Goal: Task Accomplishment & Management: Complete application form

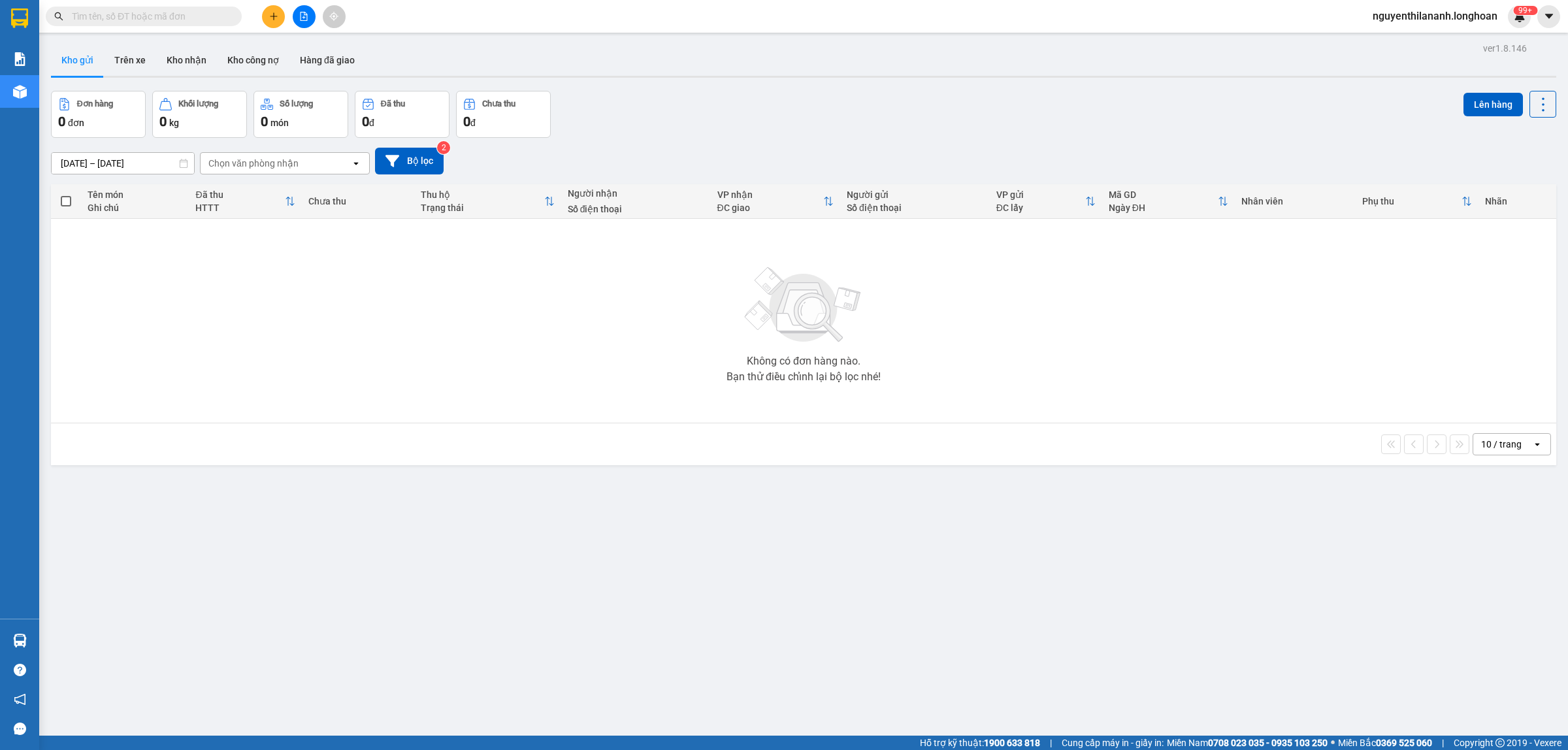
click at [191, 17] on input "text" at bounding box center [149, 17] width 154 height 15
paste input "986081417"
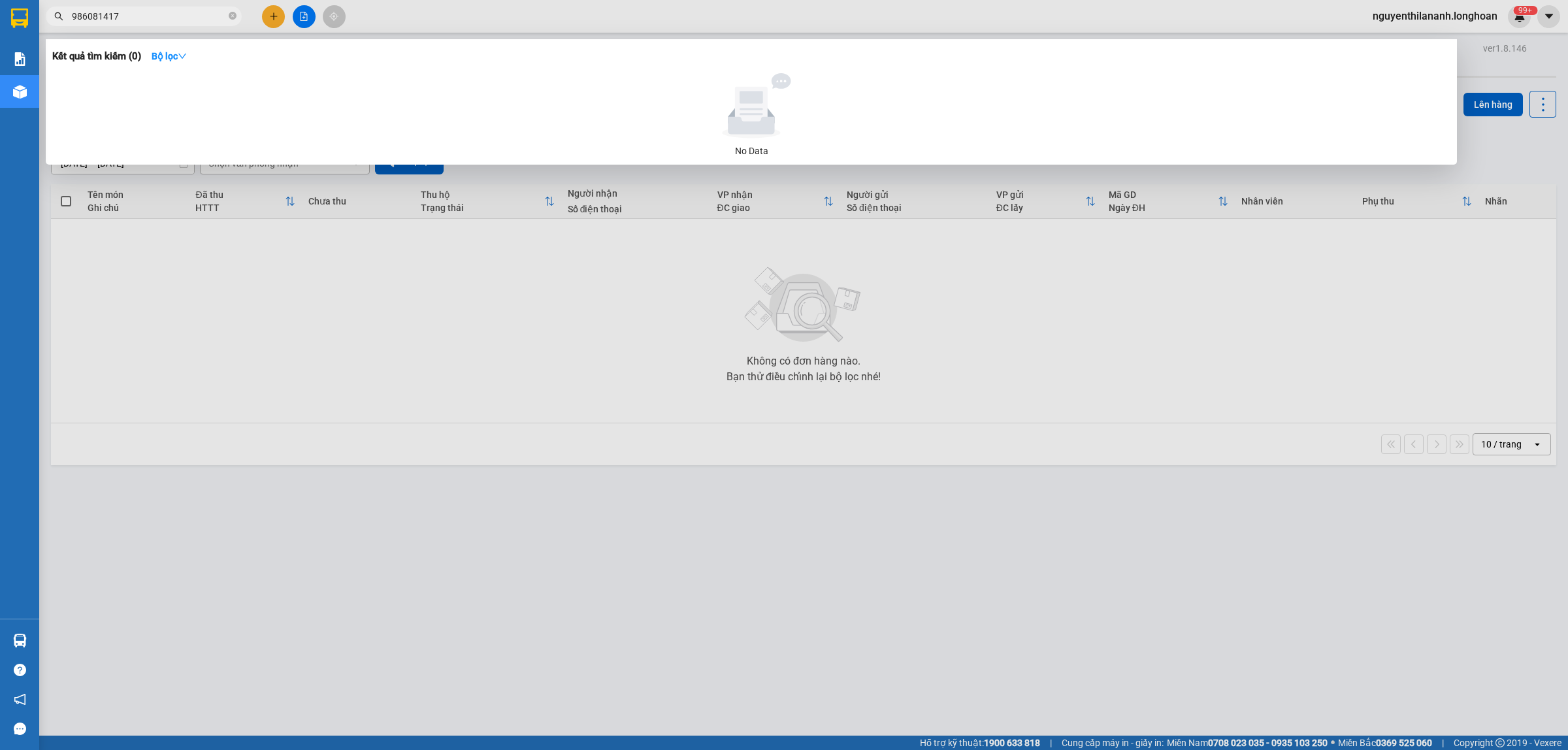
click at [77, 11] on input "986081417" at bounding box center [149, 17] width 154 height 15
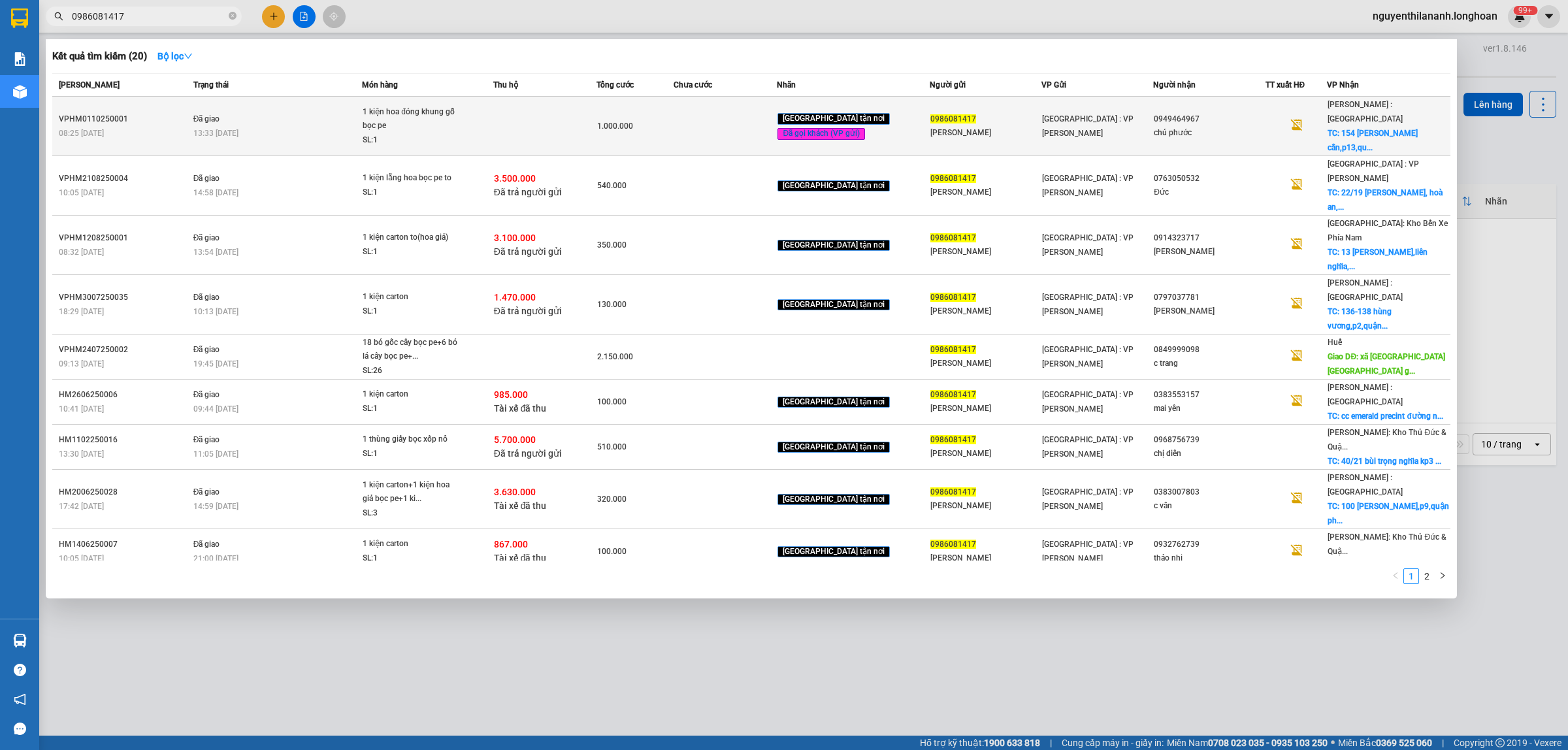
type input "0986081417"
click at [150, 130] on div "08:25 [DATE]" at bounding box center [124, 133] width 130 height 15
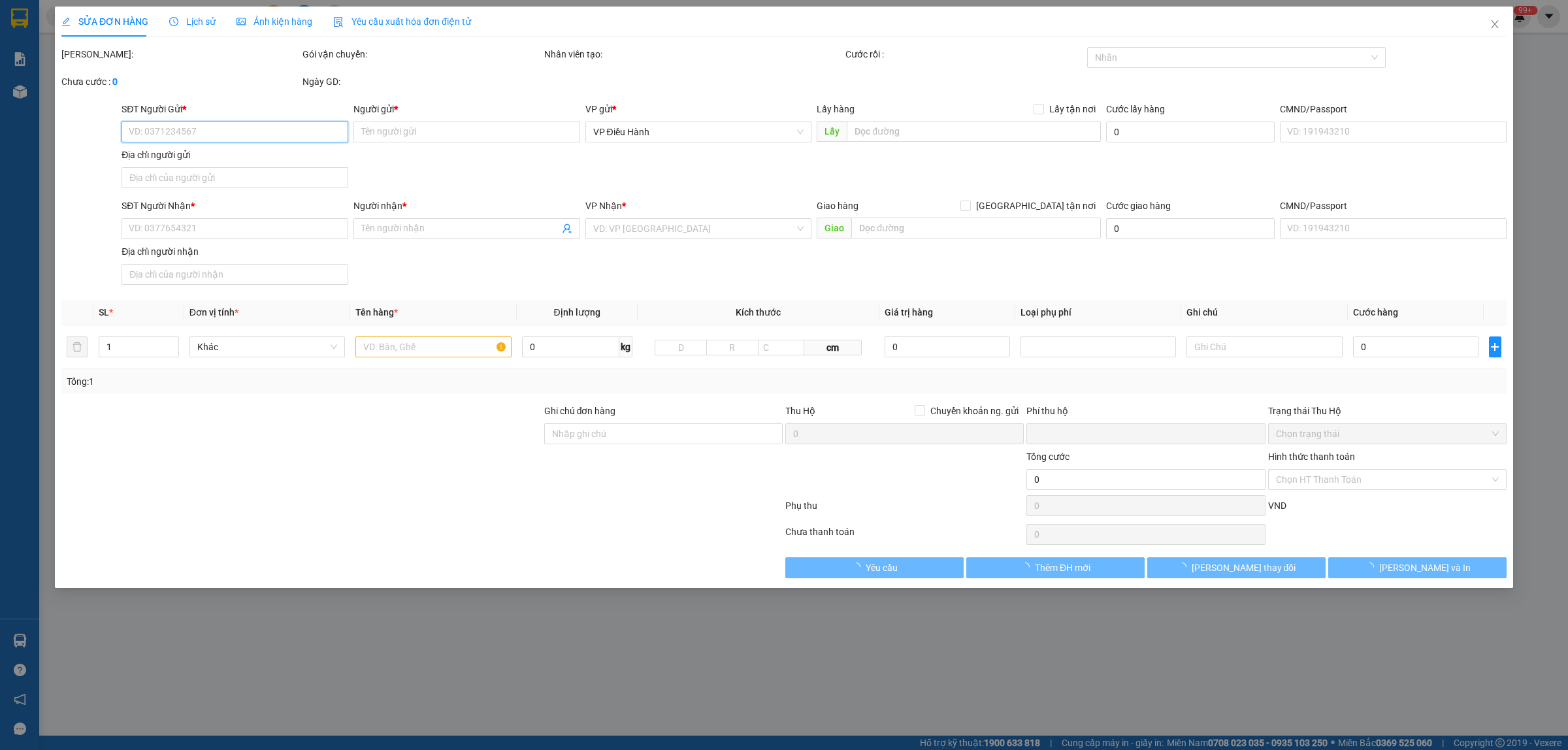
type input "0986081417"
type input "[PERSON_NAME]"
type input "0949464967"
type input "chú phước"
checkbox input "true"
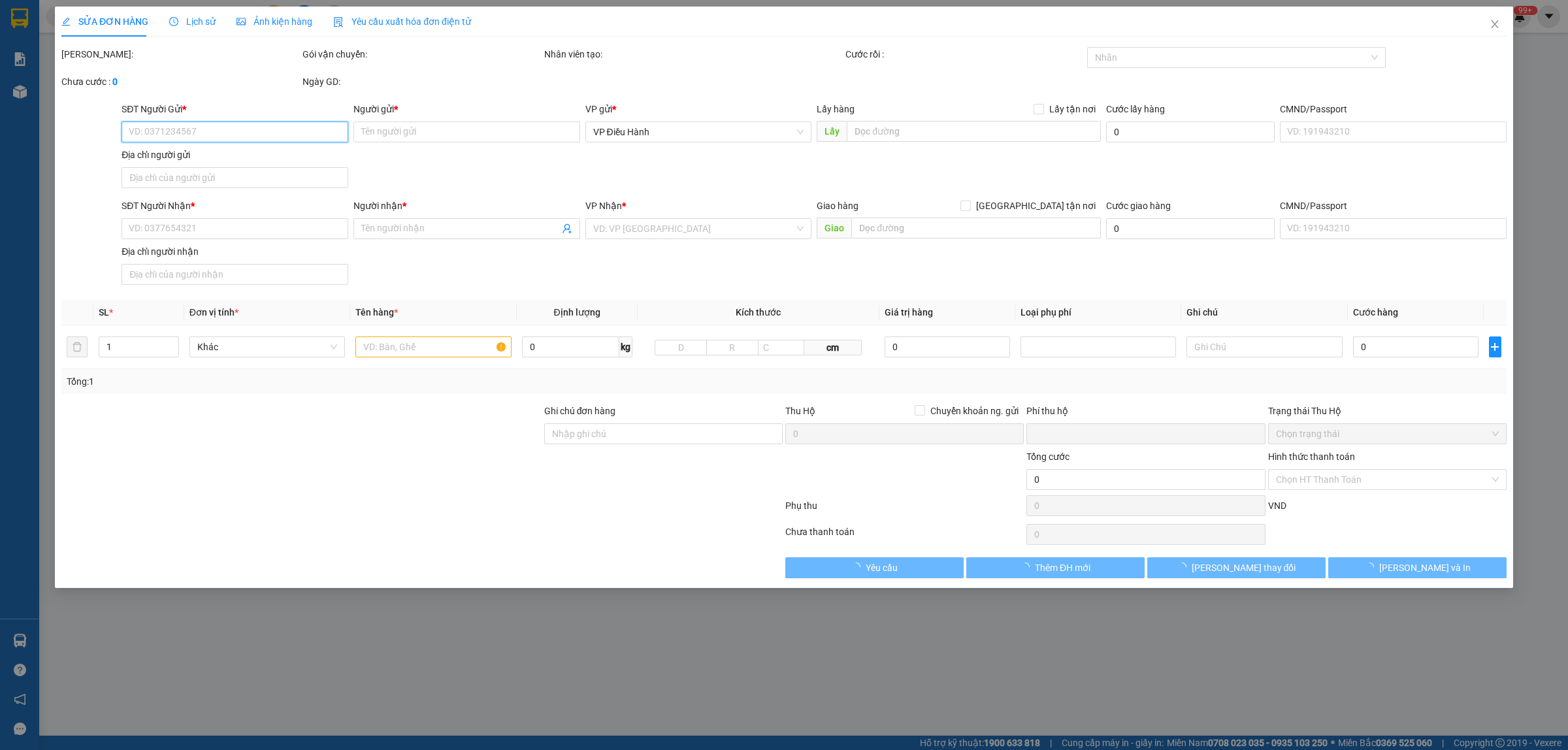
type input "[STREET_ADDRESS][PERSON_NAME],hcm"
checkbox input "true"
type input "0"
type input "1.000.000"
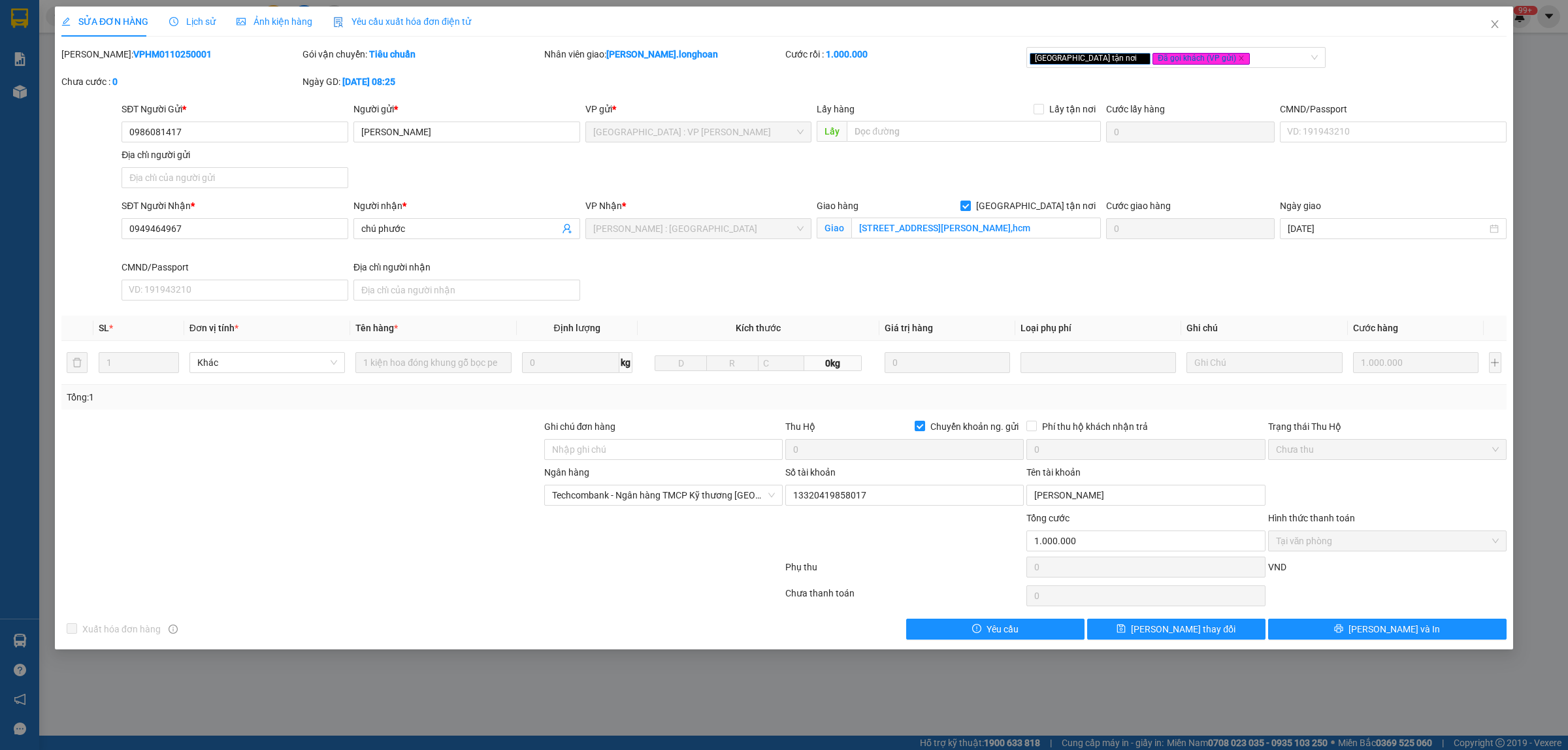
drag, startPoint x: 175, startPoint y: 50, endPoint x: 92, endPoint y: 60, distance: 83.6
click at [92, 60] on div "[PERSON_NAME]: VPHM0110250001" at bounding box center [181, 54] width 238 height 15
copy b "VPHM0110250001"
click at [1492, 17] on span "Close" at bounding box center [1494, 25] width 37 height 37
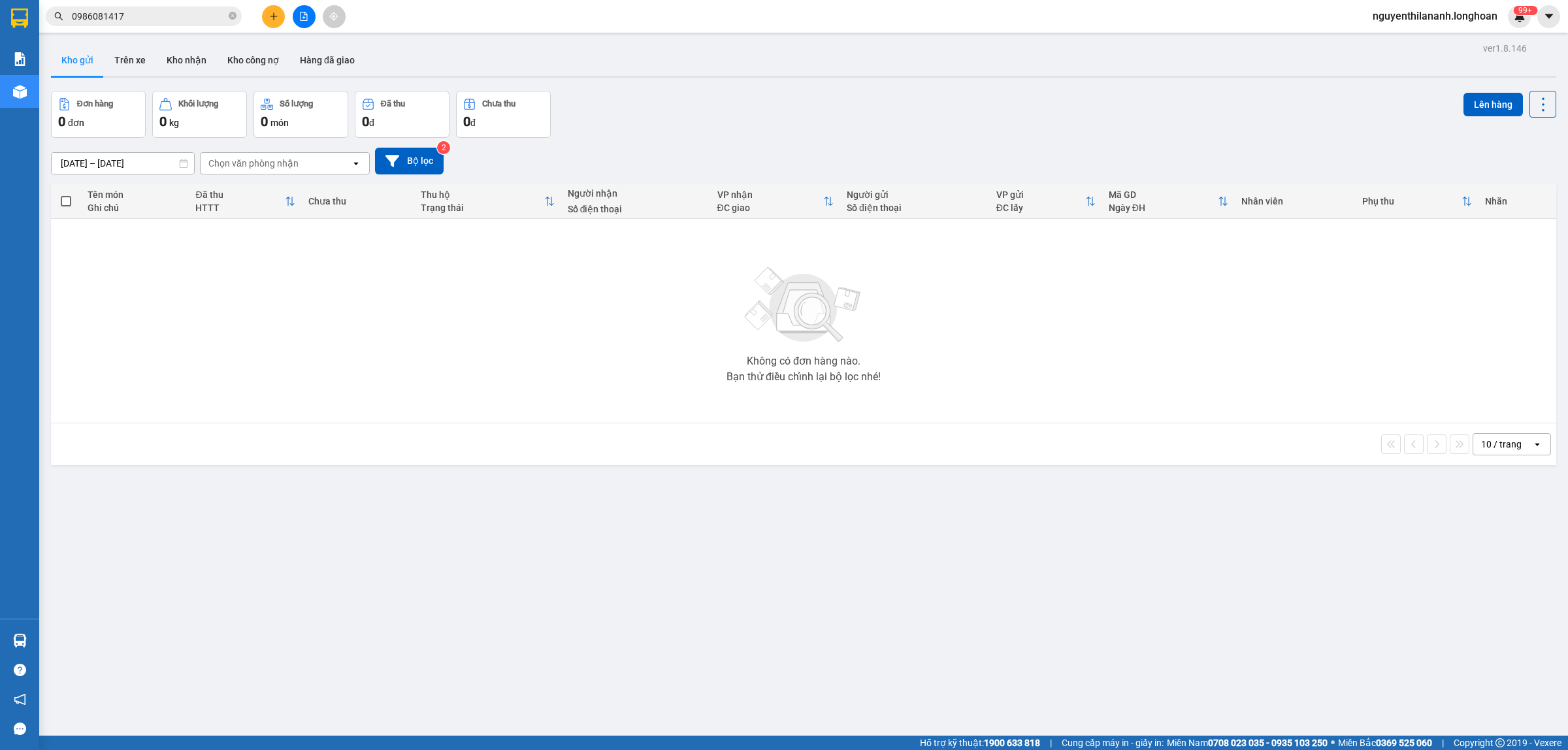
click at [137, 17] on input "0986081417" at bounding box center [149, 17] width 154 height 15
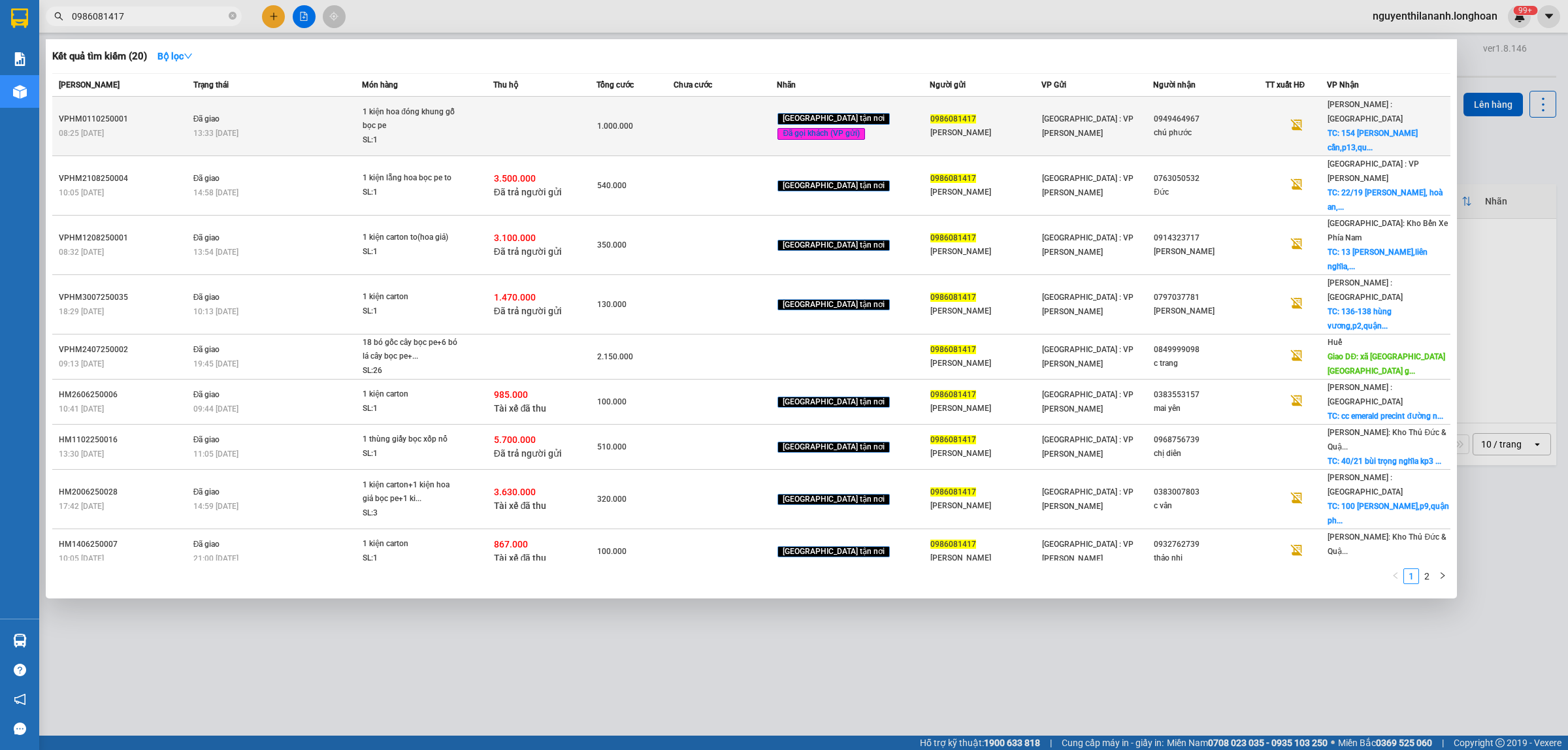
click at [175, 116] on div "VPHM0110250001" at bounding box center [124, 119] width 130 height 14
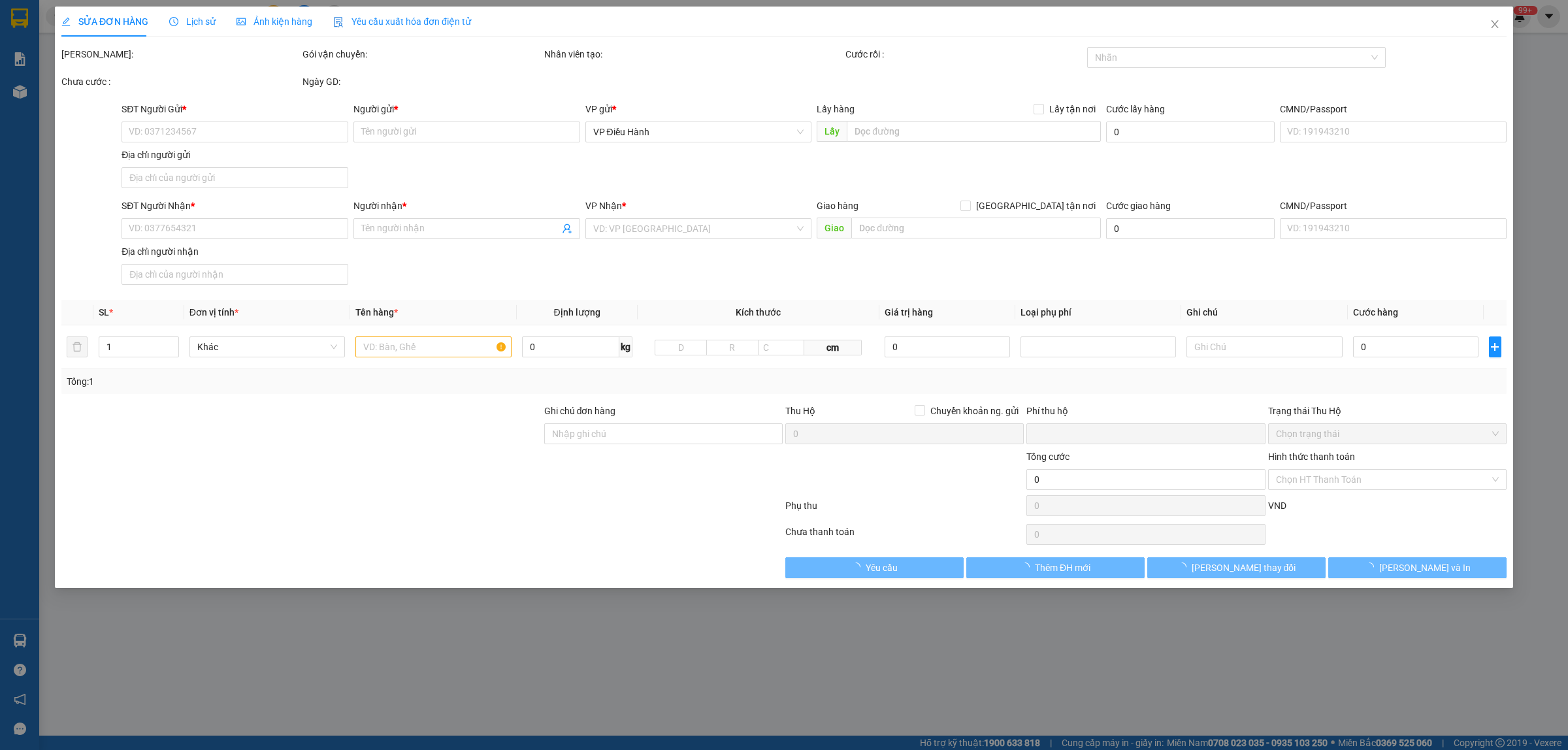
type input "0986081417"
type input "[PERSON_NAME]"
type input "0949464967"
type input "chú phước"
checkbox input "true"
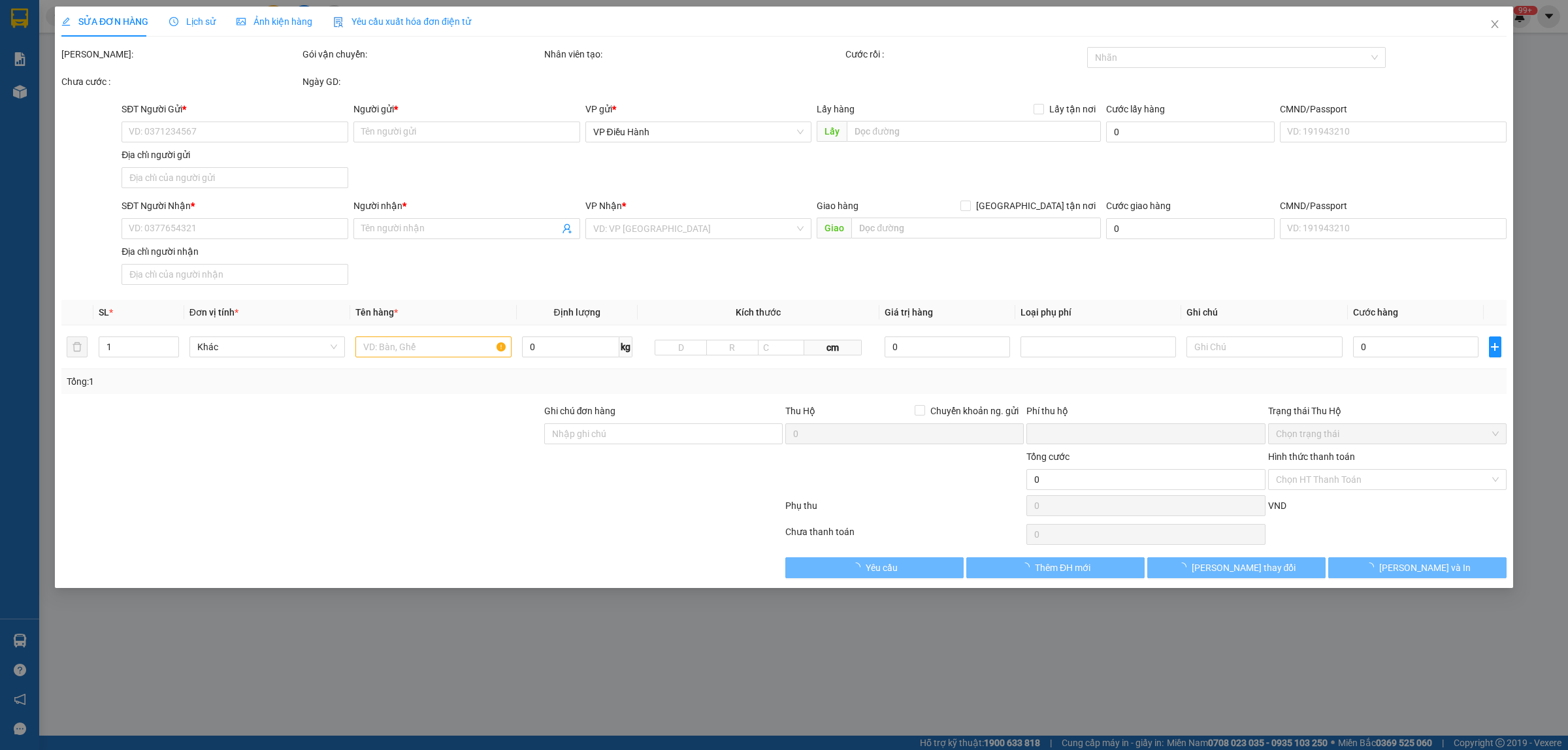
type input "[STREET_ADDRESS][PERSON_NAME],hcm"
checkbox input "true"
type input "0"
type input "1.000.000"
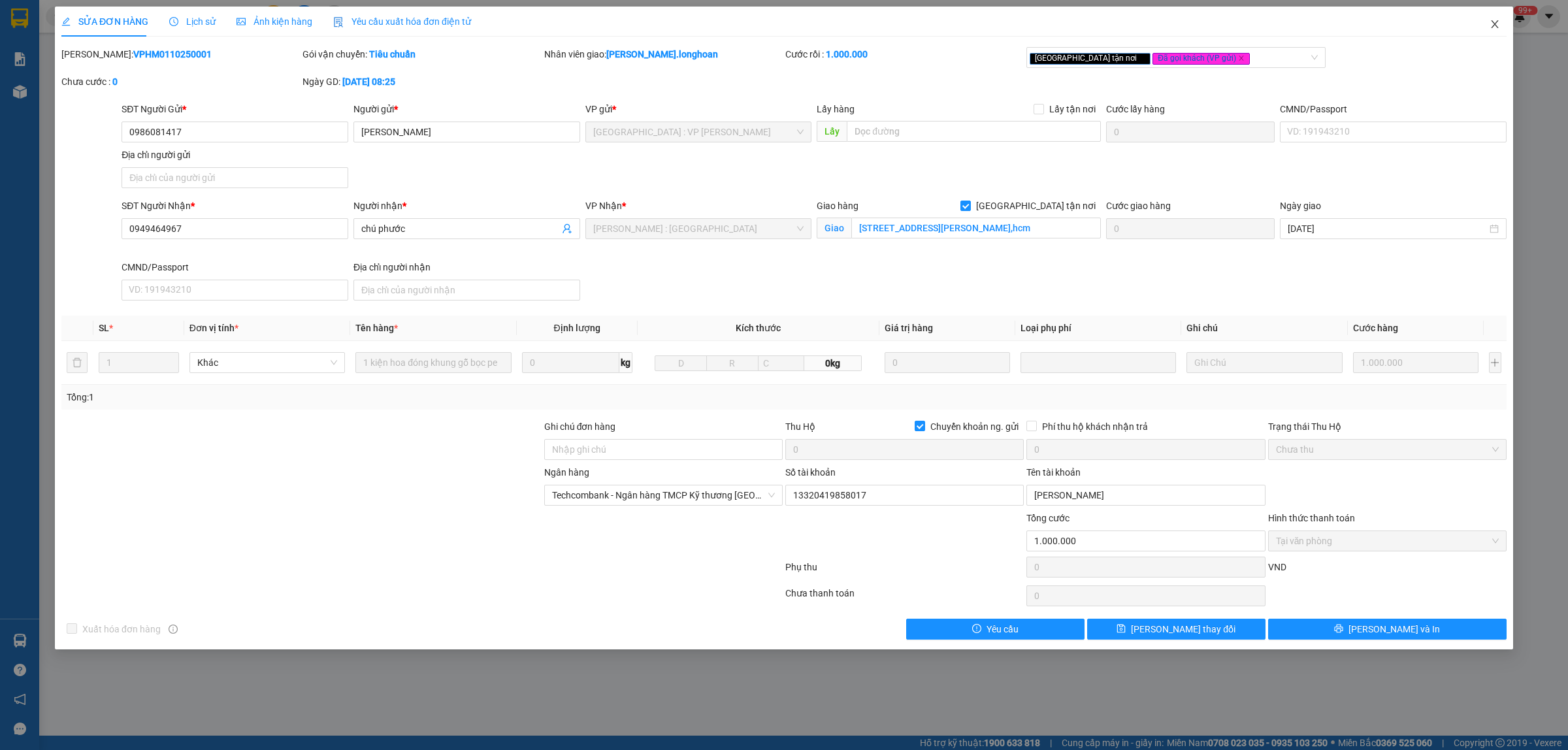
click at [1497, 24] on icon "close" at bounding box center [1494, 24] width 10 height 10
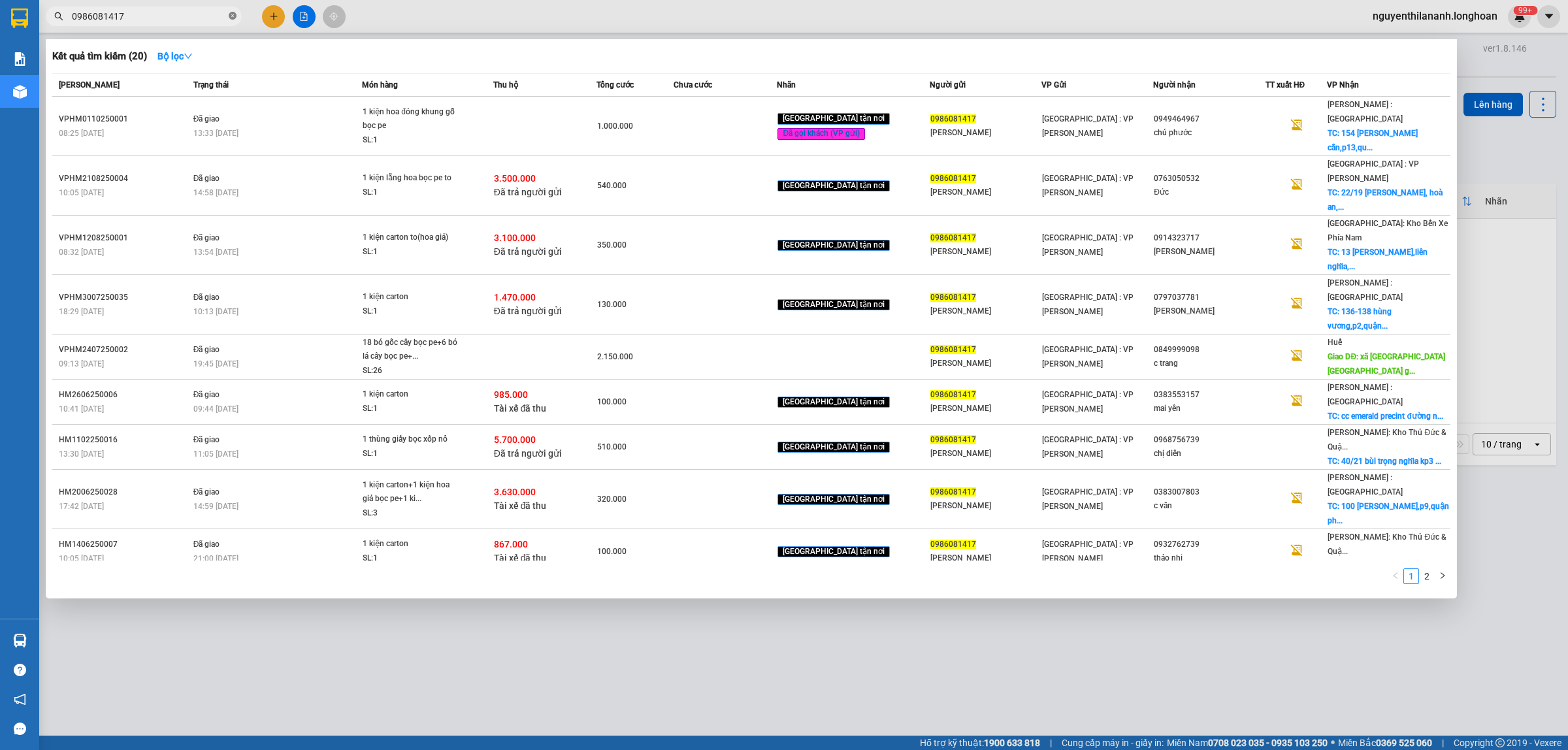
click at [232, 12] on icon "close-circle" at bounding box center [232, 16] width 8 height 8
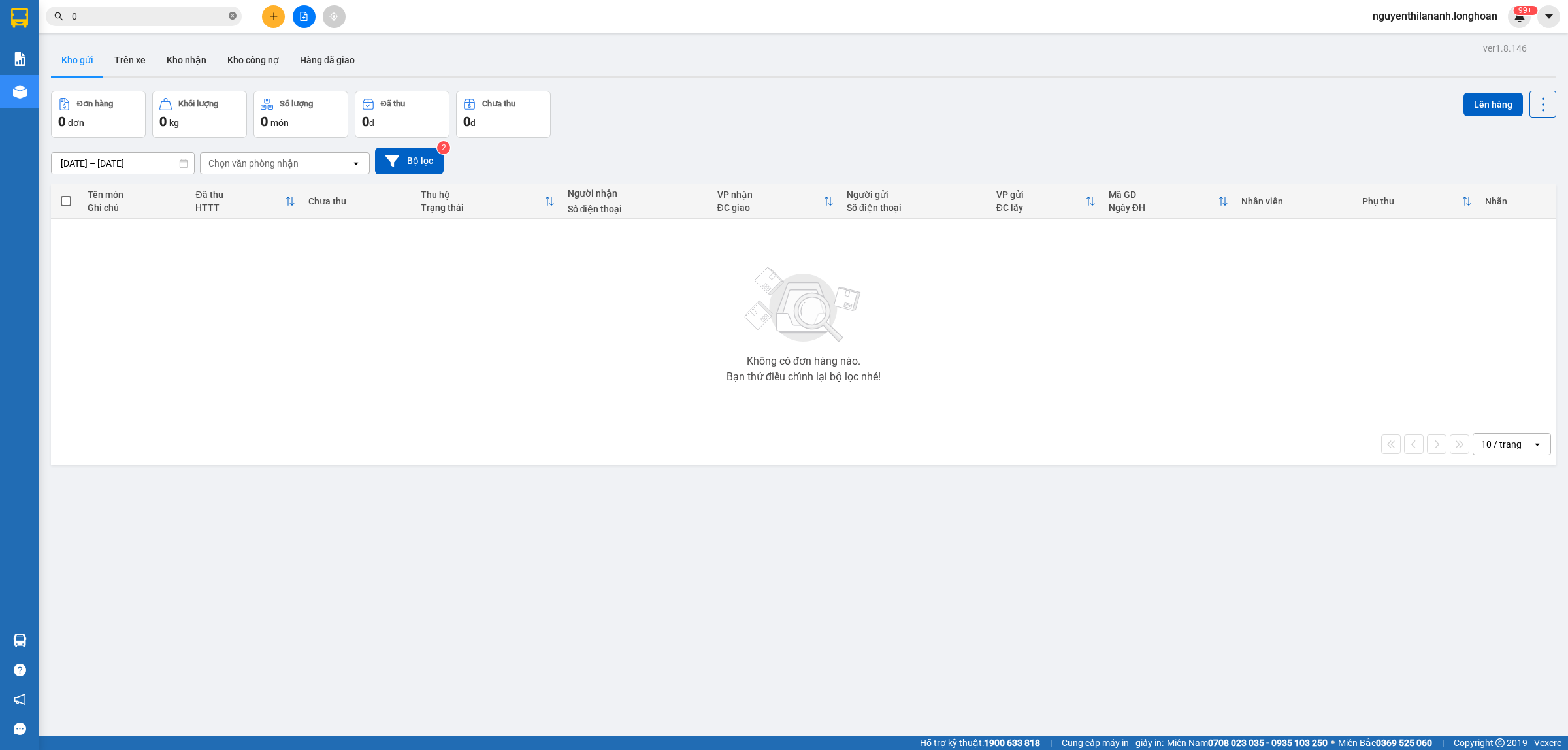
paste input "929888880"
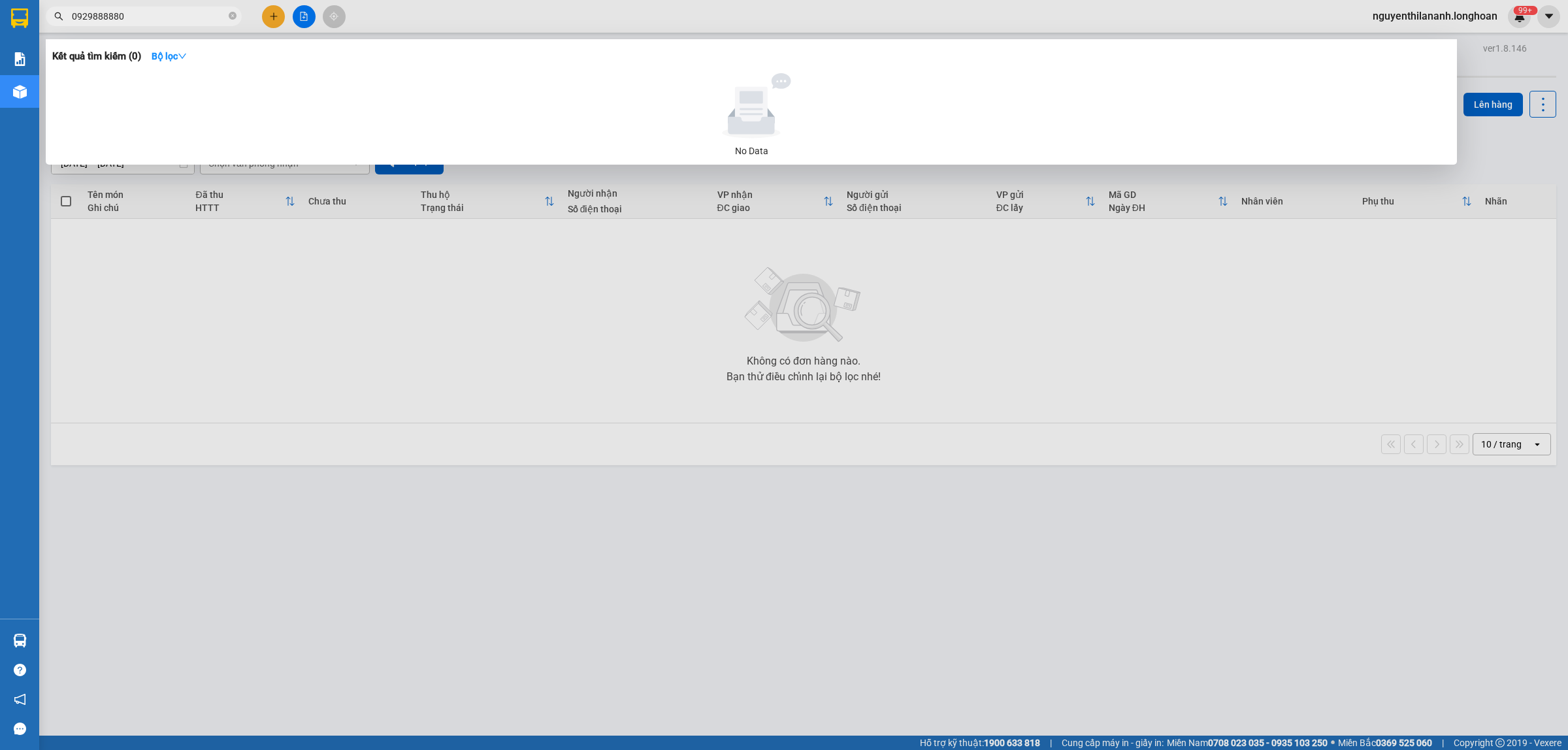
type input "0929888880"
click at [233, 15] on icon "close-circle" at bounding box center [232, 16] width 8 height 8
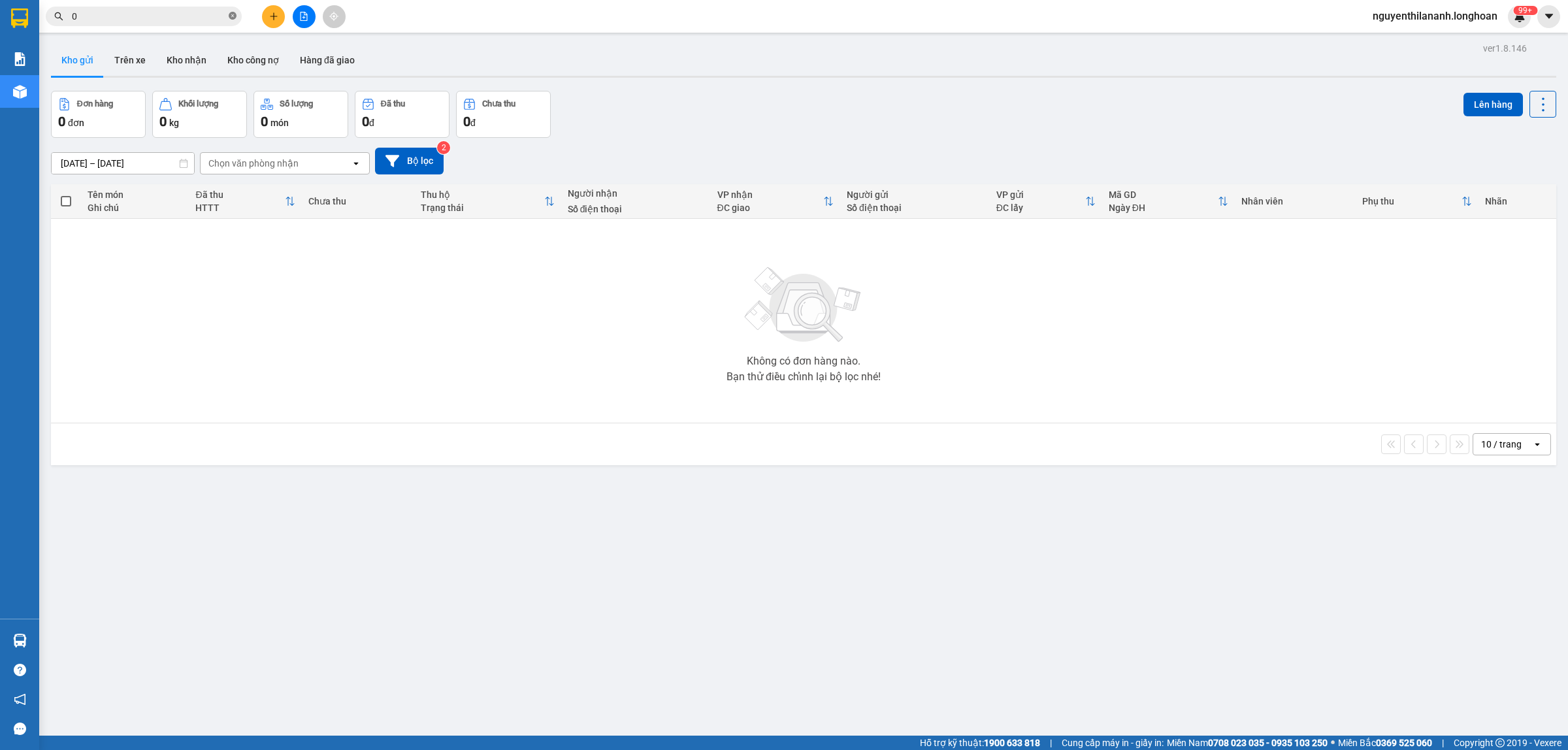
paste input "338161757"
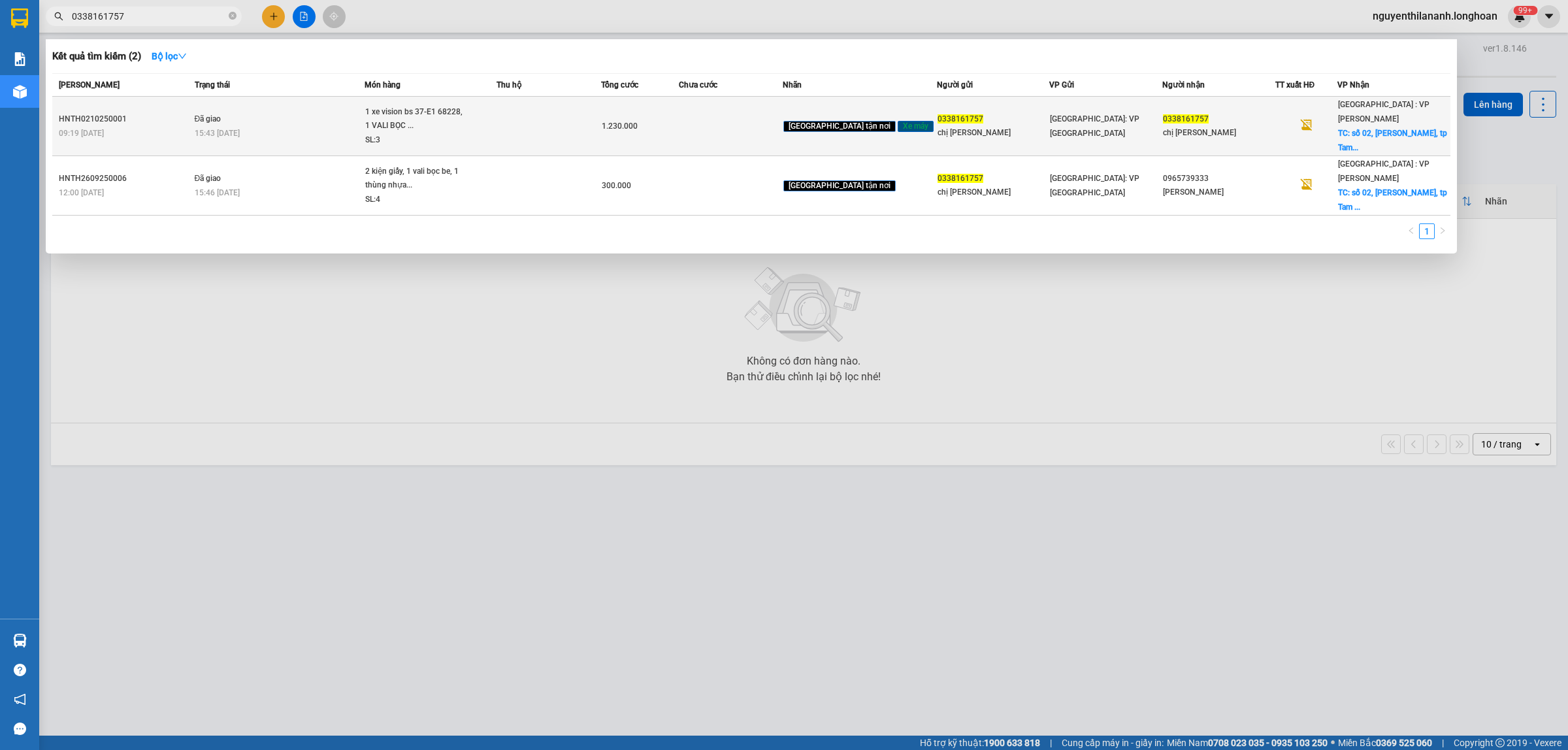
type input "0338161757"
click at [151, 126] on div "09:19 [DATE]" at bounding box center [125, 133] width 132 height 15
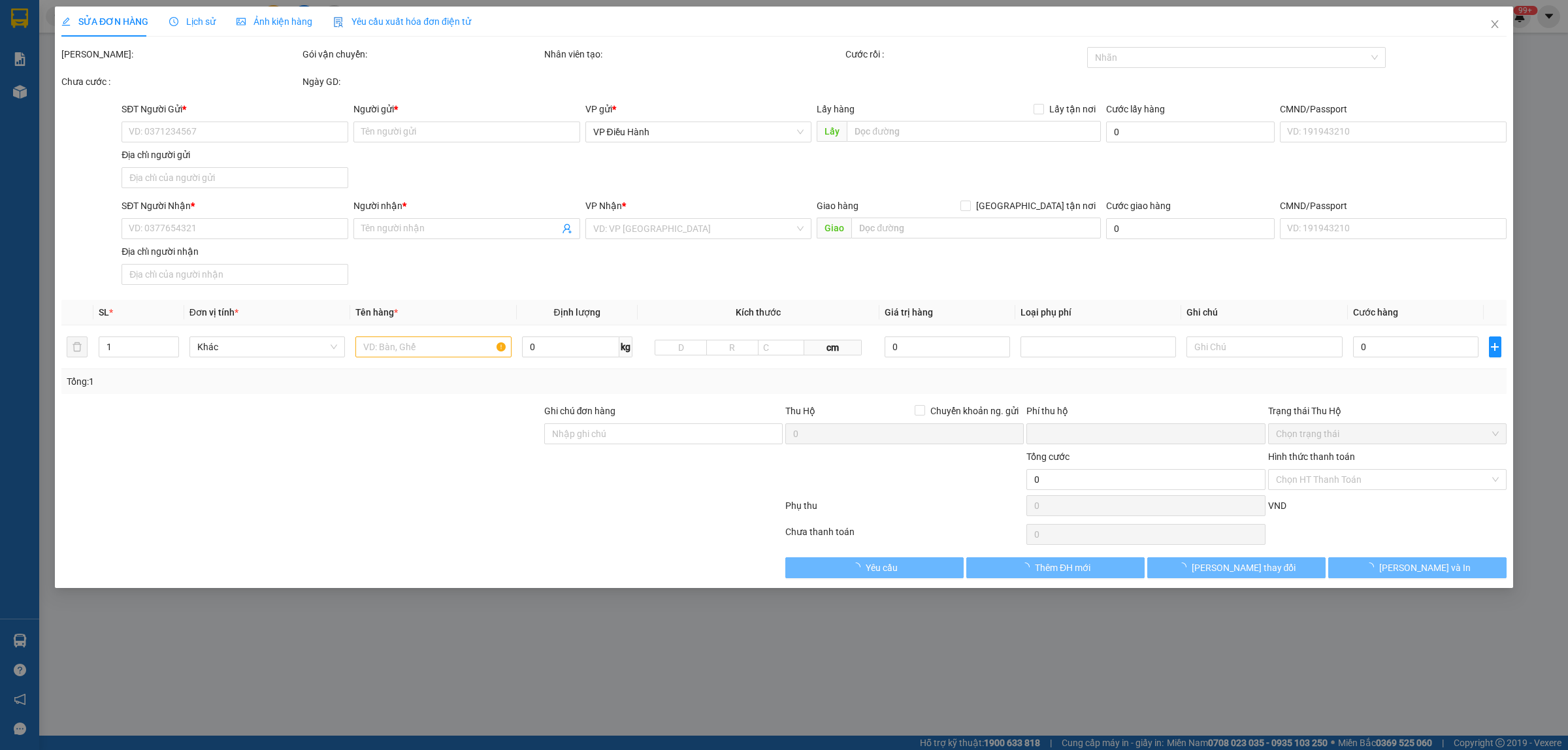
type input "0338161757"
type input "chị [PERSON_NAME]"
type input "0338161757"
type input "chị [PERSON_NAME]"
checkbox input "true"
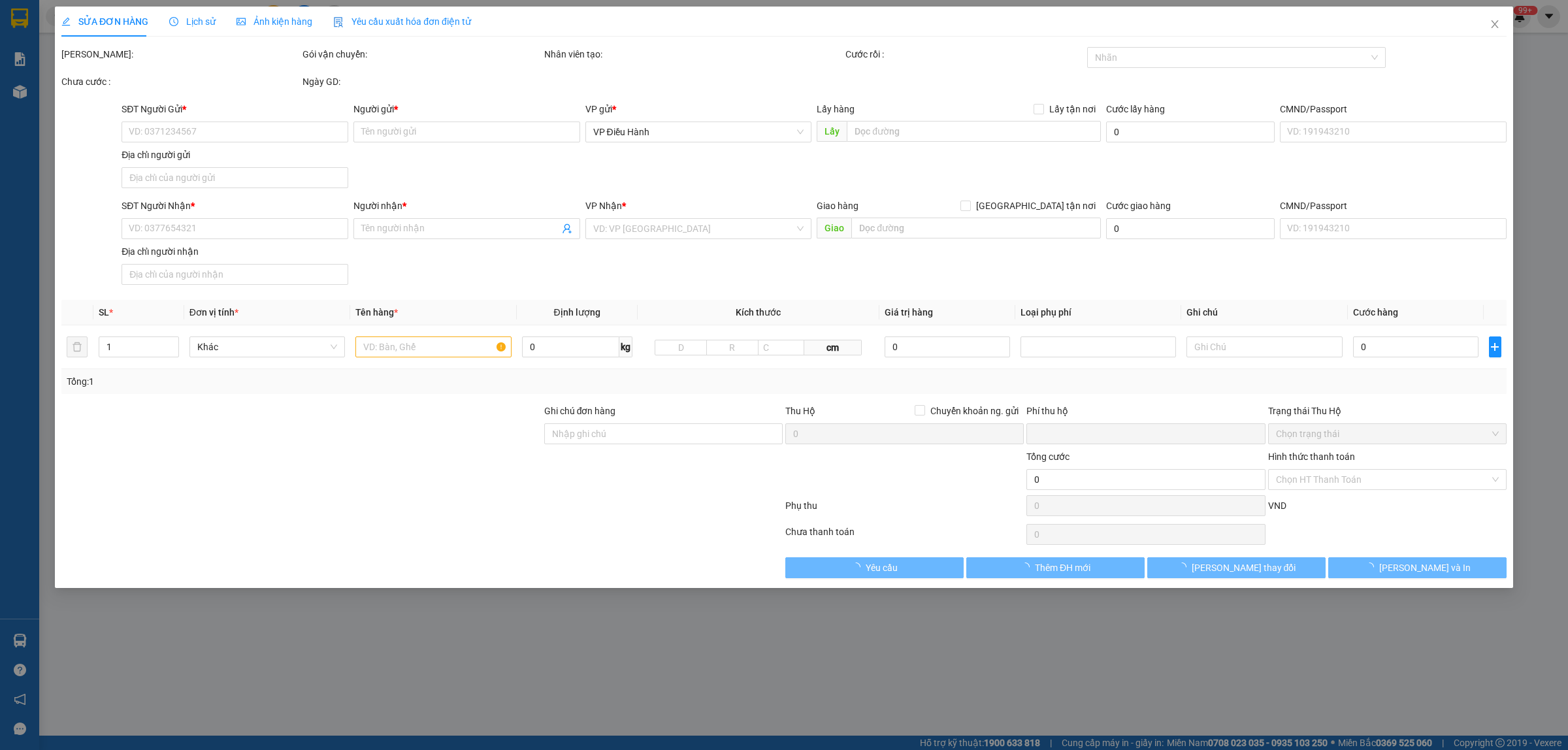
type input "số 02, [PERSON_NAME], [GEOGRAPHIC_DATA] (nhà khách [GEOGRAPHIC_DATA])"
type input "1 chìa khoá quấn tay lái"
type input "0"
type input "1.230.000"
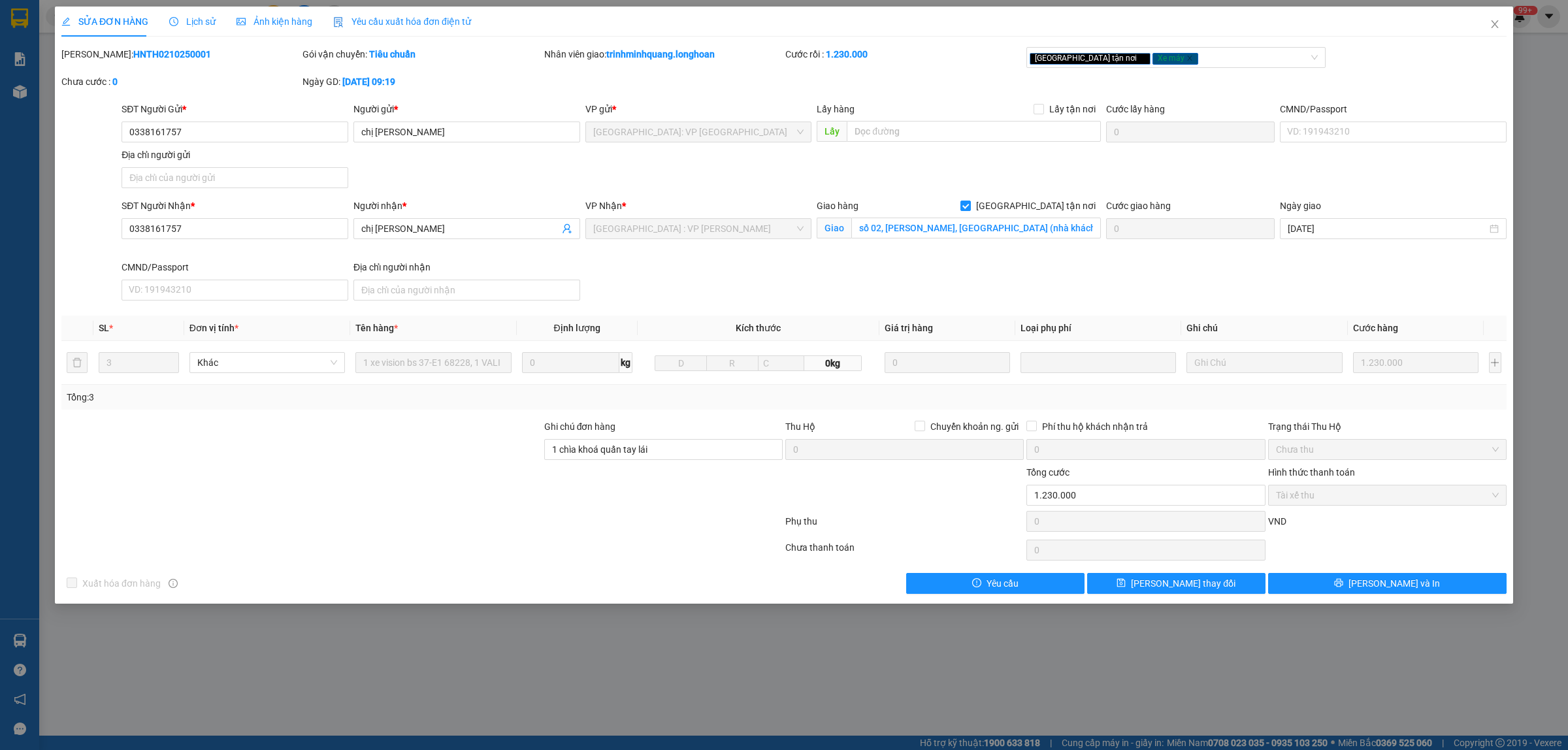
drag, startPoint x: 177, startPoint y: 59, endPoint x: 97, endPoint y: 60, distance: 80.0
click at [97, 60] on div "[PERSON_NAME]: HNTH0210250001" at bounding box center [181, 54] width 238 height 15
copy b "HNTH0210250001"
click at [1494, 26] on icon "close" at bounding box center [1494, 24] width 10 height 10
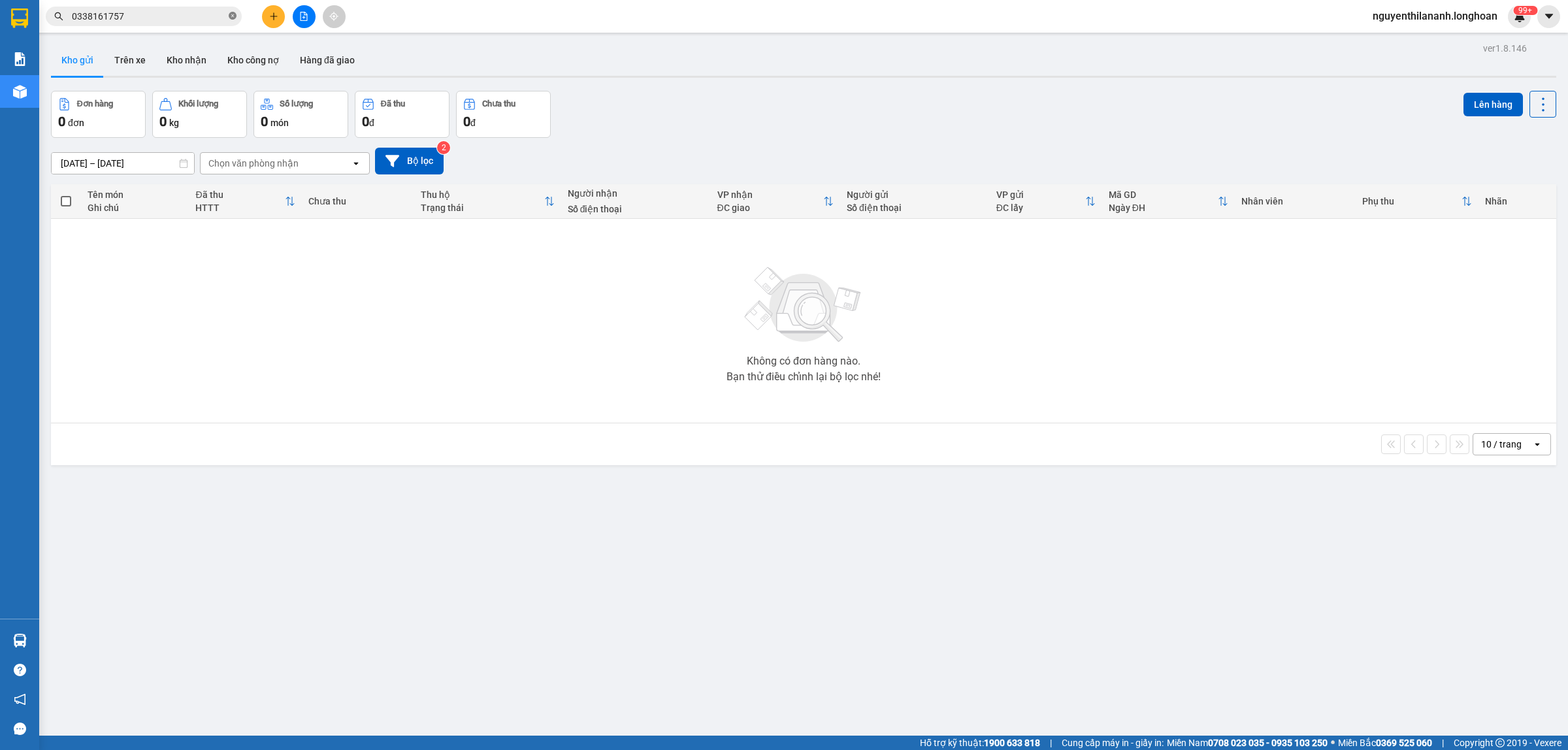
click at [232, 13] on icon "close-circle" at bounding box center [232, 16] width 8 height 8
paste input "982781888"
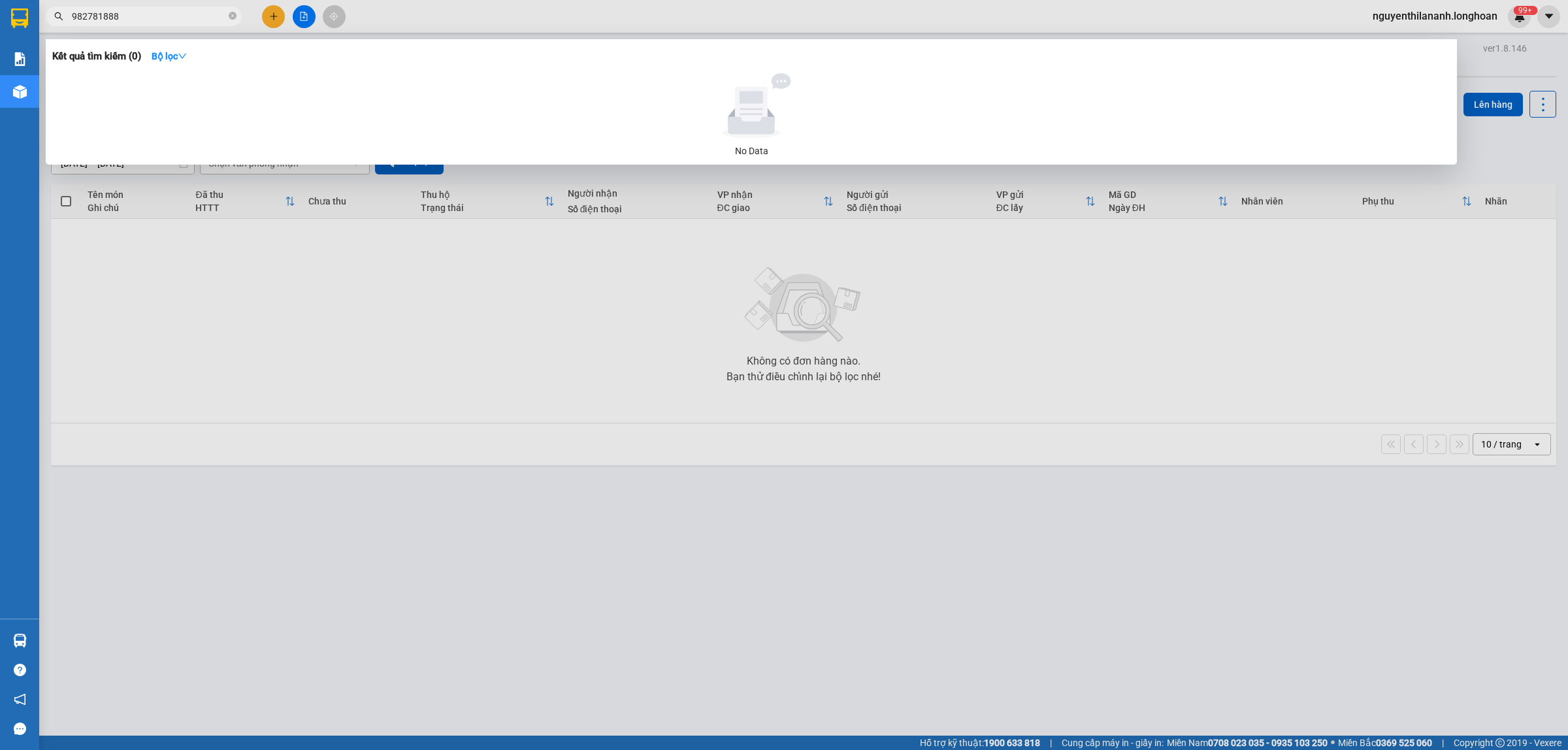
click at [72, 15] on input "982781888" at bounding box center [149, 17] width 154 height 15
type input "0982781888"
click at [237, 17] on span "0982781888" at bounding box center [143, 17] width 196 height 20
click at [230, 17] on icon "close-circle" at bounding box center [232, 16] width 8 height 8
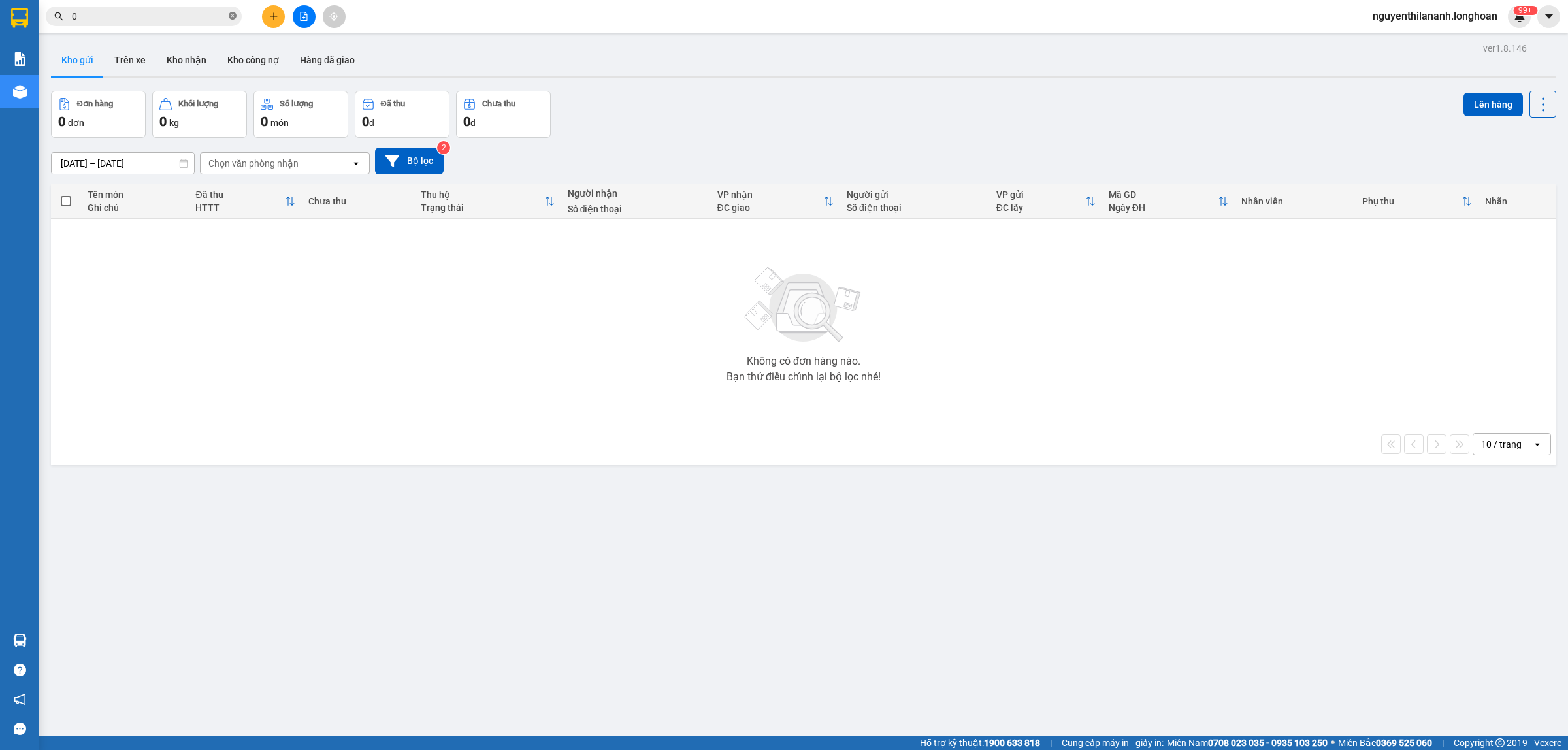
paste input "903776975"
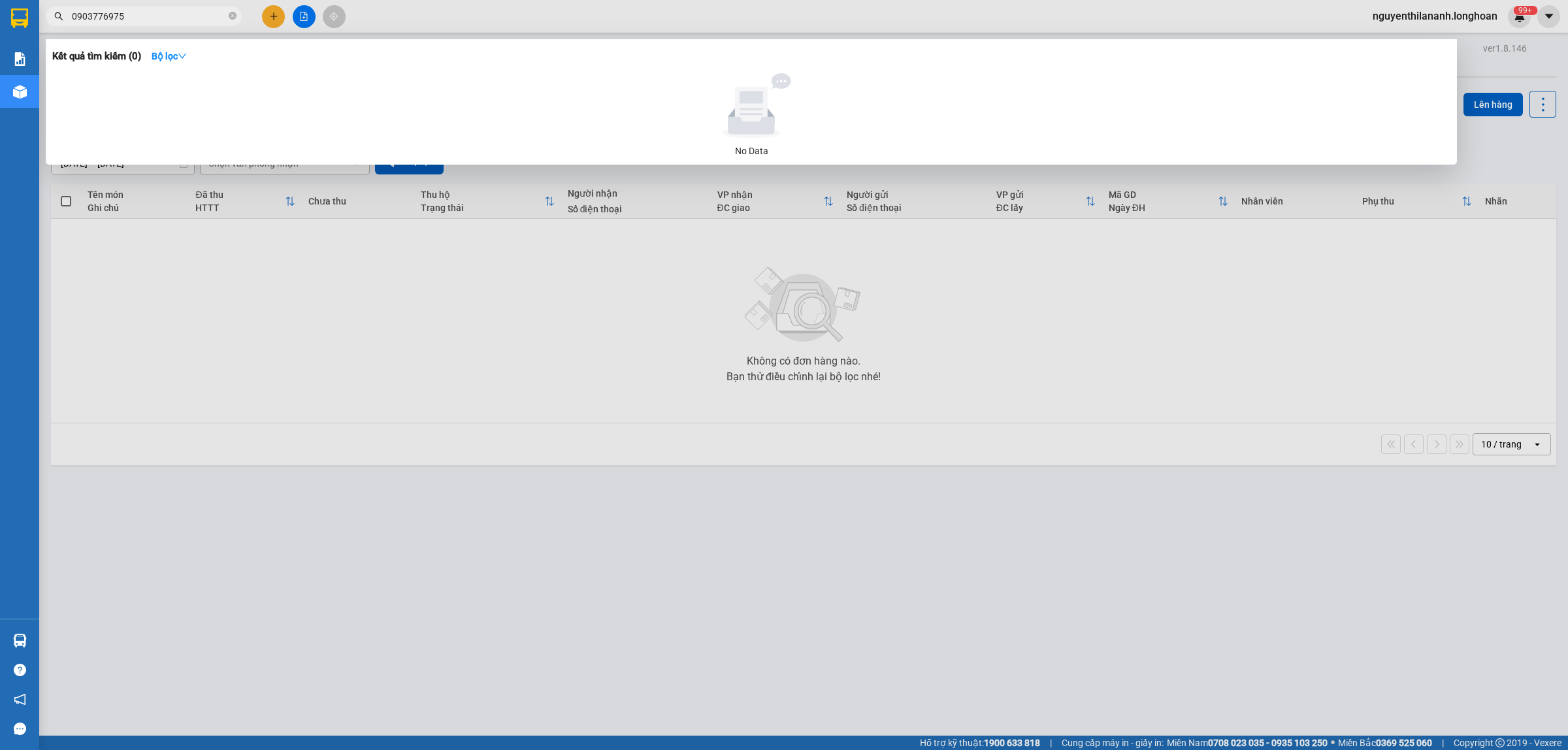
type input "0903776975"
click at [232, 15] on icon "close-circle" at bounding box center [232, 16] width 8 height 8
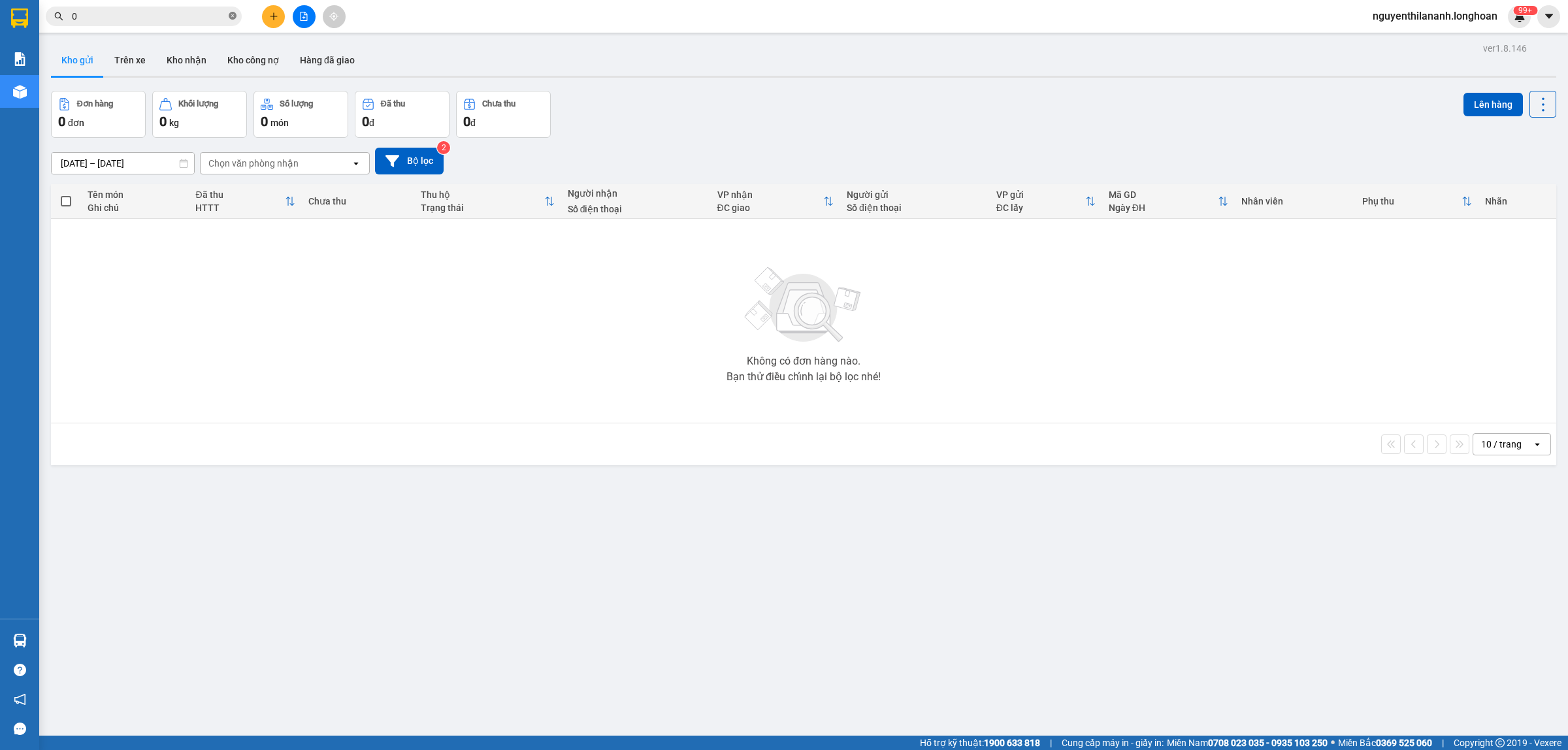
paste input "9760148000"
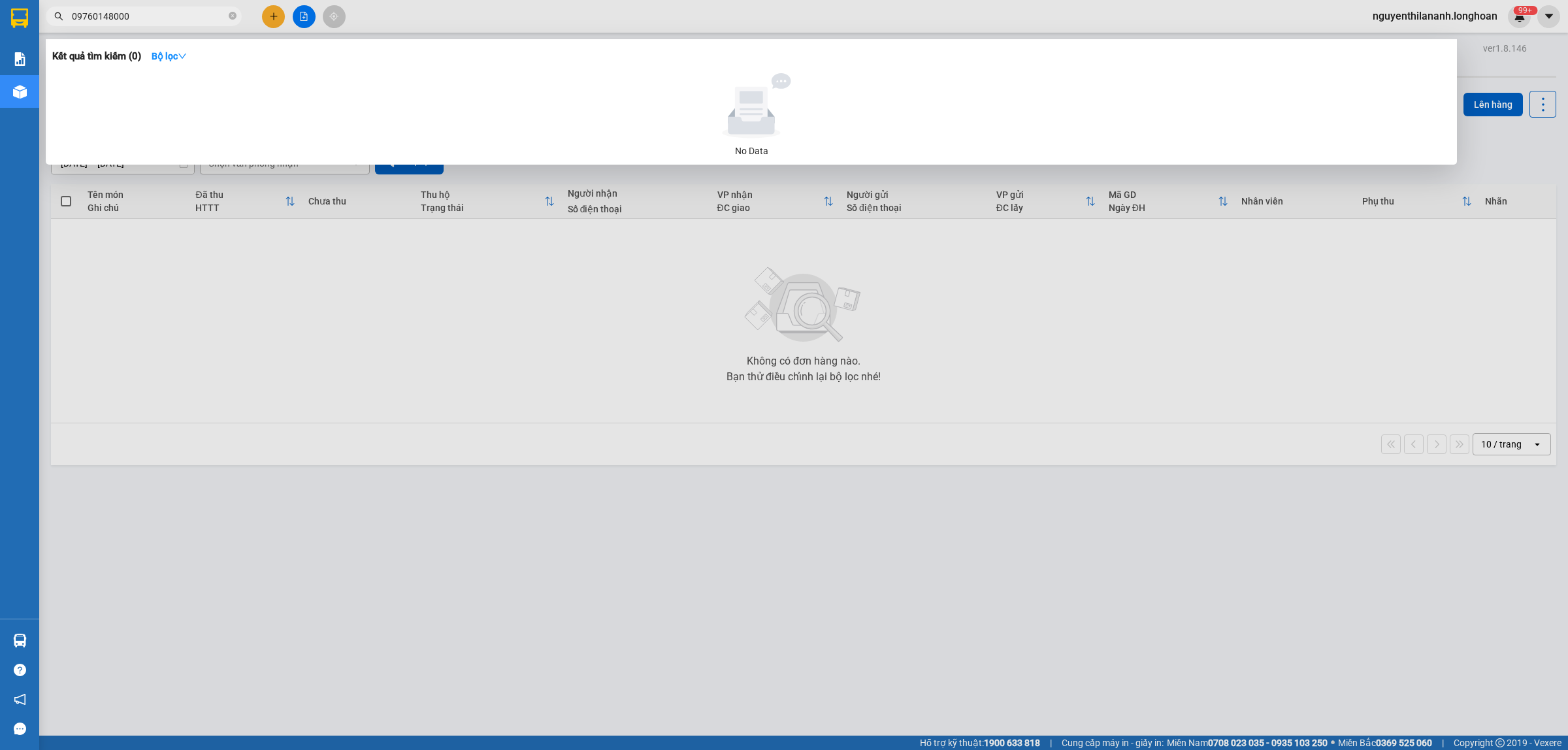
click at [85, 15] on input "09760148000" at bounding box center [149, 17] width 154 height 15
click at [87, 17] on input "09760148000" at bounding box center [149, 17] width 154 height 15
click at [90, 17] on input "09760148000" at bounding box center [149, 17] width 154 height 15
click at [108, 14] on input "09760148000" at bounding box center [149, 17] width 154 height 15
click at [131, 14] on input "09760148000" at bounding box center [149, 17] width 154 height 15
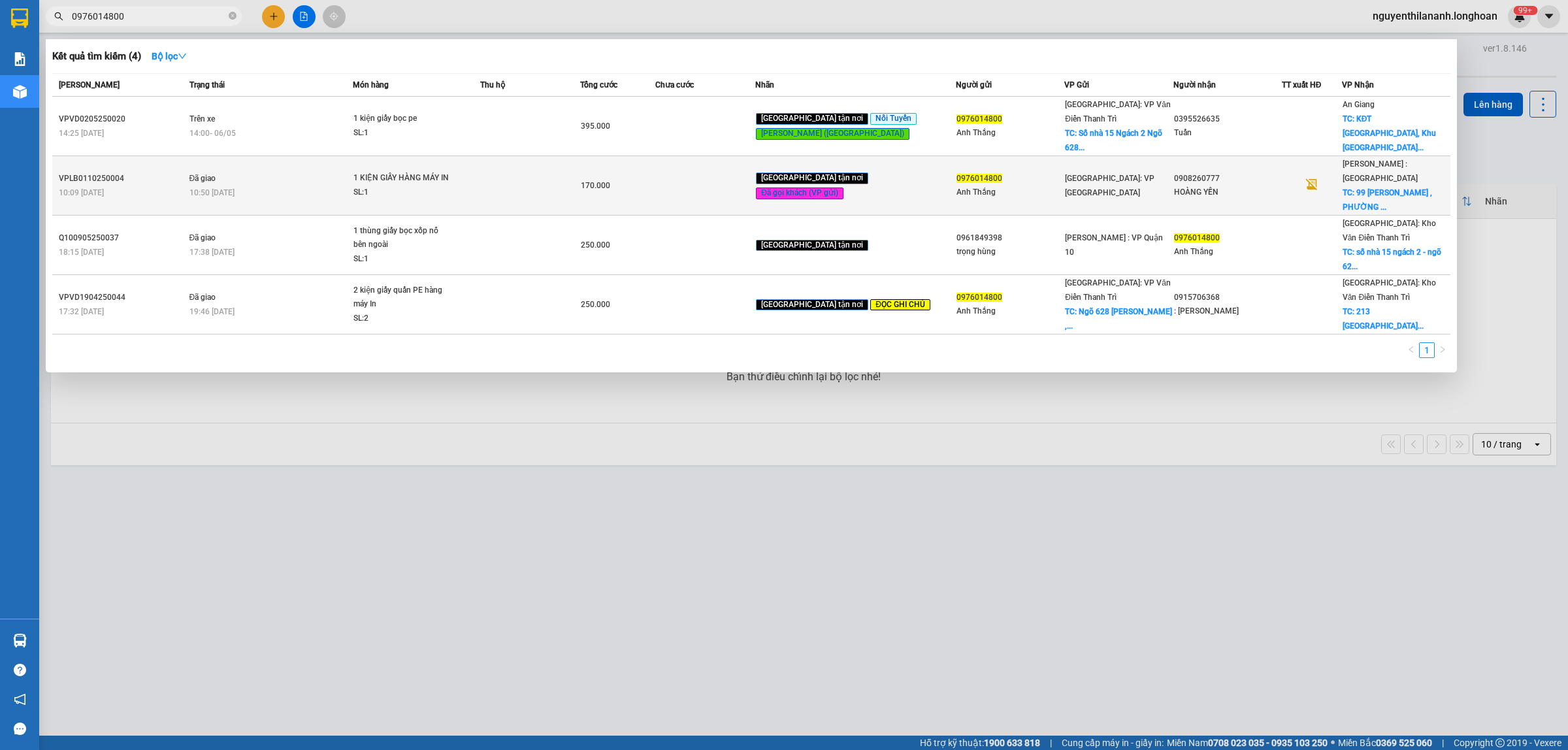
type input "0976014800"
click at [137, 172] on div "VPLB0110250004" at bounding box center [123, 179] width 127 height 14
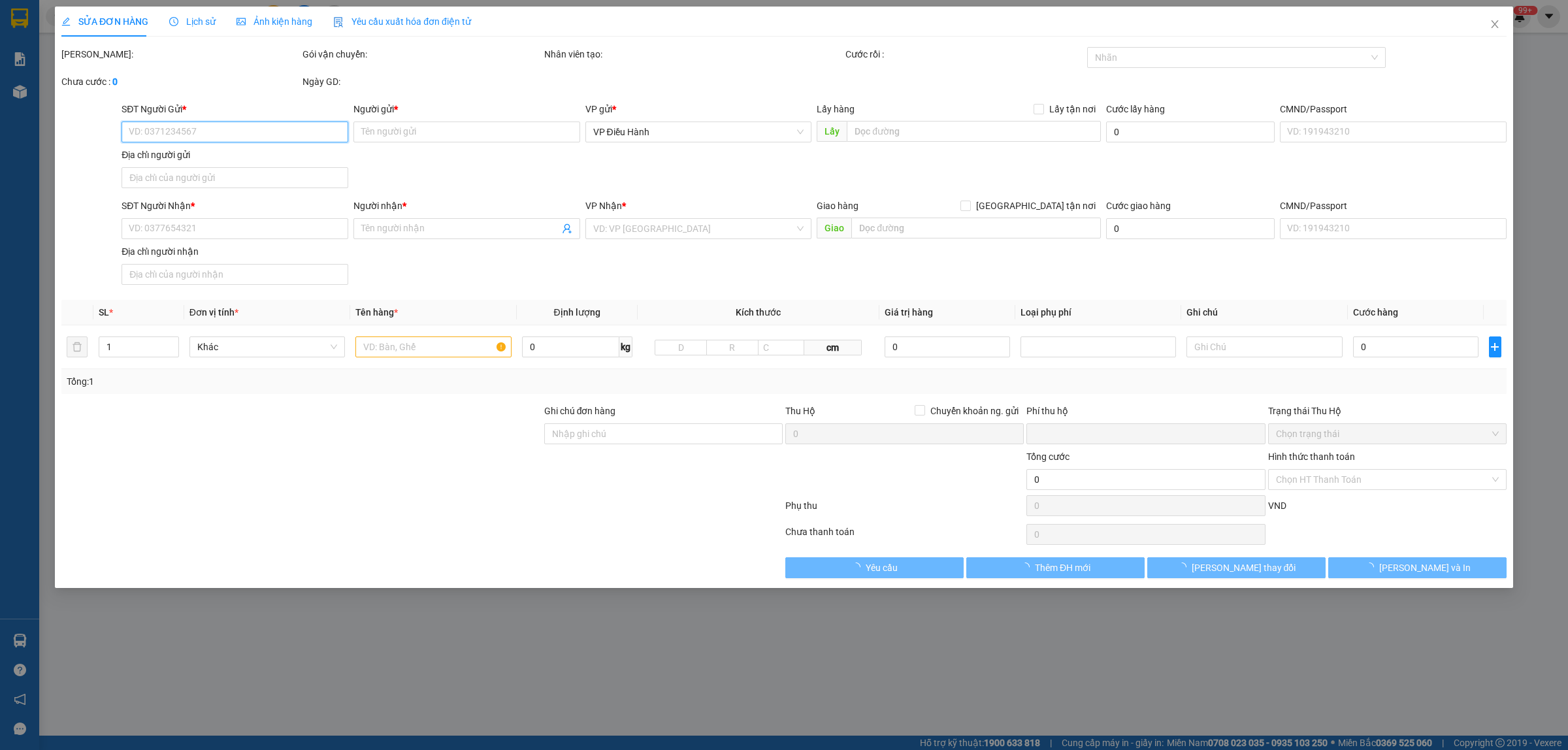
type input "0976014800"
type input "Anh Thắng"
type input "0908260777"
type input "HOÀNG YẾN"
checkbox input "true"
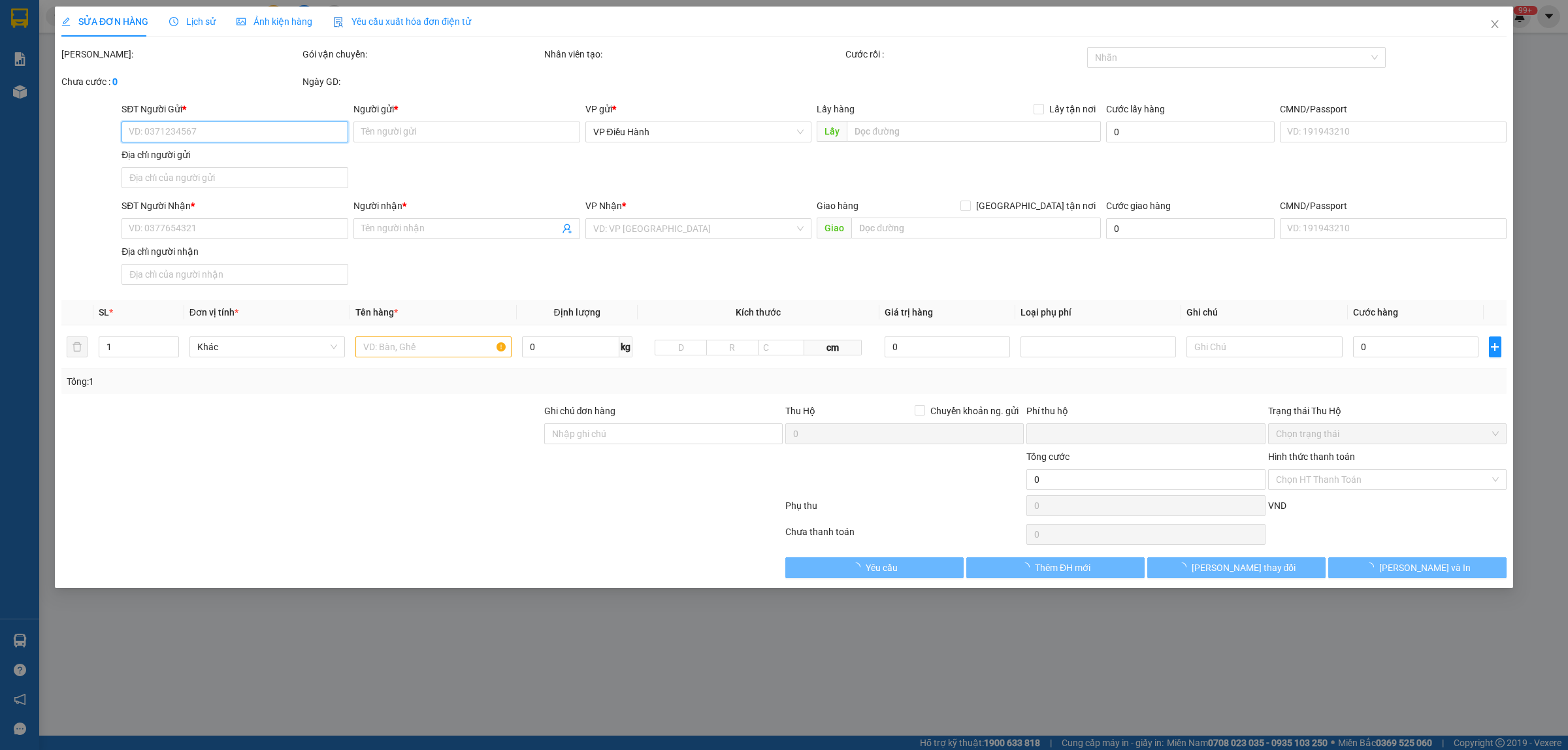
type input "[STREET_ADDRESS][PERSON_NAME]"
type input "HÀNG DỄ VỠ, NHẸ TAY HƯ VỠ KHÔNG ĐỀN GIÁ TRỊ HÀNG"
type input "0"
type input "170.000"
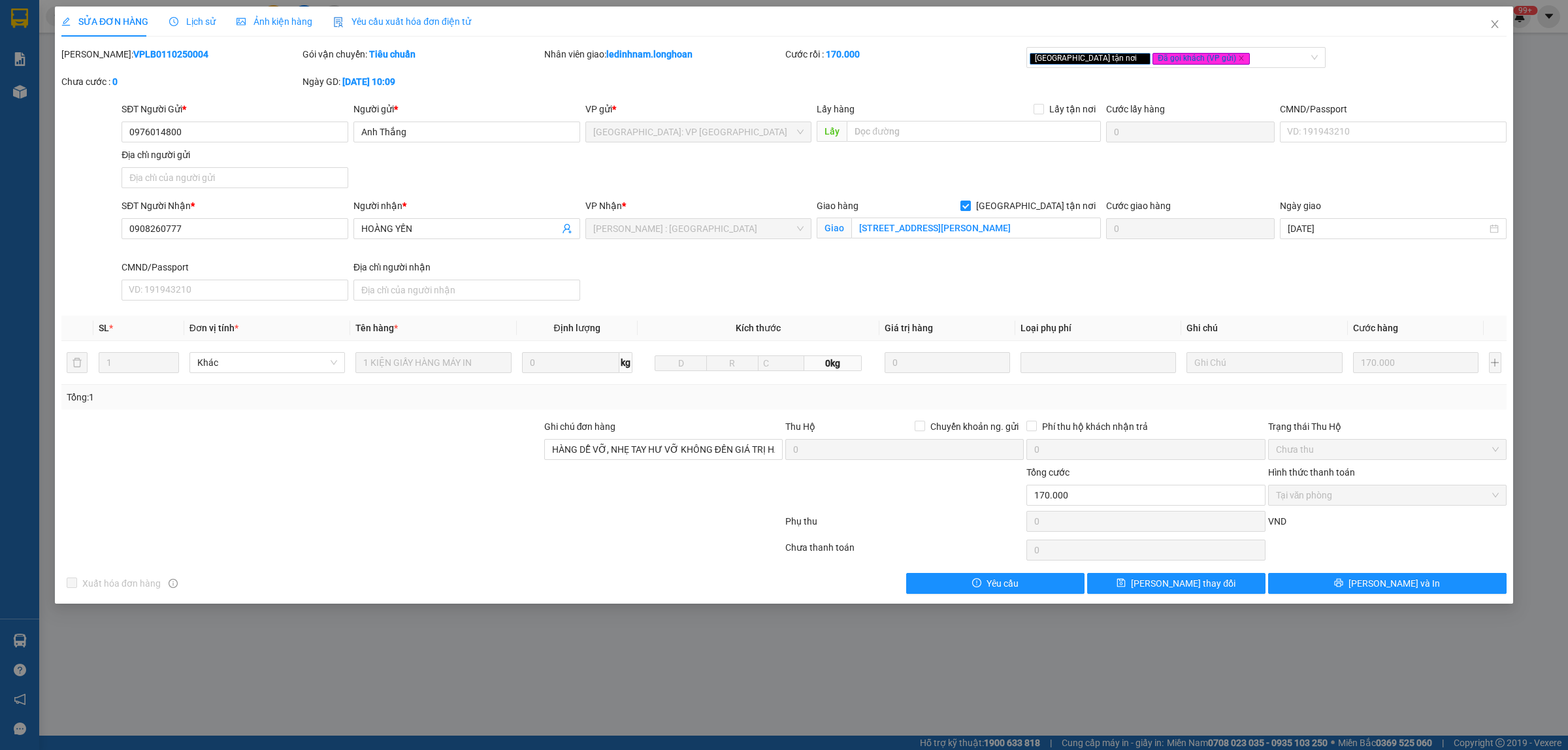
drag, startPoint x: 175, startPoint y: 53, endPoint x: 95, endPoint y: 54, distance: 80.0
click at [95, 54] on div "[PERSON_NAME]: VPLB0110250004" at bounding box center [181, 54] width 238 height 15
copy b "VPLB0110250004"
drag, startPoint x: 1496, startPoint y: 25, endPoint x: 217, endPoint y: 27, distance: 1279.0
click at [1492, 26] on icon "close" at bounding box center [1494, 24] width 10 height 10
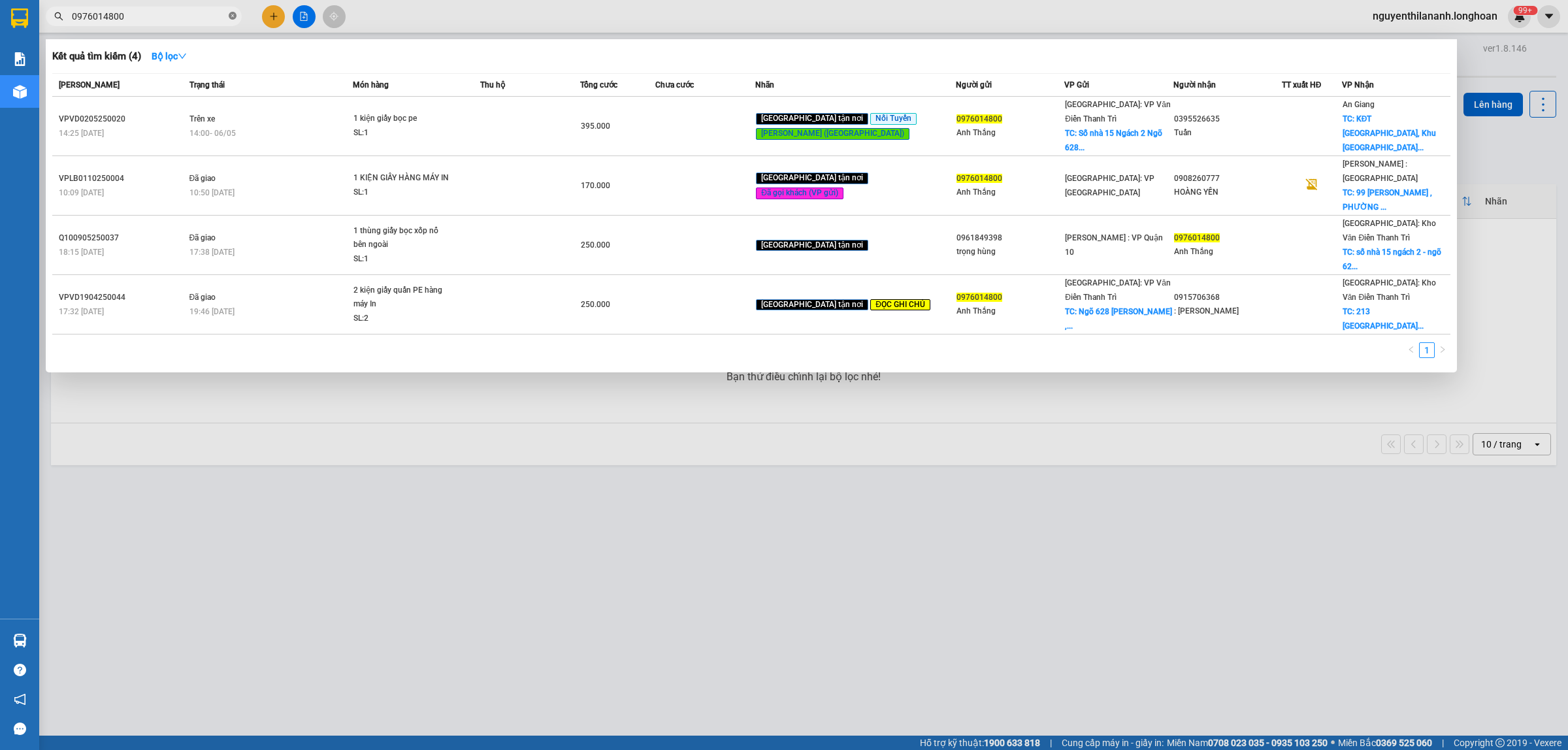
click at [230, 10] on span at bounding box center [232, 17] width 8 height 12
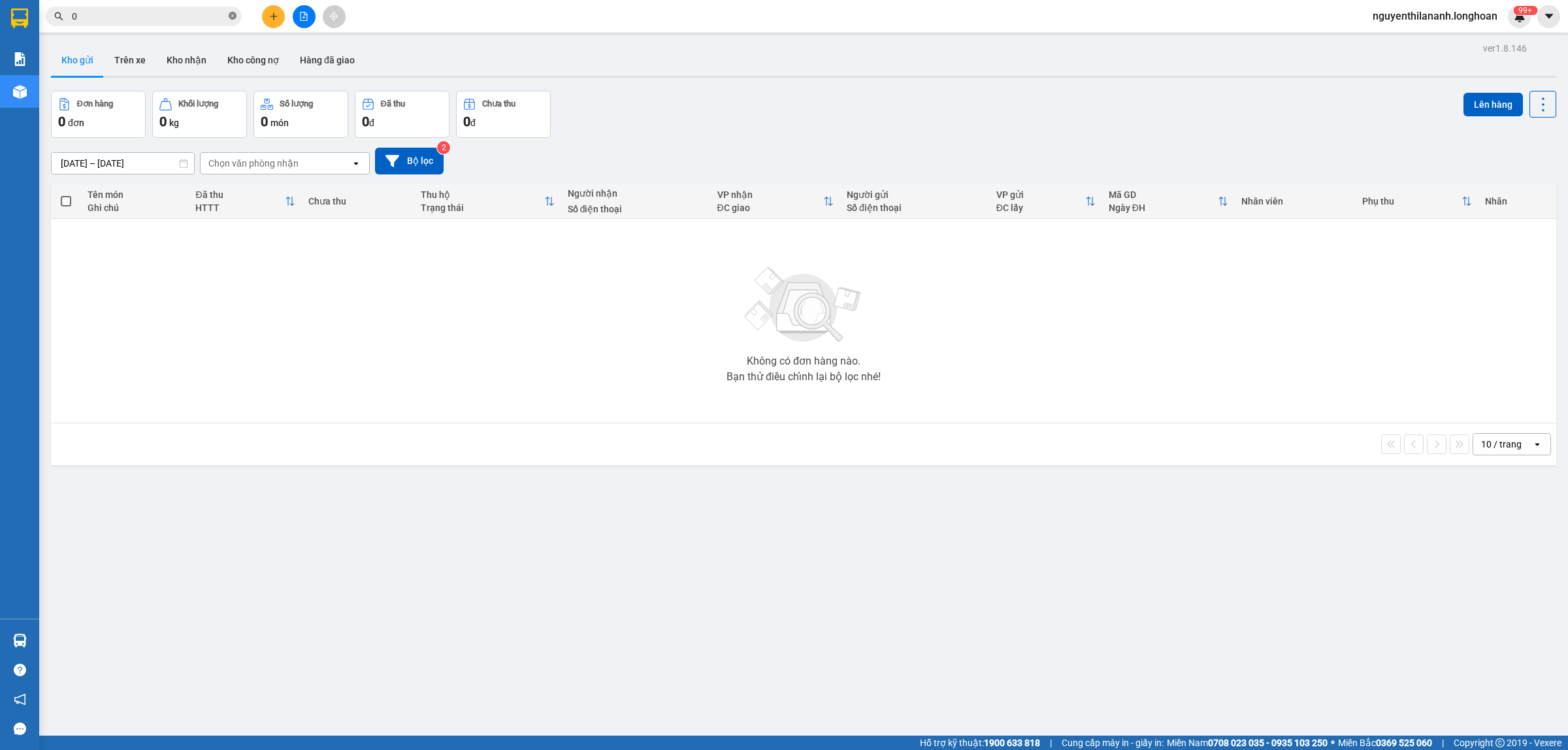
paste input "976014800"
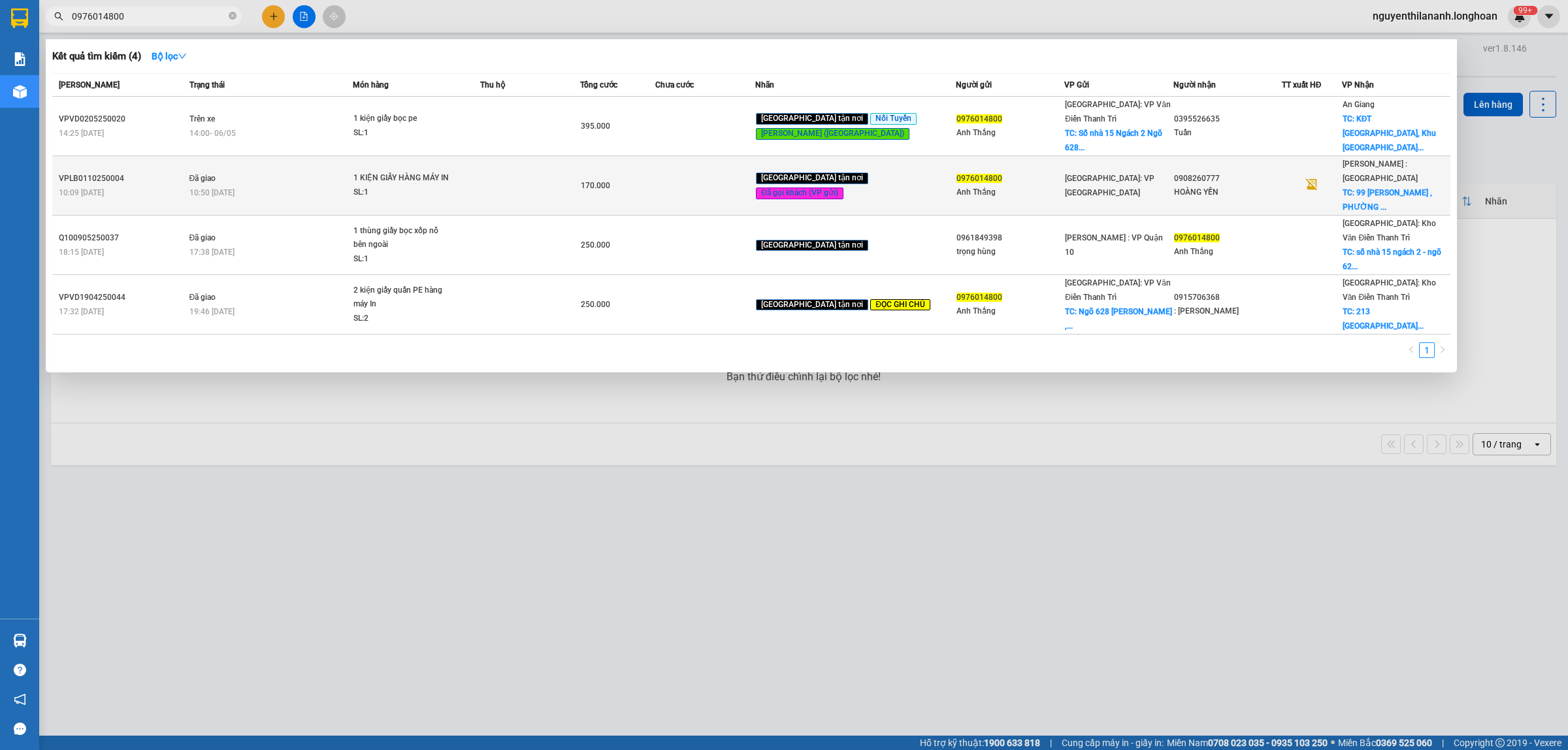
type input "0976014800"
click at [185, 172] on div "VPLB0110250004" at bounding box center [123, 179] width 127 height 14
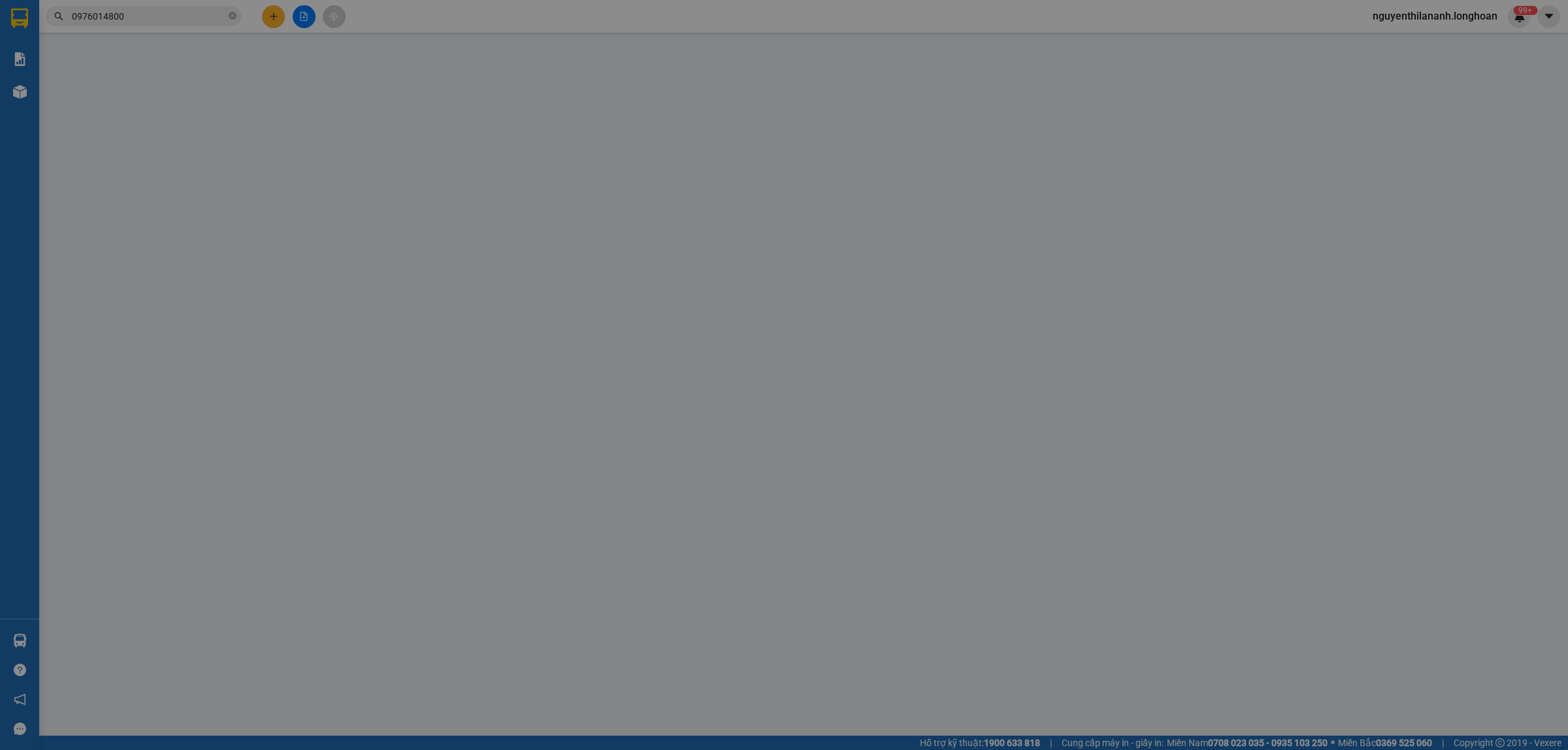
type input "0976014800"
type input "Anh Thắng"
type input "0908260777"
type input "HOÀNG YẾN"
checkbox input "true"
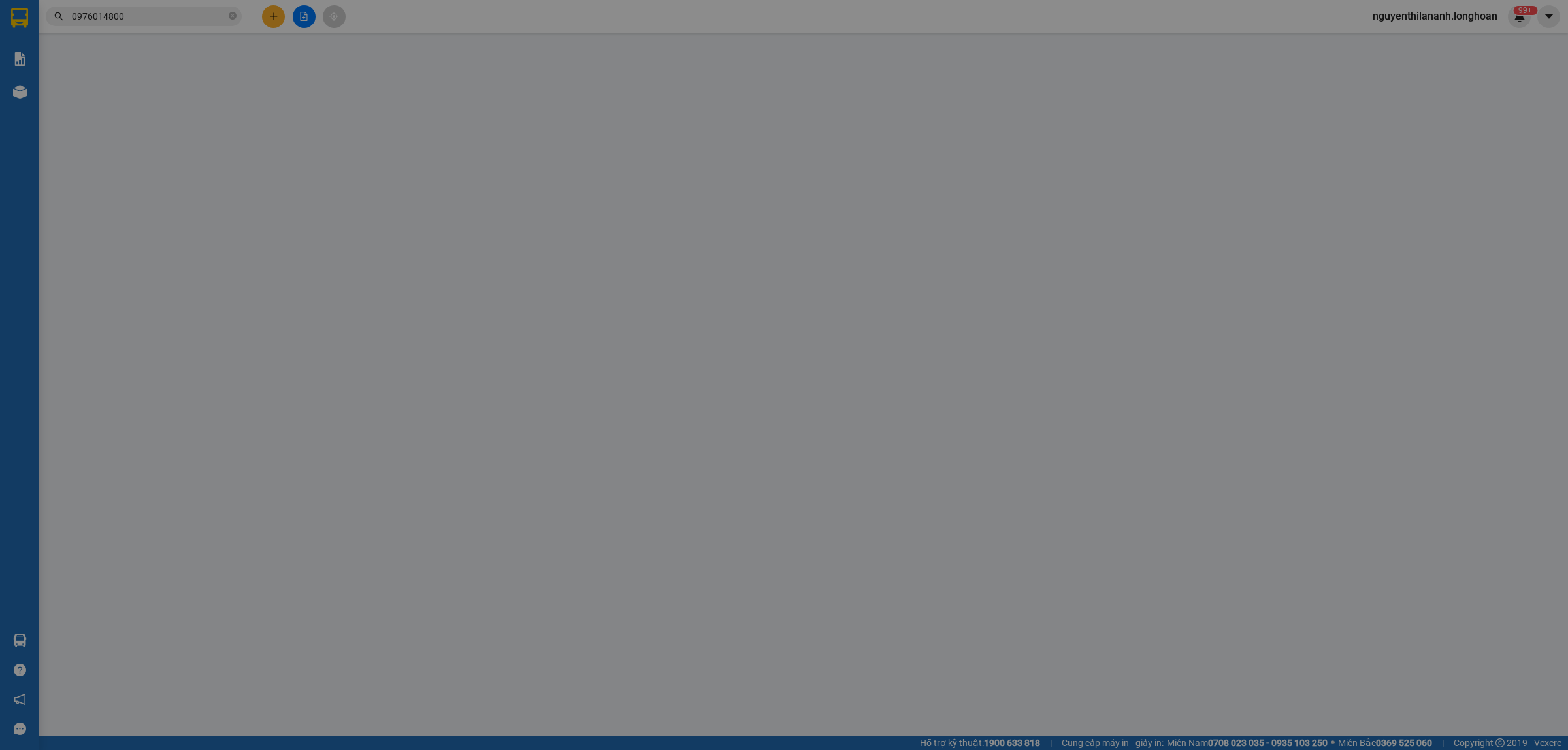
type input "[STREET_ADDRESS][PERSON_NAME]"
type input "HÀNG DỄ VỠ, NHẸ TAY HƯ VỠ KHÔNG ĐỀN GIÁ TRỊ HÀNG"
type input "0"
type input "170.000"
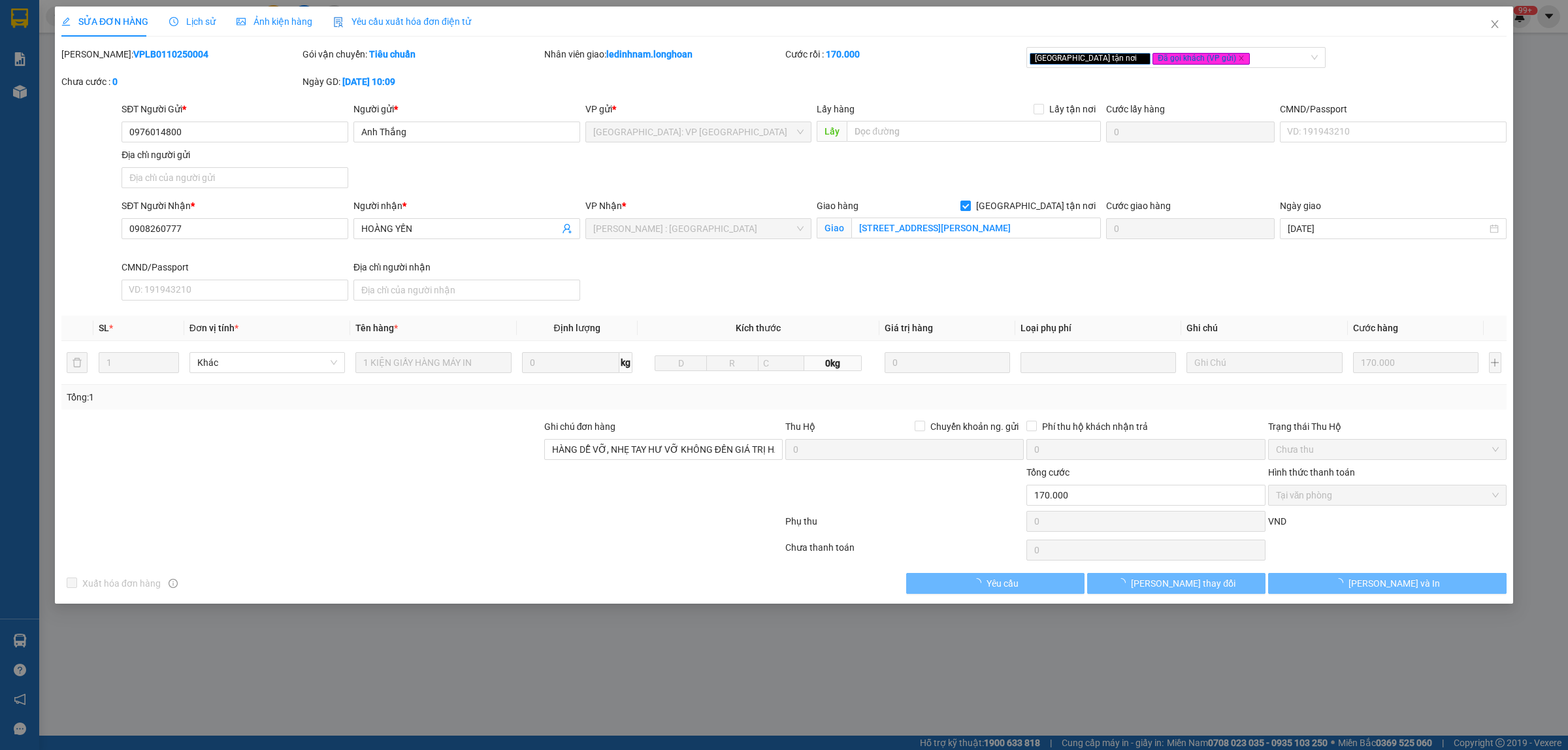
click at [199, 15] on div "Lịch sử" at bounding box center [192, 22] width 46 height 15
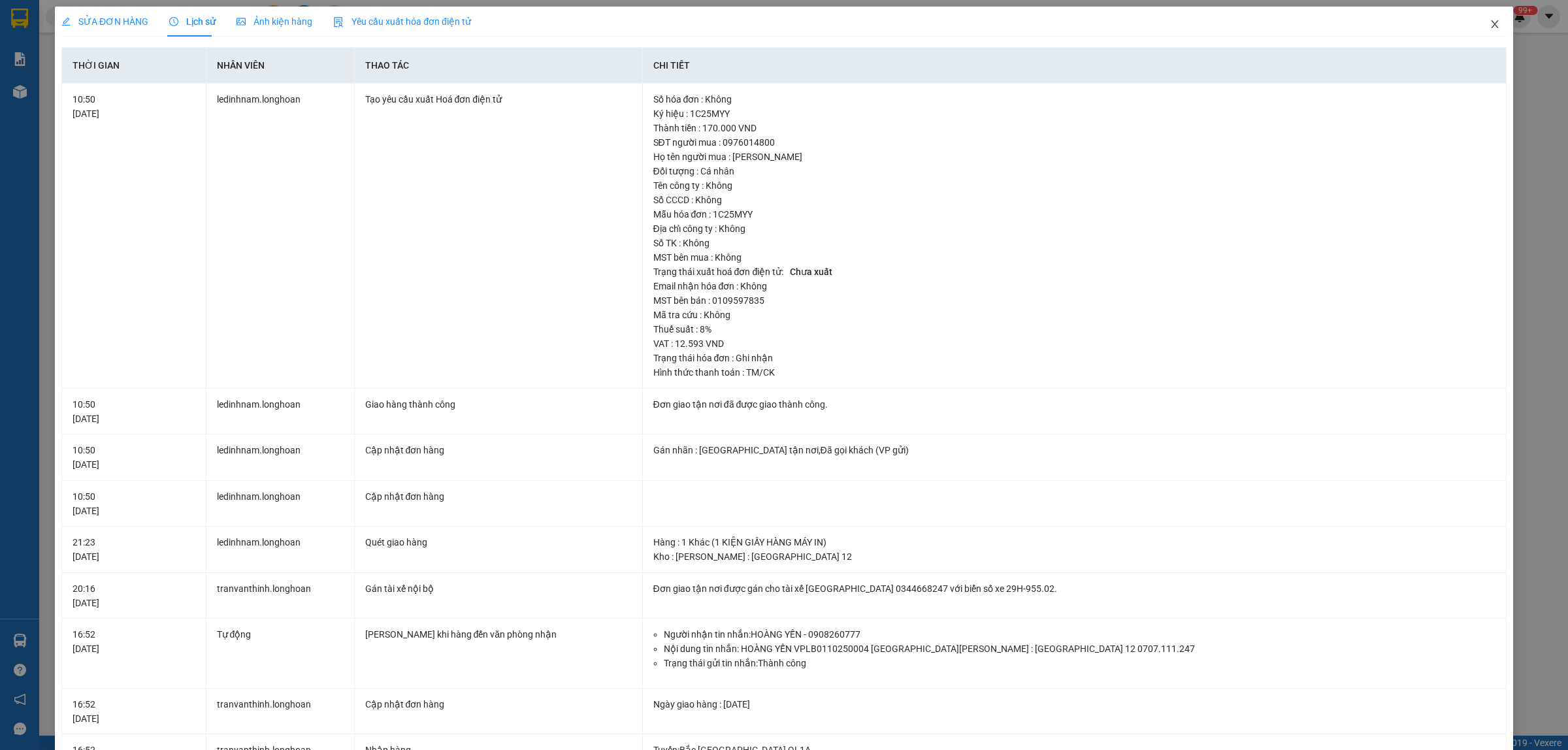
click at [1489, 28] on icon "close" at bounding box center [1494, 24] width 10 height 10
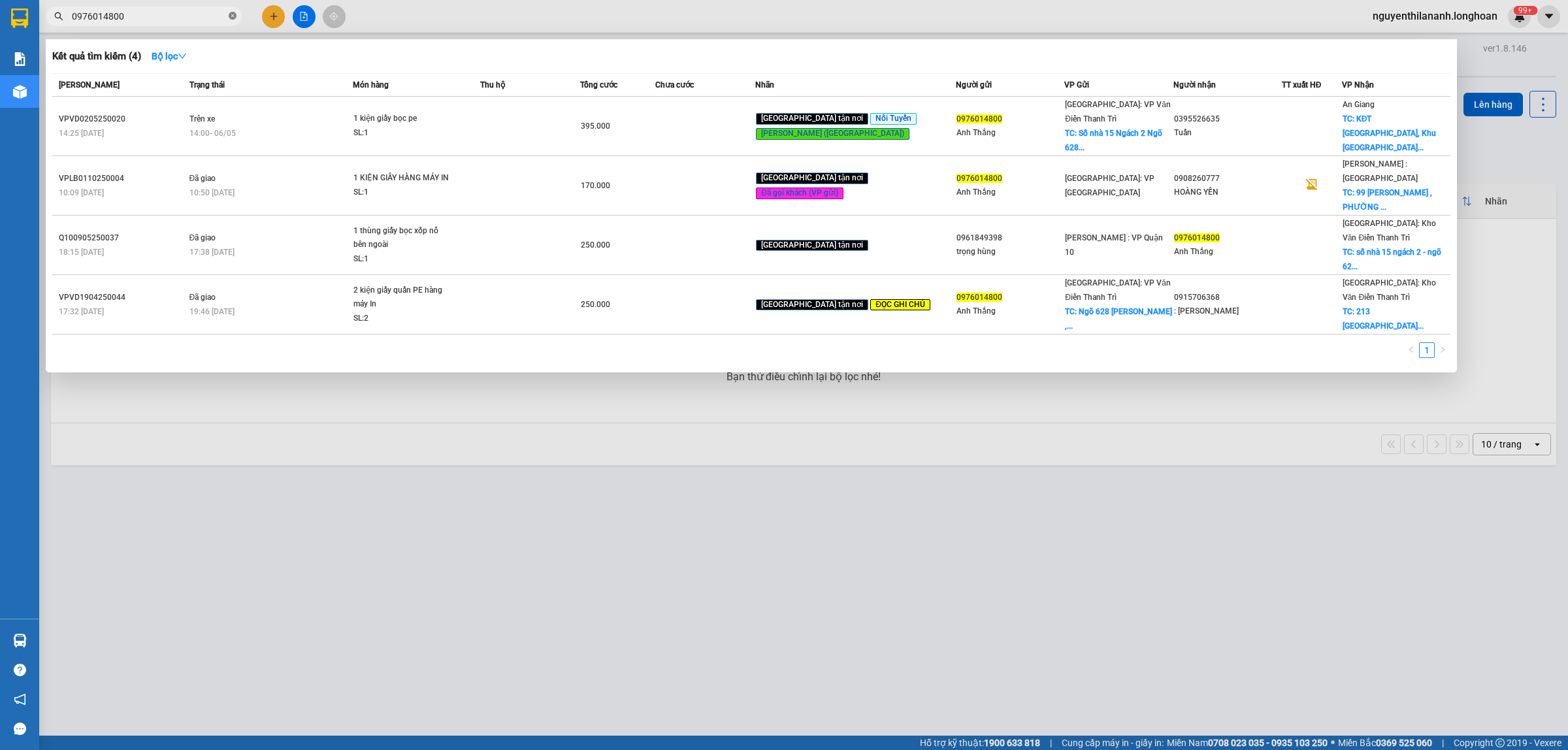
click at [234, 14] on icon "close-circle" at bounding box center [232, 16] width 8 height 8
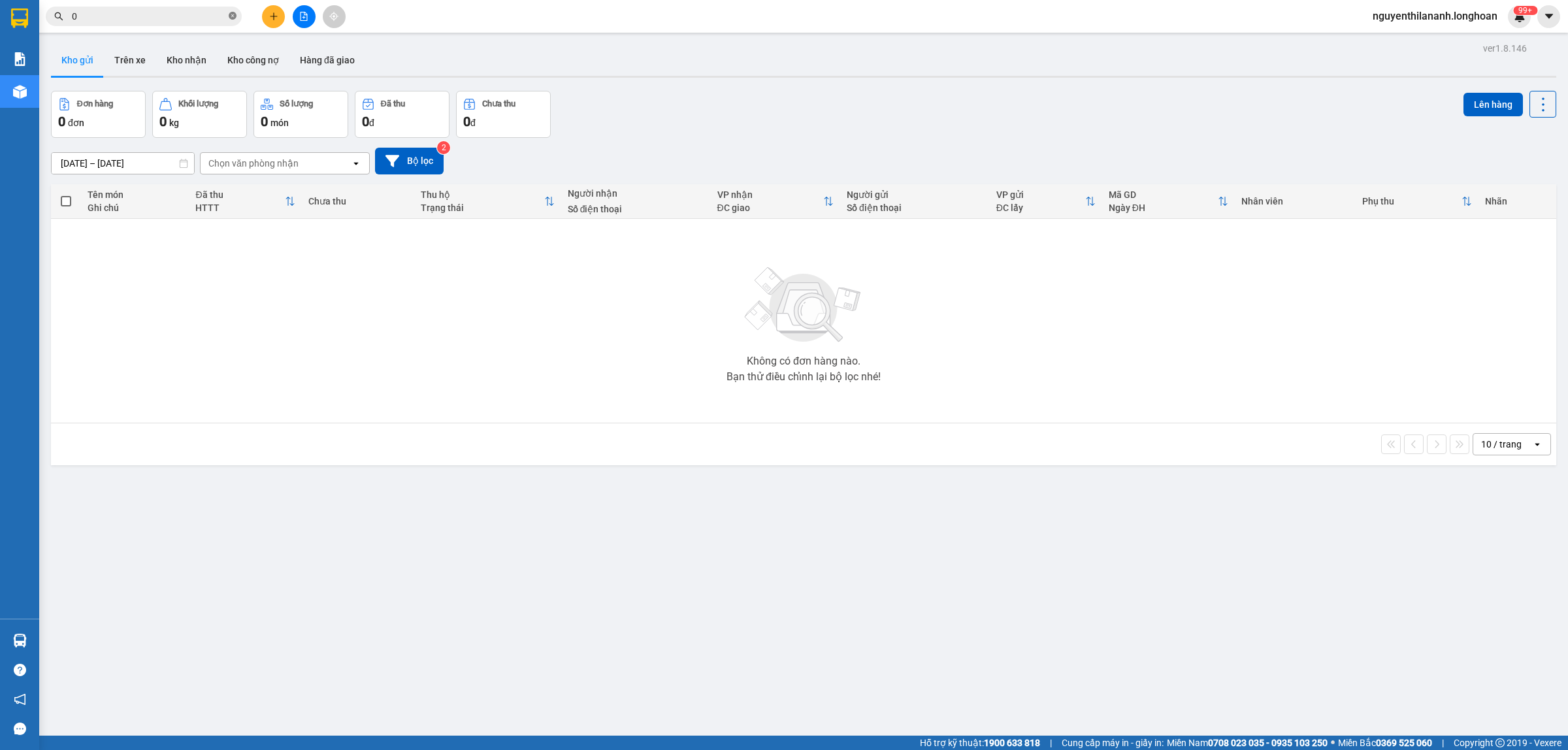
paste input "971251699"
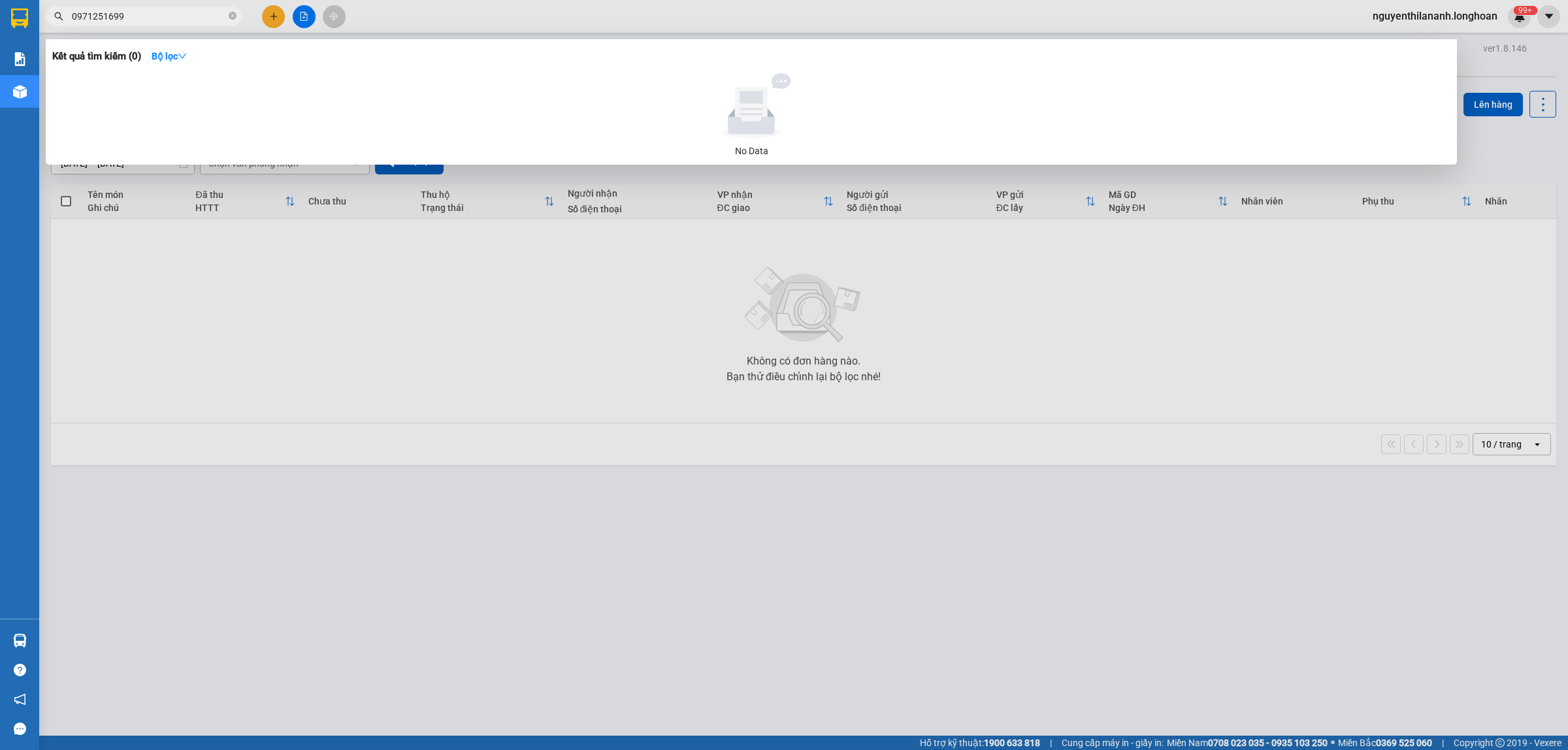
type input "0971251699"
click at [232, 20] on icon "close-circle" at bounding box center [232, 16] width 8 height 8
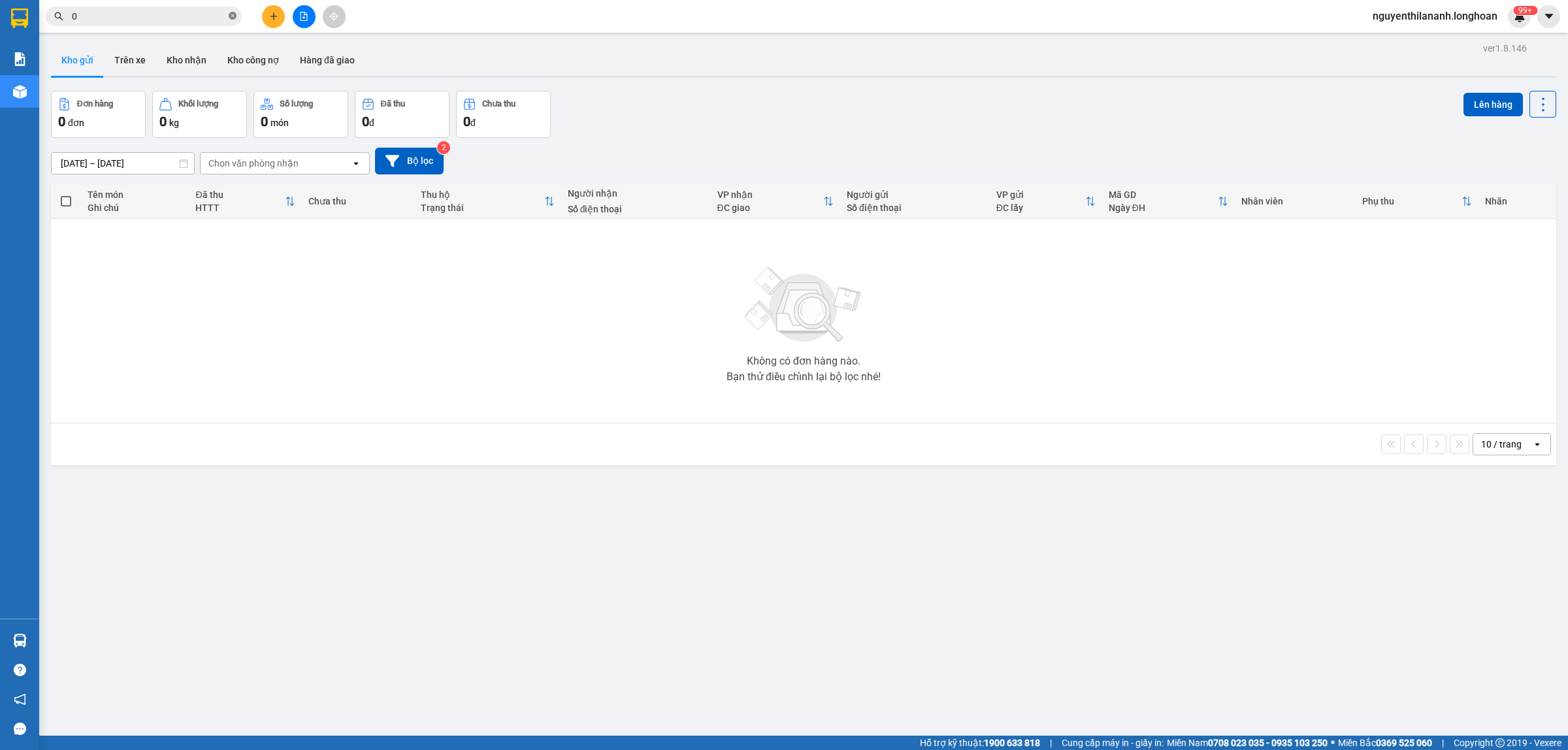
paste input "832681979"
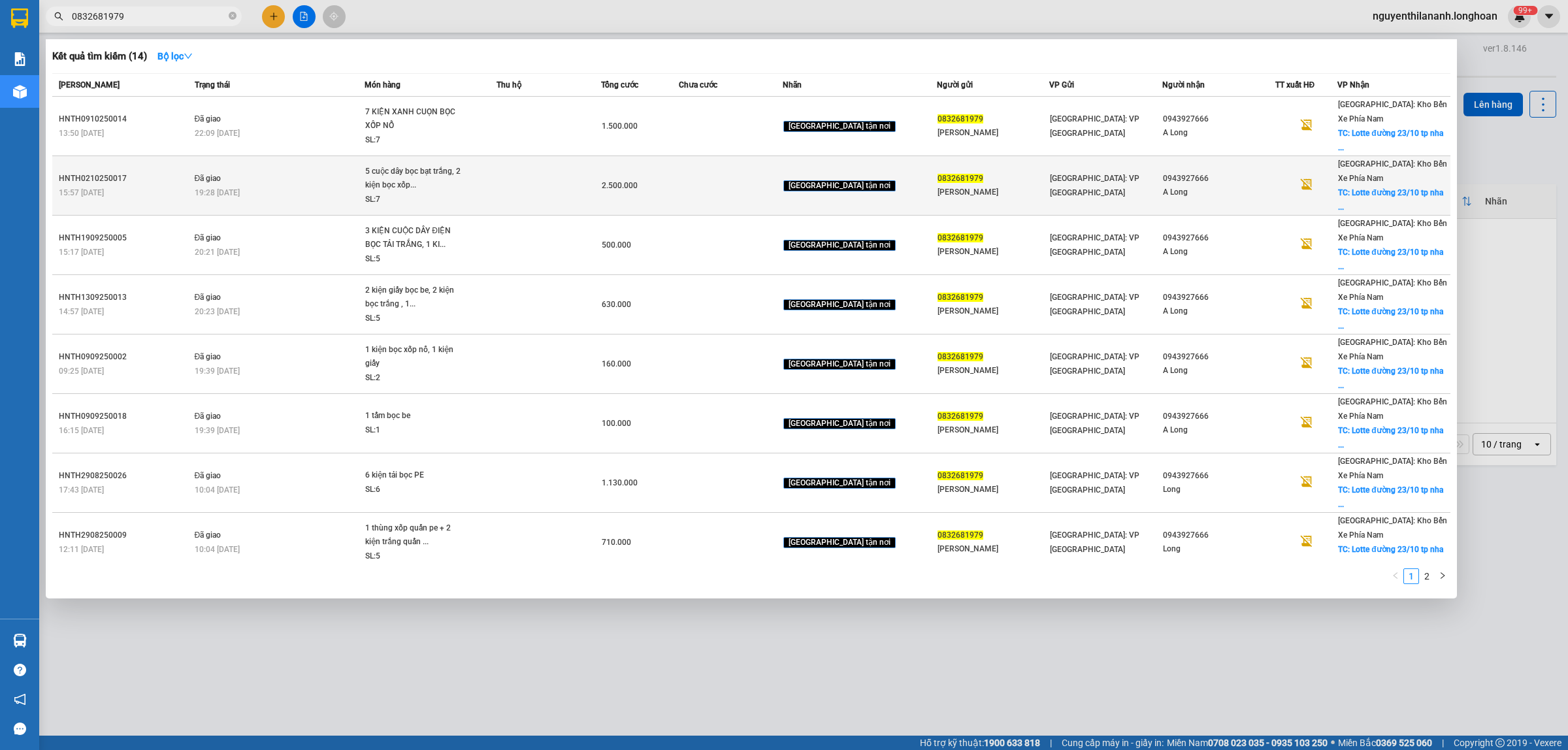
type input "0832681979"
click at [156, 172] on div "HNTH0210250017" at bounding box center [125, 179] width 132 height 14
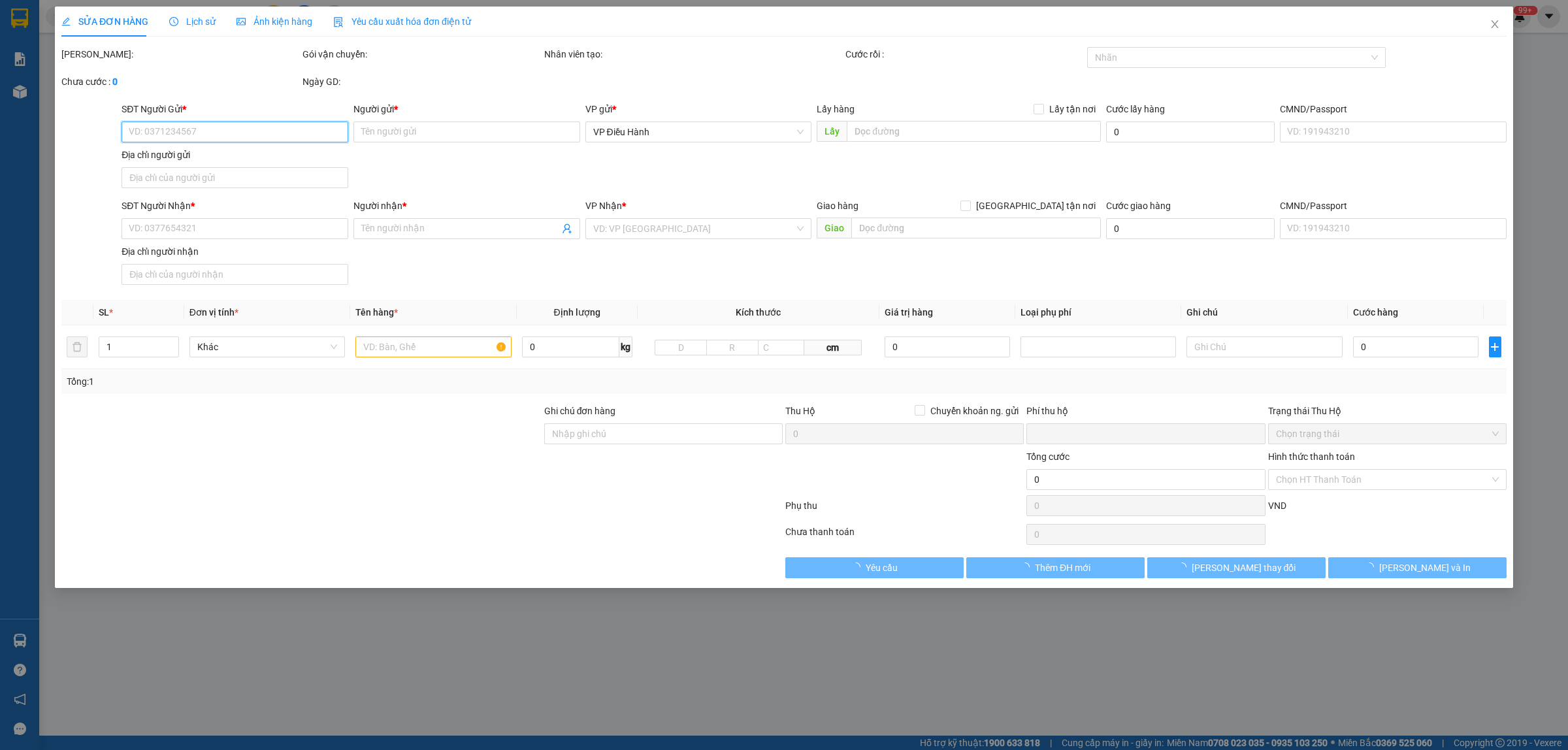
type input "0832681979"
type input "[PERSON_NAME]"
type input "0943927666"
type input "A Long"
checkbox input "true"
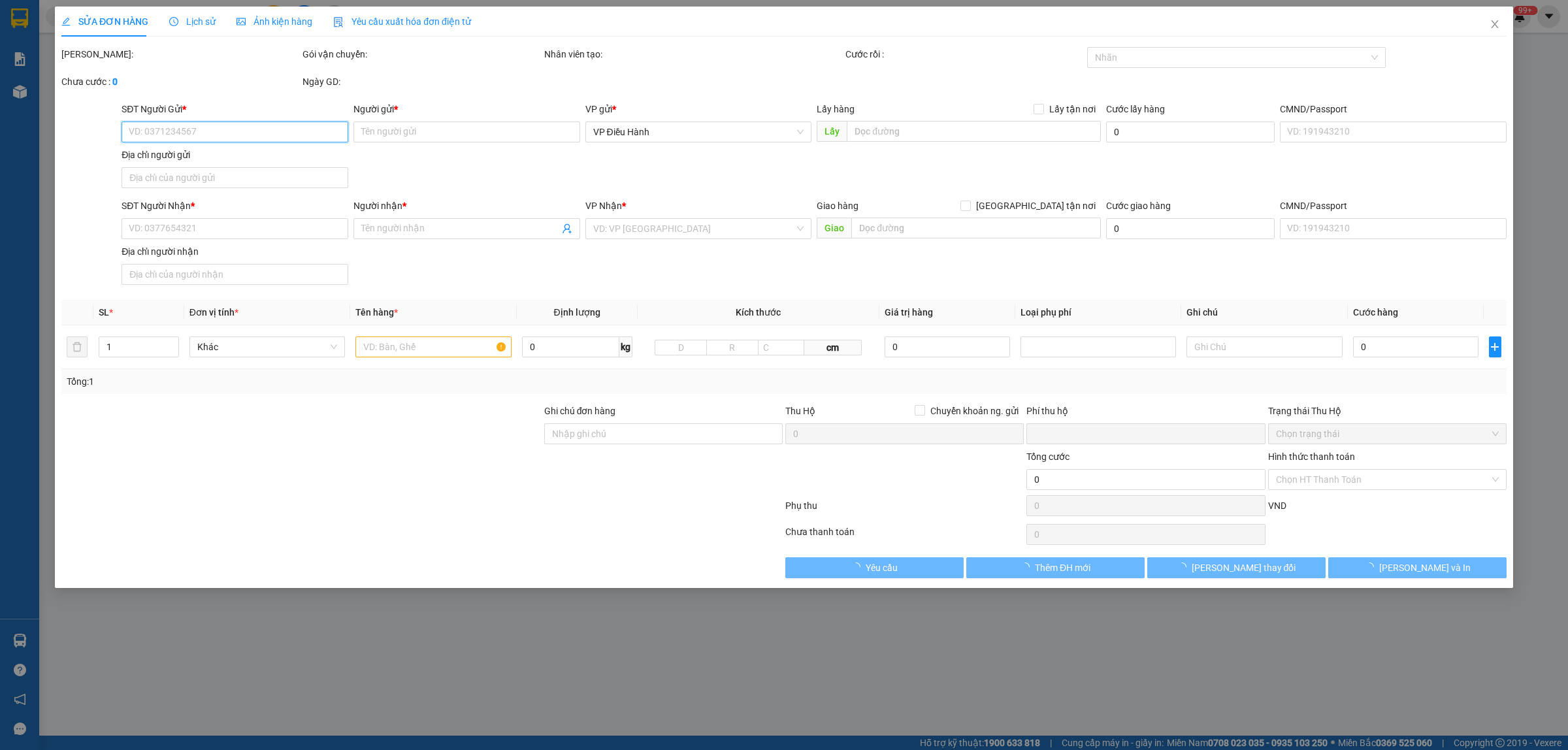
type input "Lotte đường 23/10 tp nha trang."
type input "0"
type input "2.500.000"
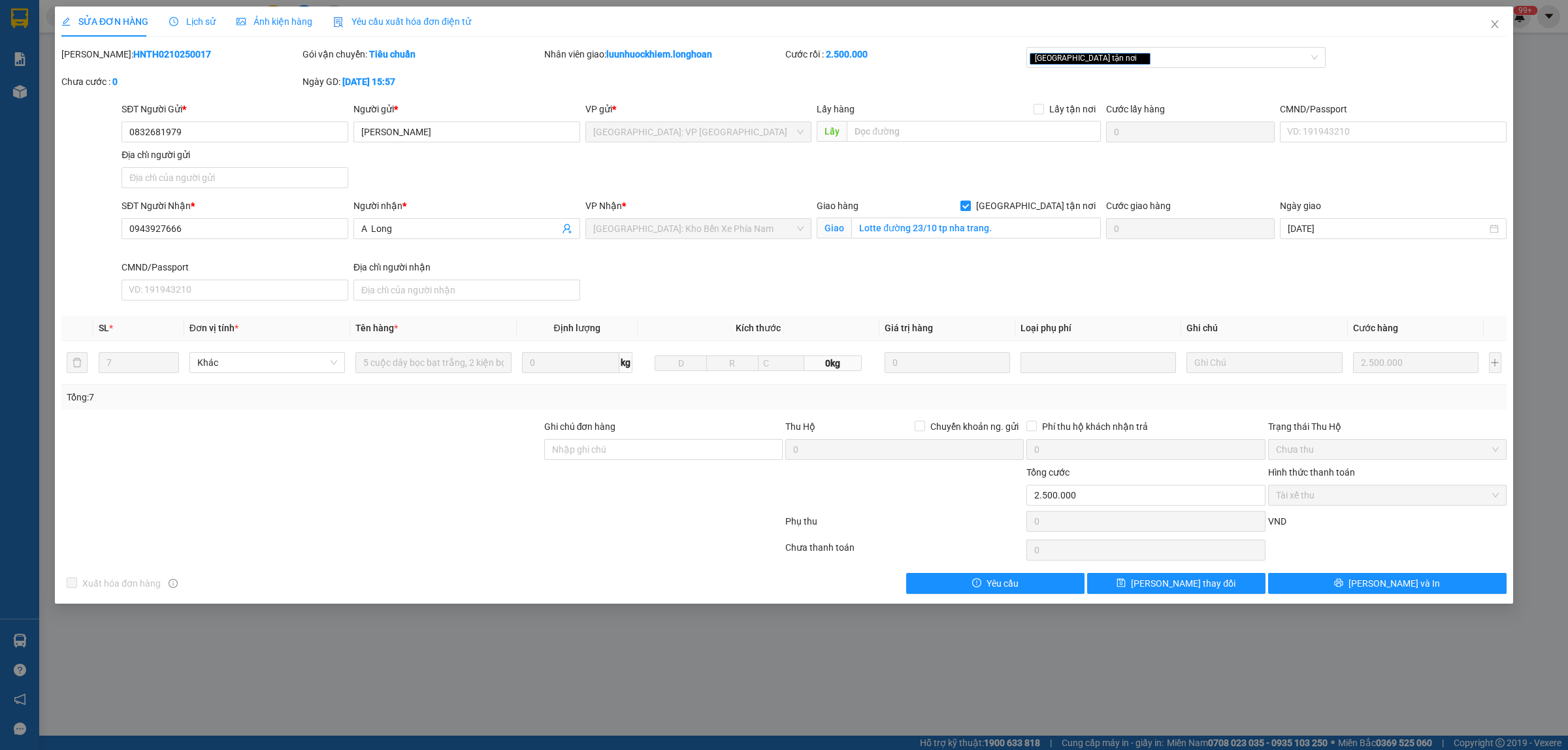
drag, startPoint x: 180, startPoint y: 49, endPoint x: 93, endPoint y: 57, distance: 87.4
click at [93, 57] on div "[PERSON_NAME]: HNTH0210250017" at bounding box center [181, 54] width 238 height 15
copy b "HNTH0210250017"
click at [1498, 26] on icon "close" at bounding box center [1494, 24] width 10 height 10
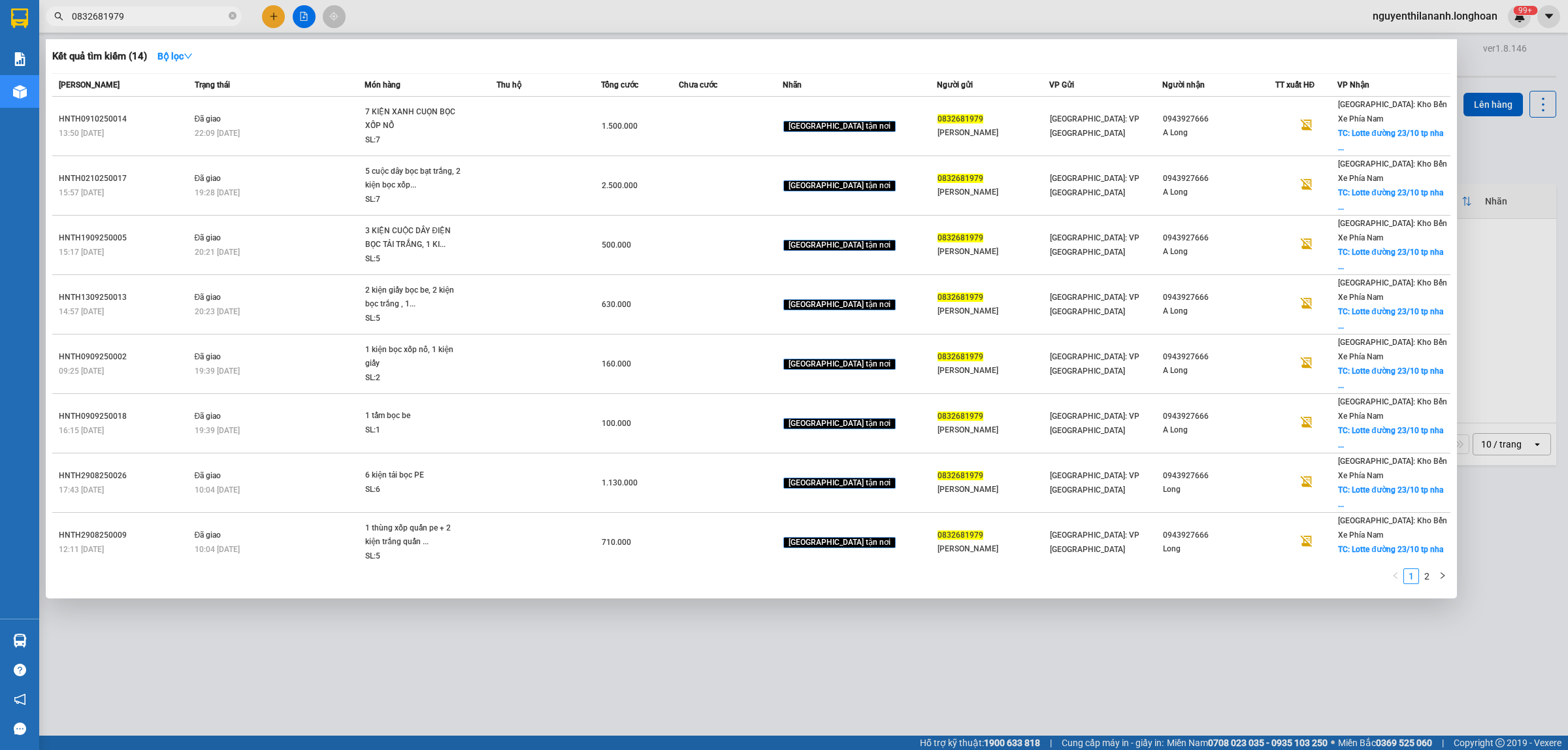
click at [177, 21] on input "0832681979" at bounding box center [149, 17] width 154 height 15
click at [234, 13] on icon "close-circle" at bounding box center [232, 16] width 8 height 8
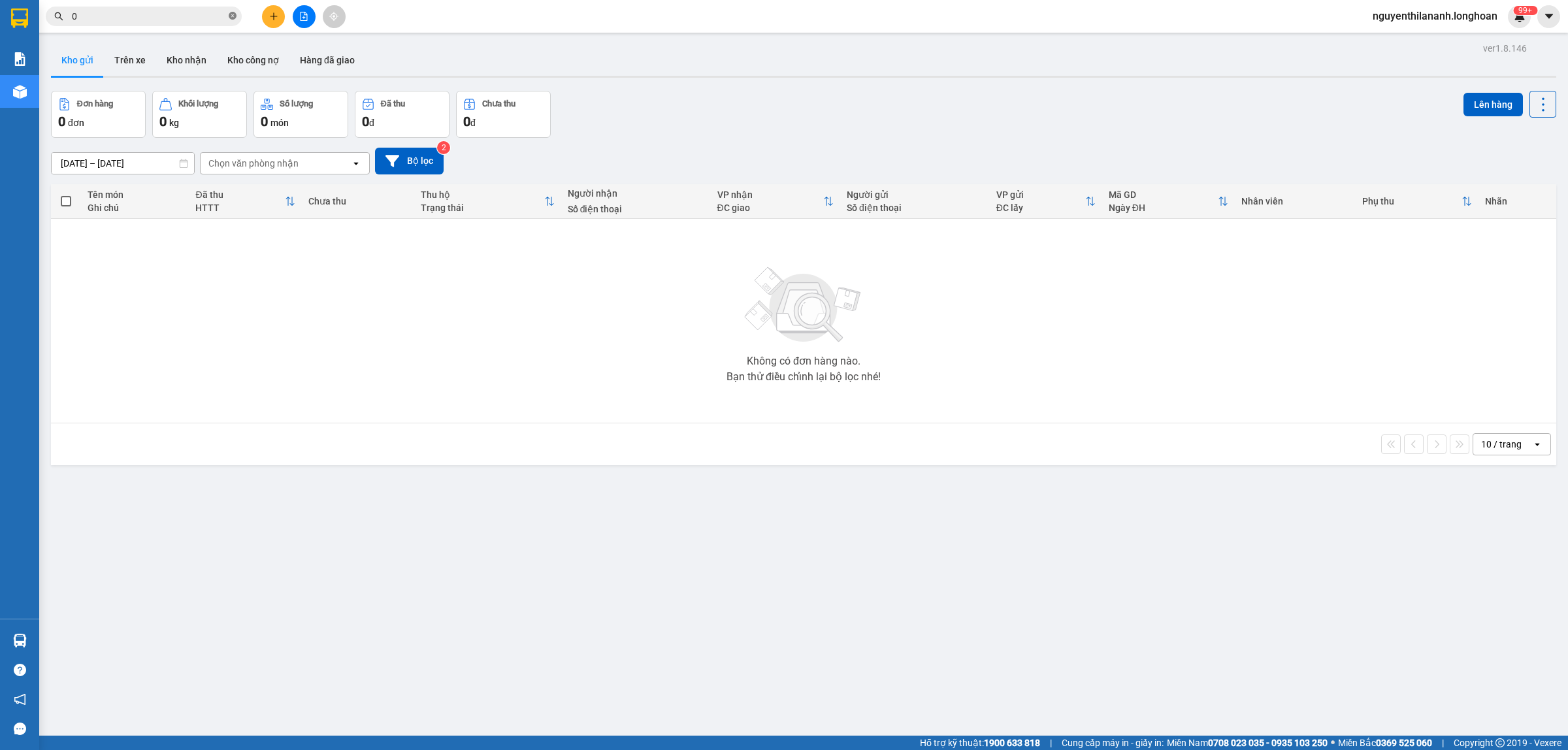
paste input "363857817"
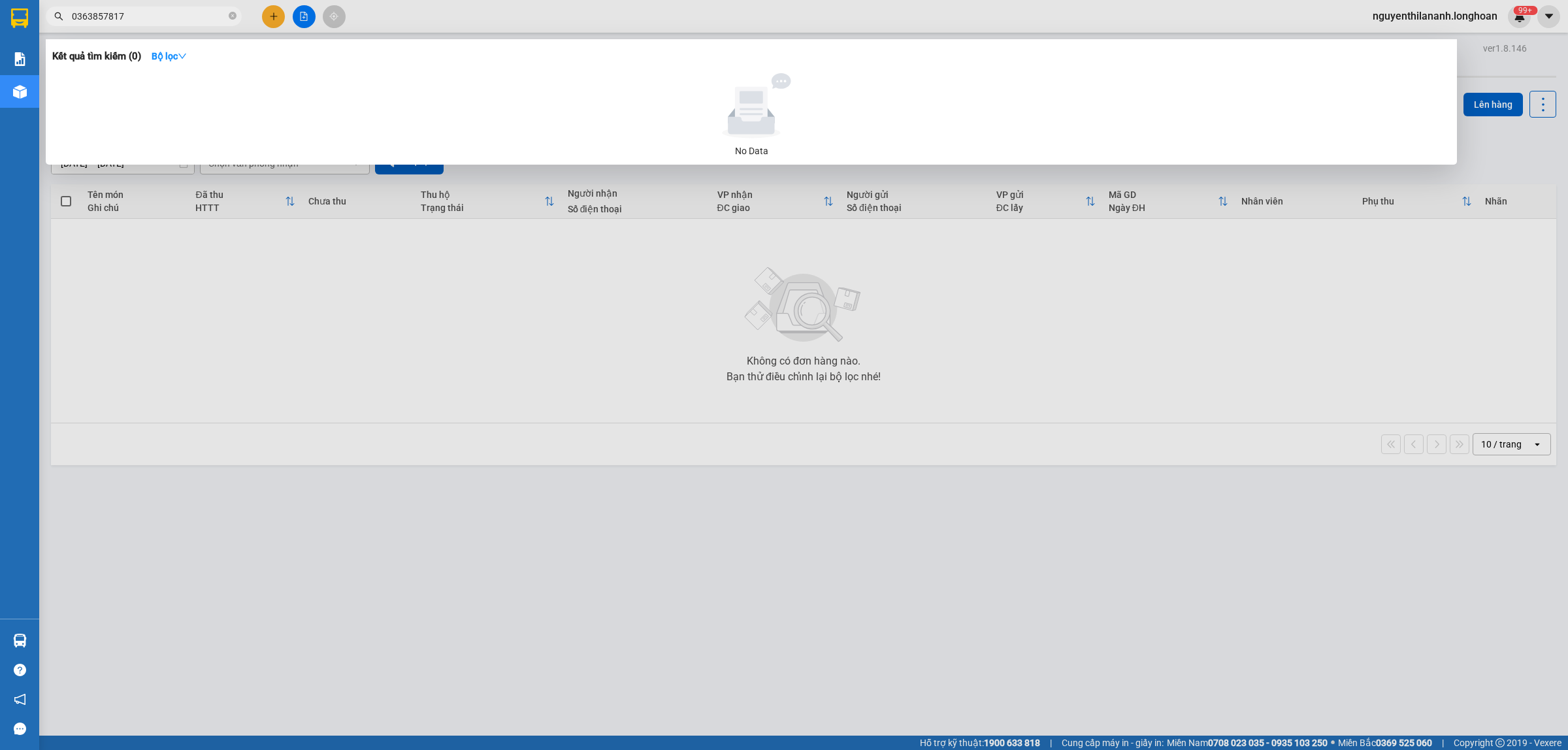
type input "0363857817"
click at [229, 10] on span at bounding box center [232, 17] width 8 height 15
click at [230, 15] on icon "close-circle" at bounding box center [232, 16] width 8 height 8
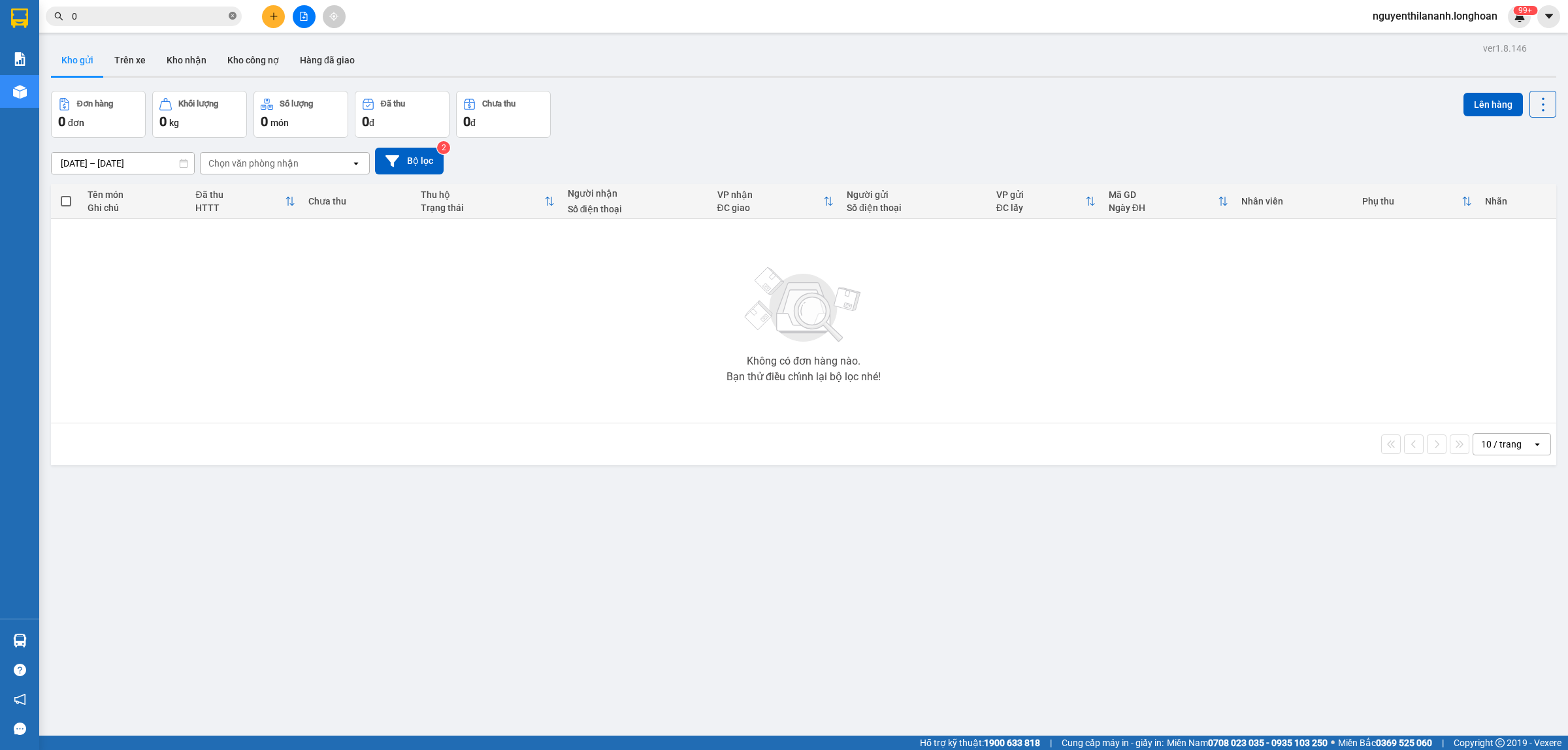
paste input "944776485"
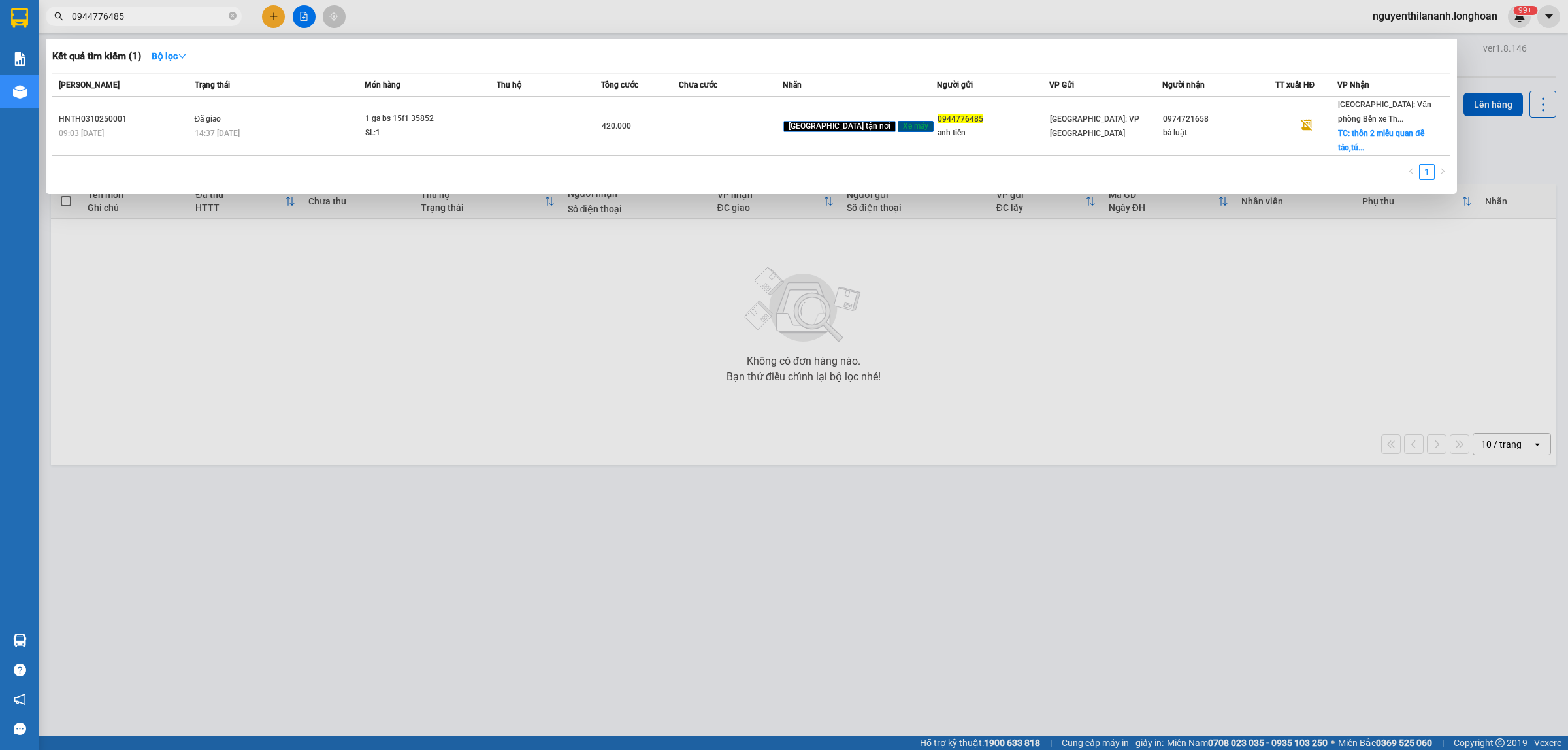
type input "0944776485"
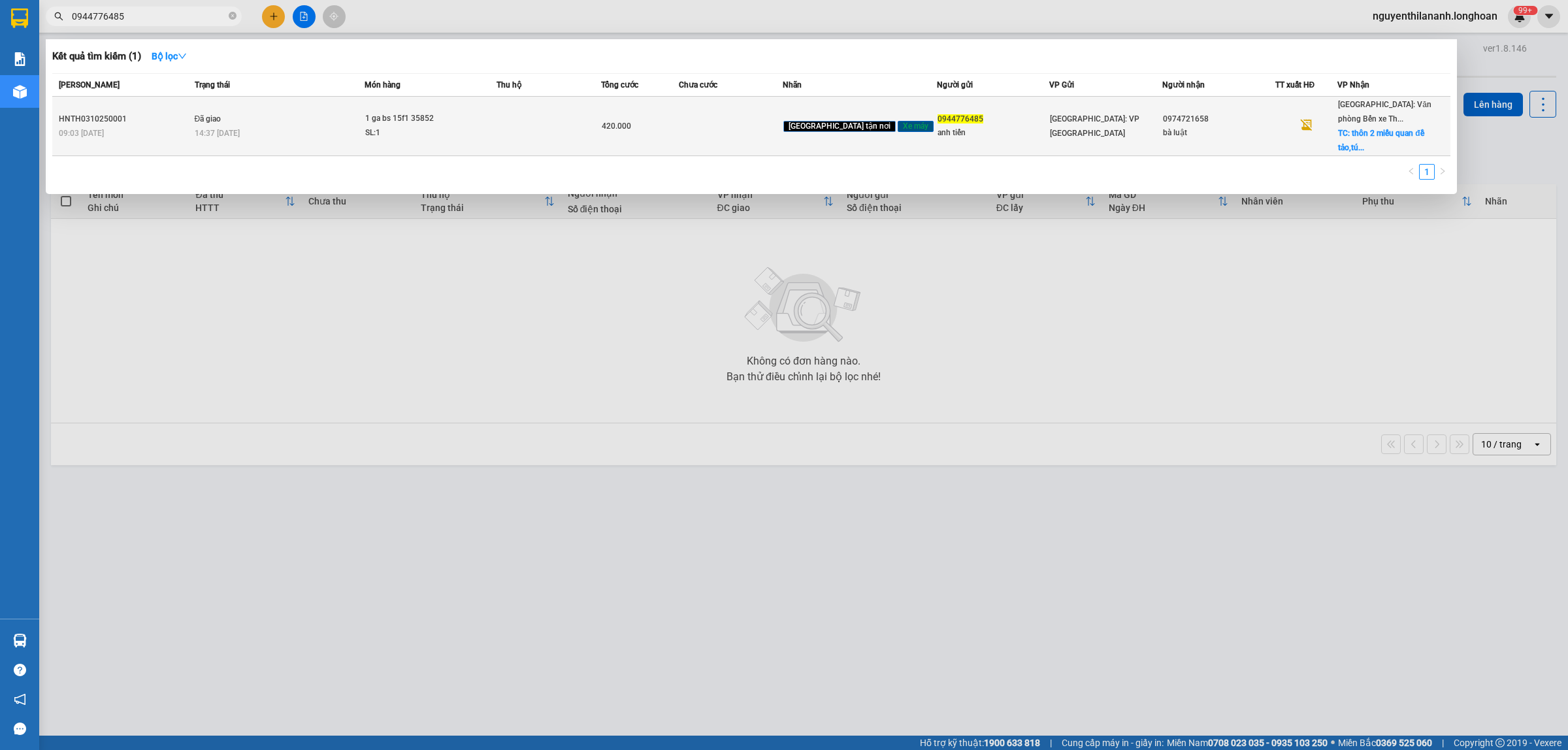
click at [158, 112] on div "HNTH0310250001" at bounding box center [125, 119] width 132 height 14
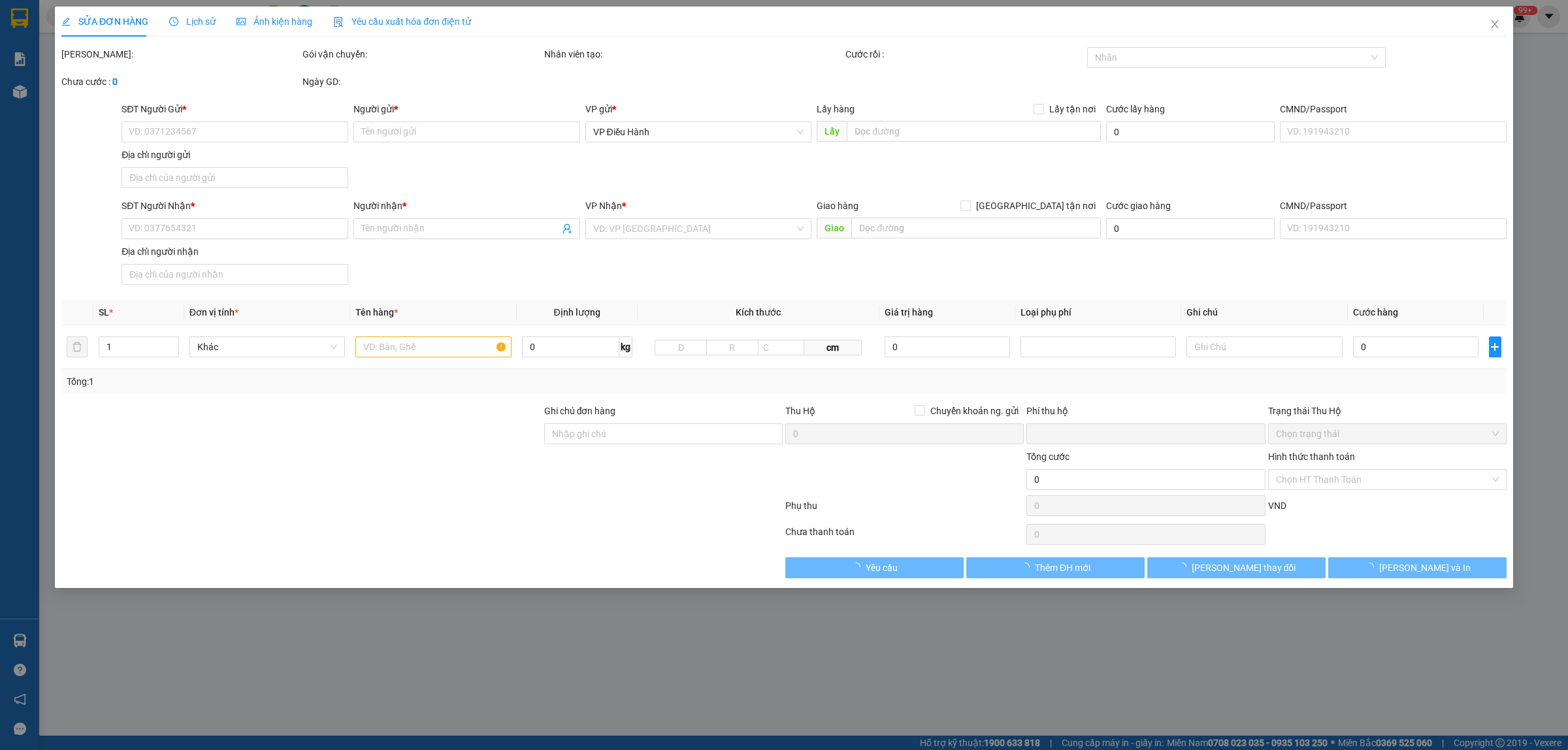
type input "0944776485"
type input "anh tiến"
type input "0974721658"
type input "bà luật"
checkbox input "true"
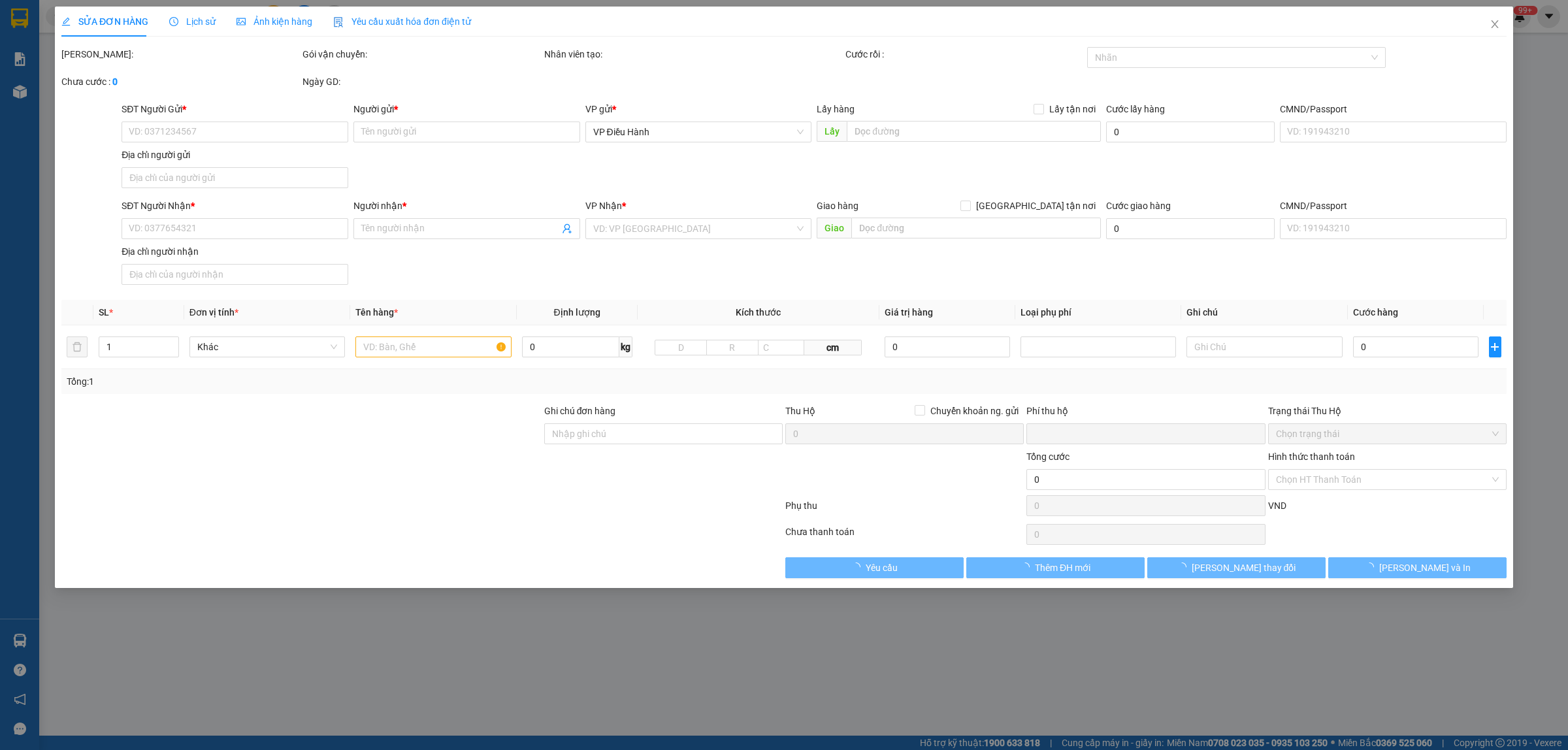
type input "thôn 2 miếu quan đề tảo,tú sơn kiến thuỵ [GEOGRAPHIC_DATA]"
type input "1 chìa khoá quấn tay lái"
type input "0"
type input "420.000"
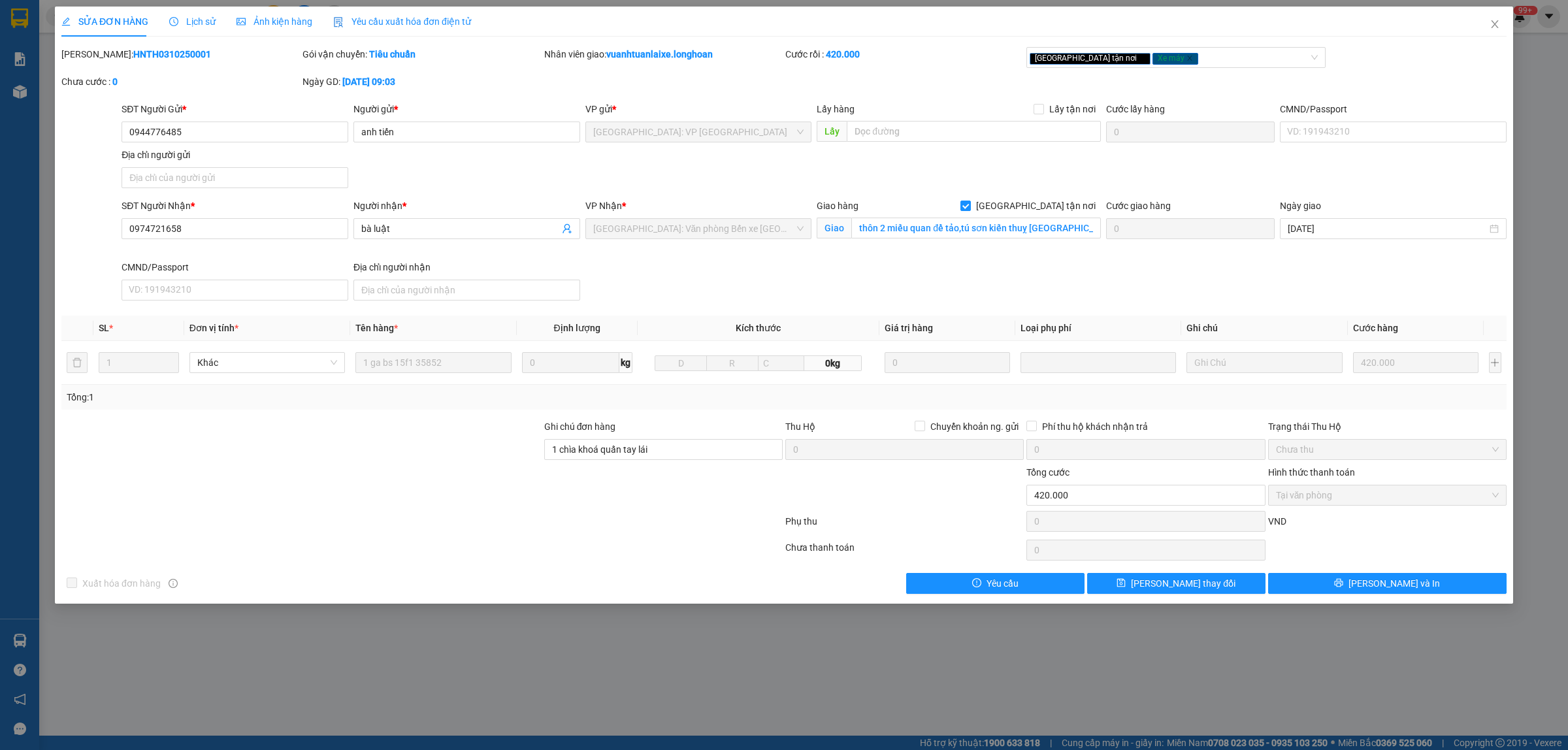
drag, startPoint x: 185, startPoint y: 59, endPoint x: 96, endPoint y: 60, distance: 89.0
click at [96, 60] on div "[PERSON_NAME]: HNTH0310250001" at bounding box center [181, 54] width 238 height 15
copy b "HNTH0310250001"
click at [193, 57] on div "[PERSON_NAME]: HNTH0310250001" at bounding box center [181, 54] width 238 height 15
drag, startPoint x: 185, startPoint y: 57, endPoint x: 93, endPoint y: 60, distance: 92.0
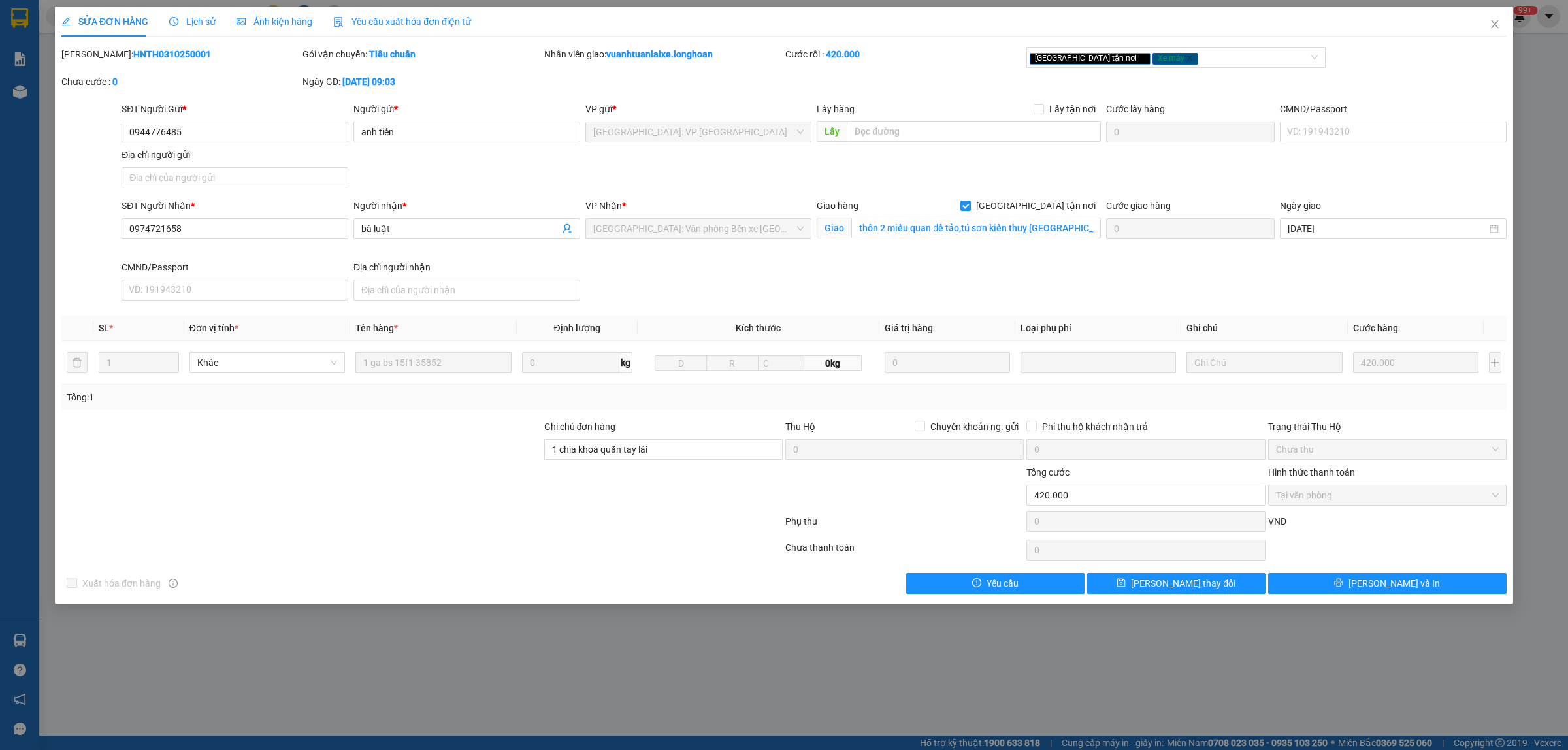
click at [93, 60] on div "[PERSON_NAME]: HNTH0310250001" at bounding box center [181, 54] width 238 height 15
copy b "HNTH0310250001"
click at [1491, 17] on span "Close" at bounding box center [1494, 25] width 37 height 37
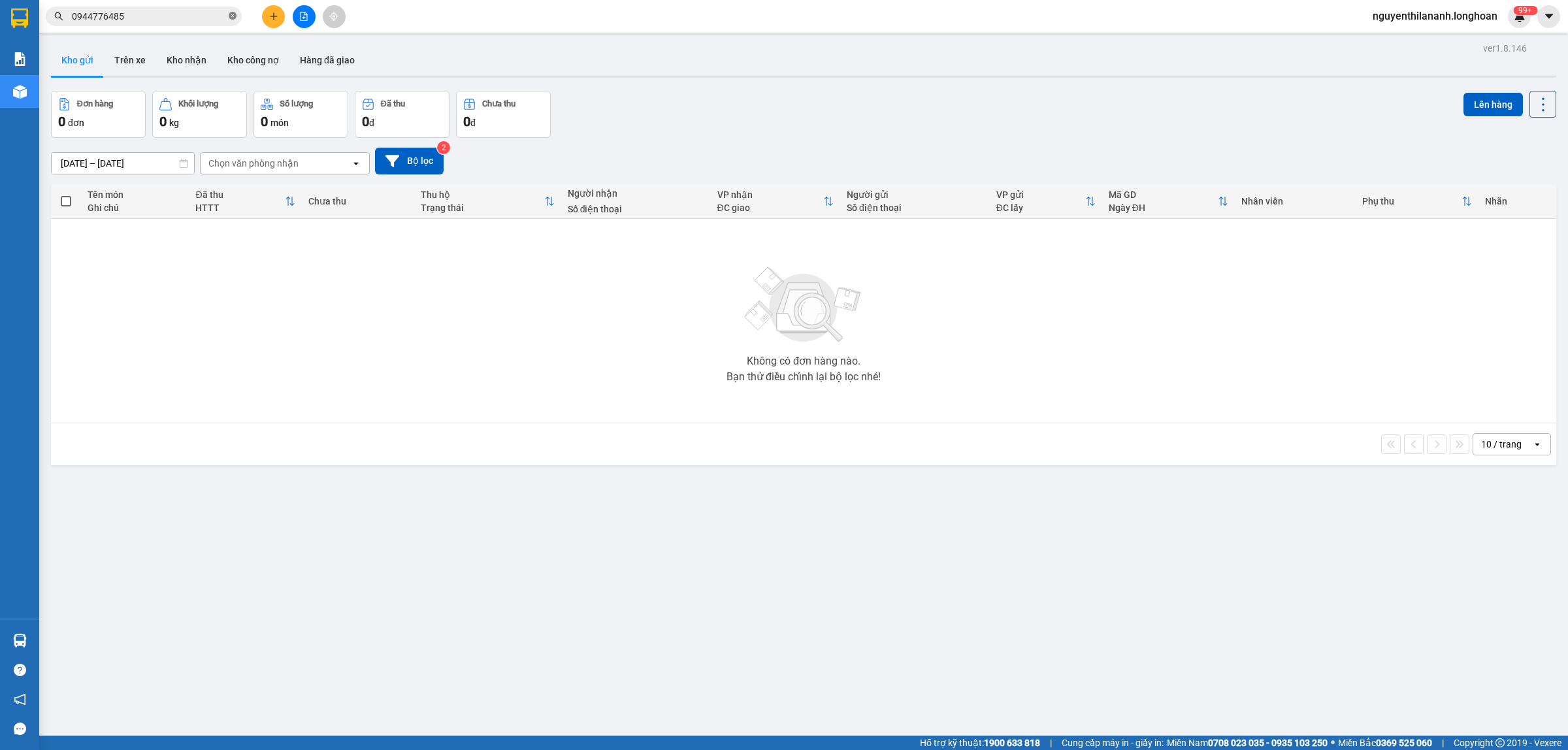
click at [236, 18] on icon "close-circle" at bounding box center [232, 16] width 8 height 8
paste input "349026077"
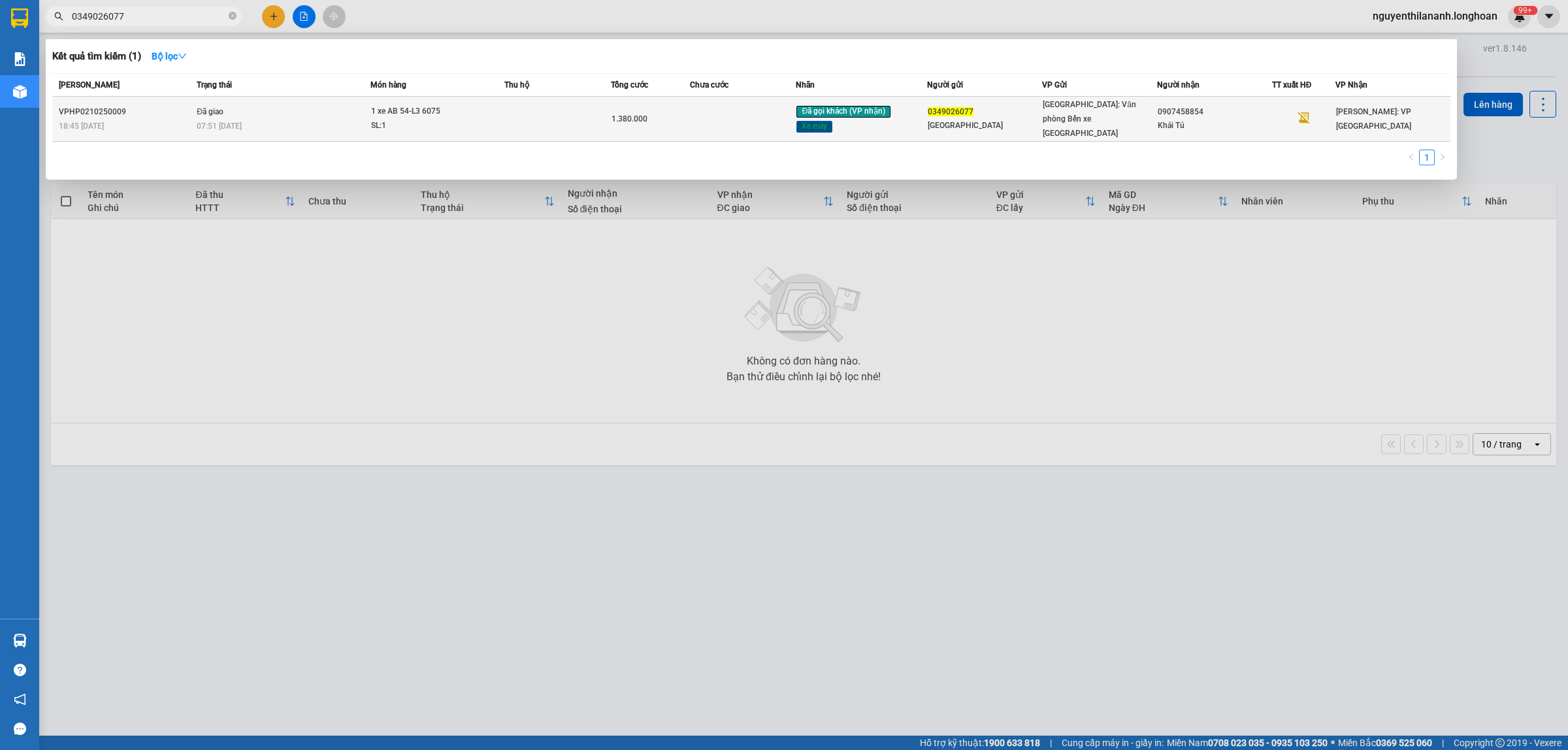
type input "0349026077"
click at [126, 119] on div "18:45 [DATE]" at bounding box center [126, 126] width 134 height 15
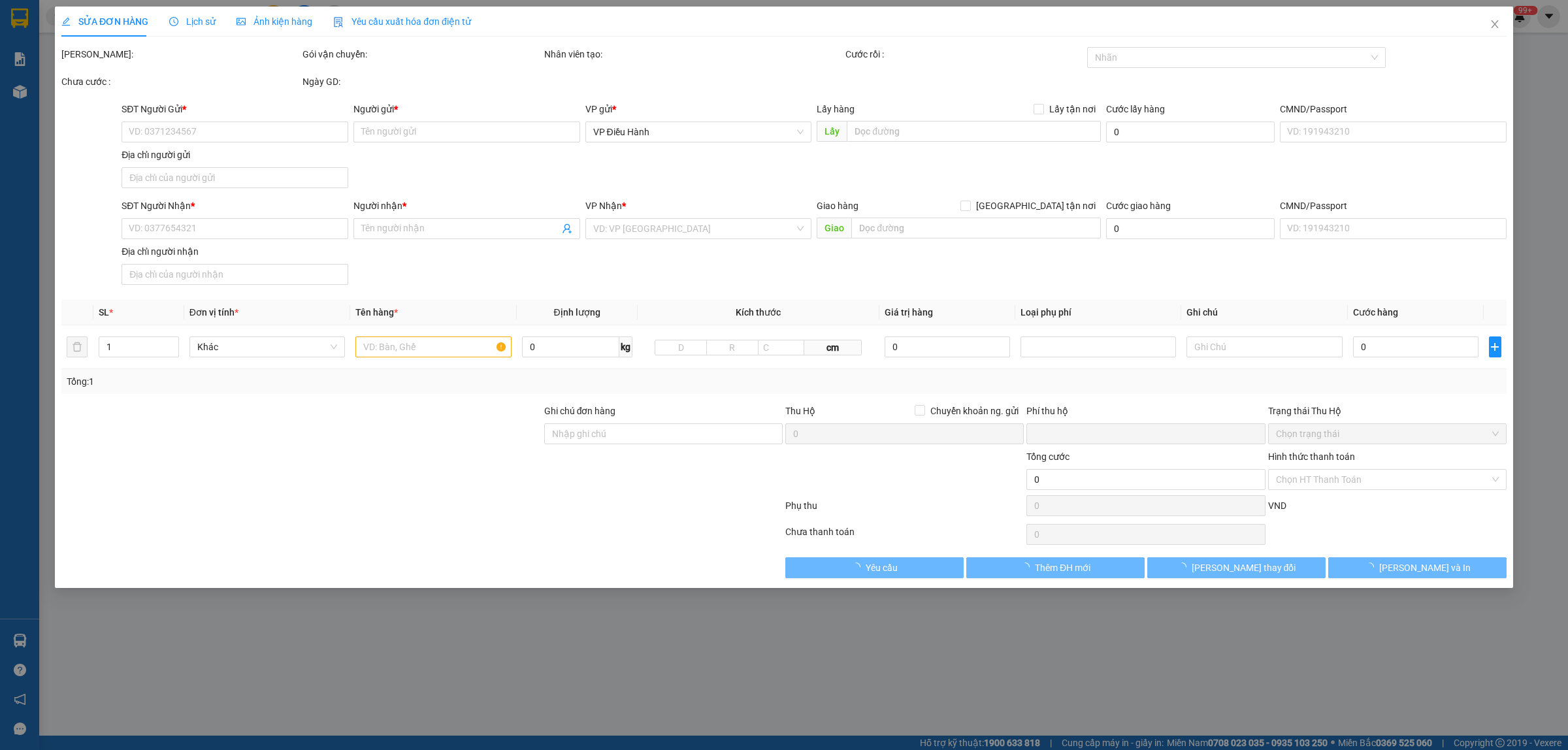
type input "0349026077"
type input "[GEOGRAPHIC_DATA]"
type input "0907458854"
type input "Khải Tú"
type input "1 CHÌA KHÓA"
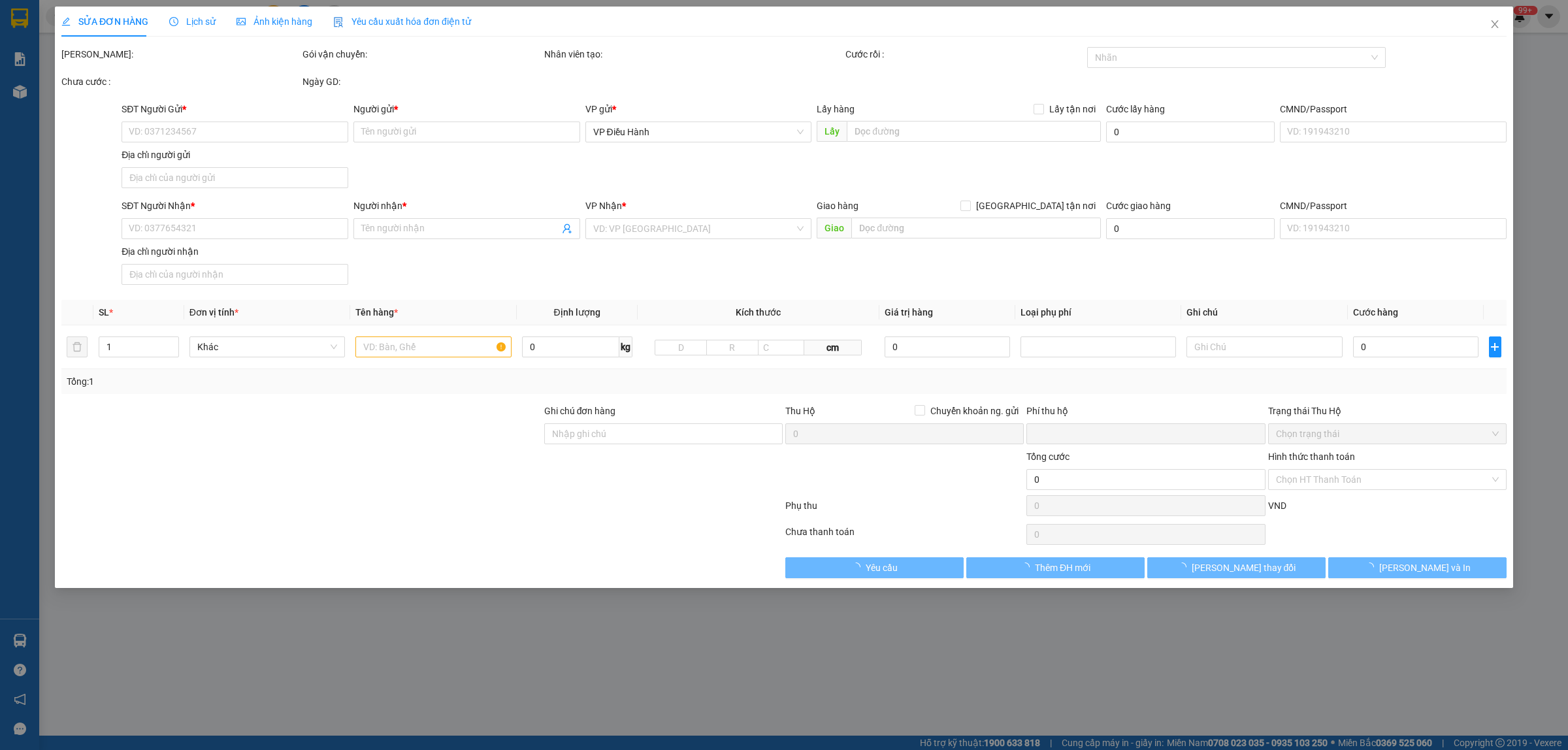
type input "0"
type input "1.380.000"
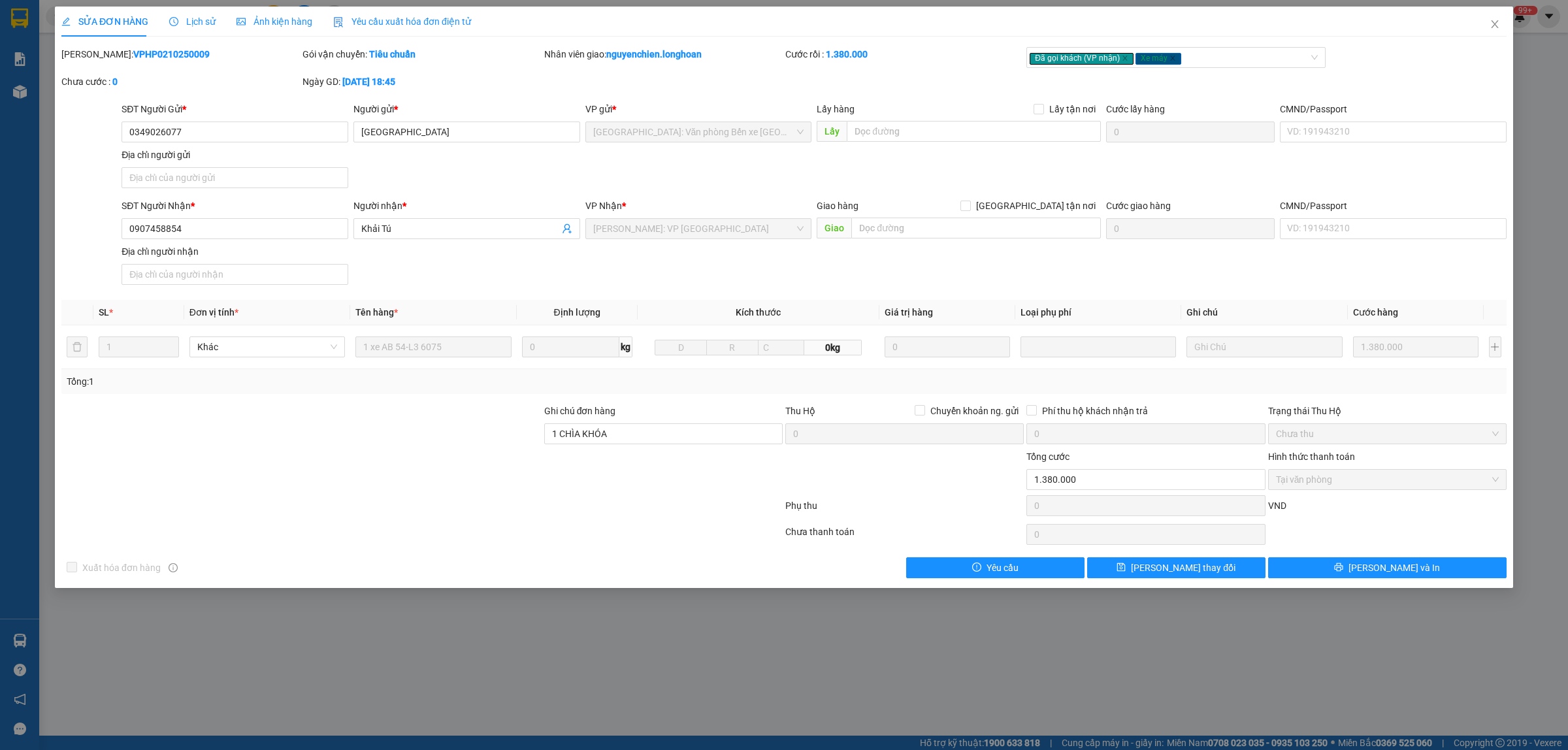
drag, startPoint x: 177, startPoint y: 50, endPoint x: 96, endPoint y: 59, distance: 81.5
click at [96, 59] on div "[PERSON_NAME]: VPHP0210250009" at bounding box center [181, 54] width 238 height 15
copy b "VPHP0210250009"
click at [1497, 25] on icon "close" at bounding box center [1494, 24] width 10 height 10
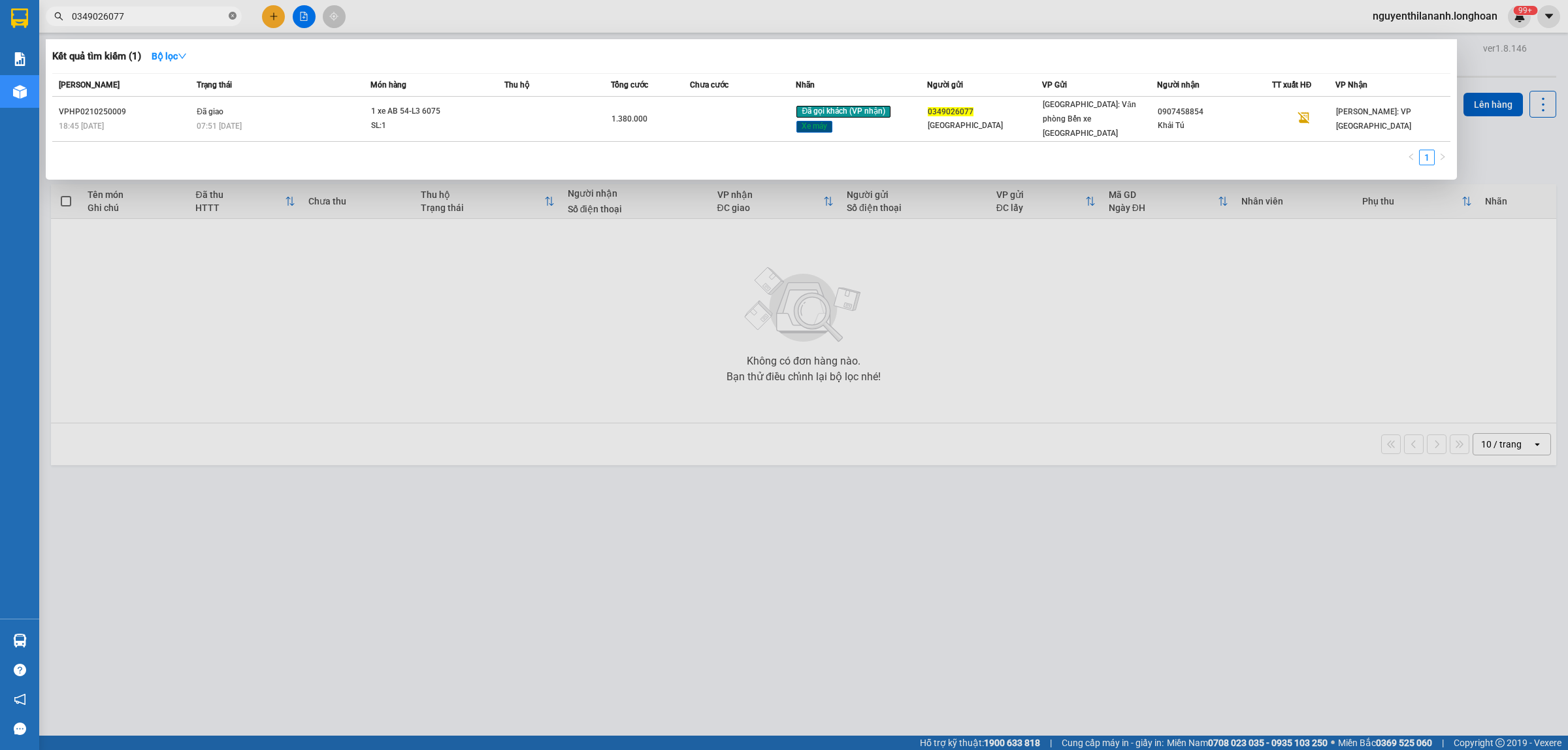
click at [233, 20] on span at bounding box center [232, 17] width 8 height 12
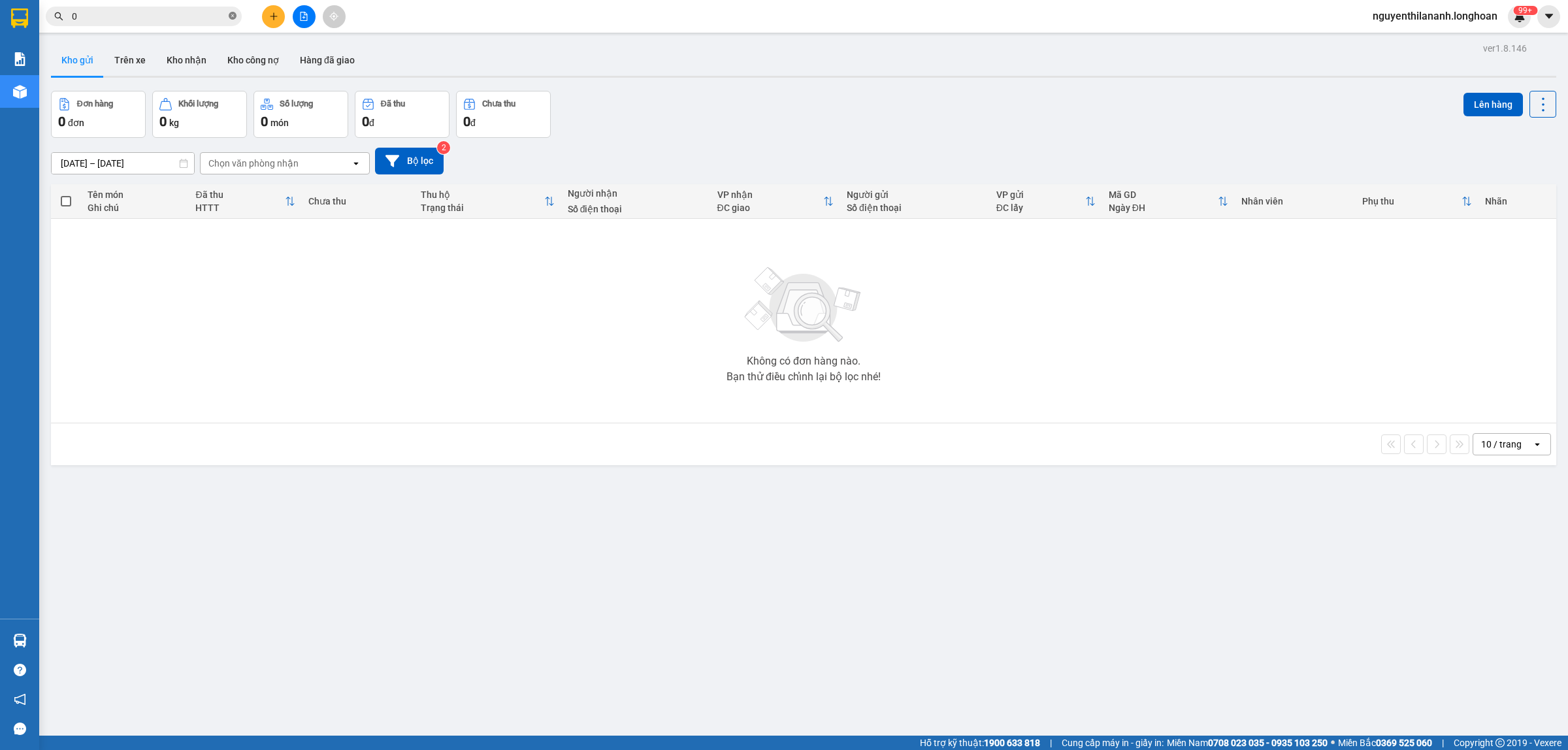
paste input "979759722"
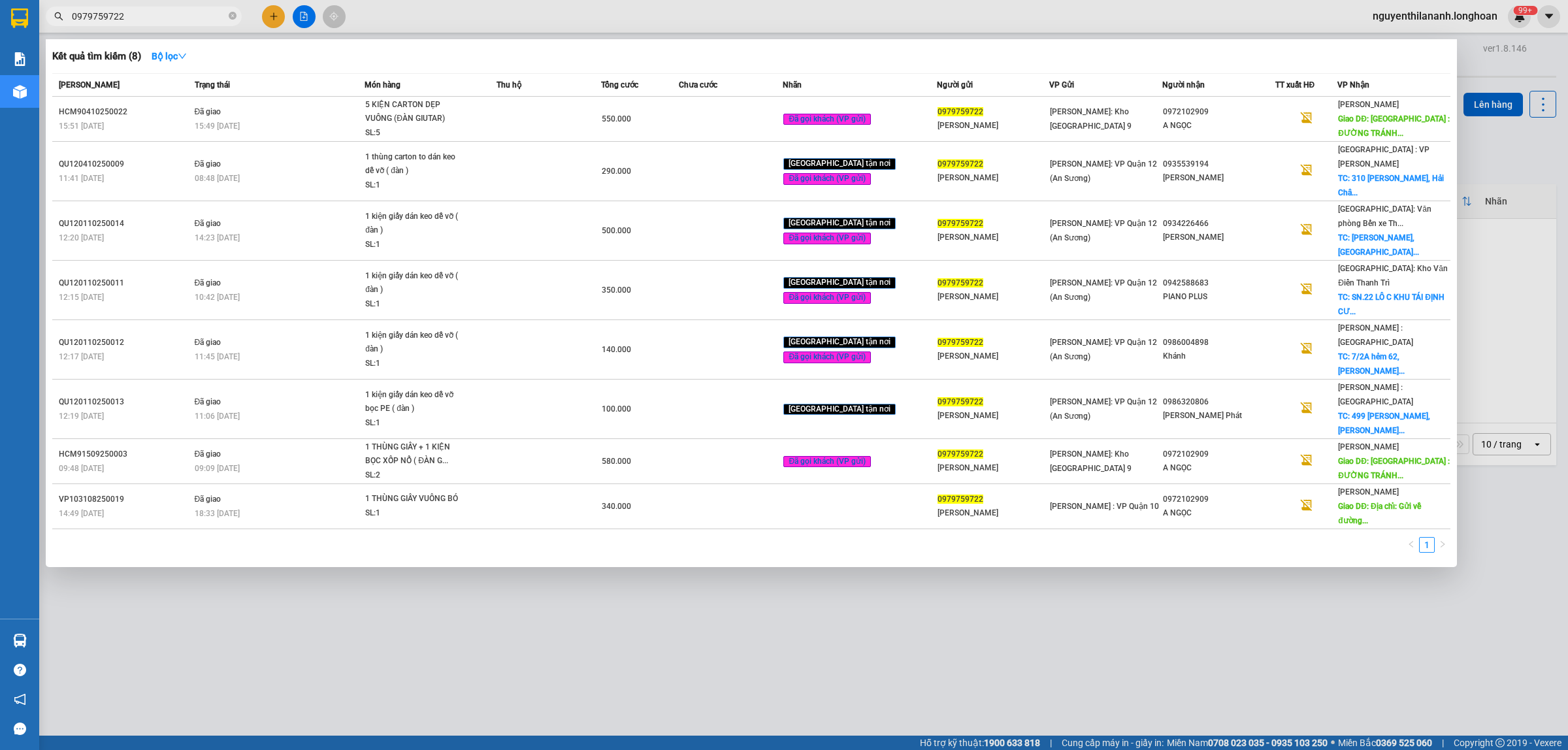
type input "0979759722"
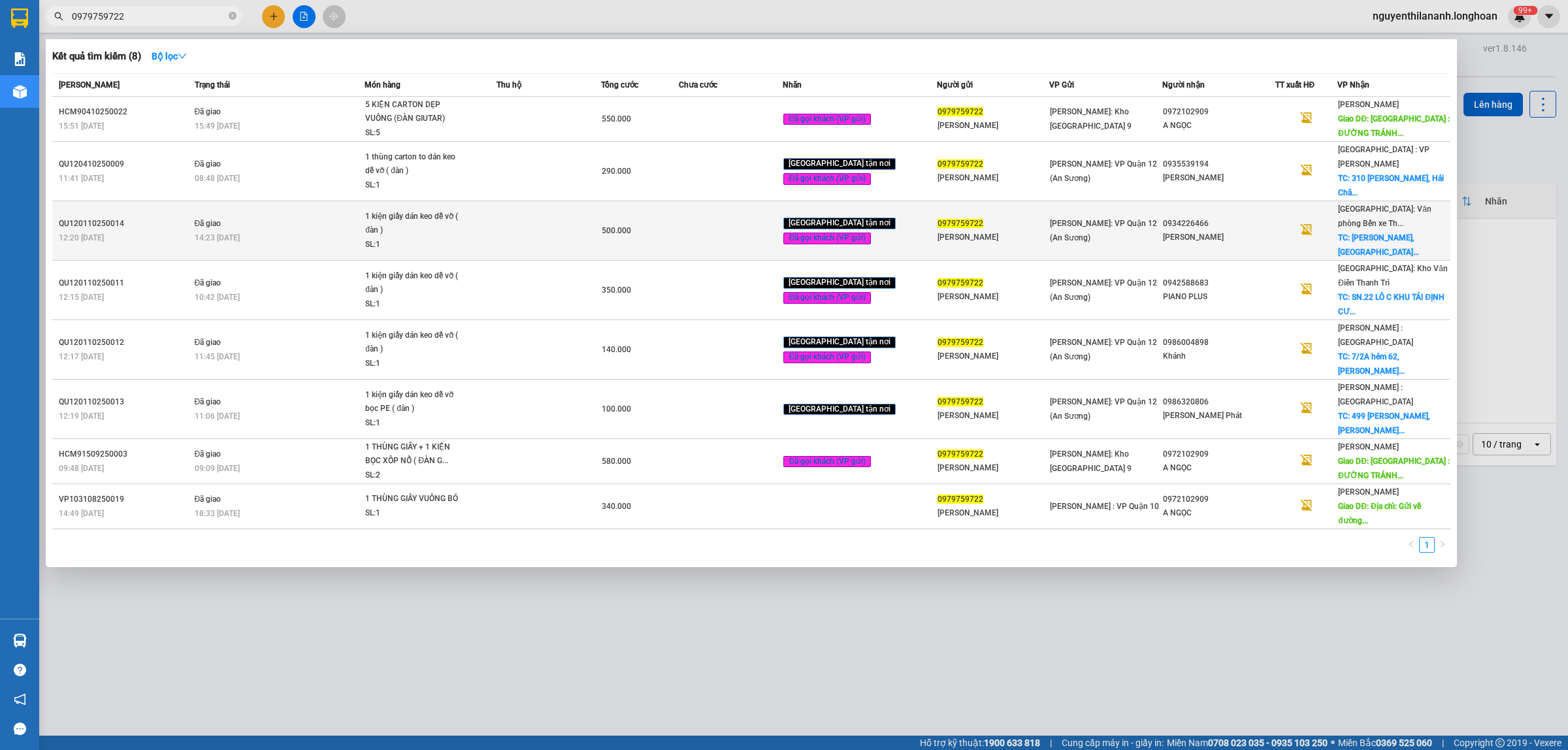
click at [143, 231] on div "12:20 [DATE]" at bounding box center [125, 238] width 132 height 15
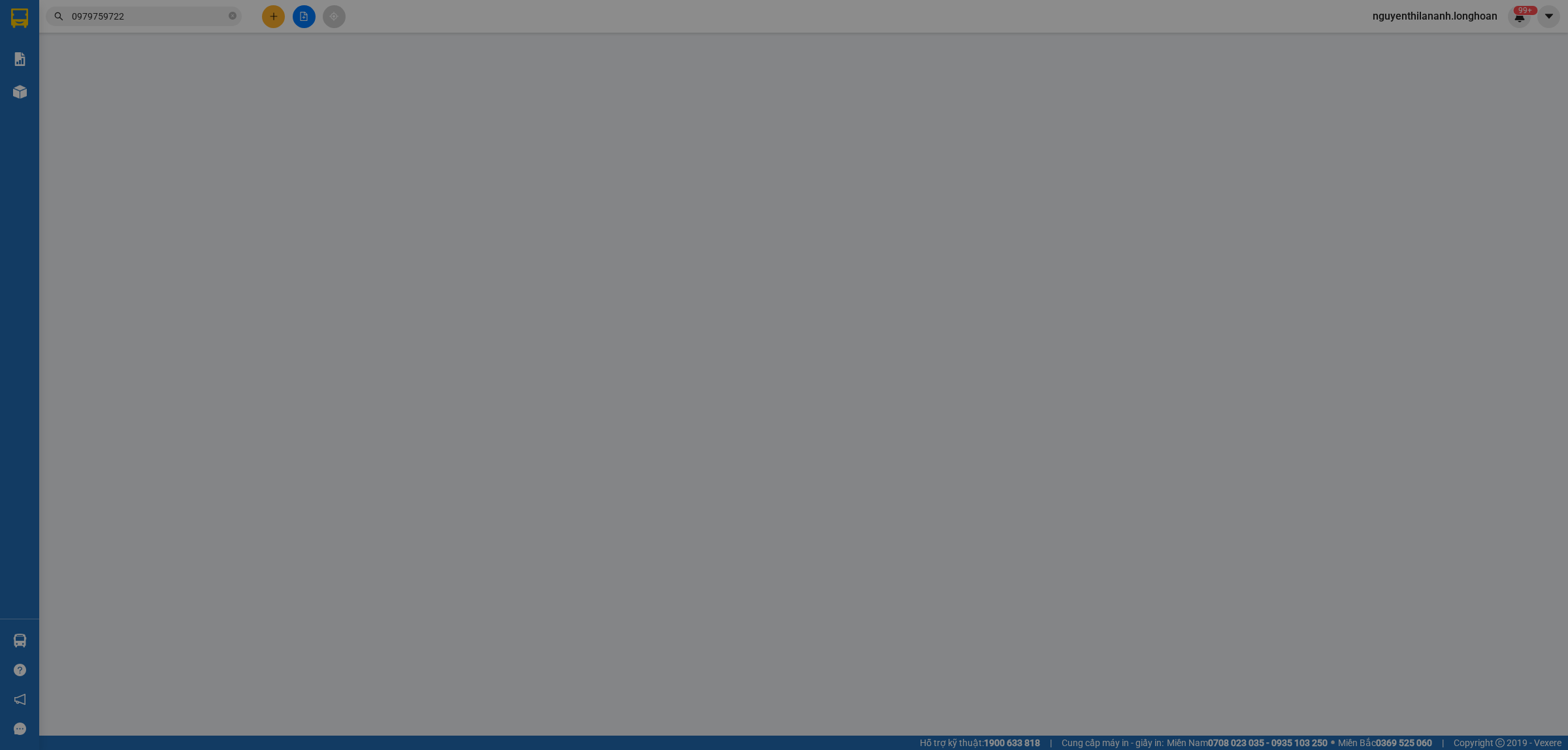
type input "0979759722"
type input "[PERSON_NAME]"
type input "0934226466"
type input "[PERSON_NAME]"
checkbox input "true"
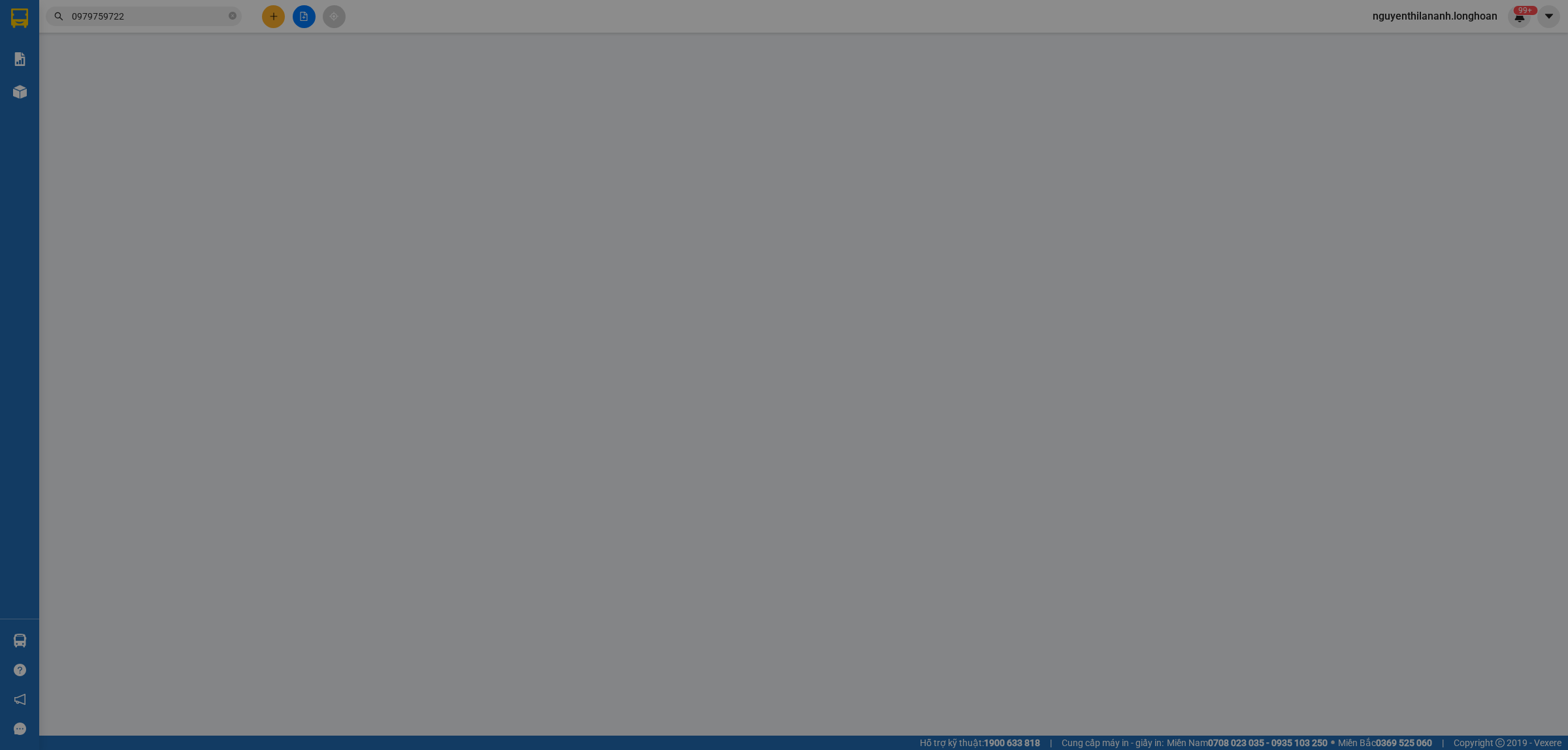
type input "[PERSON_NAME], [GEOGRAPHIC_DATA], [GEOGRAPHIC_DATA], [GEOGRAPHIC_DATA], [GEOGRA…"
type input "nhận theo kiện - hư hỏng ko chịu trách nhiệm"
type input "0"
type input "500.000"
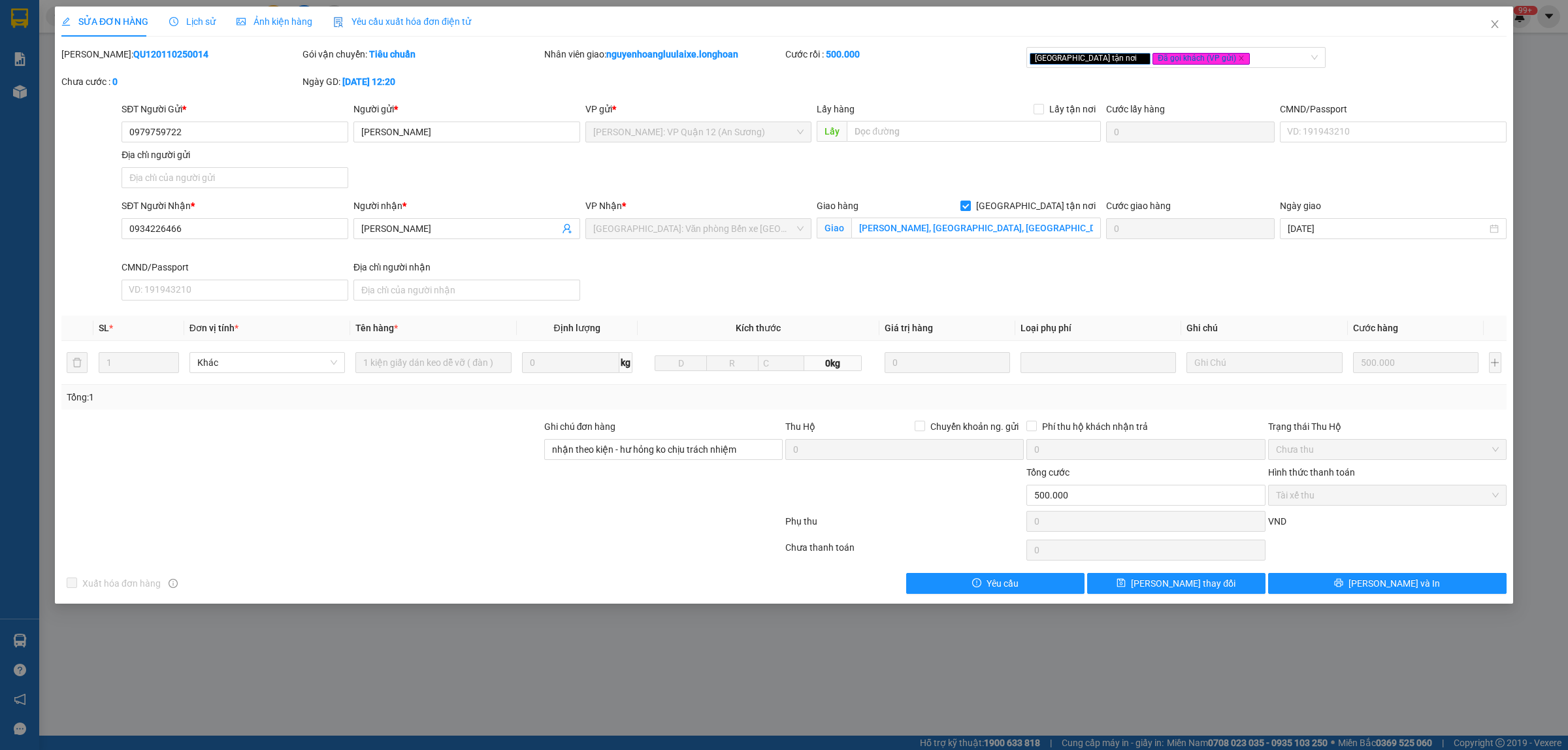
drag, startPoint x: 180, startPoint y: 53, endPoint x: 97, endPoint y: 67, distance: 84.2
click at [97, 67] on div "[PERSON_NAME]: QU120110250014" at bounding box center [180, 61] width 241 height 28
copy b "QU120110250014"
click at [1501, 20] on span "Close" at bounding box center [1494, 25] width 37 height 37
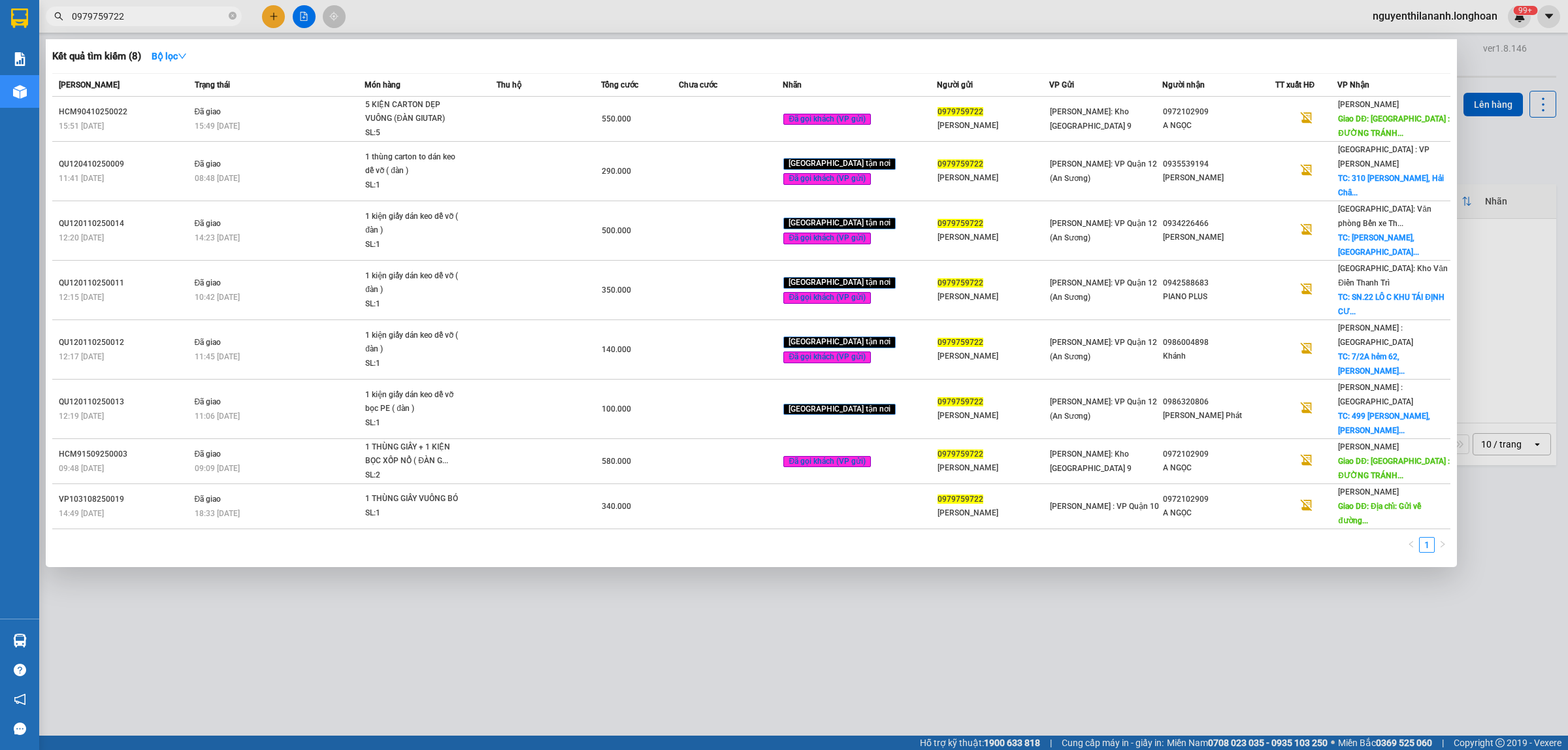
click at [178, 20] on input "0979759722" at bounding box center [149, 17] width 154 height 15
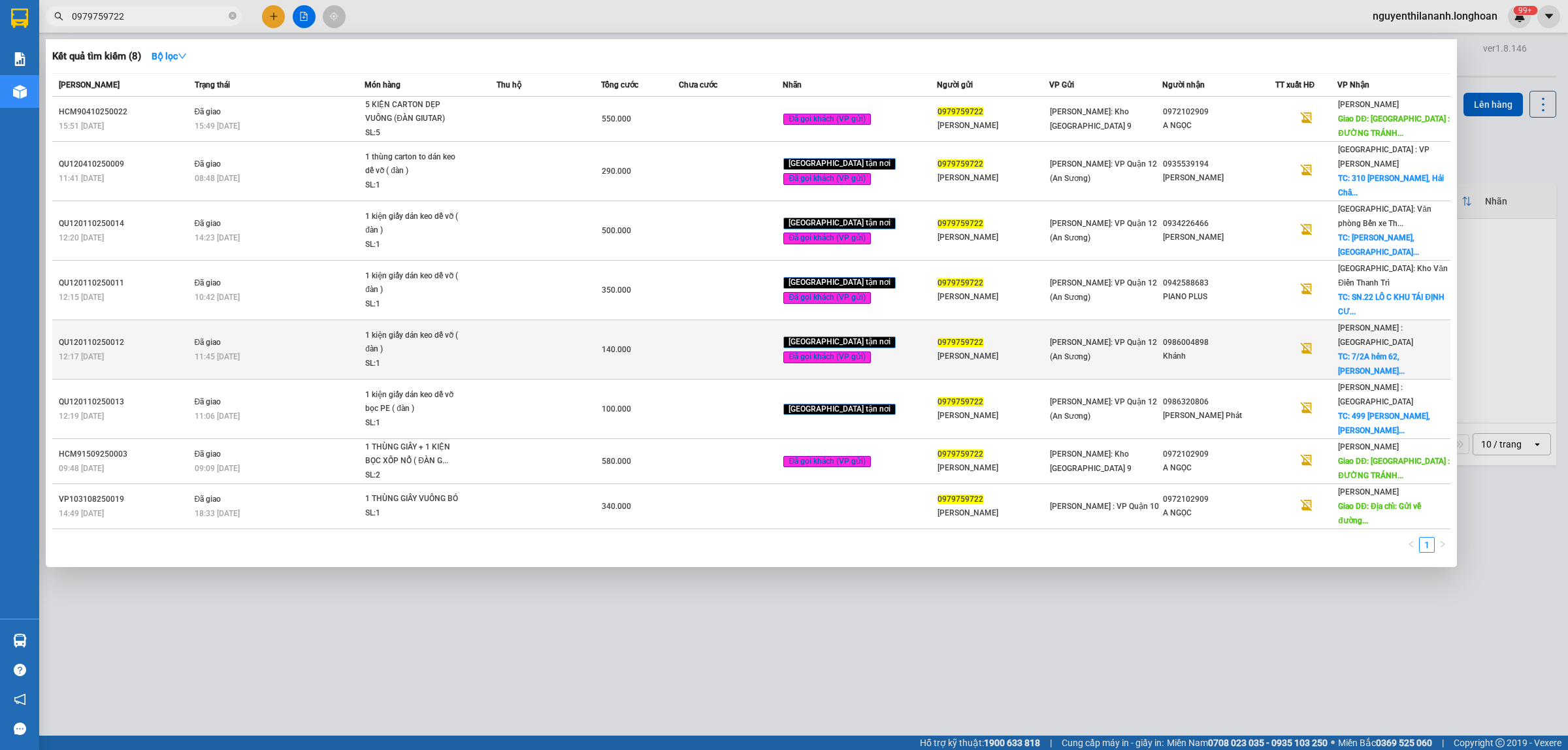
click at [157, 336] on div "QU120110250012" at bounding box center [125, 343] width 132 height 14
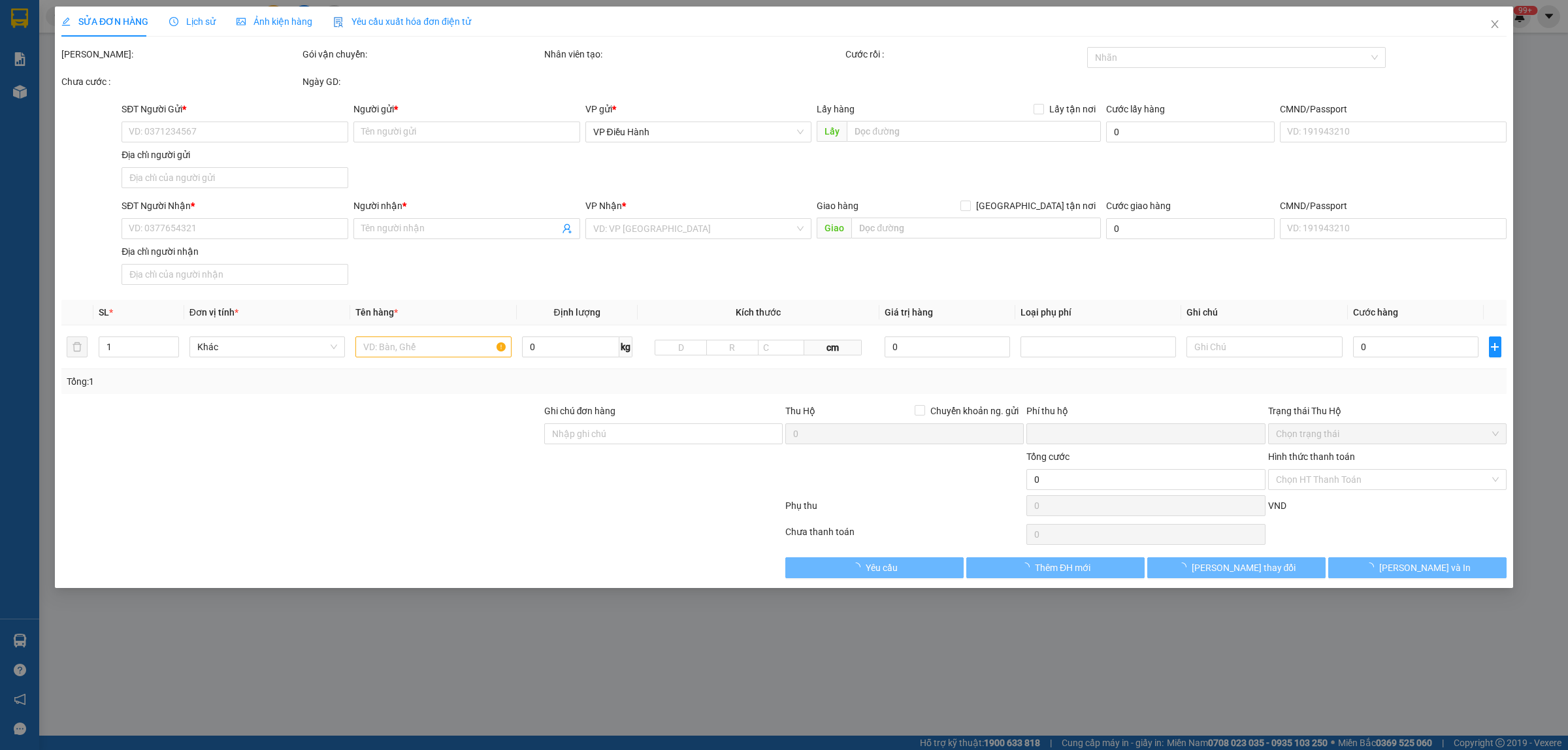
type input "0979759722"
type input "[PERSON_NAME]"
type input "0986004898"
type input "Khánh"
checkbox input "true"
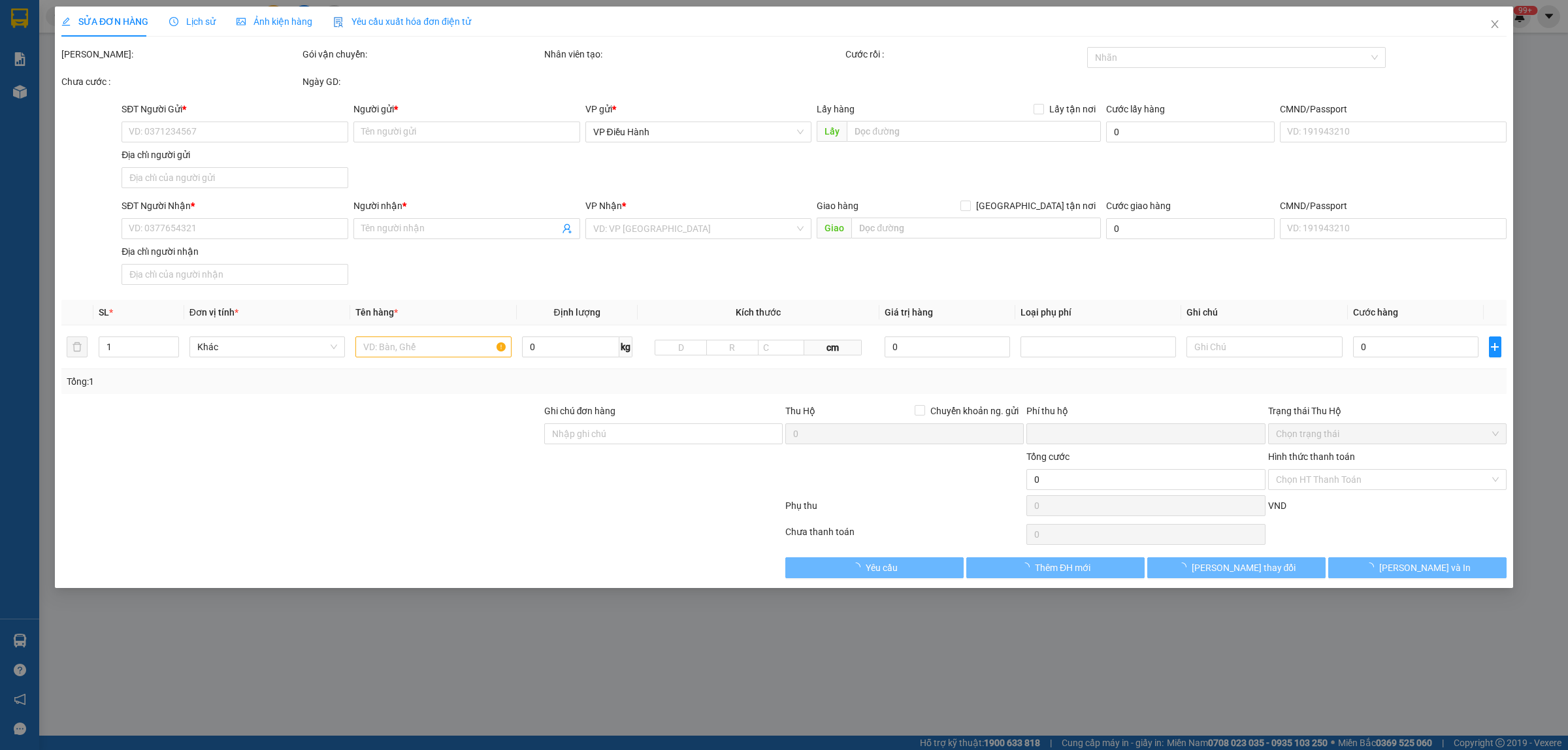
type input "[STREET_ADDRESS][PERSON_NAME]"
type input "nhận theo kiện - hư hỏng ko chịu trách nhiệm"
type input "0"
type input "140.000"
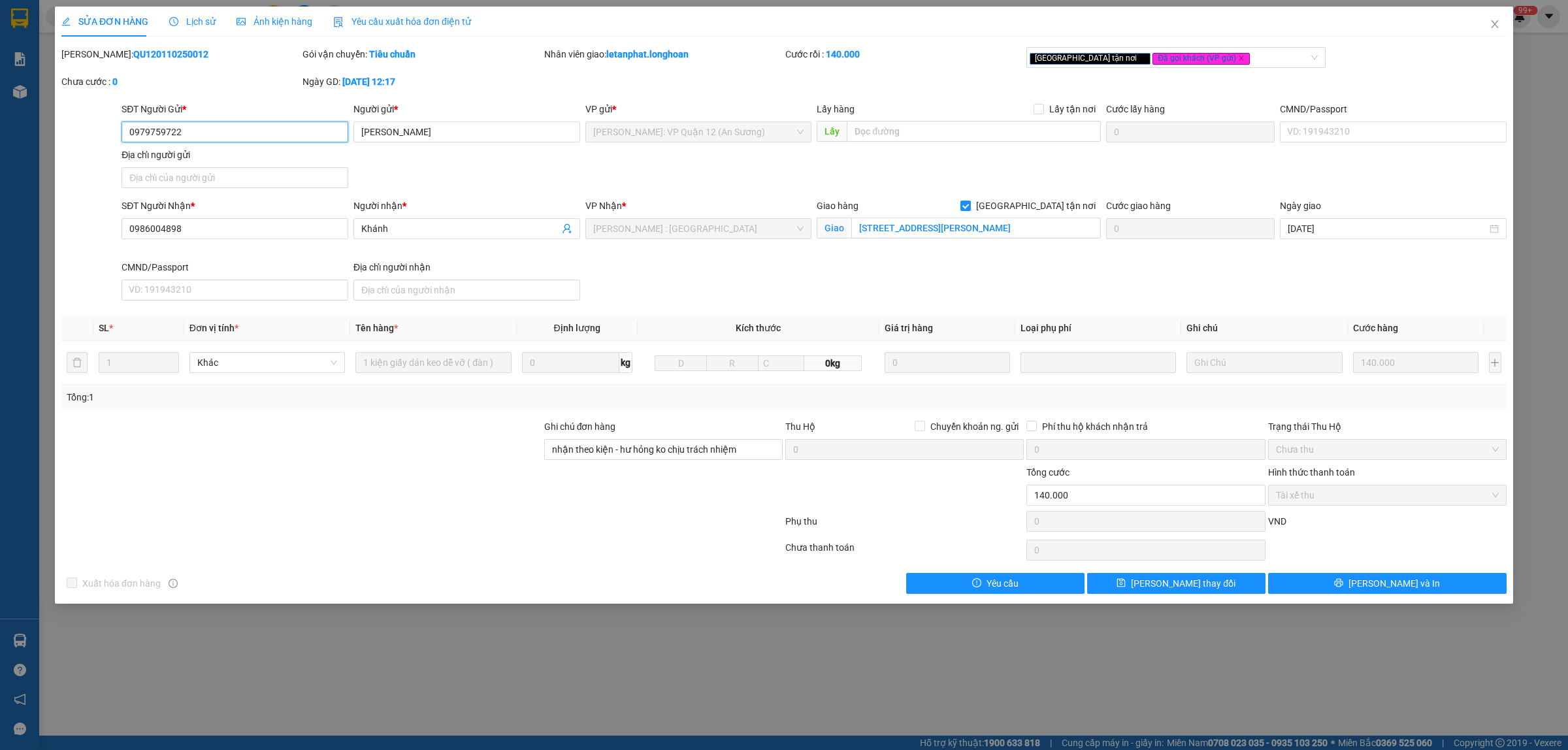
drag, startPoint x: 188, startPoint y: 137, endPoint x: 119, endPoint y: 138, distance: 69.0
click at [119, 138] on div "SĐT Người Gửi * 0979759722 0979759722" at bounding box center [235, 124] width 232 height 46
click at [1494, 20] on icon "close" at bounding box center [1494, 24] width 10 height 10
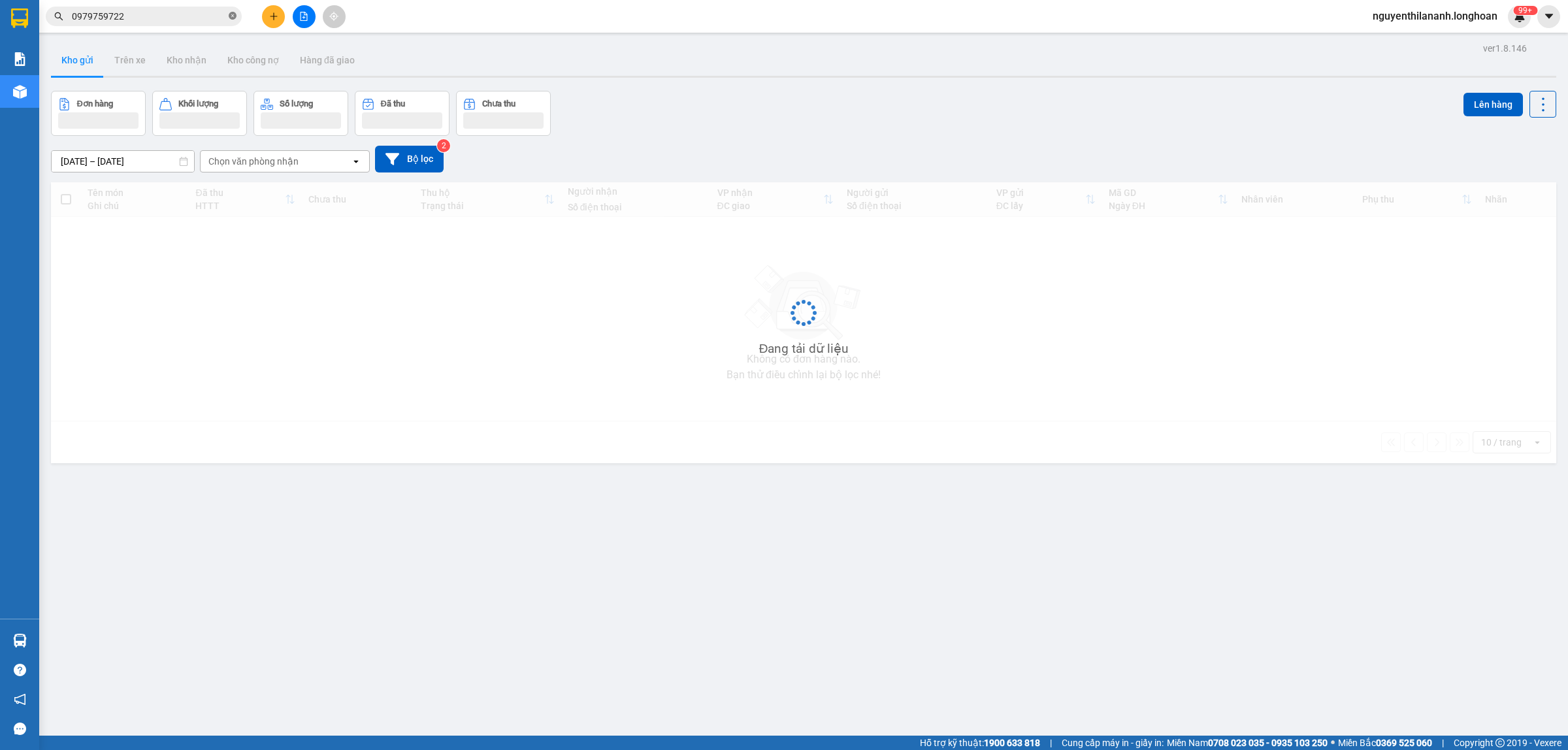
click at [230, 12] on icon "close-circle" at bounding box center [232, 16] width 8 height 8
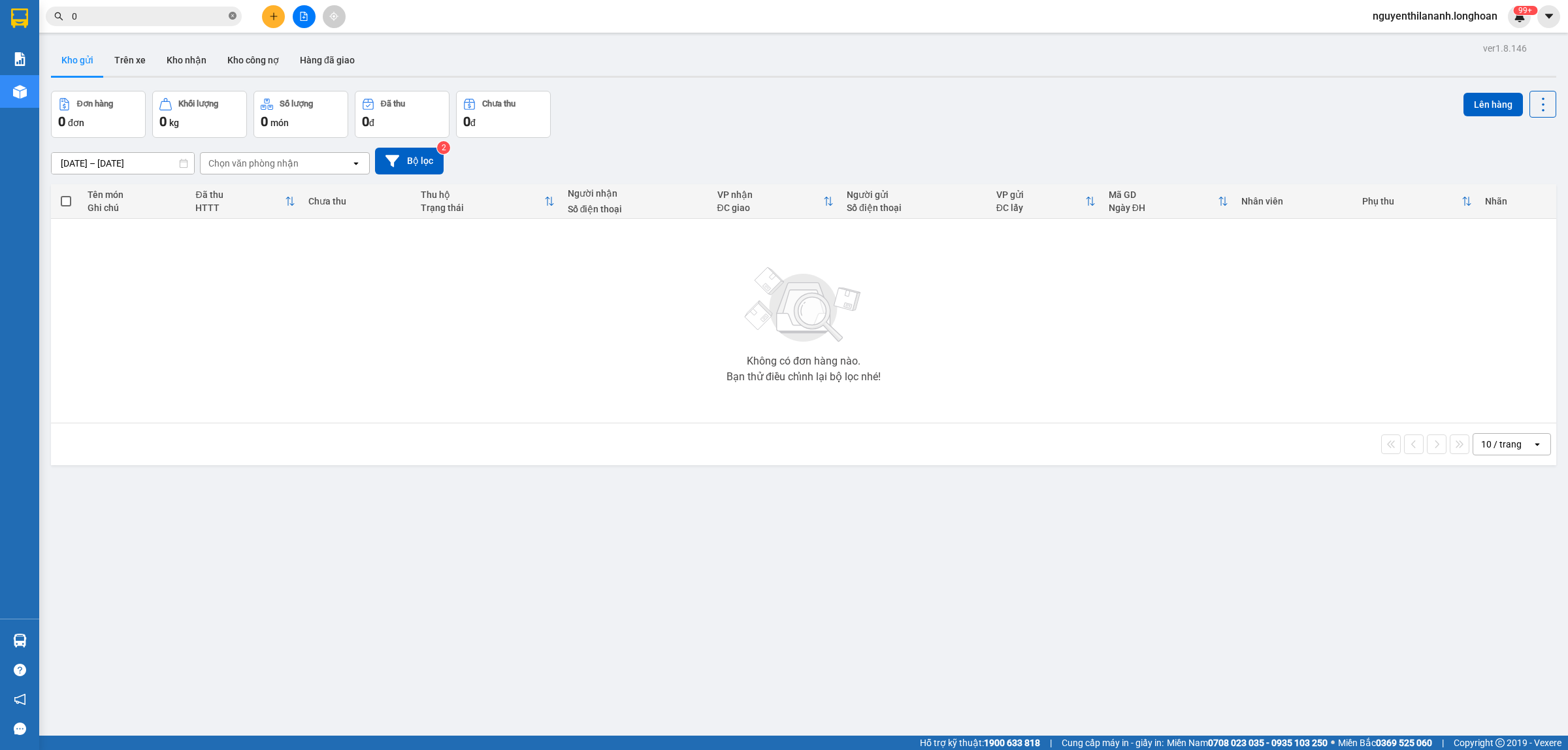
paste input "937867457"
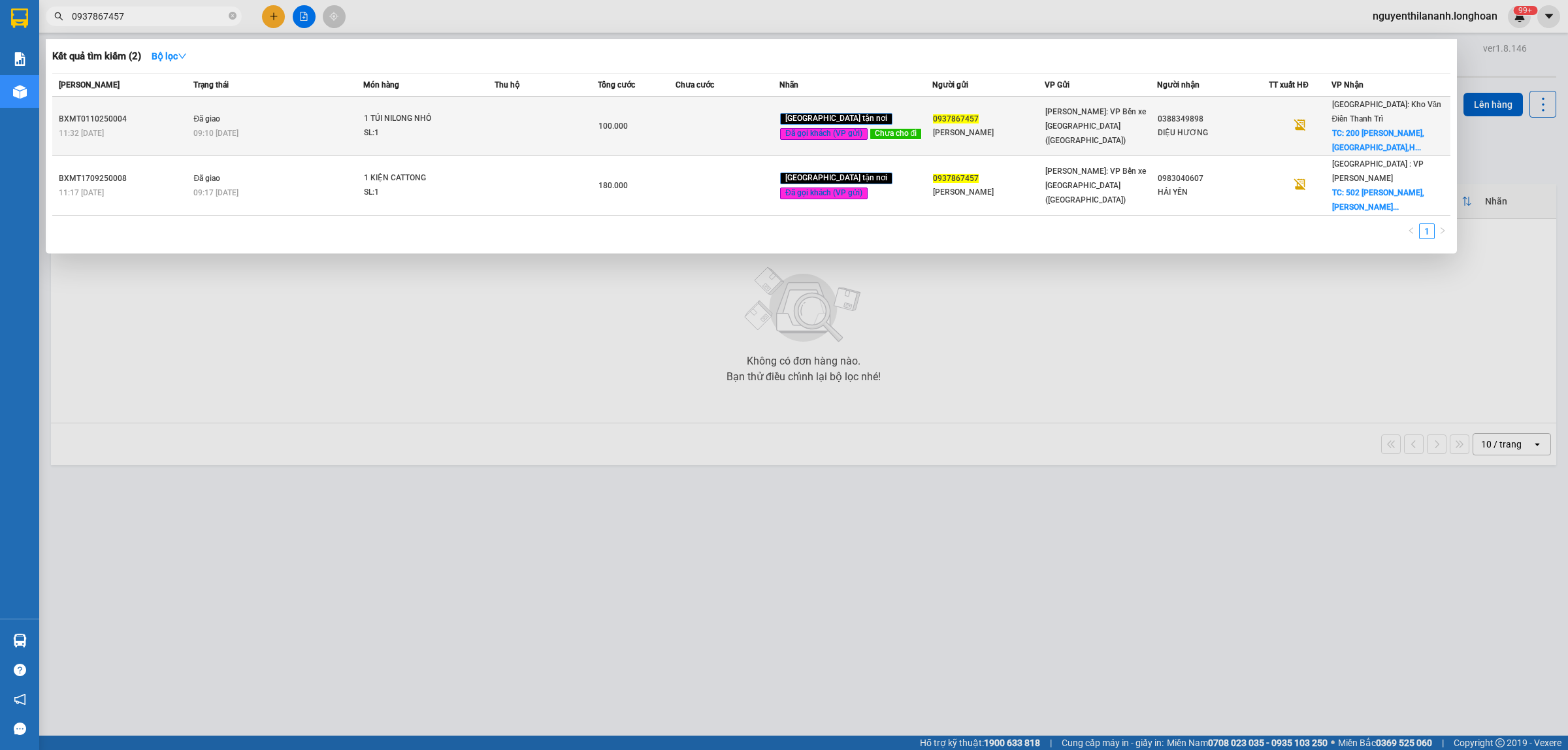
type input "0937867457"
click at [157, 126] on div "11:32 [DATE]" at bounding box center [124, 133] width 130 height 15
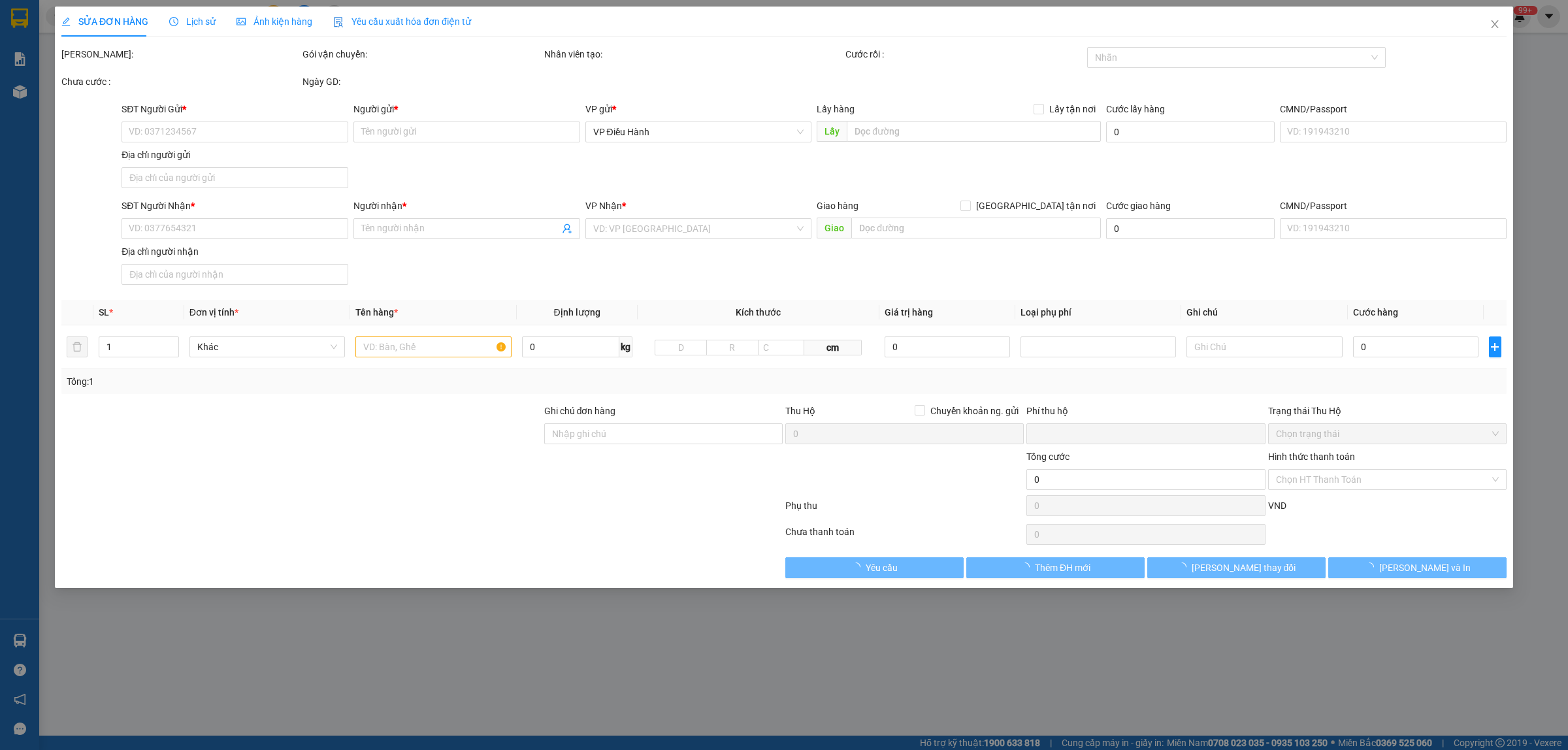
type input "0937867457"
type input "[PERSON_NAME]"
type input "0388349898"
type input "DIỆU HƯƠNG"
checkbox input "true"
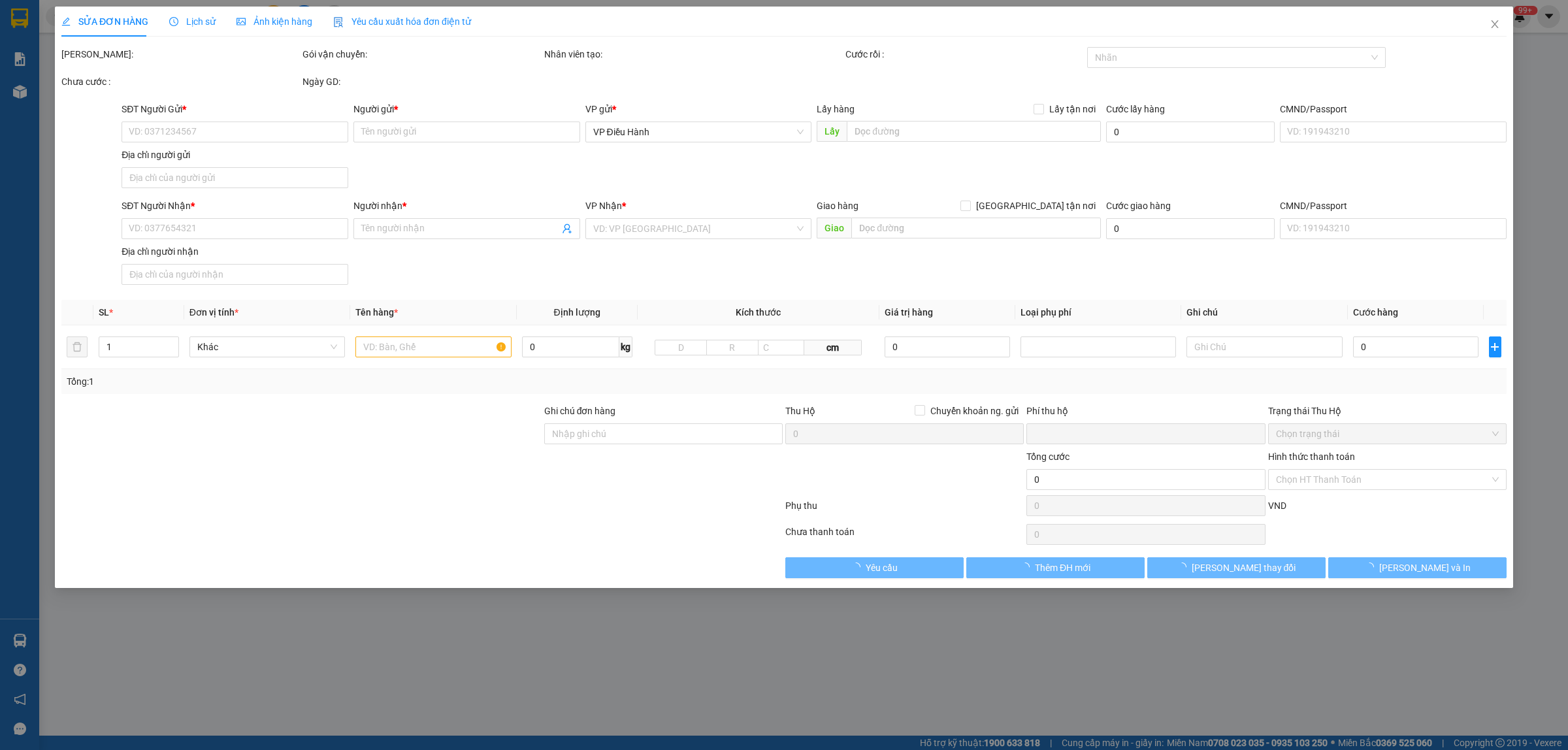
type input "200 [PERSON_NAME],[GEOGRAPHIC_DATA],[GEOGRAPHIC_DATA]"
type input "0"
type input "100.000"
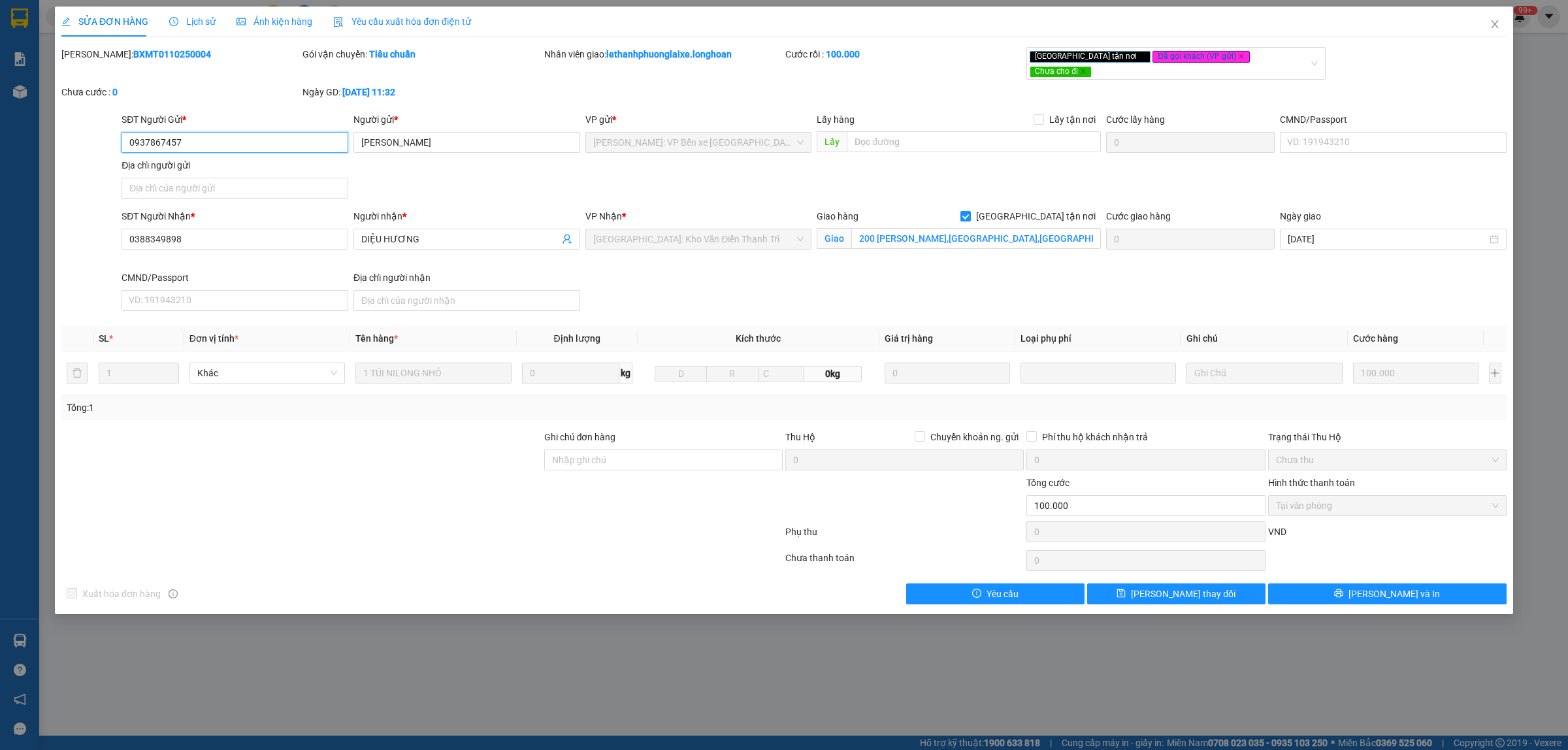
drag, startPoint x: 184, startPoint y: 135, endPoint x: 118, endPoint y: 143, distance: 66.5
click at [119, 143] on div "SĐT Người Gửi * 0937867457 0937867457" at bounding box center [235, 135] width 232 height 46
click at [181, 54] on div "Mã ĐH: BXMT0110250004" at bounding box center [181, 54] width 238 height 15
drag, startPoint x: 180, startPoint y: 54, endPoint x: 106, endPoint y: 65, distance: 74.8
click at [106, 65] on div "Mã ĐH: BXMT0110250004" at bounding box center [180, 66] width 241 height 38
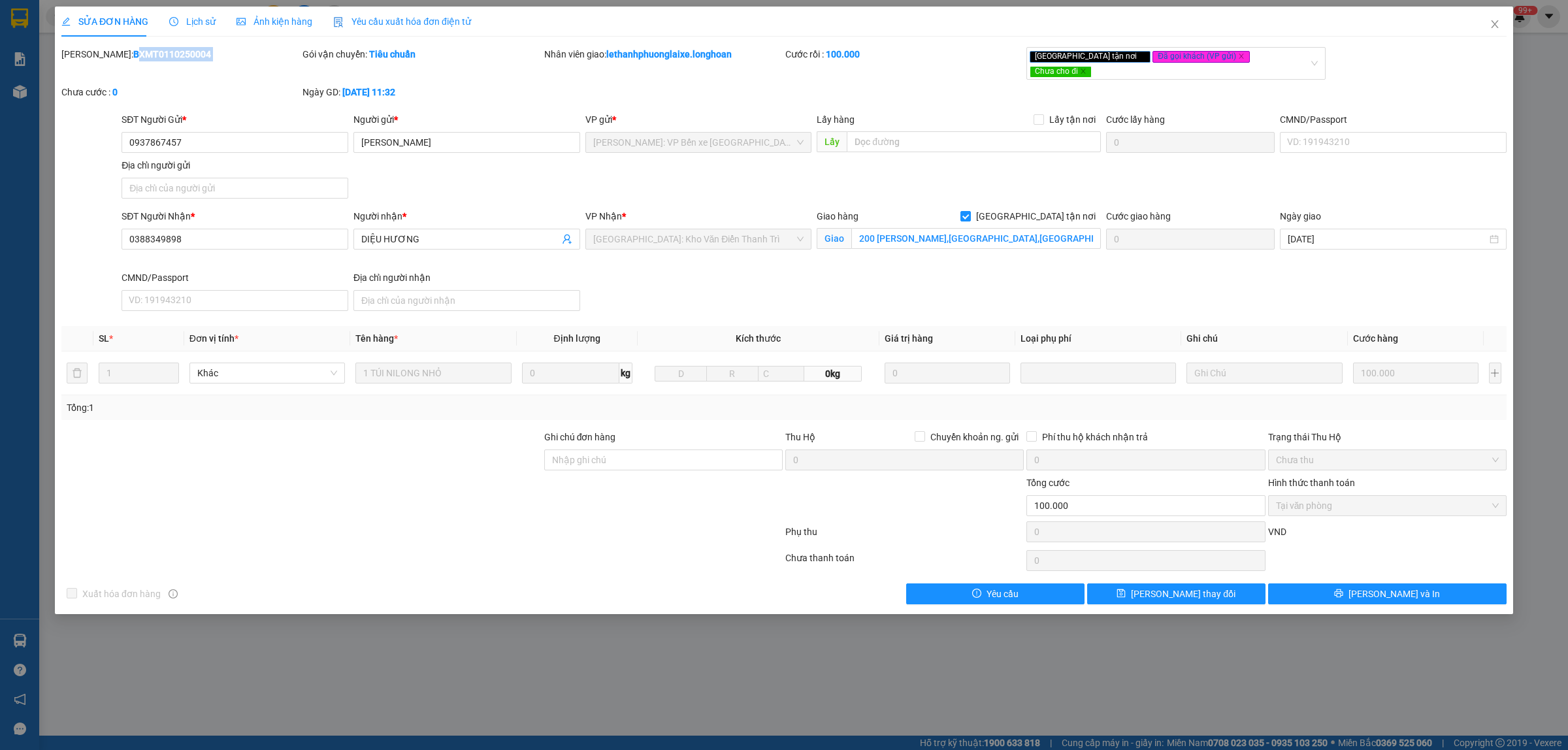
copy b "BXMT0110250004"
click at [1490, 21] on icon "close" at bounding box center [1494, 24] width 10 height 10
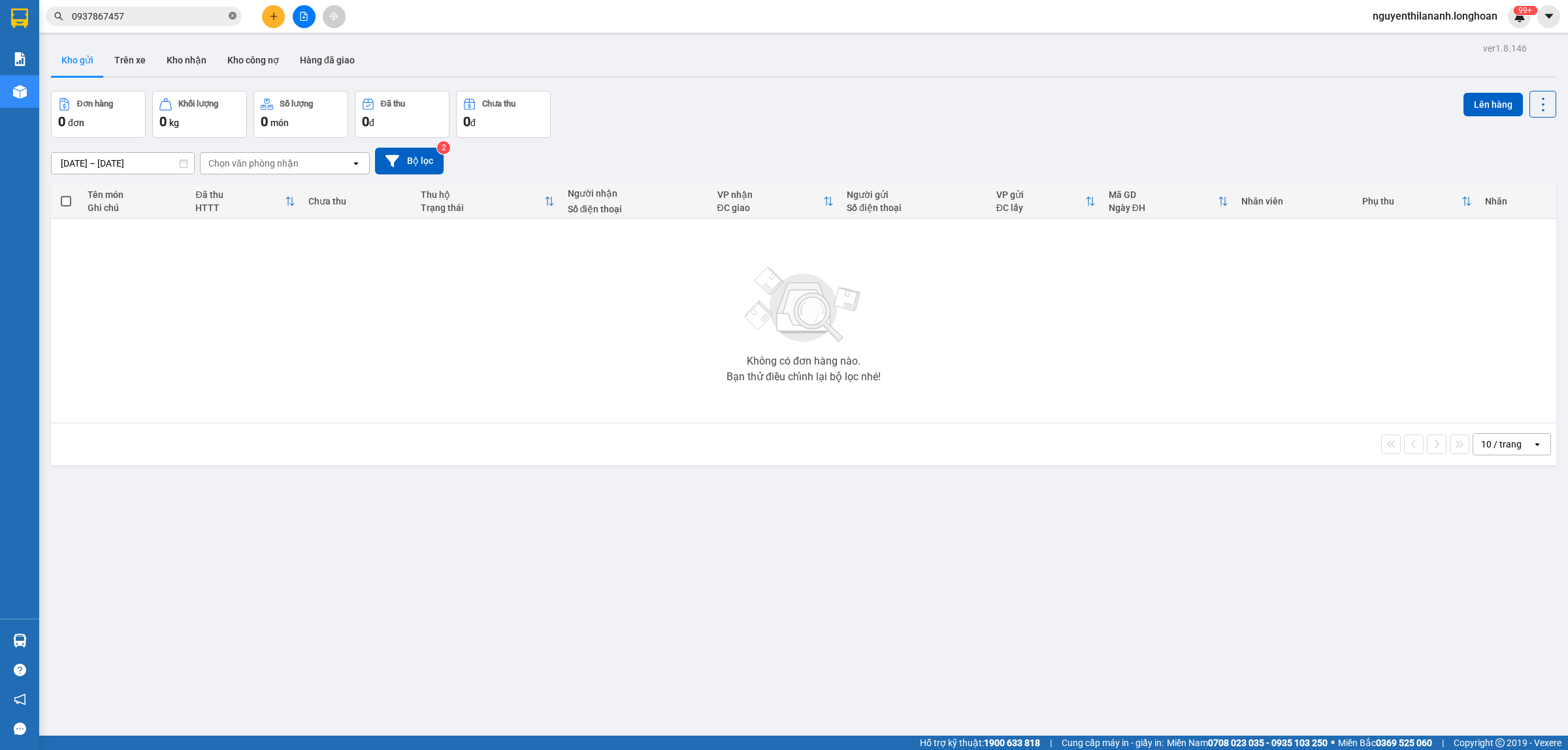
click at [230, 17] on icon "close-circle" at bounding box center [232, 16] width 8 height 8
paste input "364056144"
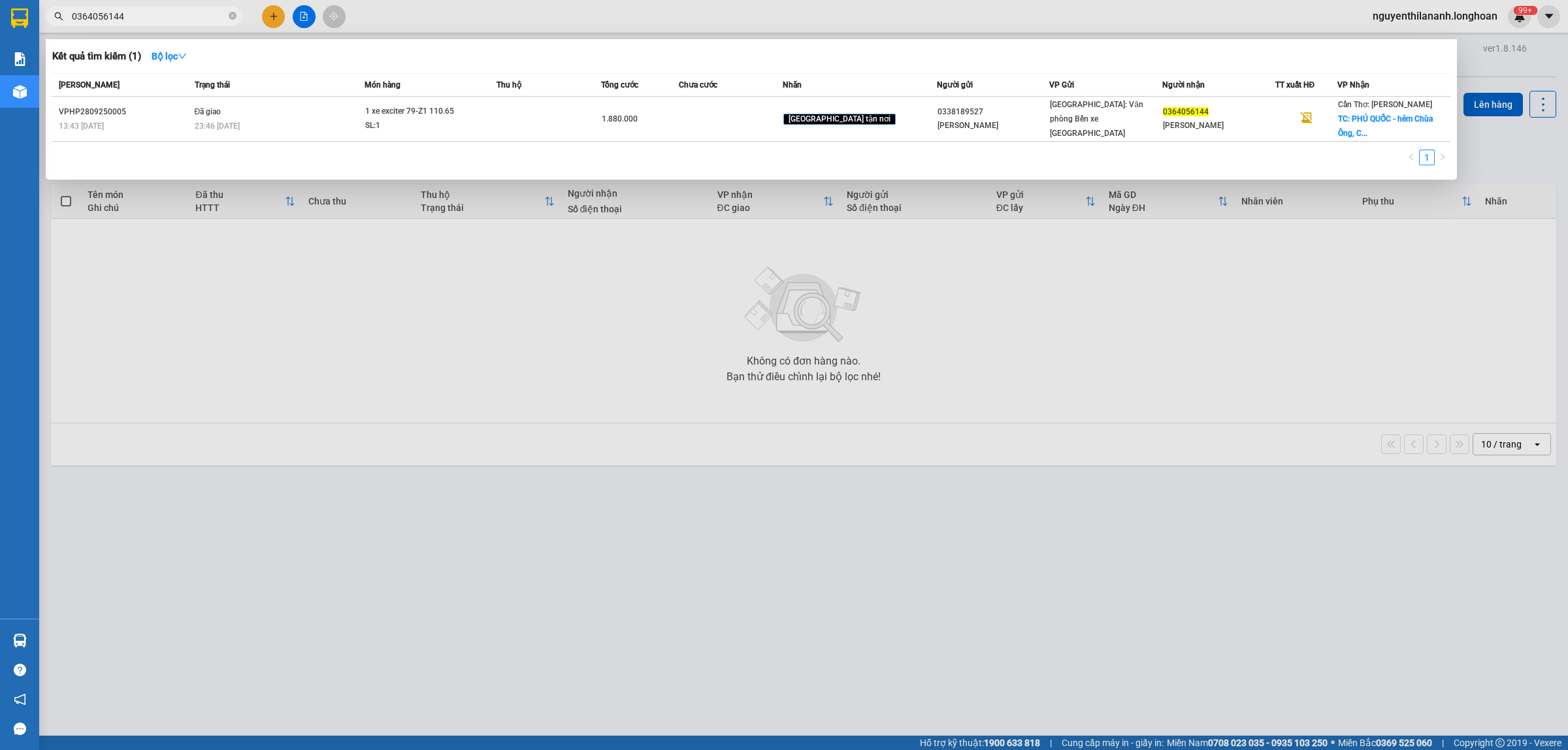
type input "0364056144"
click at [230, 14] on icon "close-circle" at bounding box center [232, 16] width 8 height 8
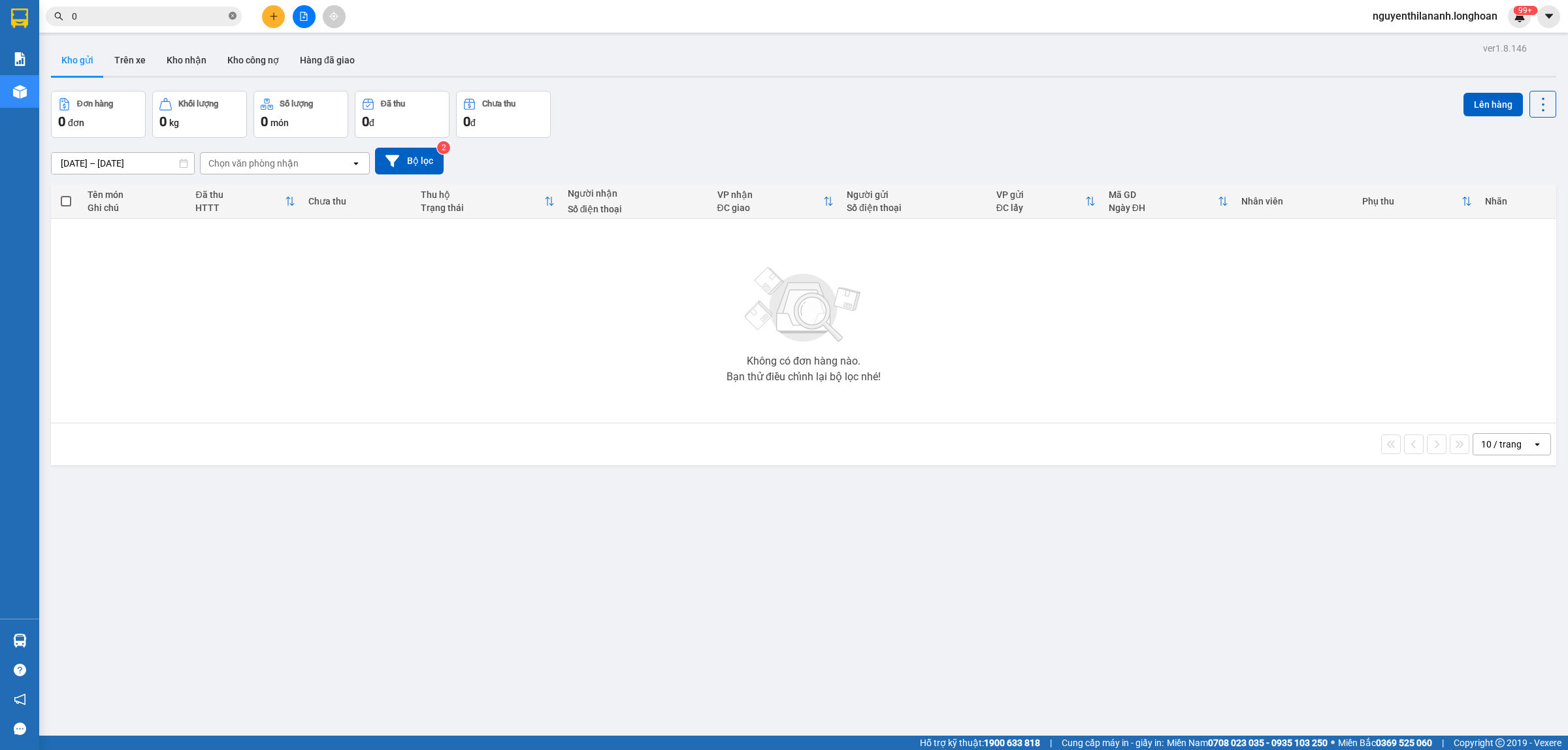
paste input "908003626"
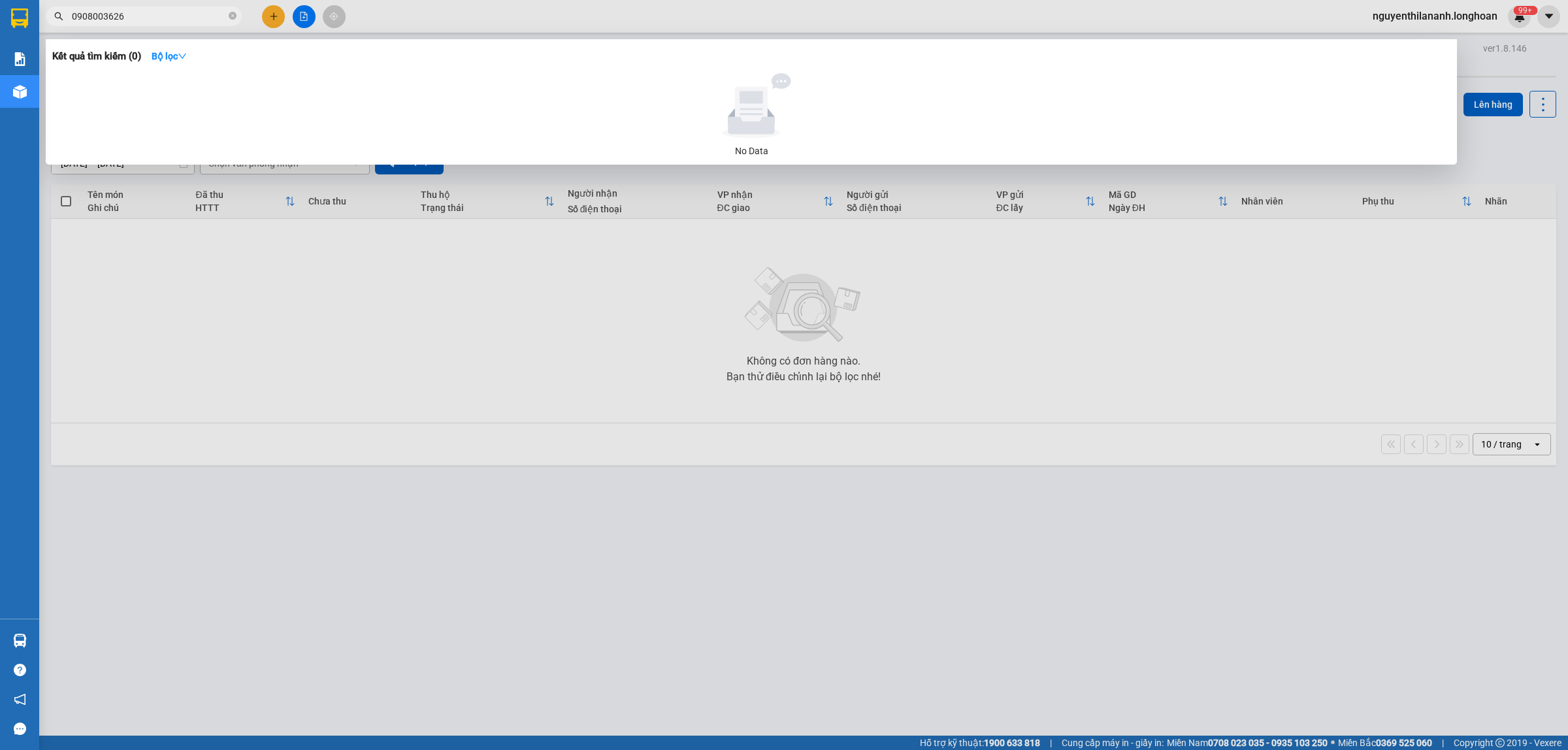
type input "0908003626"
click at [237, 17] on span "0908003626" at bounding box center [143, 17] width 196 height 20
click at [233, 17] on icon "close-circle" at bounding box center [232, 16] width 8 height 8
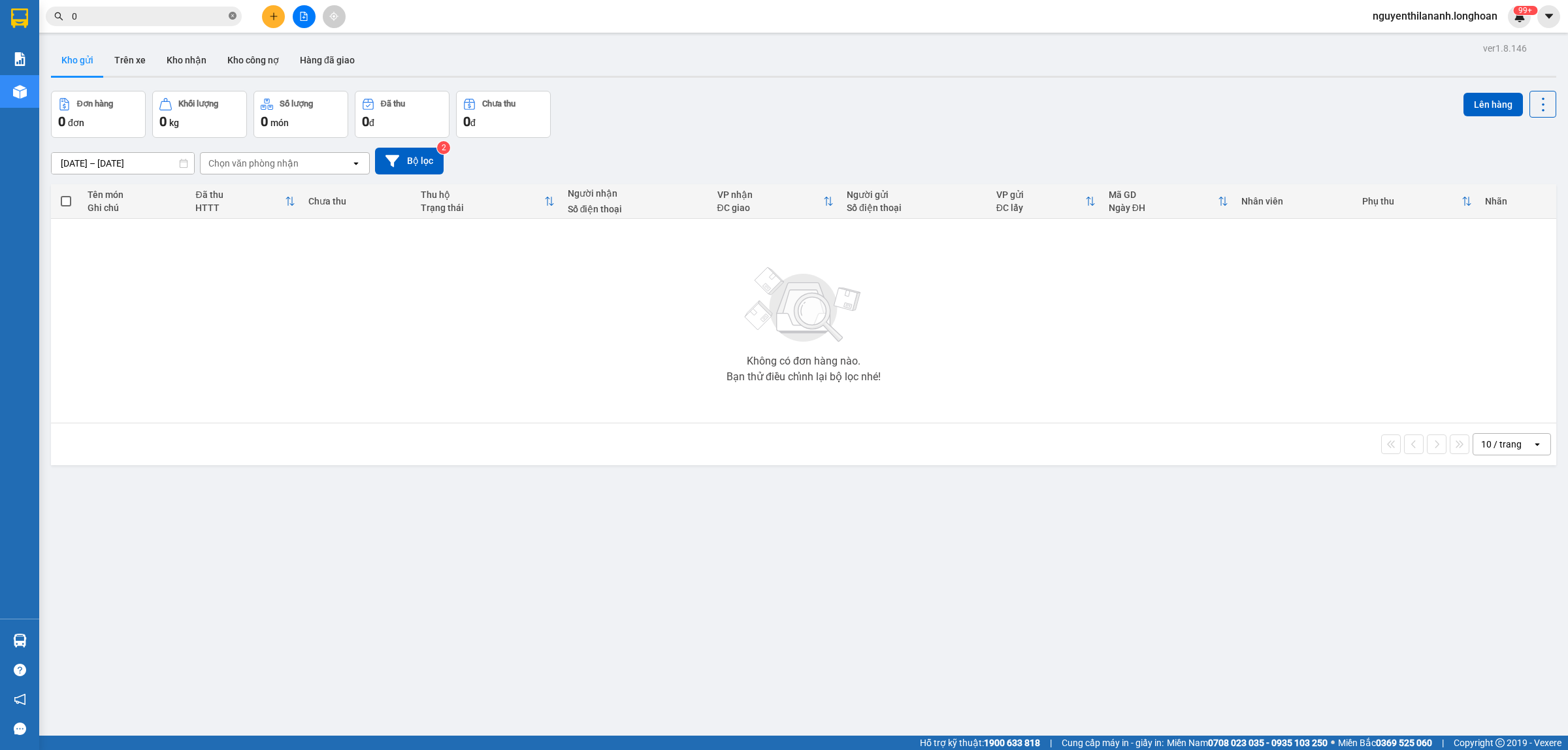
paste input "354017496"
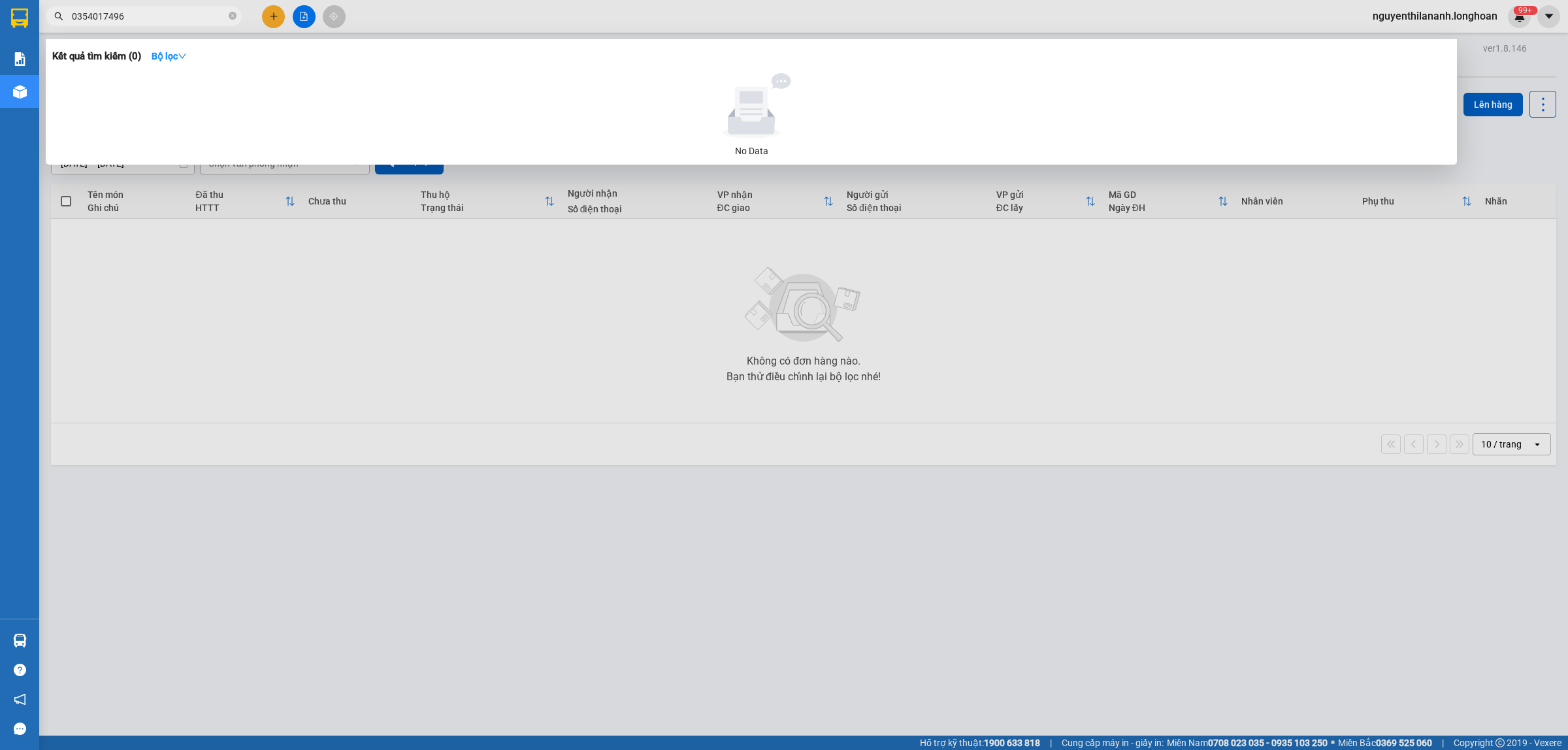
type input "0354017496"
click at [236, 10] on span at bounding box center [232, 17] width 8 height 12
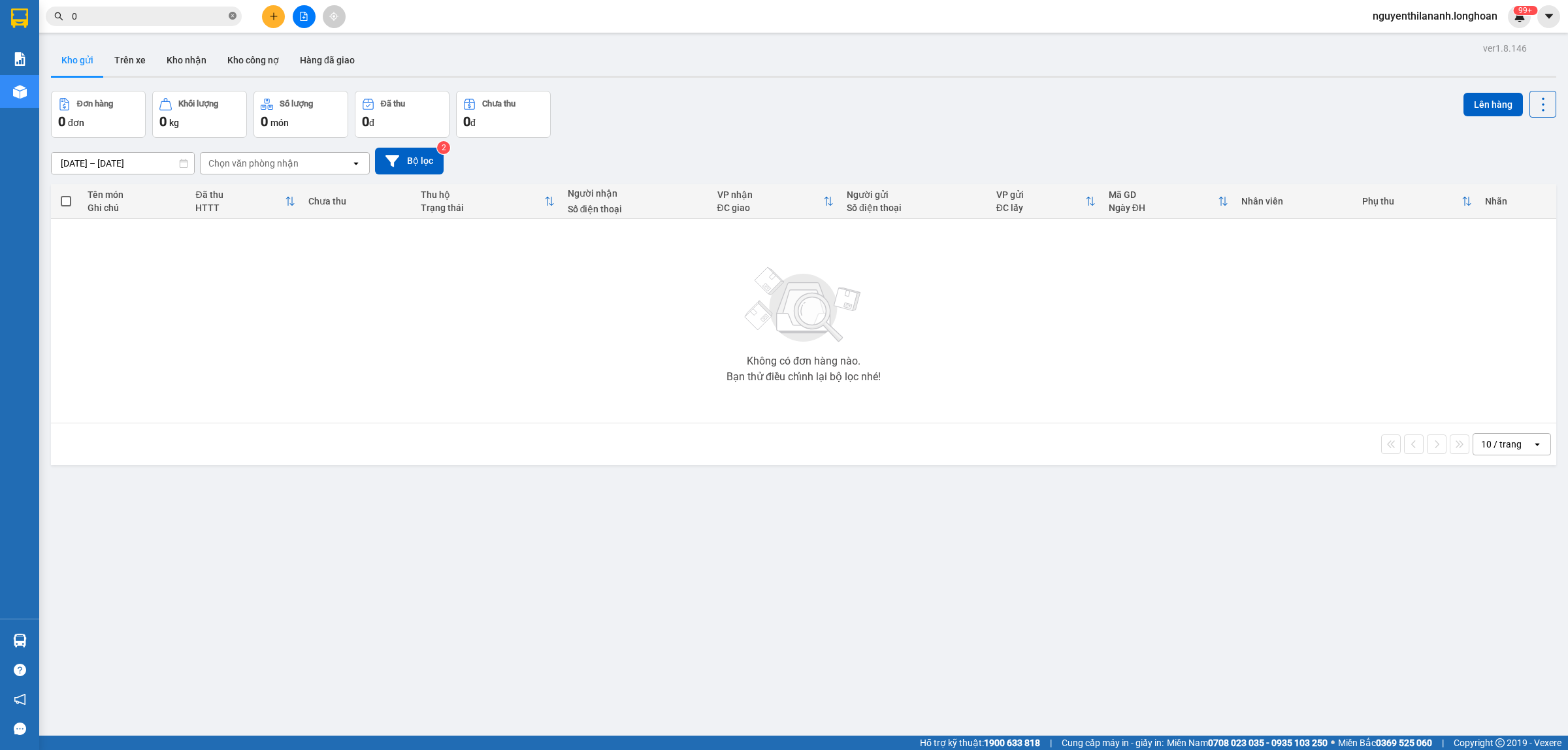
paste input "358497672"
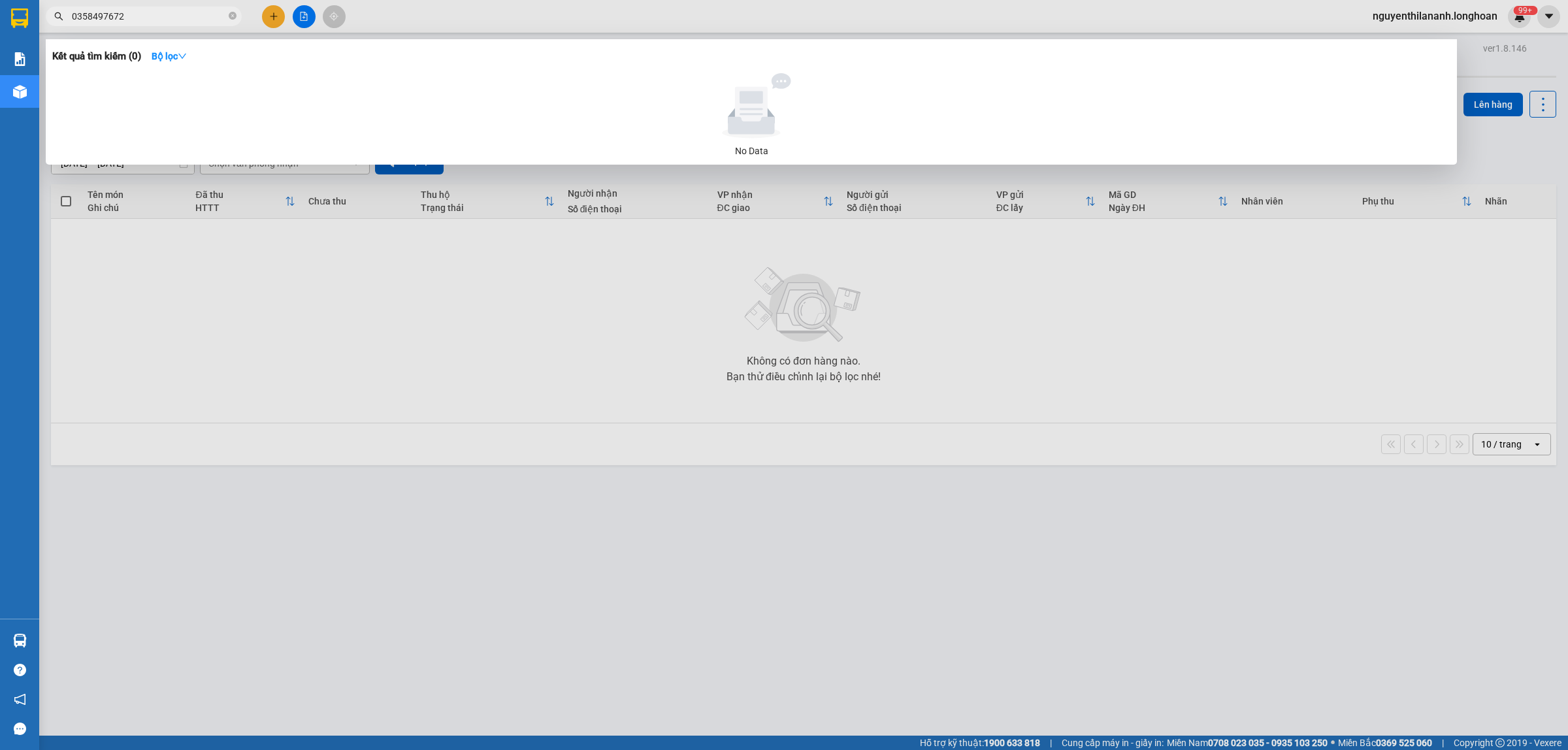
type input "0358497672"
click at [234, 17] on icon "close-circle" at bounding box center [232, 16] width 8 height 8
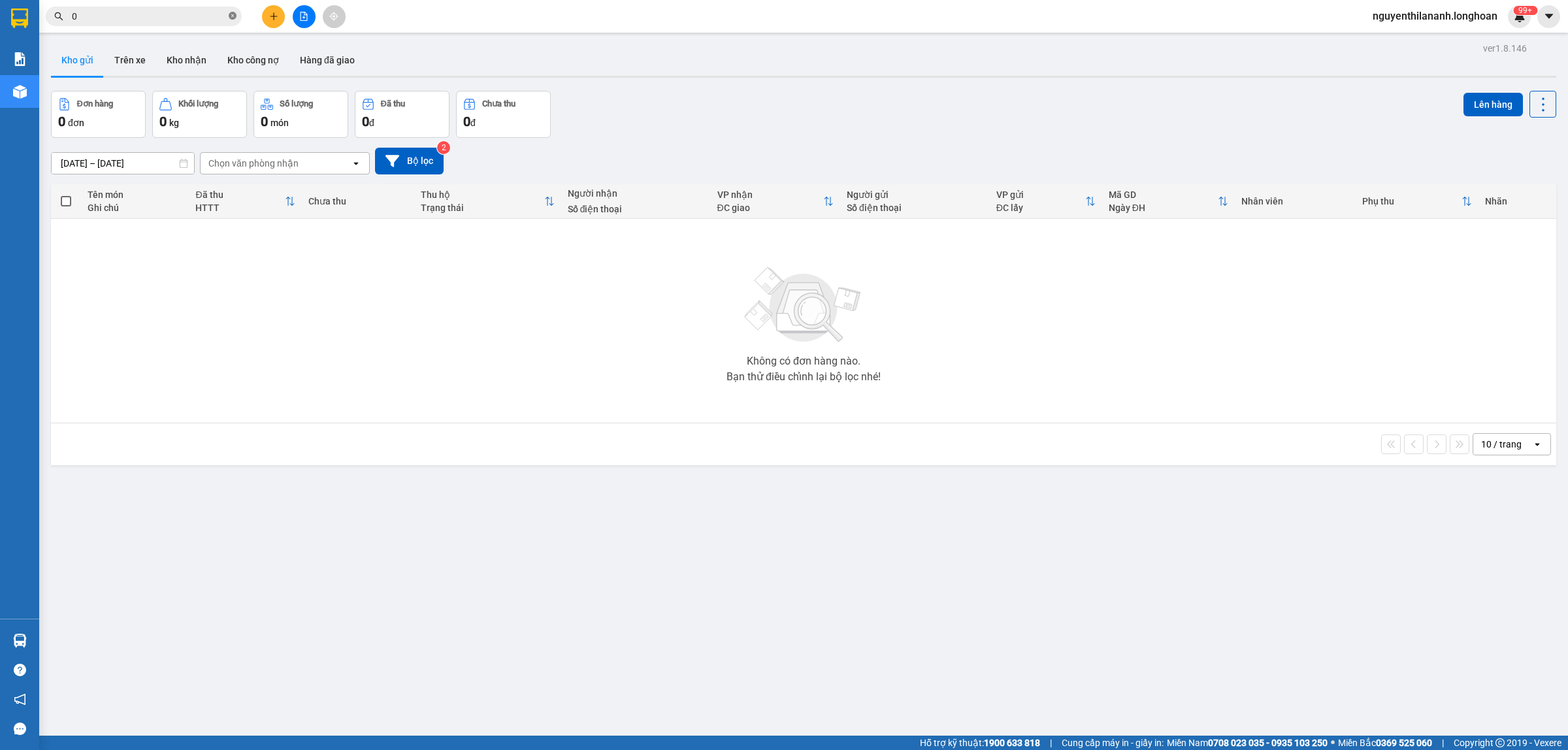
paste input "865526328"
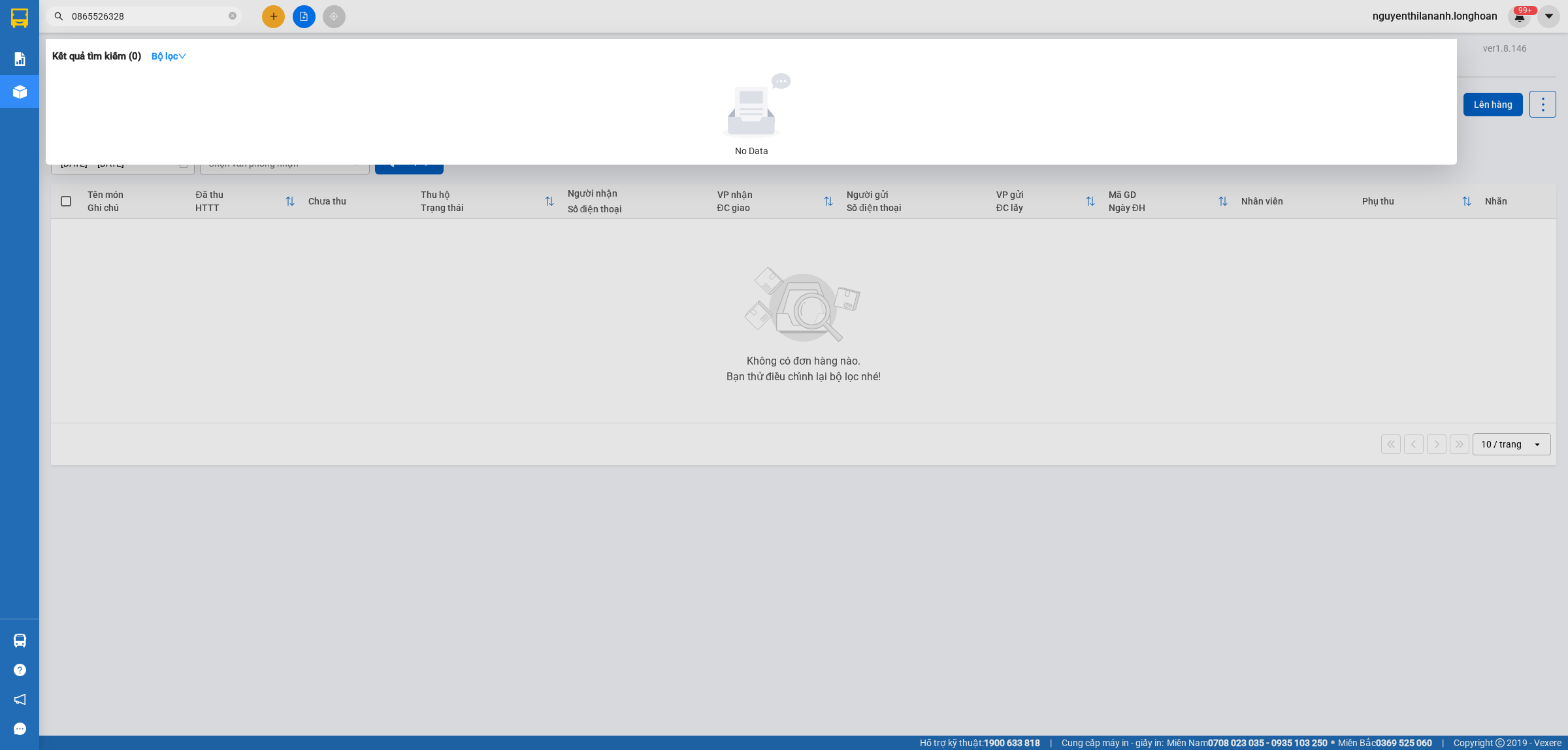
type input "0865526328"
click at [230, 17] on icon "close-circle" at bounding box center [232, 16] width 8 height 8
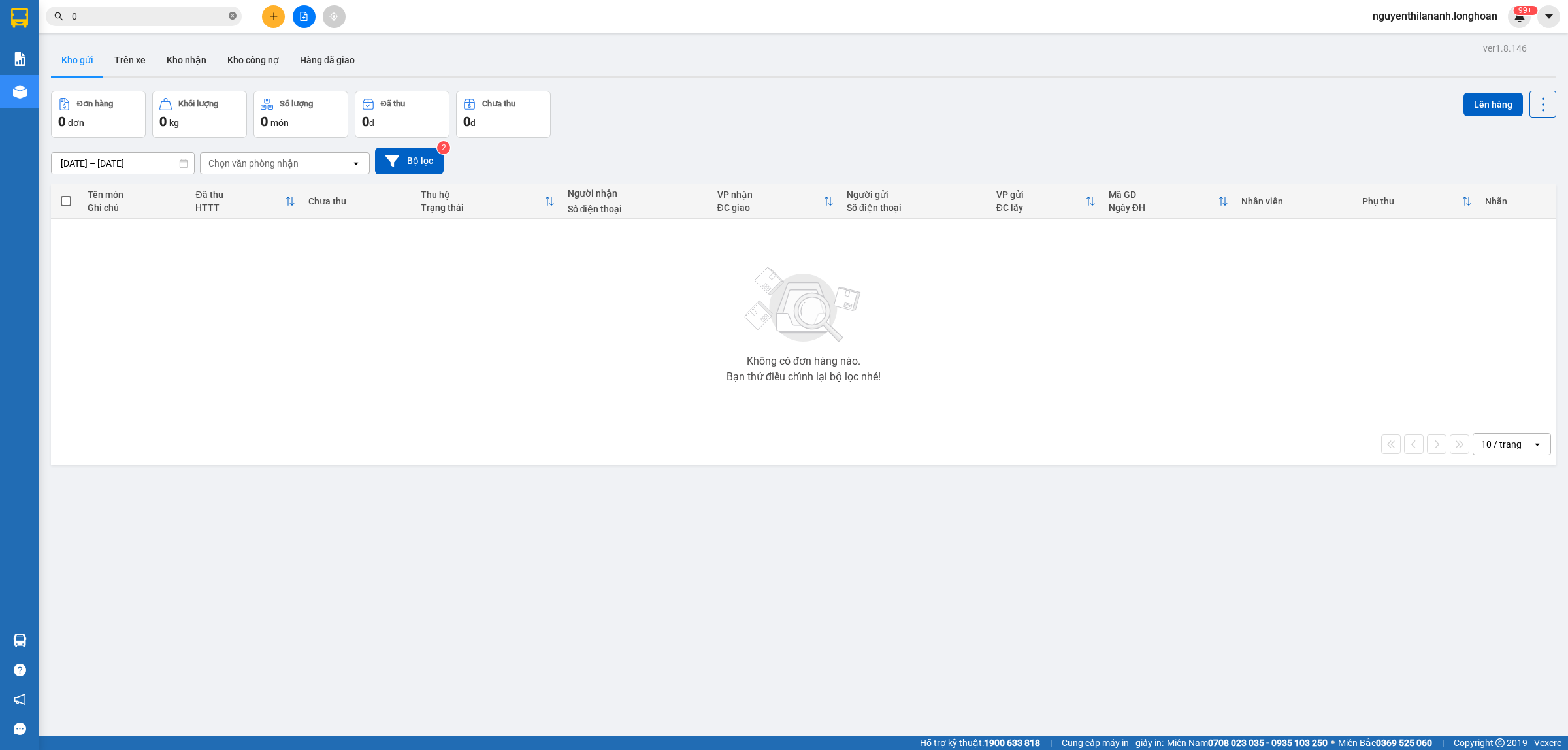
paste input "812201888"
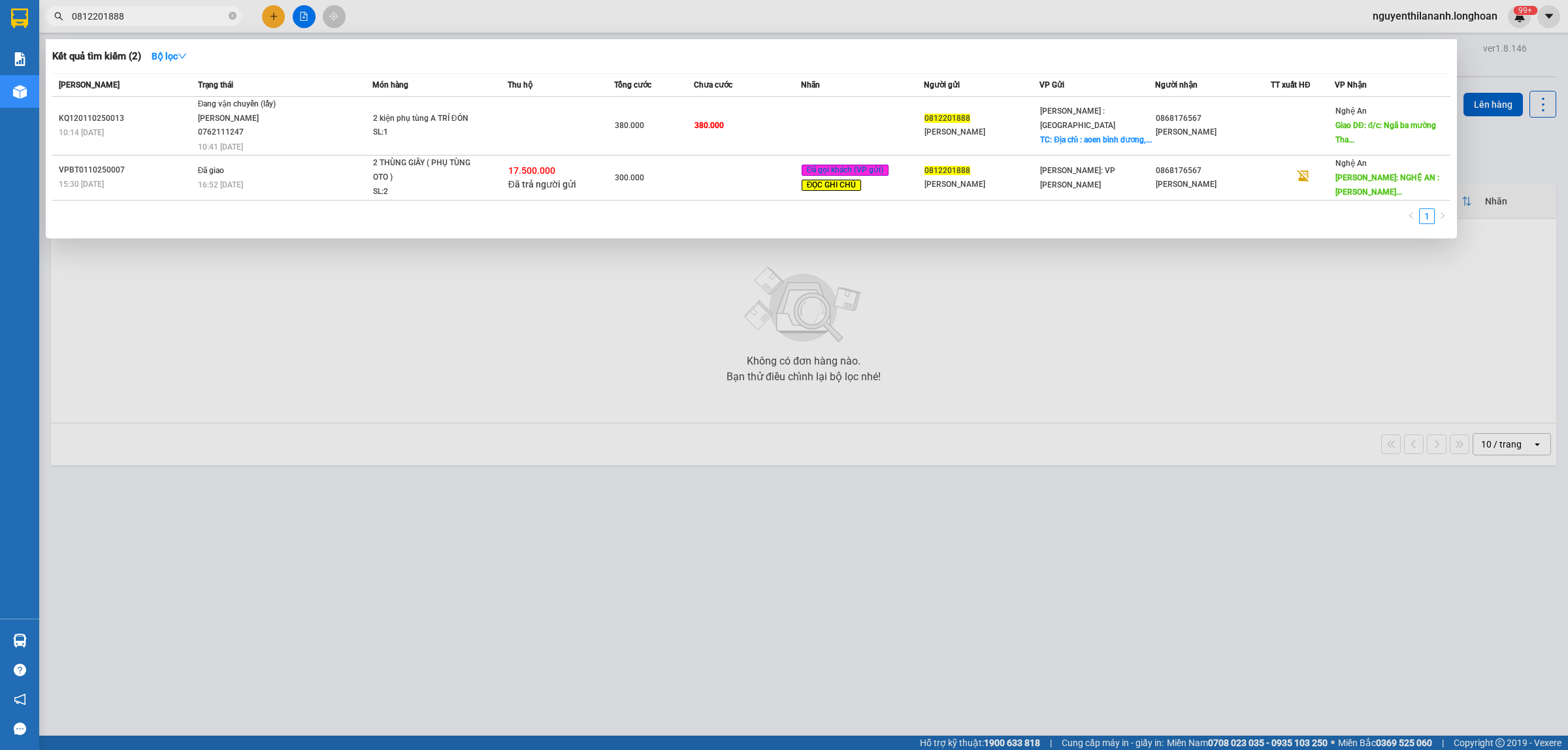
type input "0812201888"
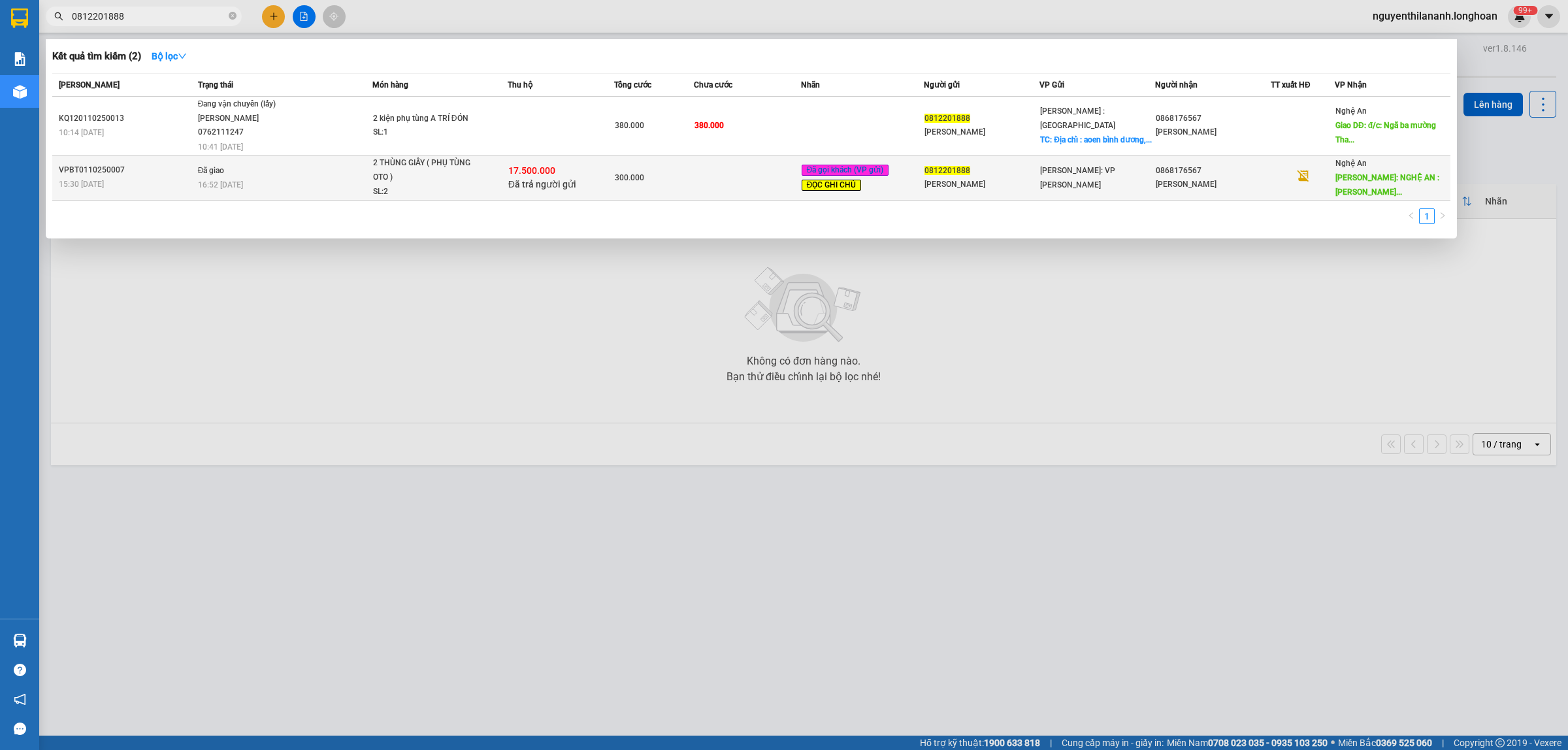
click at [167, 177] on div "15:30 [DATE]" at bounding box center [126, 184] width 135 height 15
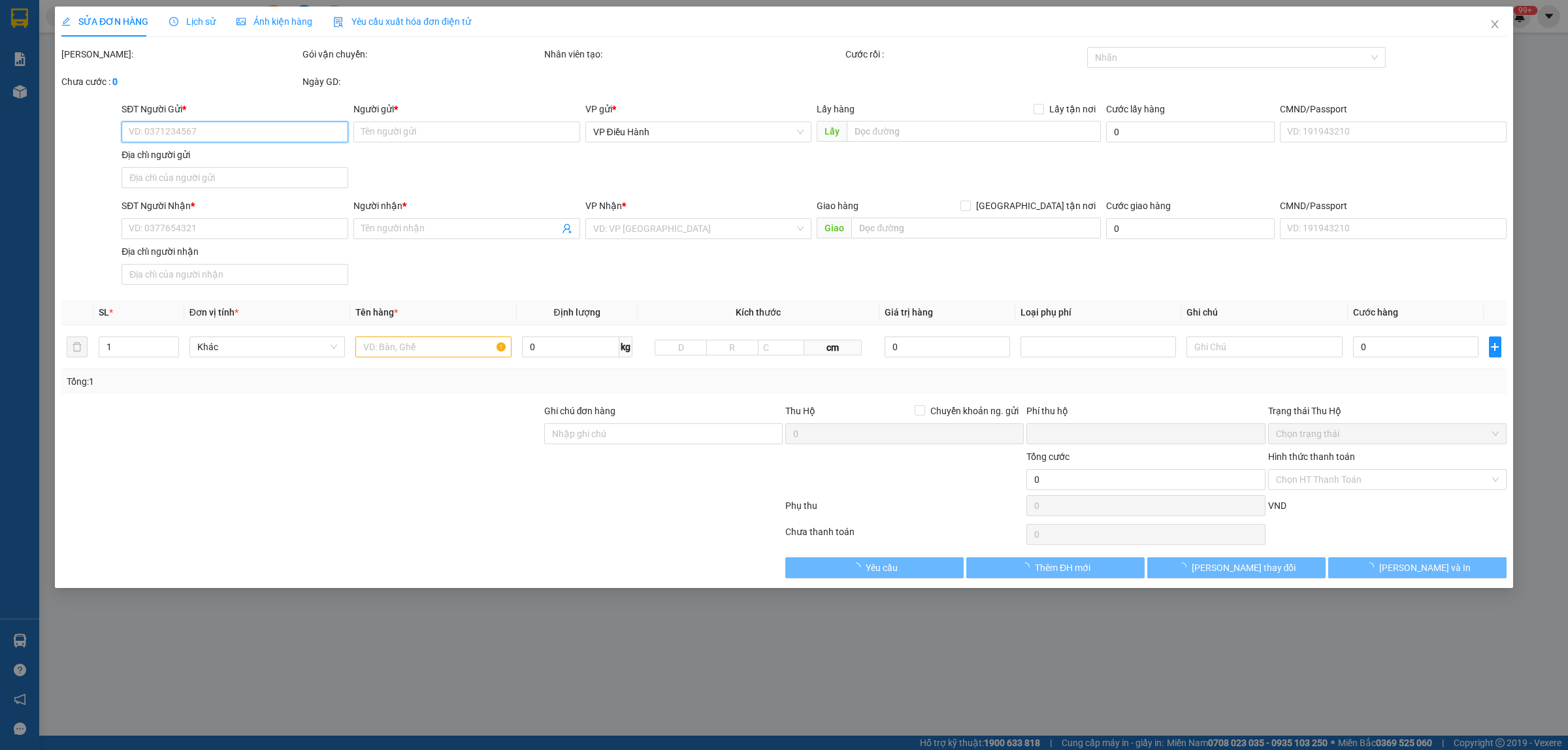
type input "0812201888"
type input "[PERSON_NAME]"
type input "0868176567"
type input "[PERSON_NAME]"
type input "NGHỆ AN : [PERSON_NAME] GIAO TRÊN QL1A ( NGÃ 3 MƯỜNG THANH )"
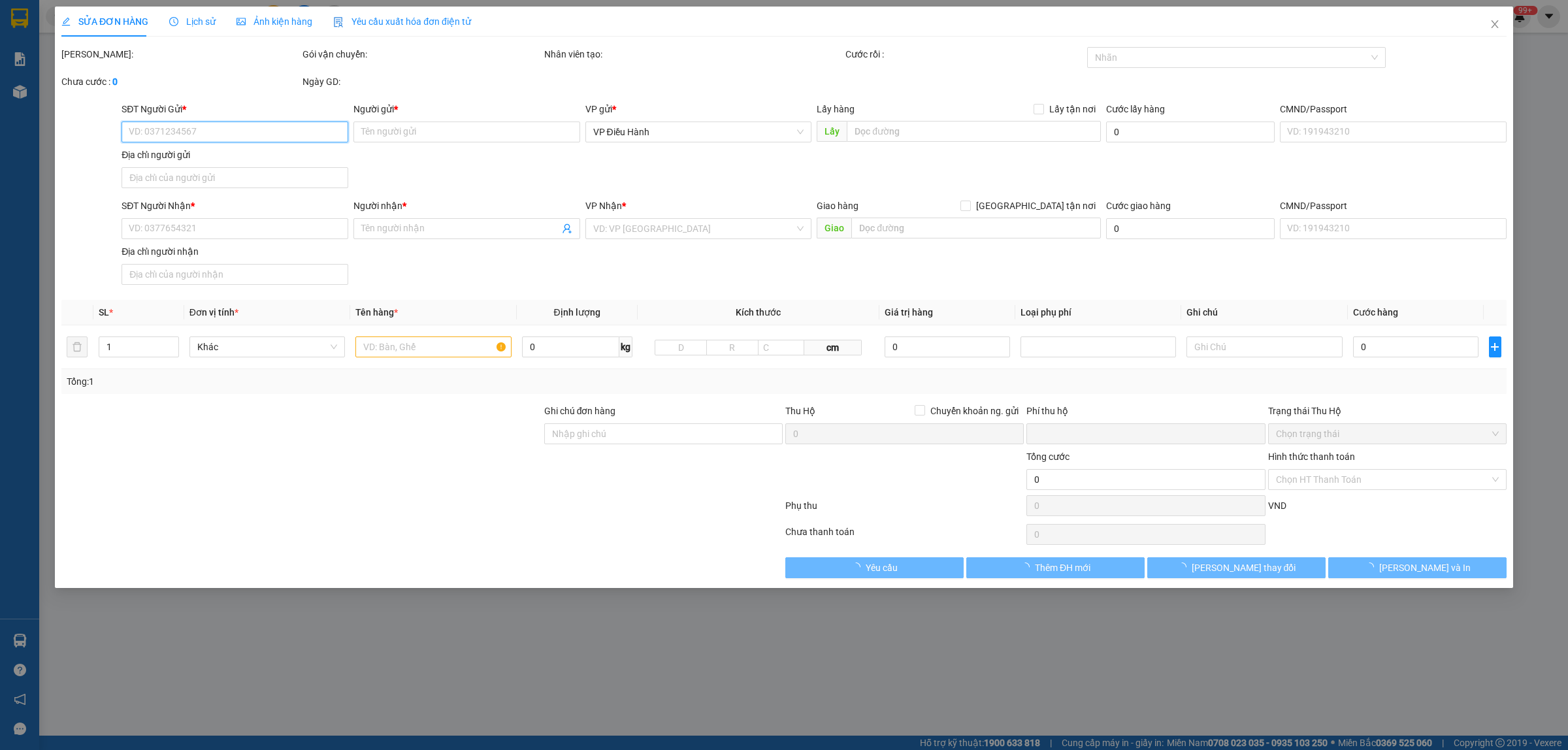
type input "KHÁCH MANG HÀNG RA GỬI THÙNG HÀNG ĐÃ BỊ ƯỚT TRƯỚC KHI GỬI, VẬN CHUYỂN NHẸ TAY -…"
checkbox input "true"
type input "17.500.000"
type input "35.000"
type input "300.000"
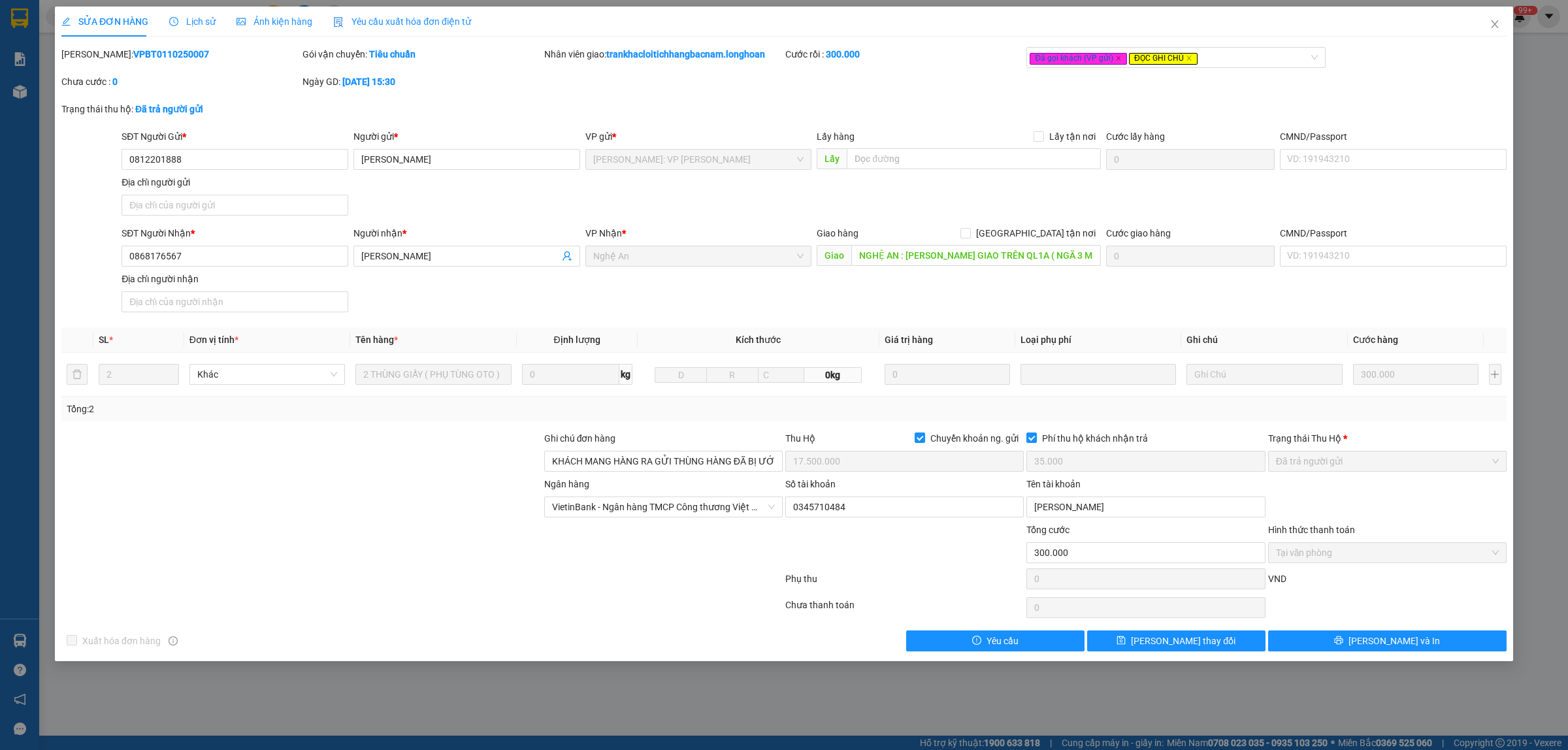
drag, startPoint x: 180, startPoint y: 54, endPoint x: 97, endPoint y: 59, distance: 83.2
click at [97, 59] on div "[PERSON_NAME]: VPBT0110250007" at bounding box center [181, 54] width 238 height 15
copy b "VPBT0110250007"
click at [1497, 20] on icon "close" at bounding box center [1494, 24] width 10 height 10
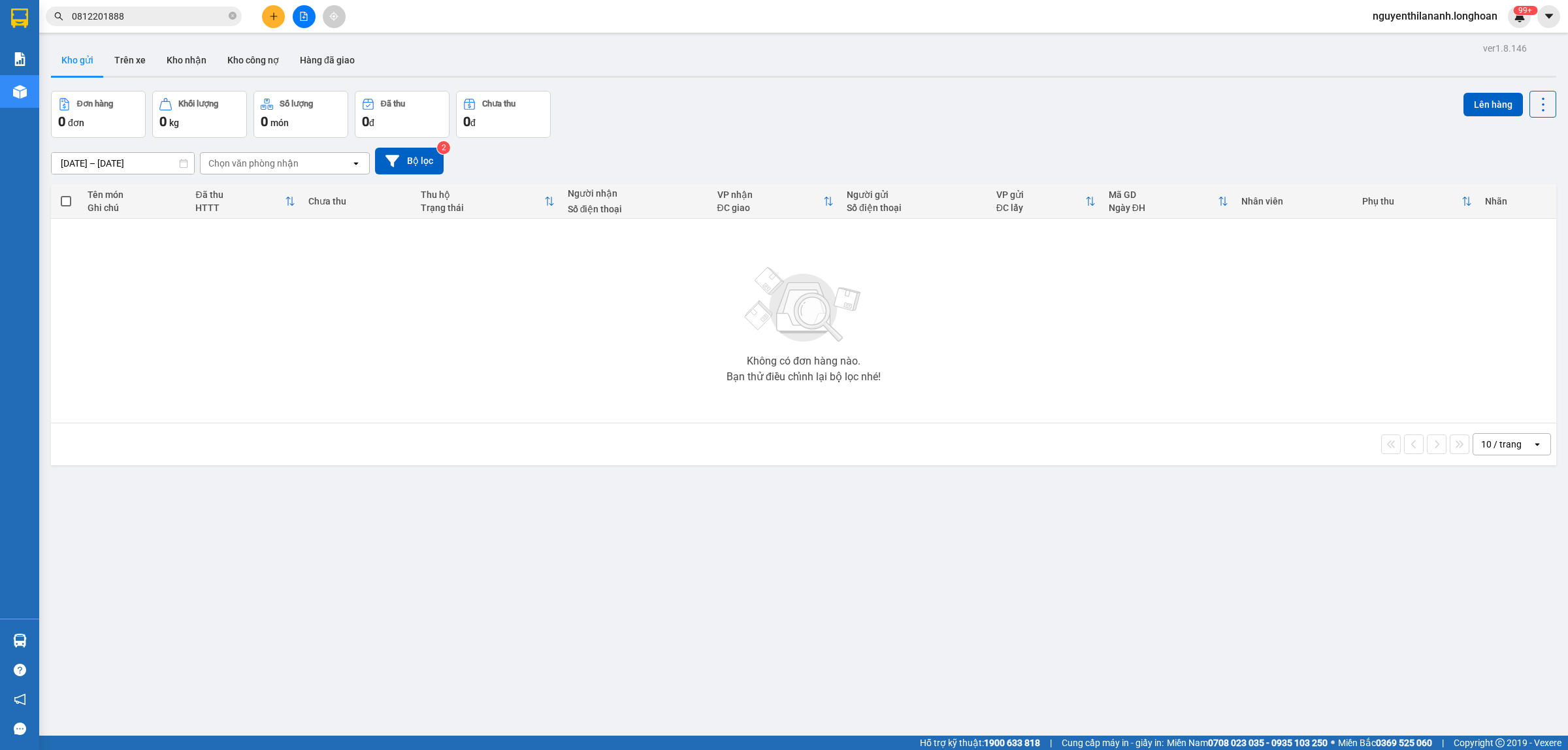
click at [155, 17] on input "0812201888" at bounding box center [149, 17] width 154 height 15
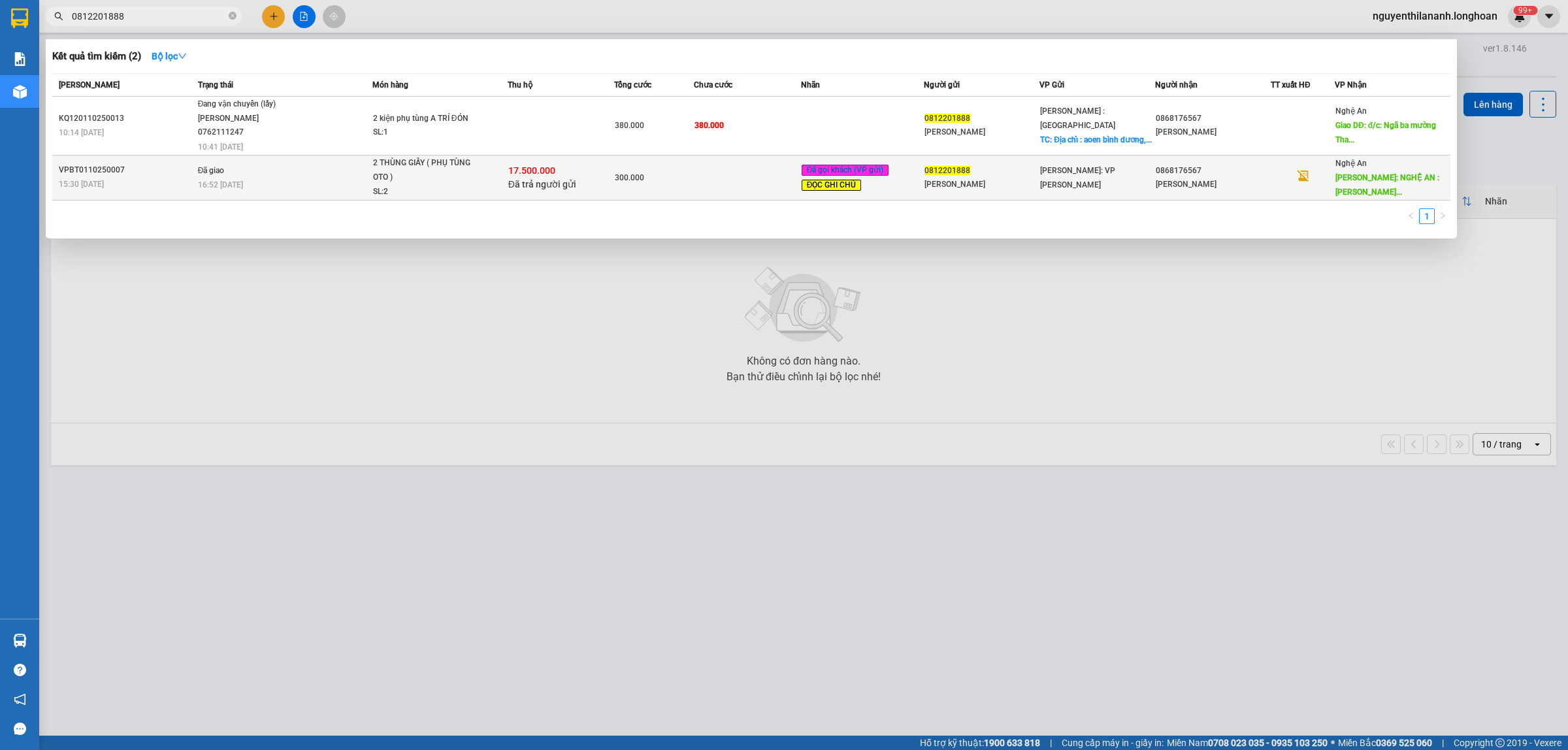
click at [145, 177] on div "15:30 [DATE]" at bounding box center [126, 184] width 135 height 15
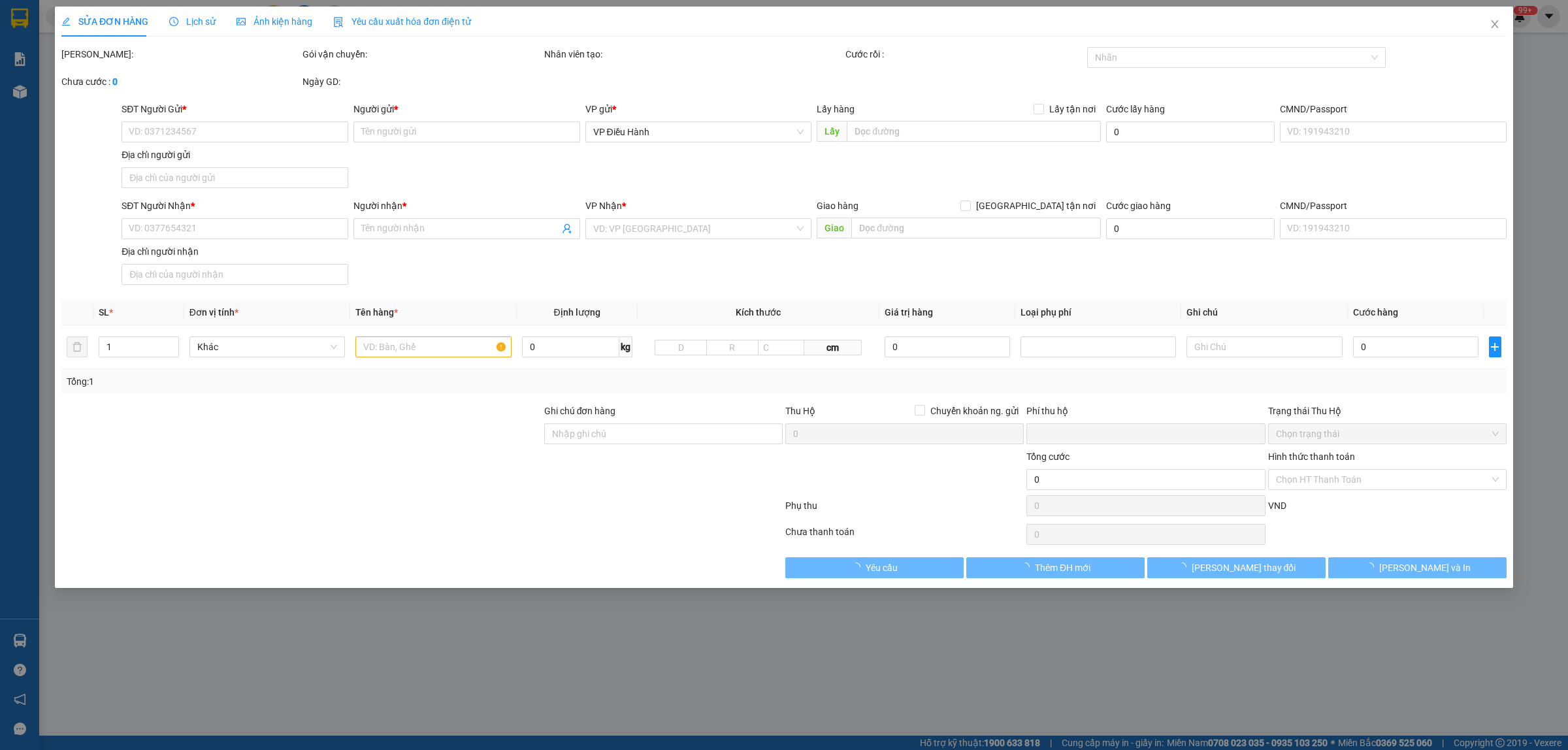
type input "0812201888"
type input "[PERSON_NAME]"
type input "0868176567"
type input "[PERSON_NAME]"
type input "NGHỆ AN : [PERSON_NAME] GIAO TRÊN QL1A ( NGÃ 3 MƯỜNG THANH )"
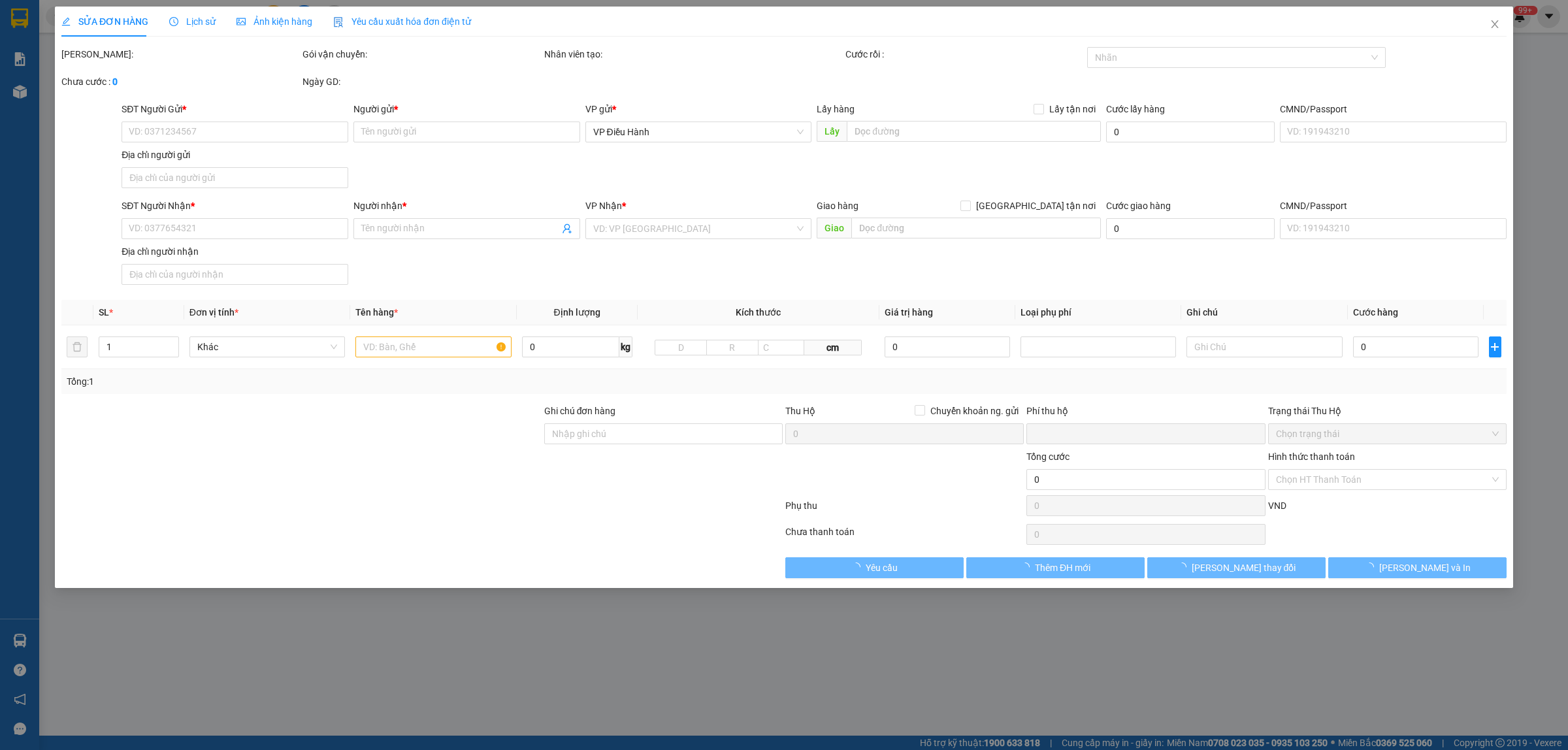
type input "KHÁCH MANG HÀNG RA GỬI THÙNG HÀNG ĐÃ BỊ ƯỚT TRƯỚC KHI GỬI, VẬN CHUYỂN NHẸ TAY -…"
checkbox input "true"
type input "17.500.000"
type input "35.000"
type input "300.000"
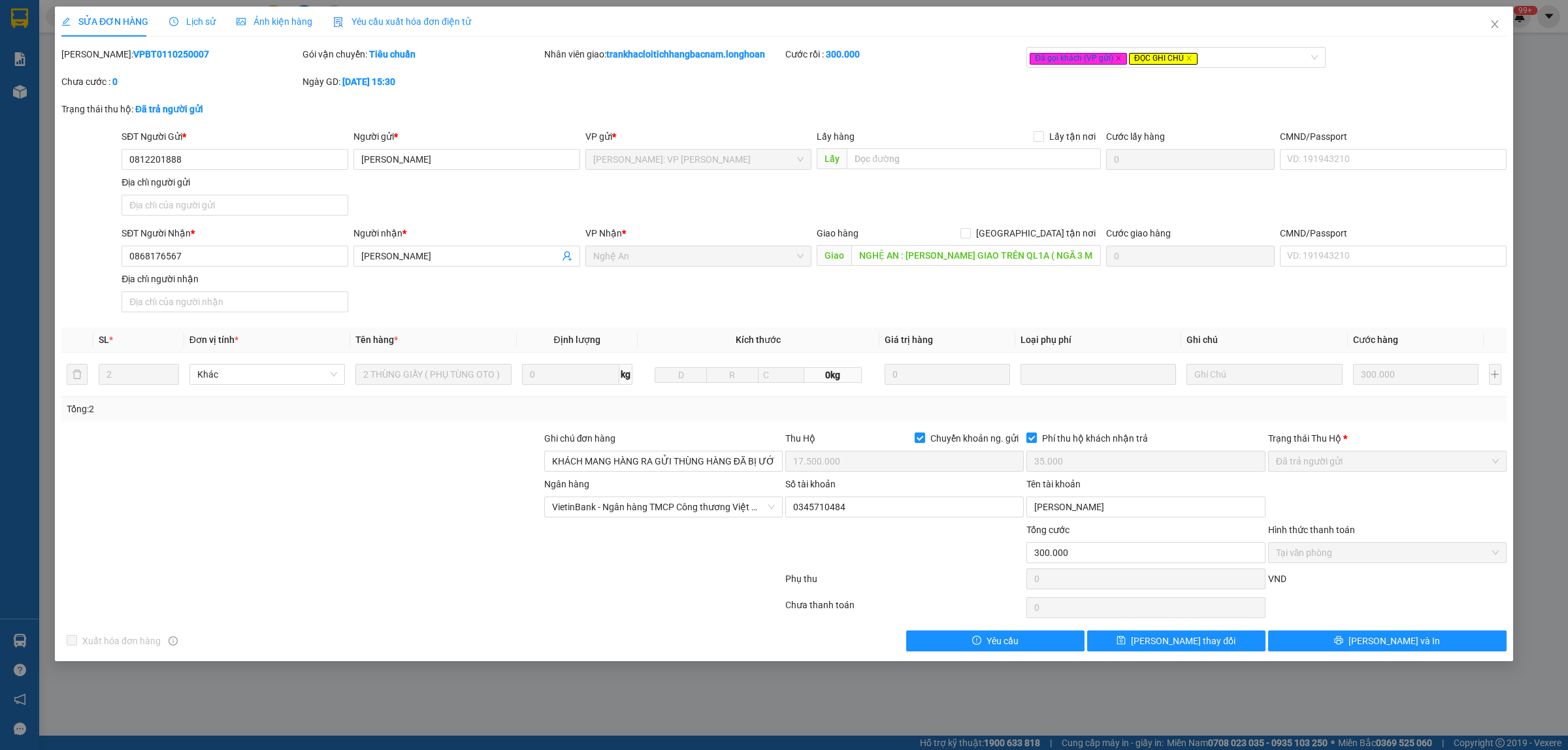
drag, startPoint x: 171, startPoint y: 50, endPoint x: 93, endPoint y: 63, distance: 79.1
click at [93, 63] on div "[PERSON_NAME]: VPBT0110250007" at bounding box center [180, 61] width 241 height 28
click at [1494, 22] on icon "close" at bounding box center [1494, 24] width 10 height 10
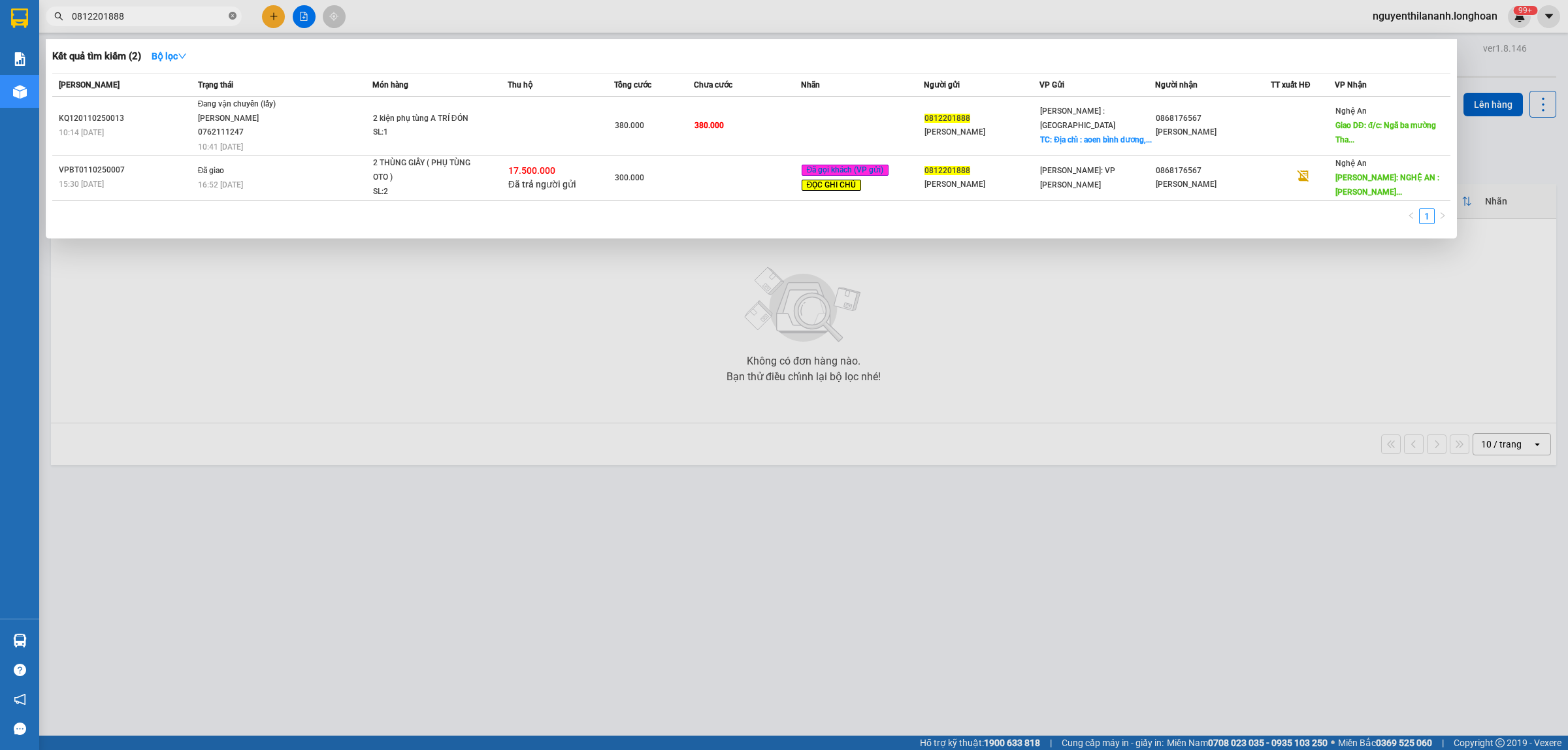
click at [232, 20] on span at bounding box center [232, 17] width 8 height 12
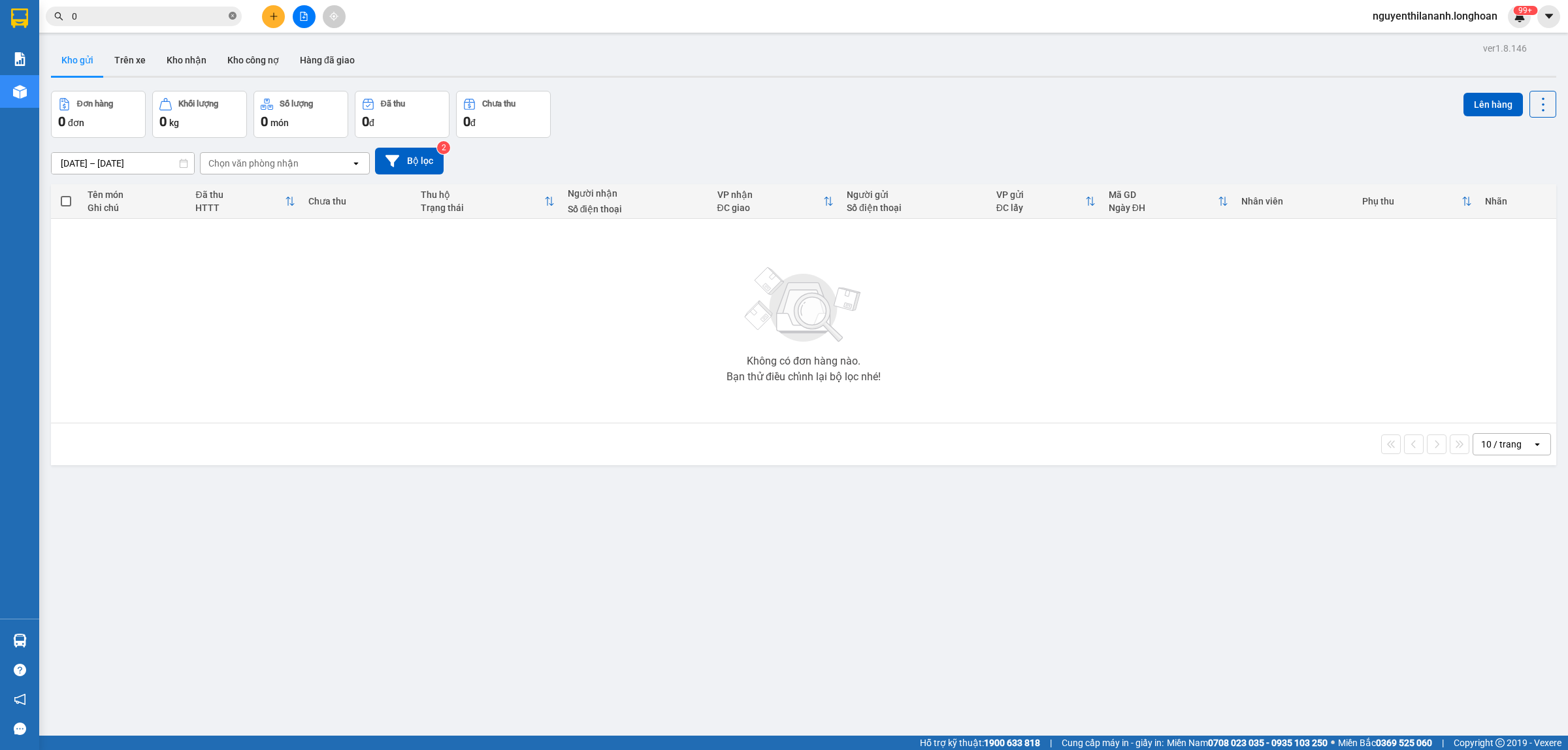
paste input "988396181"
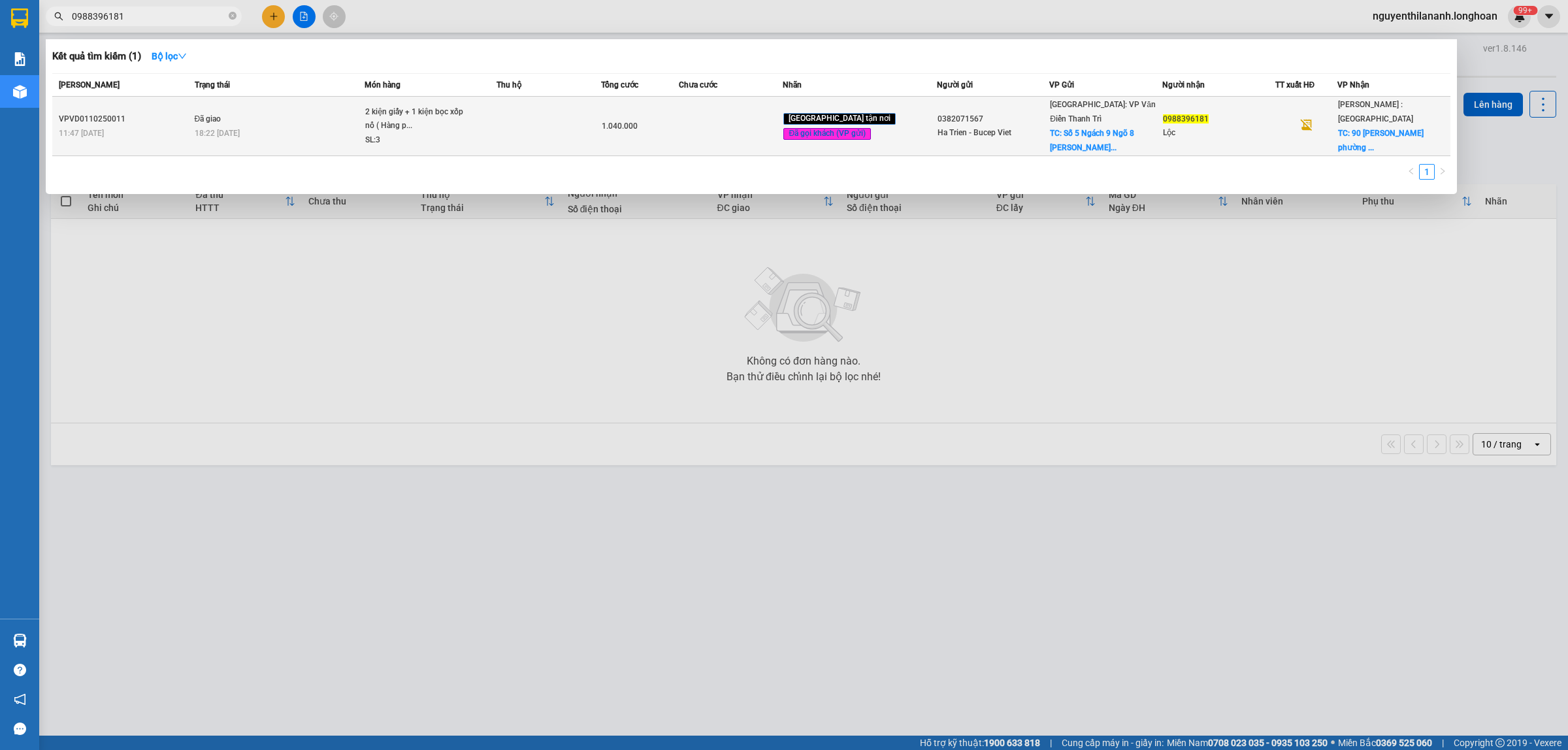
type input "0988396181"
click at [162, 112] on div "VPVD0110250011" at bounding box center [125, 119] width 132 height 14
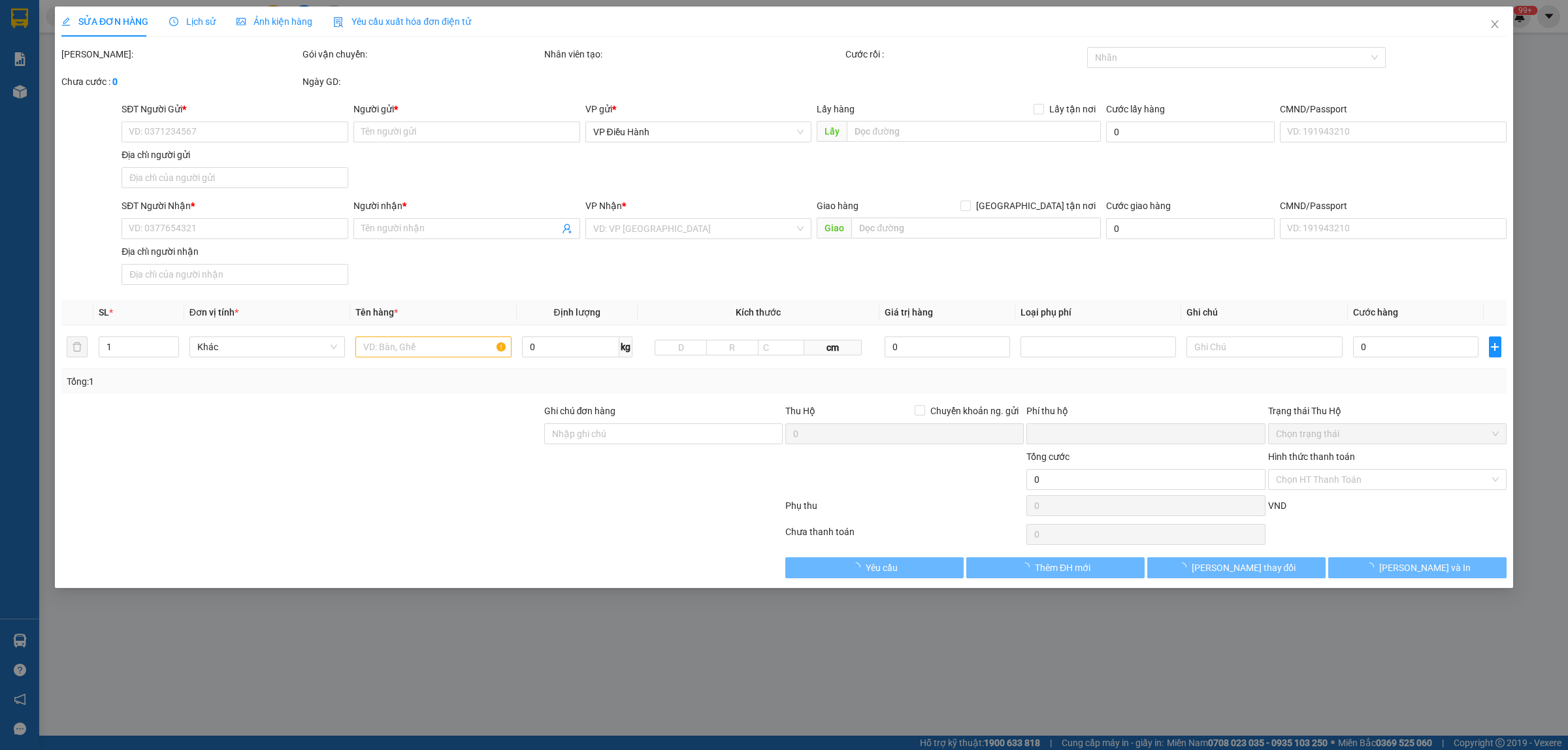
type input "0382071567"
type input "Ha Trien - Bucep Viet"
checkbox input "true"
type input "Số 5 Ngách 9 Ngõ 8 [PERSON_NAME]"
type input "100.000"
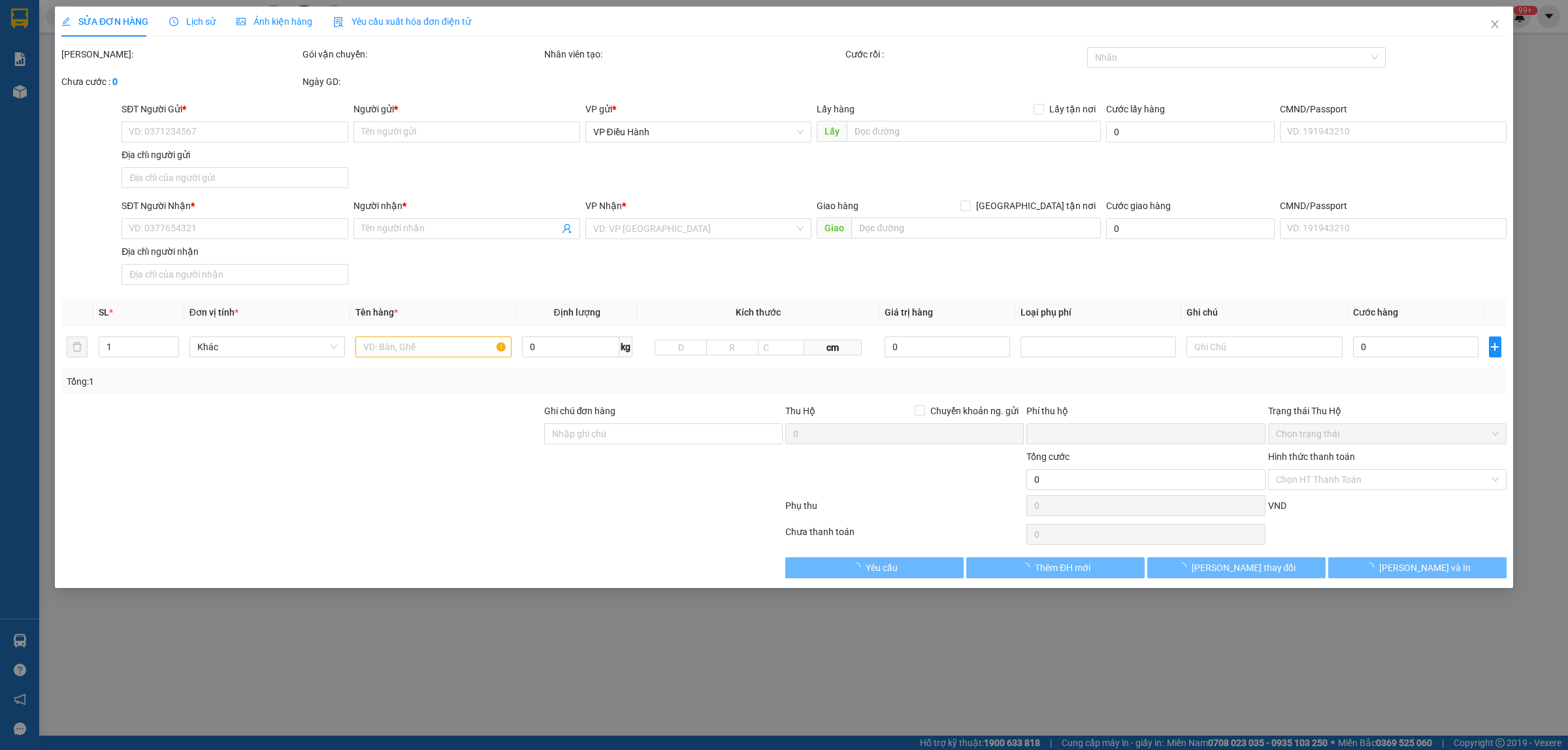
type input "0988396181"
type input "Lộc"
checkbox input "true"
type input "90 [PERSON_NAME] [GEOGRAPHIC_DATA], [GEOGRAPHIC_DATA]"
type input "0"
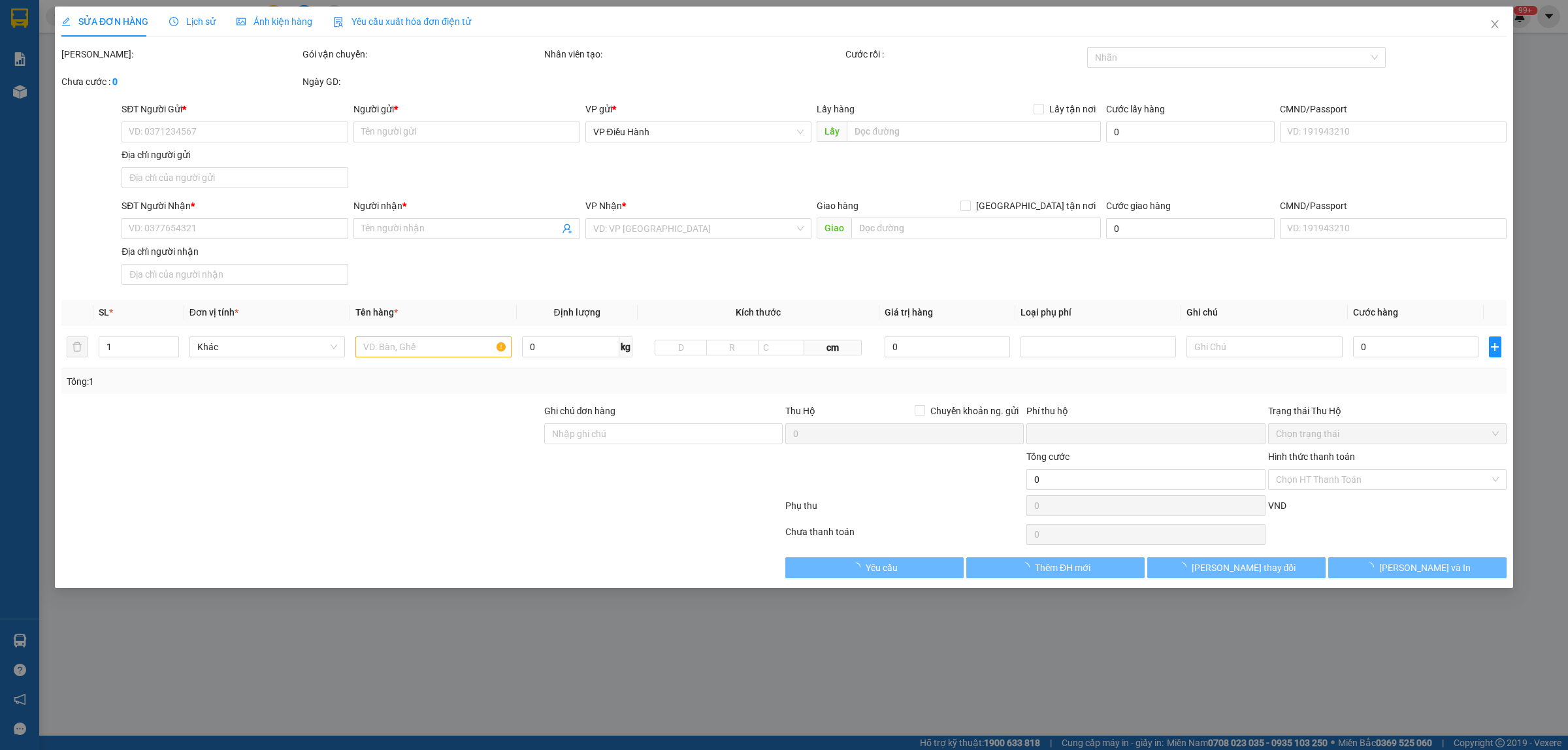
type input "1.040.000"
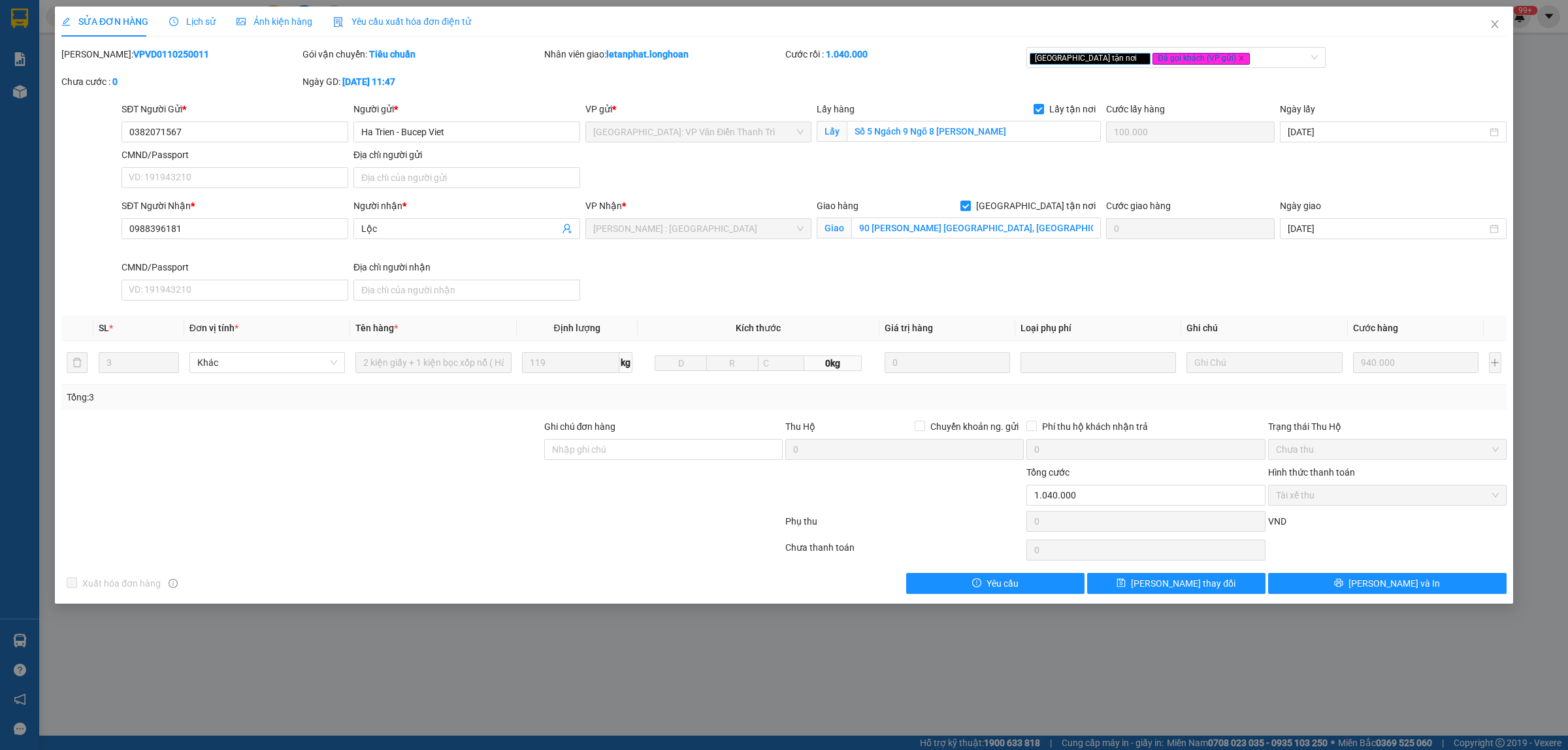
drag, startPoint x: 180, startPoint y: 50, endPoint x: 96, endPoint y: 57, distance: 84.3
click at [96, 57] on div "[PERSON_NAME]: VPVD0110250011" at bounding box center [181, 54] width 238 height 15
click at [1496, 22] on icon "close" at bounding box center [1494, 24] width 10 height 10
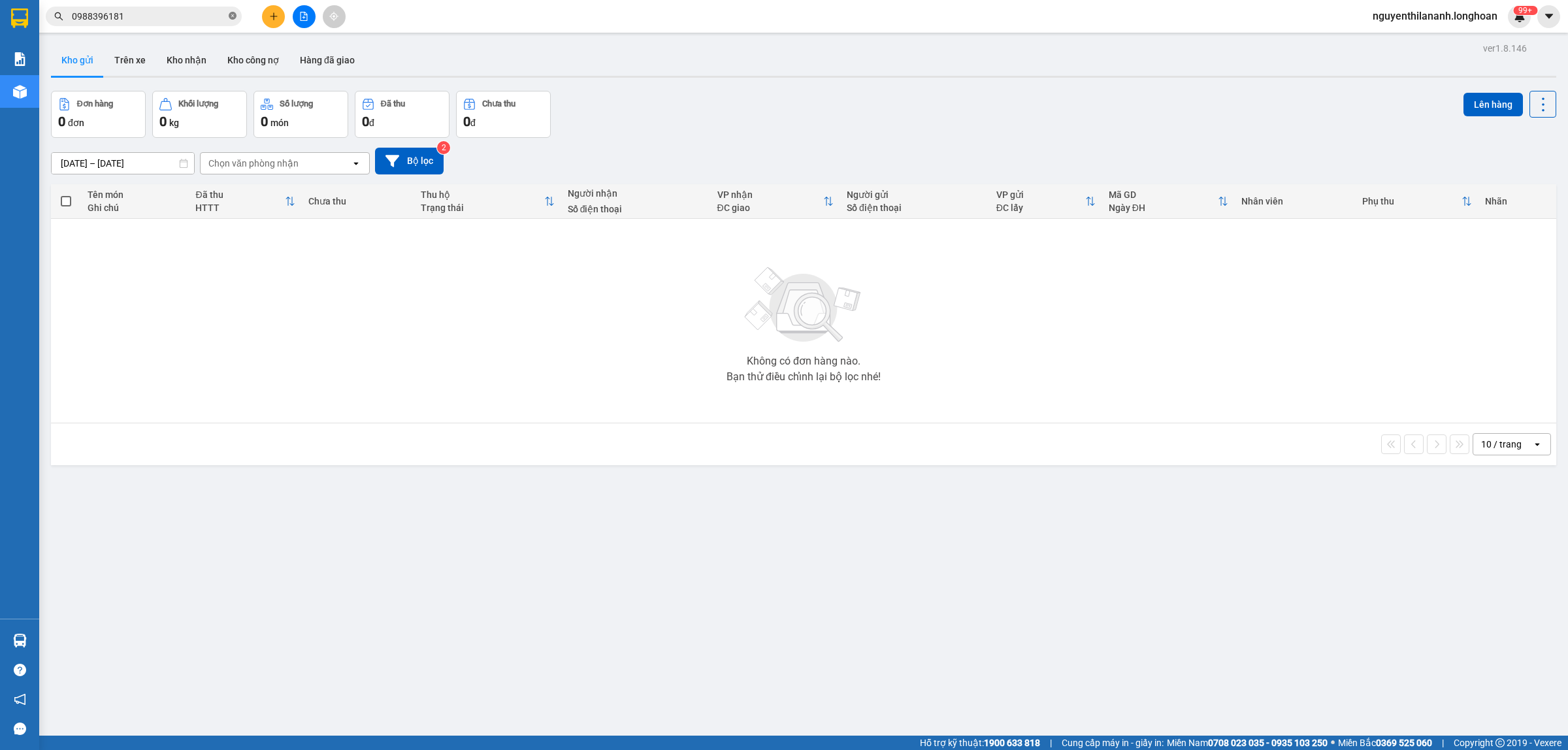
click at [230, 12] on icon "close-circle" at bounding box center [232, 16] width 8 height 8
paste input "393797109"
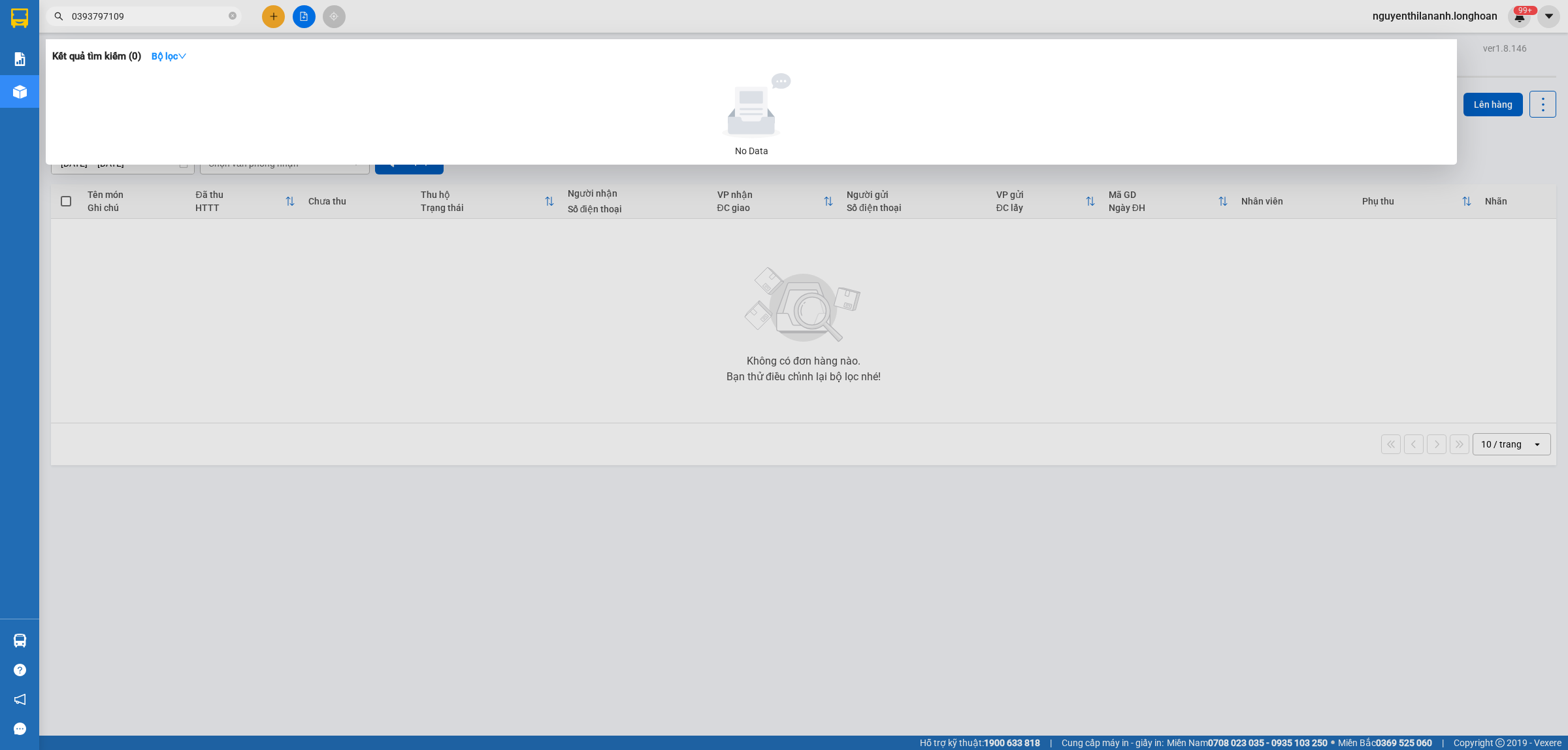
type input "0393797109"
click at [230, 17] on icon "close-circle" at bounding box center [232, 16] width 8 height 8
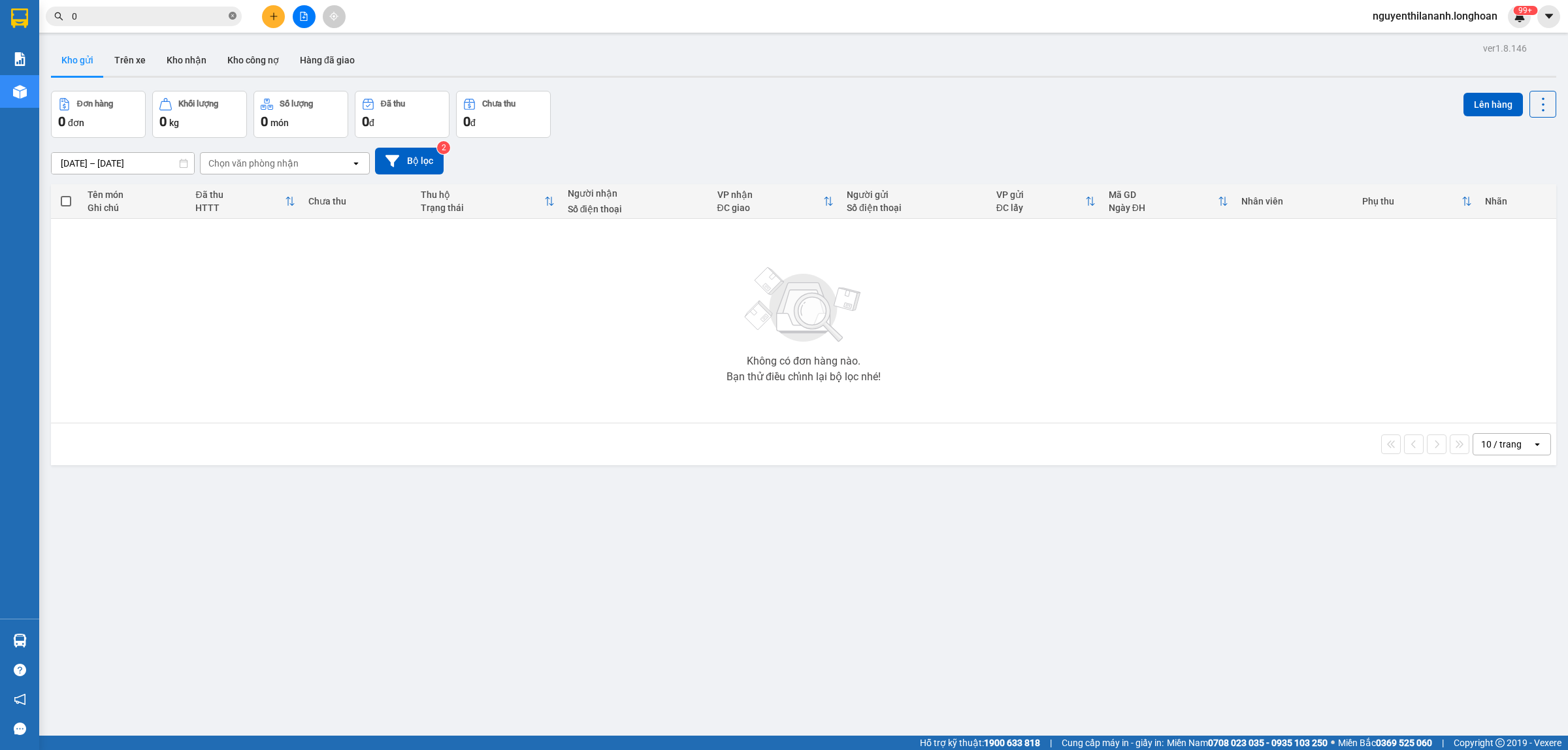
paste input "913457011"
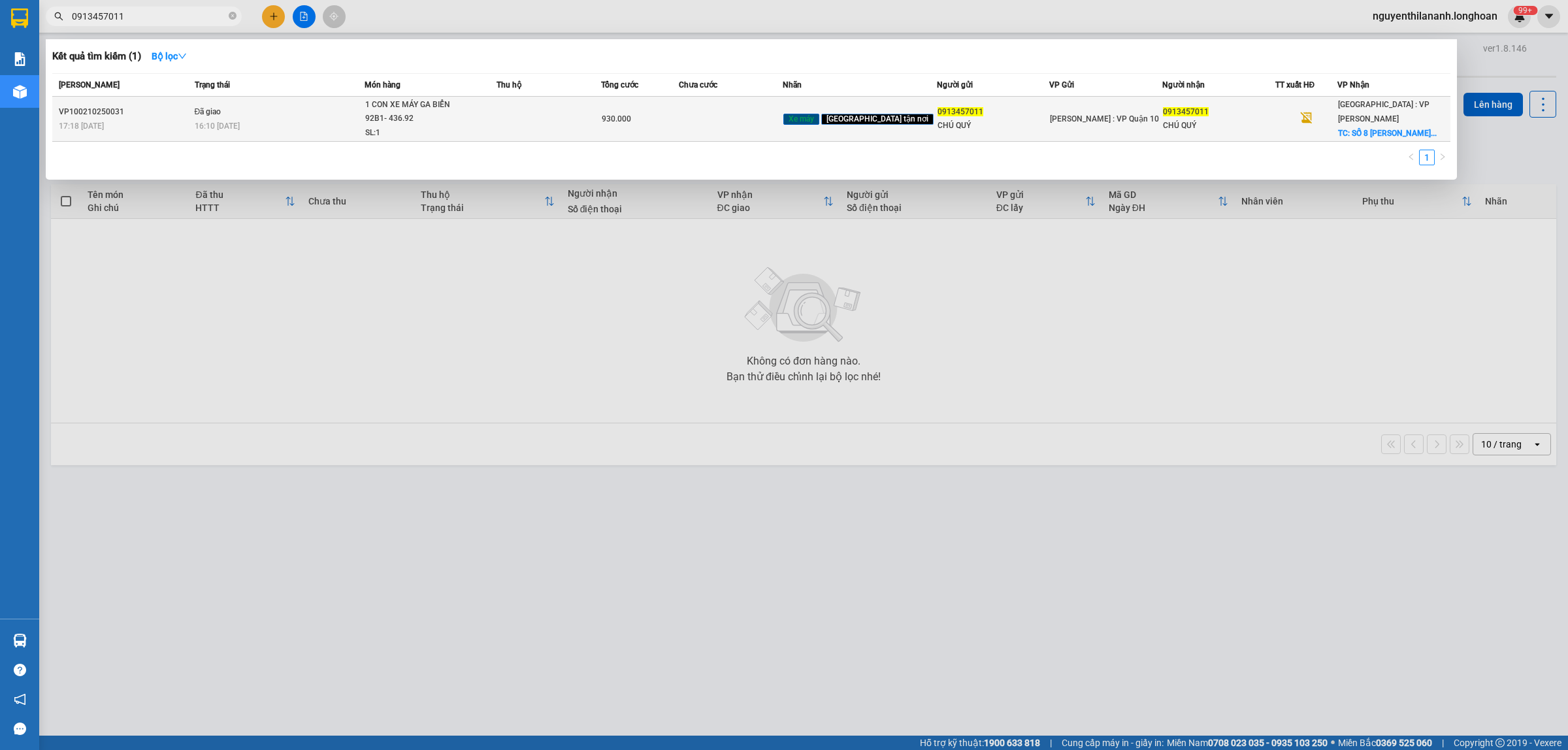
type input "0913457011"
click at [165, 108] on div "VP100210250031" at bounding box center [125, 112] width 132 height 14
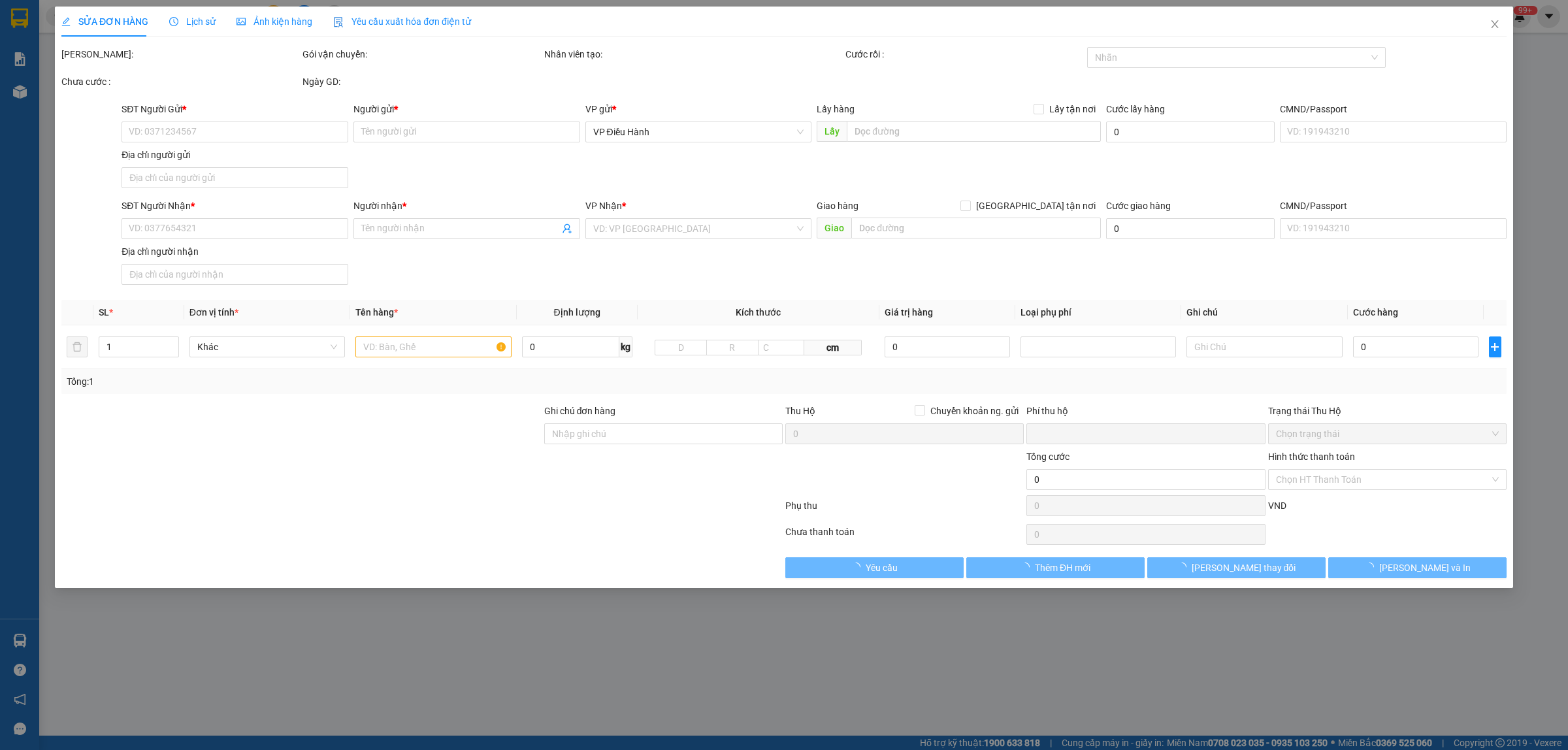
type input "0913457011"
type input "CHÚ QUÝ"
type input "0913457011"
type input "CHÚ QUÝ"
checkbox input "true"
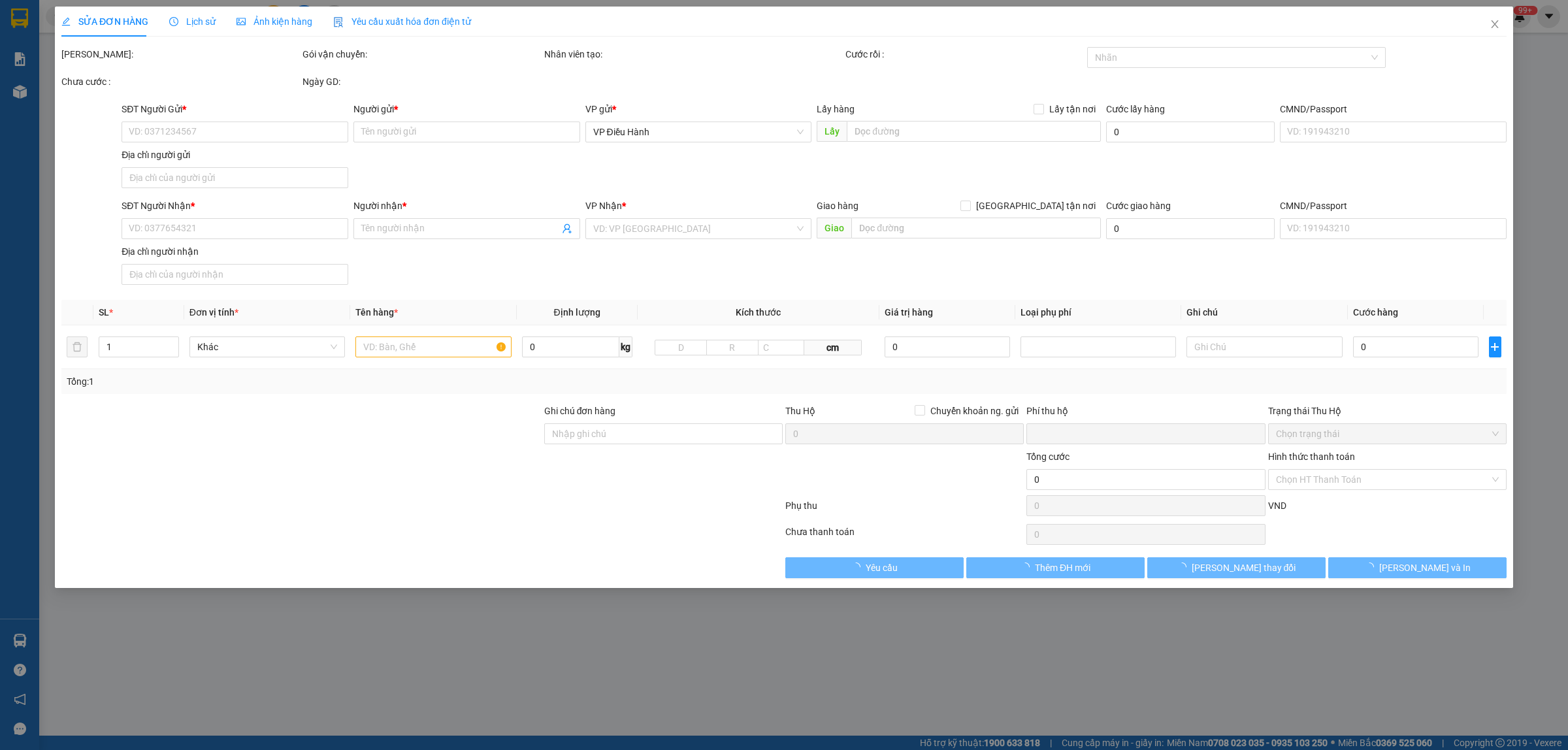
type input "SỐ 8 [PERSON_NAME][GEOGRAPHIC_DATA]"
type input "CÓ CHÌA KHÓA ĐI KÈM"
type input "0"
type input "930.000"
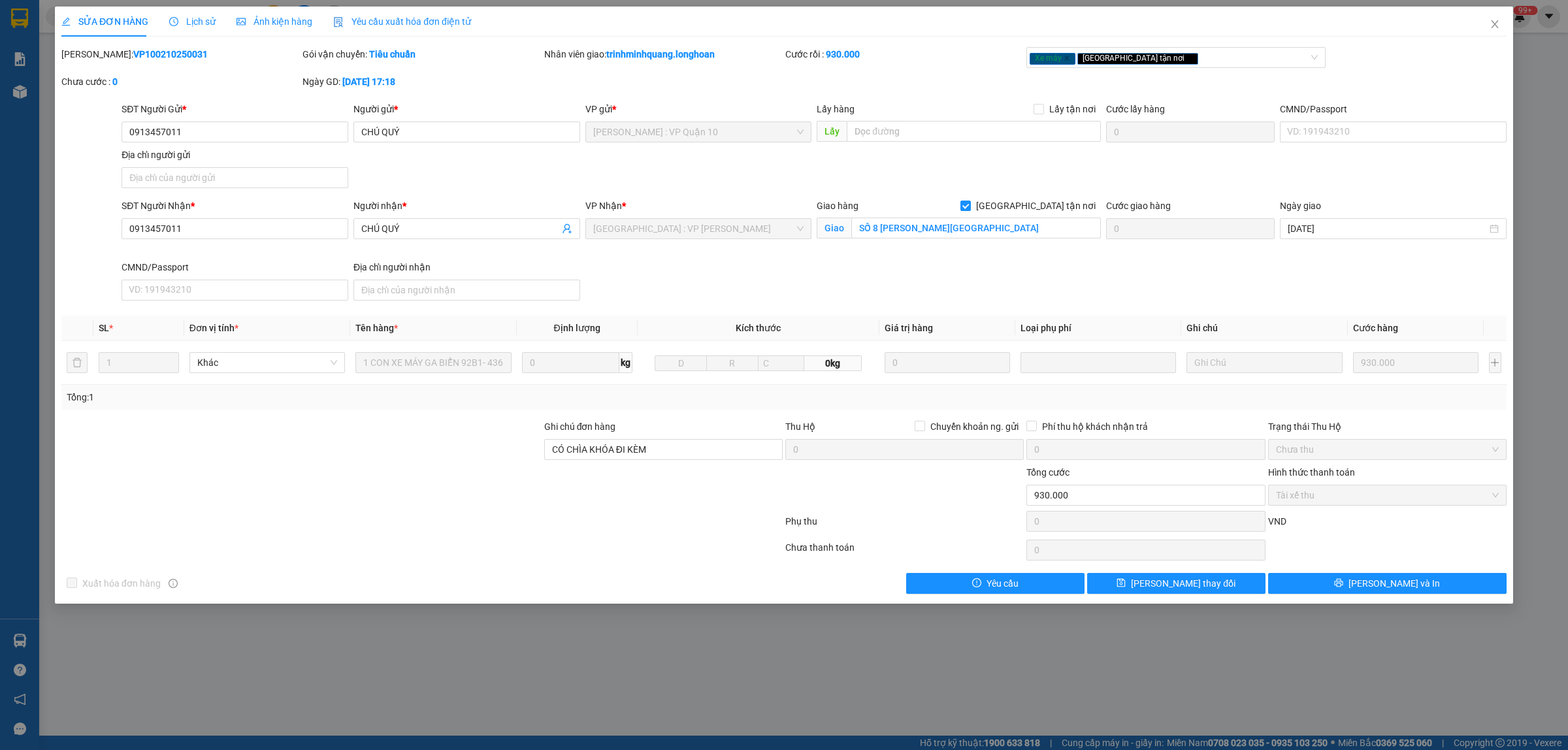
drag, startPoint x: 183, startPoint y: 59, endPoint x: 93, endPoint y: 57, distance: 90.0
click at [93, 57] on div "[PERSON_NAME]: VP100210250031" at bounding box center [181, 54] width 238 height 15
click at [1497, 28] on icon "close" at bounding box center [1494, 24] width 10 height 10
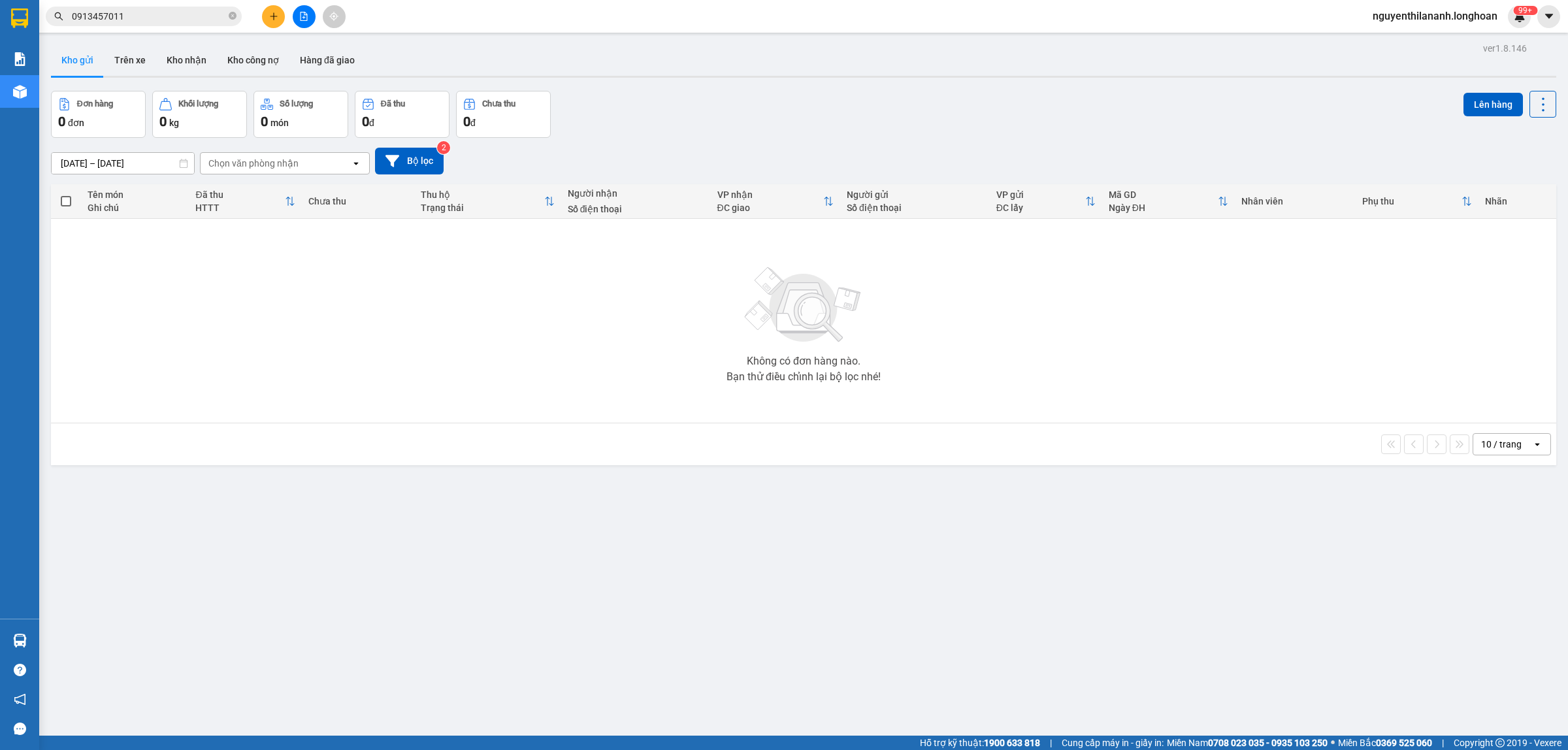
click at [234, 13] on icon "close-circle" at bounding box center [232, 16] width 8 height 8
paste input "393797109"
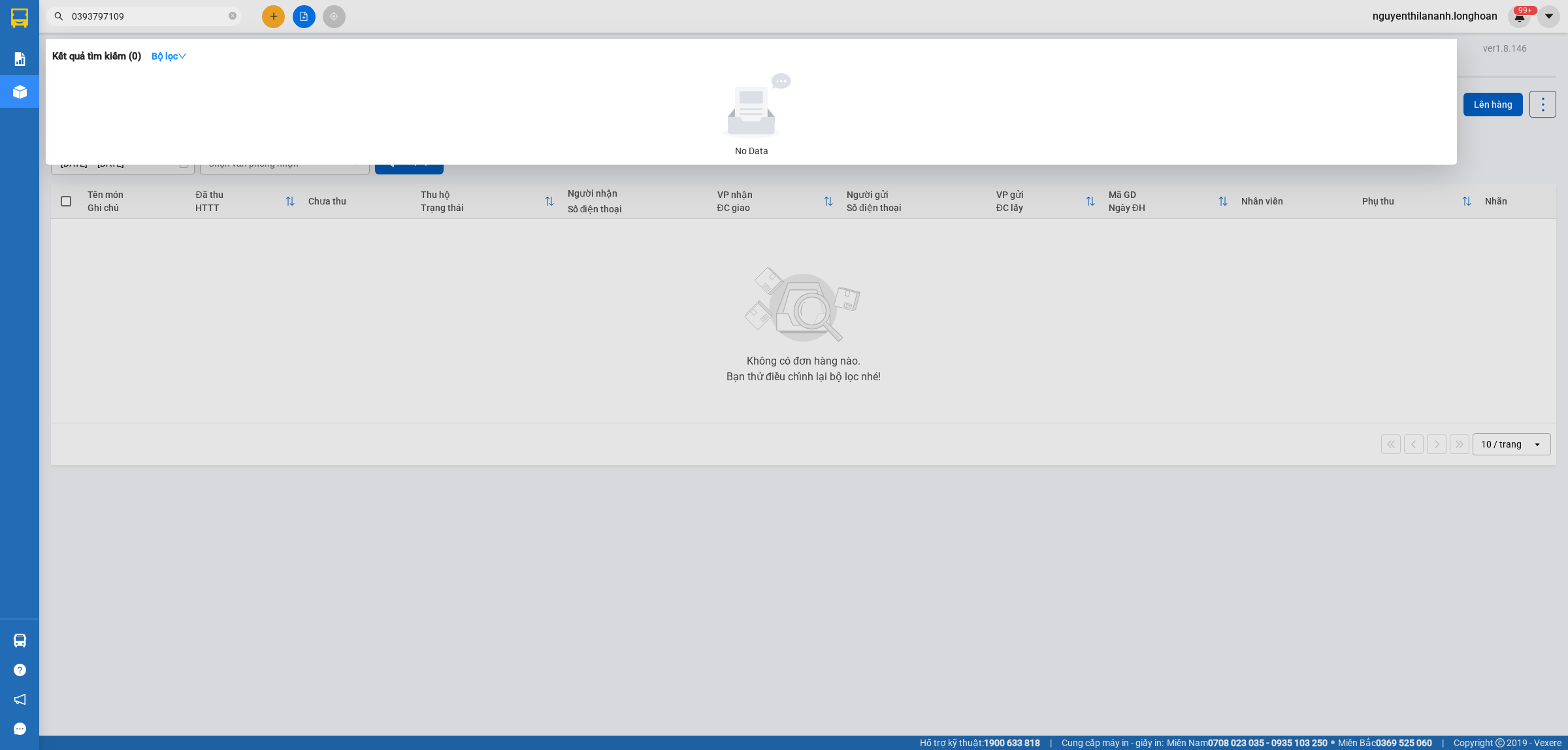
type input "0393797109"
click at [234, 12] on icon "close-circle" at bounding box center [232, 16] width 8 height 8
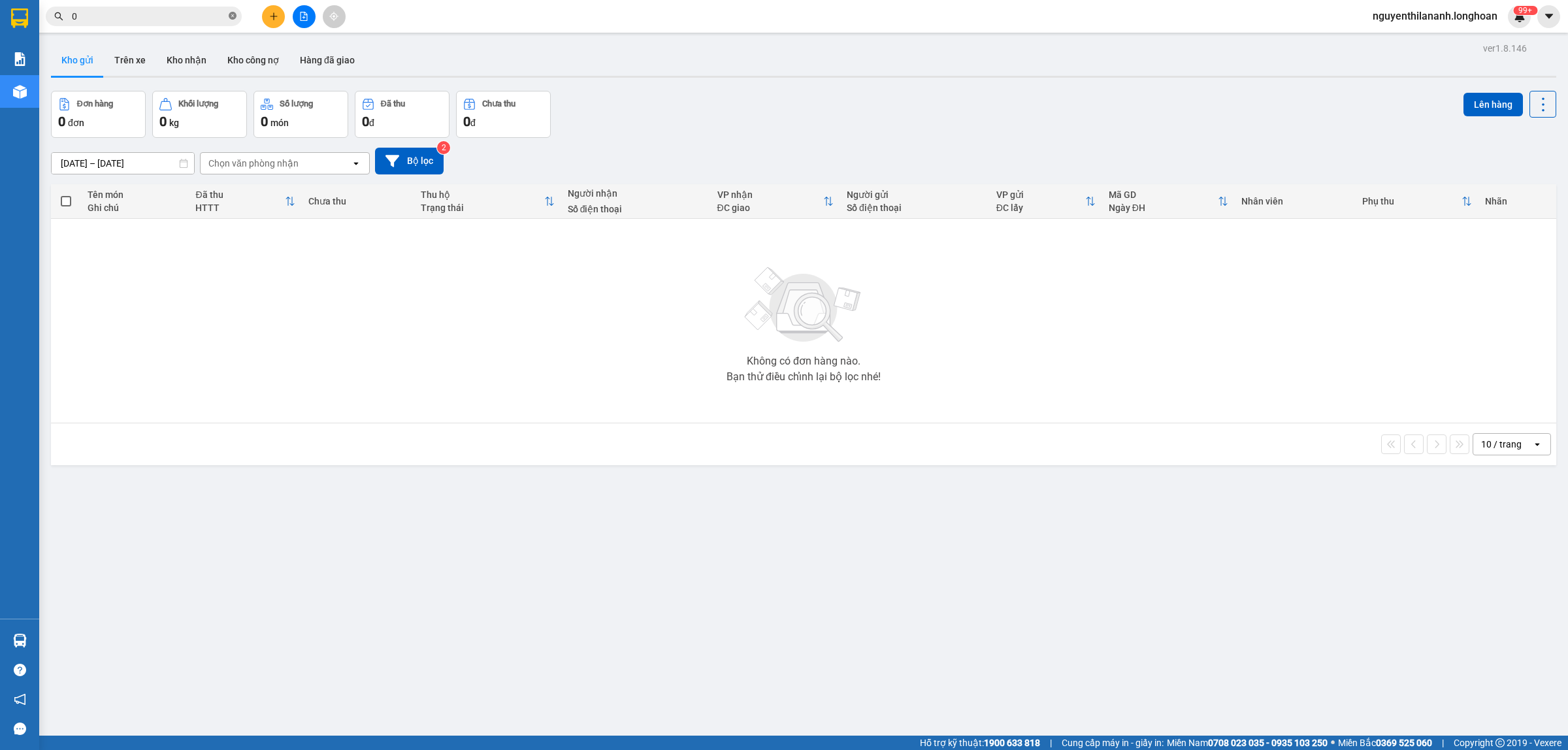
paste input "903117982"
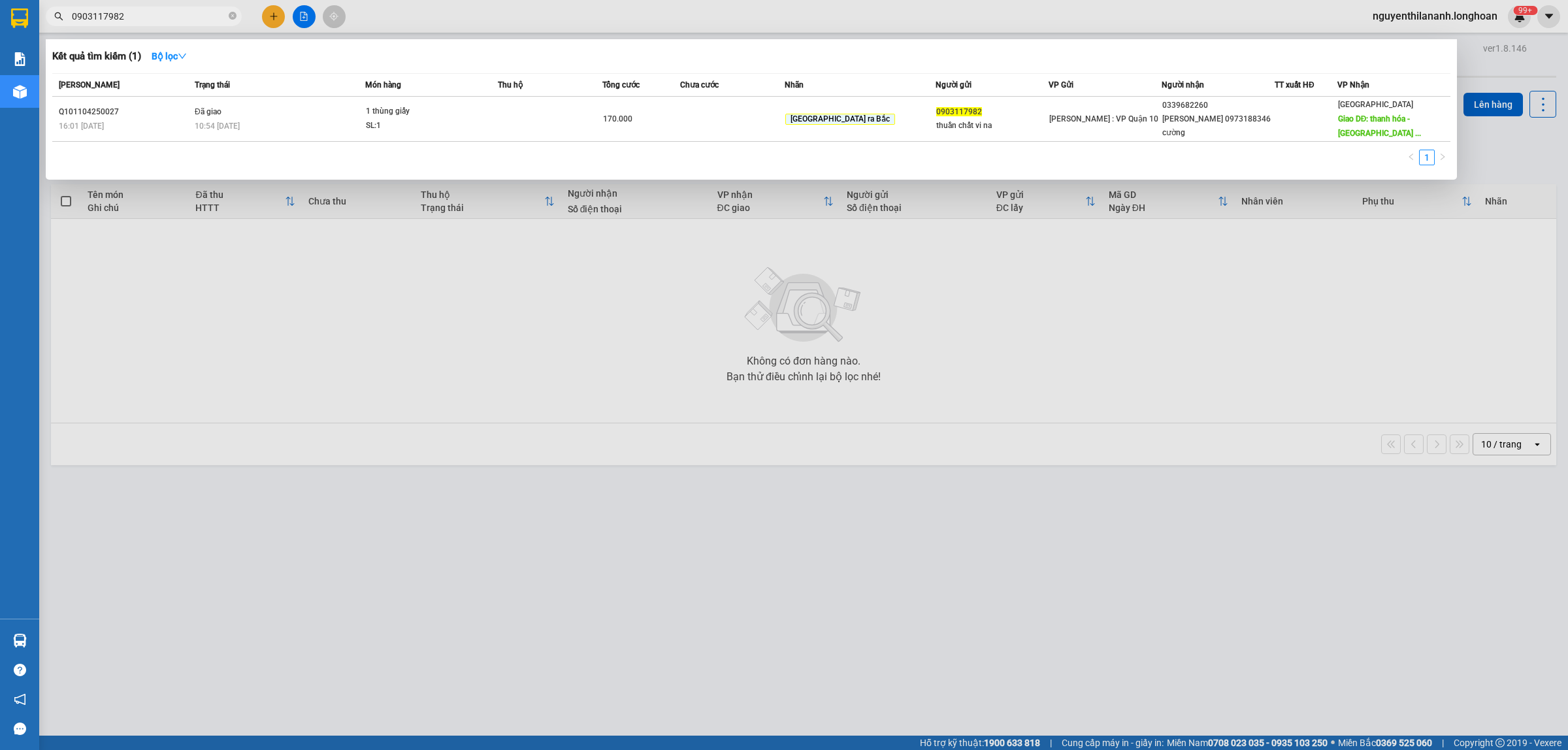
type input "0903117982"
click at [235, 15] on icon "close-circle" at bounding box center [232, 16] width 8 height 8
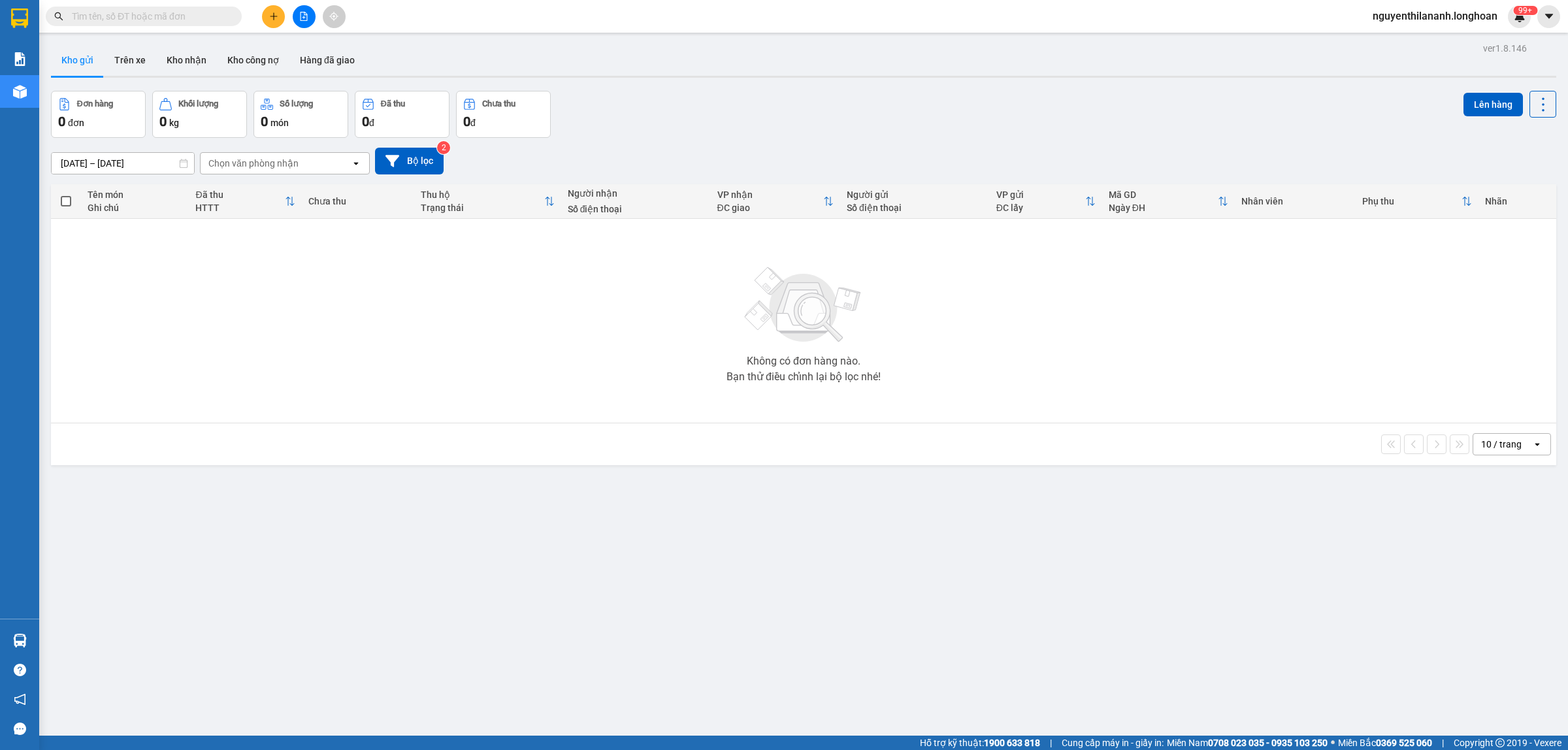
paste input "0333.680.143"
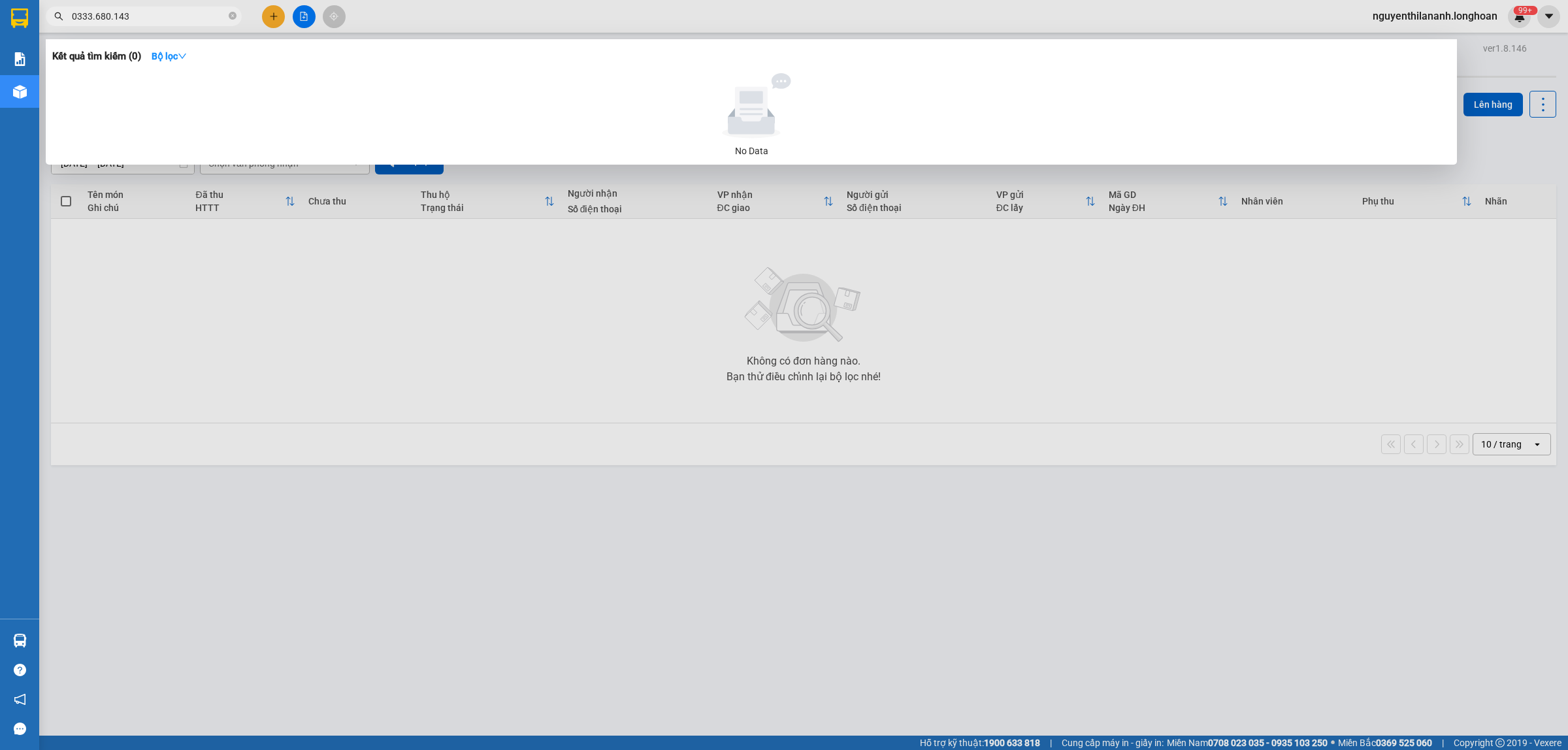
click at [111, 22] on input "0333.680.143" at bounding box center [149, 17] width 154 height 15
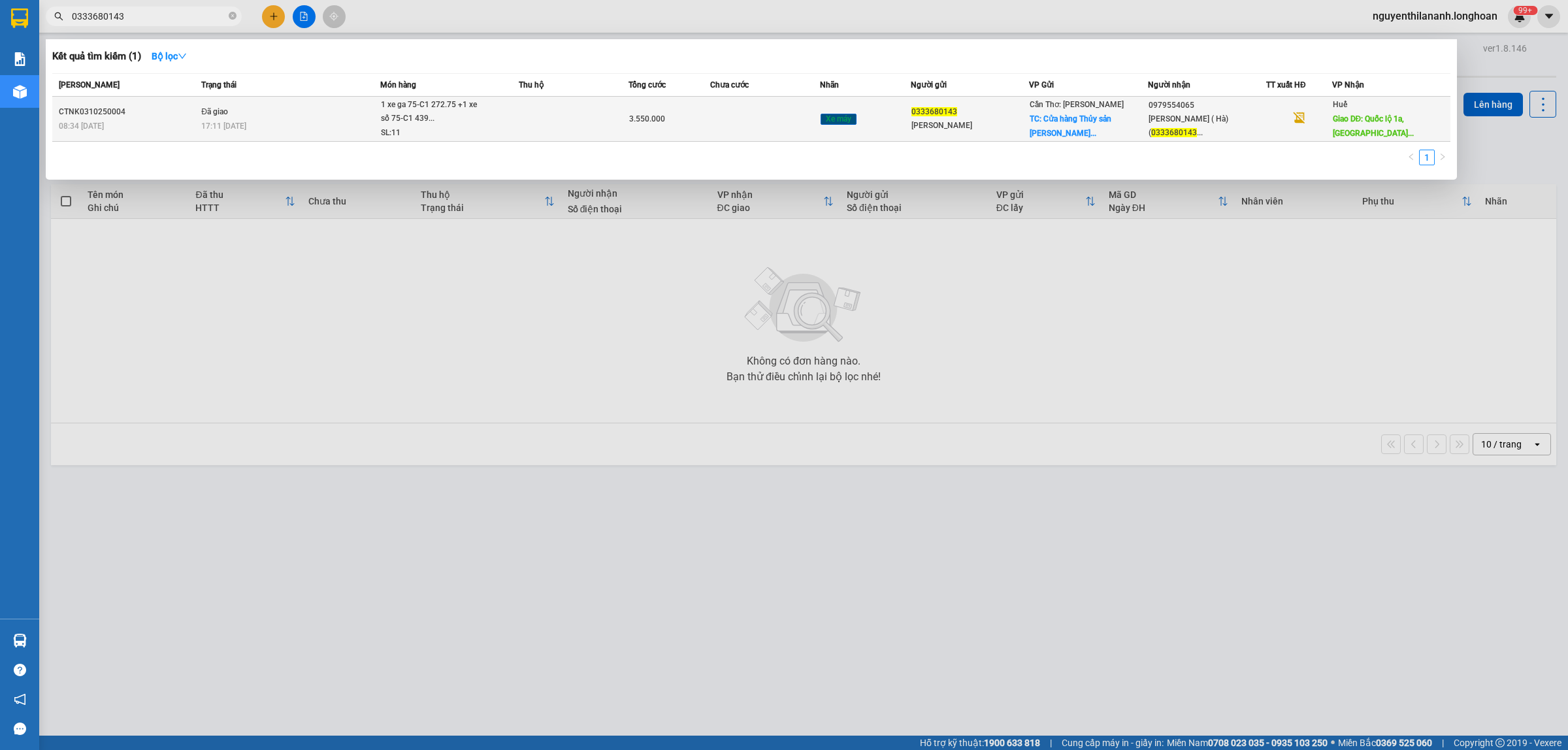
type input "0333680143"
click at [136, 114] on div "CTNK0310250004" at bounding box center [128, 112] width 138 height 14
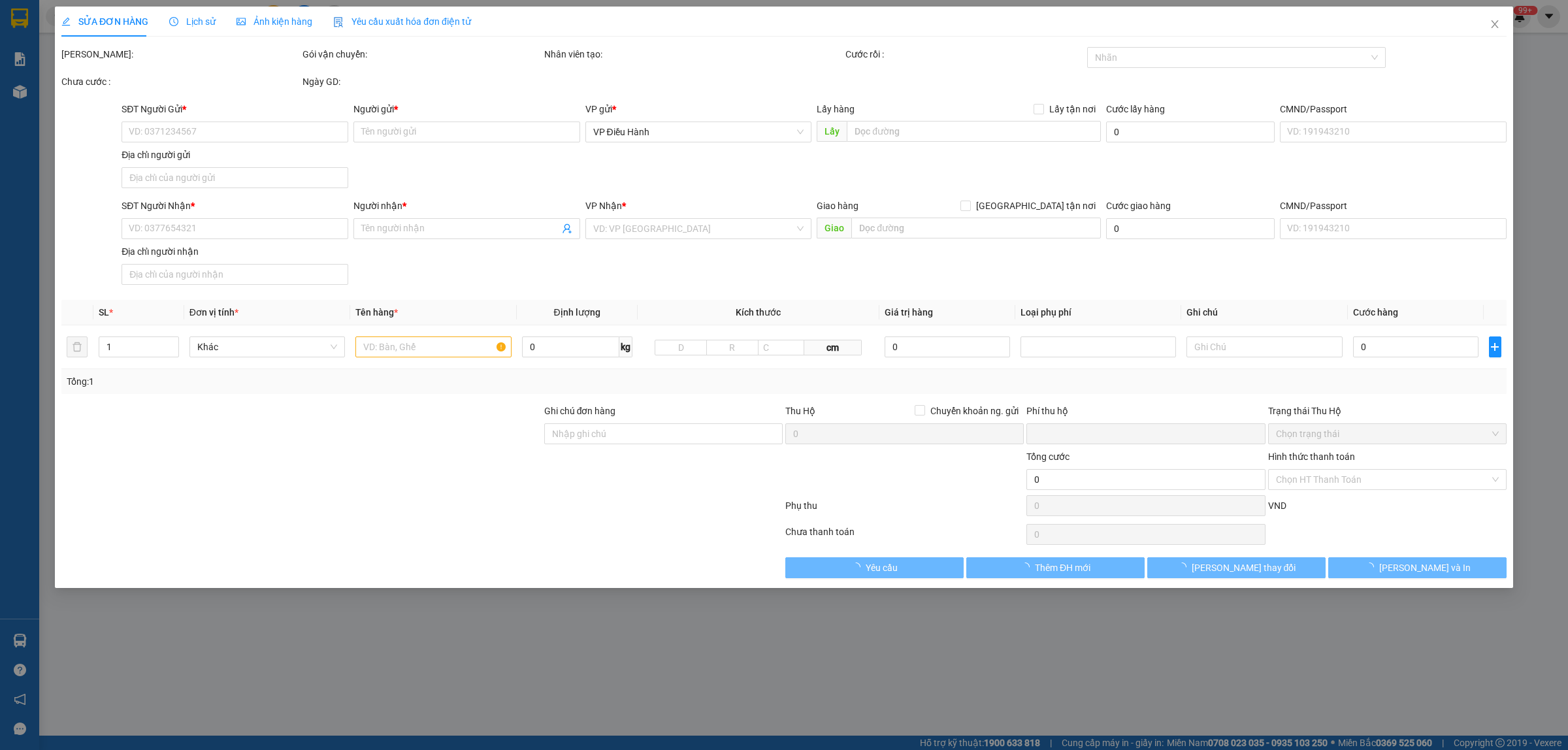
type input "0333680143"
type input "[PERSON_NAME]"
checkbox input "true"
type input "Cửa hàng Thủy sản [PERSON_NAME],ấp đầu giồng,[GEOGRAPHIC_DATA][PERSON_NAME],[GE…"
type input "300.000"
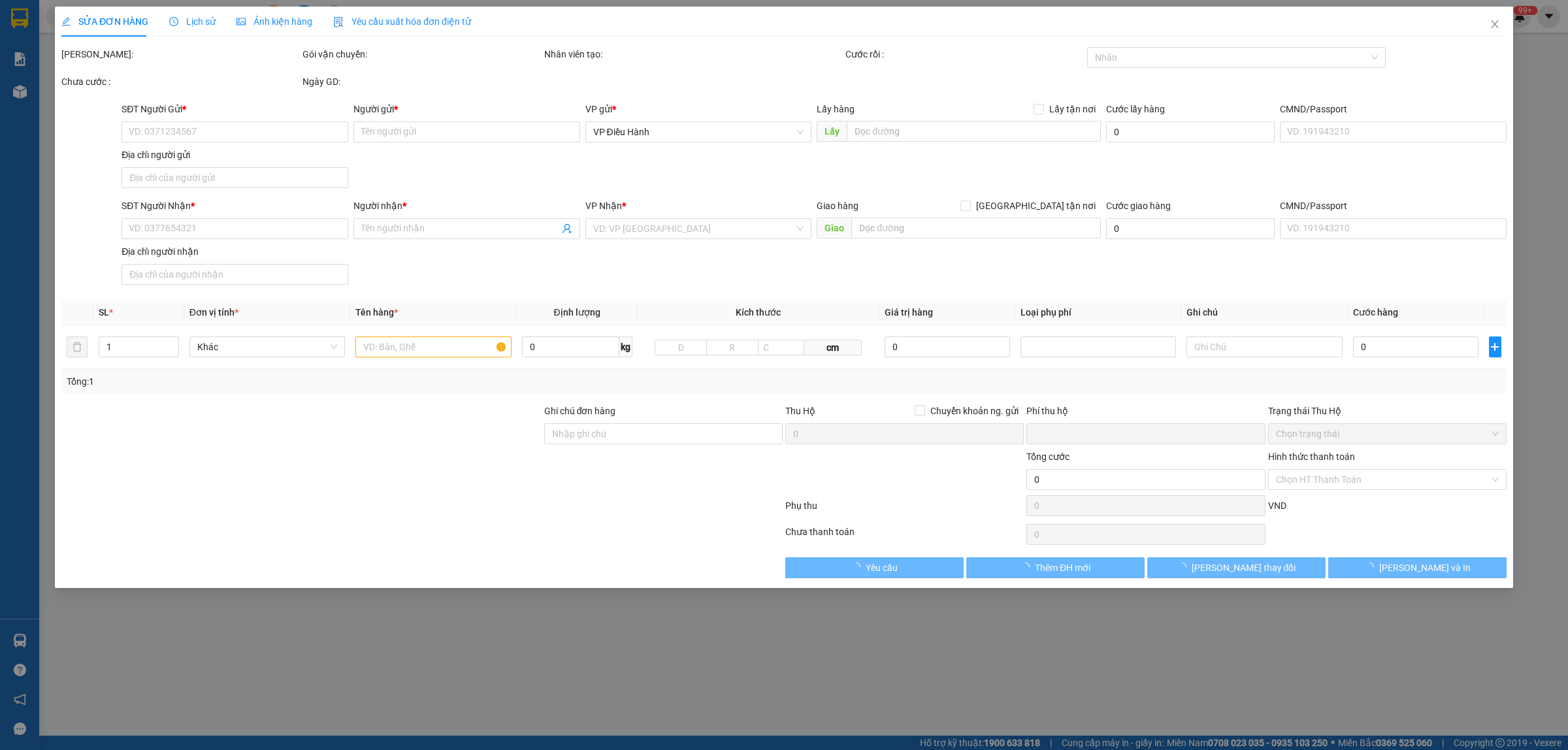
type input "0979554065"
type input "[PERSON_NAME] ( [GEOGRAPHIC_DATA]) (0333680143)"
type input "Quốc lộ 1a,[GEOGRAPHIC_DATA],[GEOGRAPHIC_DATA]"
type input "2 chìa khóa quấn 2 tay lái xe máy, nhận nguyên kiện, giao nguyên kiện, …"
type input "0"
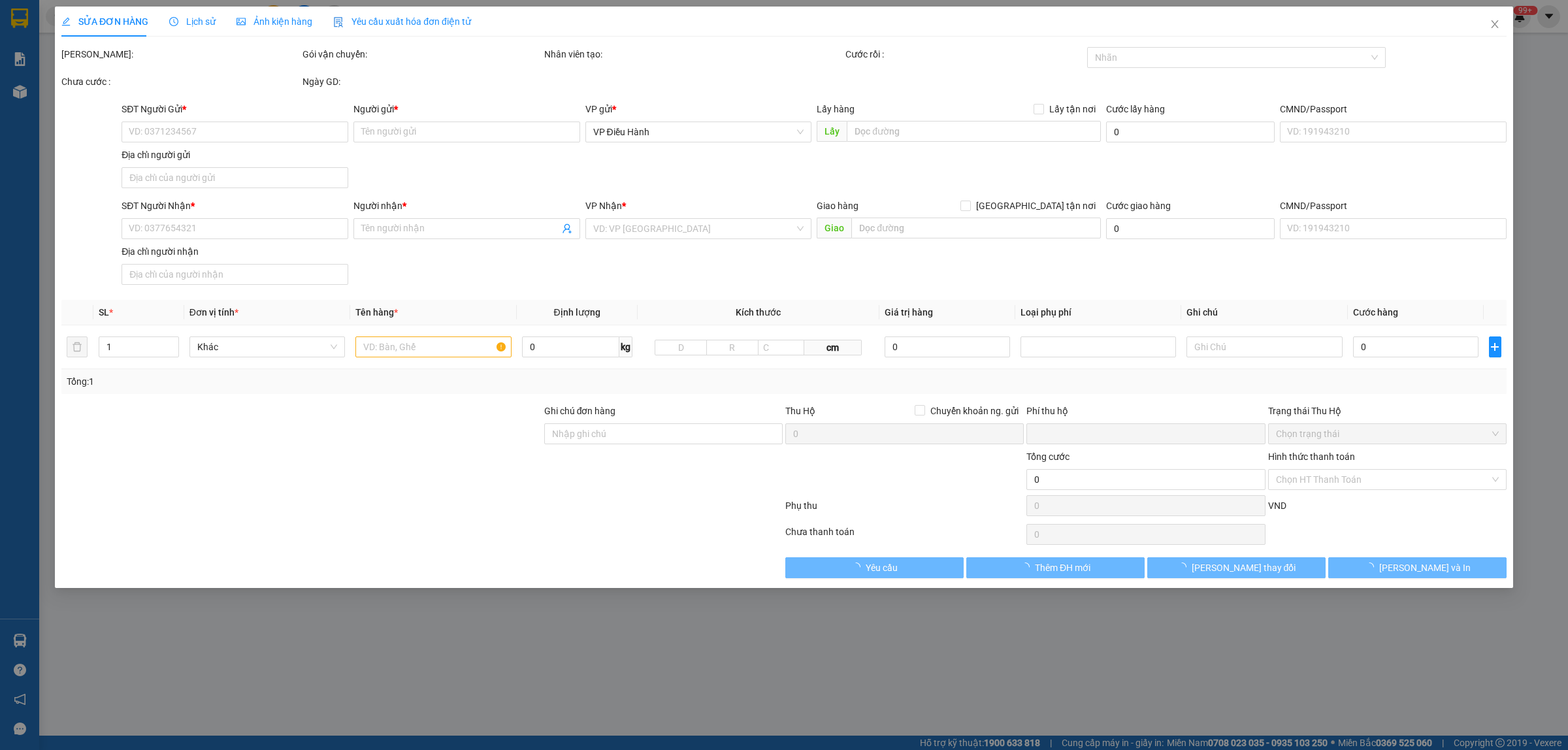
type input "3.550.000"
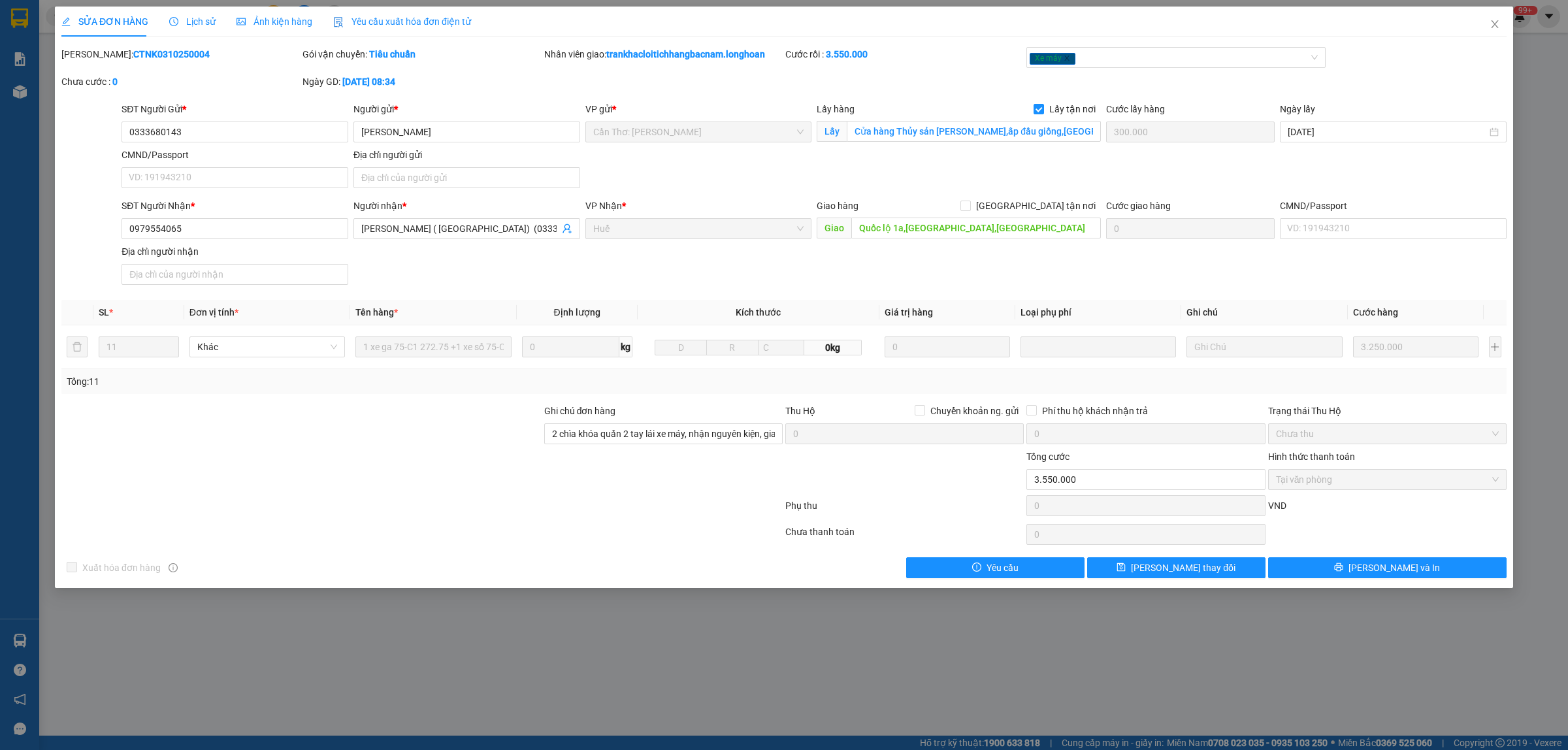
drag, startPoint x: 188, startPoint y: 59, endPoint x: 93, endPoint y: 69, distance: 95.5
click at [93, 69] on div "Mã ĐH: CTNK0310250004" at bounding box center [180, 61] width 241 height 28
click at [188, 134] on input "0333680143" at bounding box center [235, 132] width 227 height 21
drag, startPoint x: 188, startPoint y: 134, endPoint x: 132, endPoint y: 142, distance: 56.6
click at [132, 142] on input "0333680143" at bounding box center [235, 132] width 227 height 21
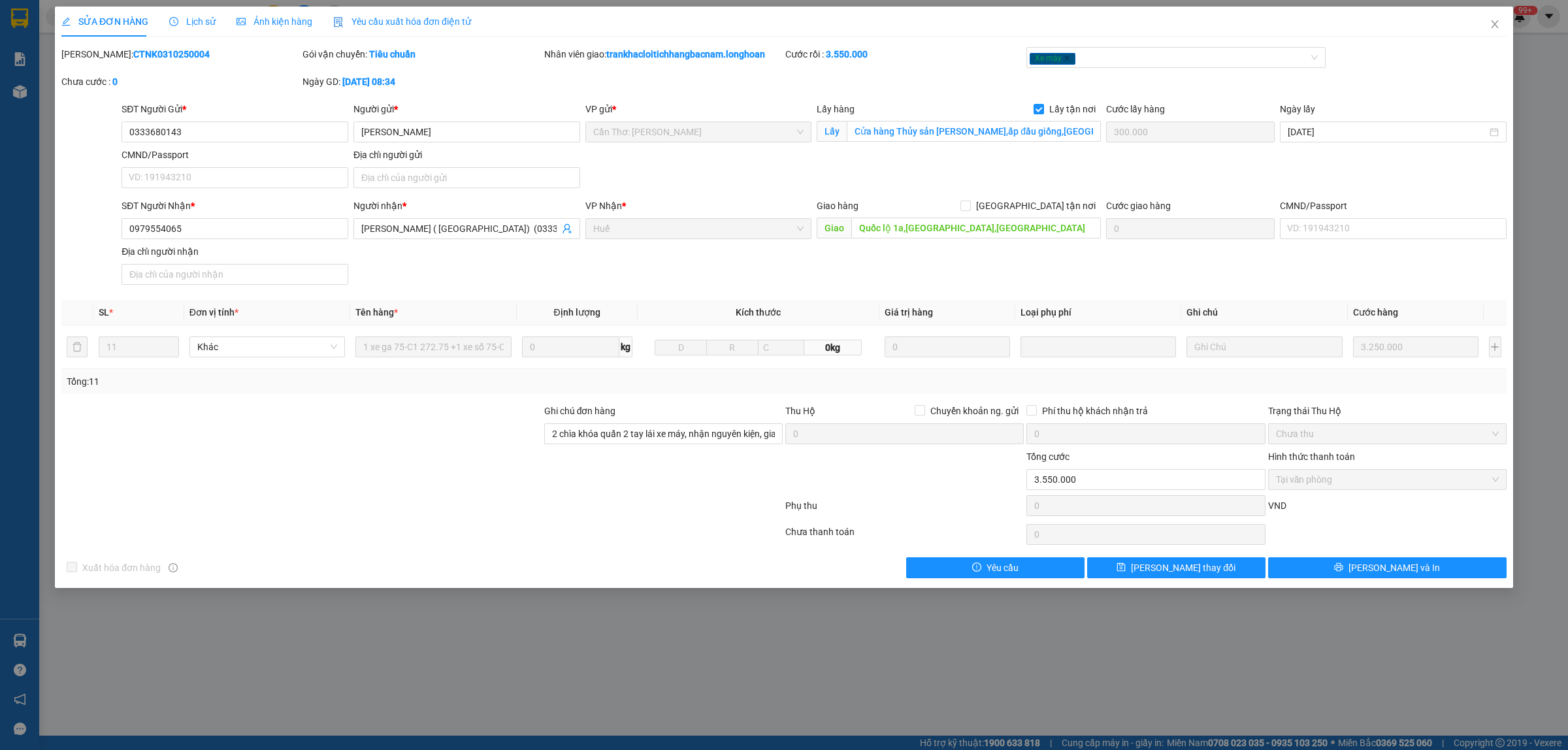
click at [507, 67] on div "Gói vận chuyển: Tiêu chuẩn" at bounding box center [421, 61] width 241 height 28
click at [187, 137] on input "0333680143" at bounding box center [235, 132] width 227 height 21
drag, startPoint x: 188, startPoint y: 232, endPoint x: 124, endPoint y: 245, distance: 65.3
click at [124, 245] on div "SĐT Người Nhận * 0979554065 0979554065 Người nhận * [PERSON_NAME] ( [GEOGRAPHIC…" at bounding box center [814, 244] width 1390 height 91
click at [197, 134] on input "0333680143" at bounding box center [235, 132] width 227 height 21
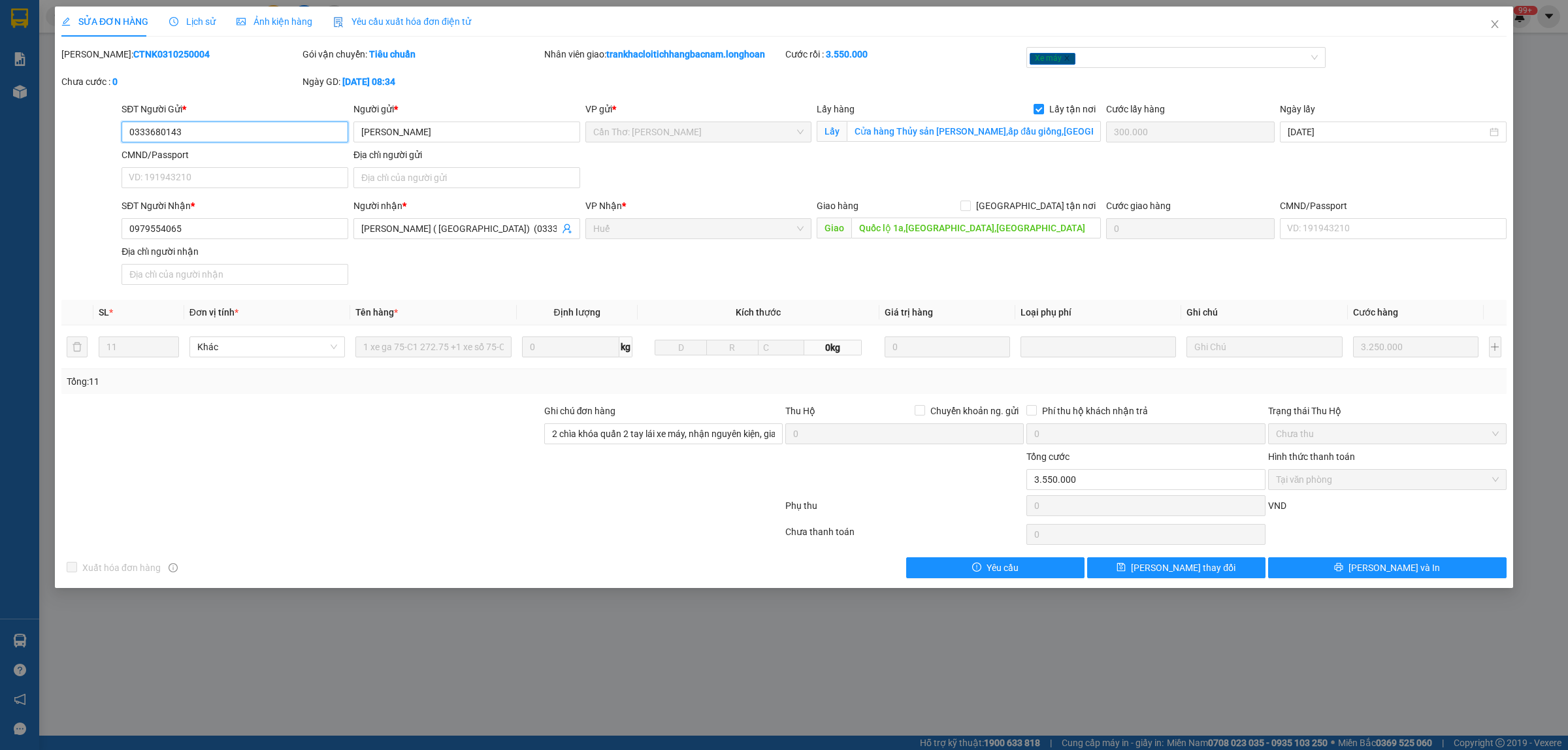
drag, startPoint x: 197, startPoint y: 134, endPoint x: 139, endPoint y: 144, distance: 58.9
click at [139, 144] on div "SĐT Người Gửi * 0333680143 0333680143" at bounding box center [235, 124] width 227 height 46
click at [377, 508] on div at bounding box center [422, 508] width 724 height 26
drag, startPoint x: 230, startPoint y: 136, endPoint x: 103, endPoint y: 138, distance: 127.0
click at [103, 138] on div "SĐT Người Gửi * 0333680143 0333680143 Người gửi * [PERSON_NAME] VP gửi * Cần Th…" at bounding box center [784, 147] width 1447 height 91
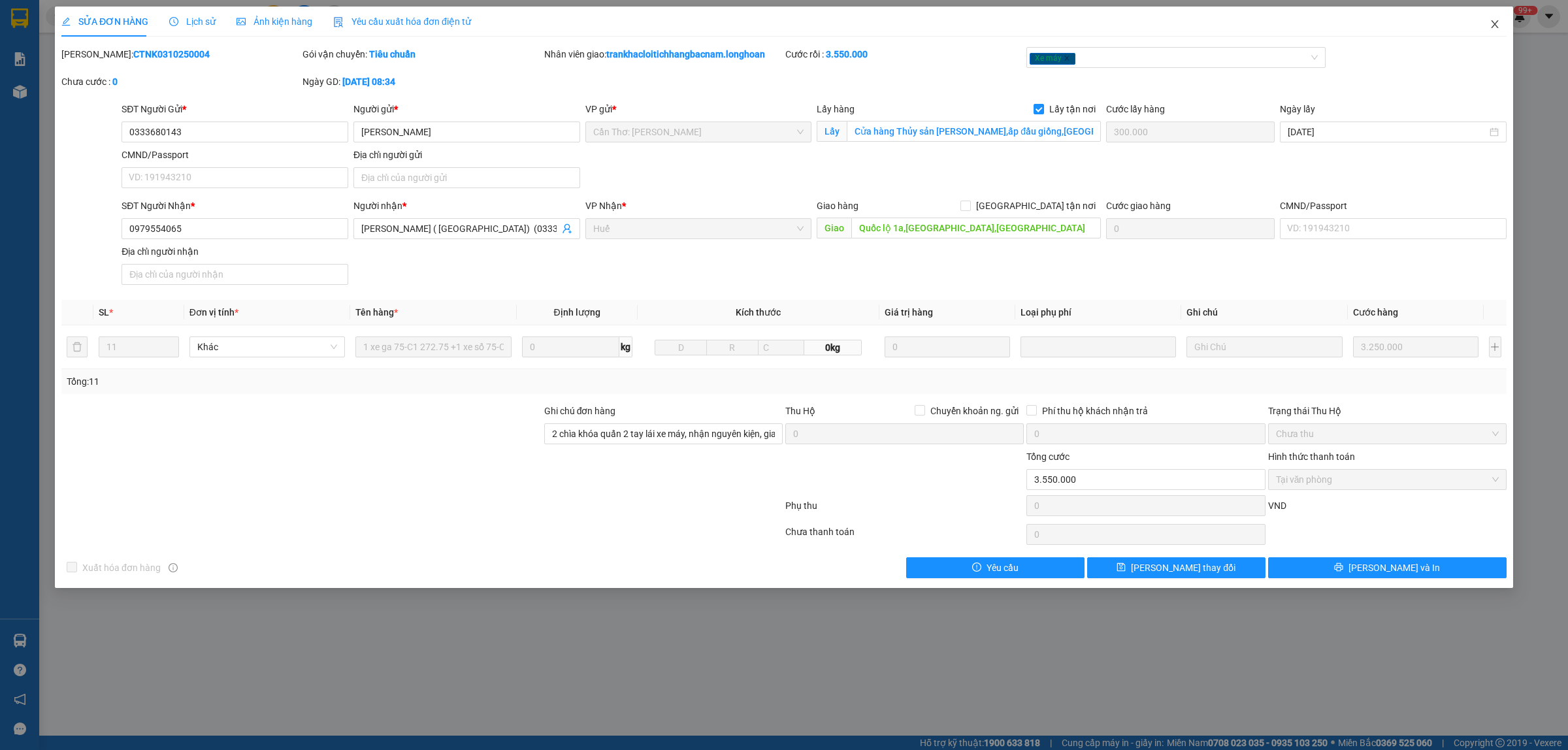
click at [1494, 28] on icon "close" at bounding box center [1494, 24] width 10 height 10
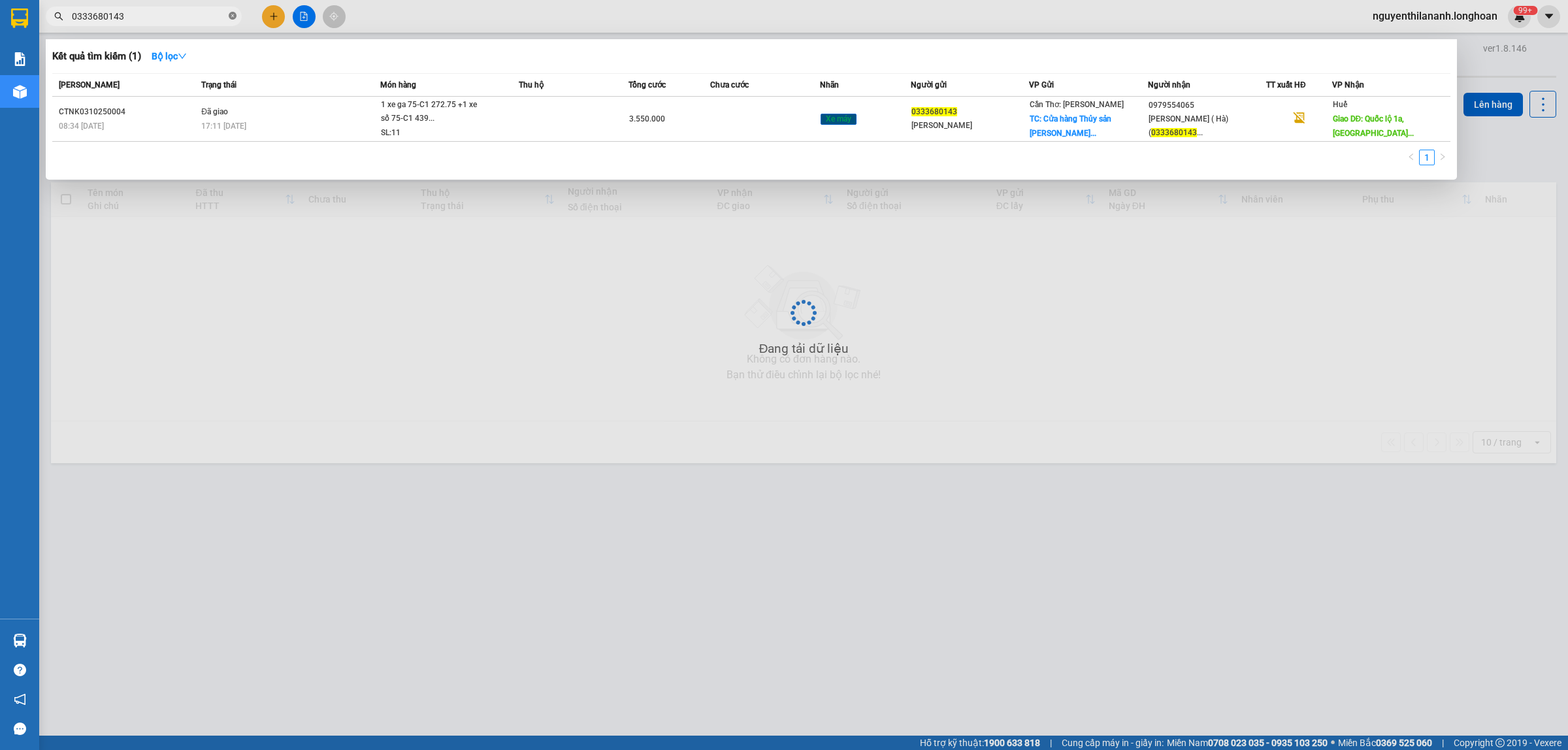
click at [232, 18] on icon "close-circle" at bounding box center [232, 16] width 8 height 8
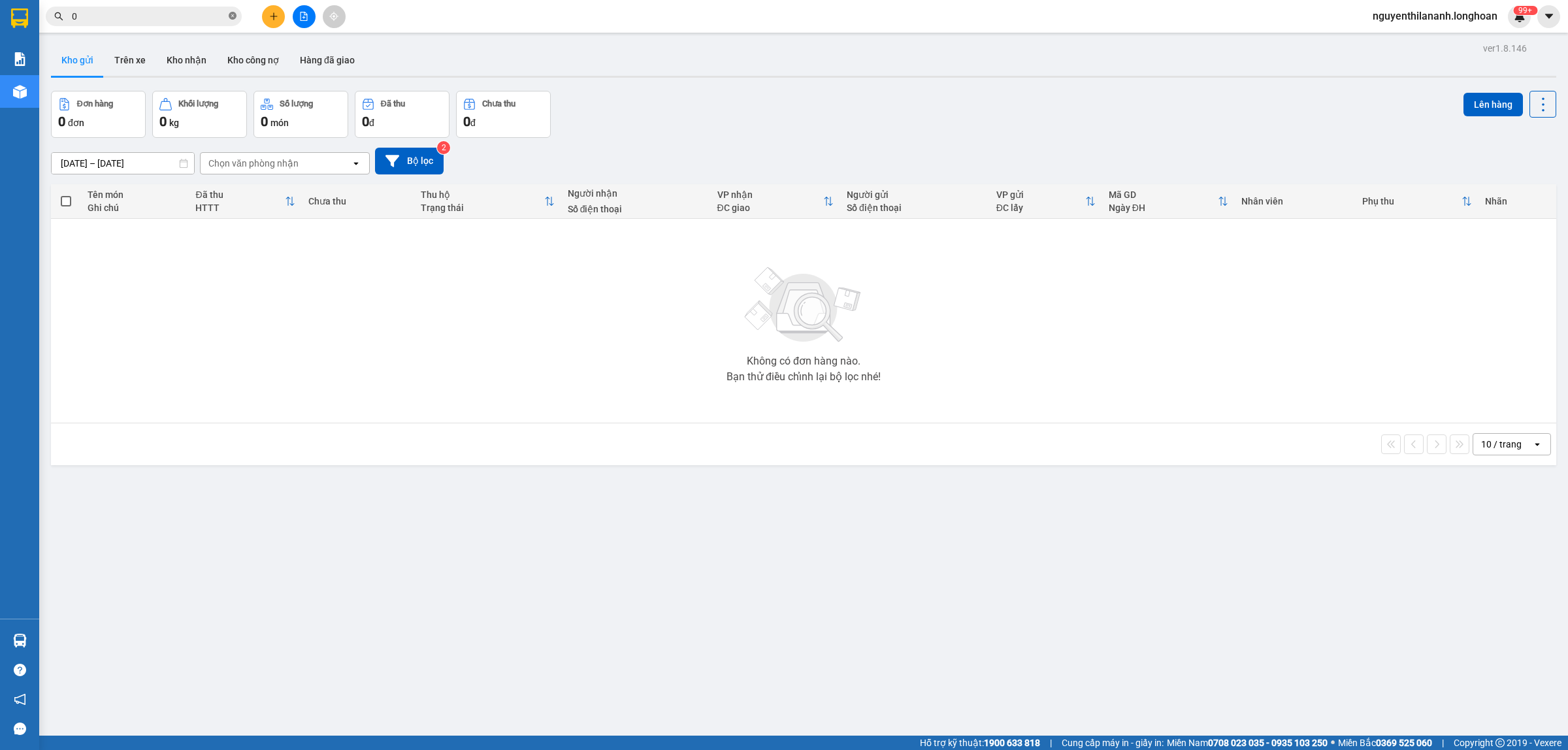
paste input "978457287"
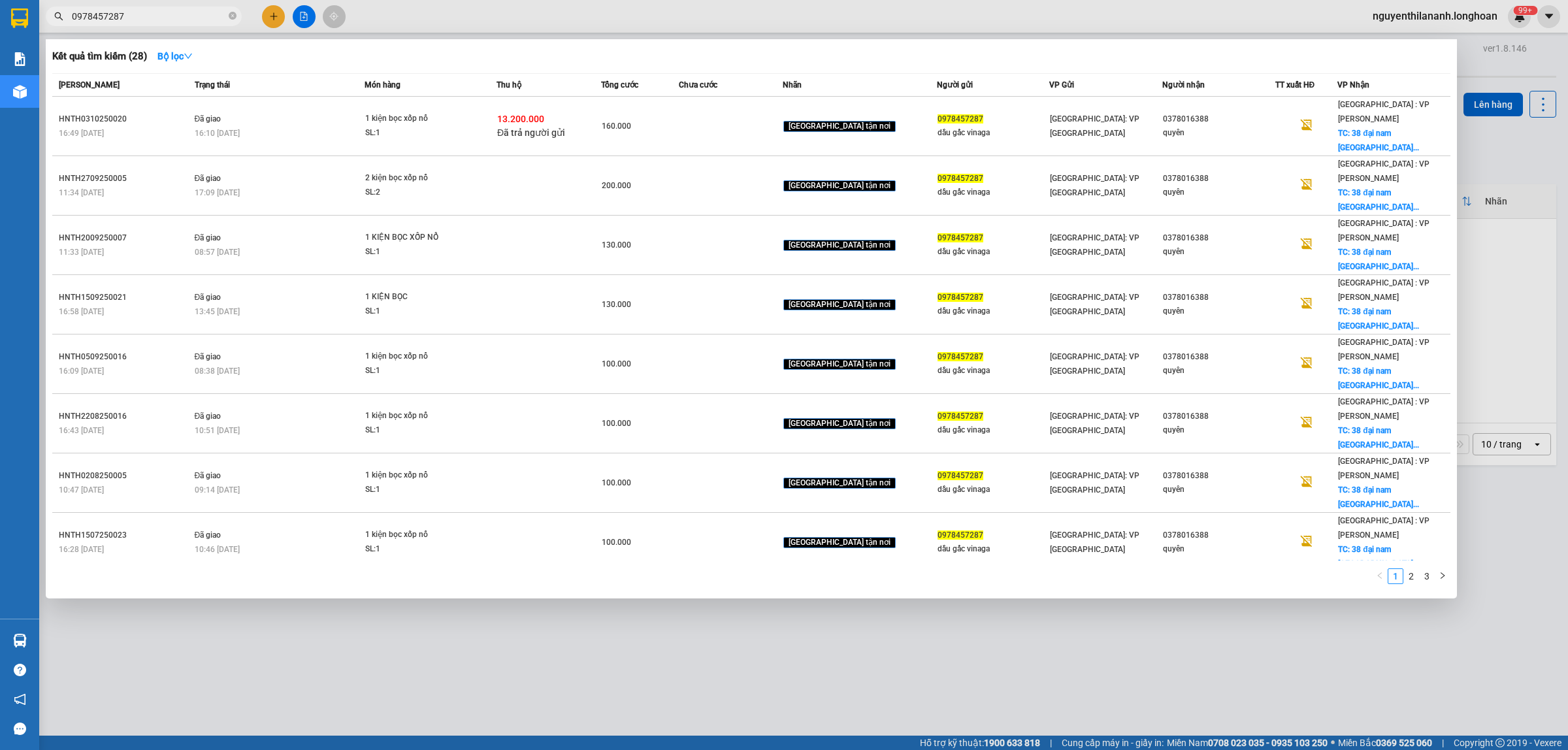
type input "0978457287"
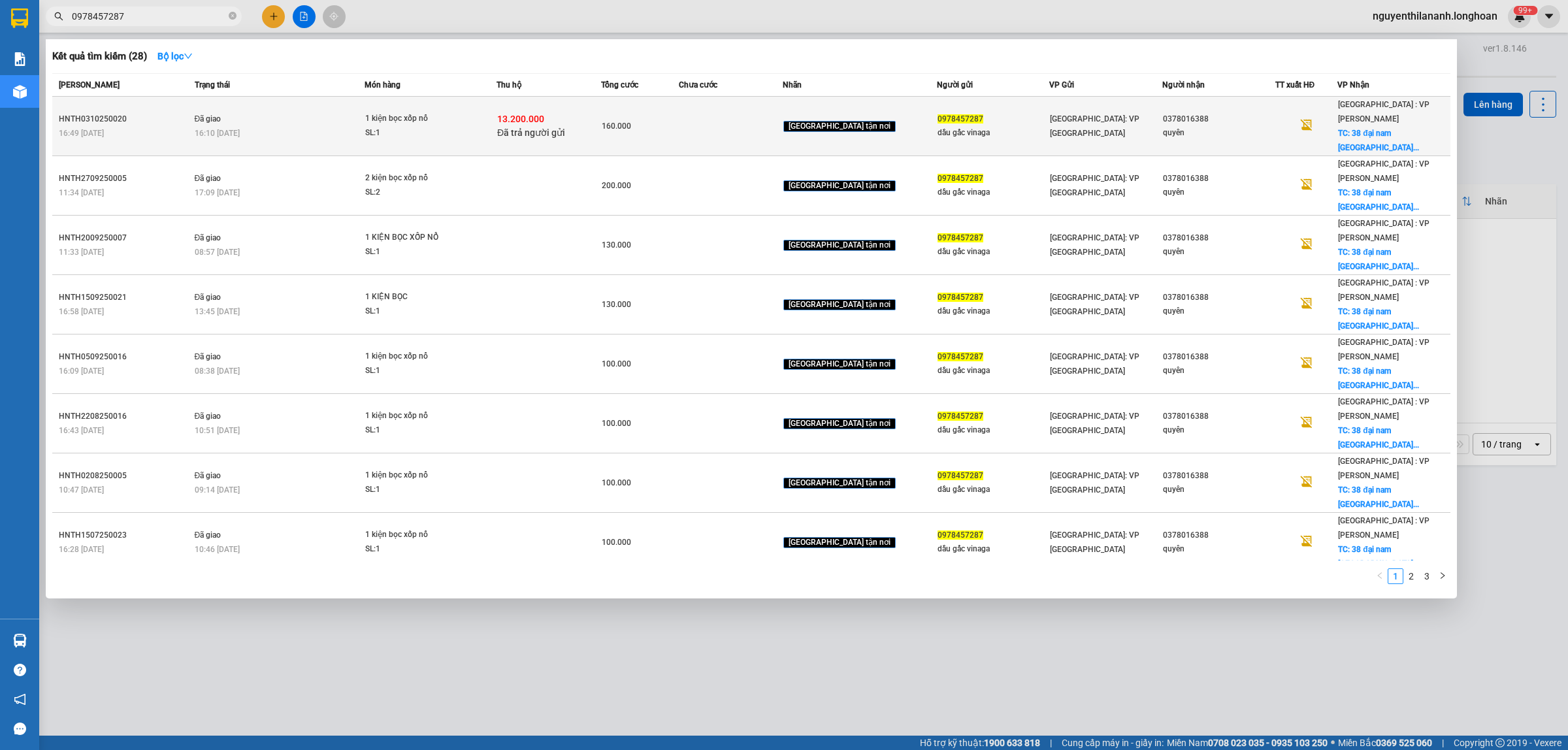
click at [128, 126] on div "16:49 [DATE]" at bounding box center [125, 133] width 132 height 15
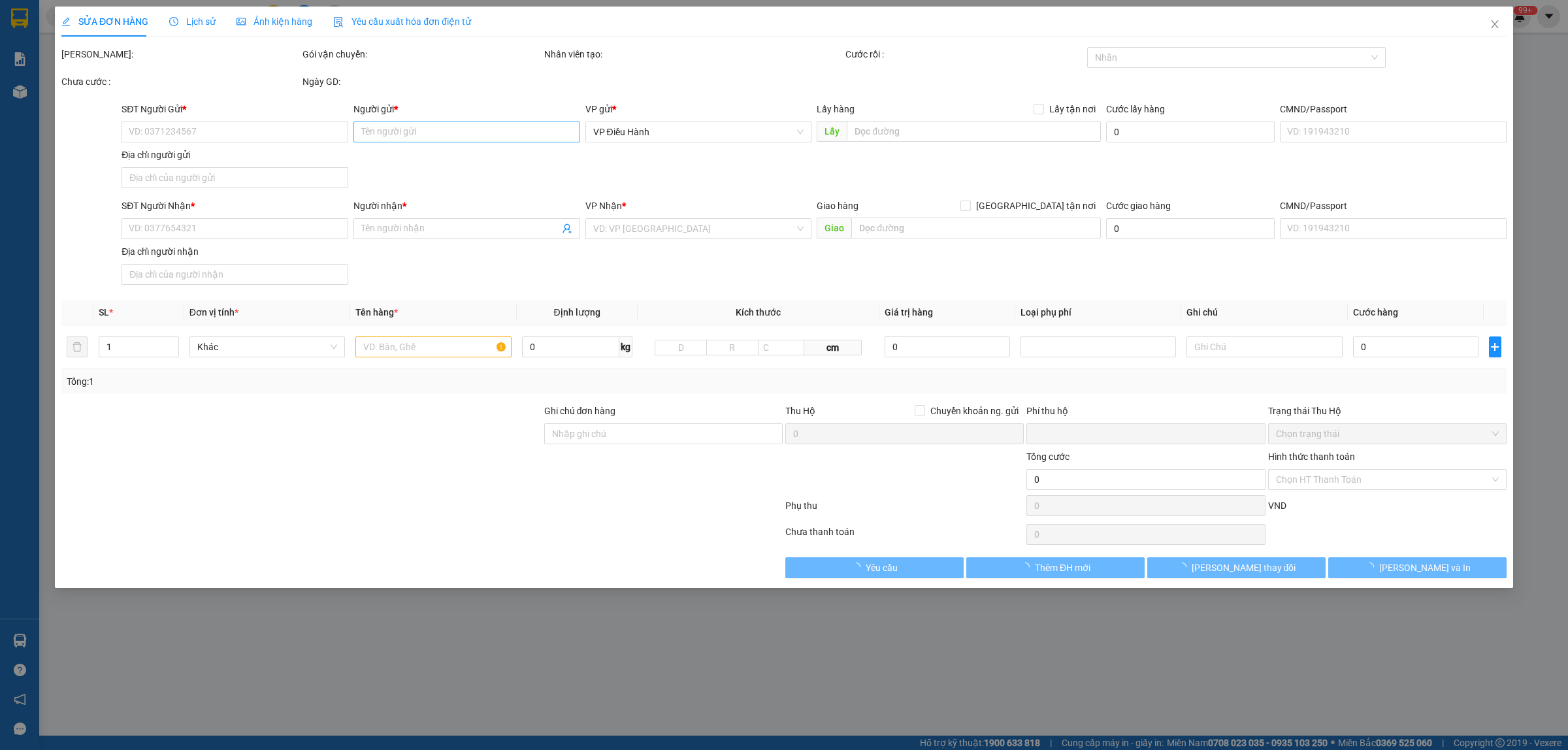
type input "0978457287"
type input "dầu gấc vinaga"
type input "0378016388"
type input "quyên"
checkbox input "true"
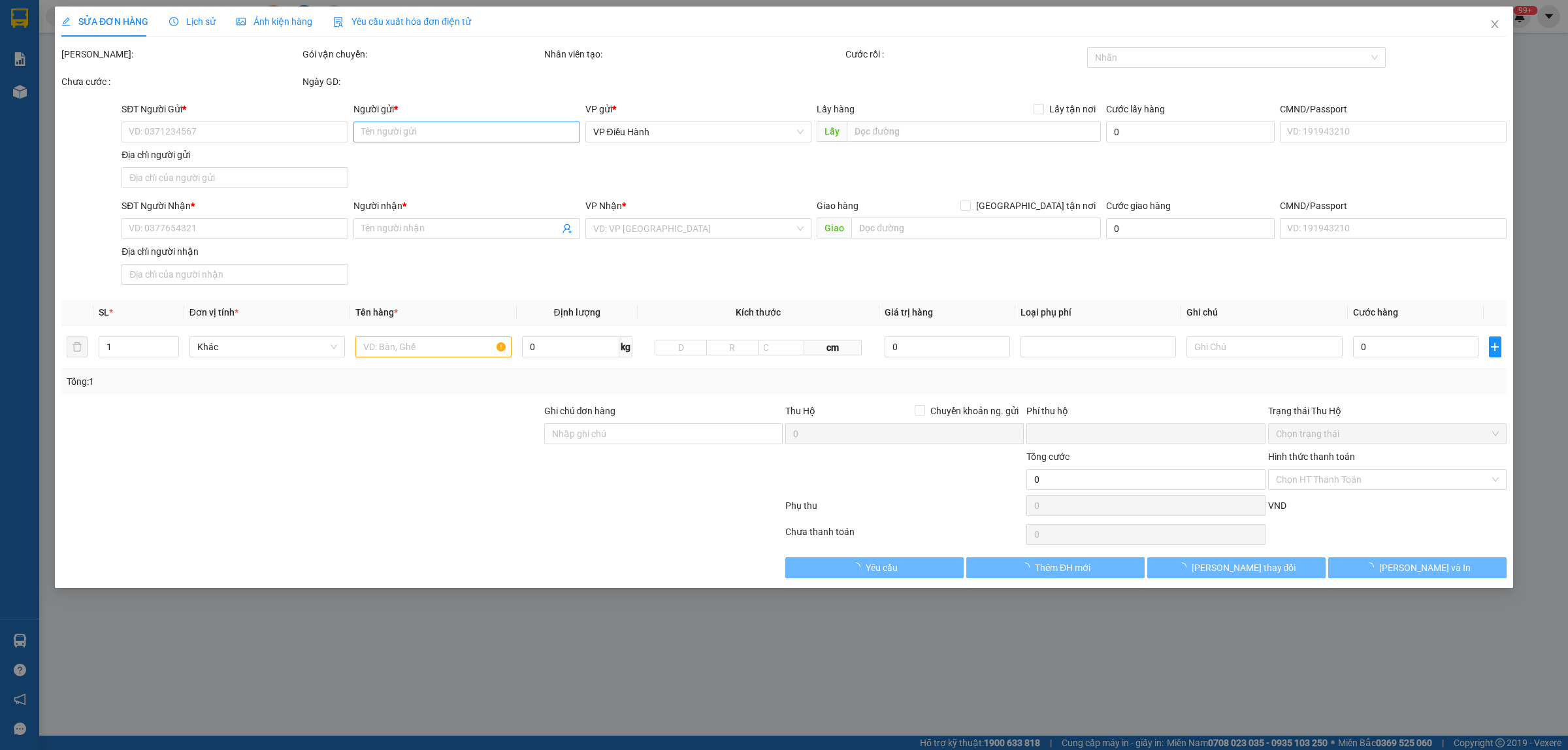
type input "38 [GEOGRAPHIC_DATA] ,[GEOGRAPHIC_DATA]"
checkbox input "true"
type input "13.200.000"
type input "30.000"
type input "160.000"
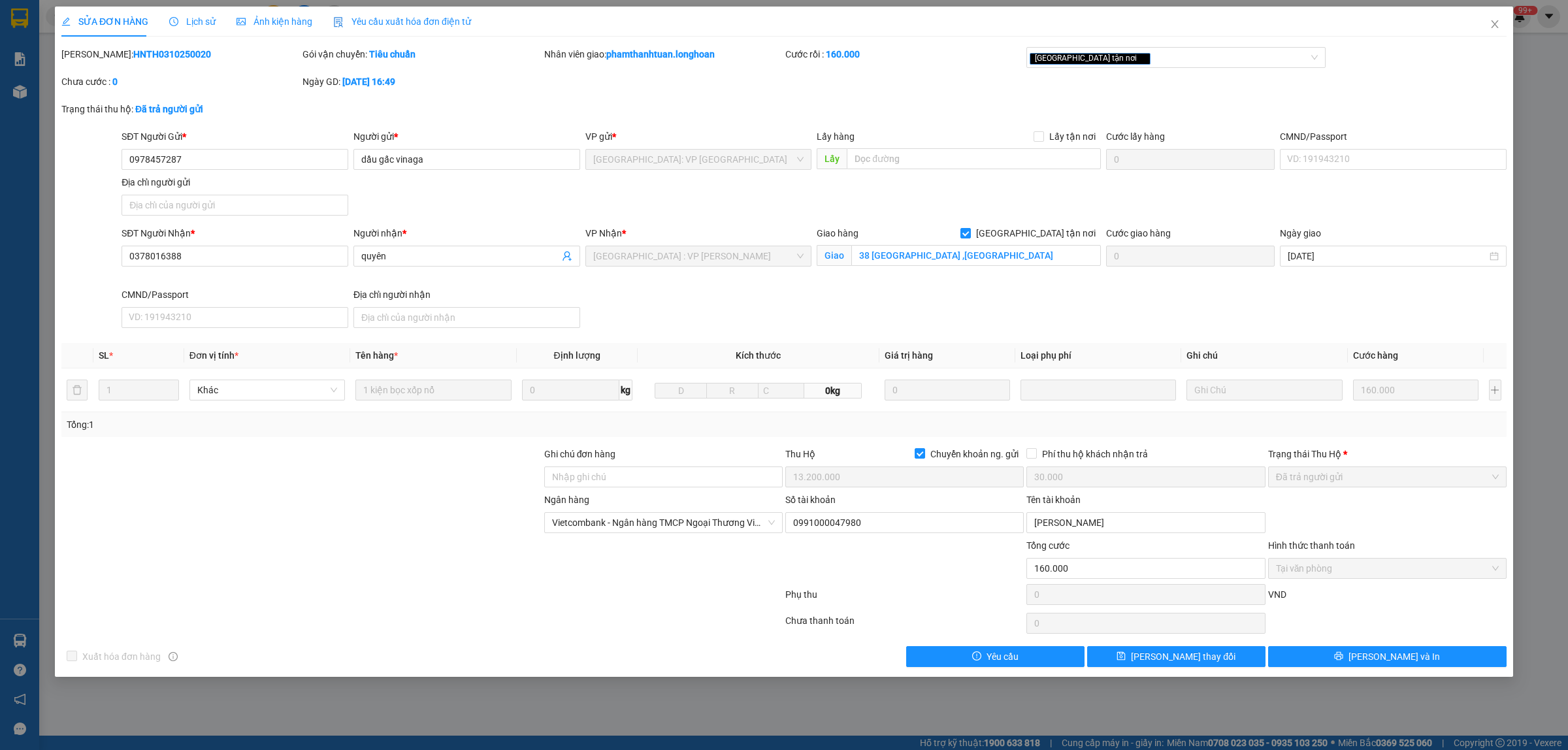
drag, startPoint x: 188, startPoint y: 57, endPoint x: 95, endPoint y: 69, distance: 93.8
click at [95, 69] on div "[PERSON_NAME]: HNTH0310250020" at bounding box center [180, 61] width 241 height 28
click at [1496, 20] on span "Close" at bounding box center [1494, 25] width 37 height 37
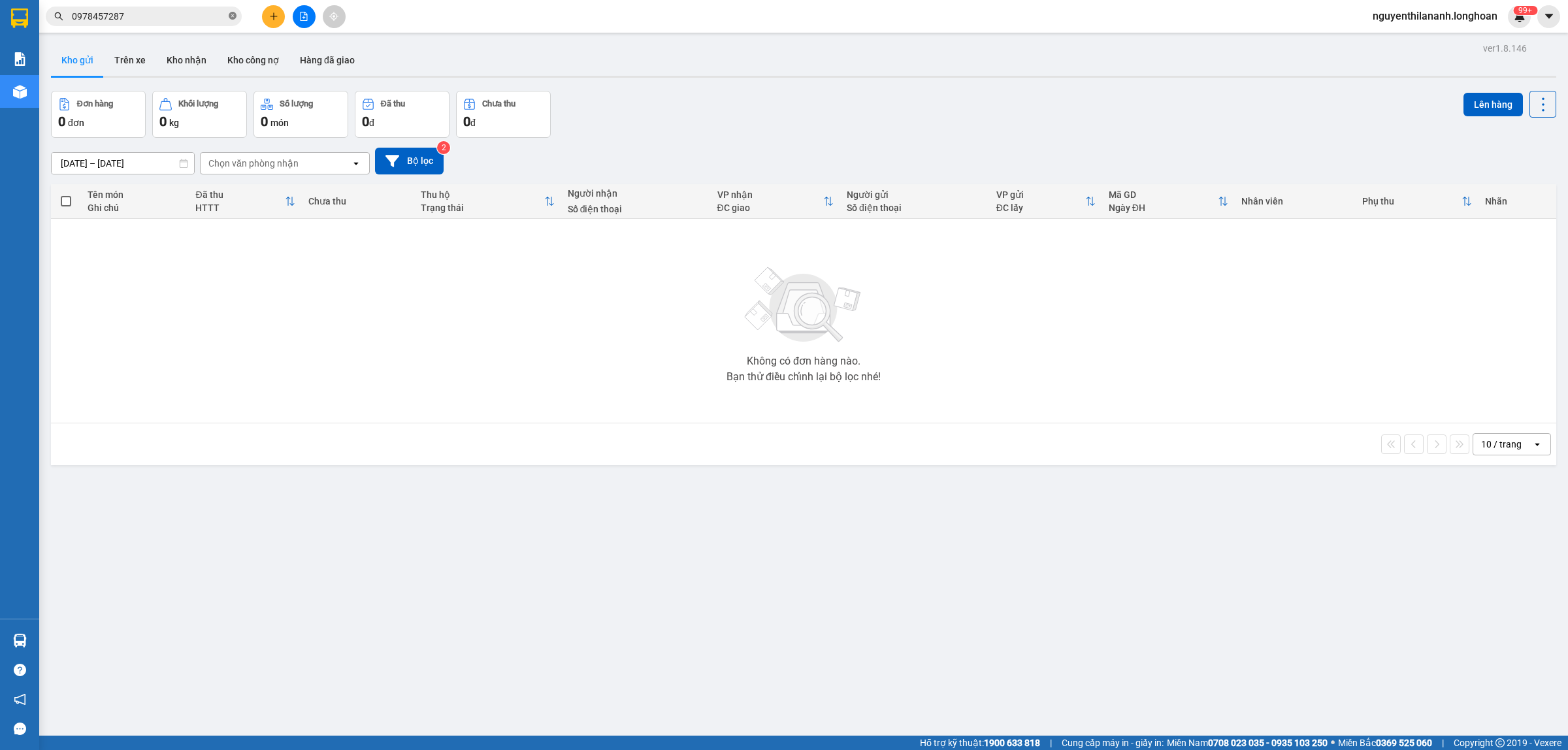
click at [235, 15] on icon "close-circle" at bounding box center [232, 16] width 8 height 8
paste input "985032589"
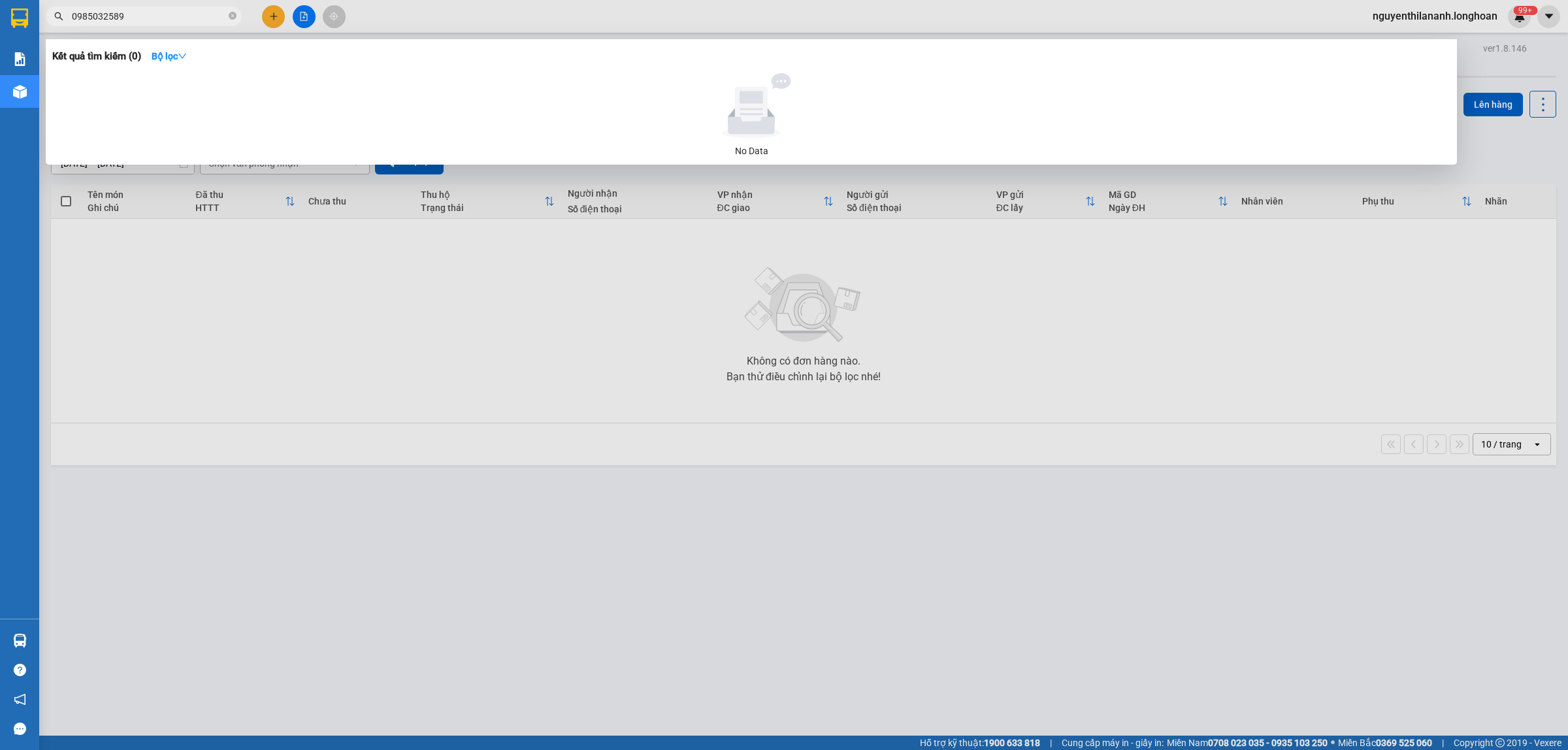
type input "0985032589"
click at [230, 18] on icon "close-circle" at bounding box center [232, 16] width 8 height 8
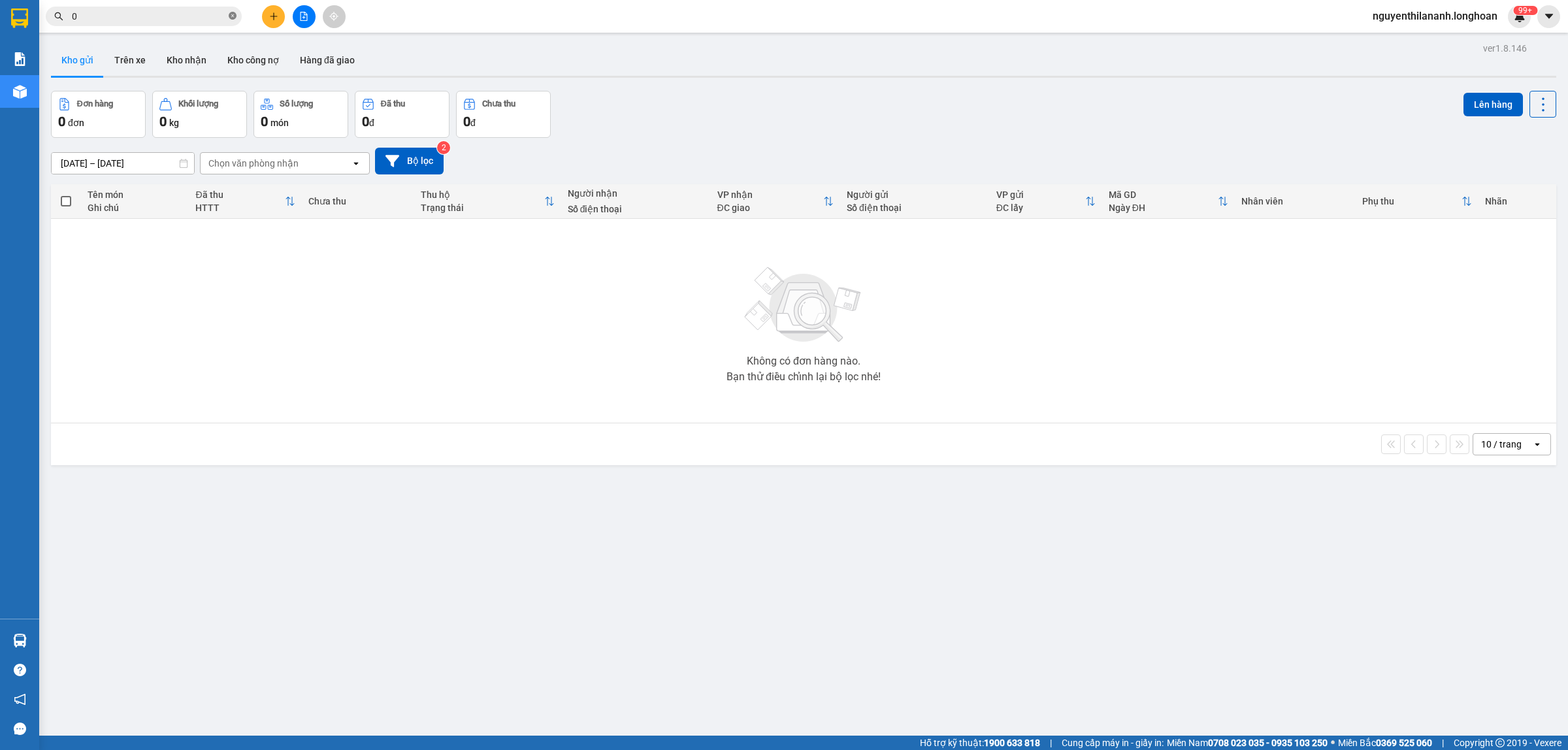
paste input "943330246"
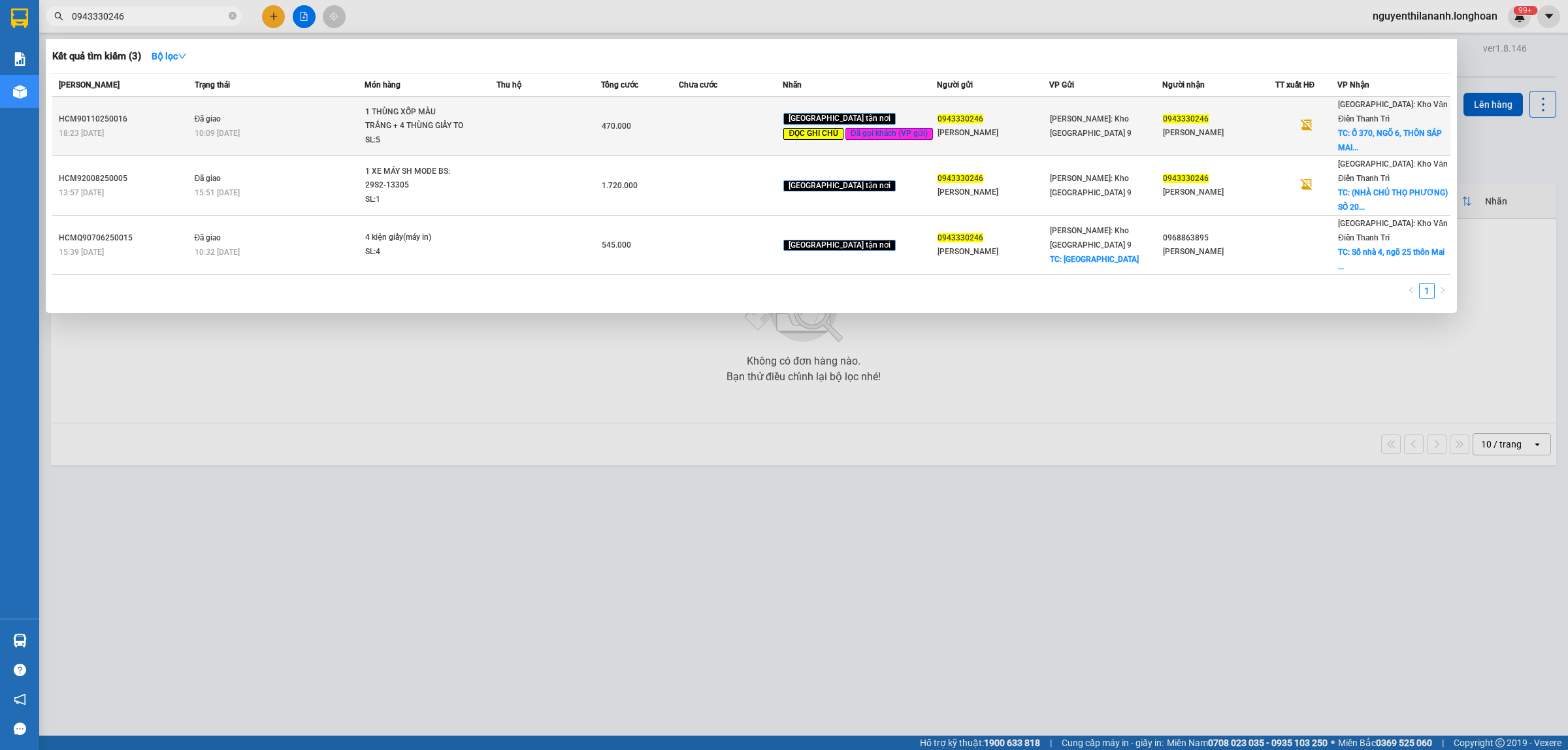
type input "0943330246"
click at [164, 126] on div "18:23 [DATE]" at bounding box center [125, 133] width 132 height 15
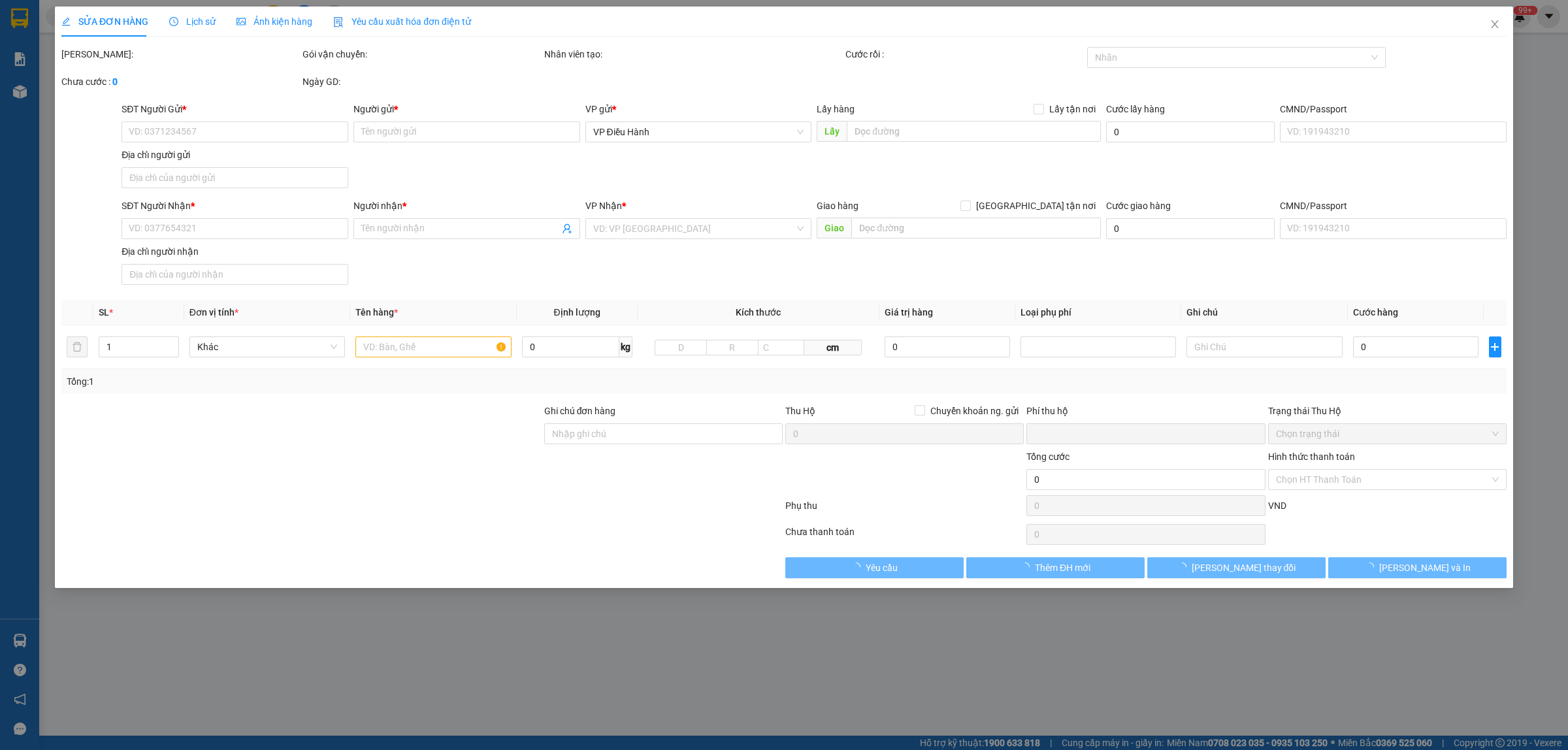
type input "0943330246"
type input "[PERSON_NAME]"
type input "0943330246"
type input "[PERSON_NAME]"
checkbox input "true"
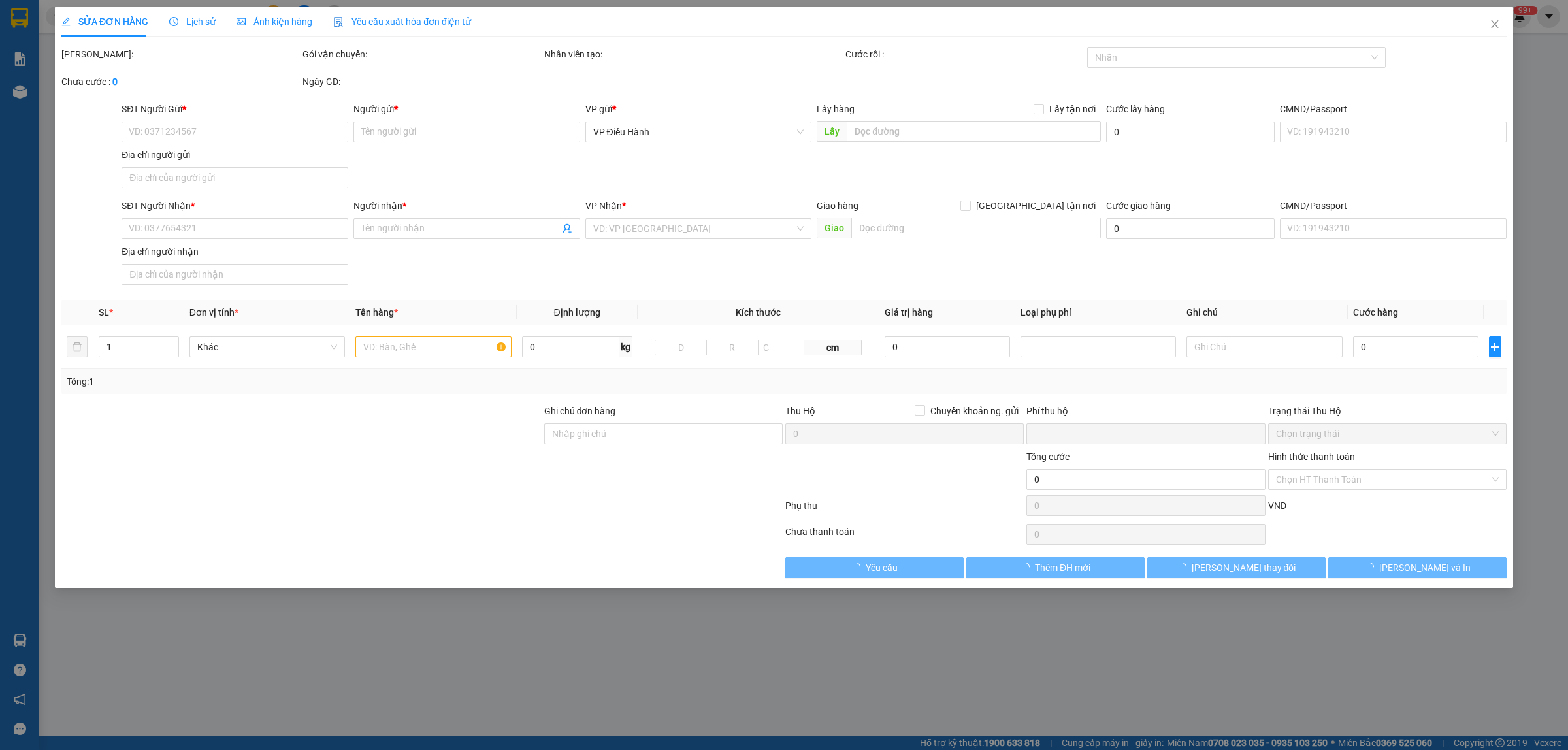
type input "Ố [STREET_ADDRESS]"
type input "GIAO NGÀY 6/10. VẬN CHUYỂN NHẸ TAY - HƯ VỠ KHÔNG ĐỀN"
type input "0"
type input "470.000"
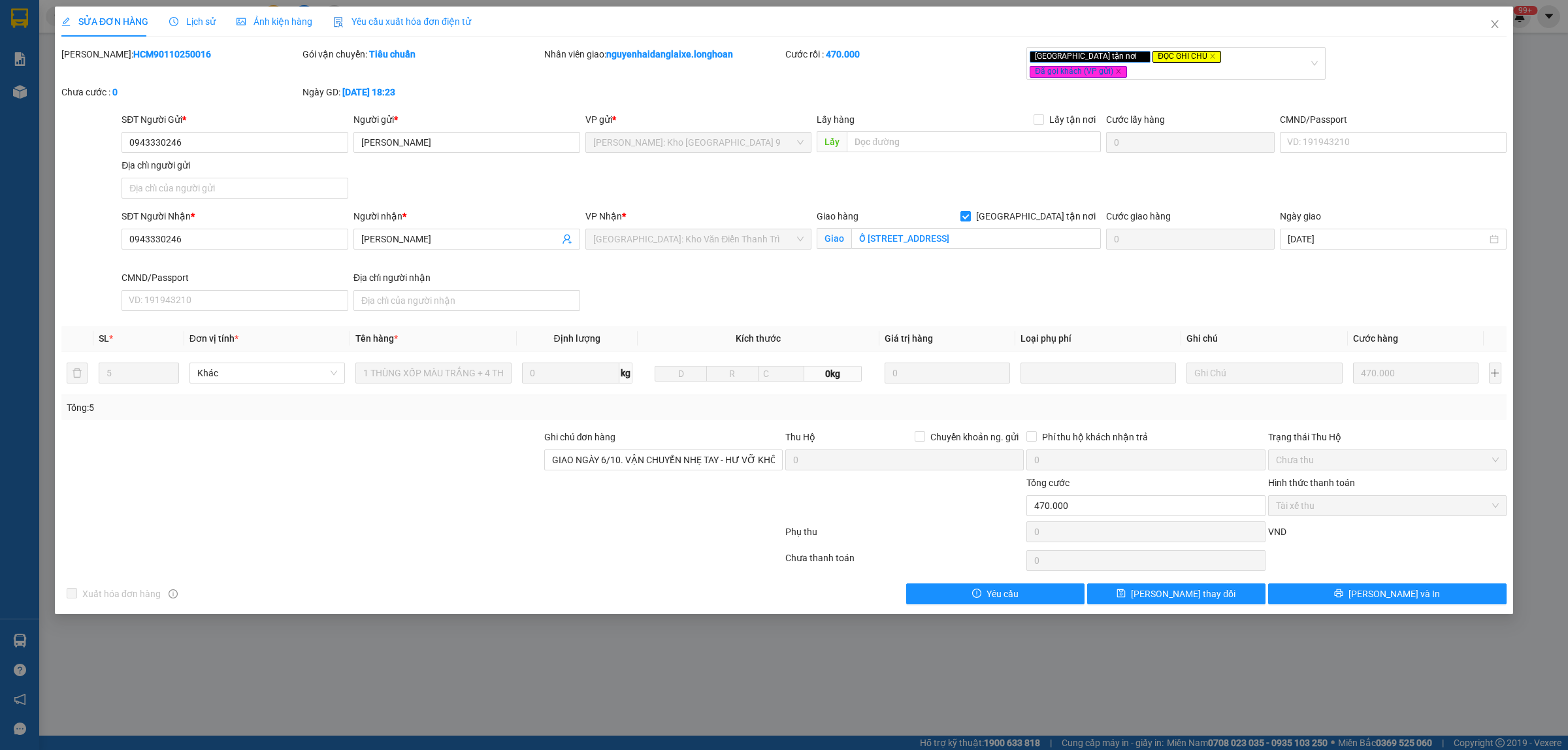
drag, startPoint x: 186, startPoint y: 54, endPoint x: 97, endPoint y: 57, distance: 89.1
click at [97, 57] on div "Mã ĐH: HCM90110250016" at bounding box center [181, 54] width 238 height 15
click at [1494, 26] on icon "close" at bounding box center [1494, 24] width 10 height 10
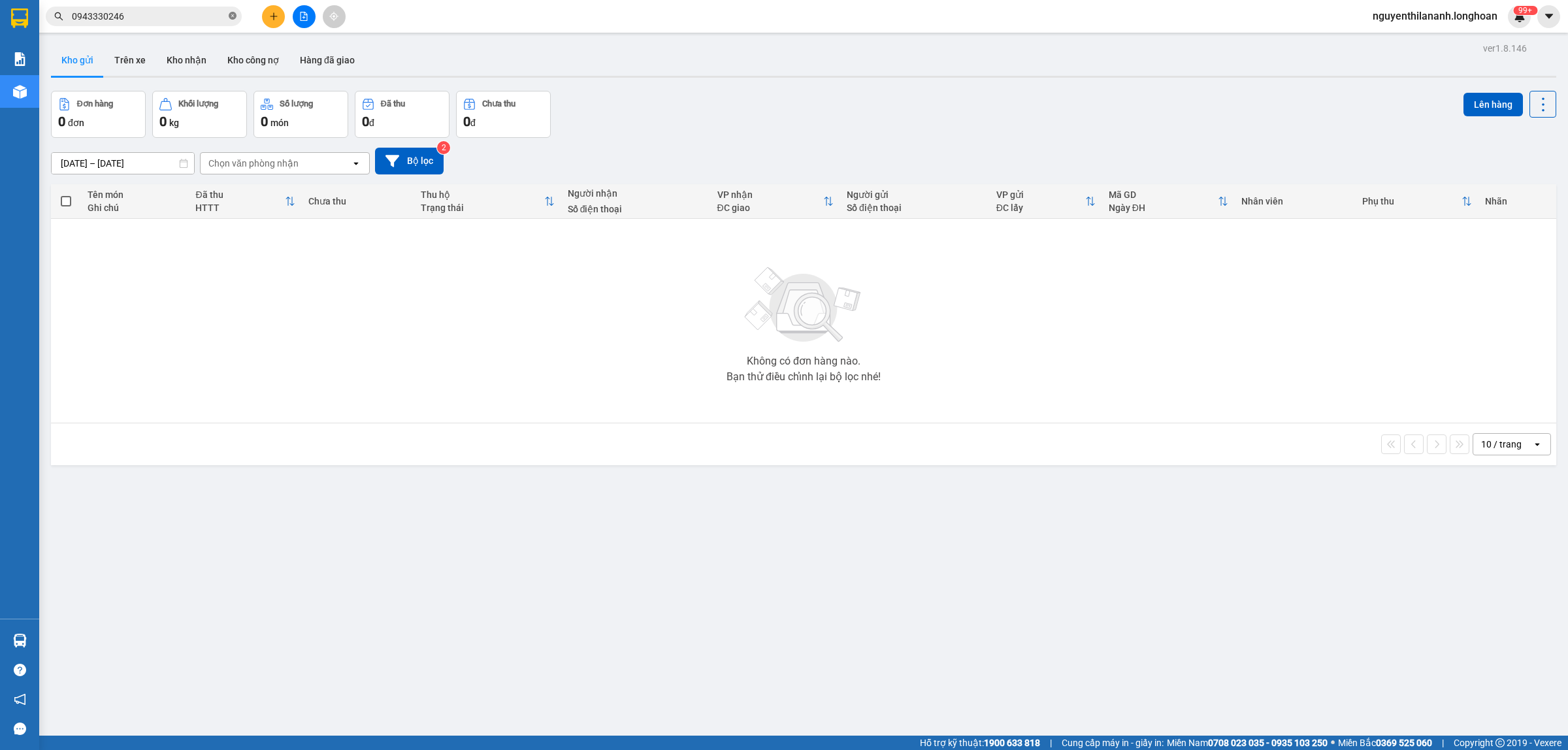
click at [229, 11] on span at bounding box center [232, 17] width 8 height 12
paste input "869978358"
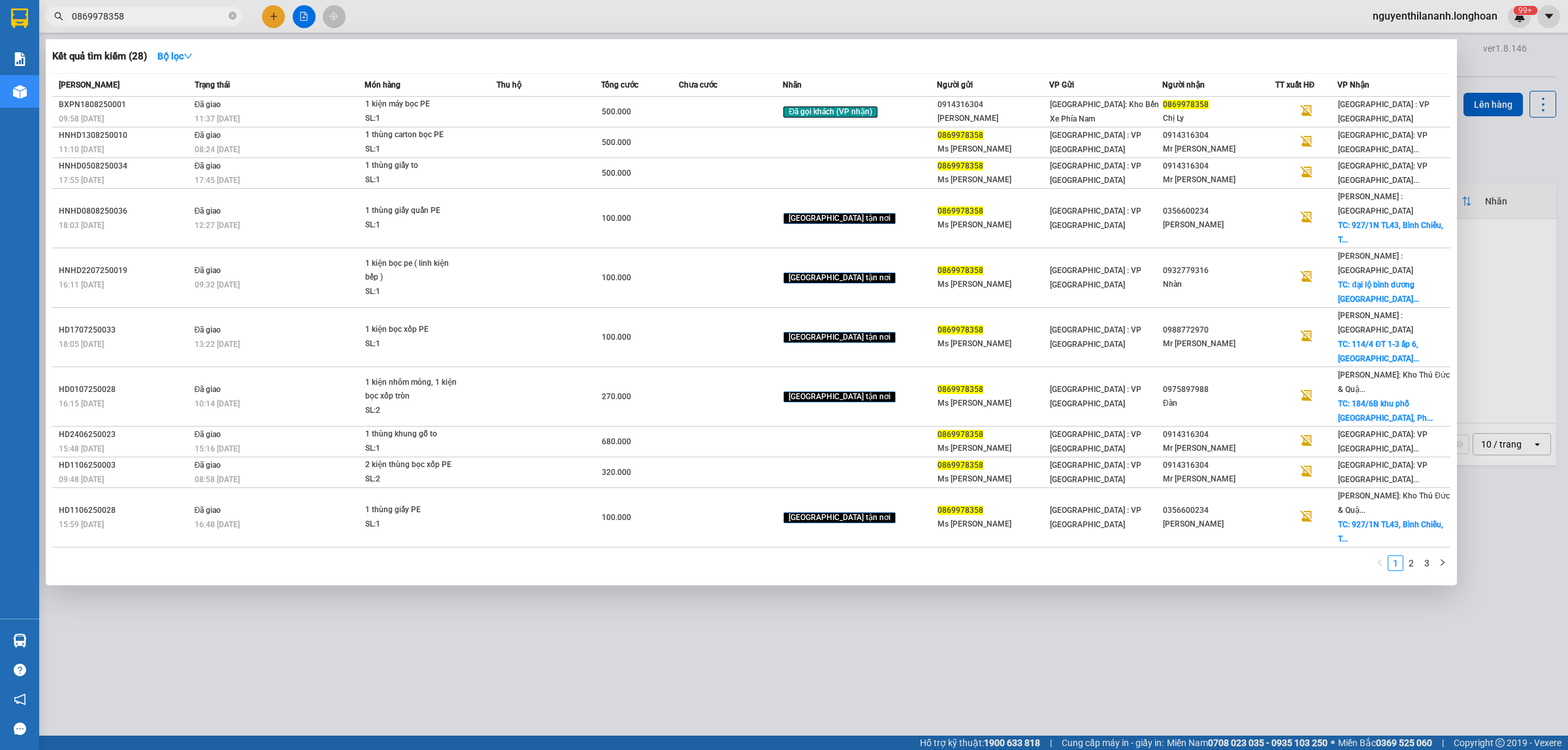
type input "0869978358"
click at [1406, 556] on link "2" at bounding box center [1411, 563] width 15 height 15
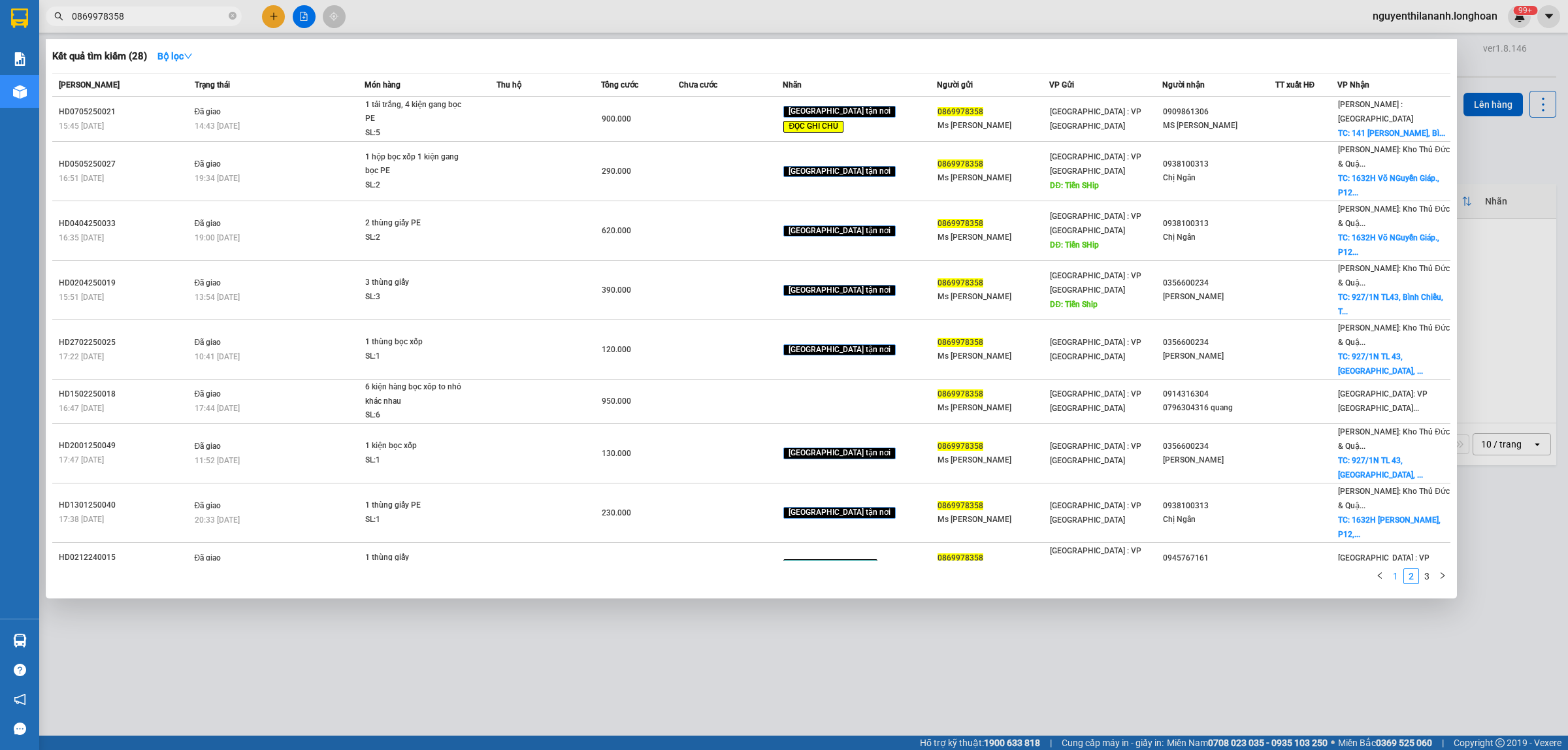
click at [1391, 575] on link "1" at bounding box center [1395, 576] width 15 height 15
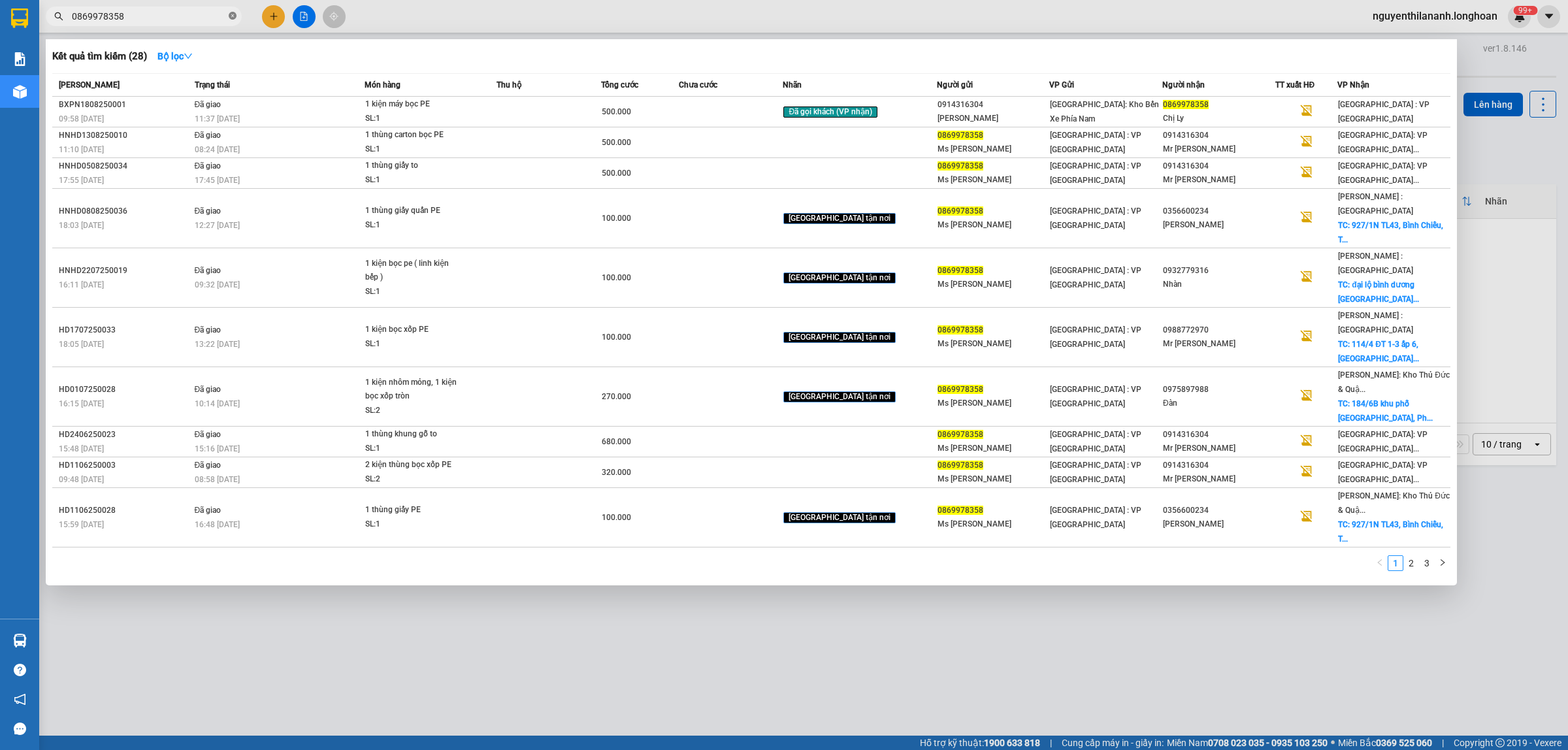
click at [230, 21] on span at bounding box center [232, 17] width 8 height 12
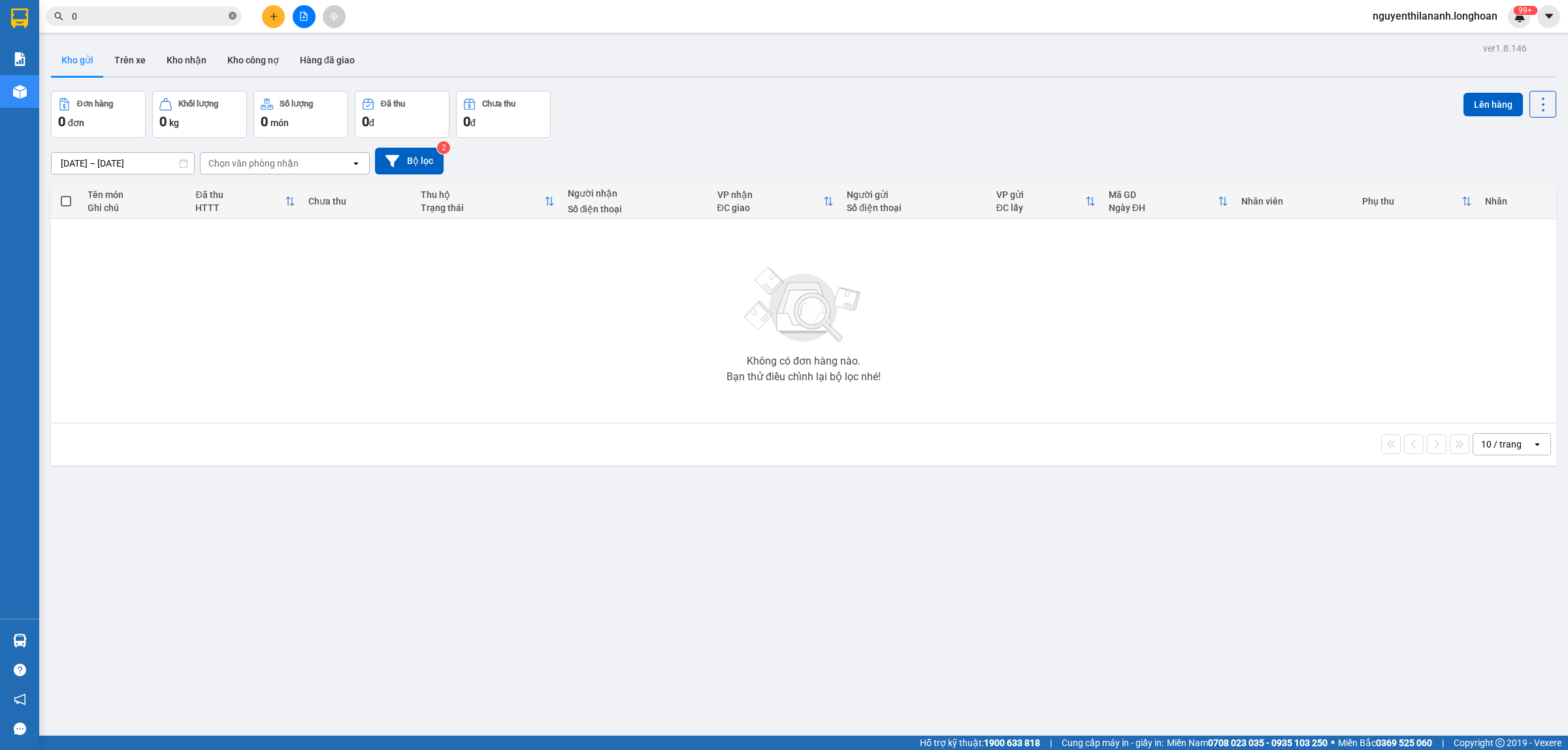
paste input "377665877"
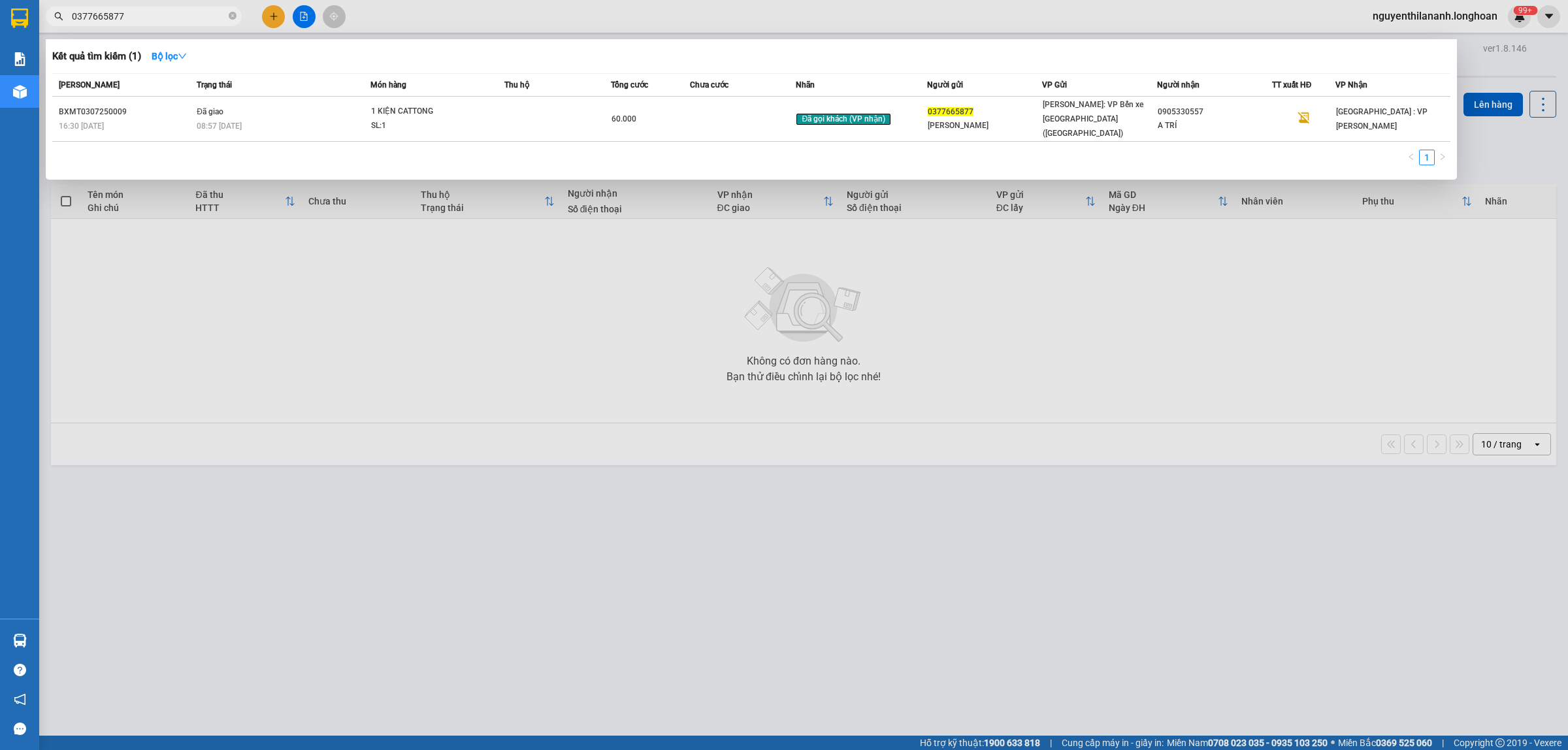
type input "0377665877"
click at [230, 21] on span at bounding box center [232, 17] width 8 height 12
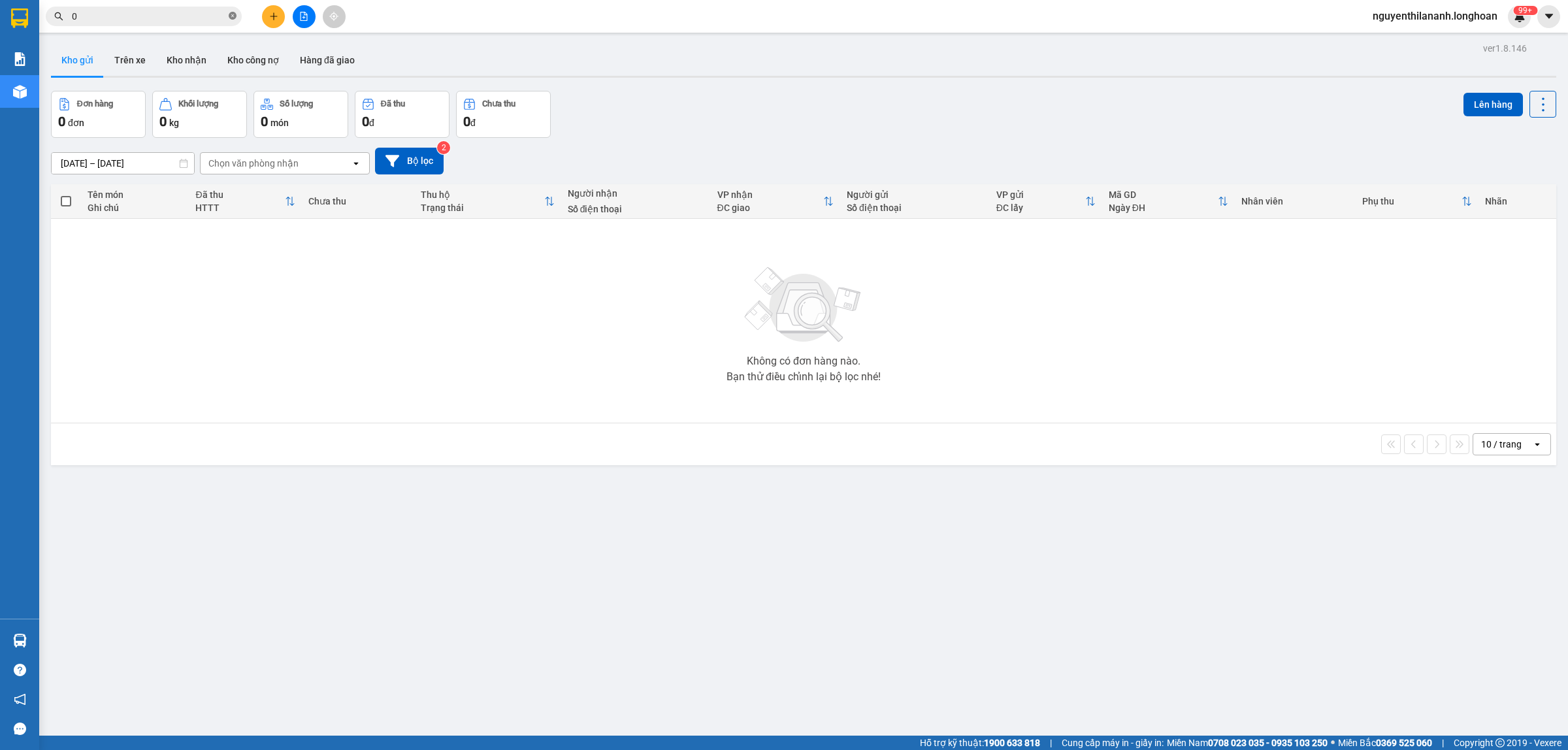
paste input "967377095"
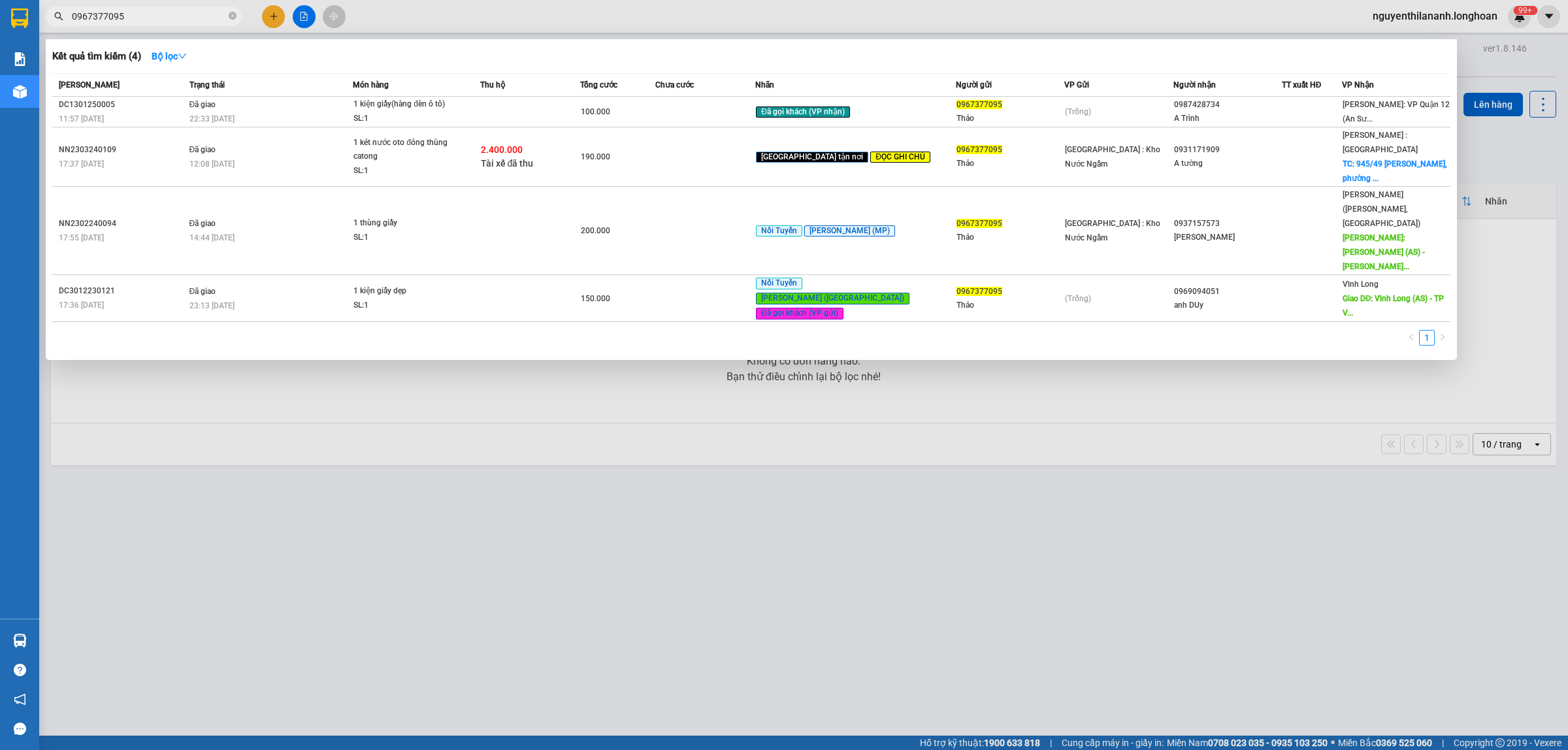
type input "0967377095"
click at [230, 15] on icon "close-circle" at bounding box center [232, 16] width 8 height 8
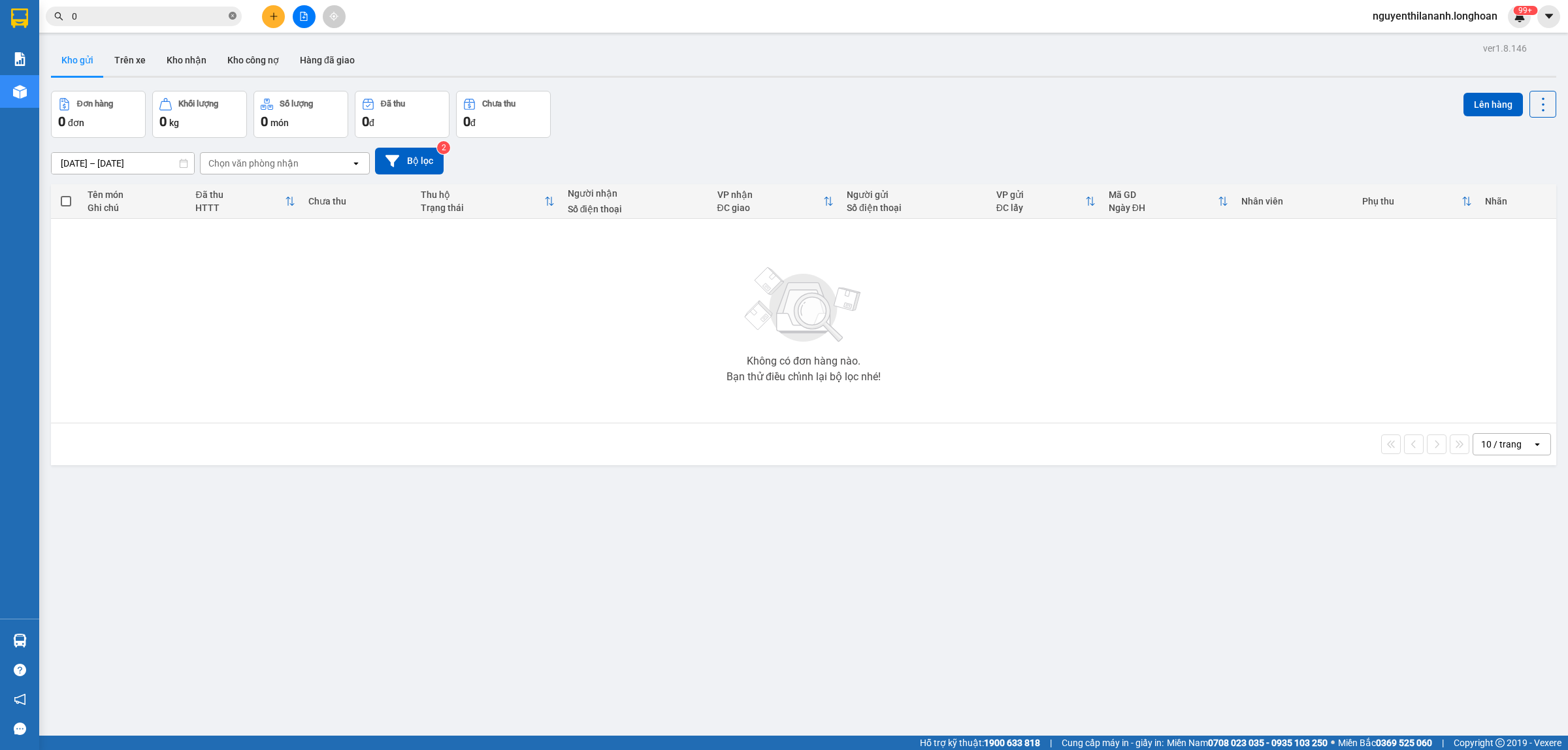
paste input "973275272"
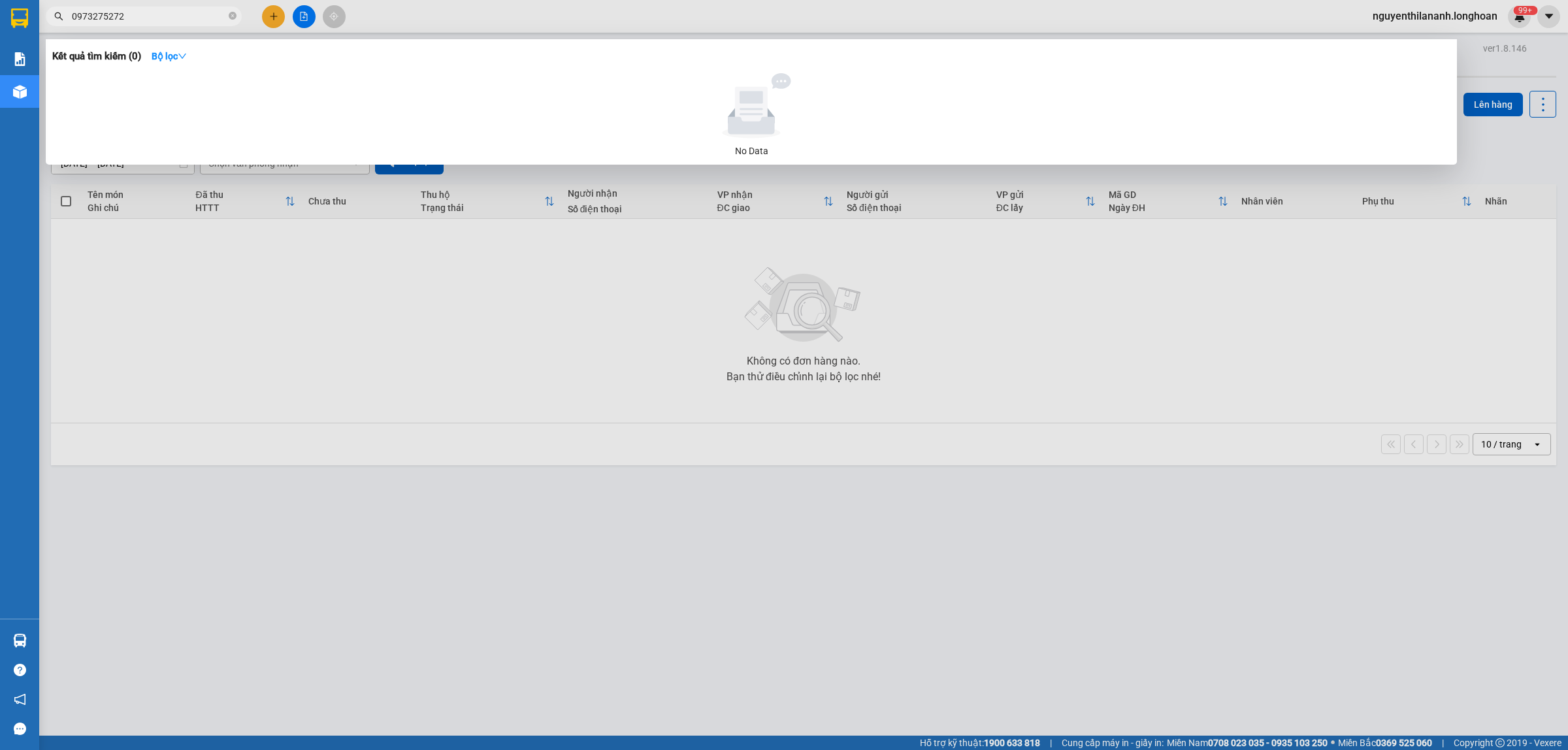
type input "0973275272"
click at [230, 18] on icon "close-circle" at bounding box center [232, 16] width 8 height 8
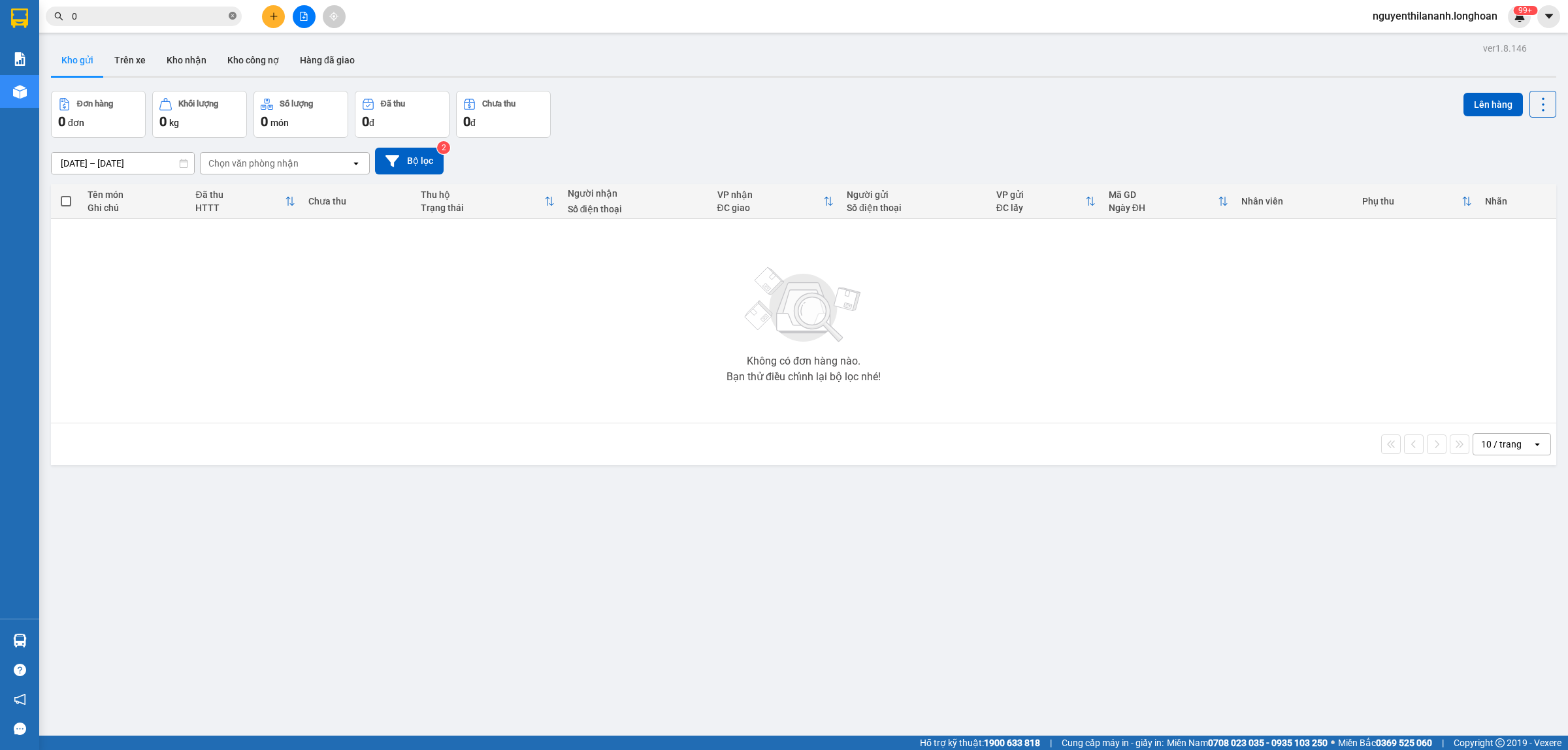
paste input "865845394"
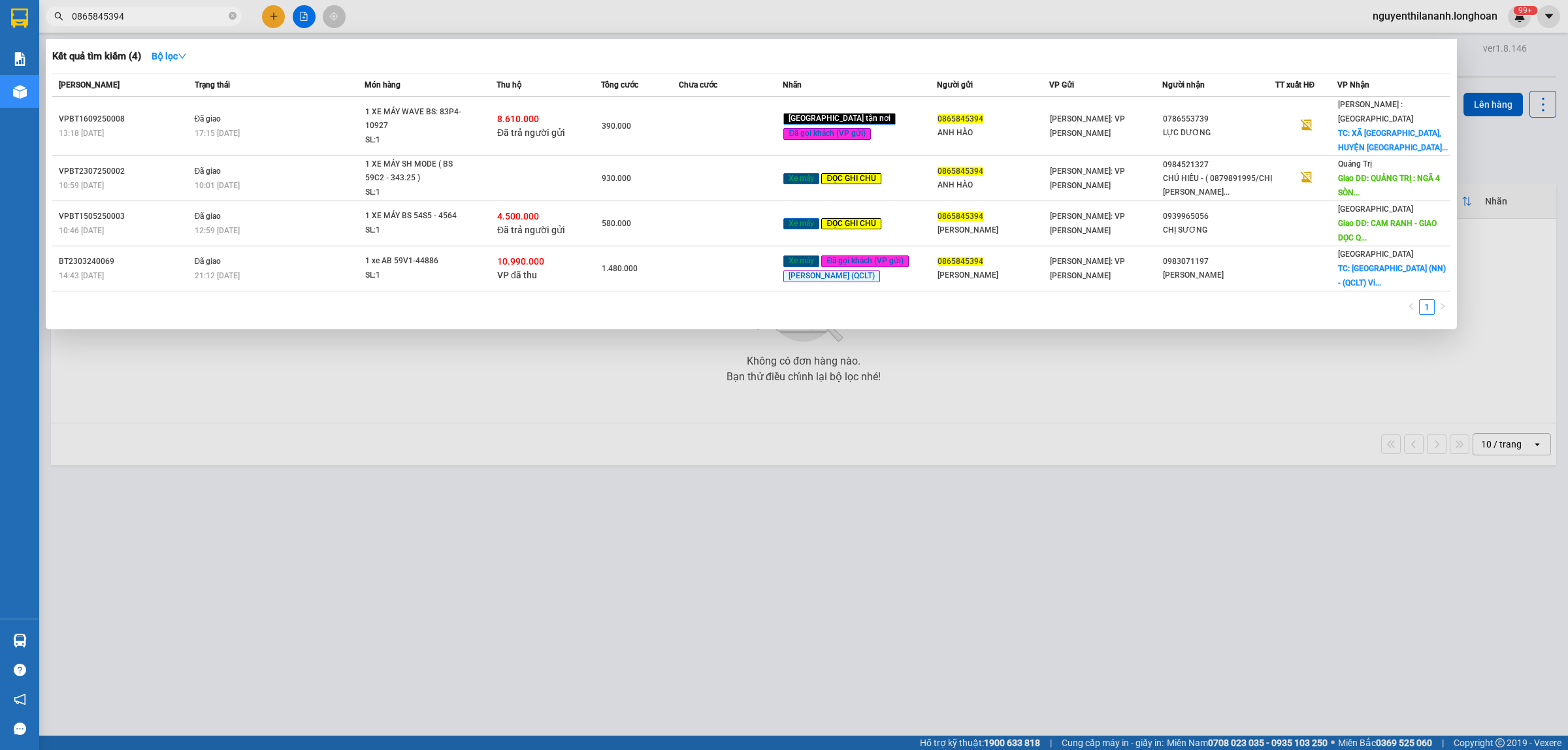
type input "0865845394"
click at [230, 20] on icon "close-circle" at bounding box center [232, 16] width 8 height 8
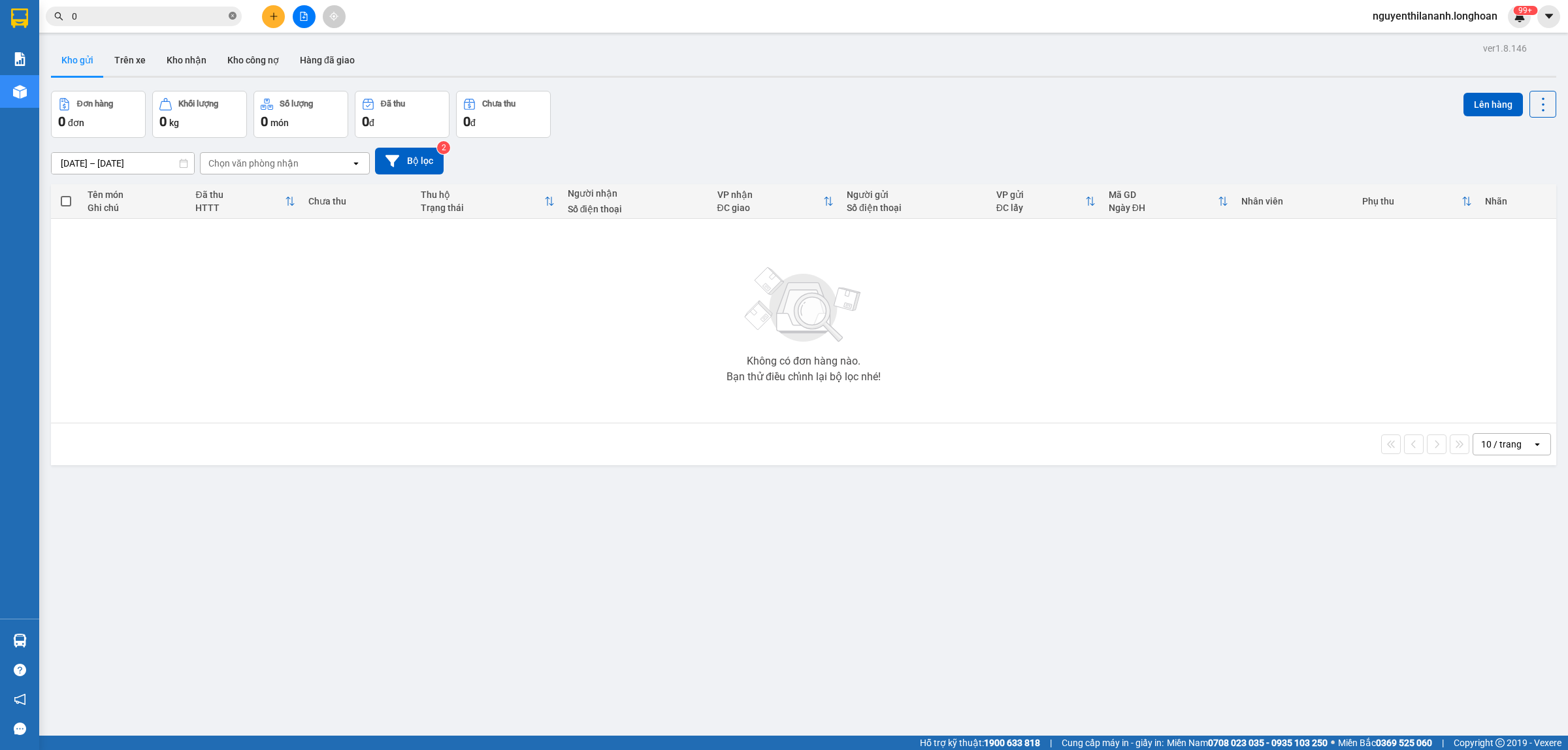
paste input "856835301"
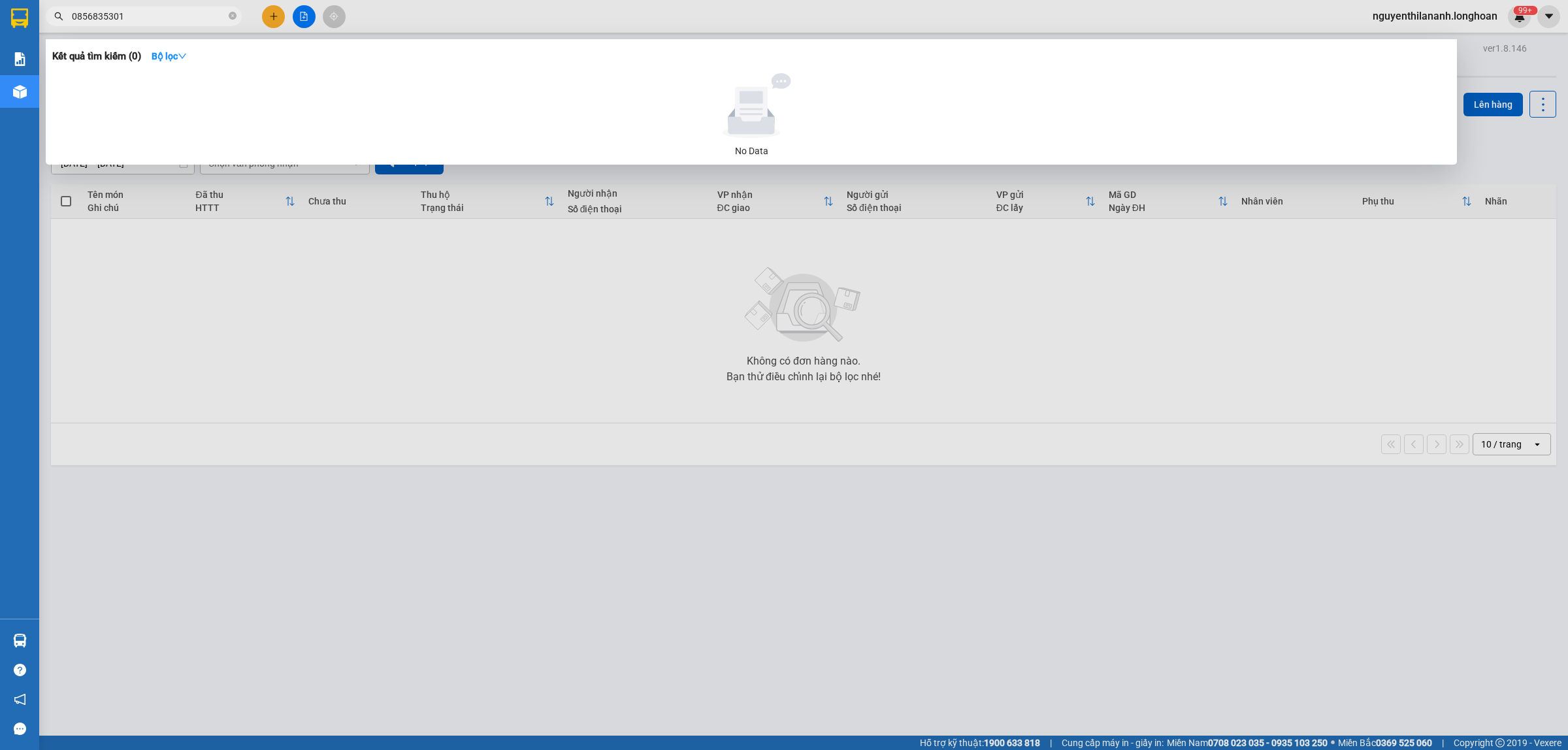
type input "0856835301"
click at [227, 17] on span "0856835301" at bounding box center [143, 17] width 196 height 20
click at [229, 17] on icon "close-circle" at bounding box center [232, 16] width 8 height 8
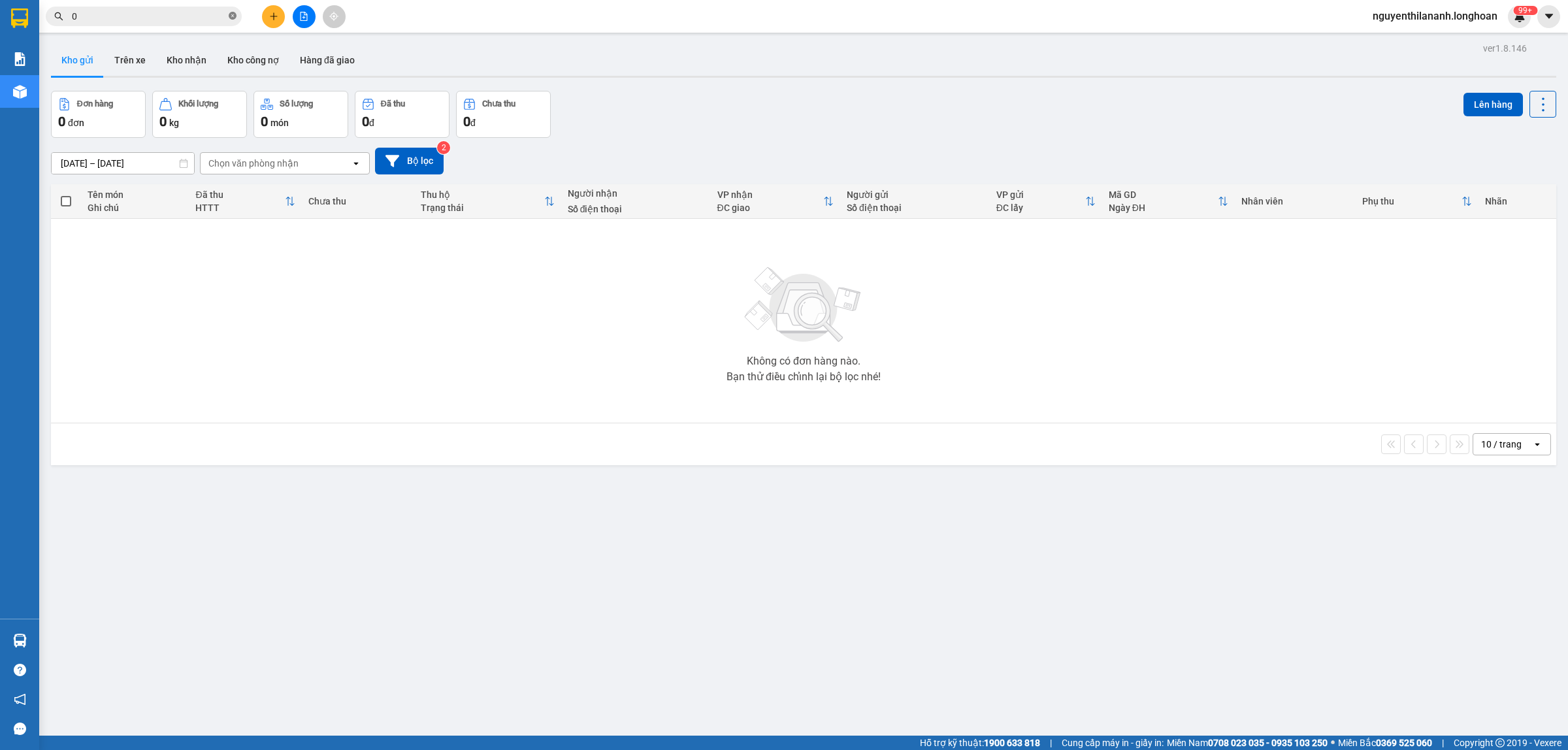
paste input "967906386"
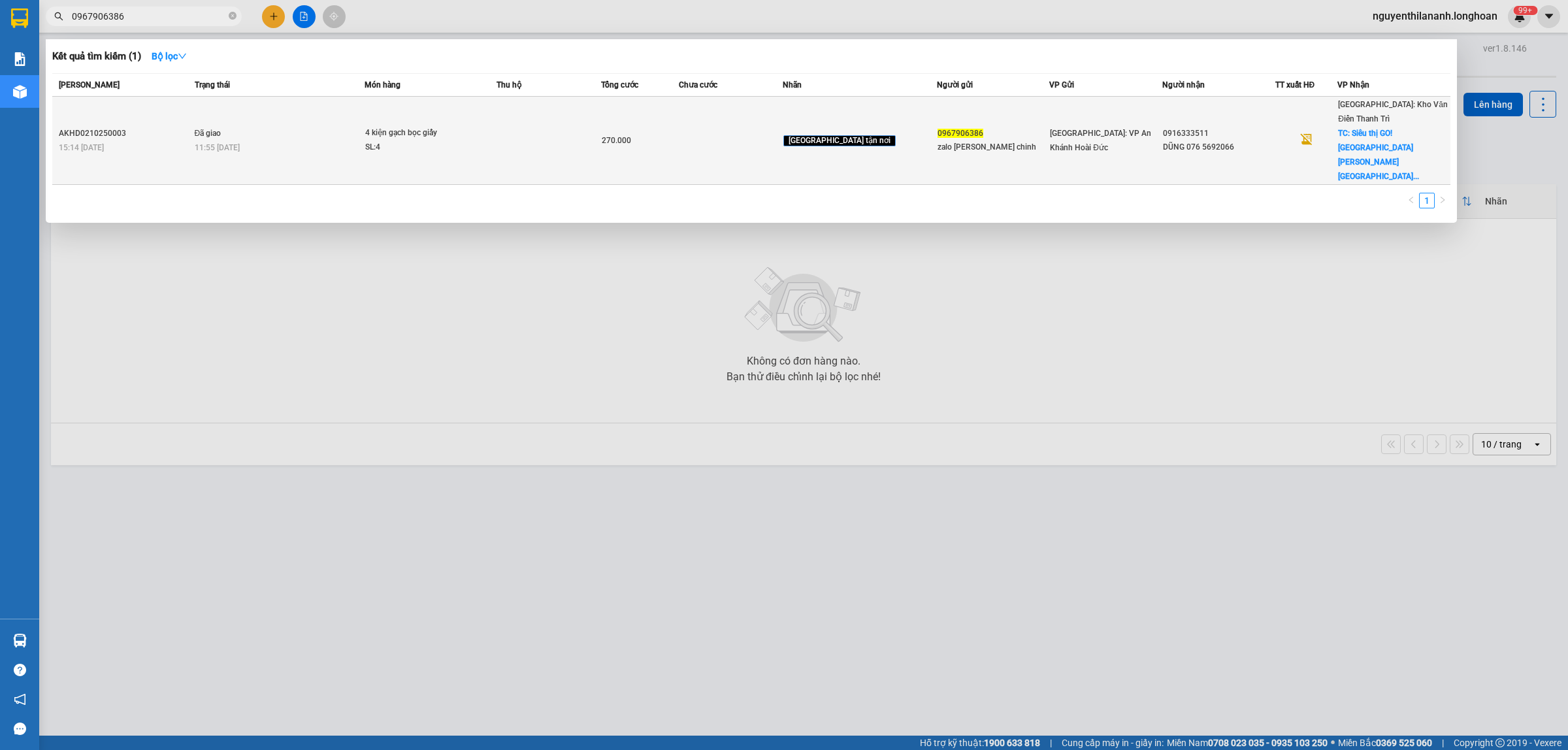
click at [157, 140] on div "15:14 [DATE]" at bounding box center [125, 147] width 132 height 15
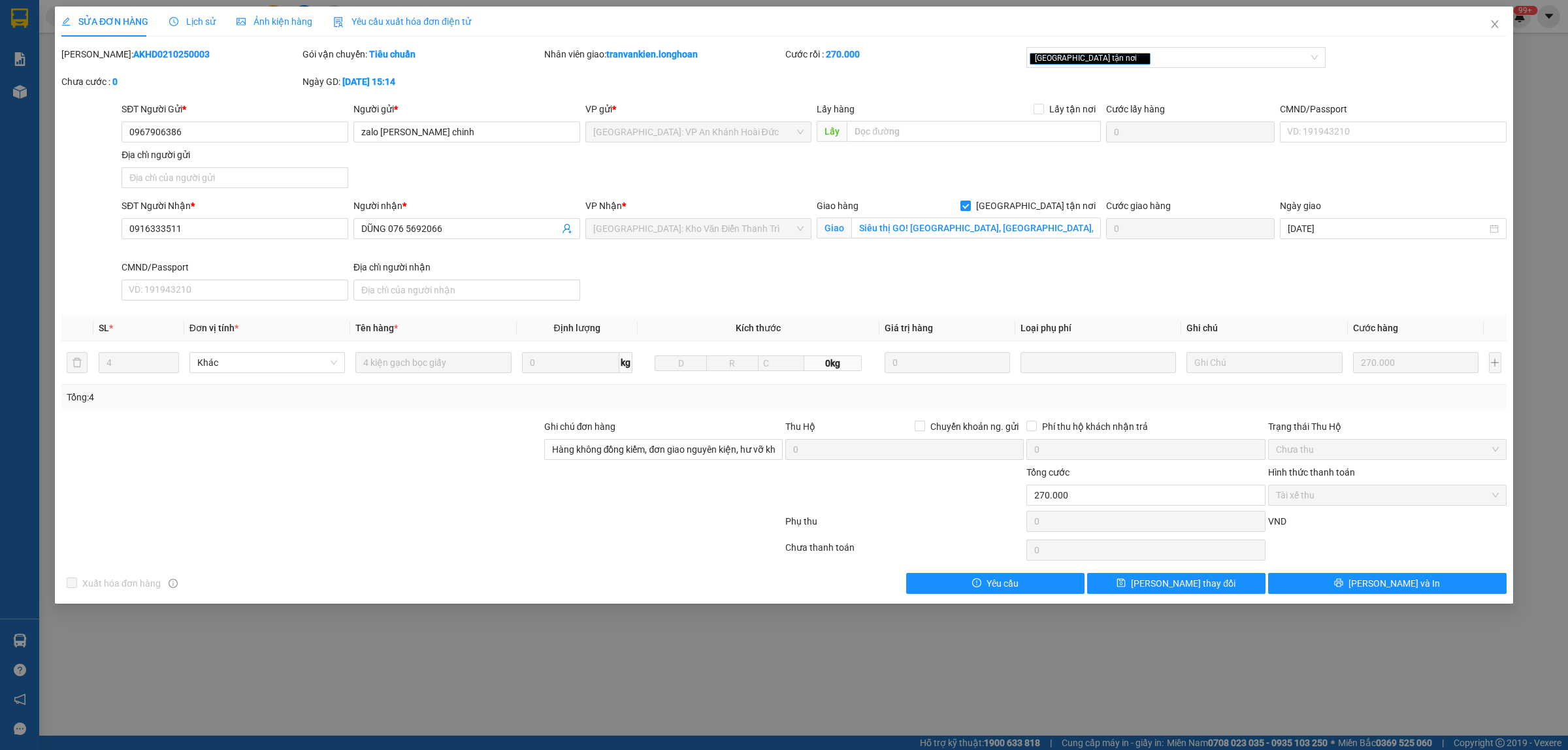
drag, startPoint x: 175, startPoint y: 57, endPoint x: 96, endPoint y: 61, distance: 79.1
click at [96, 61] on div "[PERSON_NAME]: AKHD0210250003" at bounding box center [181, 54] width 238 height 15
drag, startPoint x: 1494, startPoint y: 15, endPoint x: 1483, endPoint y: 33, distance: 21.1
click at [1483, 33] on span "Close" at bounding box center [1494, 25] width 37 height 37
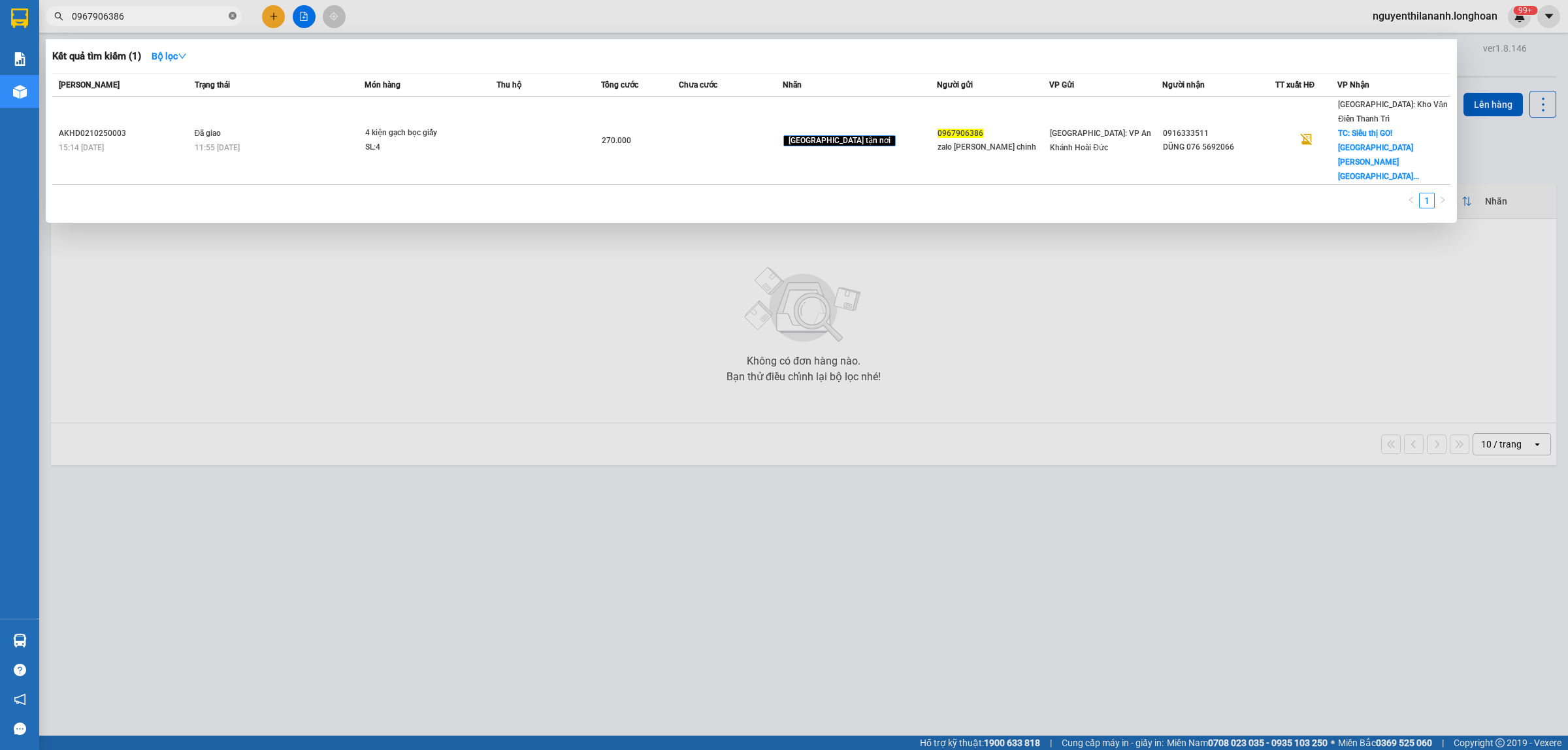
click at [234, 10] on span at bounding box center [232, 17] width 8 height 12
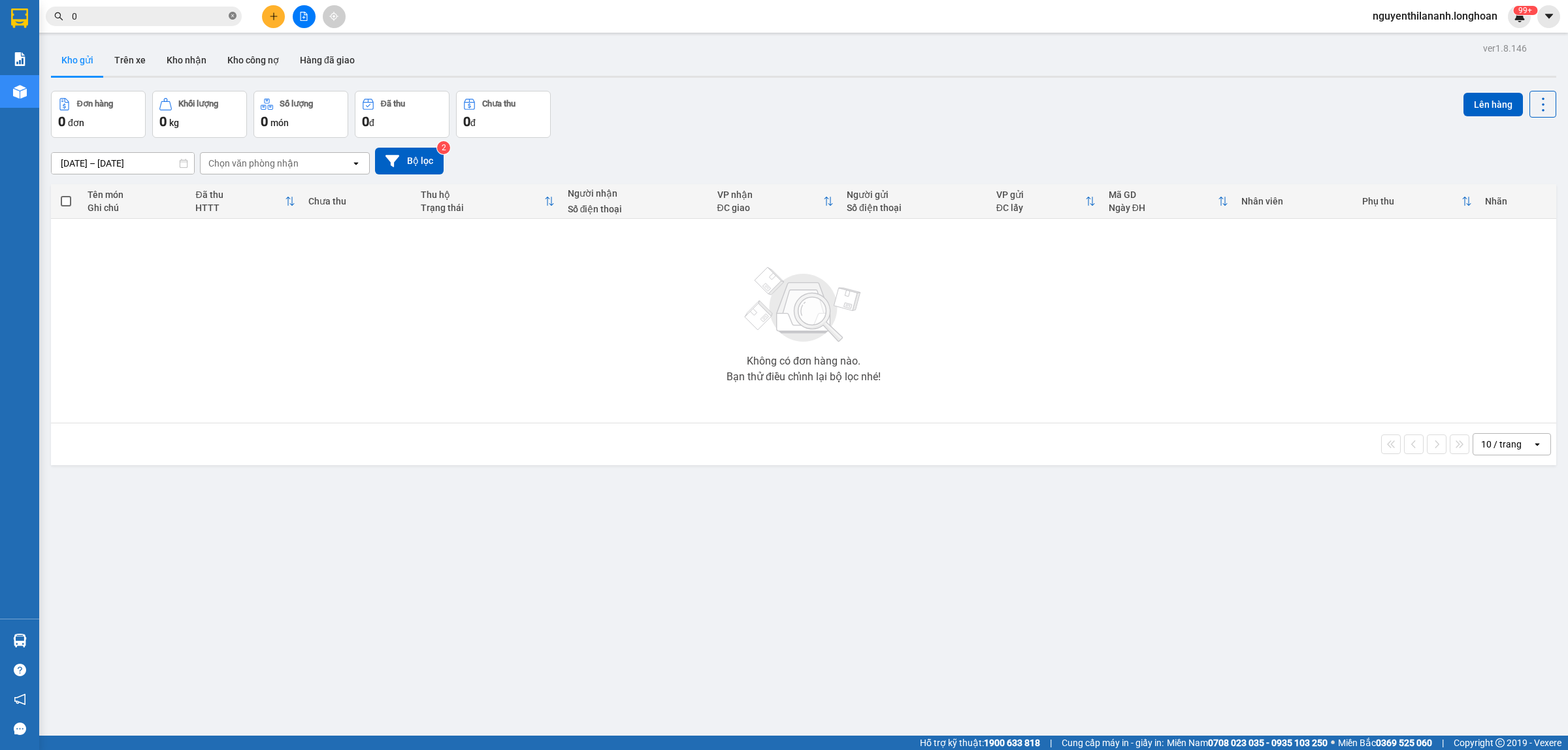
paste input "934330879"
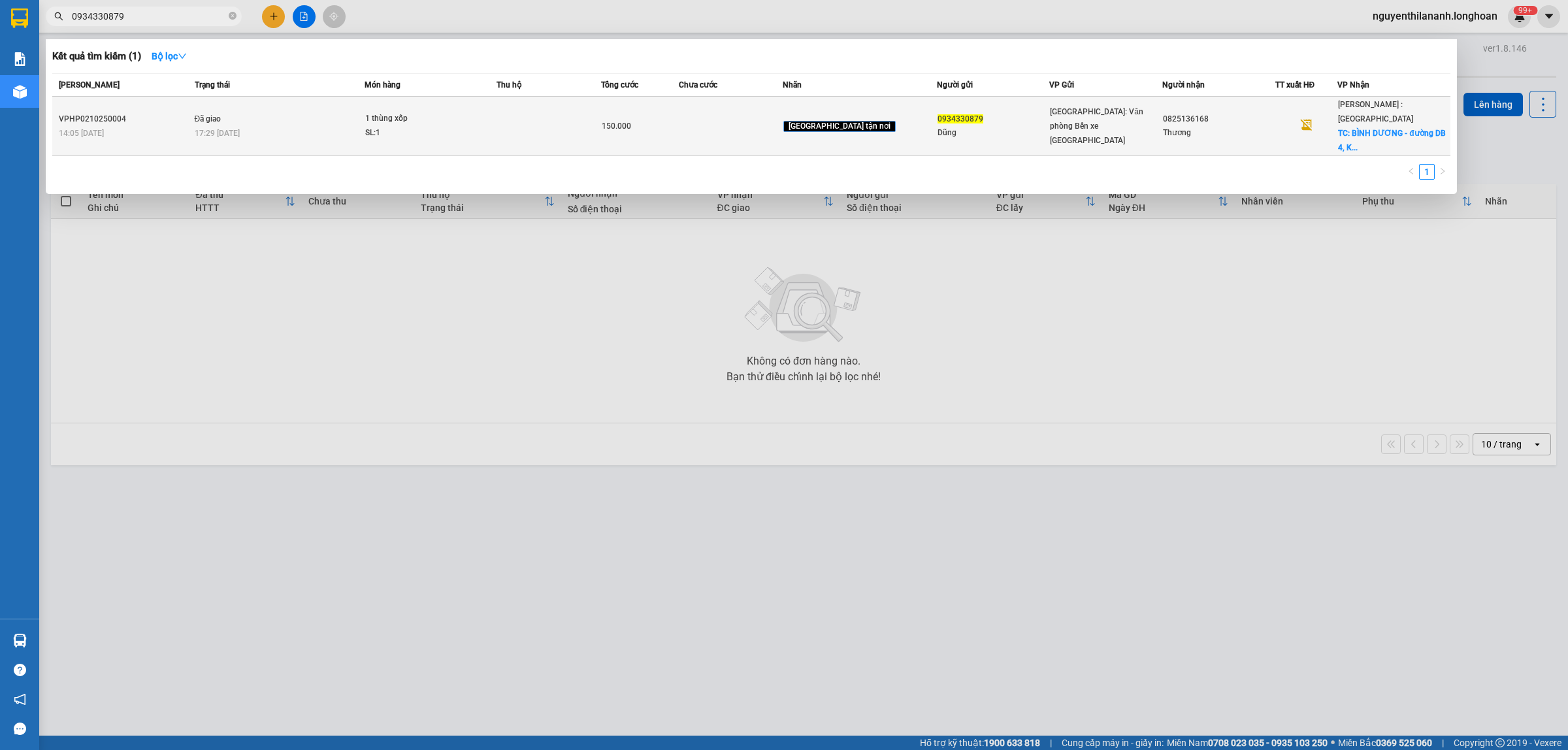
click at [152, 131] on div "14:05 [DATE]" at bounding box center [125, 133] width 132 height 15
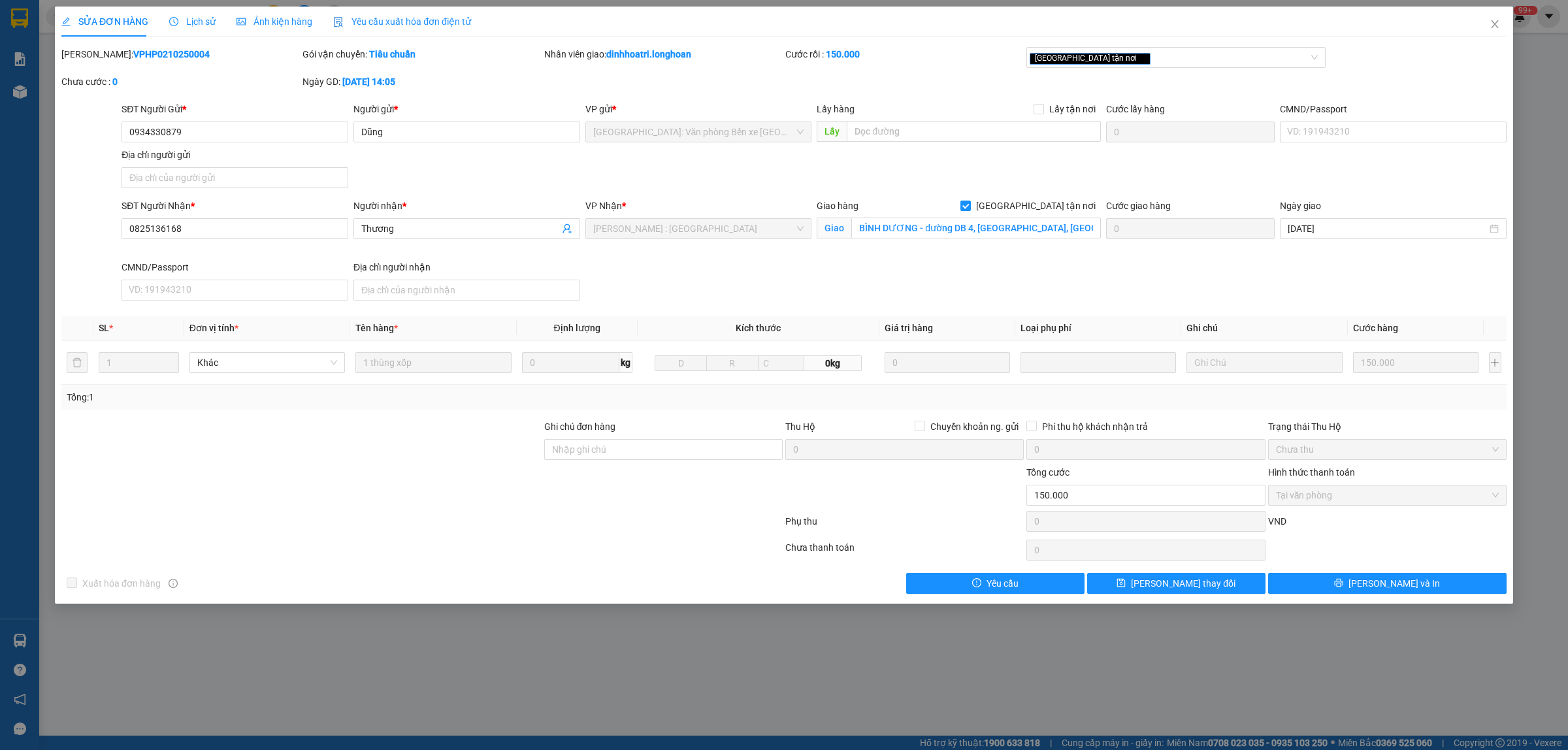
drag, startPoint x: 174, startPoint y: 56, endPoint x: 96, endPoint y: 57, distance: 78.0
click at [96, 57] on div "[PERSON_NAME]: VPHP0210250004" at bounding box center [181, 54] width 238 height 15
click at [1497, 27] on icon "close" at bounding box center [1494, 23] width 7 height 8
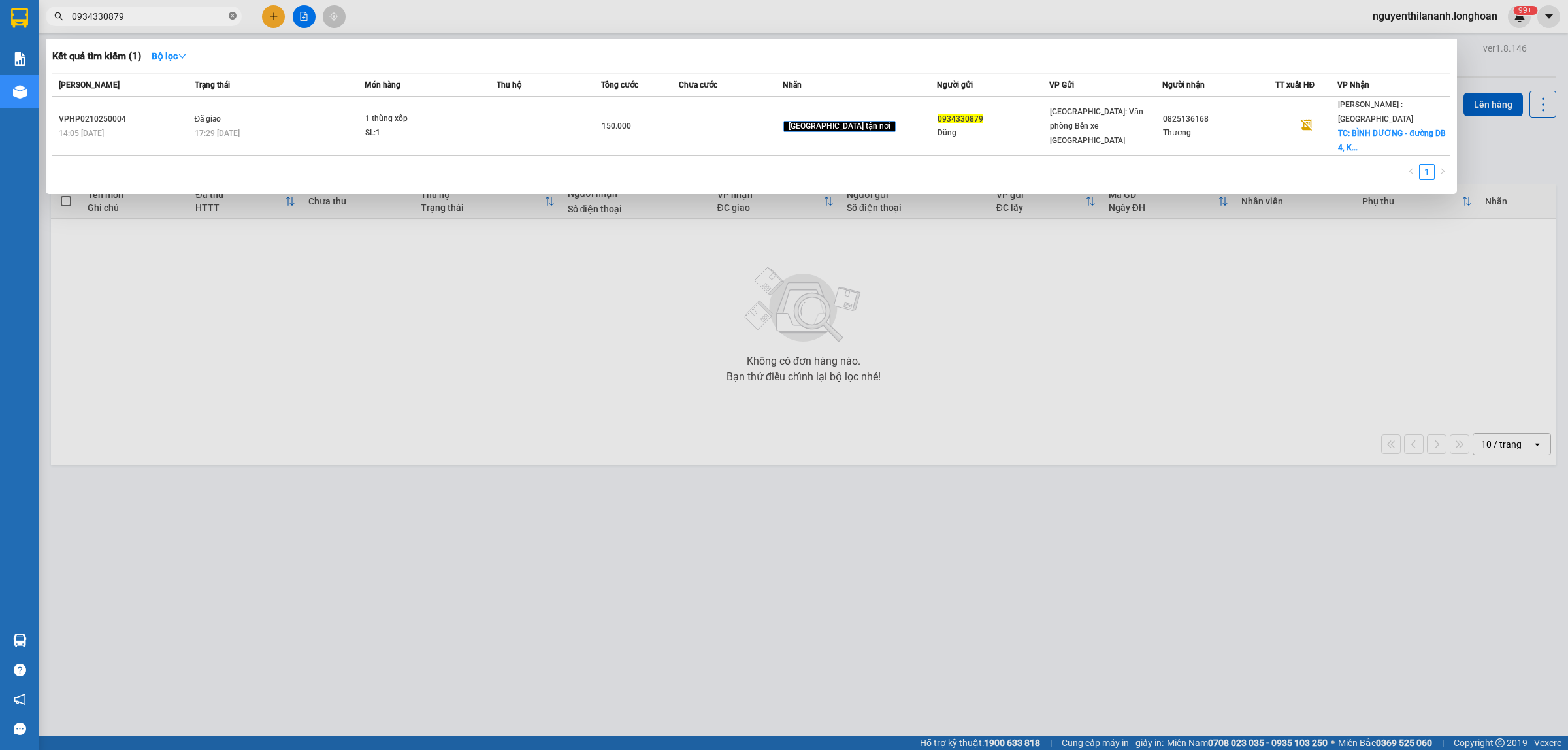
click at [233, 17] on icon "close-circle" at bounding box center [232, 16] width 8 height 8
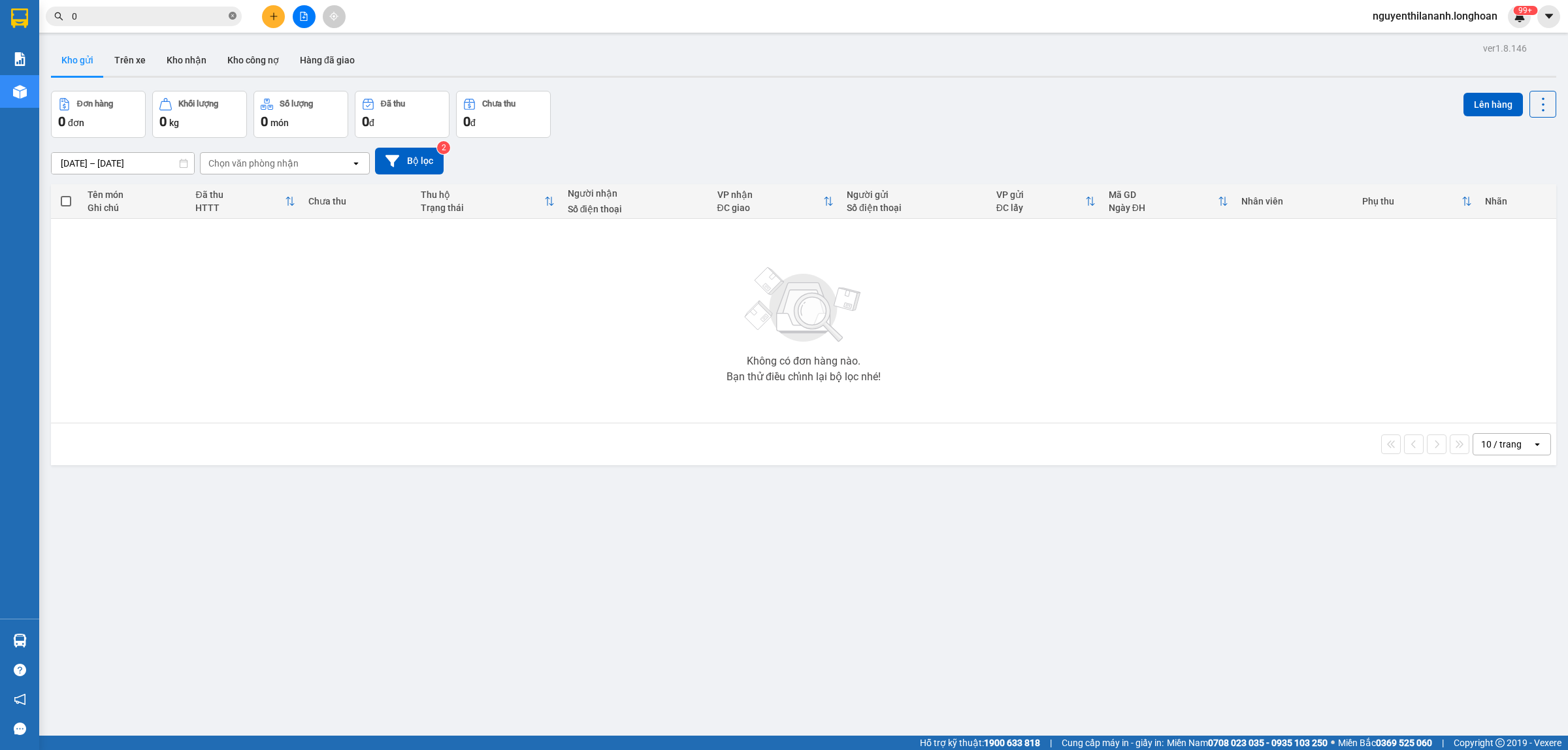
paste input "794763134"
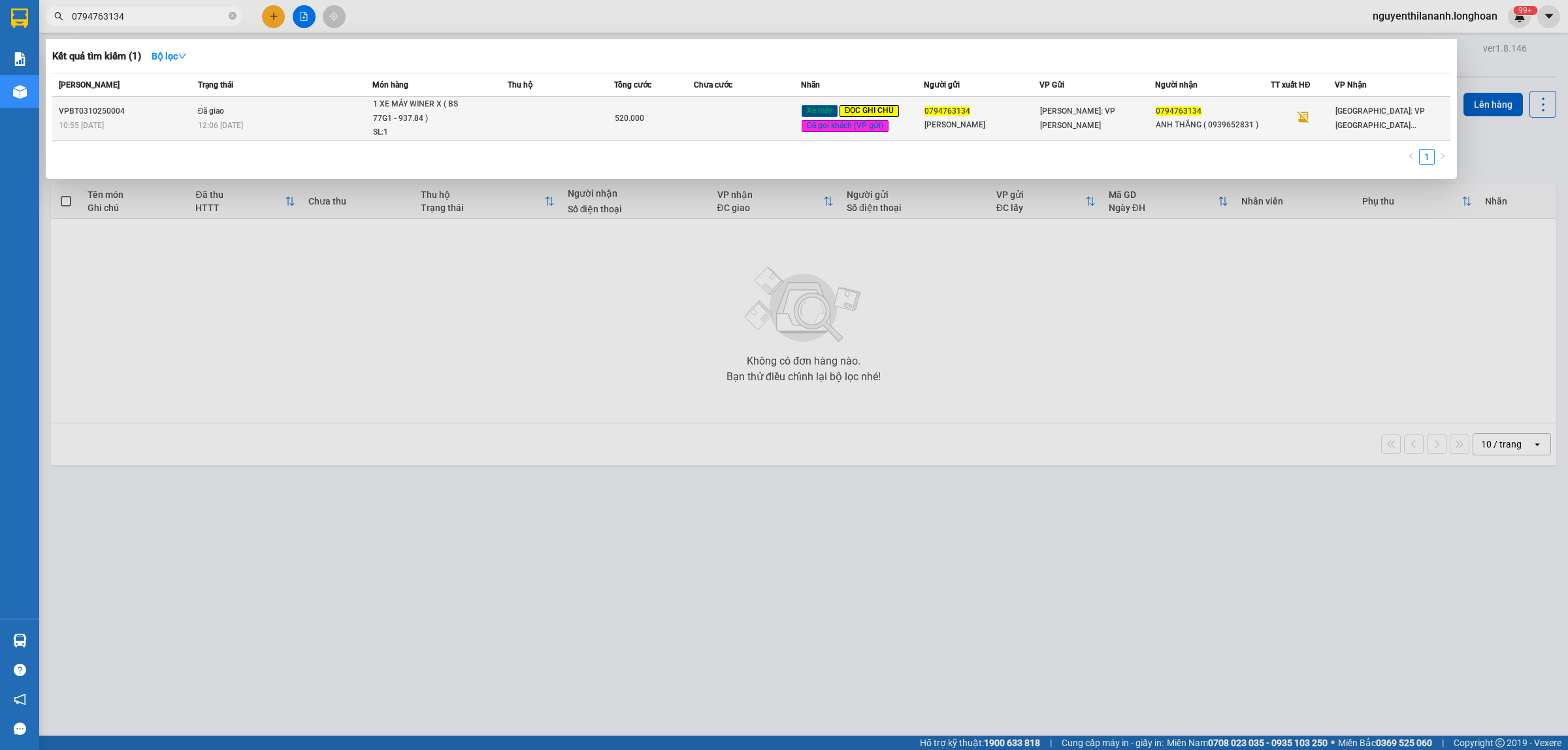
click at [177, 109] on div "VPBT0310250004" at bounding box center [126, 111] width 135 height 14
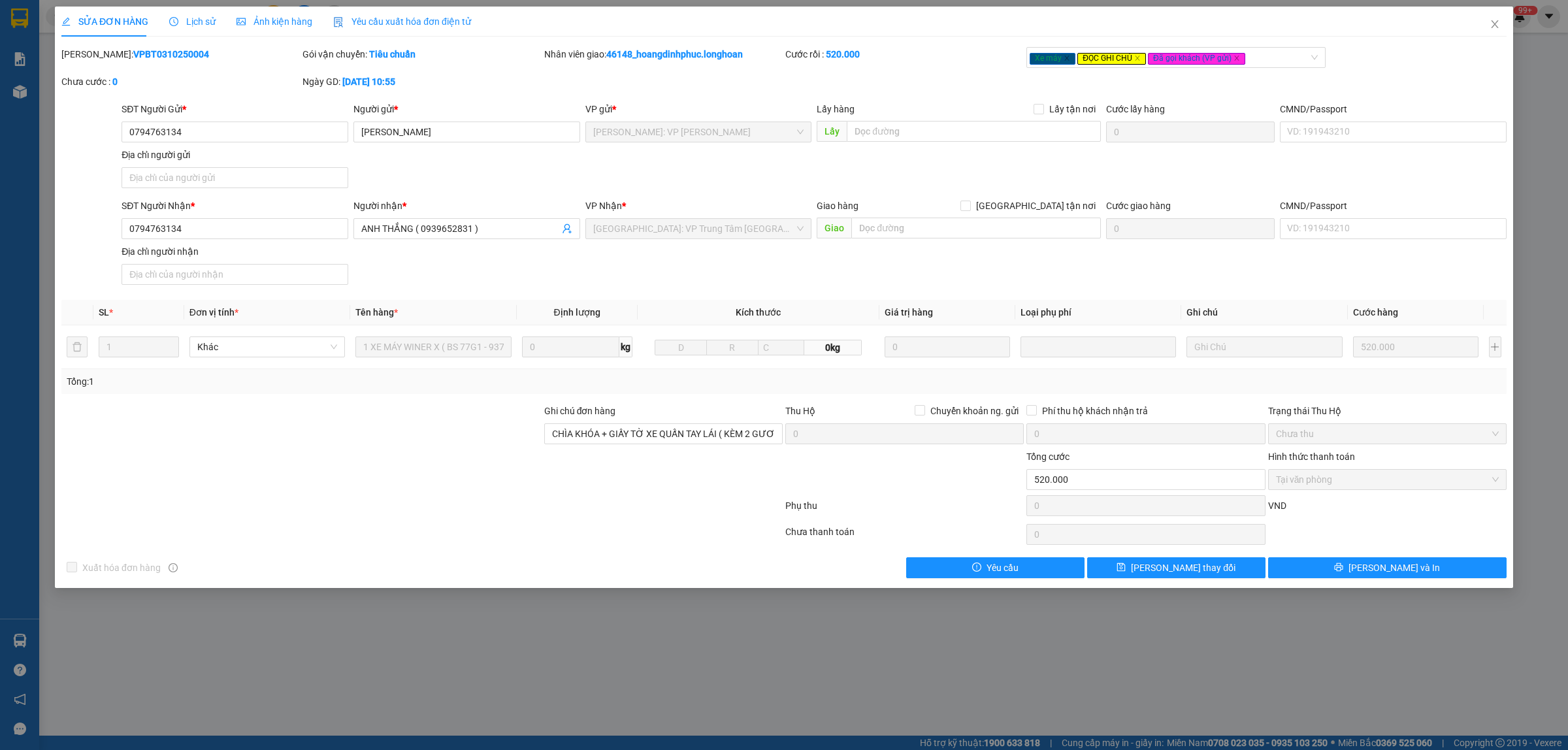
drag, startPoint x: 175, startPoint y: 52, endPoint x: 96, endPoint y: 64, distance: 79.9
click at [96, 64] on div "[PERSON_NAME]: VPBT0310250004" at bounding box center [180, 61] width 241 height 28
click at [1491, 28] on icon "close" at bounding box center [1494, 24] width 10 height 10
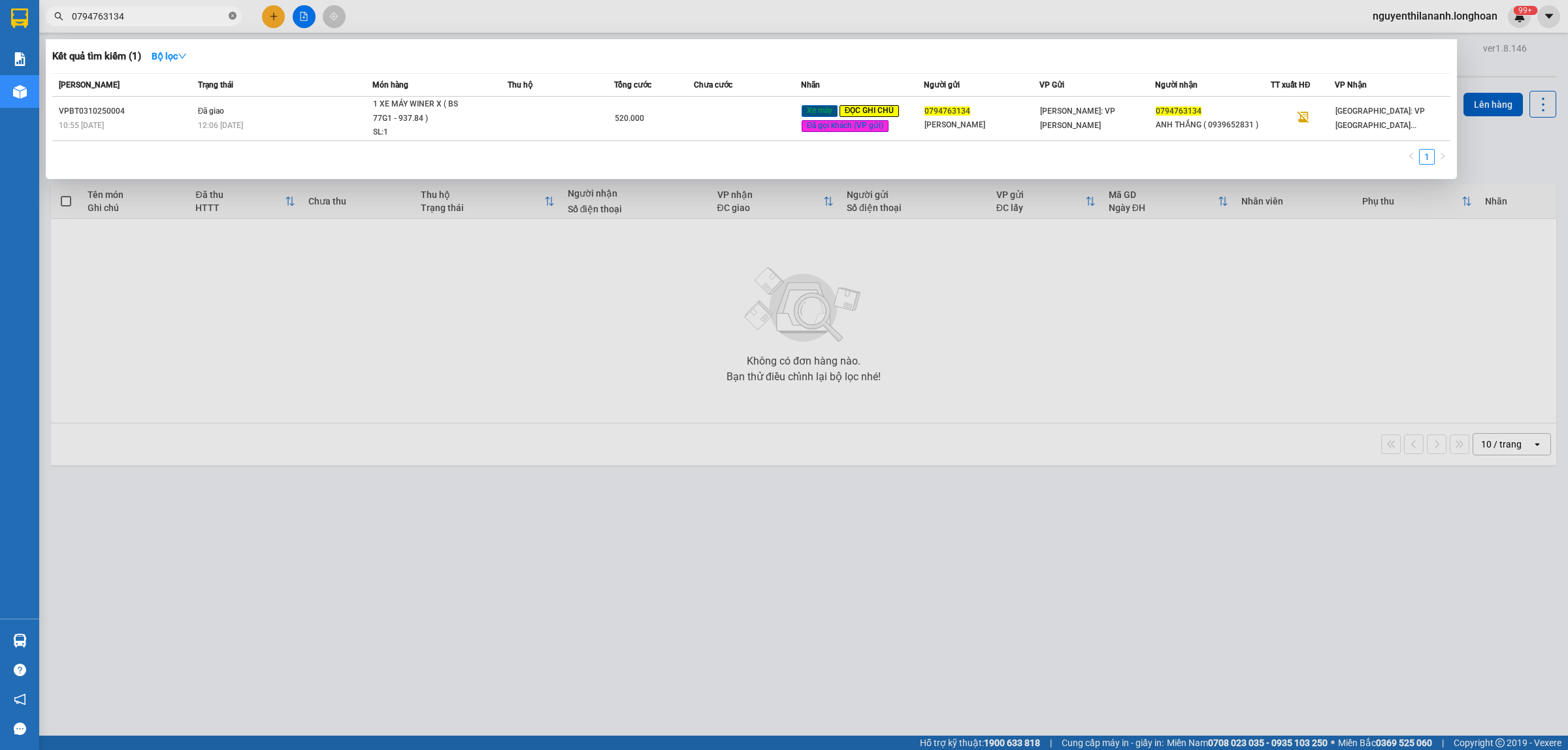
click at [230, 17] on icon "close-circle" at bounding box center [232, 16] width 8 height 8
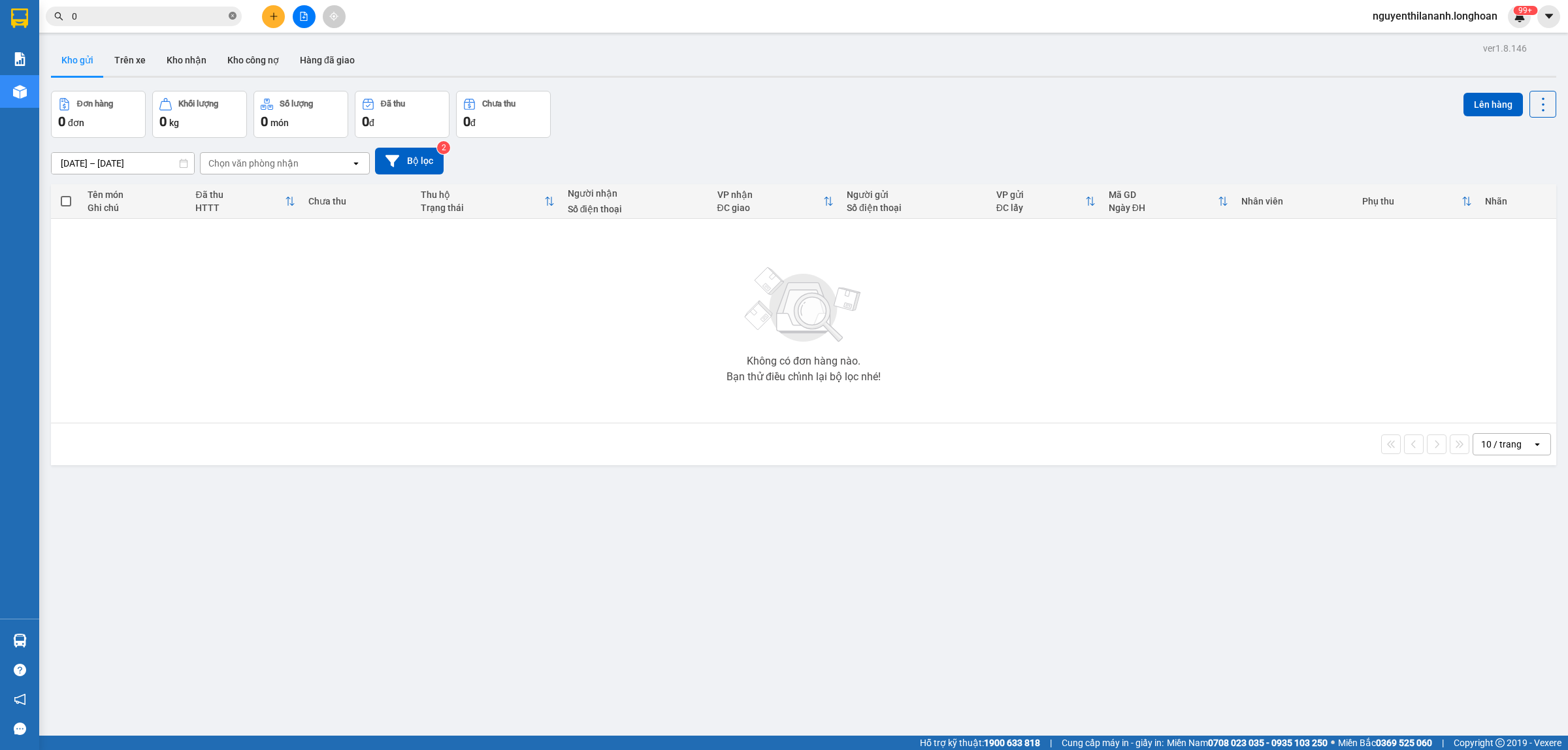
paste input "787590309"
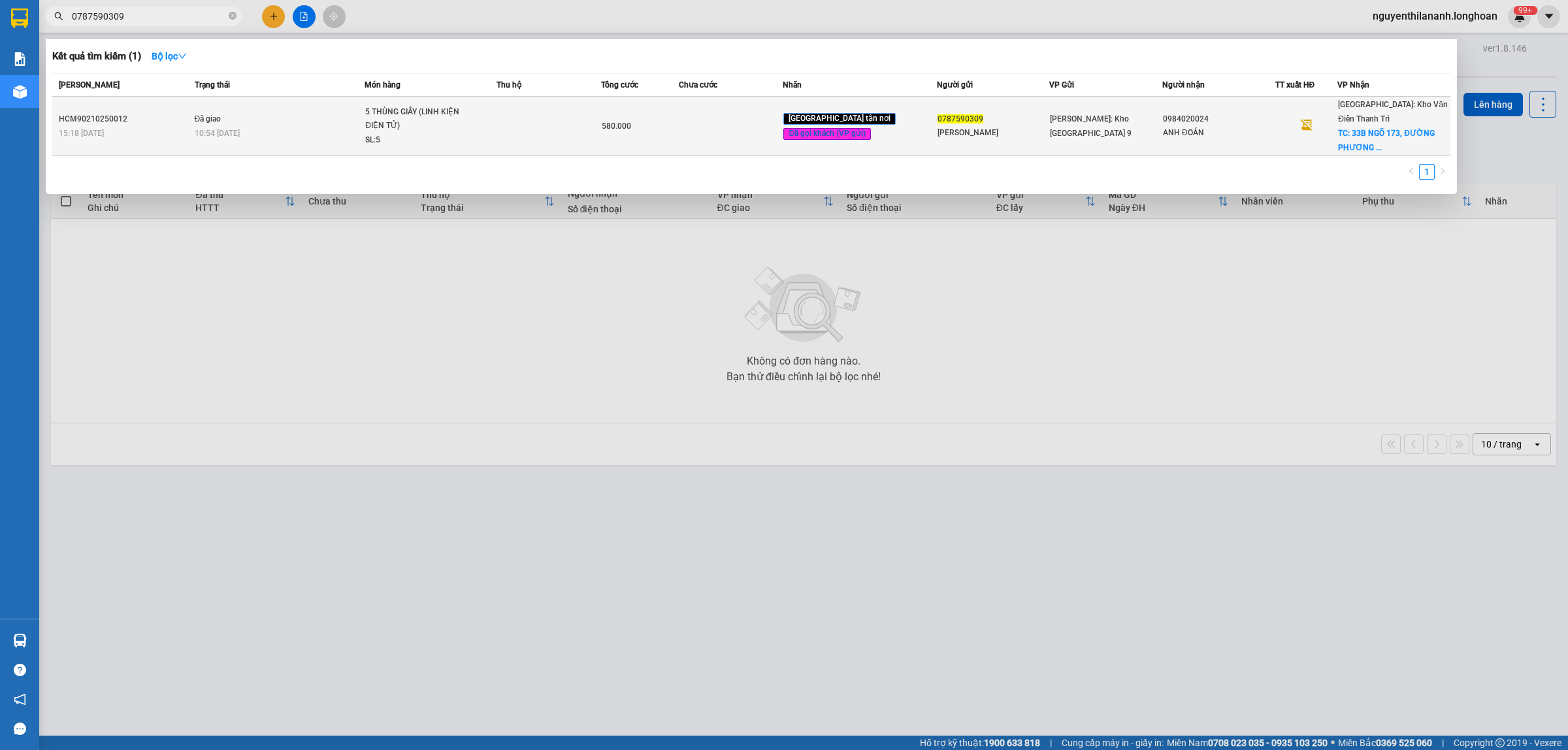
click at [174, 112] on div "HCM90210250012" at bounding box center [125, 119] width 132 height 14
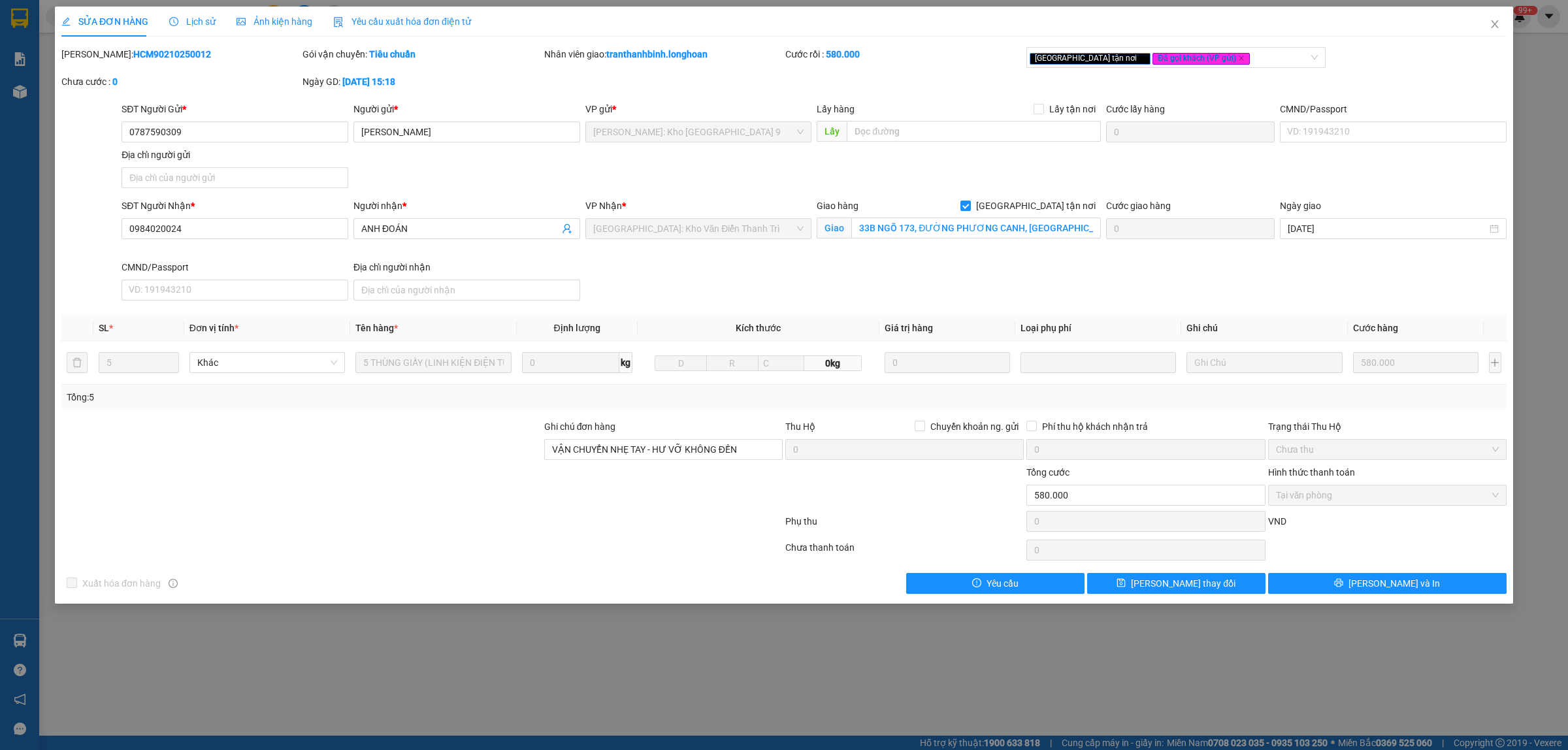
drag, startPoint x: 184, startPoint y: 50, endPoint x: 96, endPoint y: 57, distance: 88.3
click at [96, 57] on div "Mã ĐH: HCM90210250012" at bounding box center [181, 54] width 238 height 15
click at [1494, 22] on icon "close" at bounding box center [1494, 24] width 10 height 10
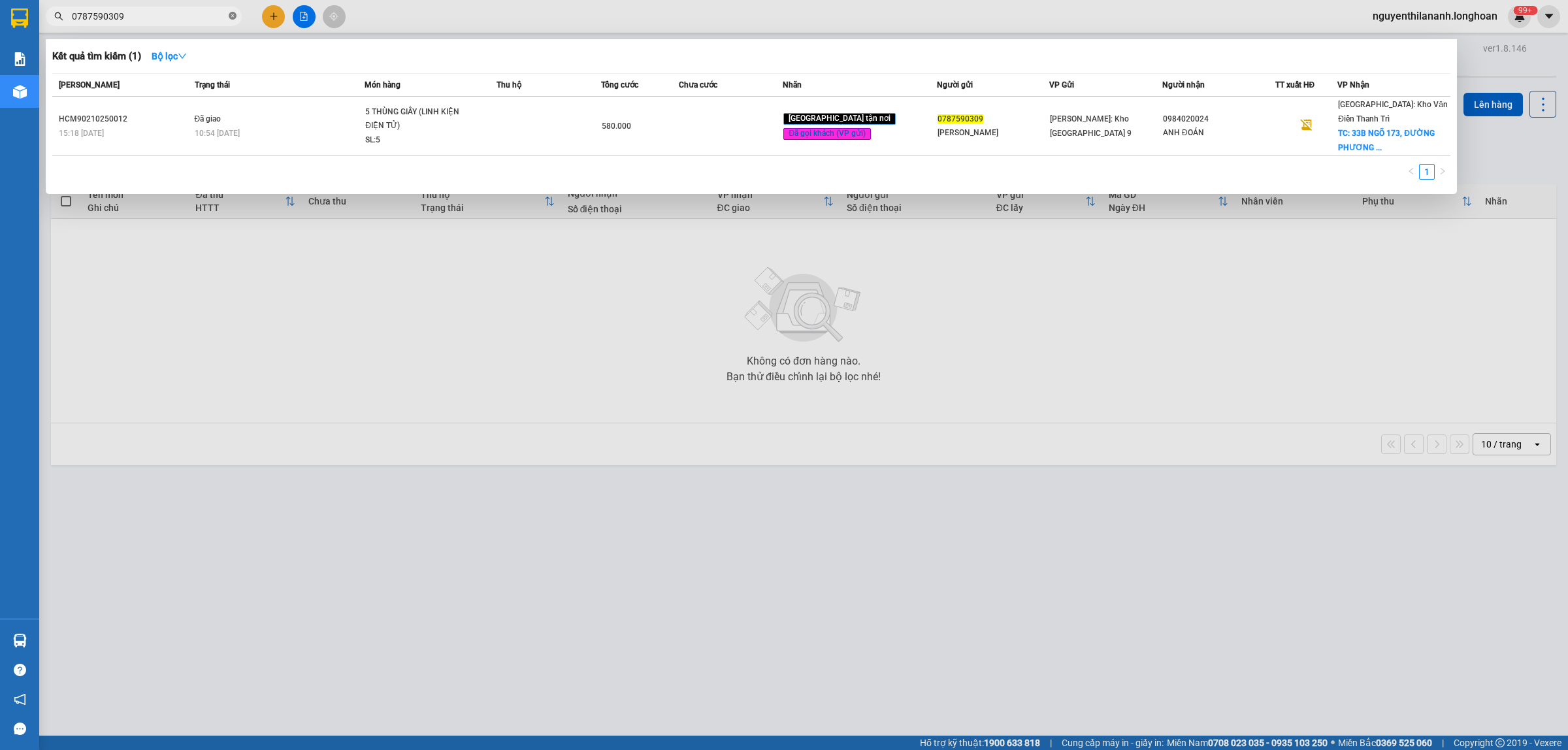
click at [232, 15] on icon "close-circle" at bounding box center [232, 16] width 8 height 8
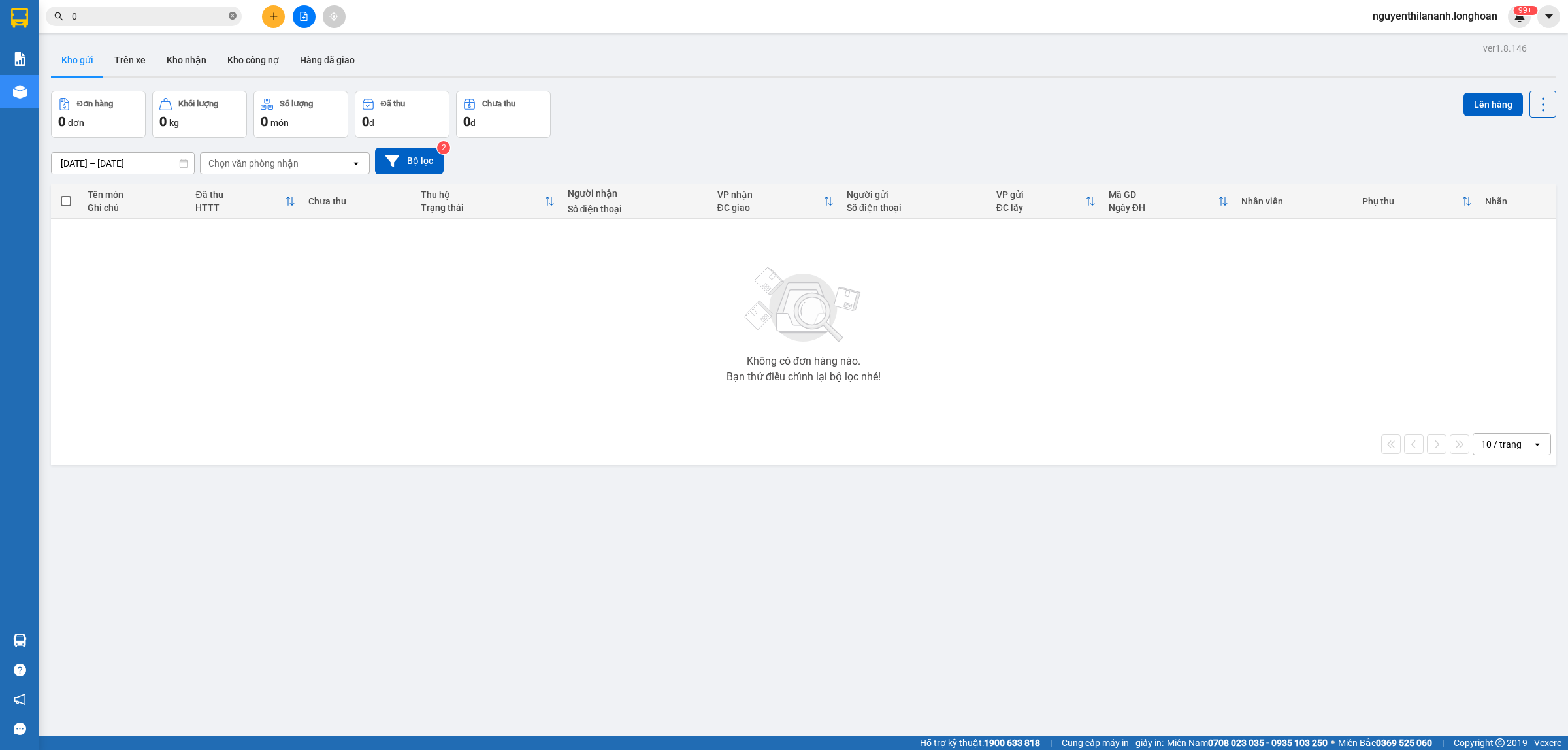
paste input "985120657"
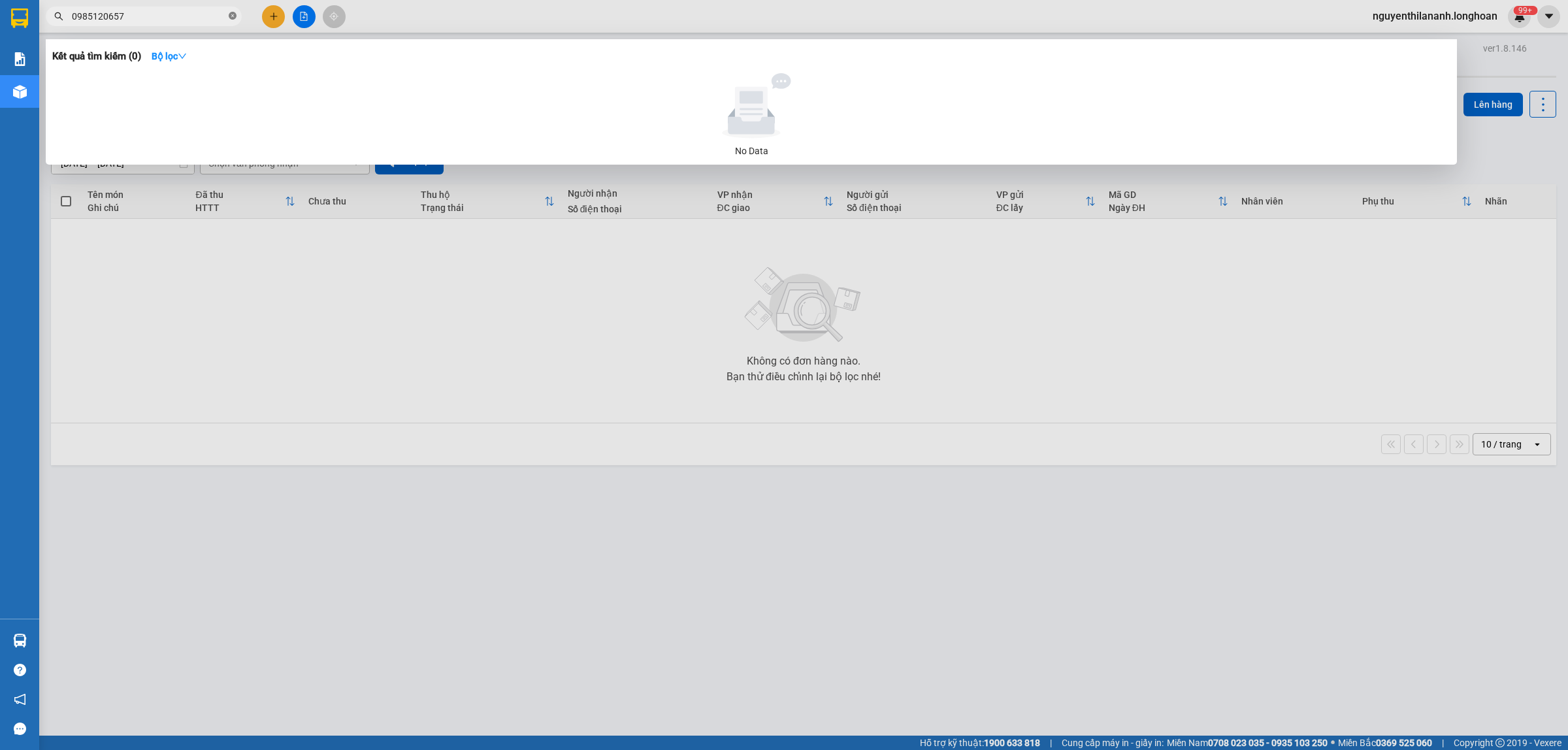
click at [230, 17] on icon "close-circle" at bounding box center [232, 16] width 8 height 8
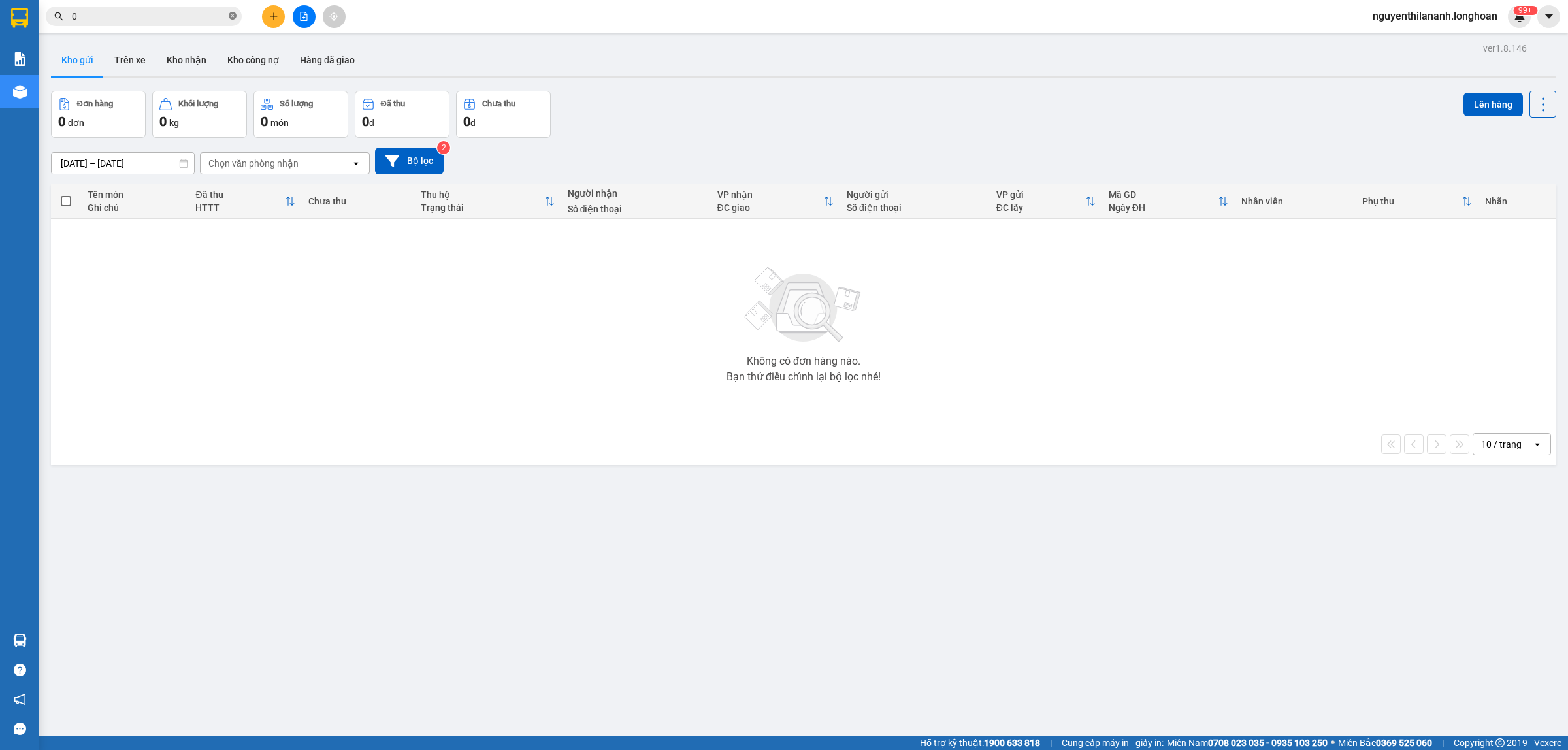
paste input "901891114"
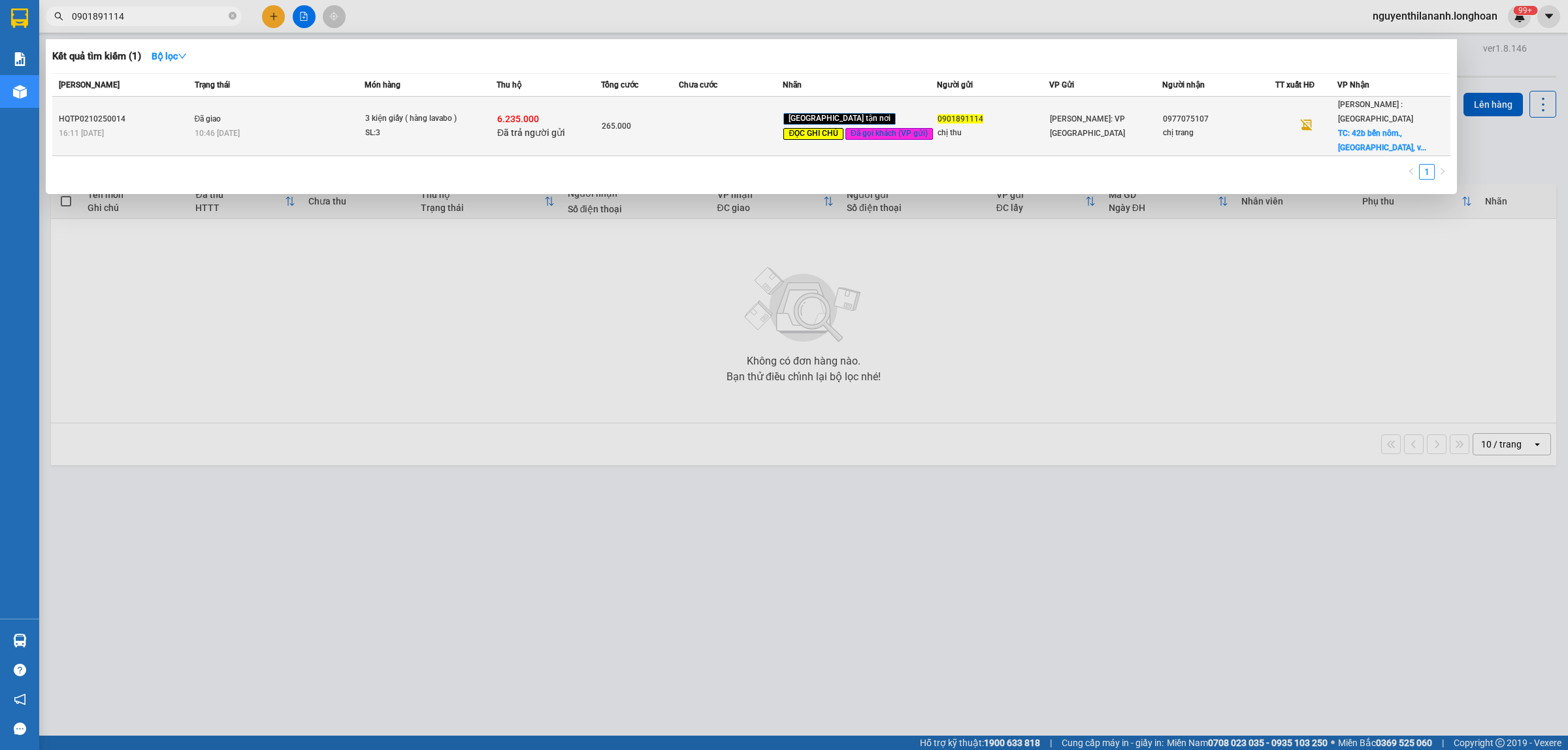
click at [143, 126] on div "16:11 [DATE]" at bounding box center [125, 133] width 132 height 15
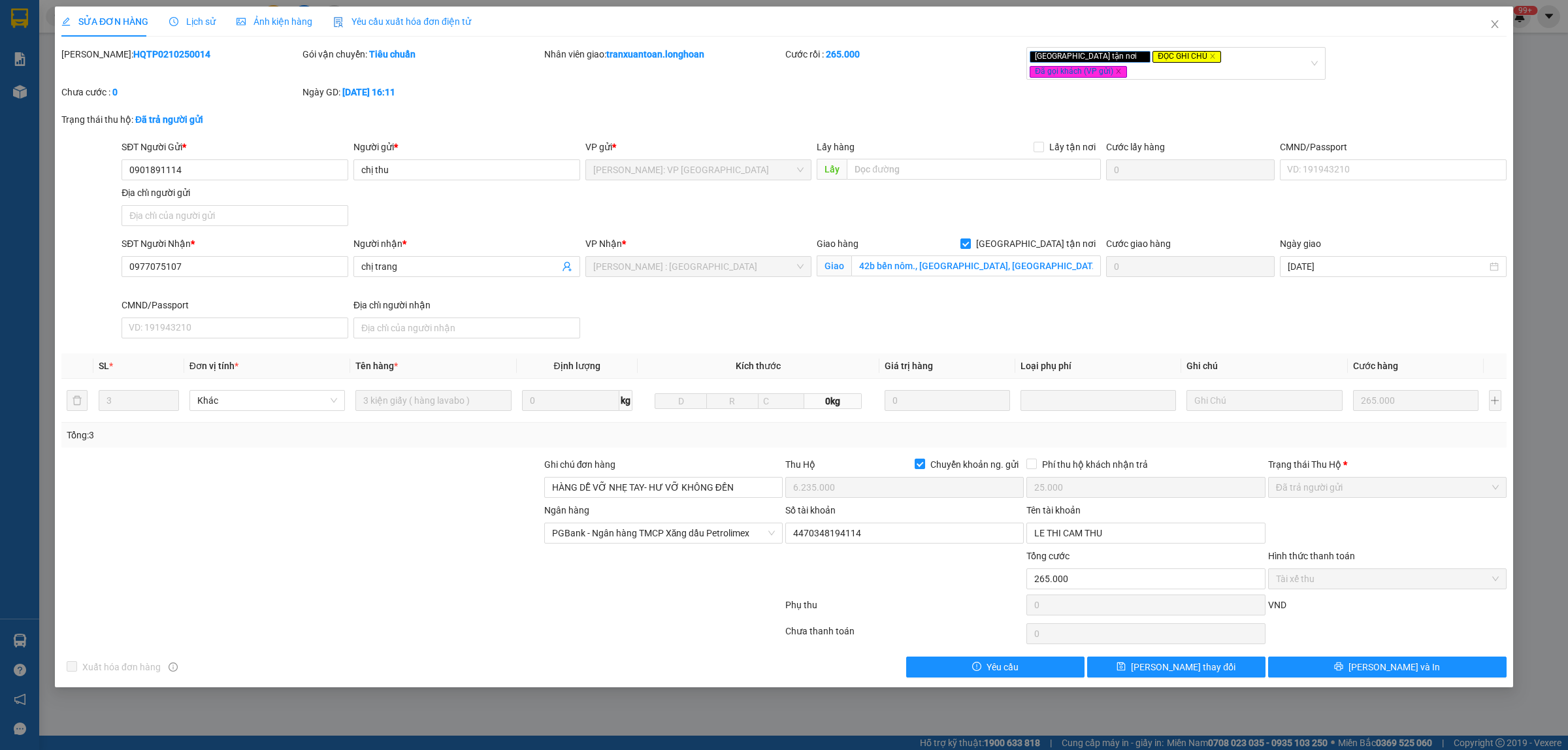
drag, startPoint x: 185, startPoint y: 50, endPoint x: 93, endPoint y: 59, distance: 92.4
click at [93, 59] on div "[PERSON_NAME]: HQTP0210250014" at bounding box center [181, 54] width 238 height 15
click at [1497, 20] on icon "close" at bounding box center [1494, 24] width 10 height 10
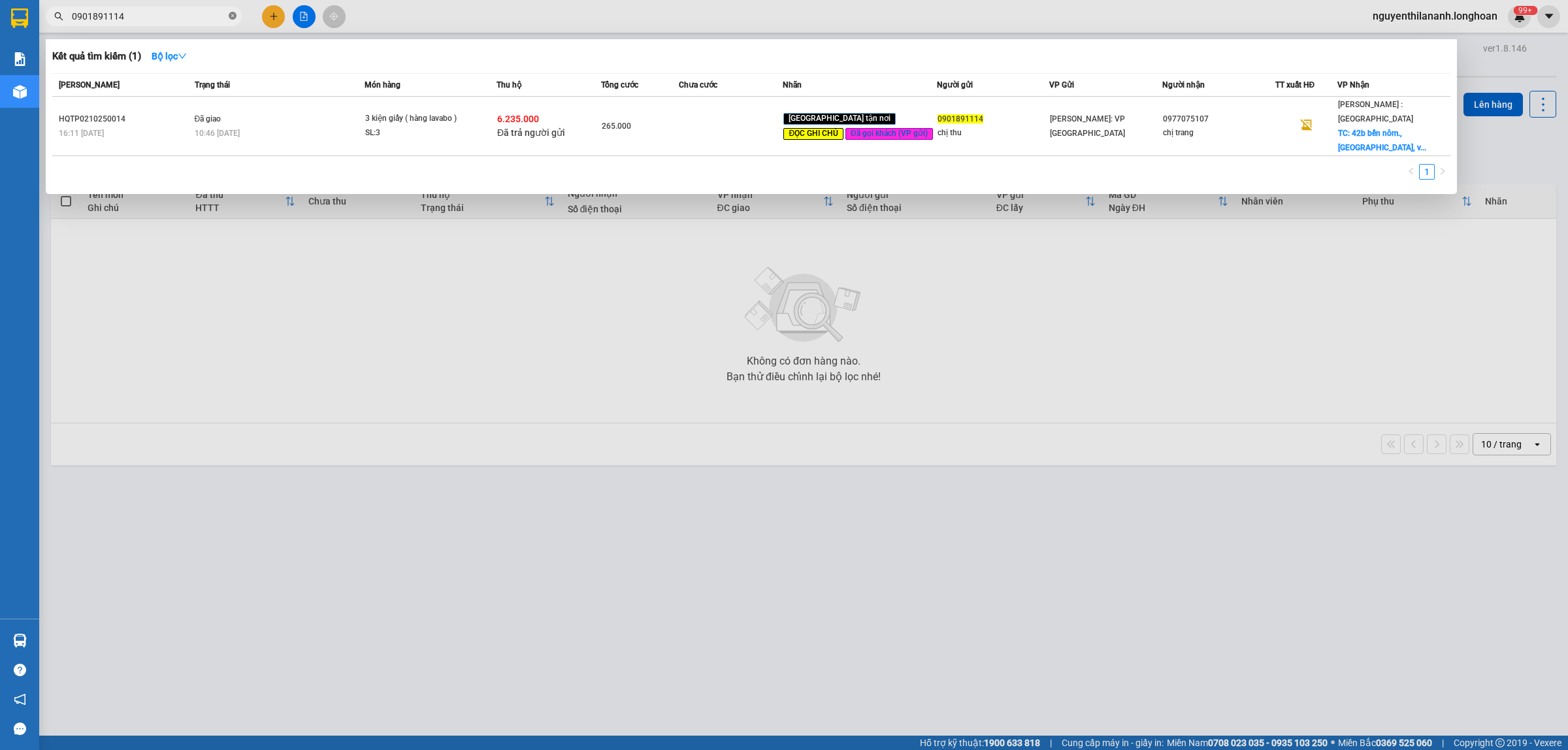
click at [232, 13] on icon "close-circle" at bounding box center [232, 16] width 8 height 8
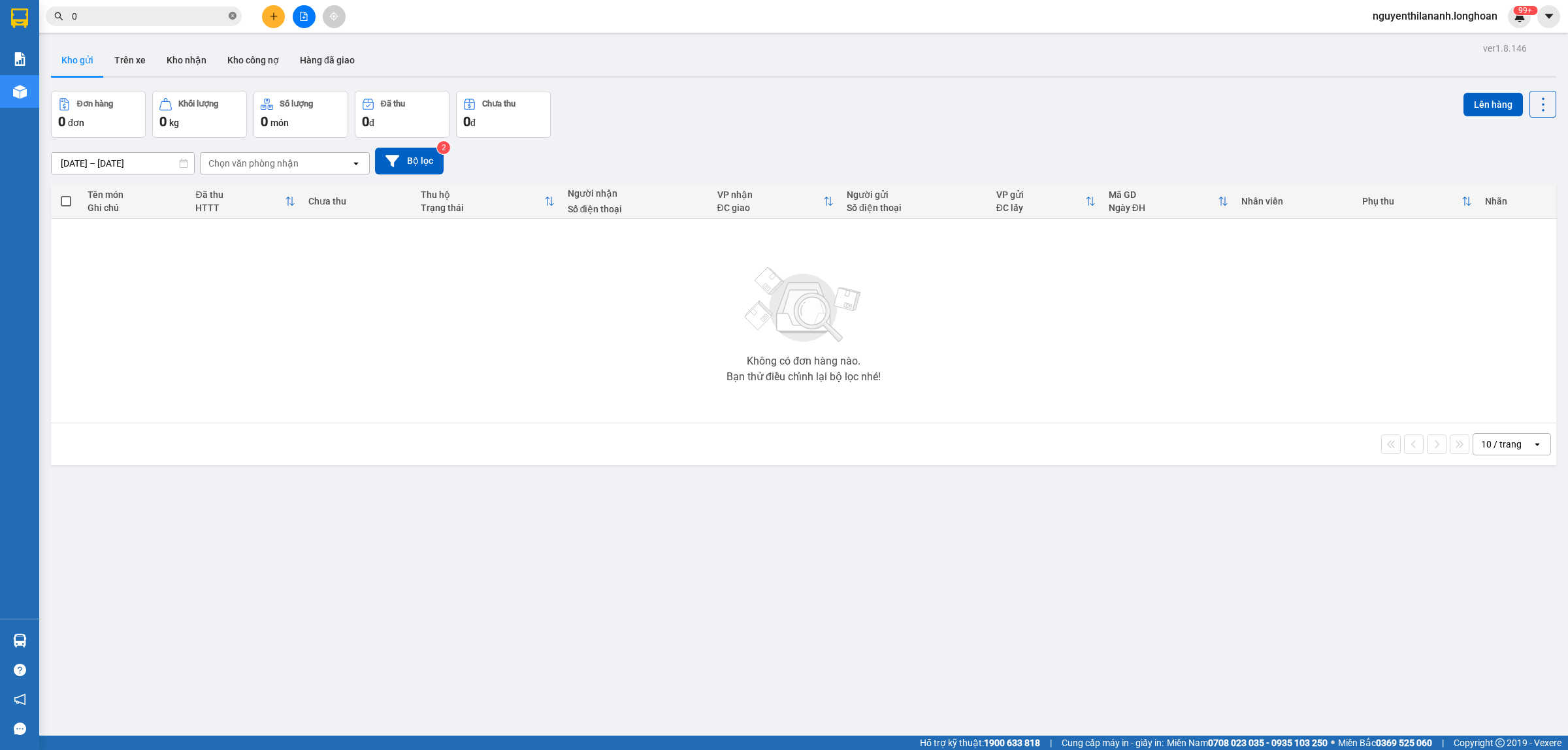
paste input "966025287"
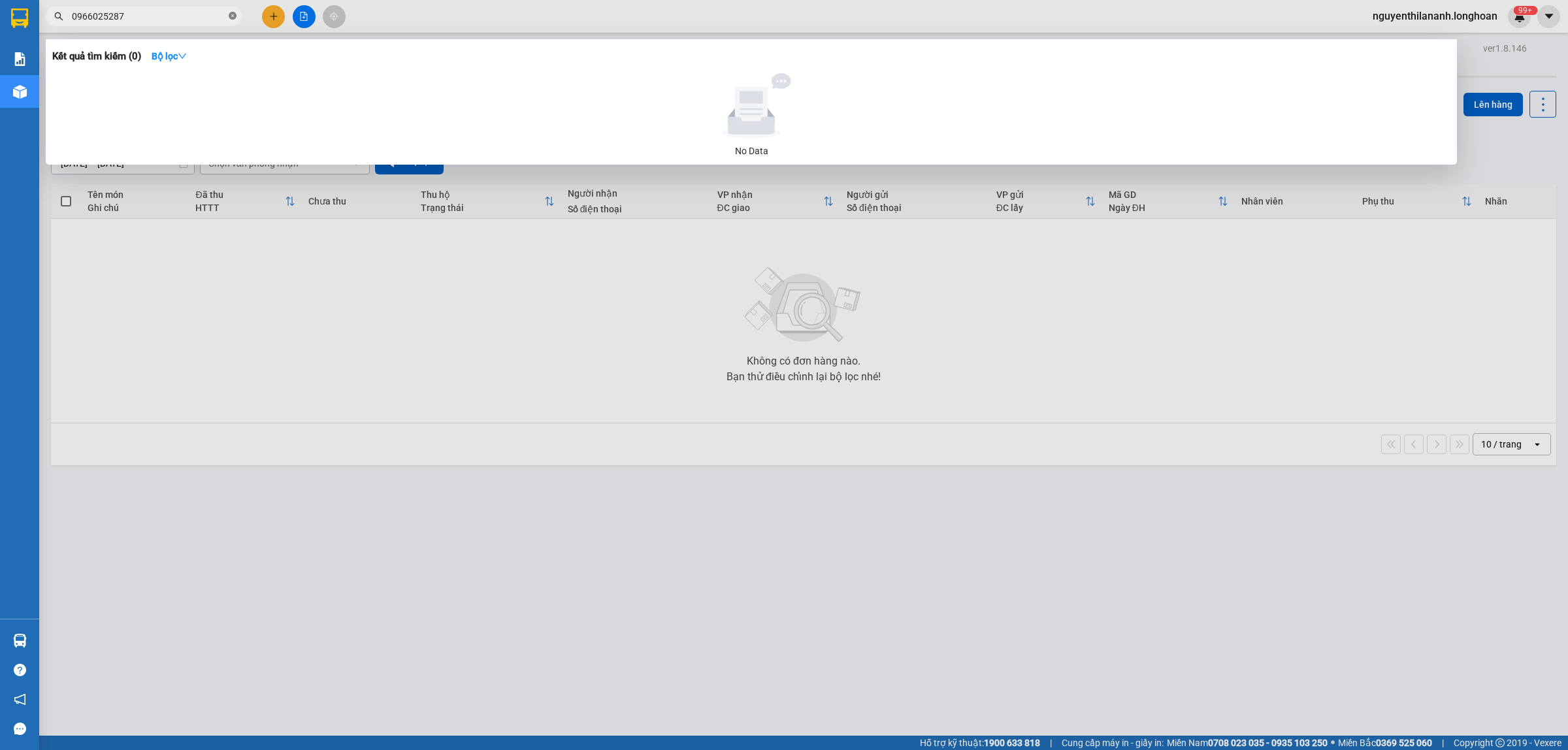
click at [232, 17] on icon "close-circle" at bounding box center [232, 16] width 8 height 8
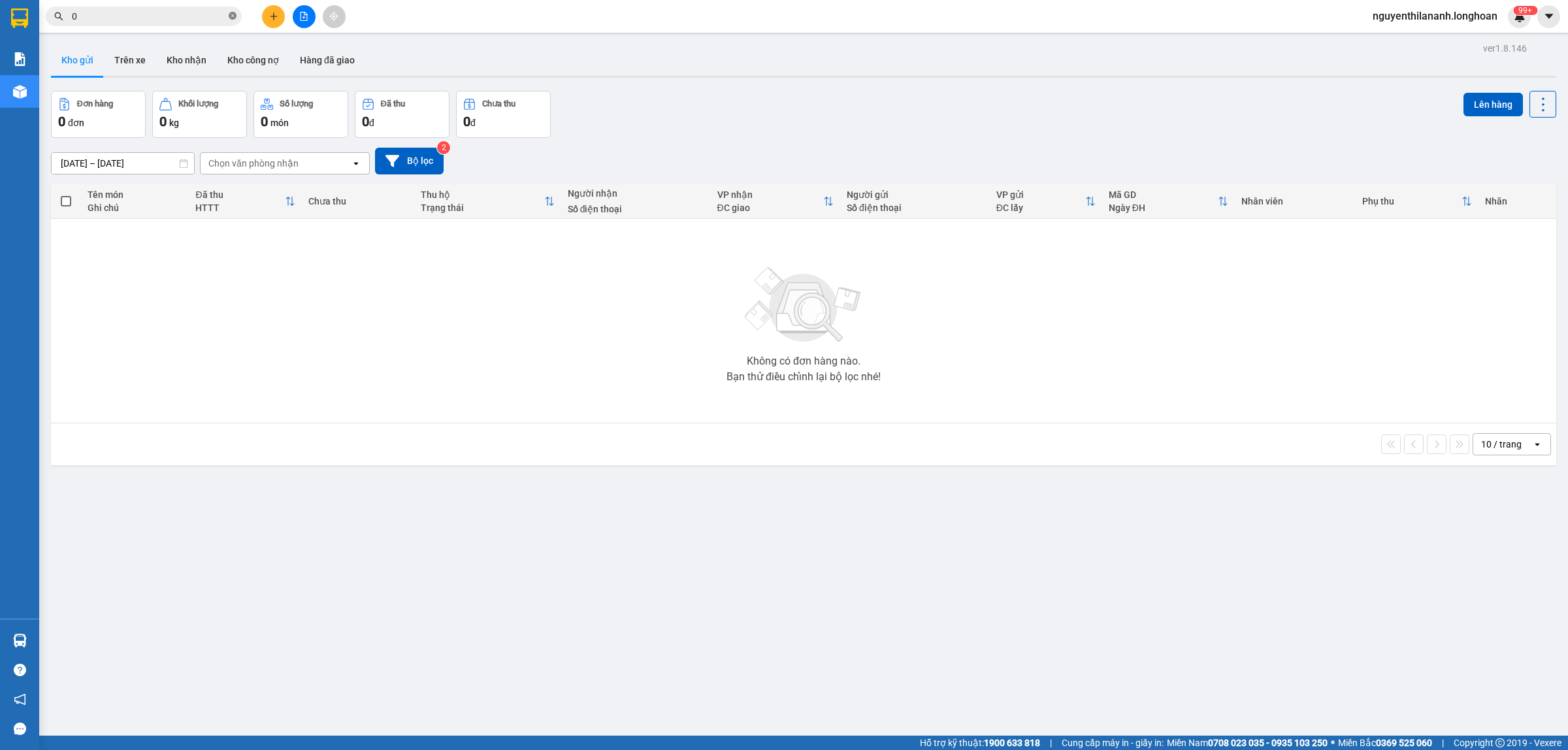
paste input "367886789"
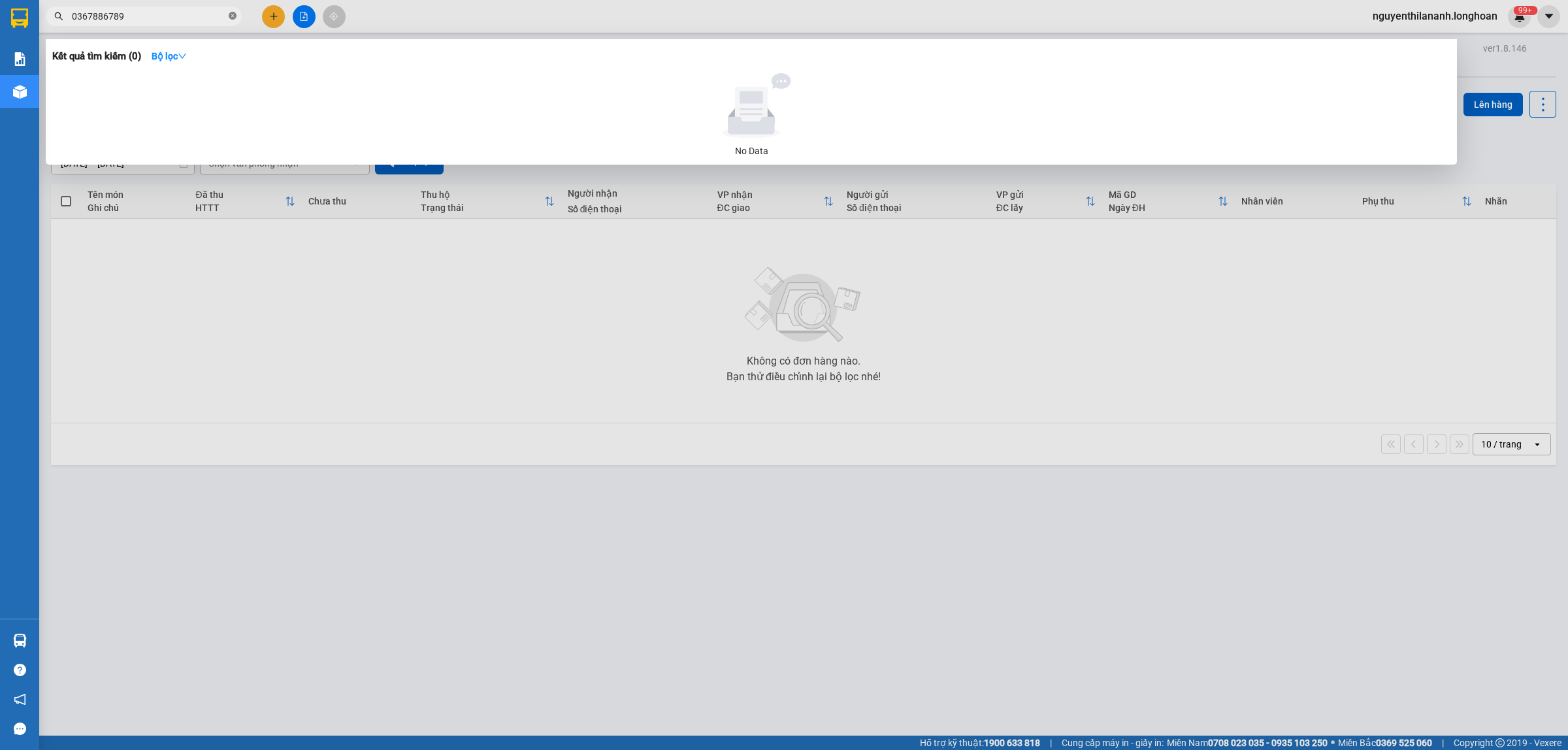
click at [232, 14] on icon "close-circle" at bounding box center [232, 16] width 8 height 8
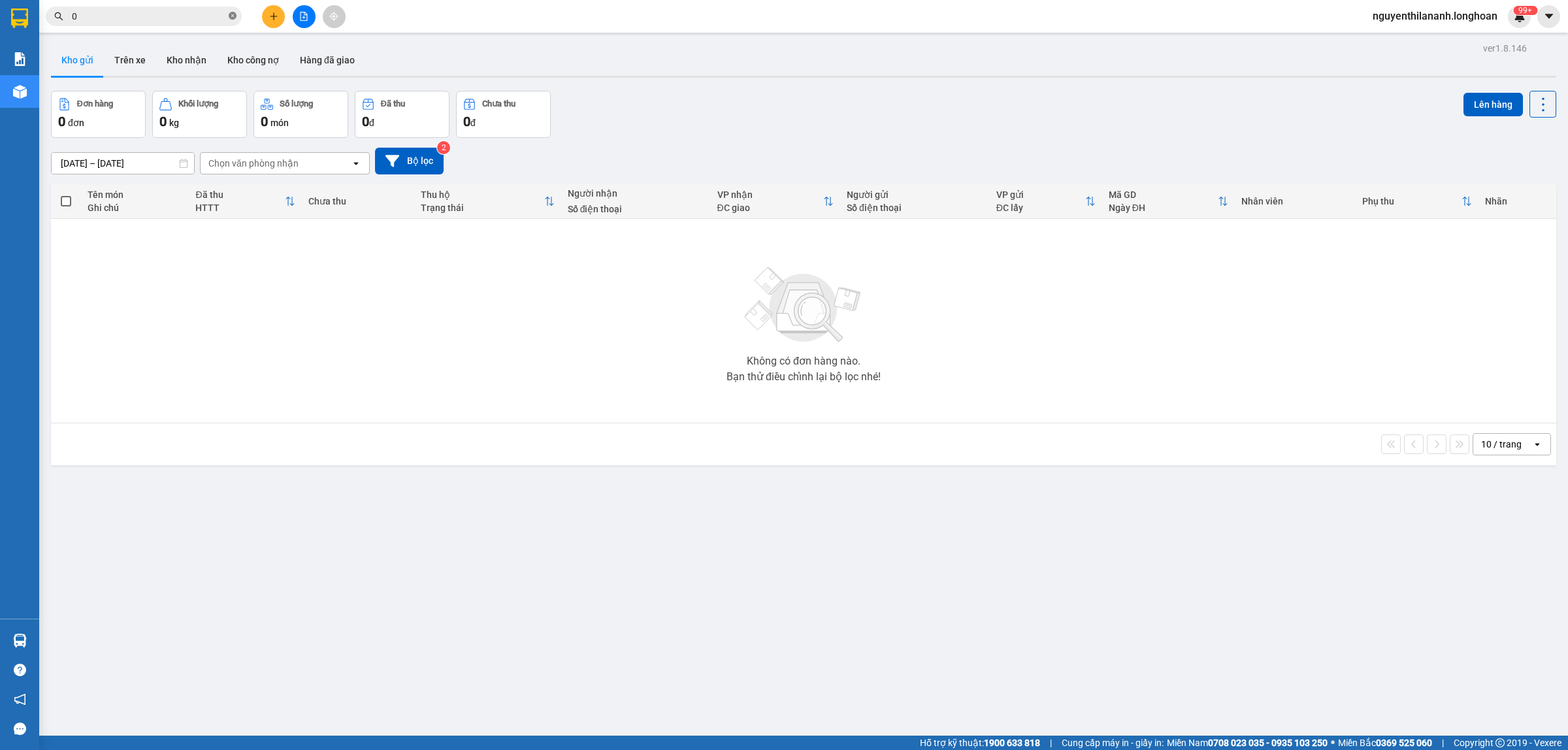
paste input "969816229"
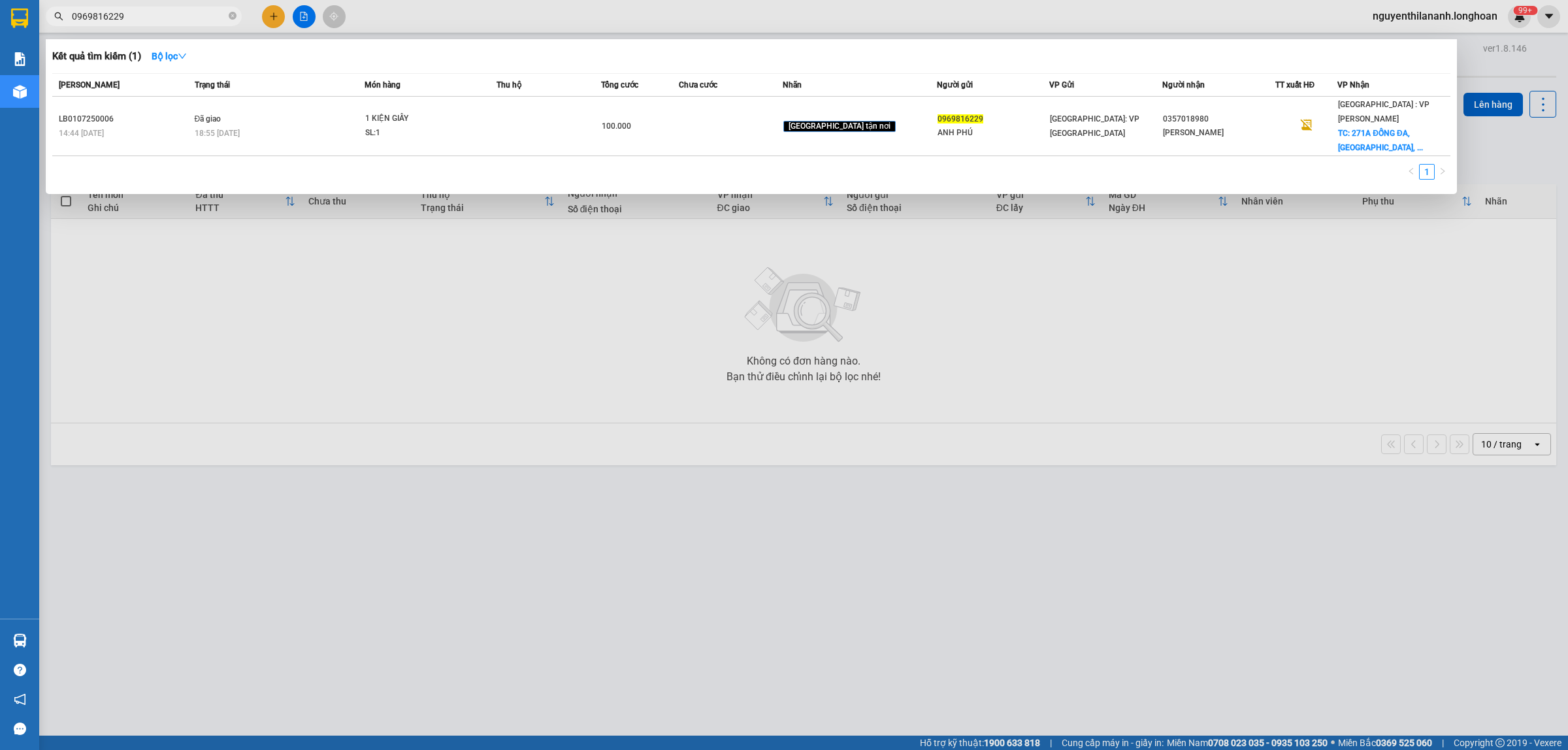
click at [227, 18] on span "0969816229" at bounding box center [143, 17] width 196 height 20
click at [232, 17] on icon "close-circle" at bounding box center [232, 16] width 8 height 8
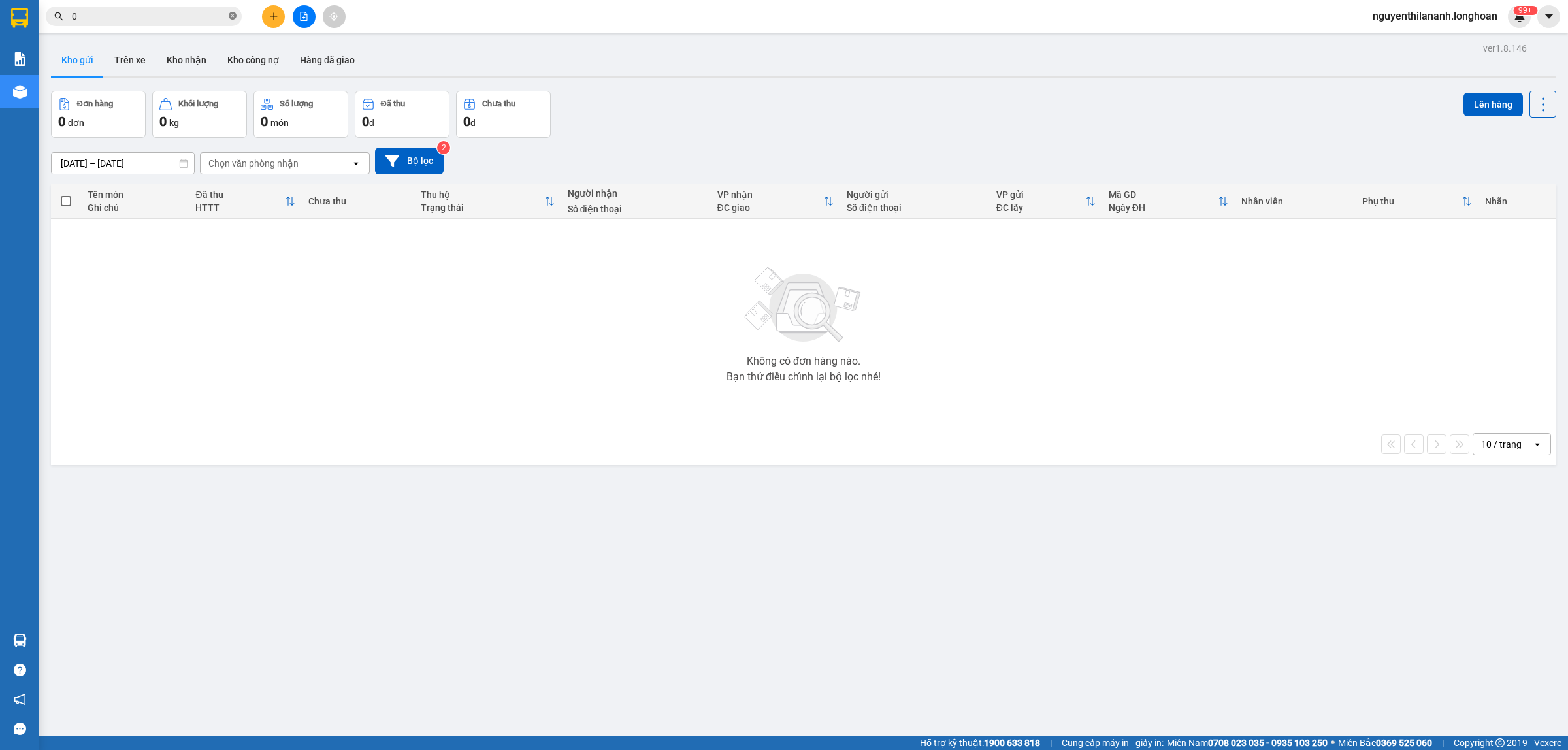
paste input "988469645"
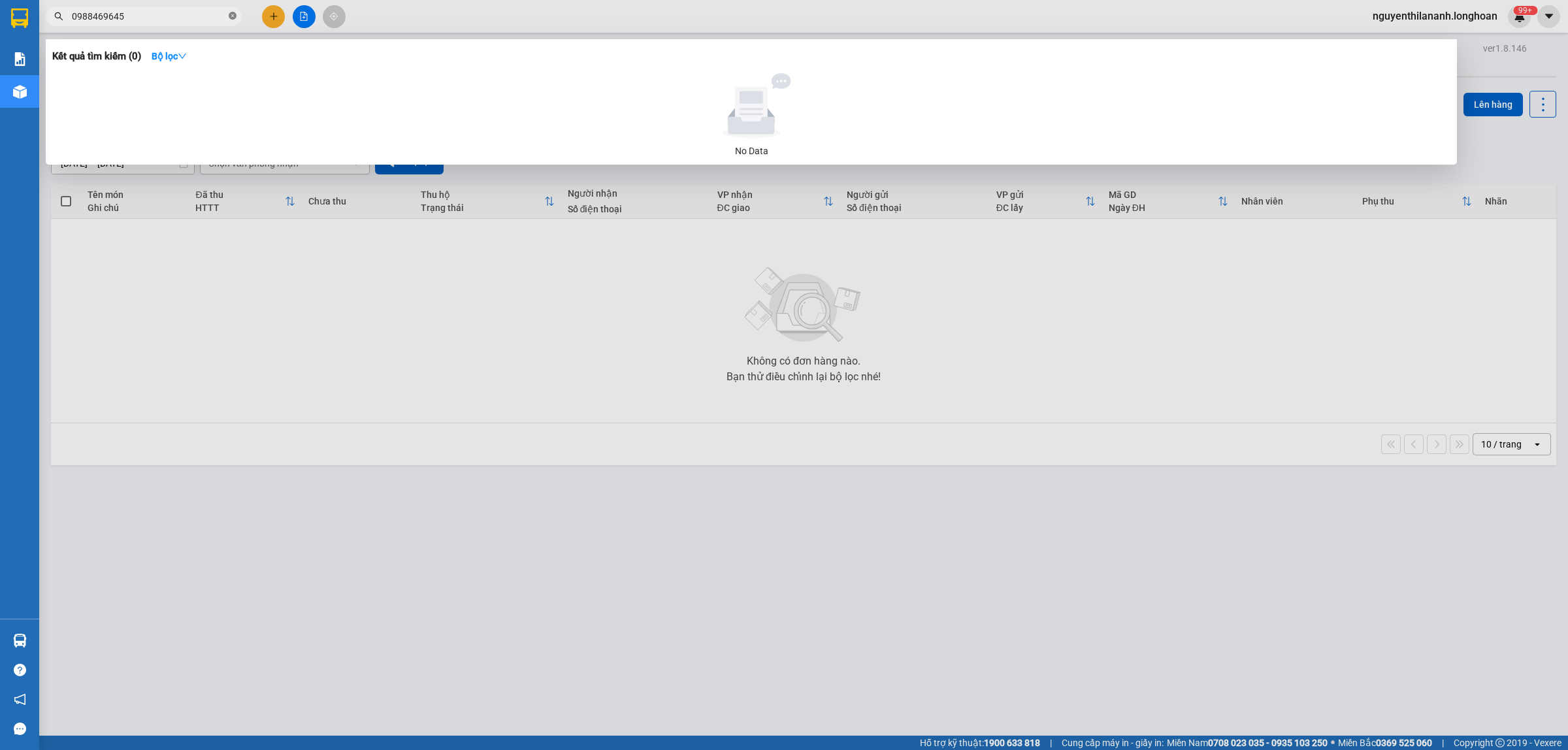
click at [229, 15] on icon "close-circle" at bounding box center [232, 16] width 8 height 8
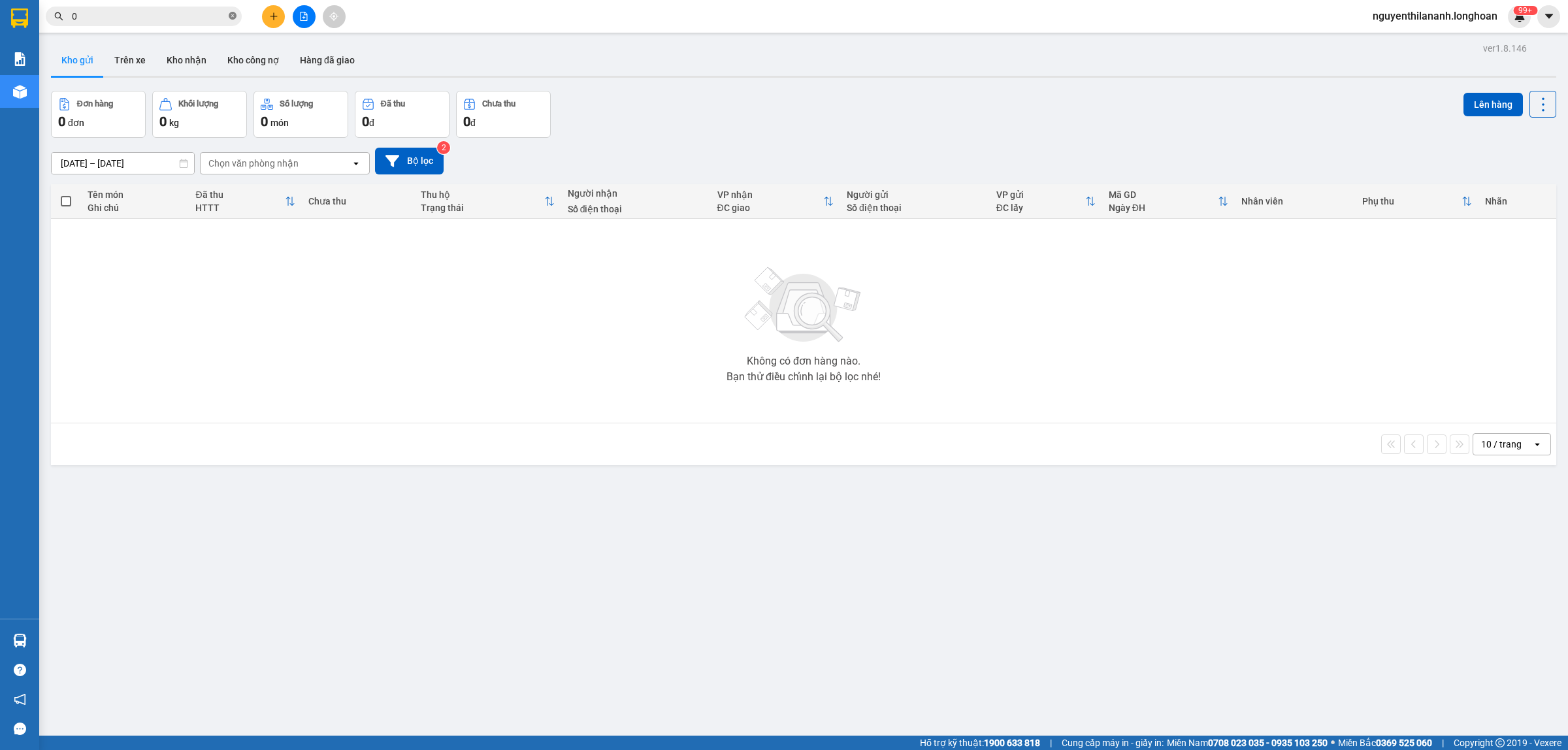
paste input "2466663859"
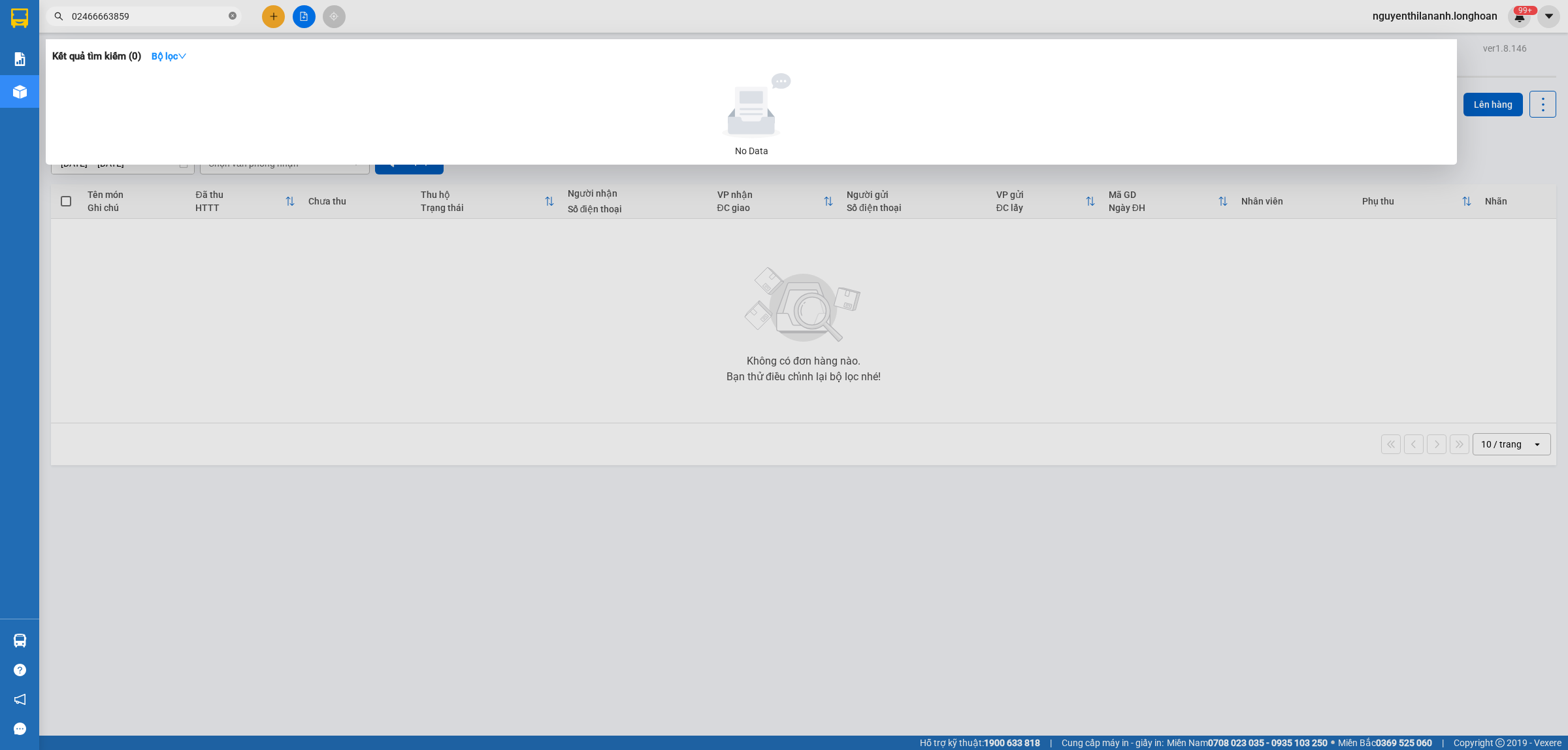
click at [232, 15] on icon "close-circle" at bounding box center [232, 16] width 8 height 8
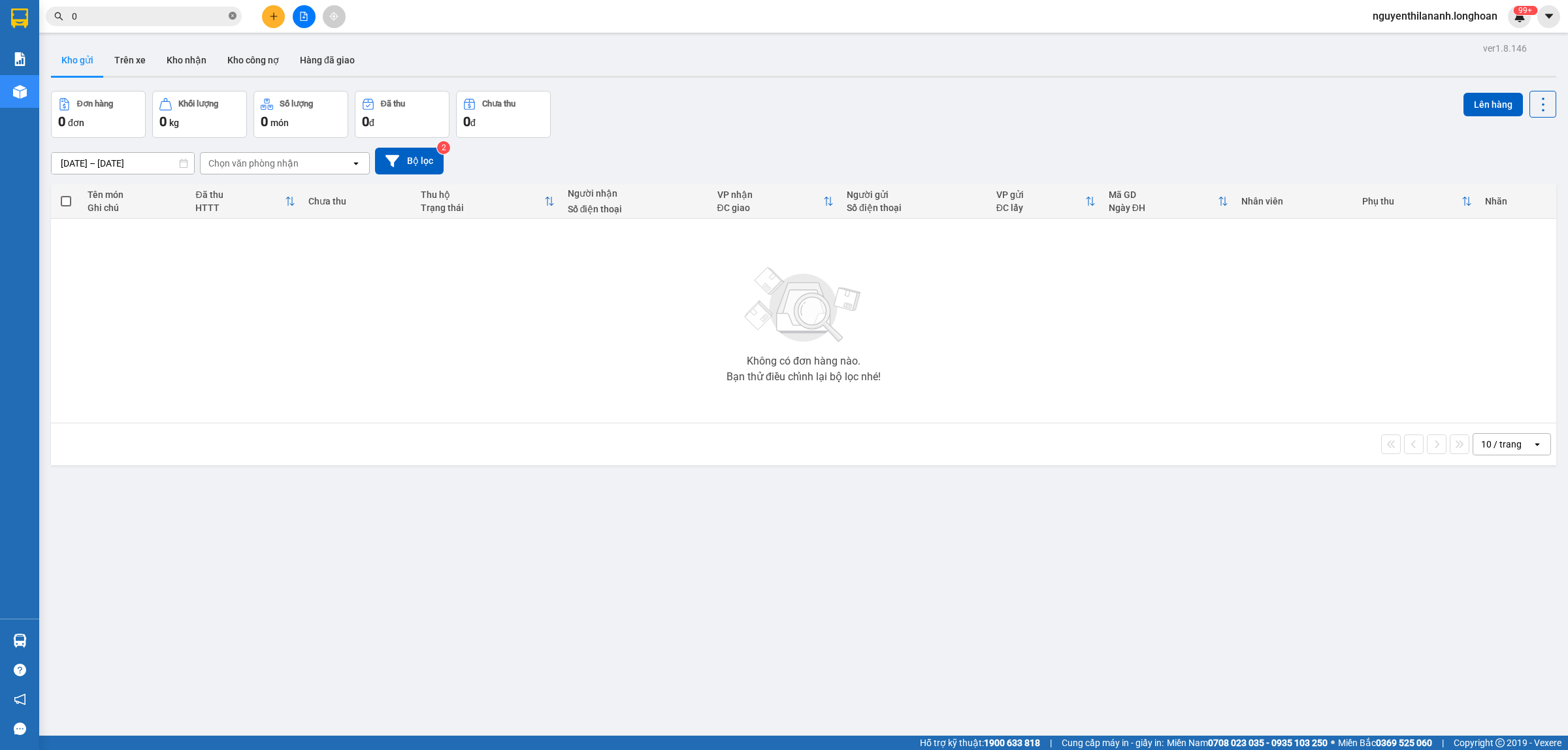
paste input "832362000"
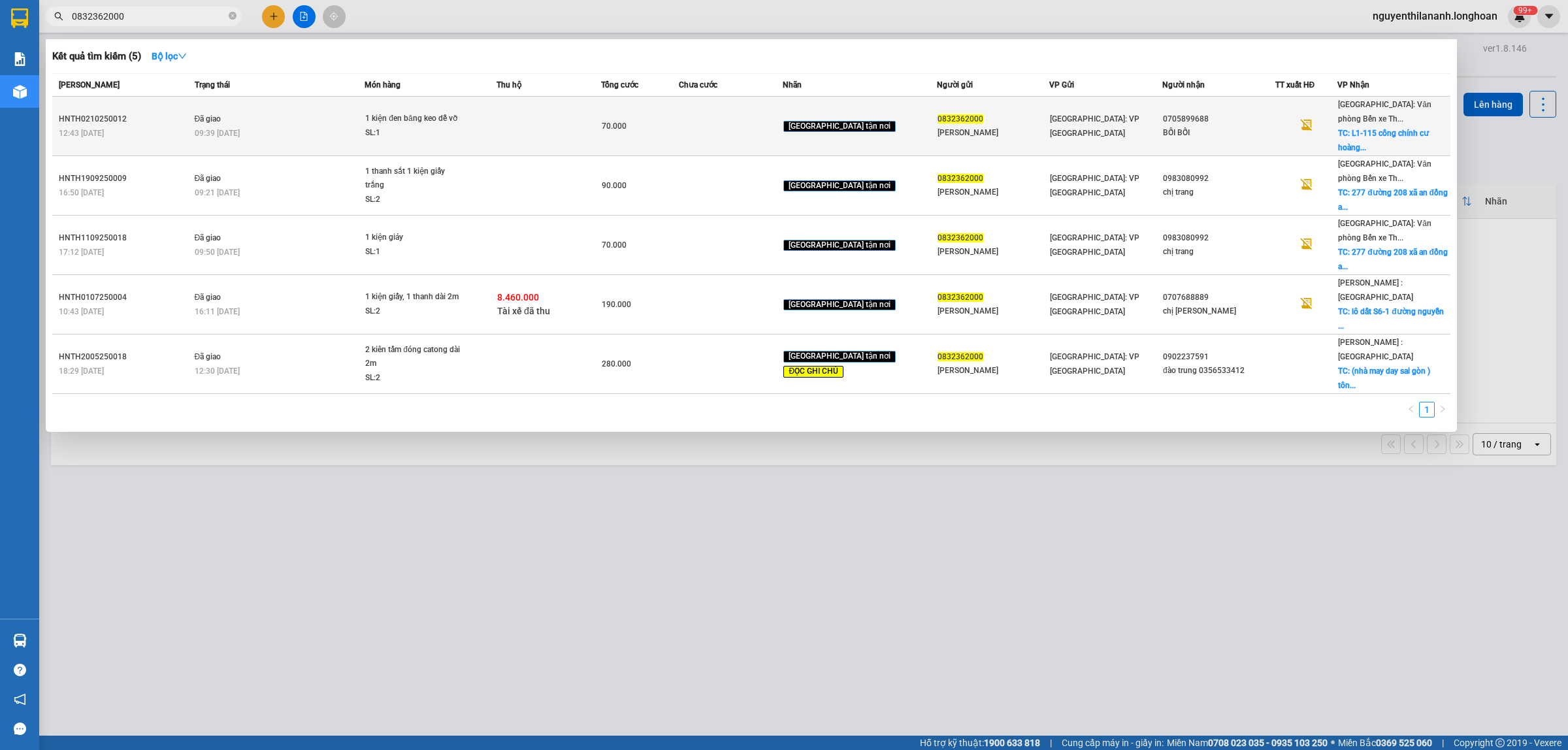
click at [162, 126] on div "12:43 [DATE]" at bounding box center [125, 133] width 132 height 15
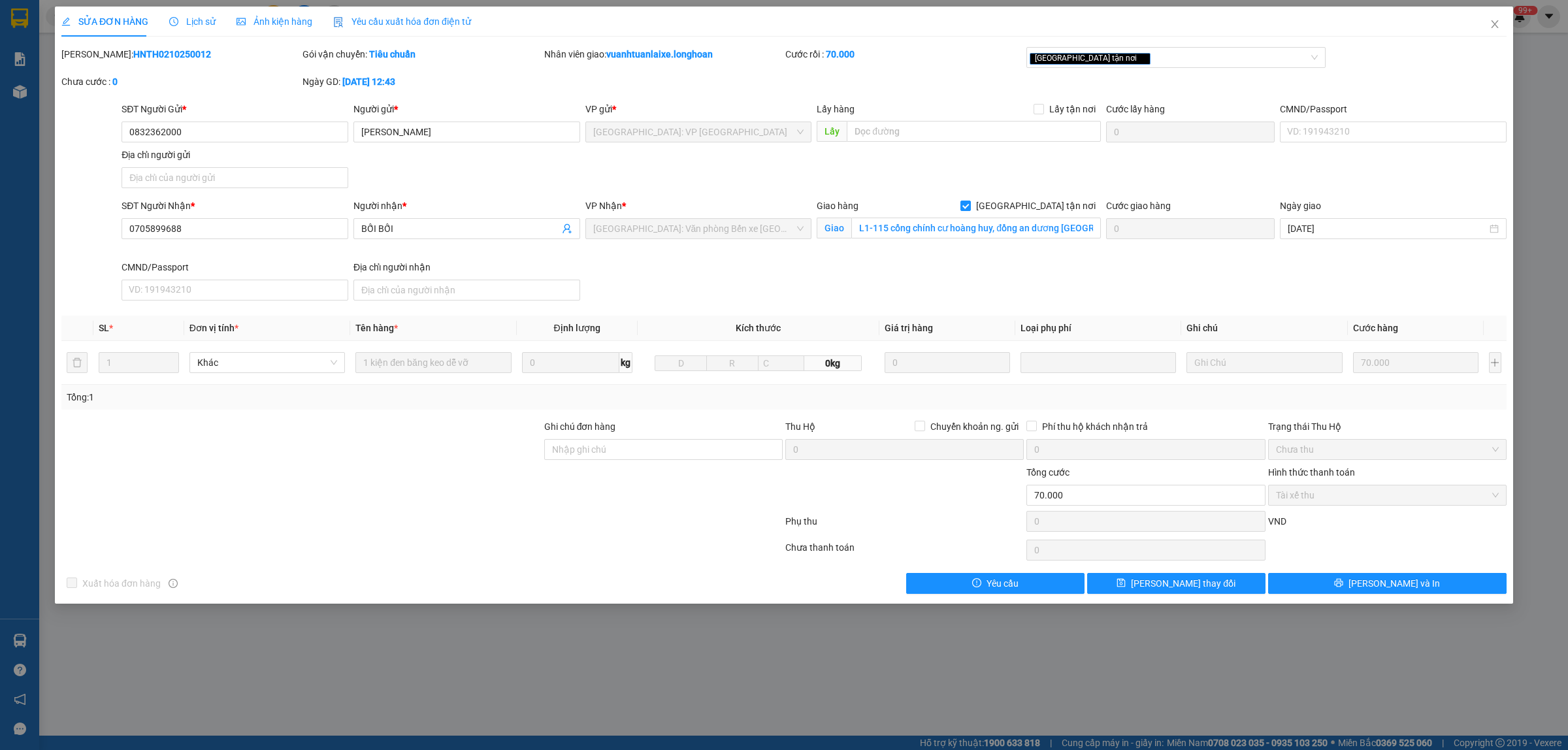
drag, startPoint x: 182, startPoint y: 50, endPoint x: 95, endPoint y: 59, distance: 87.5
click at [95, 59] on div "[PERSON_NAME]: HNTH0210250012" at bounding box center [181, 54] width 238 height 15
click at [1494, 25] on icon "close" at bounding box center [1494, 23] width 7 height 8
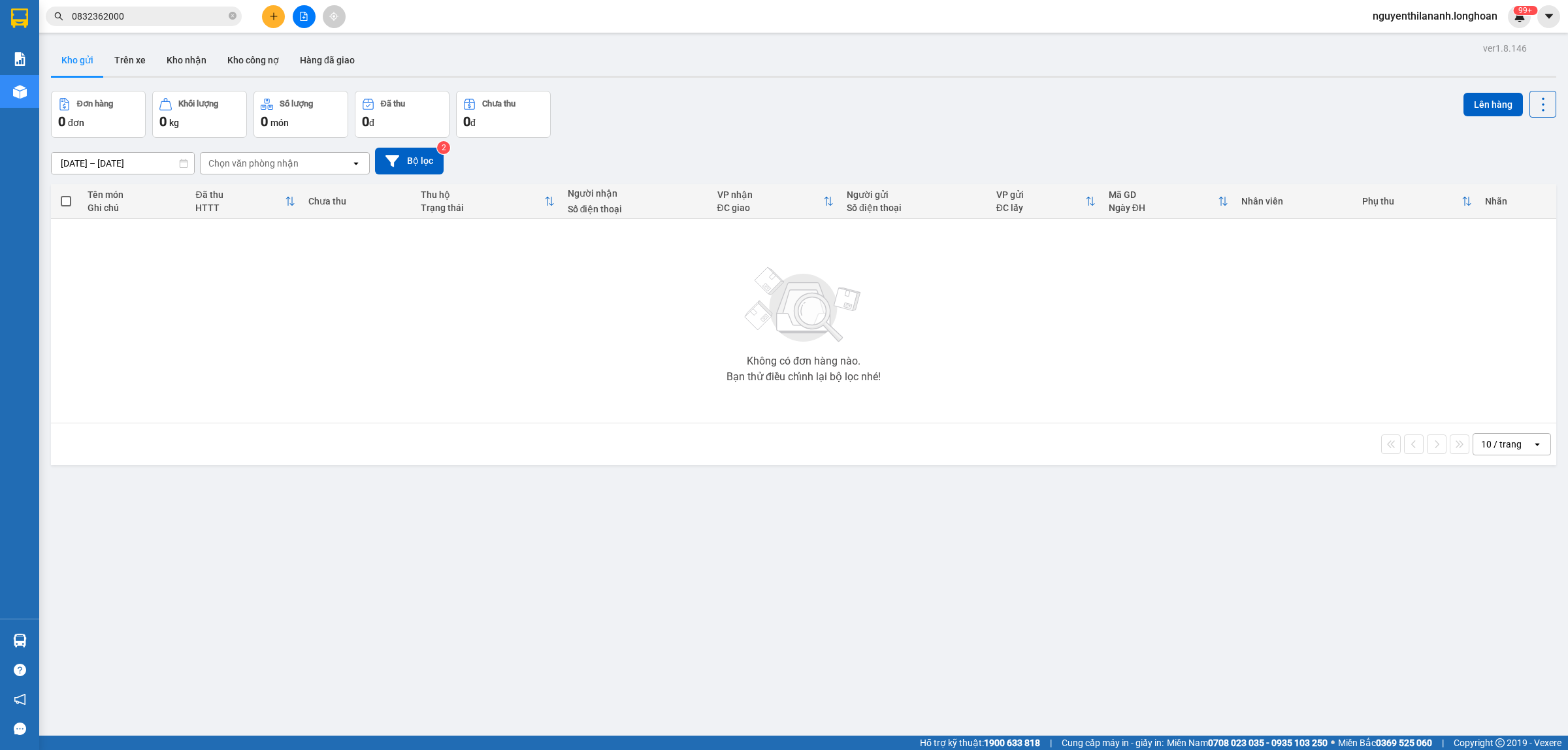
click at [160, 20] on input "0832362000" at bounding box center [149, 17] width 154 height 15
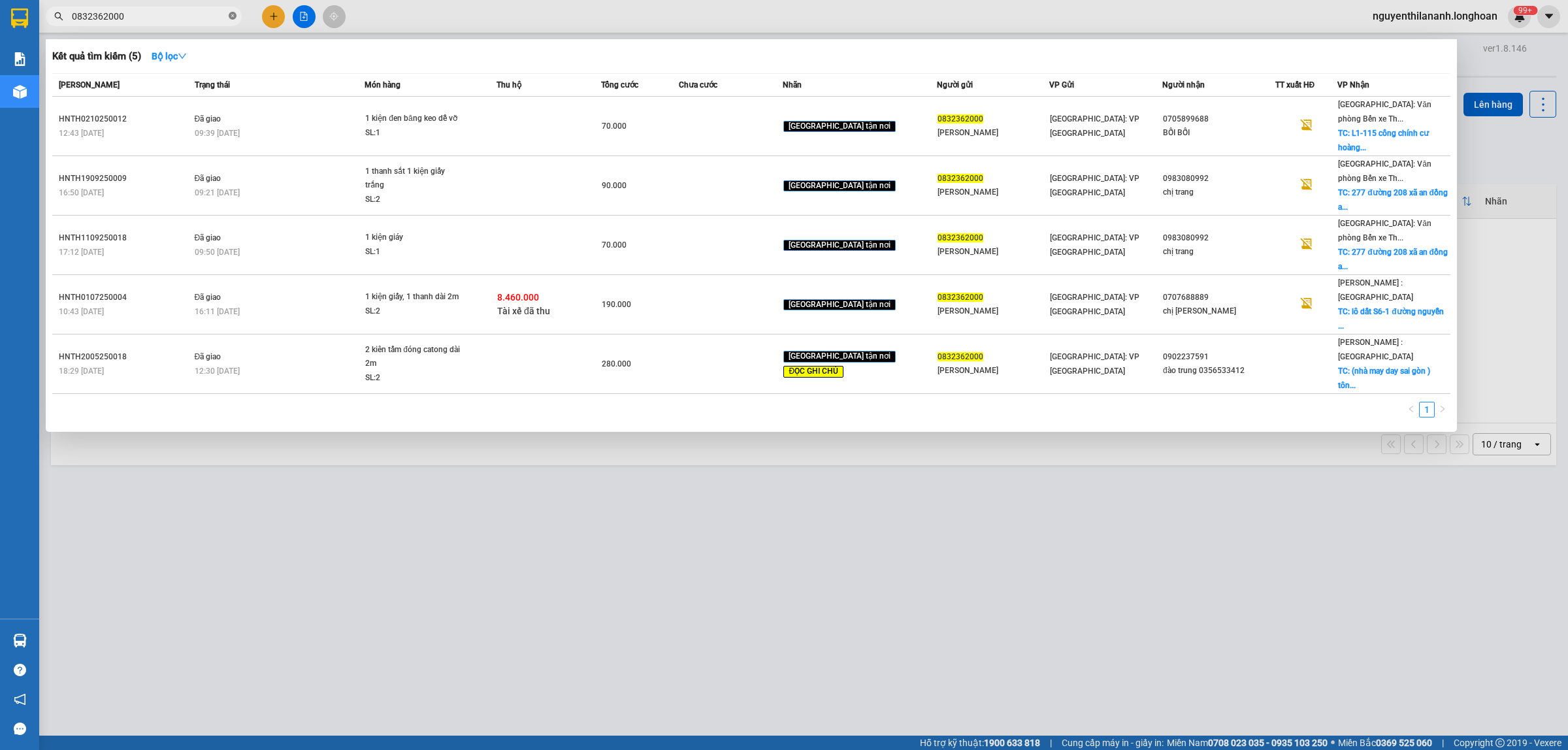
click at [232, 12] on icon "close-circle" at bounding box center [232, 16] width 8 height 8
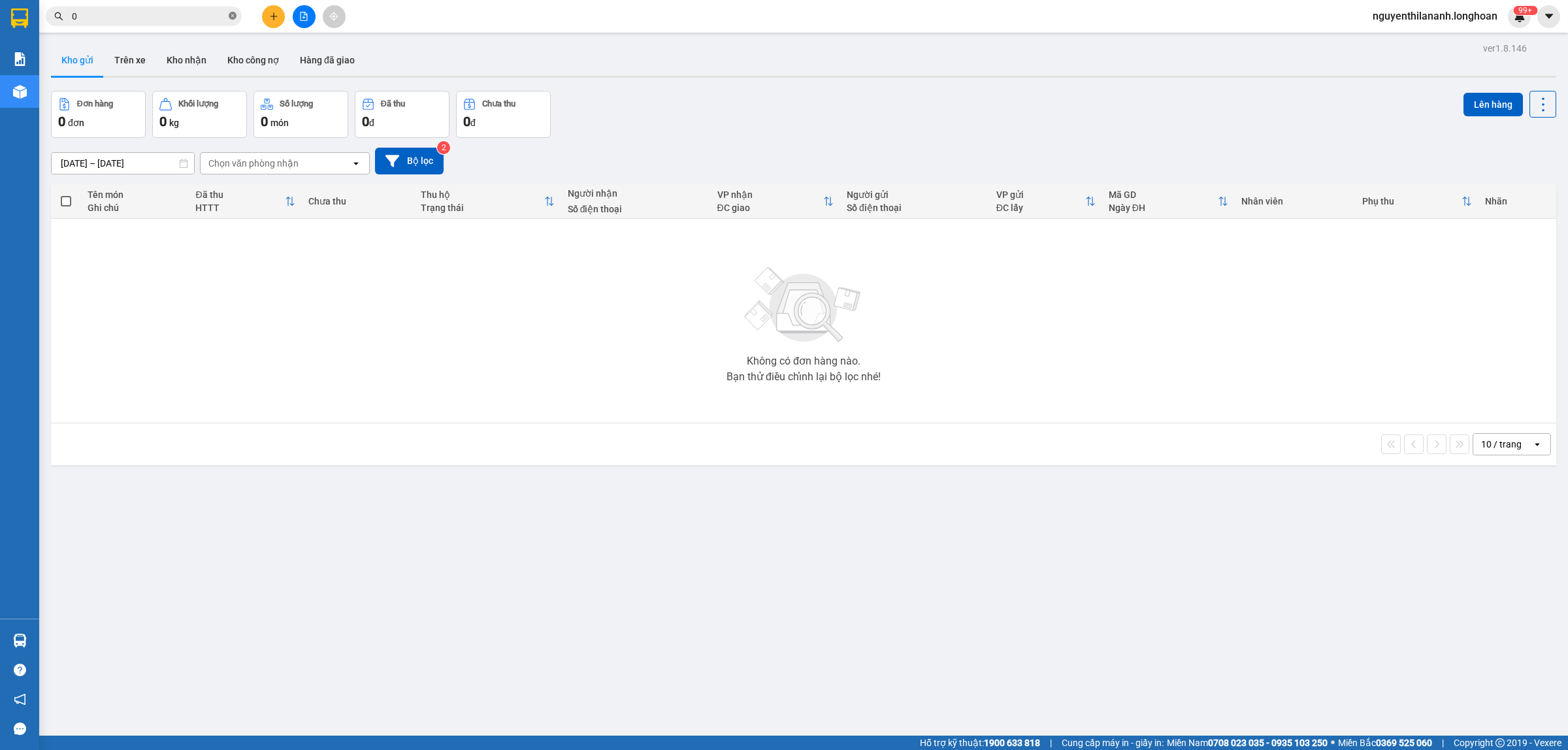
paste input "973882026"
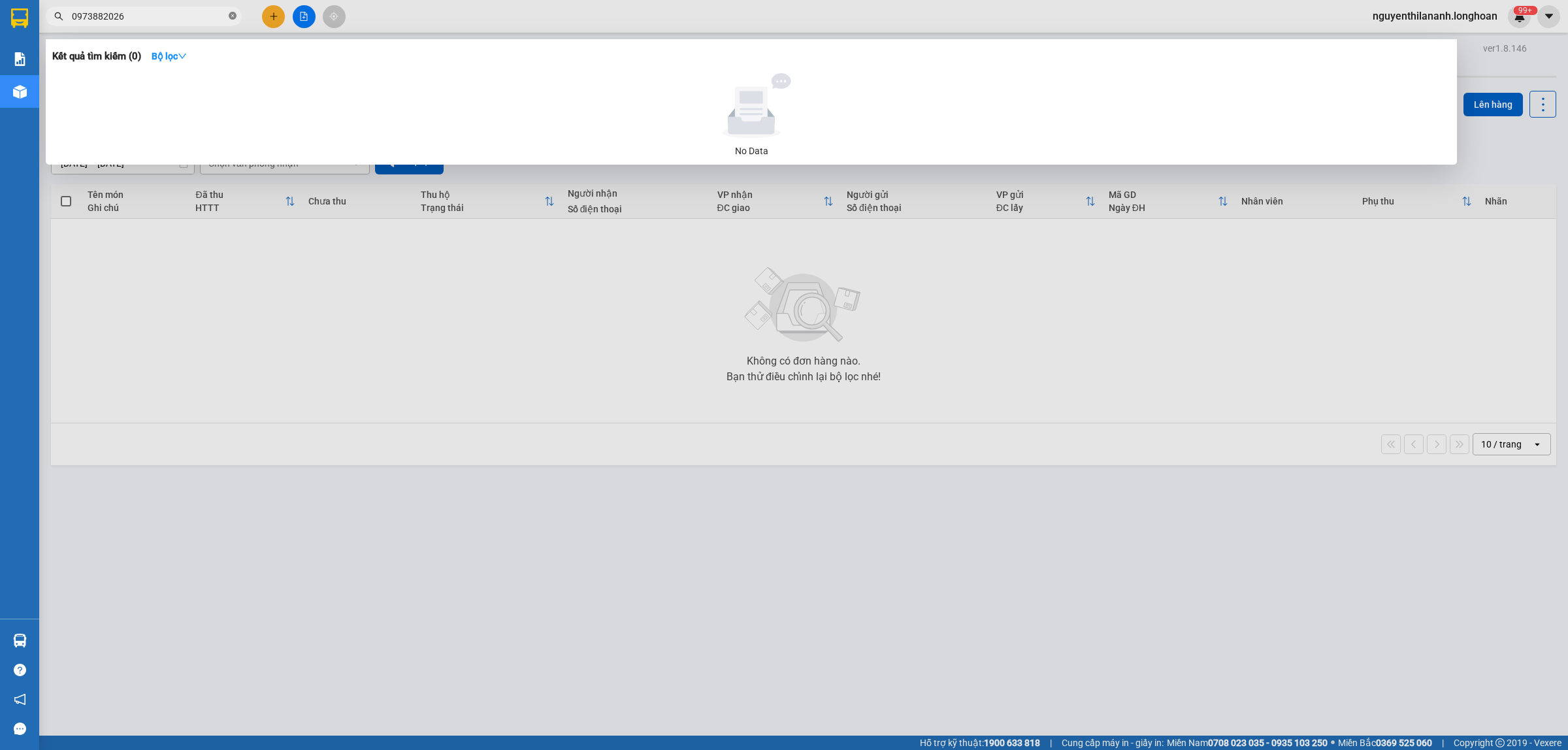
click at [232, 20] on span at bounding box center [232, 17] width 8 height 12
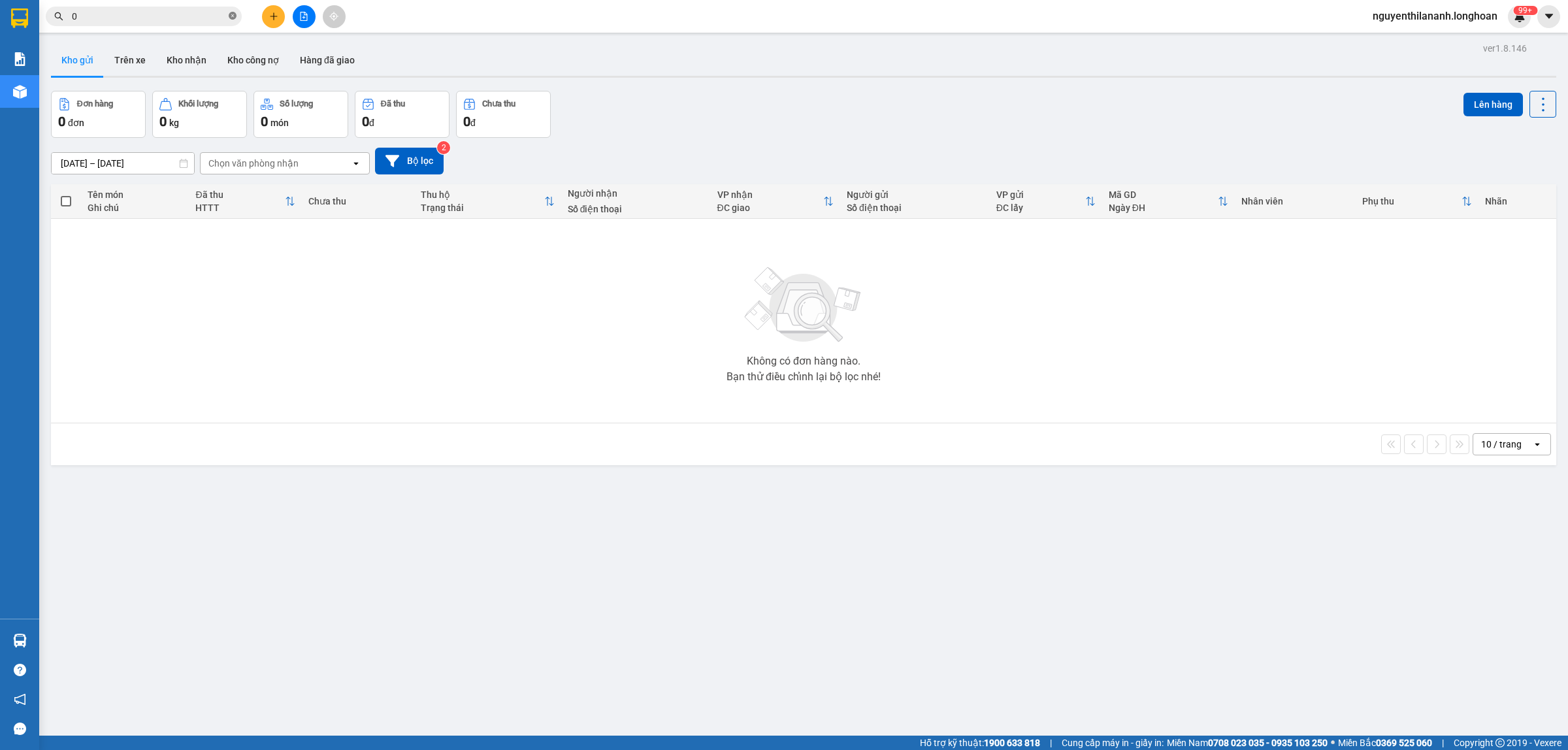
paste input "867483468"
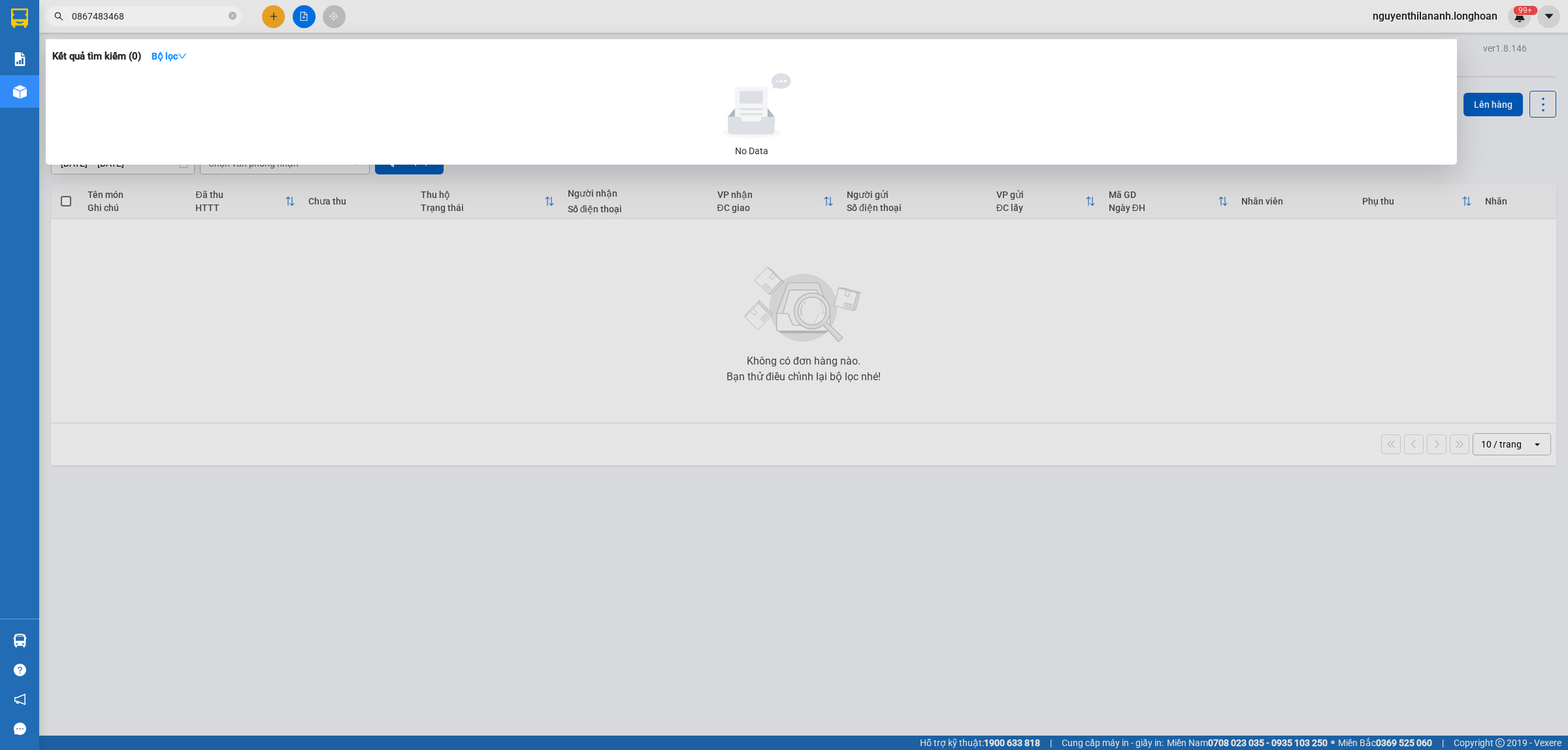
click at [227, 20] on span "0867483468" at bounding box center [143, 17] width 196 height 20
click at [230, 20] on span at bounding box center [232, 17] width 8 height 12
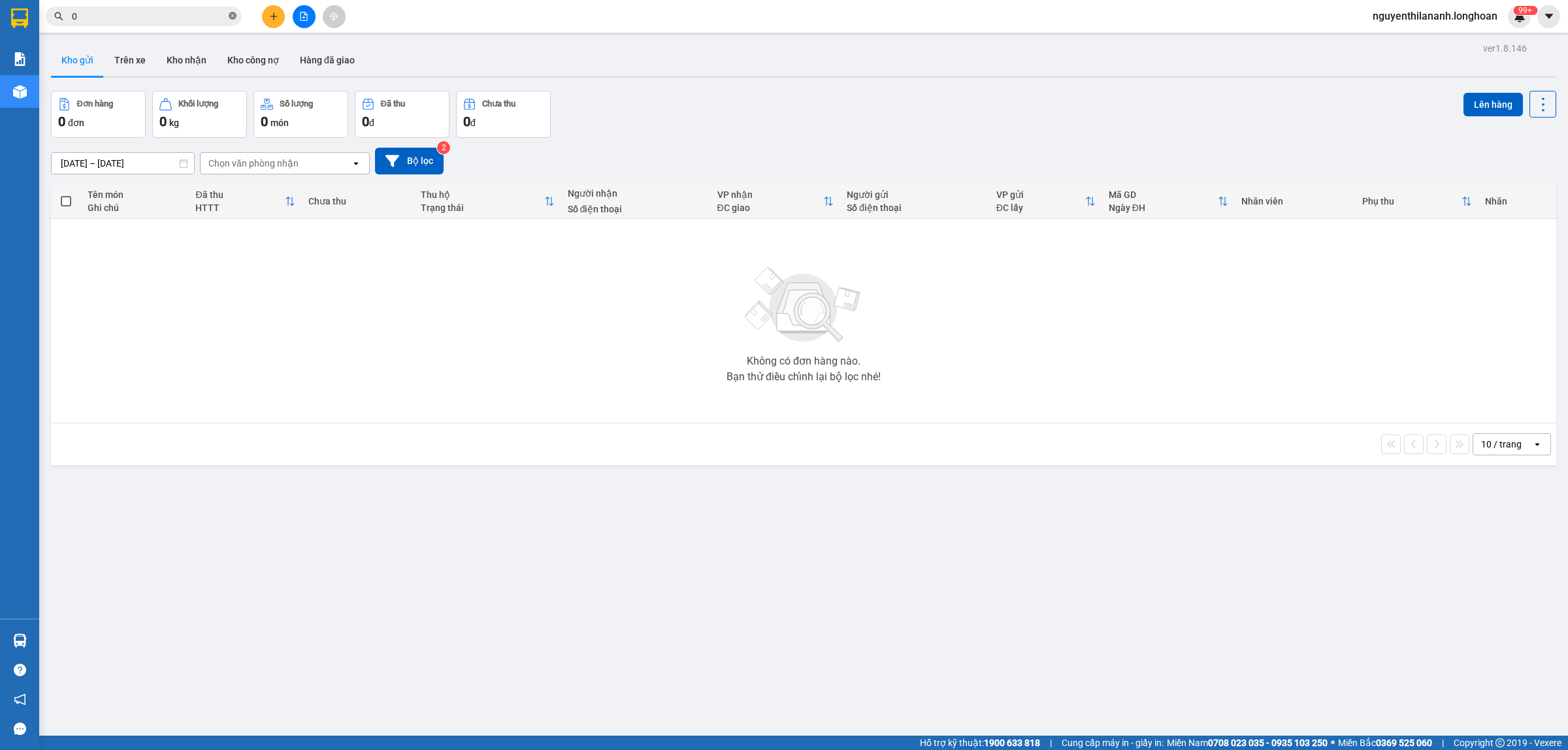
paste input "977488597"
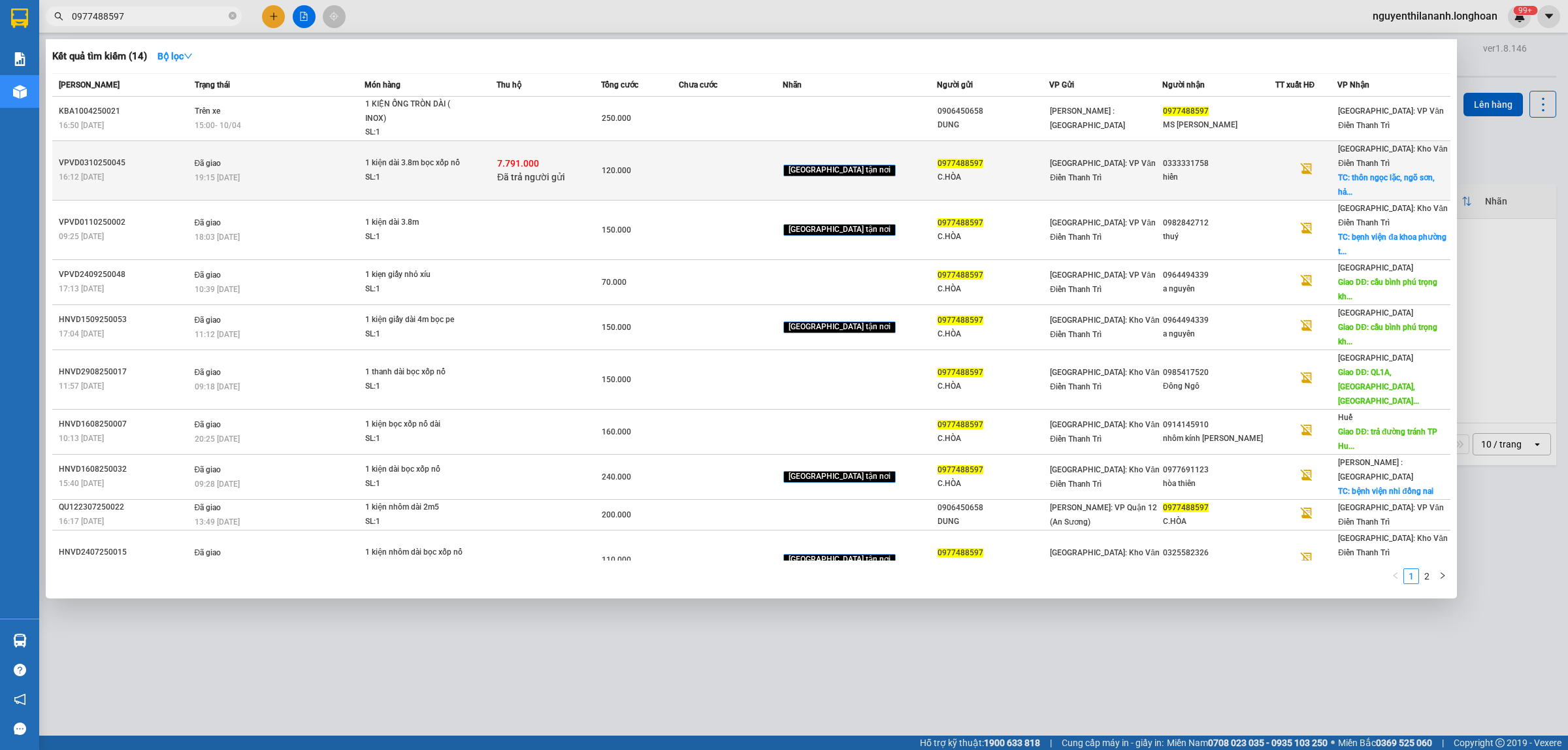
click at [170, 170] on div "16:12 [DATE]" at bounding box center [125, 177] width 132 height 15
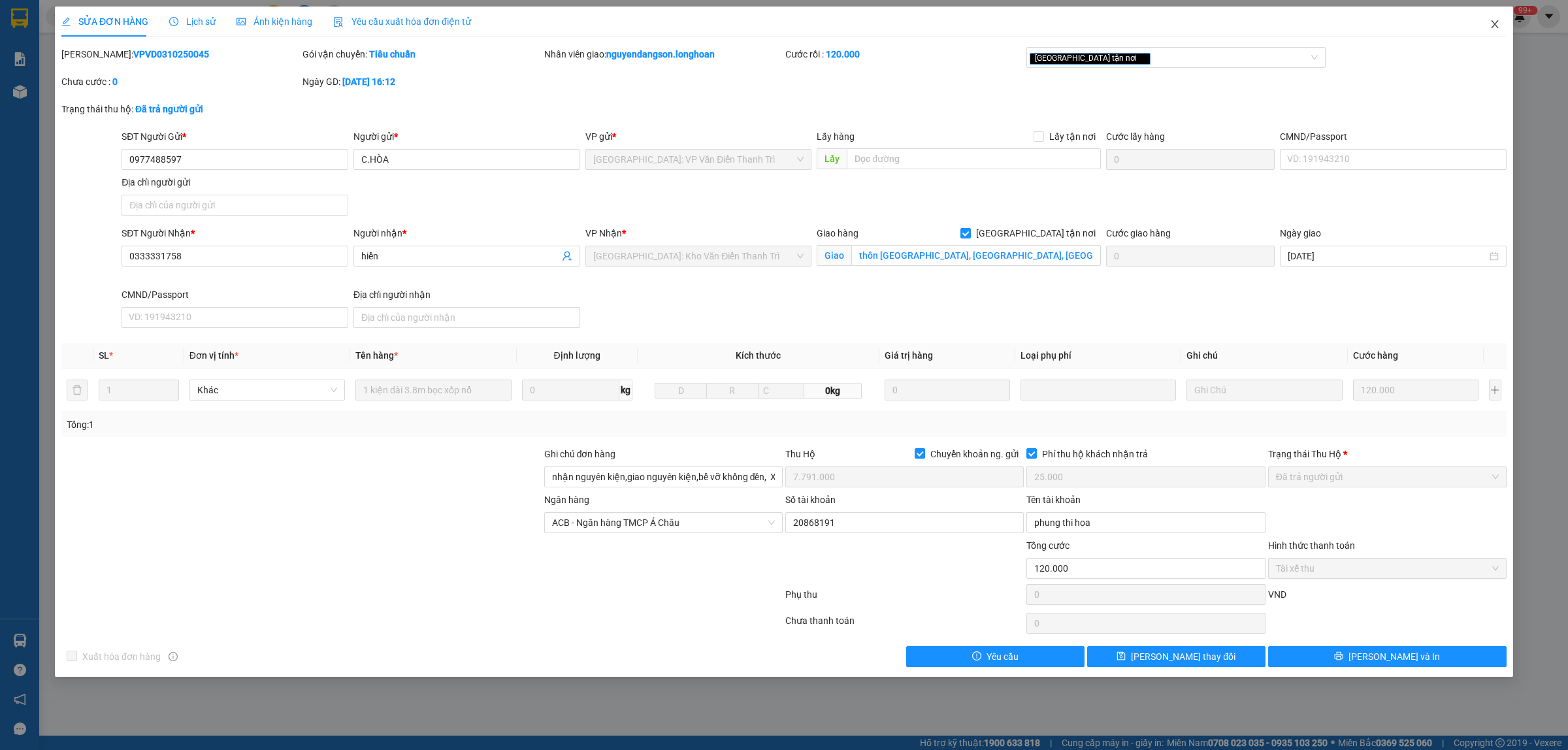
click at [1494, 30] on span "Close" at bounding box center [1494, 25] width 37 height 37
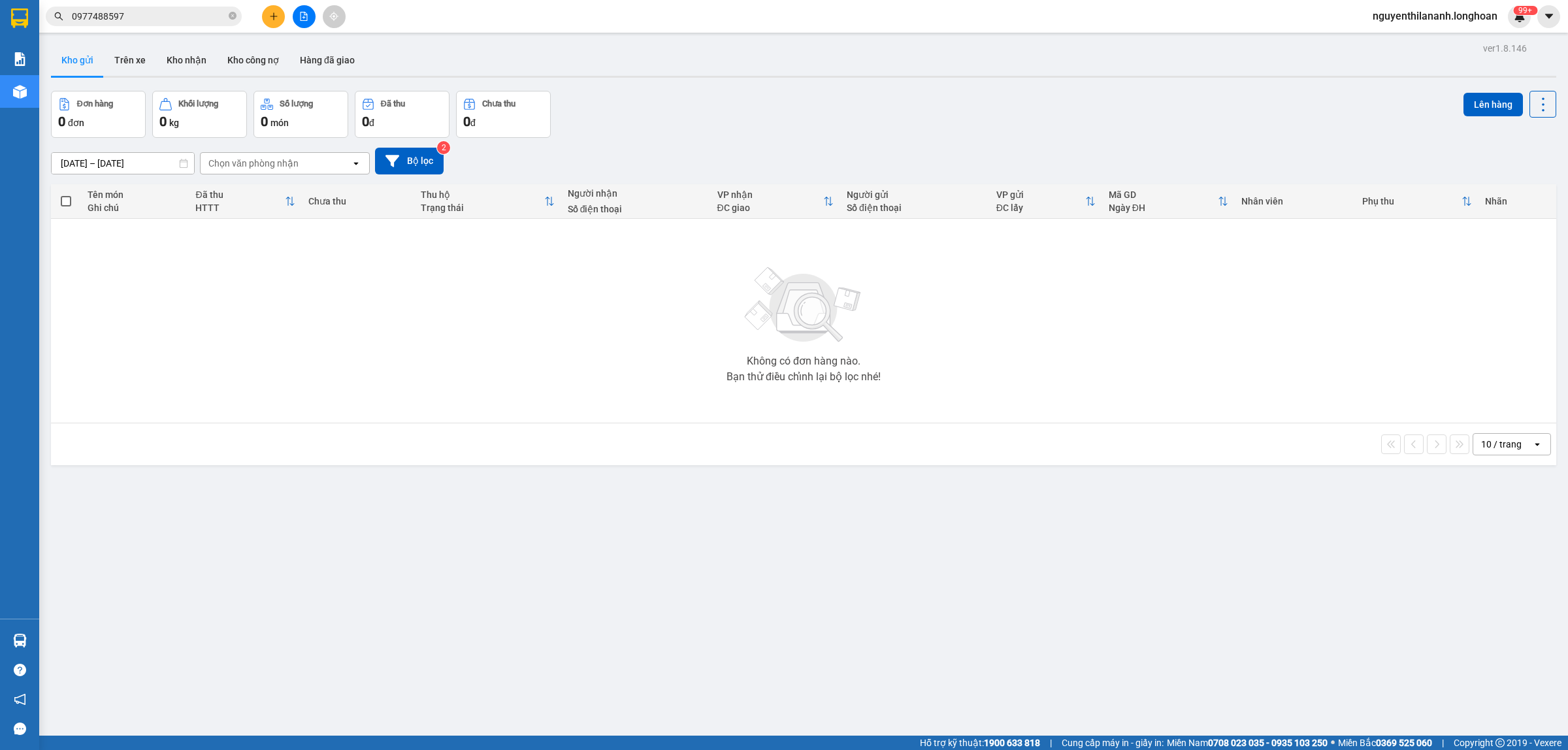
click at [154, 11] on input "0977488597" at bounding box center [149, 17] width 154 height 15
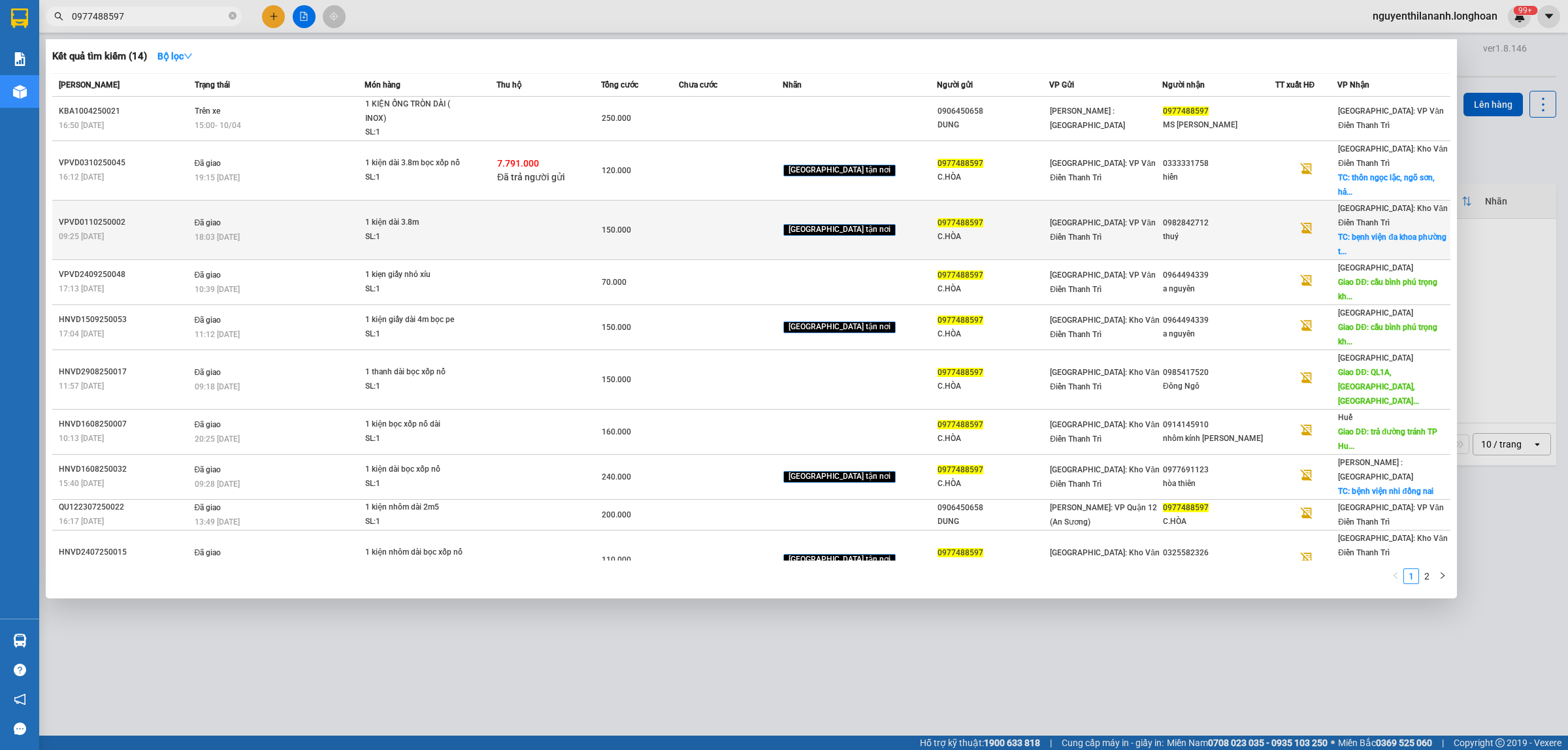
click at [173, 230] on div "09:25 [DATE]" at bounding box center [125, 237] width 132 height 15
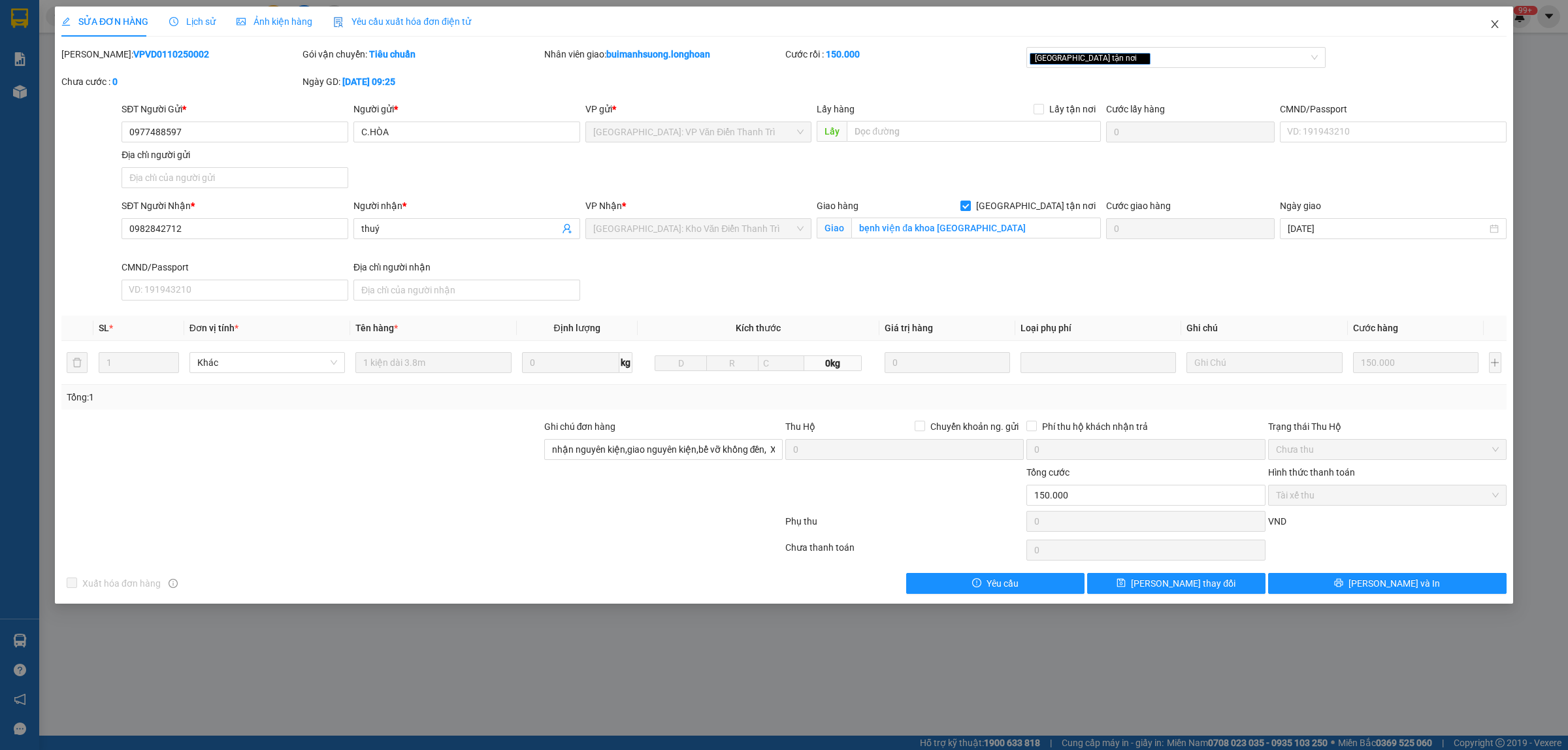
click at [1496, 20] on icon "close" at bounding box center [1494, 24] width 10 height 10
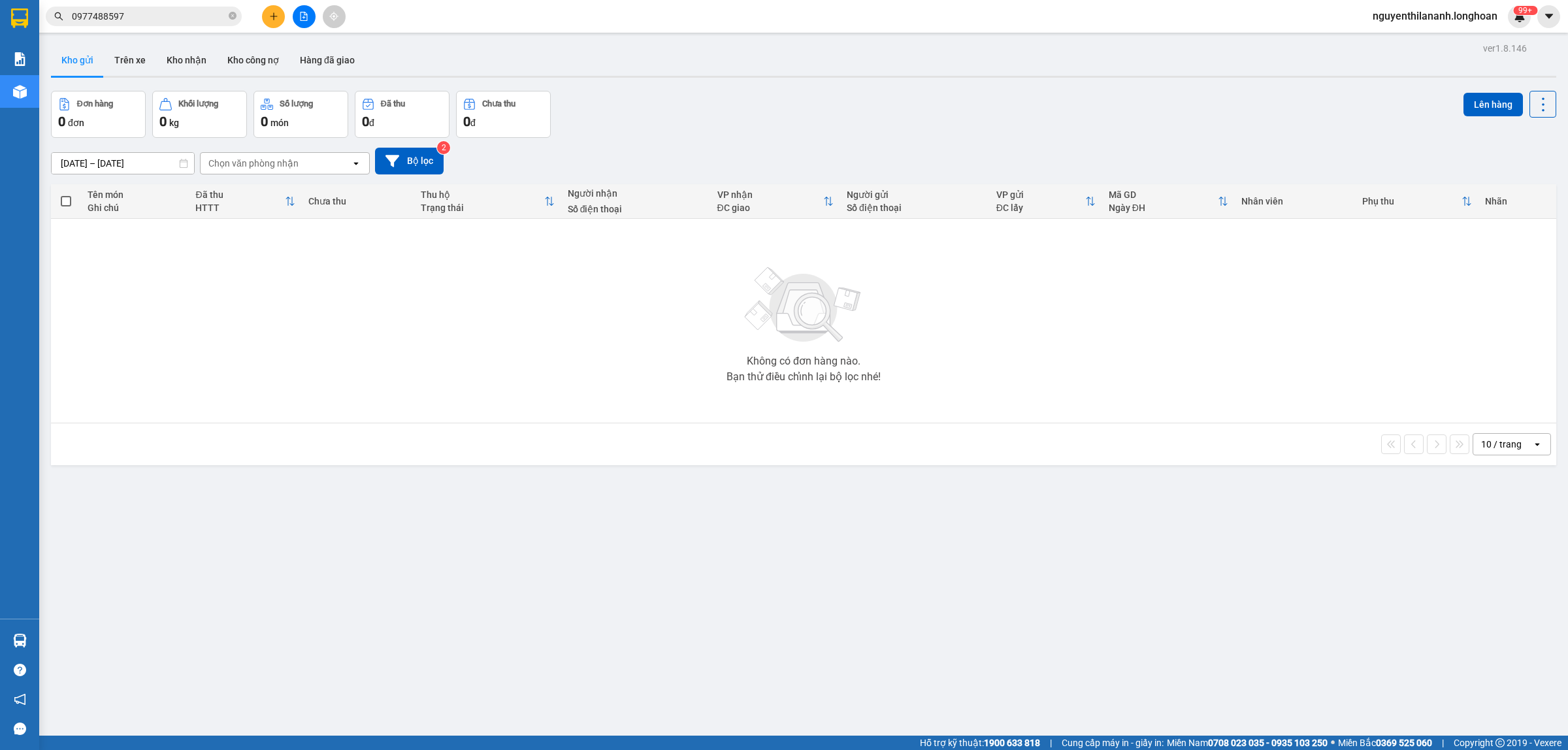
click at [180, 21] on input "0977488597" at bounding box center [149, 17] width 154 height 15
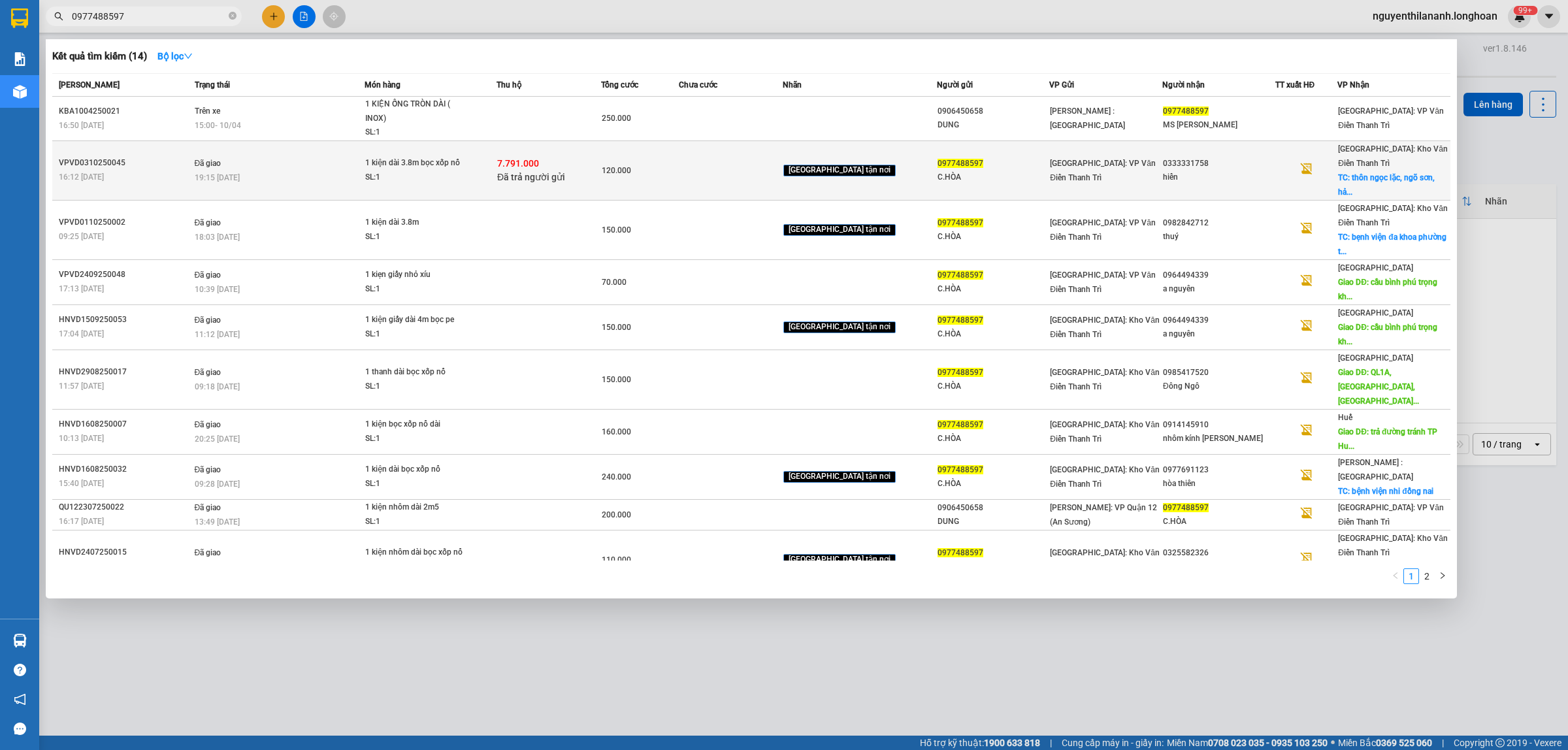
click at [154, 157] on div "VPVD0310250045" at bounding box center [125, 164] width 132 height 14
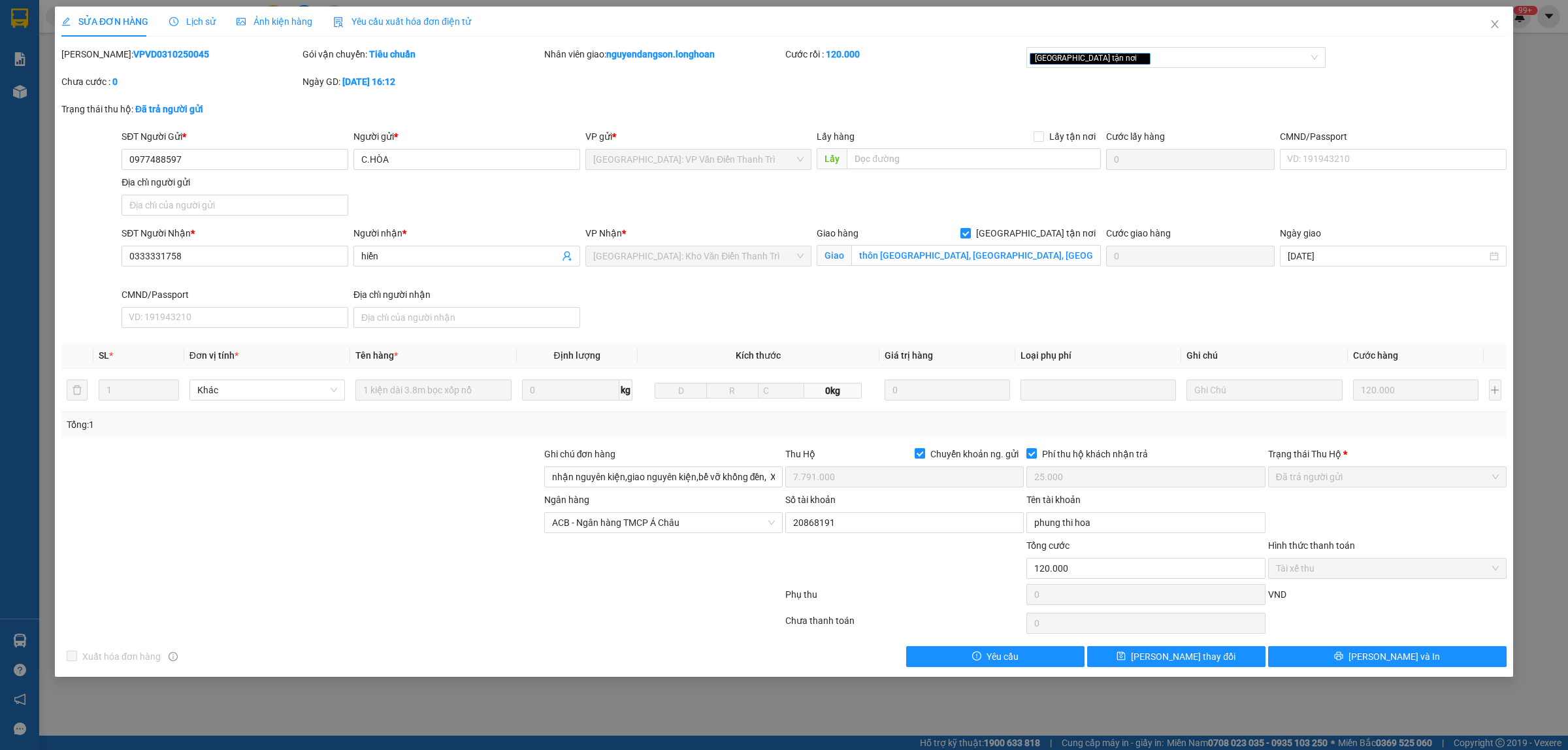
drag, startPoint x: 174, startPoint y: 54, endPoint x: 96, endPoint y: 54, distance: 78.0
click at [96, 54] on div "[PERSON_NAME]: VPVD0310250045" at bounding box center [181, 54] width 238 height 15
click at [1493, 23] on icon "close" at bounding box center [1494, 23] width 7 height 8
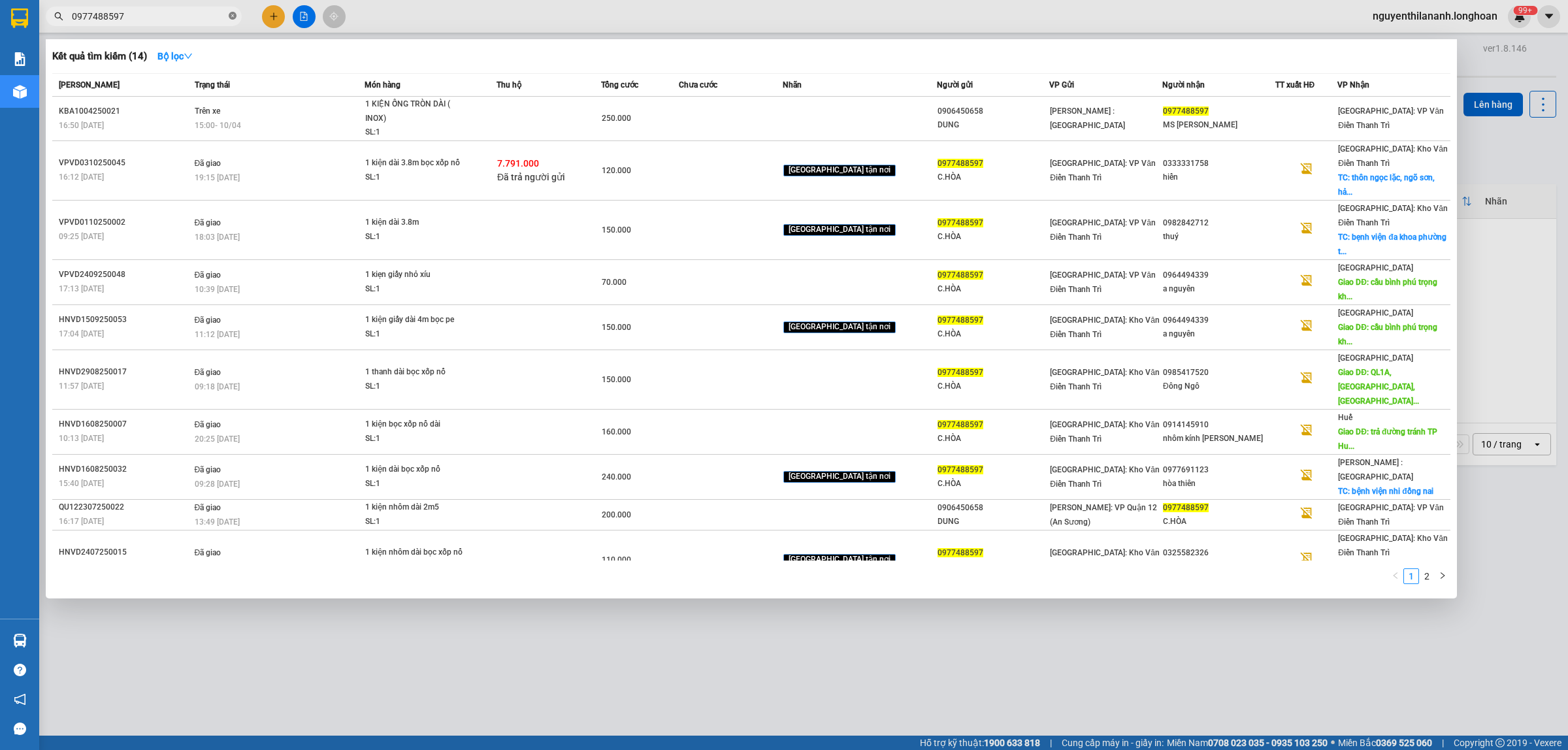
click at [233, 11] on span at bounding box center [232, 17] width 8 height 12
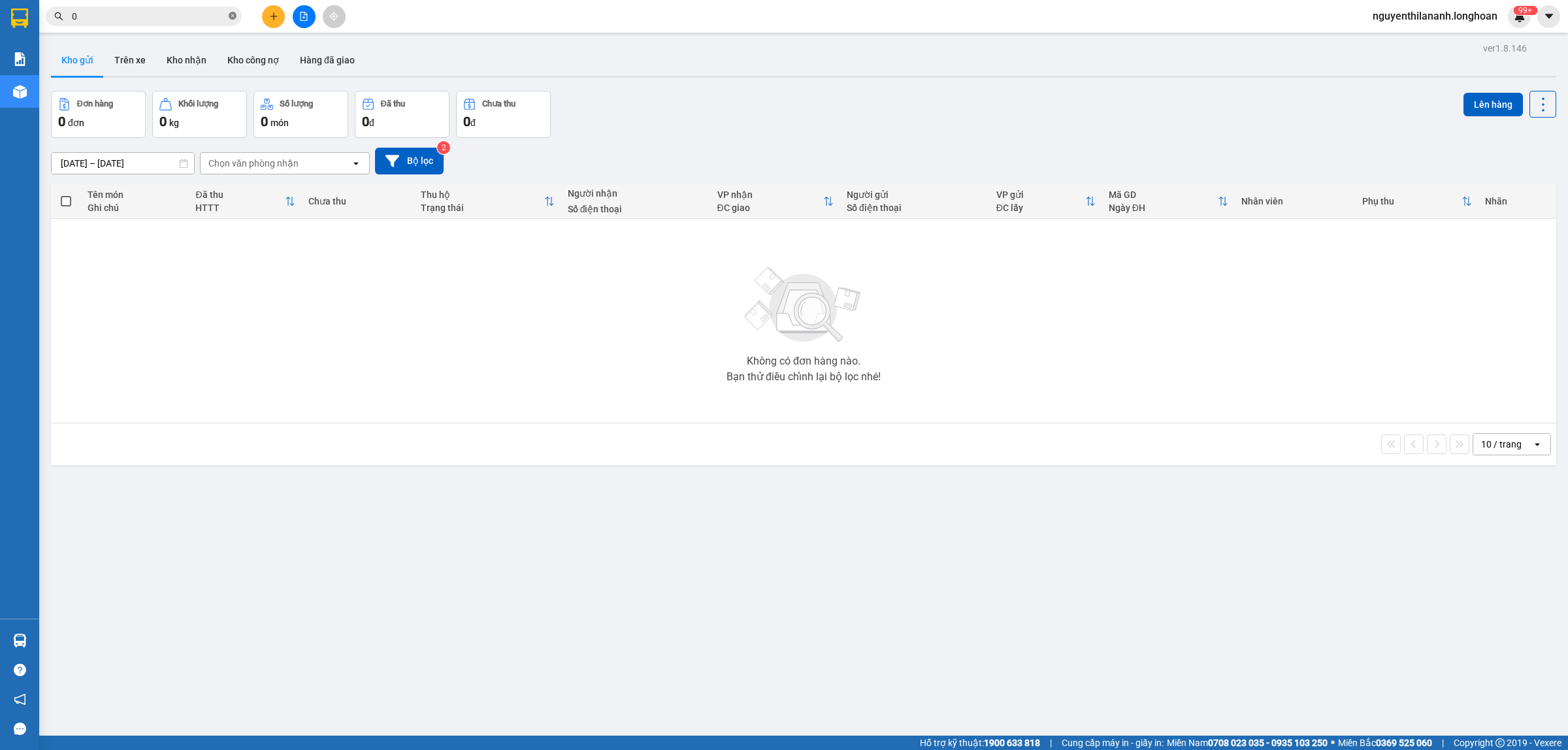
paste input "368137050"
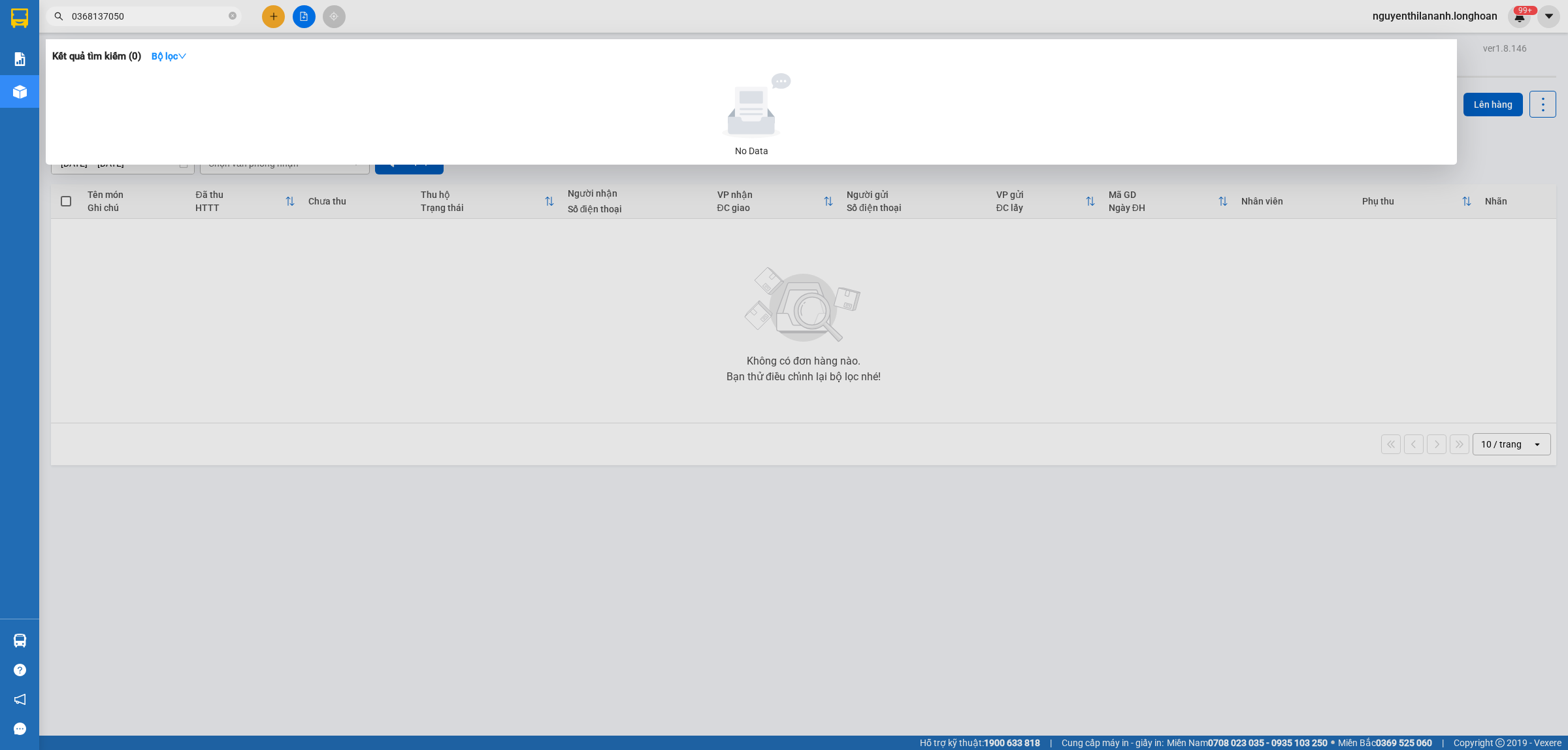
click at [230, 7] on span "0368137050" at bounding box center [143, 17] width 196 height 20
click at [232, 18] on icon "close-circle" at bounding box center [232, 16] width 8 height 8
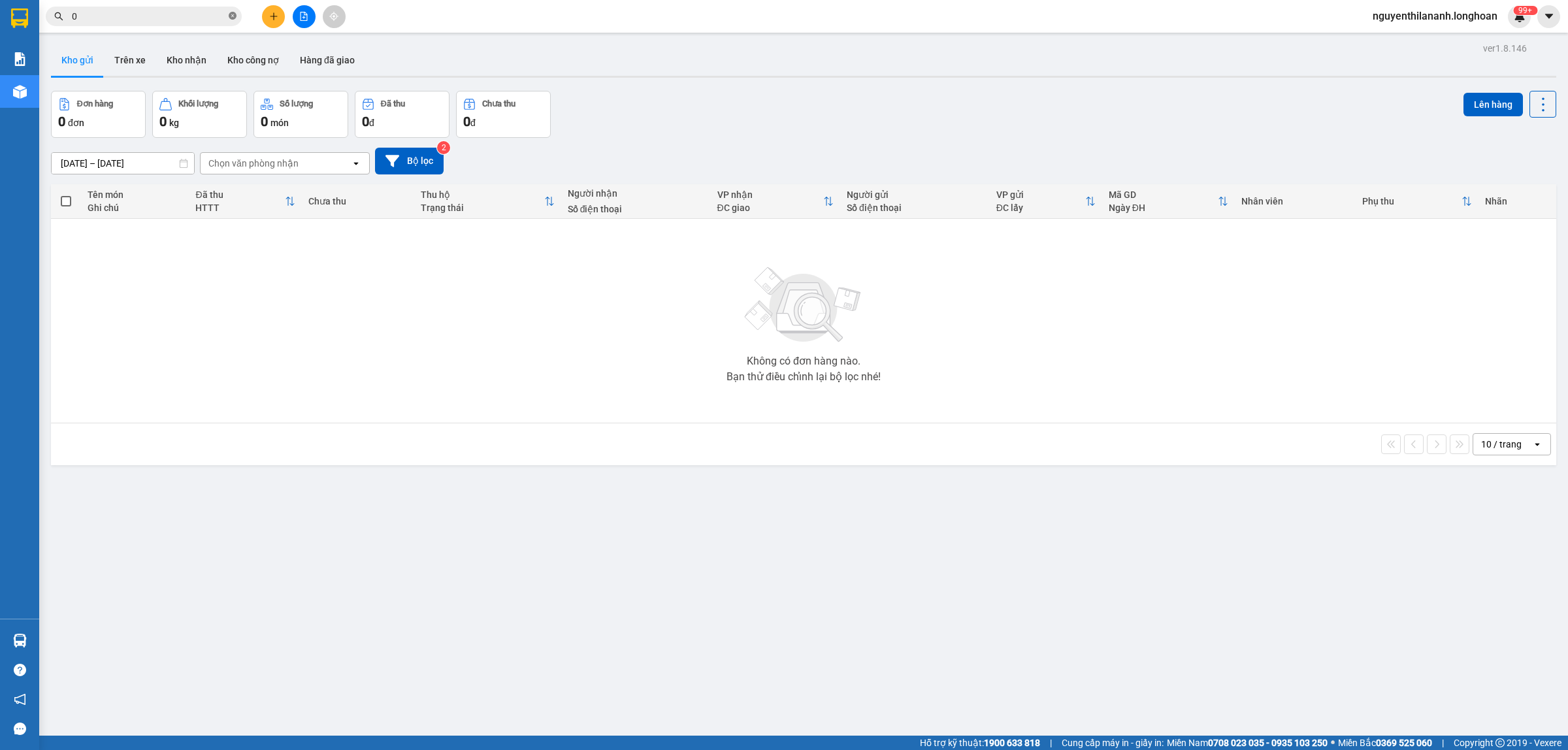
paste input "977488597"
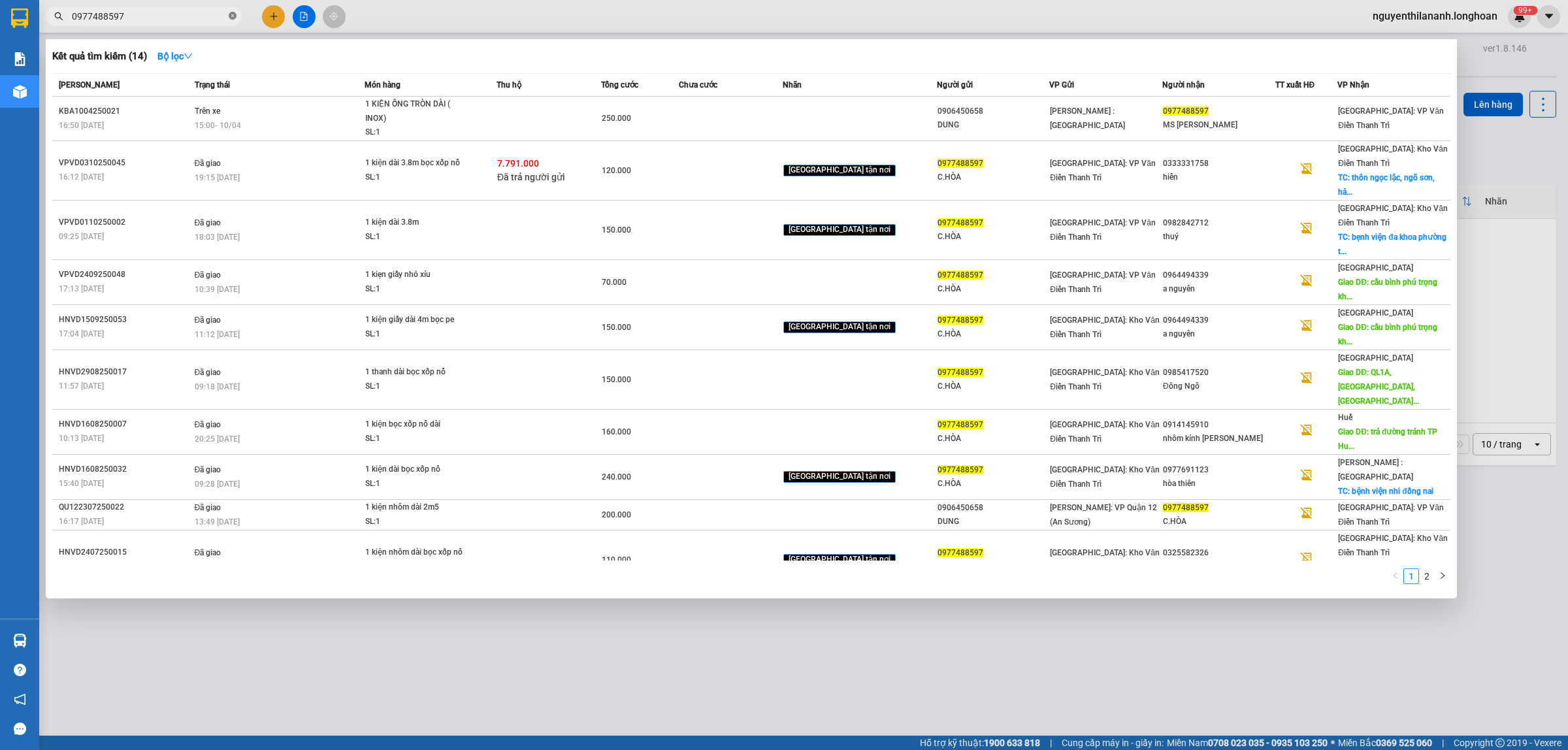
click at [230, 15] on icon "close-circle" at bounding box center [232, 16] width 8 height 8
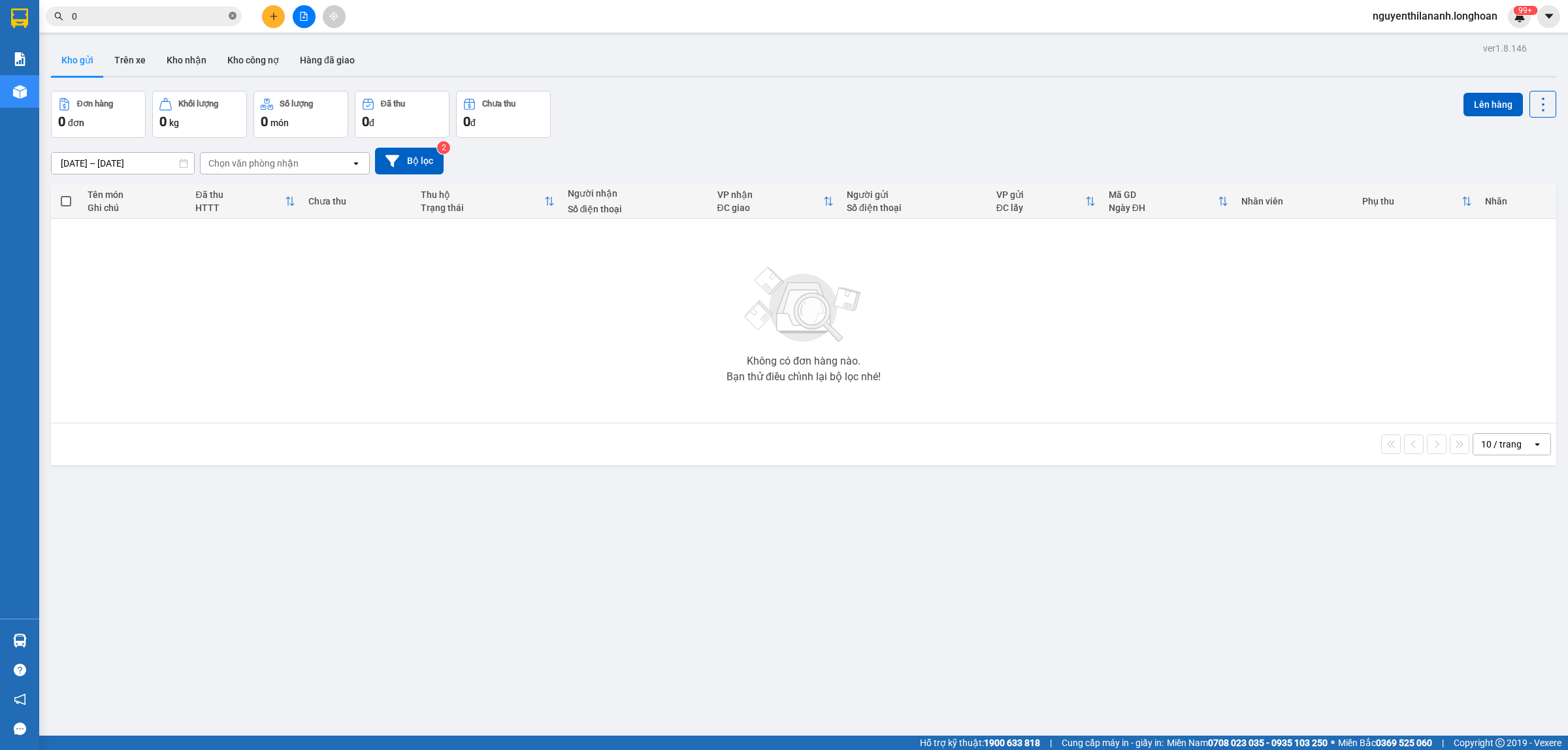
paste input "986631499"
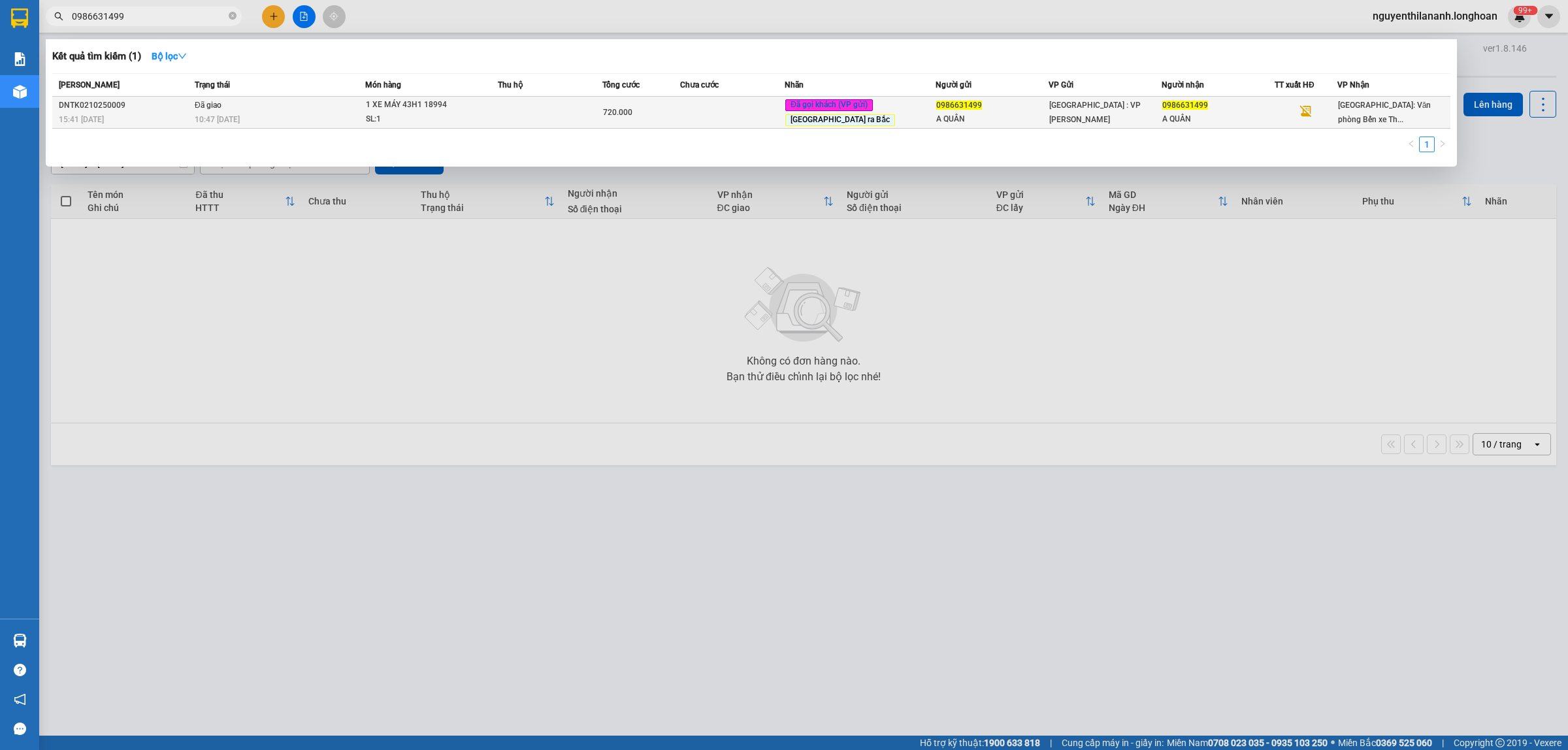
click at [173, 112] on div "15:41 [DATE]" at bounding box center [125, 119] width 132 height 15
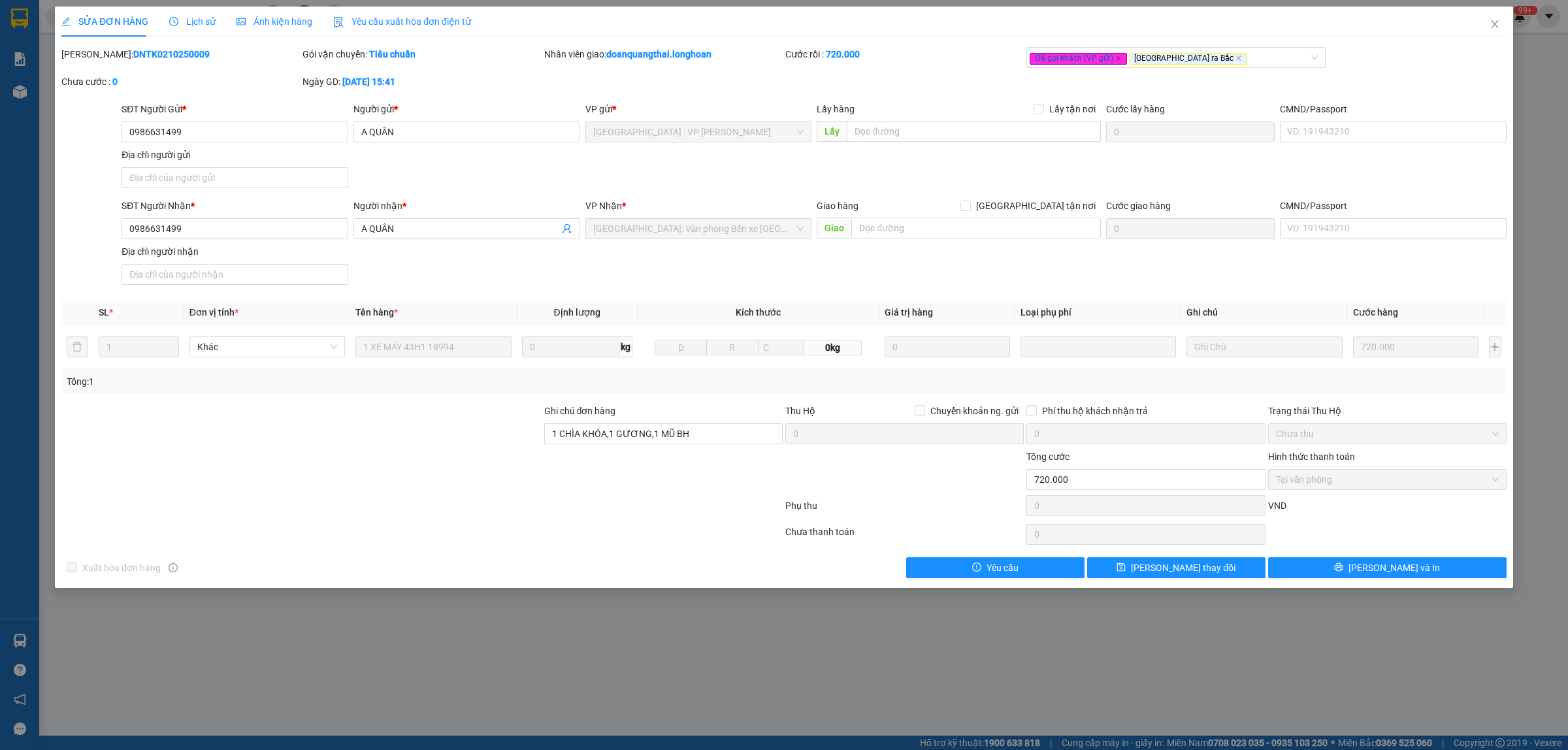
drag, startPoint x: 187, startPoint y: 56, endPoint x: 96, endPoint y: 62, distance: 91.2
click at [96, 62] on div "[PERSON_NAME]: DNTK0210250009" at bounding box center [180, 61] width 241 height 28
click at [1494, 23] on icon "close" at bounding box center [1494, 24] width 10 height 10
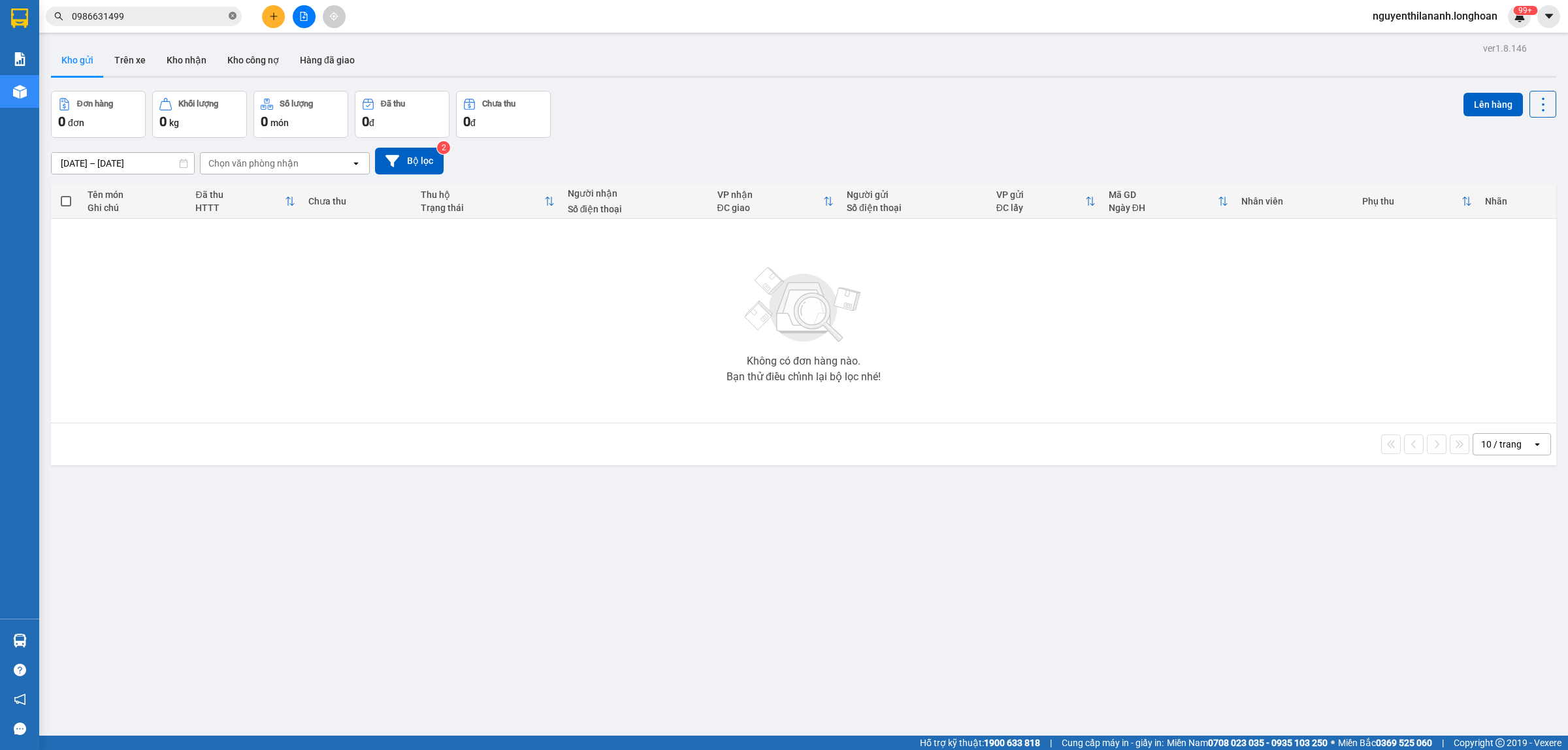
click at [233, 15] on icon "close-circle" at bounding box center [232, 16] width 8 height 8
paste input "913429418"
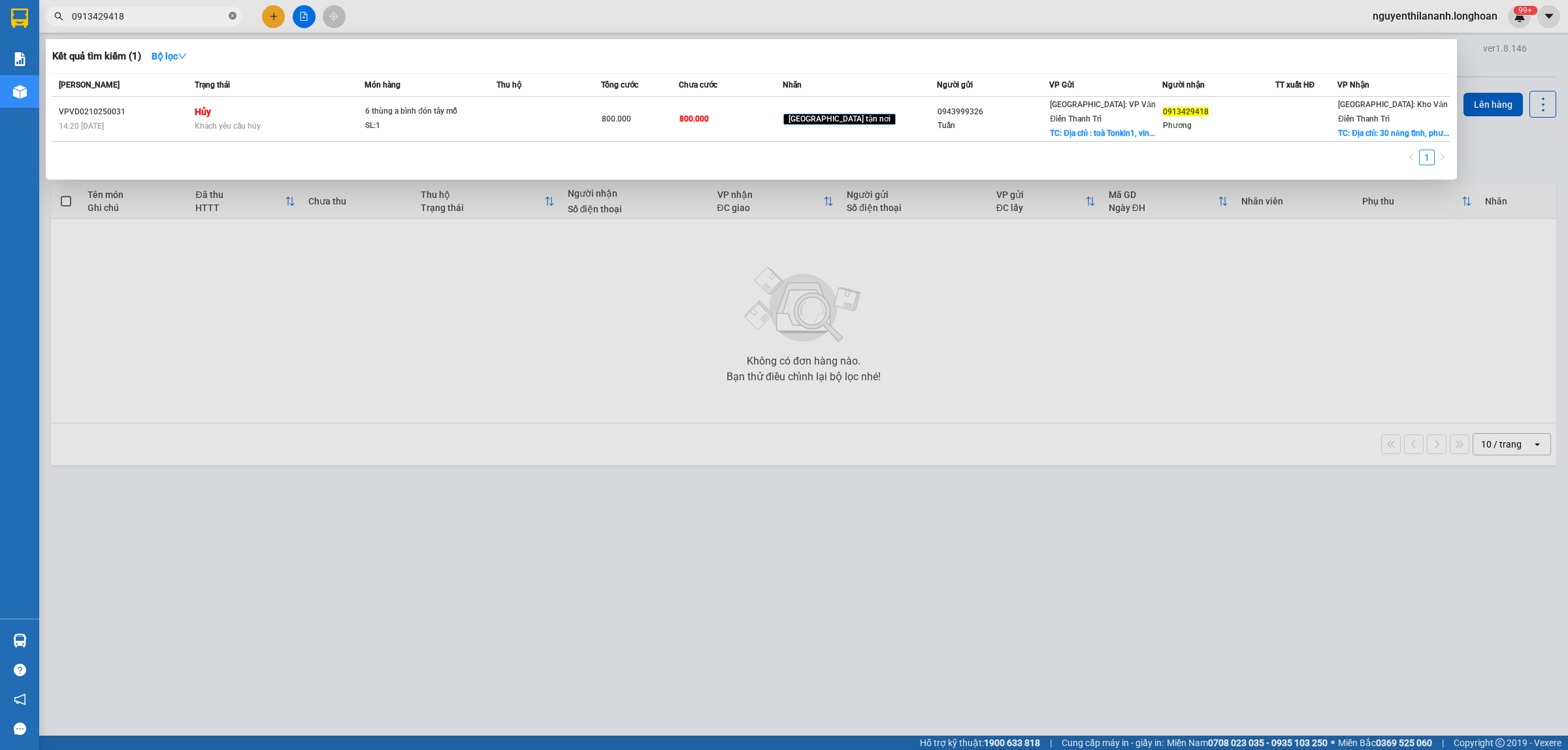
click at [233, 20] on span at bounding box center [232, 17] width 8 height 12
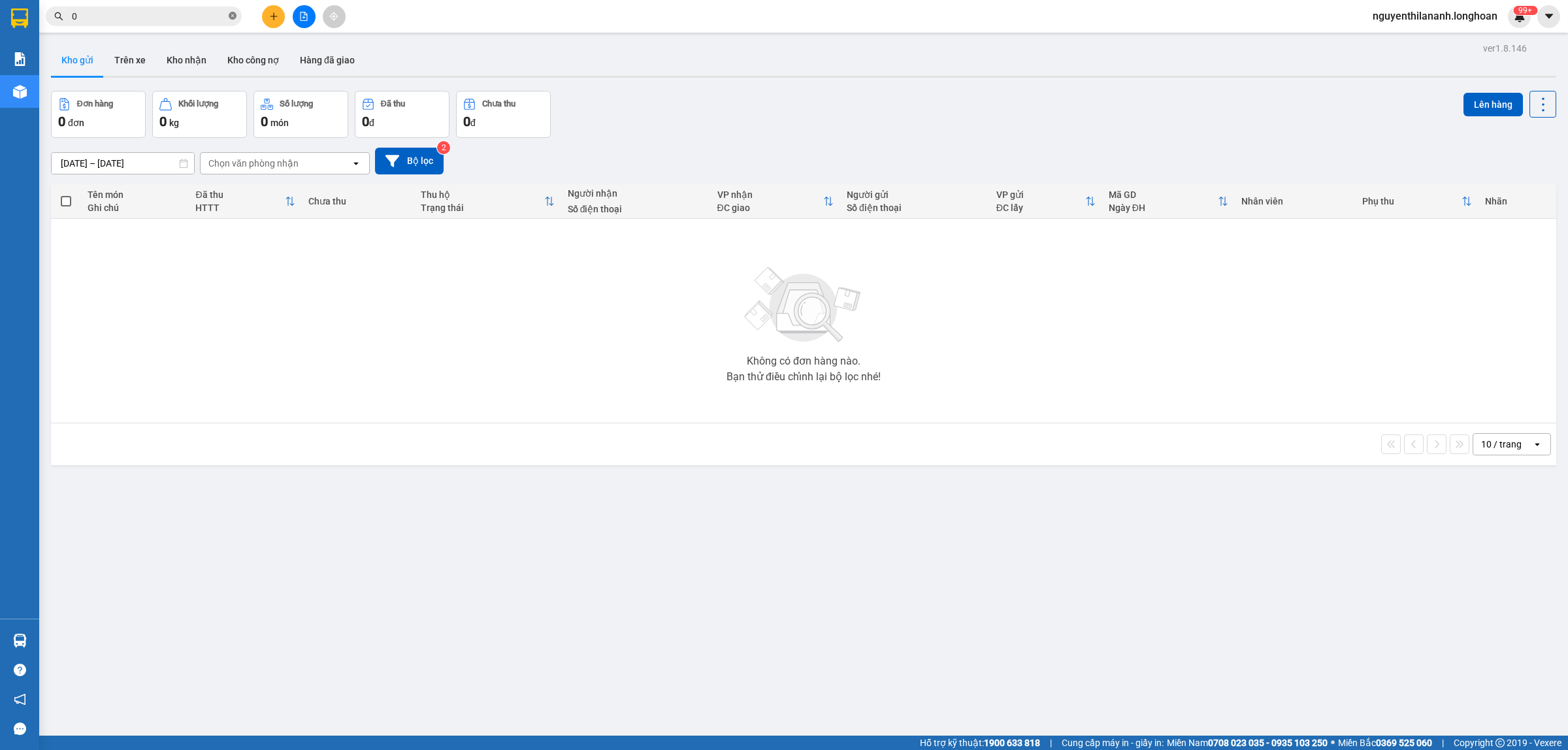
paste input "90909.8487"
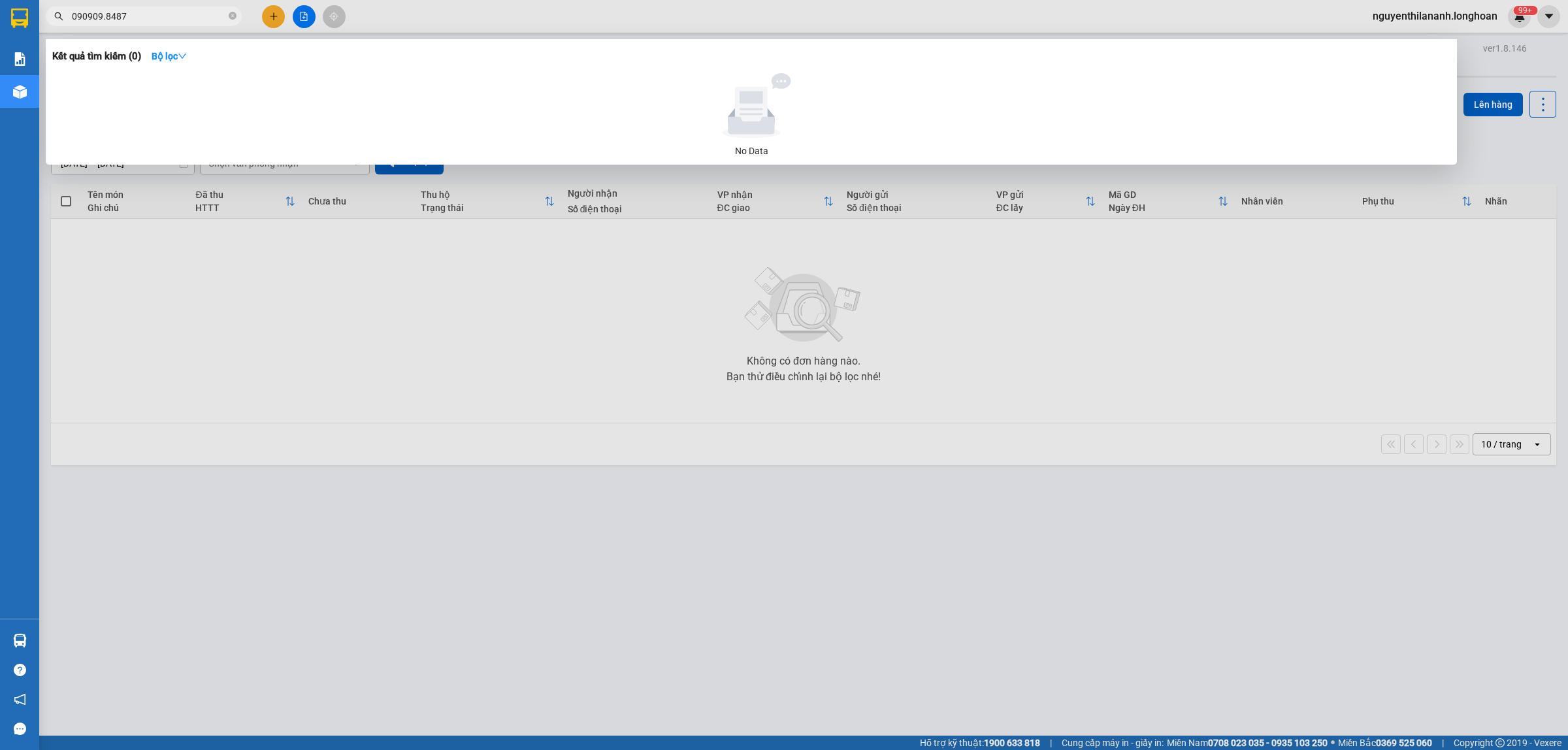
click at [104, 18] on input "090909.8487" at bounding box center [149, 17] width 154 height 15
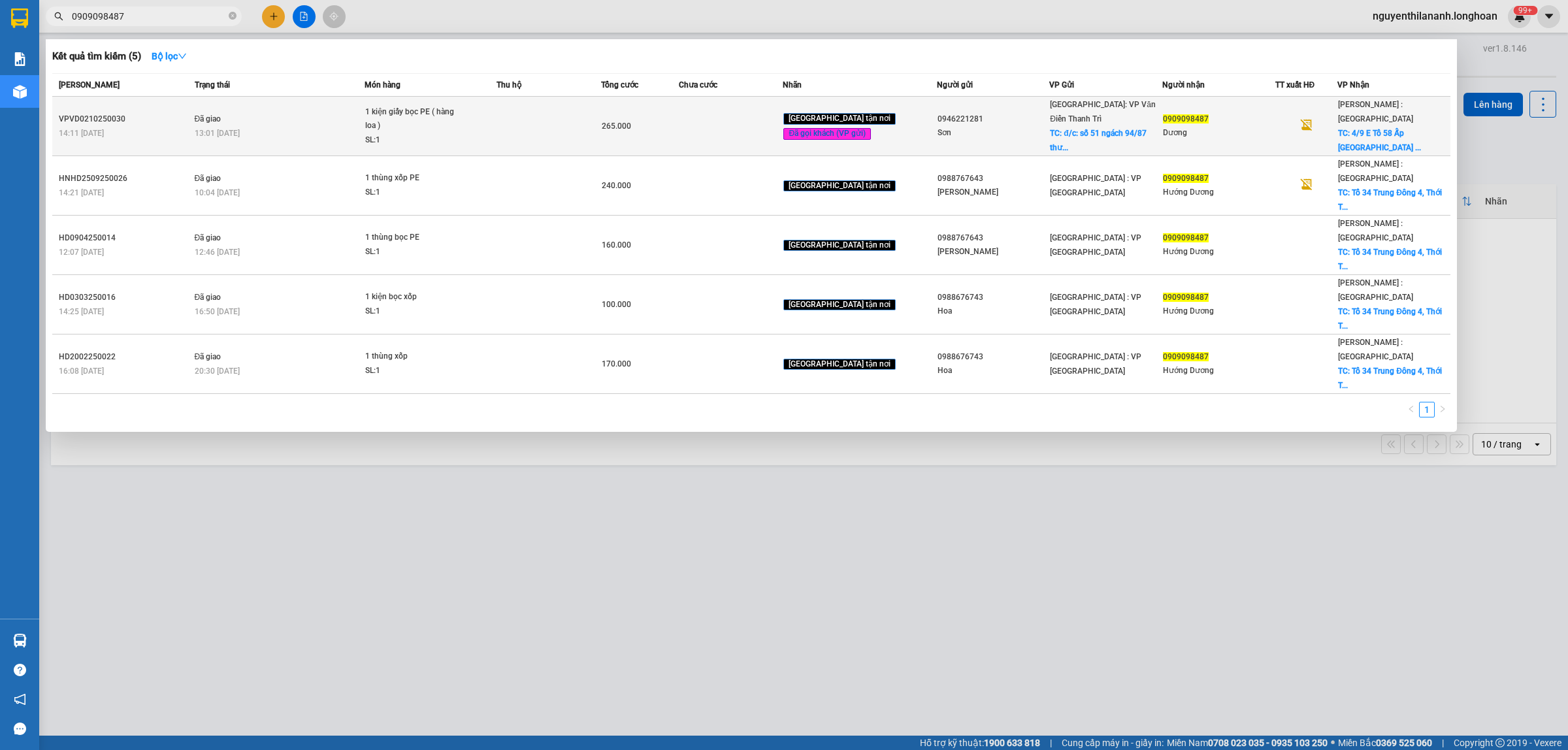
click at [151, 117] on div "VPVD0210250030" at bounding box center [125, 119] width 132 height 14
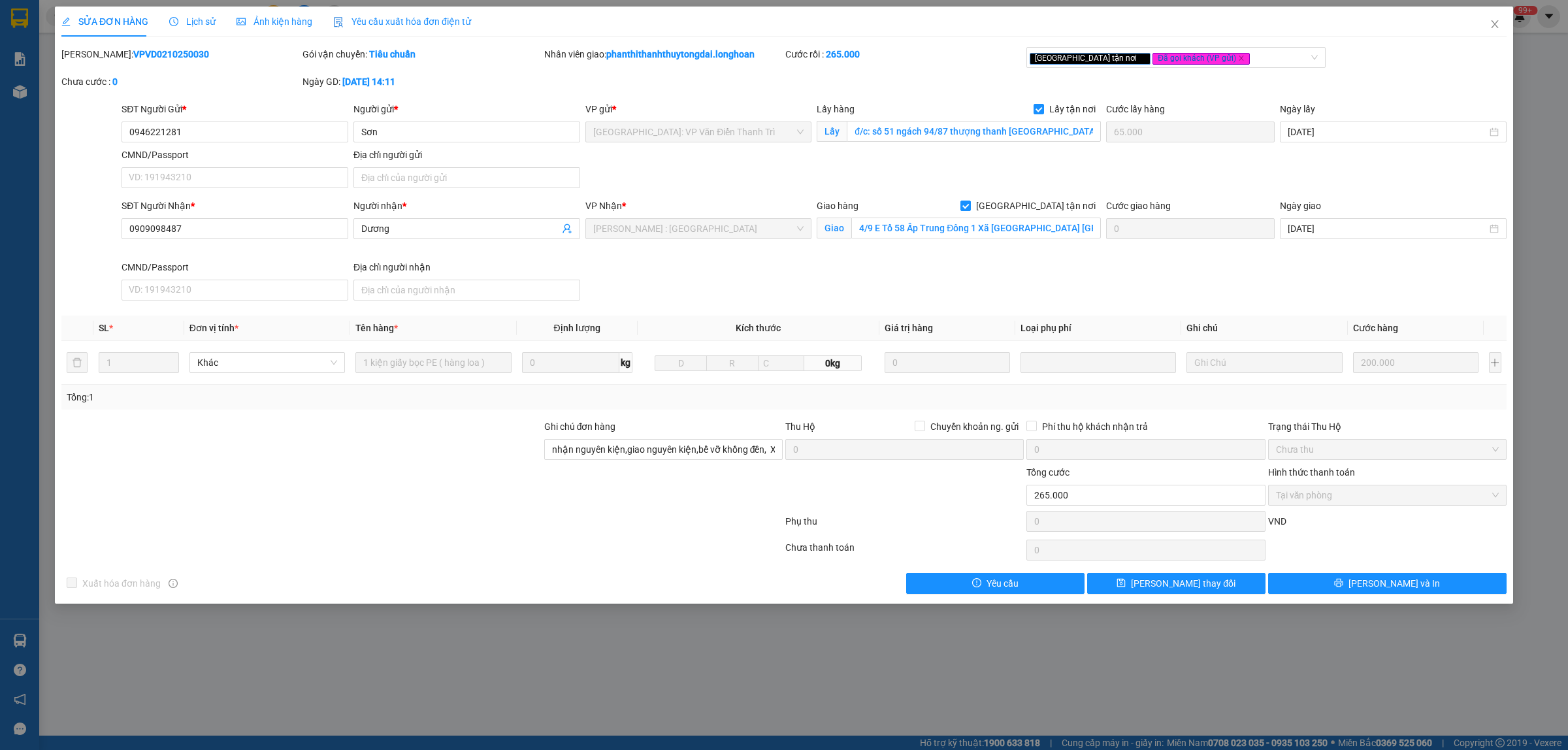
drag, startPoint x: 174, startPoint y: 54, endPoint x: 96, endPoint y: 61, distance: 78.3
click at [96, 61] on div "[PERSON_NAME]: VPVD0210250030" at bounding box center [181, 54] width 238 height 15
click at [1498, 27] on icon "close" at bounding box center [1494, 24] width 10 height 10
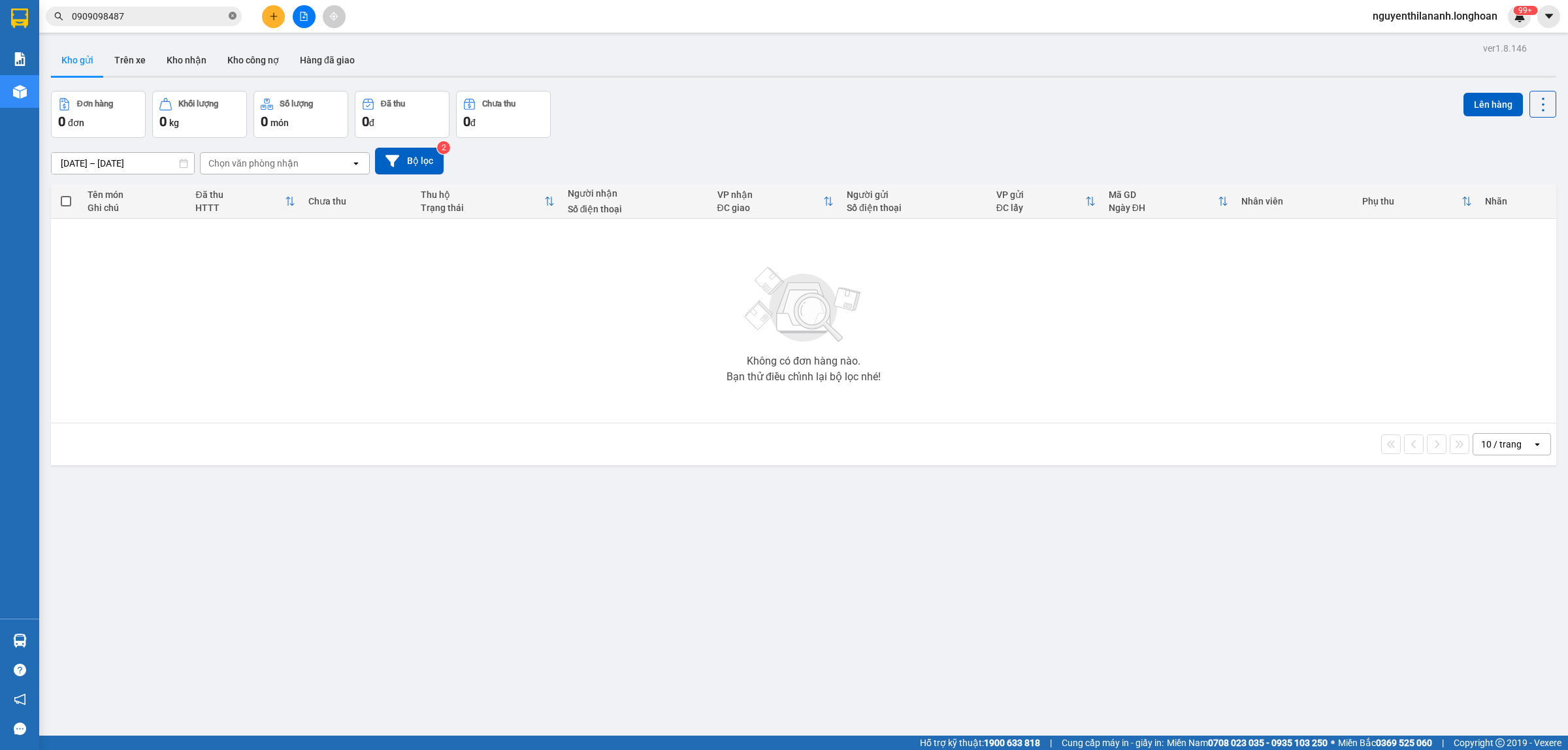
click at [229, 10] on span at bounding box center [232, 17] width 8 height 12
paste input "987890783"
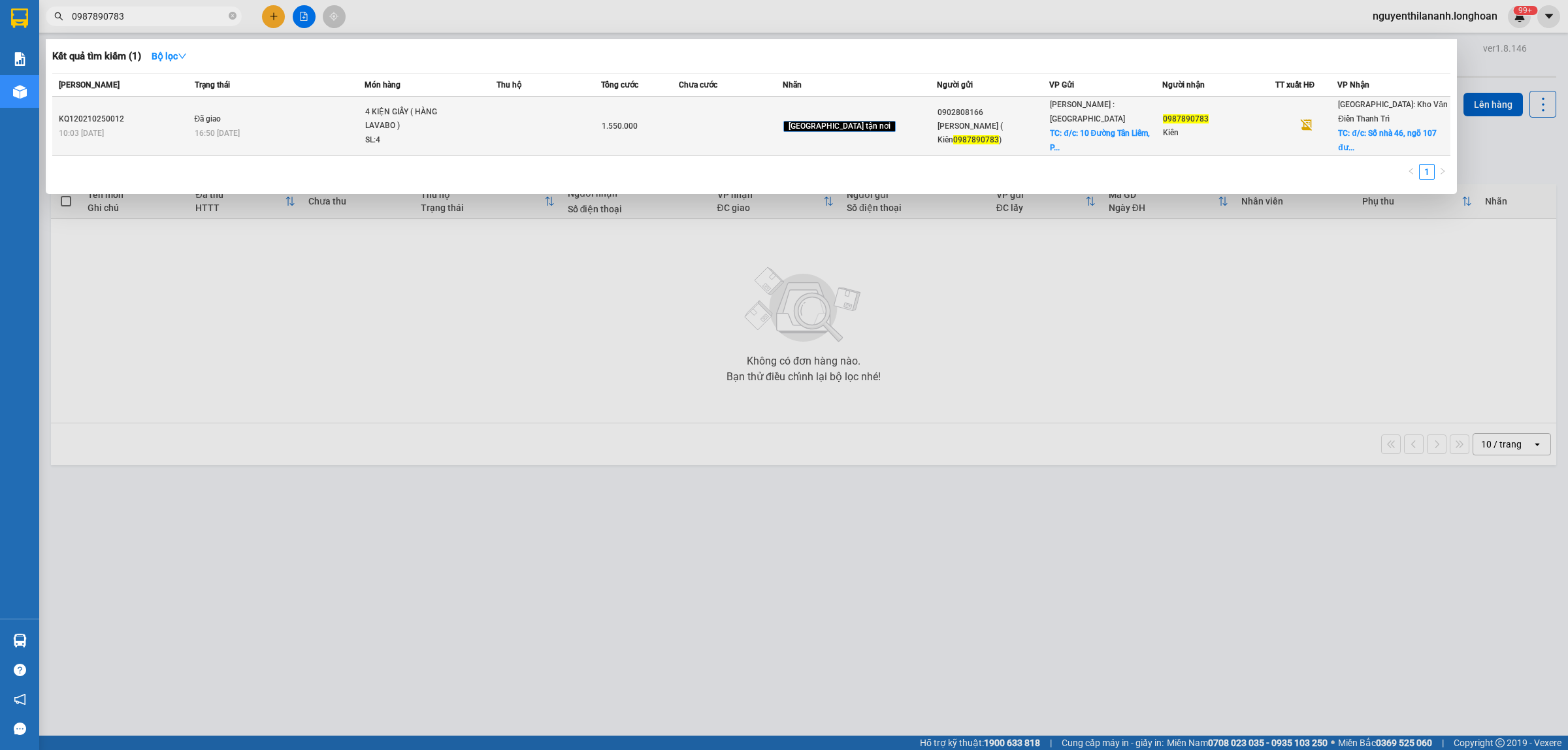
click at [164, 126] on div "10:03 [DATE]" at bounding box center [125, 133] width 132 height 15
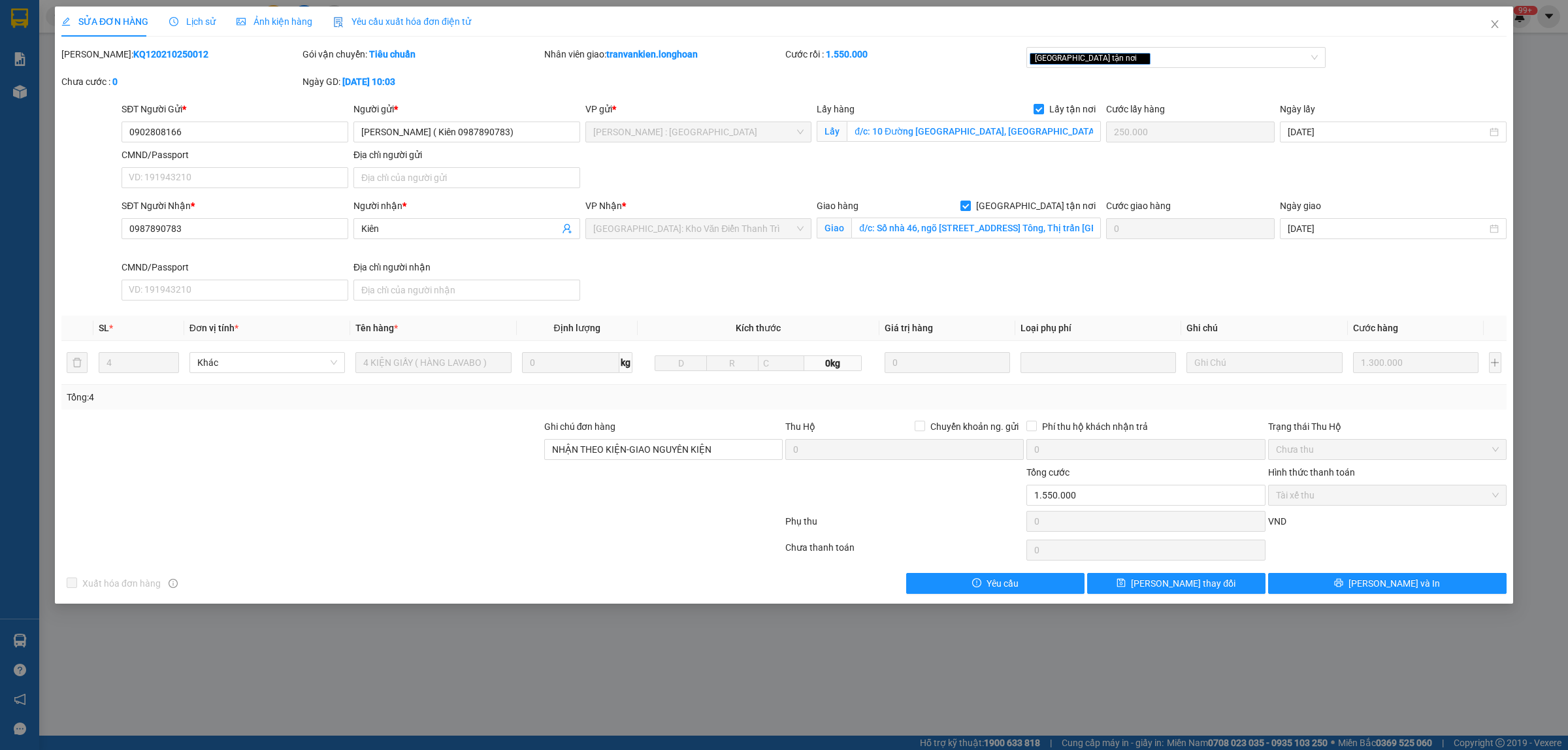
drag, startPoint x: 178, startPoint y: 51, endPoint x: 96, endPoint y: 60, distance: 82.5
click at [96, 60] on div "Mã ĐH: KQ120210250012" at bounding box center [181, 54] width 238 height 15
click at [971, 235] on input "đ/c: Số nhà 46, ngõ [STREET_ADDRESS] Tông, Thị trấn [GEOGRAPHIC_DATA], huyện [G…" at bounding box center [976, 228] width 250 height 21
click at [1001, 227] on input "đ/c: Số nhà 46, ngõ [STREET_ADDRESS] Tông, Thị trấn [GEOGRAPHIC_DATA], huyện [G…" at bounding box center [976, 228] width 250 height 21
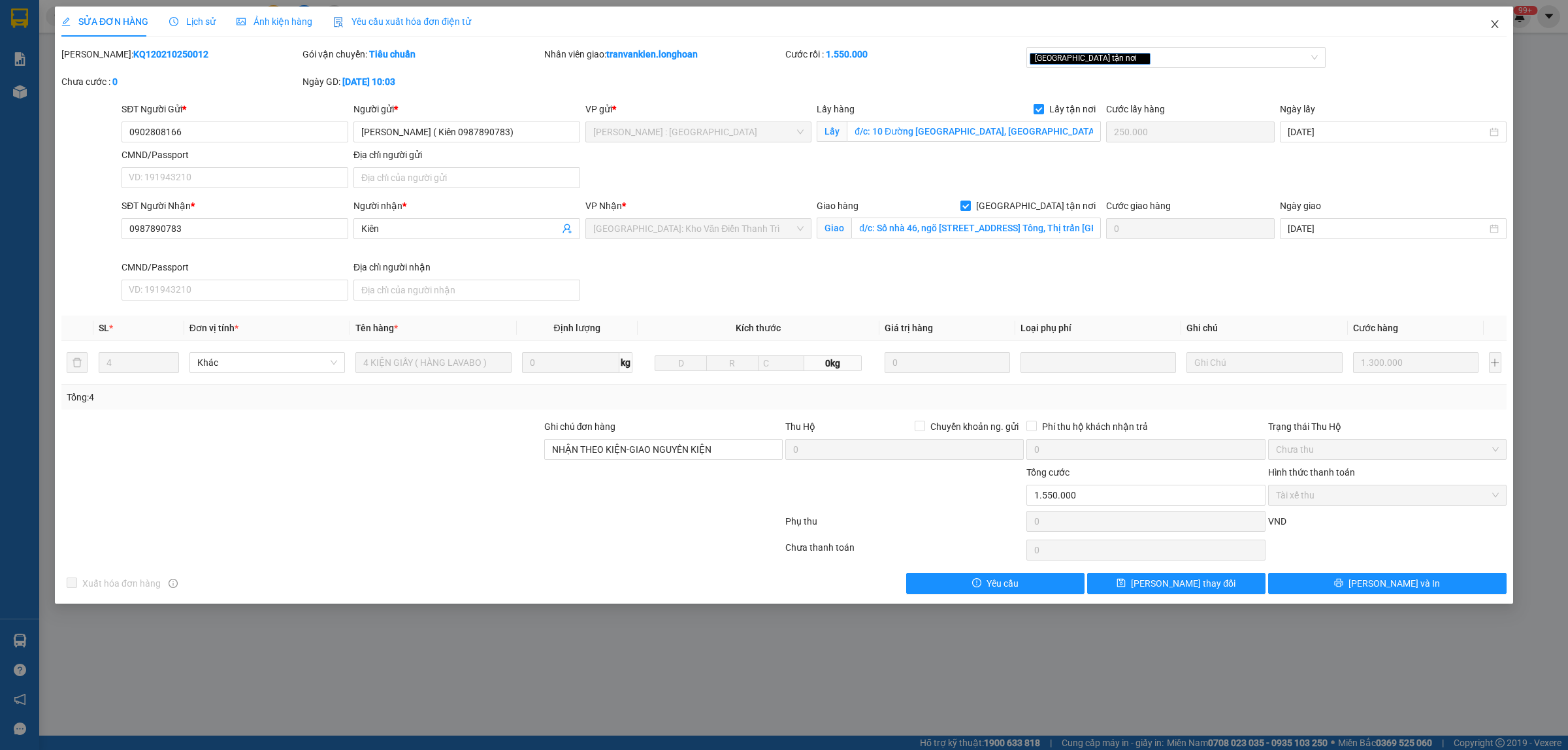
drag, startPoint x: 1500, startPoint y: 21, endPoint x: 1491, endPoint y: 27, distance: 10.8
click at [1491, 27] on span "Close" at bounding box center [1494, 25] width 37 height 37
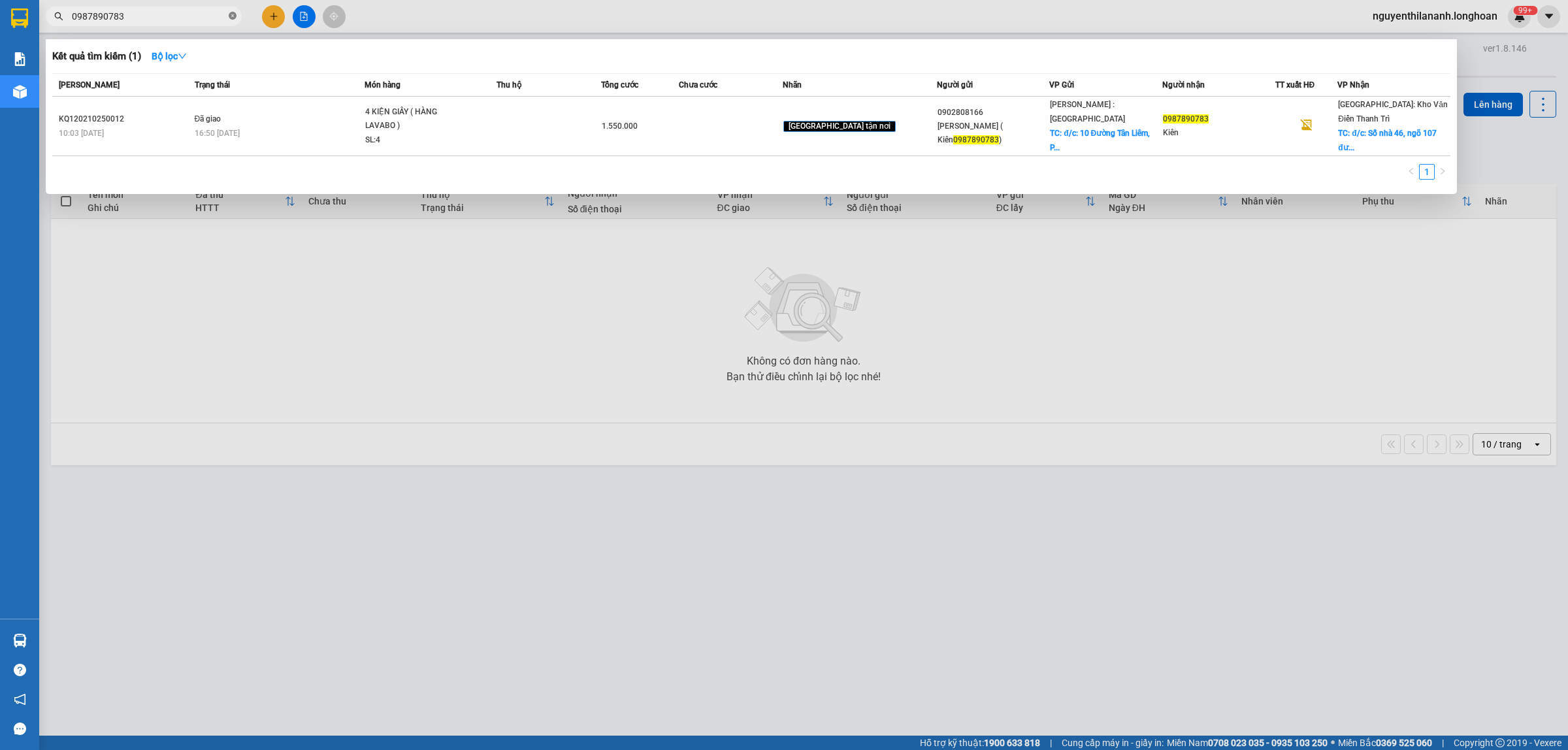
click at [229, 15] on icon "close-circle" at bounding box center [232, 16] width 8 height 8
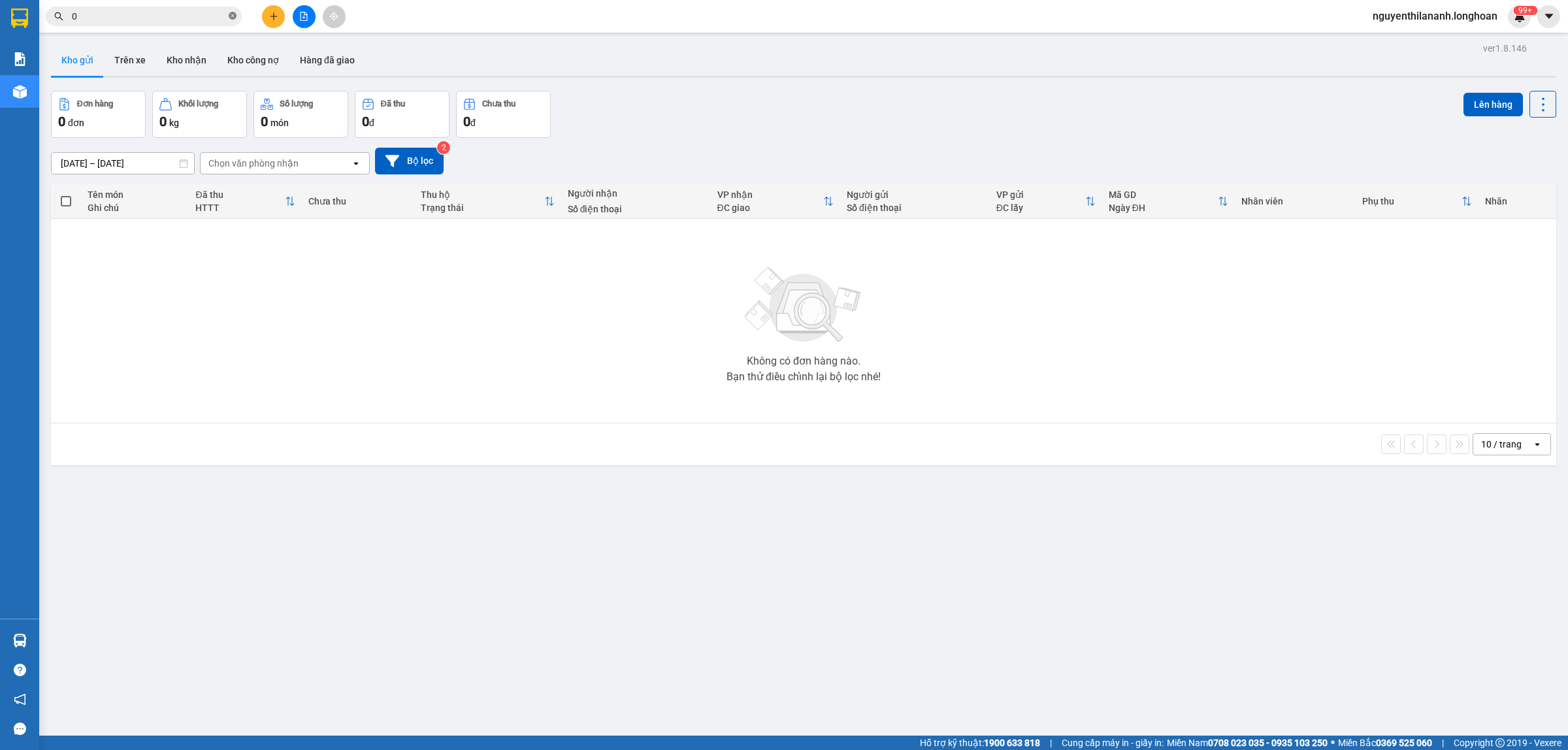
paste input "856006009"
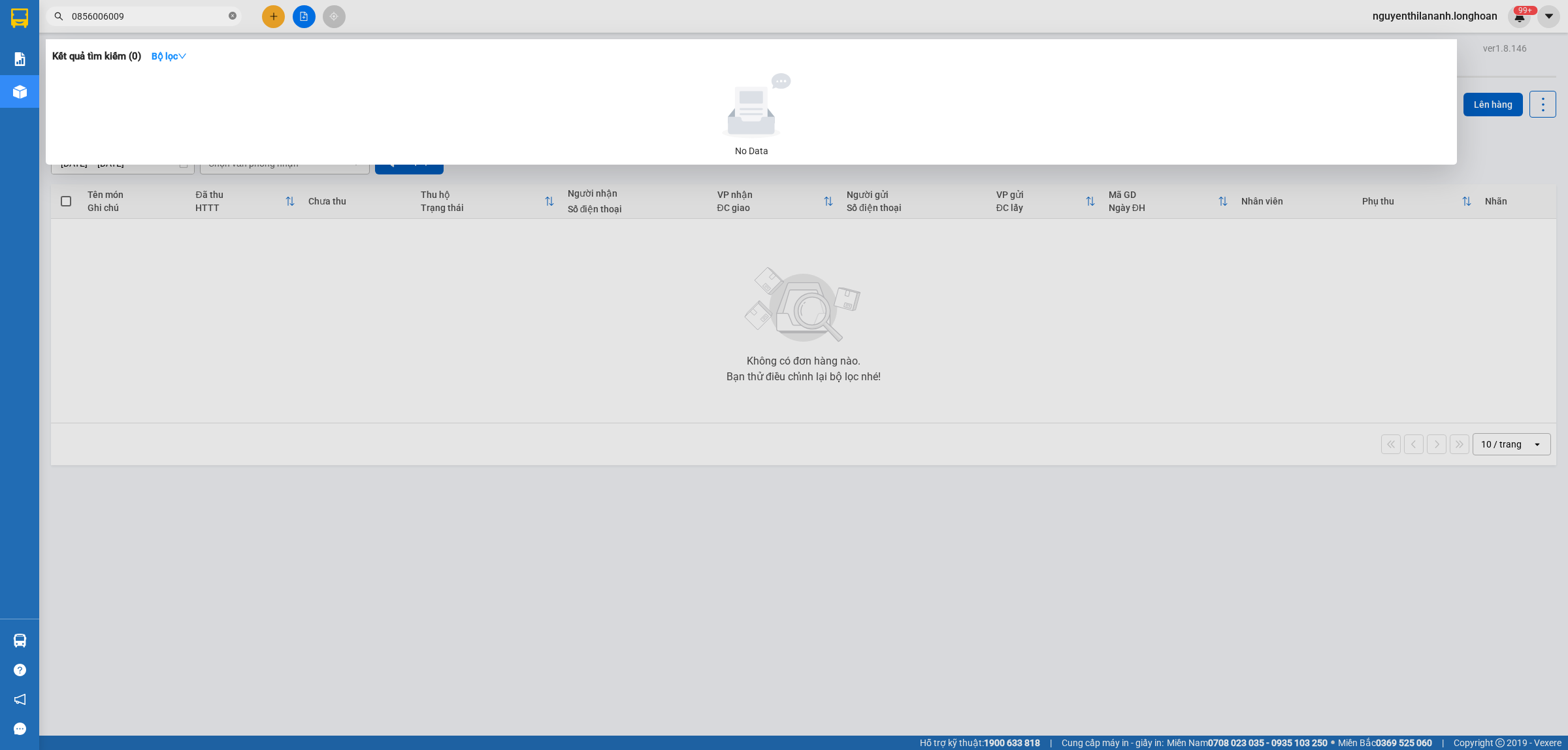
click at [230, 15] on icon "close-circle" at bounding box center [232, 16] width 8 height 8
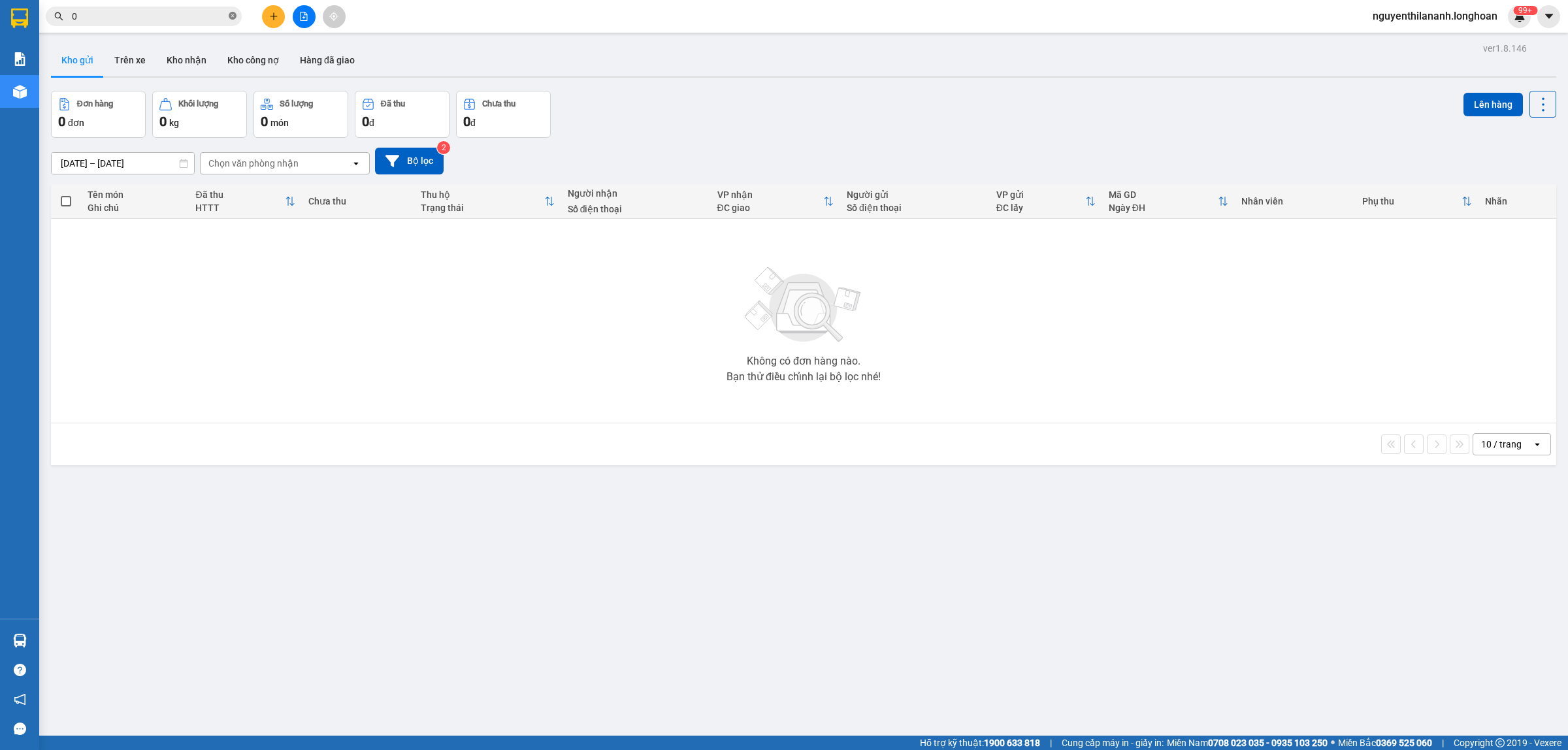
paste input "989373322"
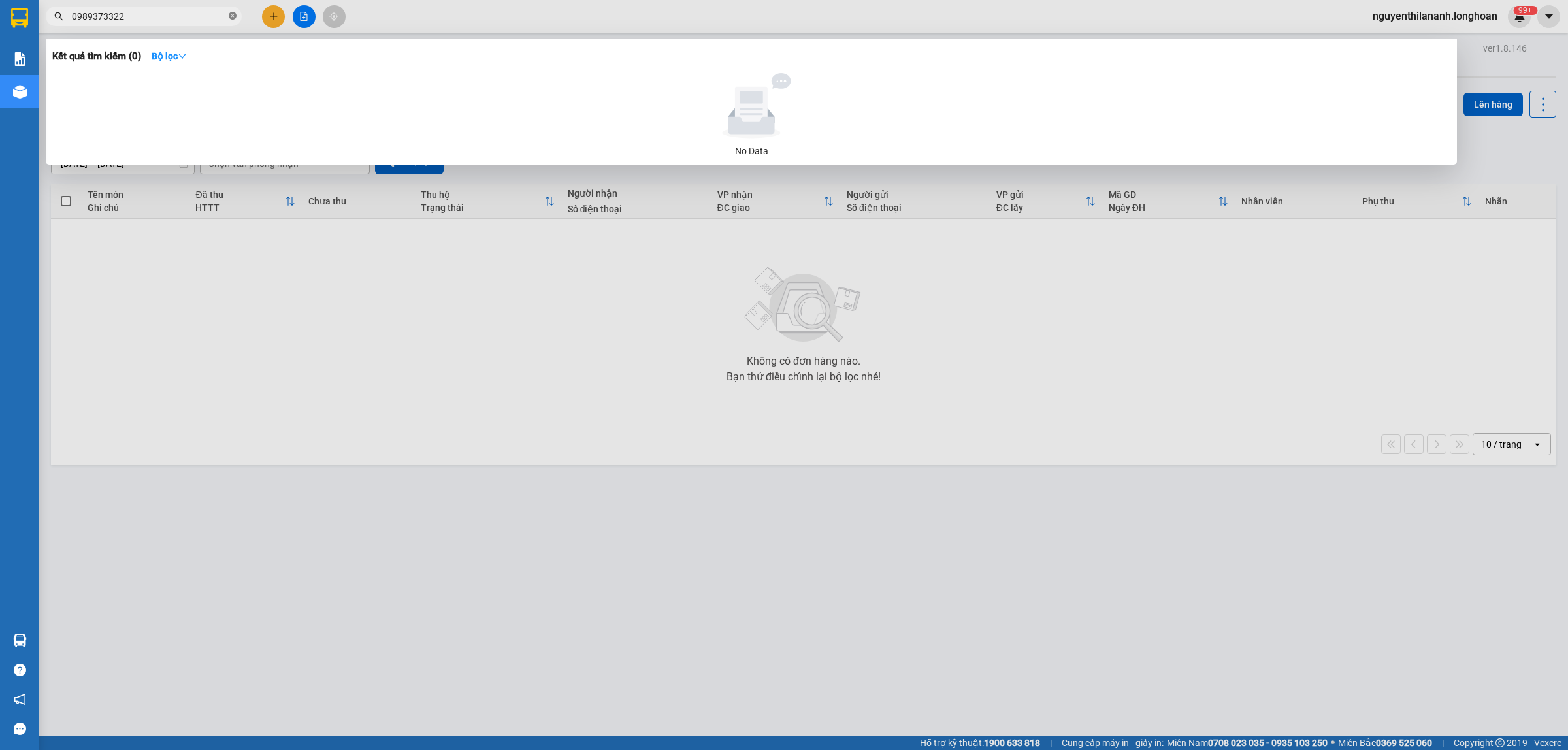
click at [233, 17] on icon "close-circle" at bounding box center [232, 16] width 8 height 8
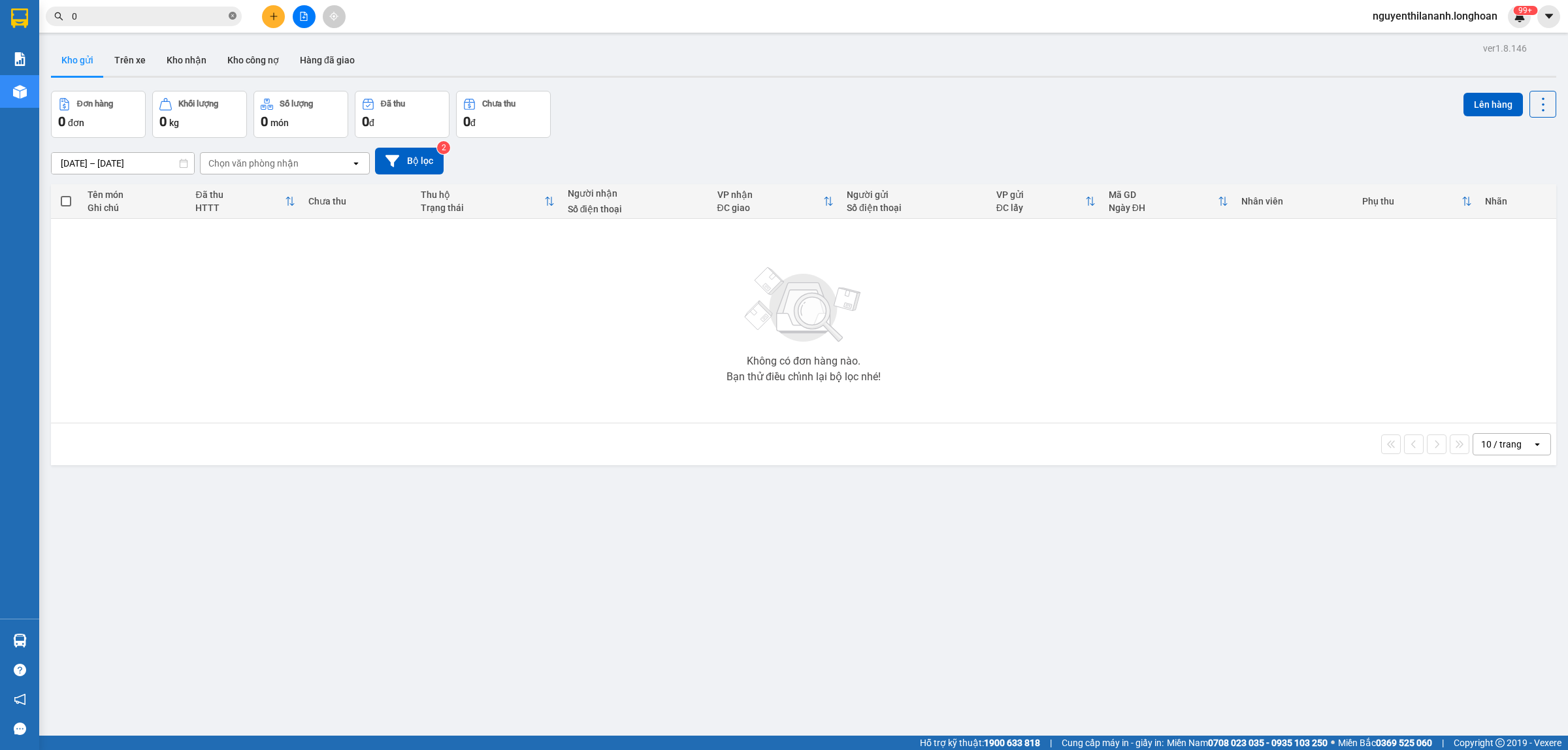
paste input "918198996"
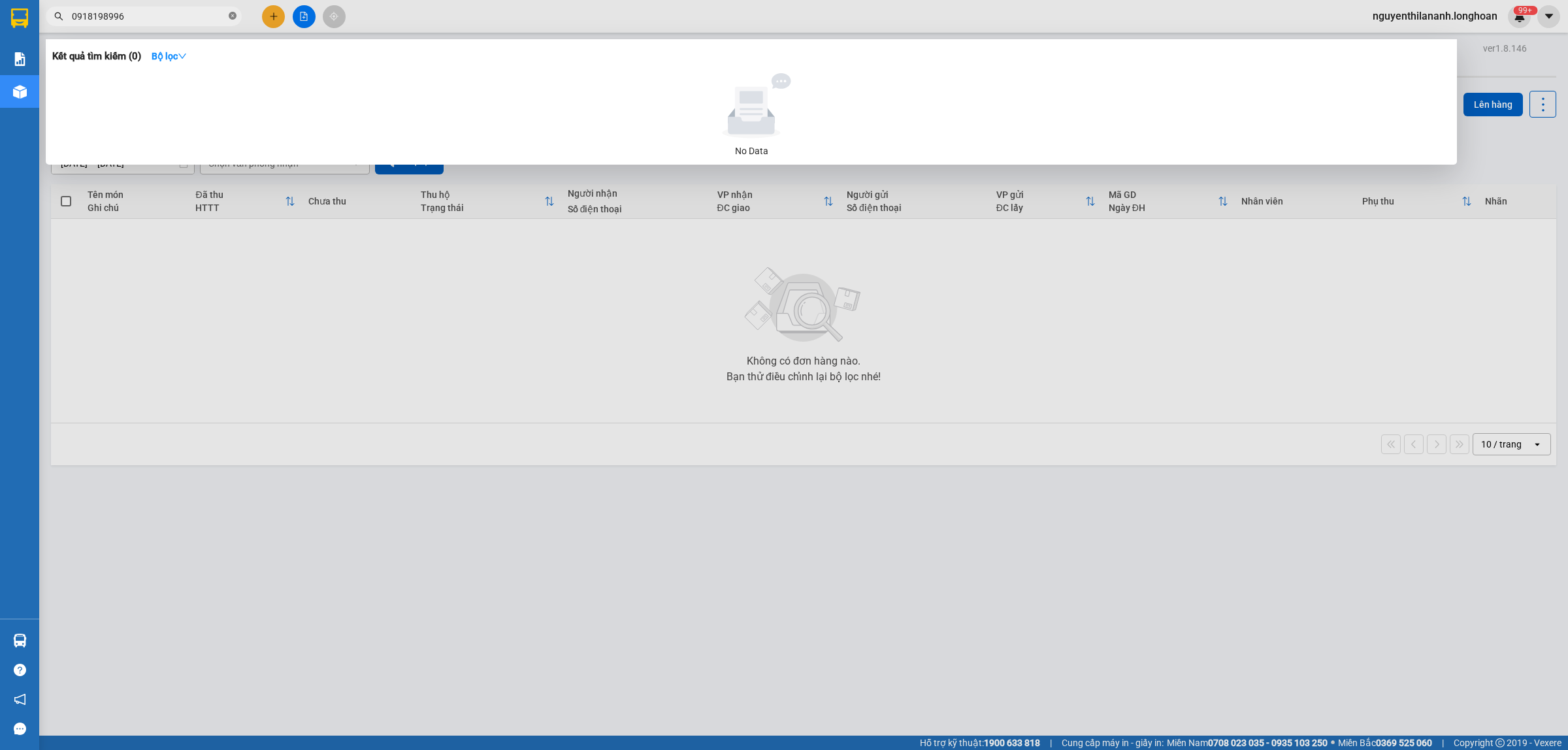
click at [230, 15] on icon "close-circle" at bounding box center [232, 16] width 8 height 8
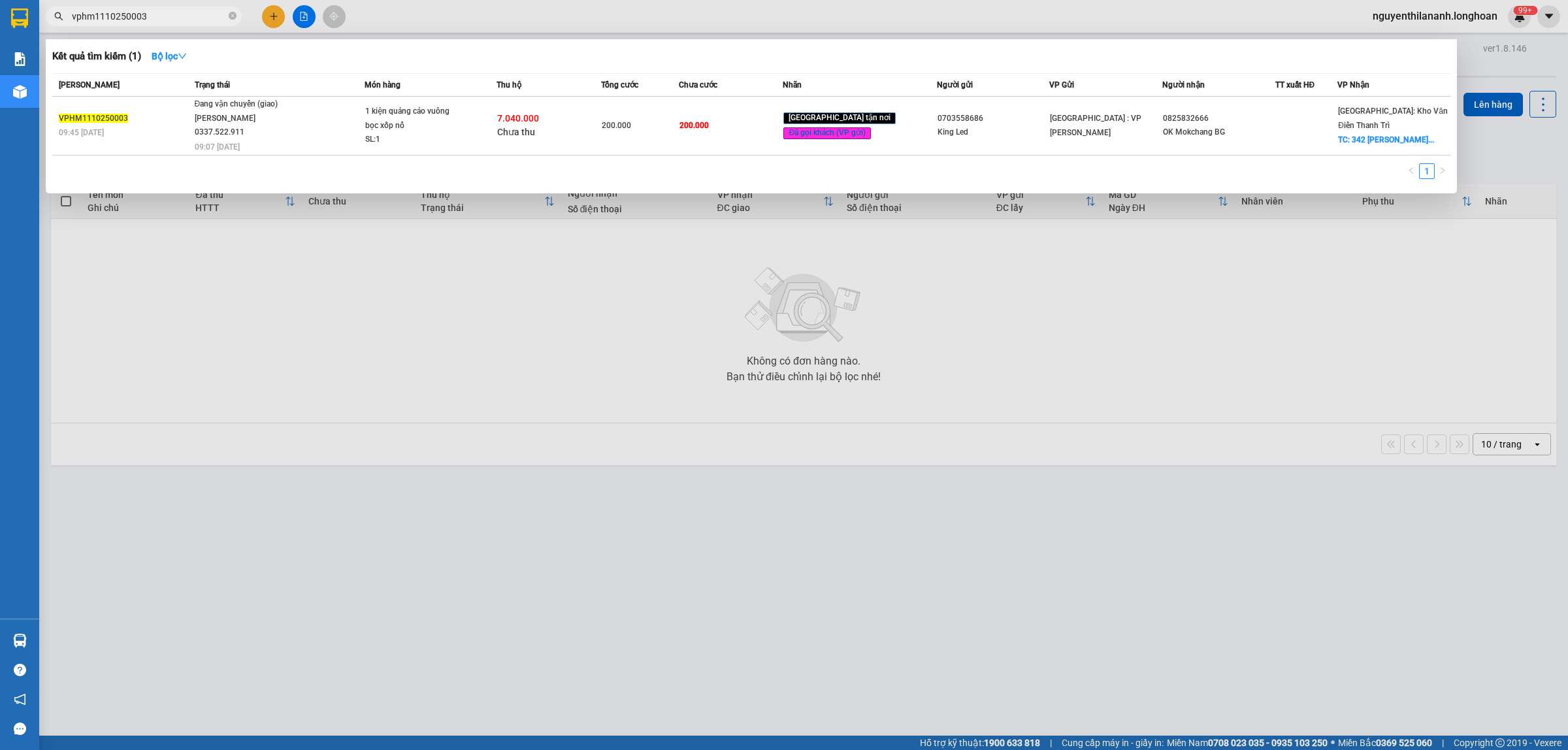
drag, startPoint x: 125, startPoint y: 20, endPoint x: 143, endPoint y: 15, distance: 18.7
click at [126, 20] on input "vphm1110250003" at bounding box center [149, 17] width 154 height 15
click at [135, 17] on input "vphm1110250003" at bounding box center [149, 17] width 154 height 15
click at [140, 17] on input "vphm1110250003" at bounding box center [149, 17] width 154 height 15
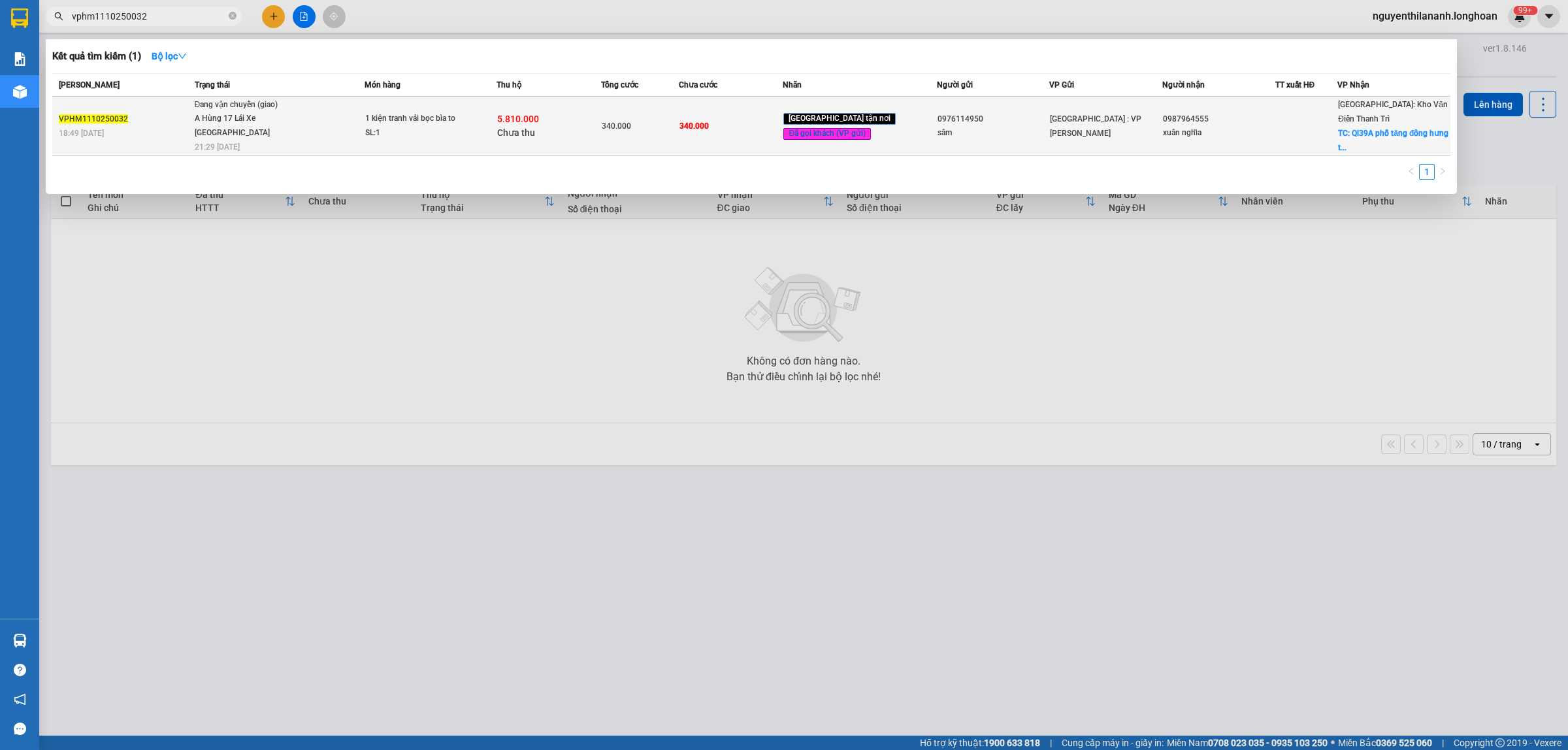
click at [177, 123] on div "VPHM1110250032" at bounding box center [125, 119] width 132 height 14
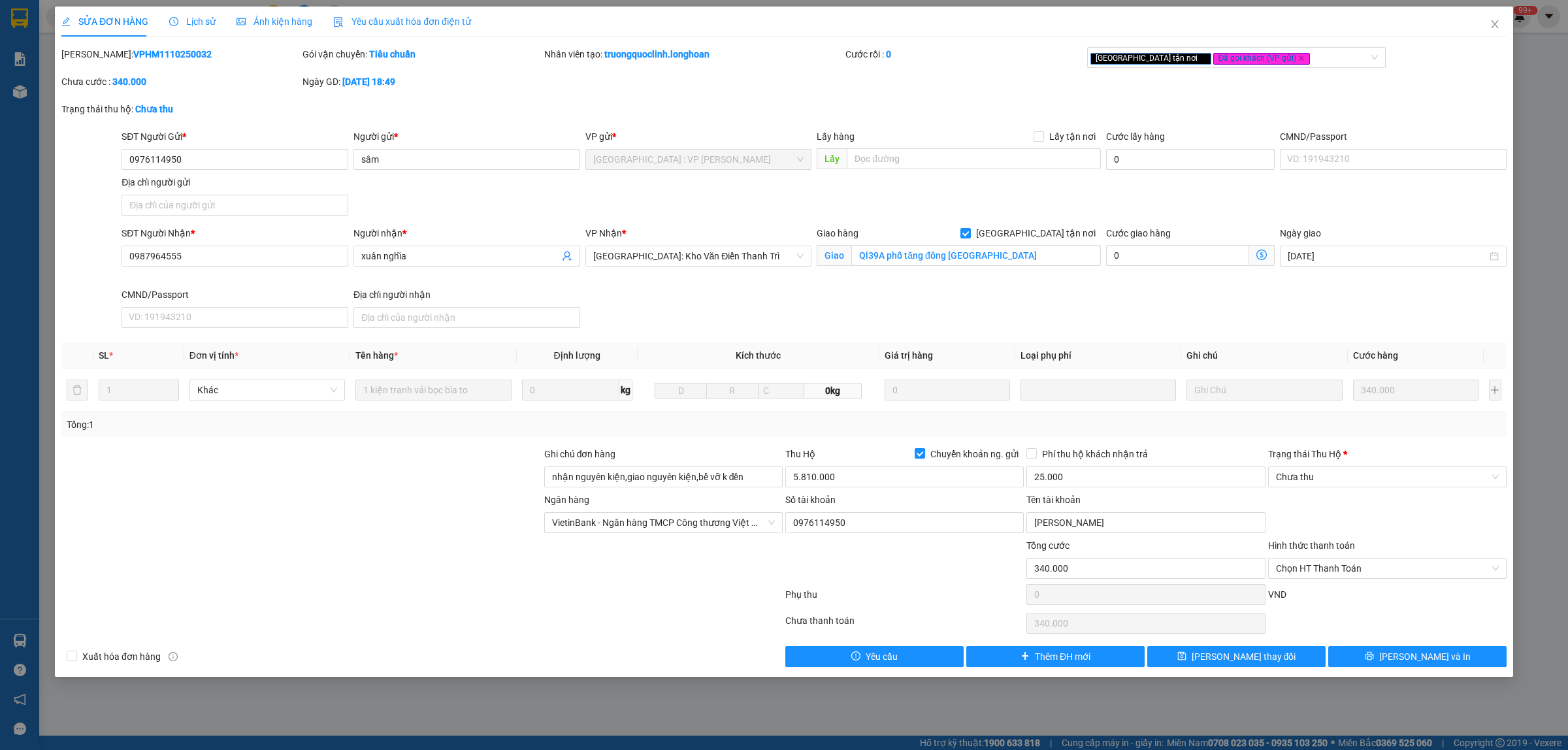
click at [200, 23] on span "Lịch sử" at bounding box center [192, 22] width 46 height 10
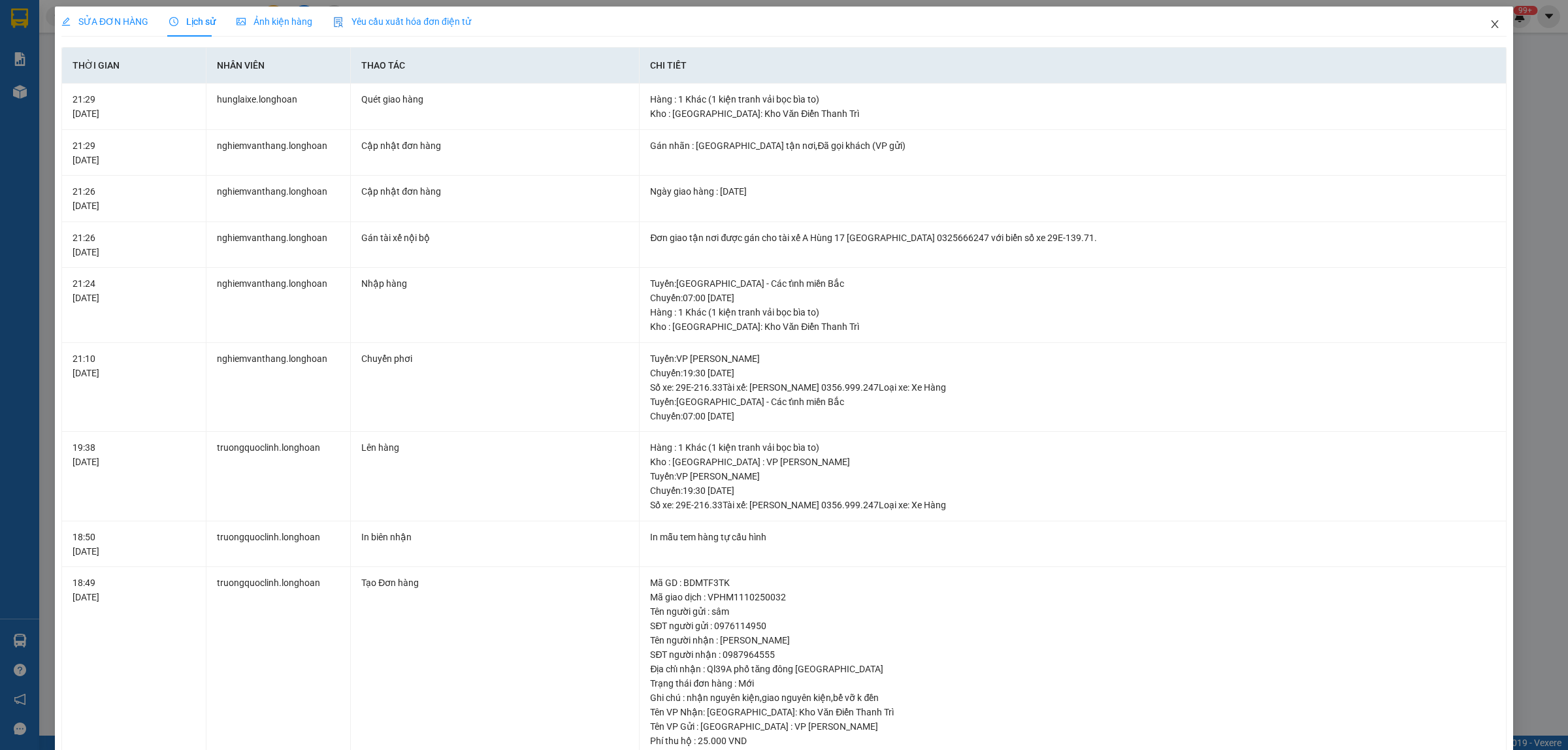
click at [1481, 35] on span "Close" at bounding box center [1494, 25] width 37 height 37
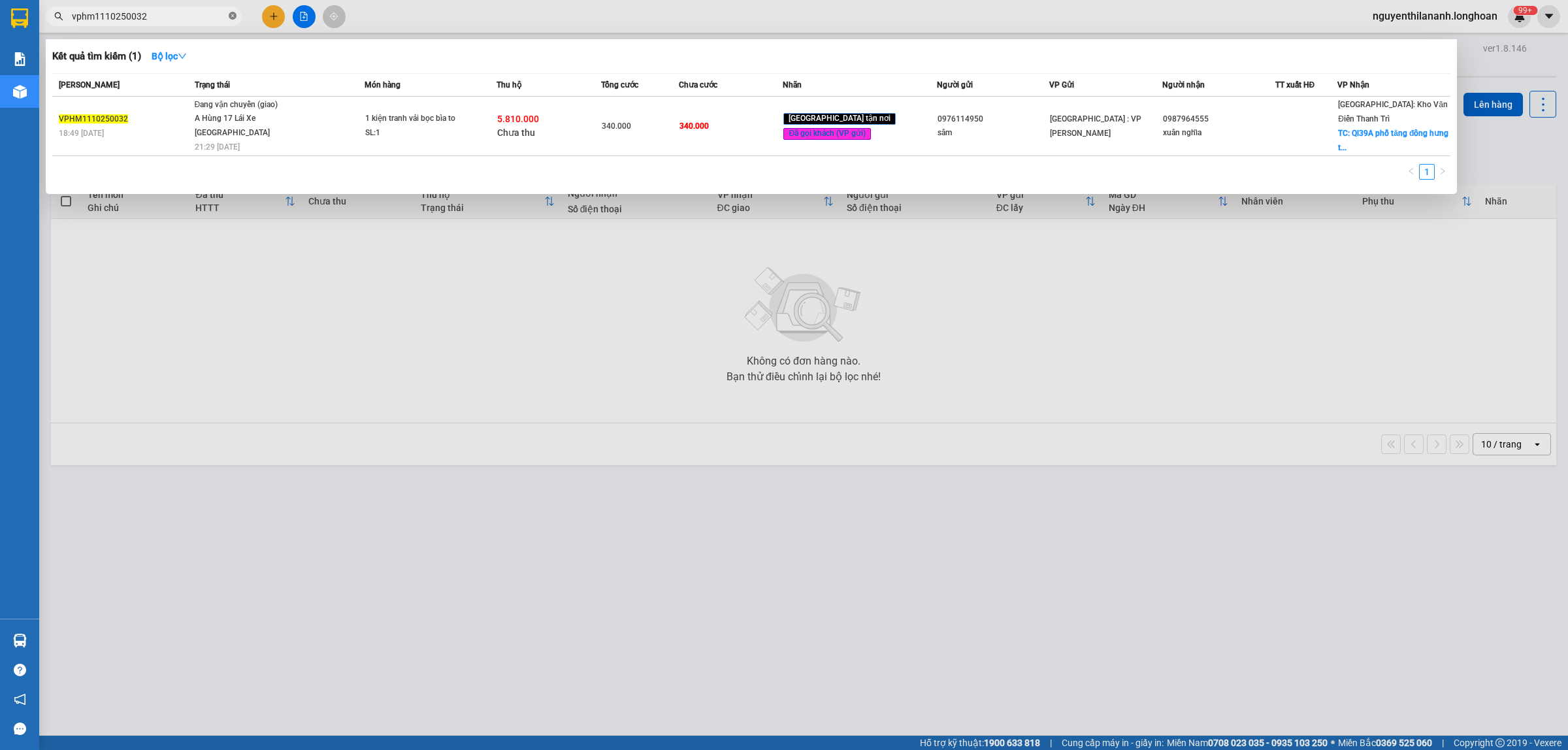
click at [230, 15] on icon "close-circle" at bounding box center [232, 16] width 8 height 8
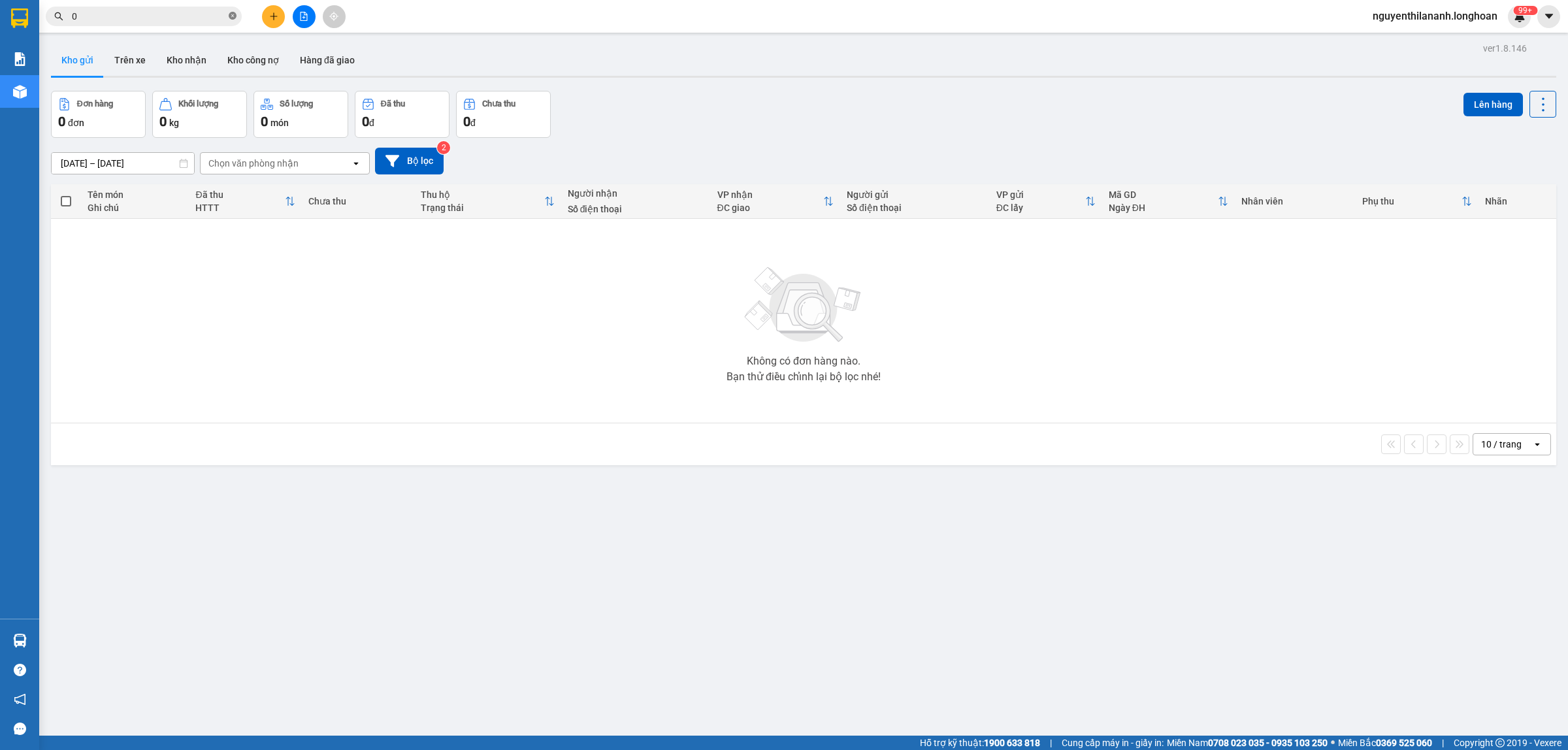
paste input "969816229"
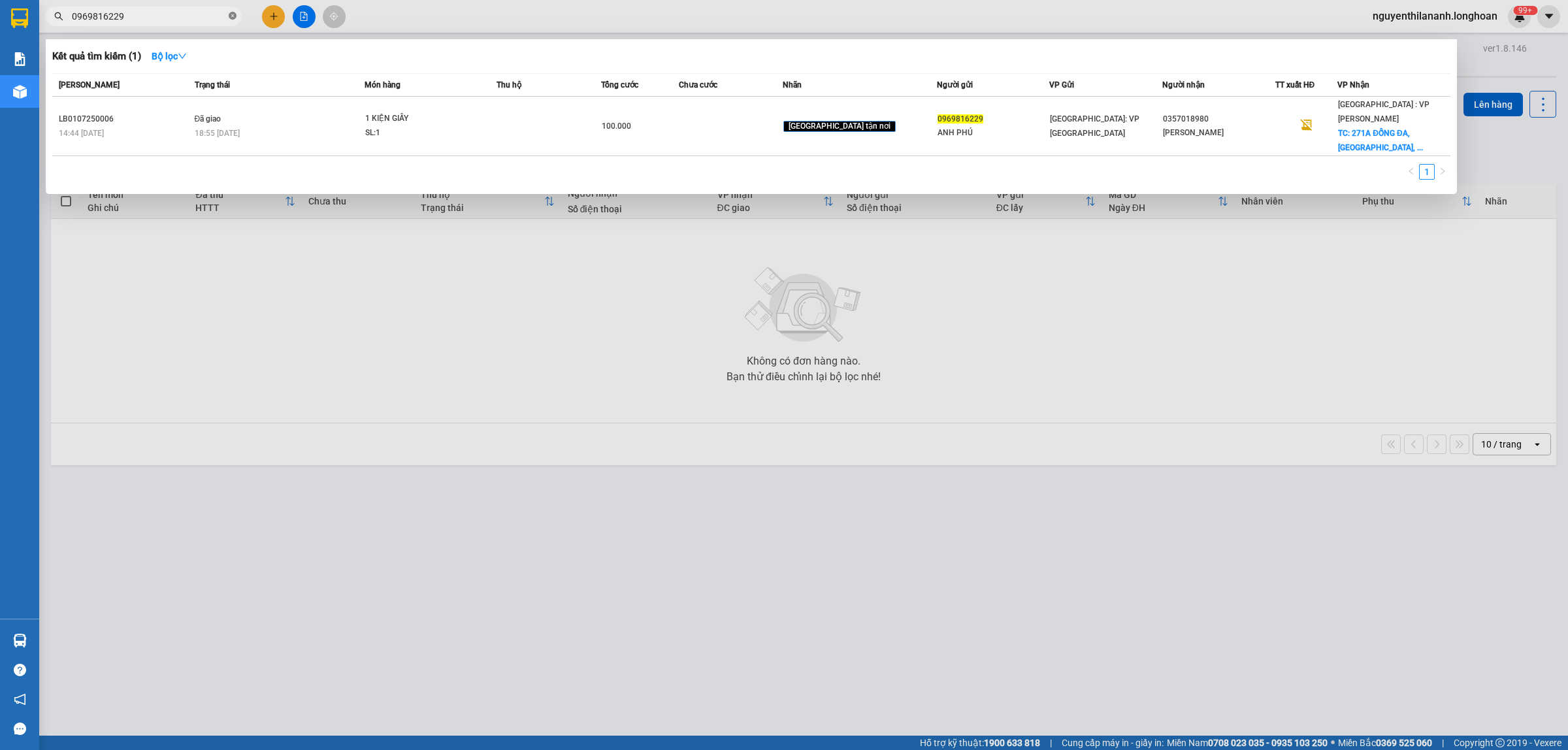
click at [232, 20] on icon "close-circle" at bounding box center [232, 16] width 8 height 8
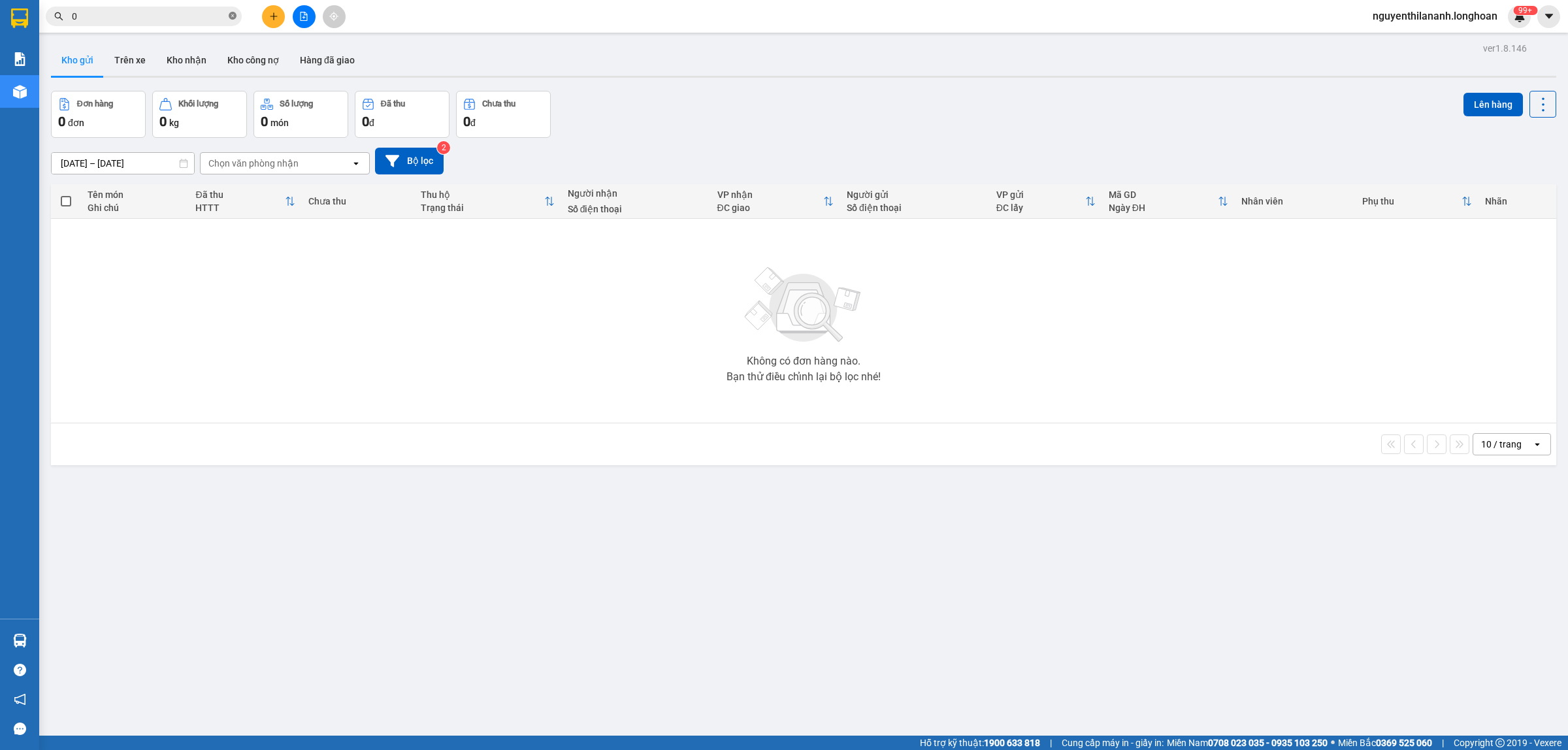
paste input "988469645"
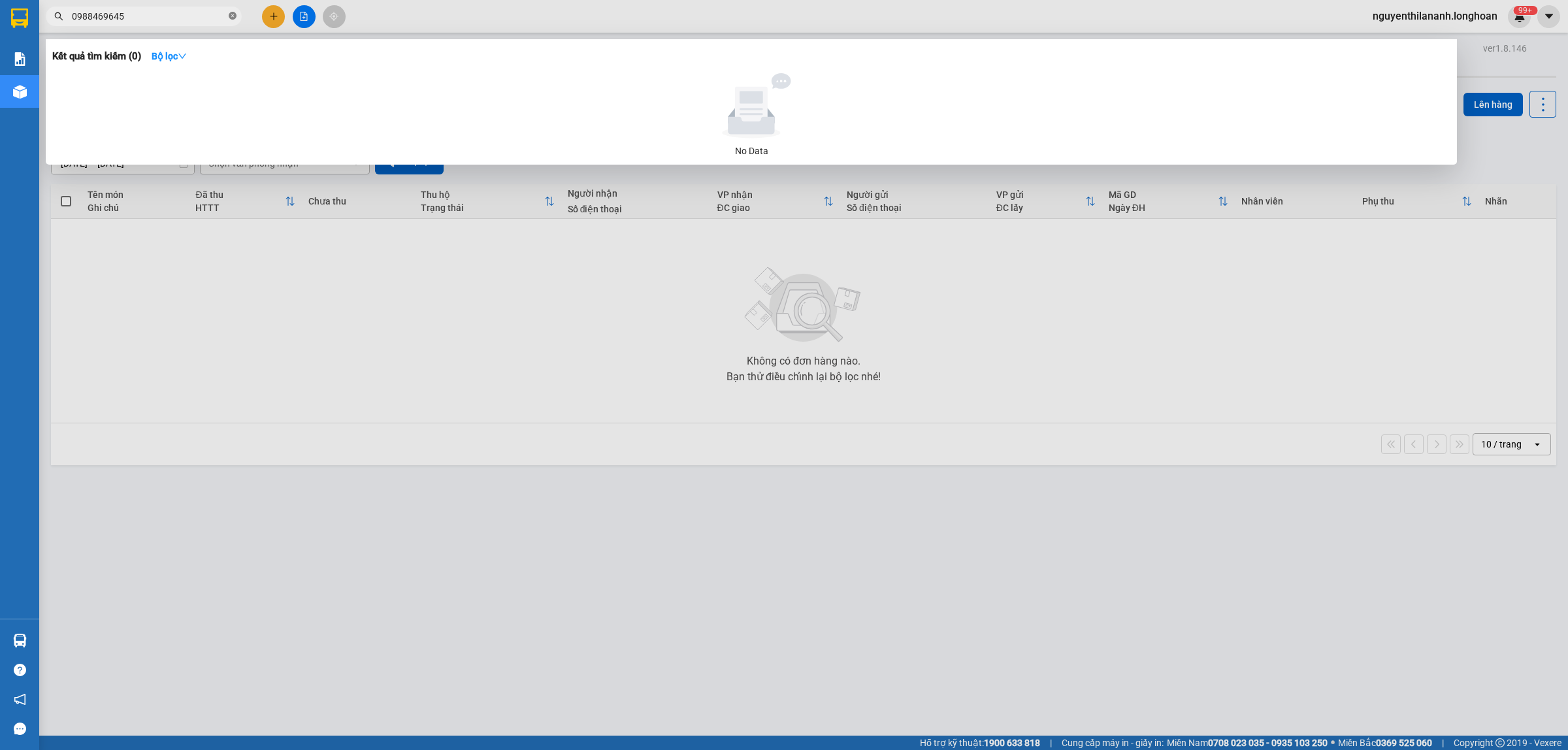
click at [232, 17] on icon "close-circle" at bounding box center [232, 16] width 8 height 8
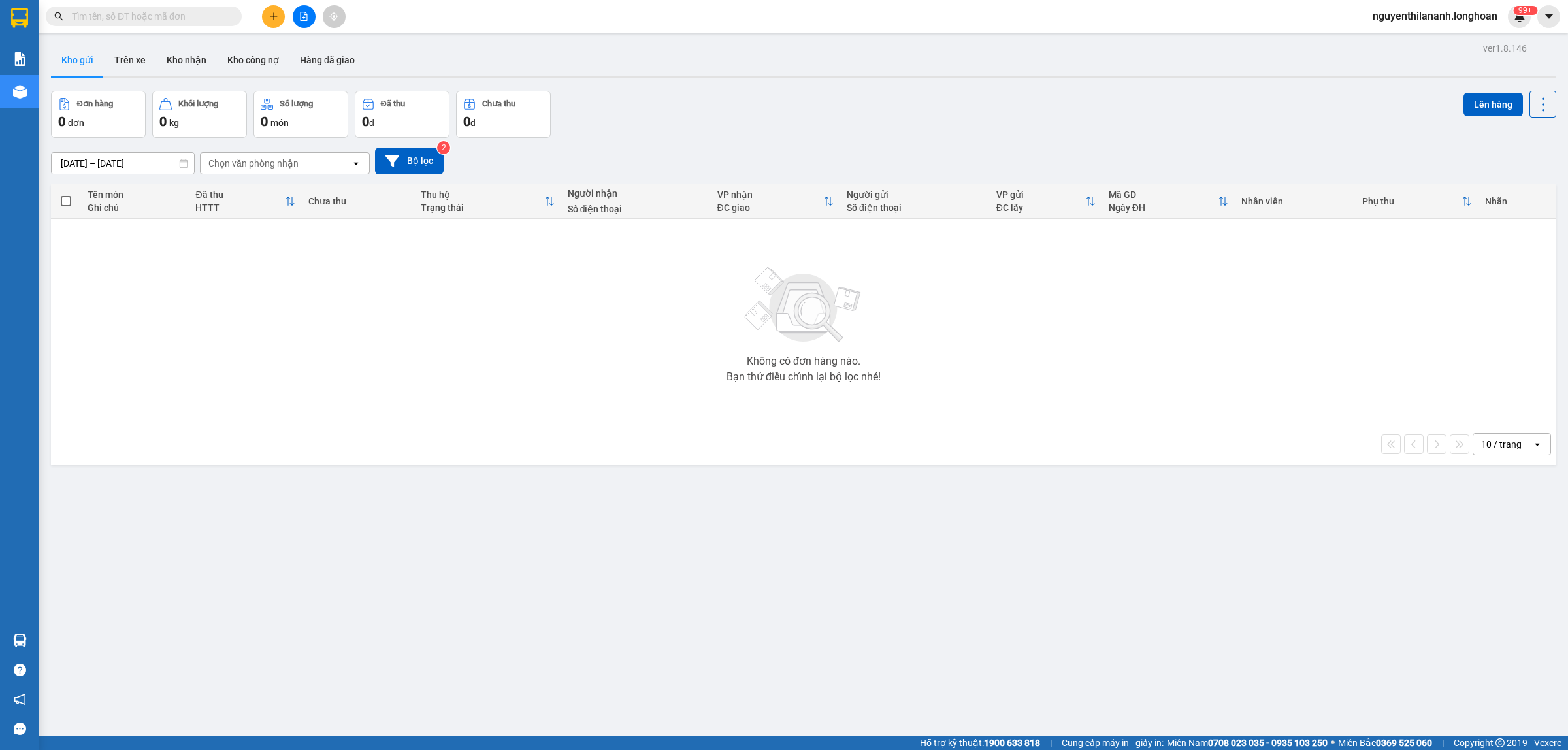
paste input "0869088066/0988715072"
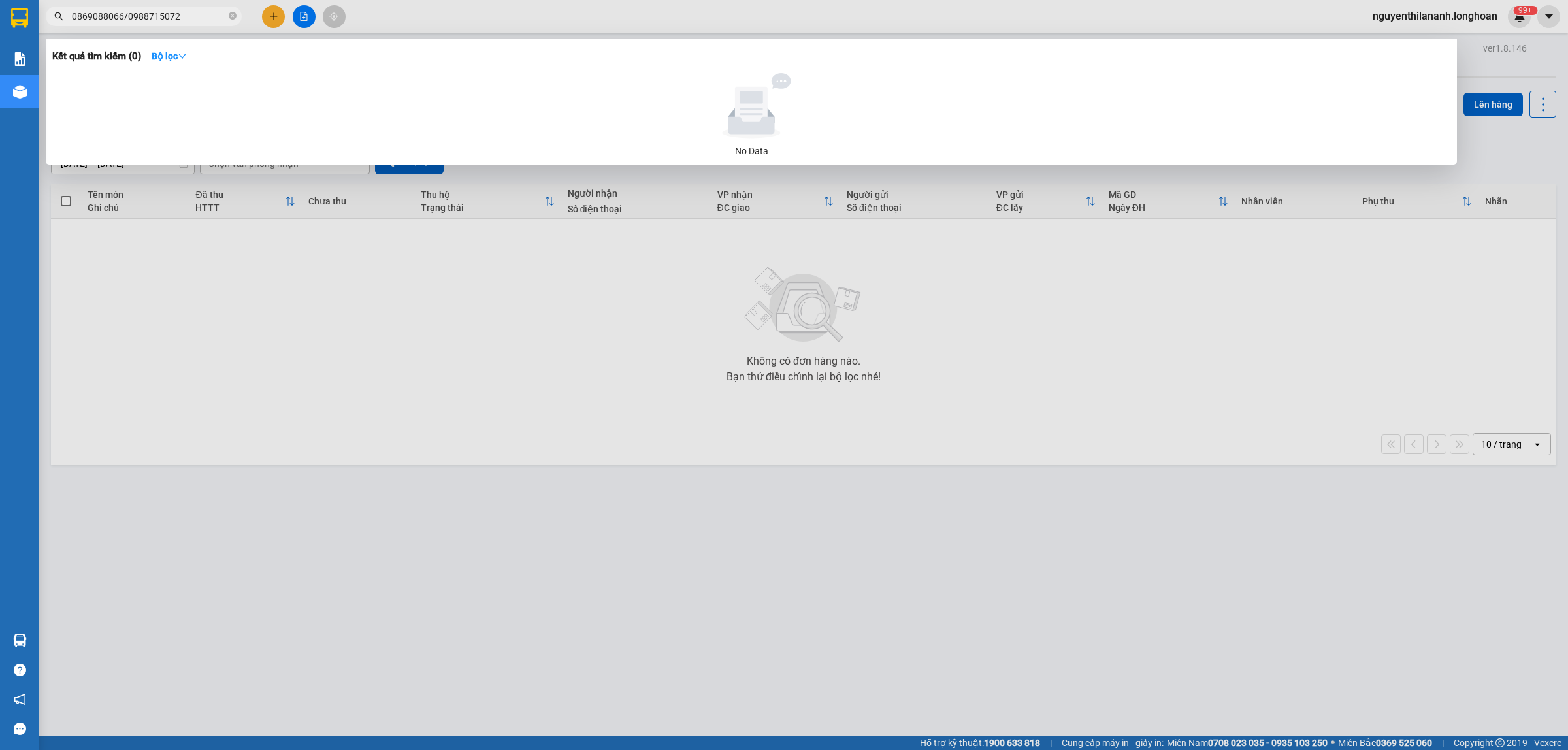
drag, startPoint x: 183, startPoint y: 18, endPoint x: 119, endPoint y: 23, distance: 64.2
click at [119, 23] on input "0869088066/0988715072" at bounding box center [149, 17] width 154 height 15
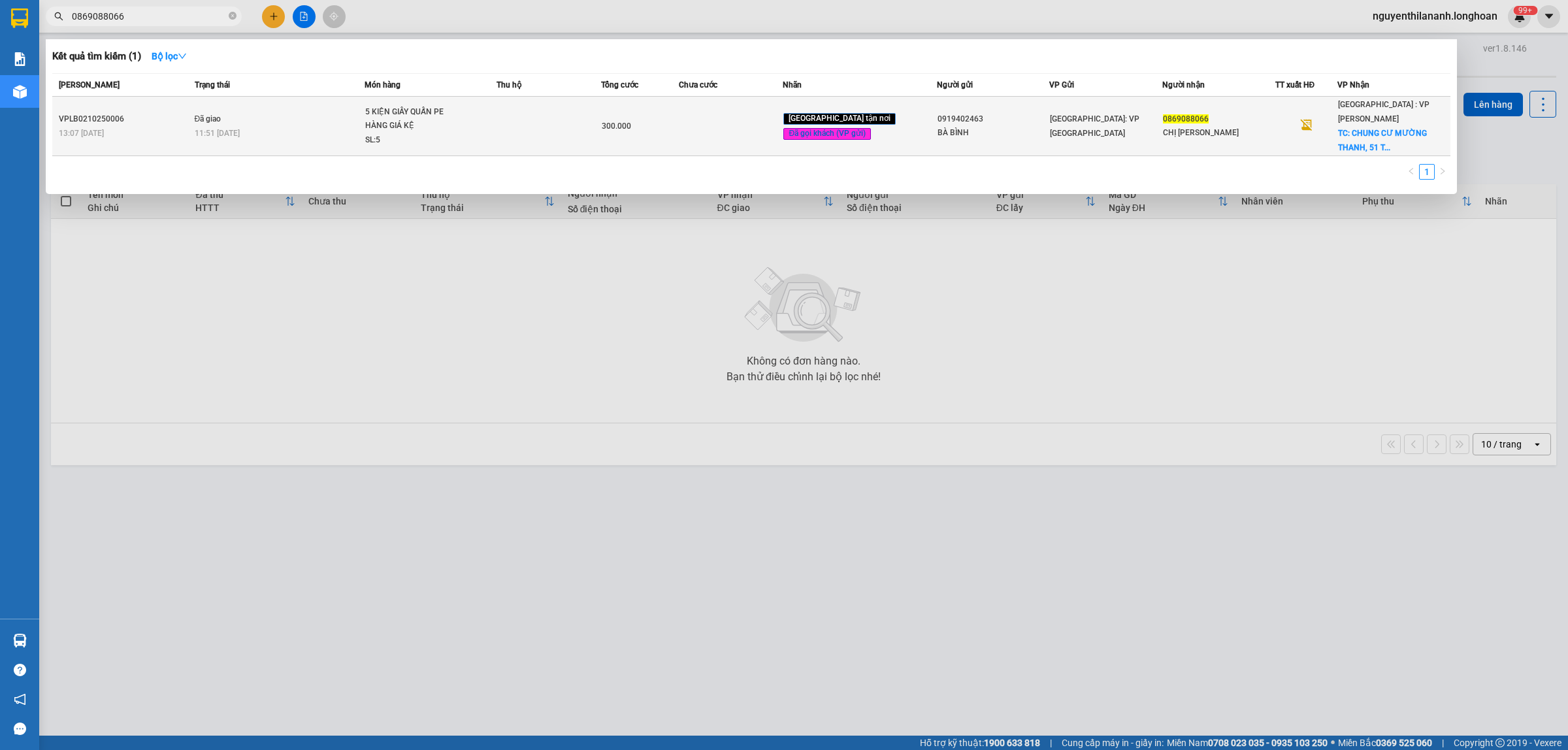
click at [134, 126] on div "13:07 [DATE]" at bounding box center [125, 133] width 132 height 15
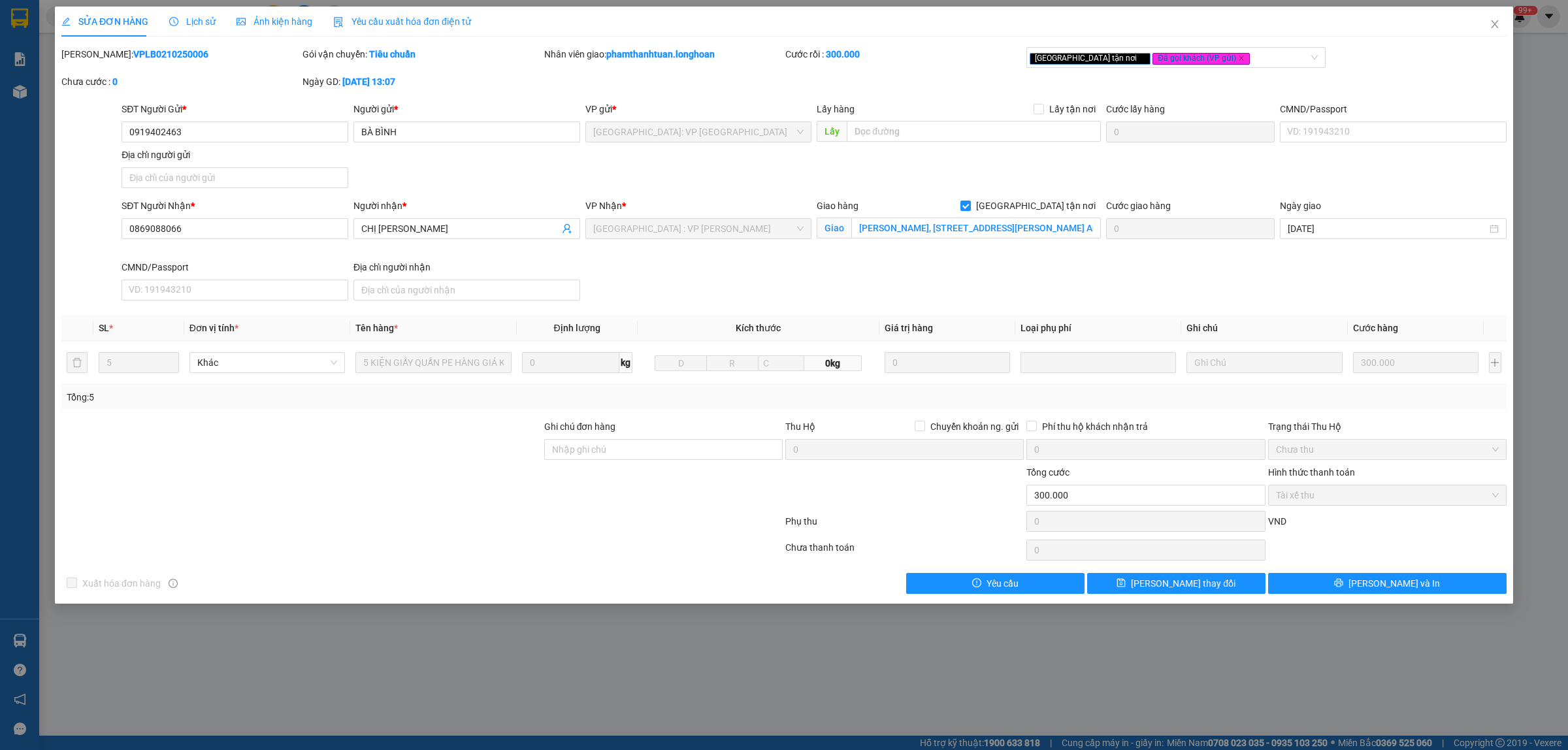
drag, startPoint x: 177, startPoint y: 51, endPoint x: 96, endPoint y: 59, distance: 81.4
click at [96, 59] on div "[PERSON_NAME]: VPLB0210250006" at bounding box center [181, 54] width 238 height 15
click at [1494, 17] on span "Close" at bounding box center [1494, 25] width 37 height 37
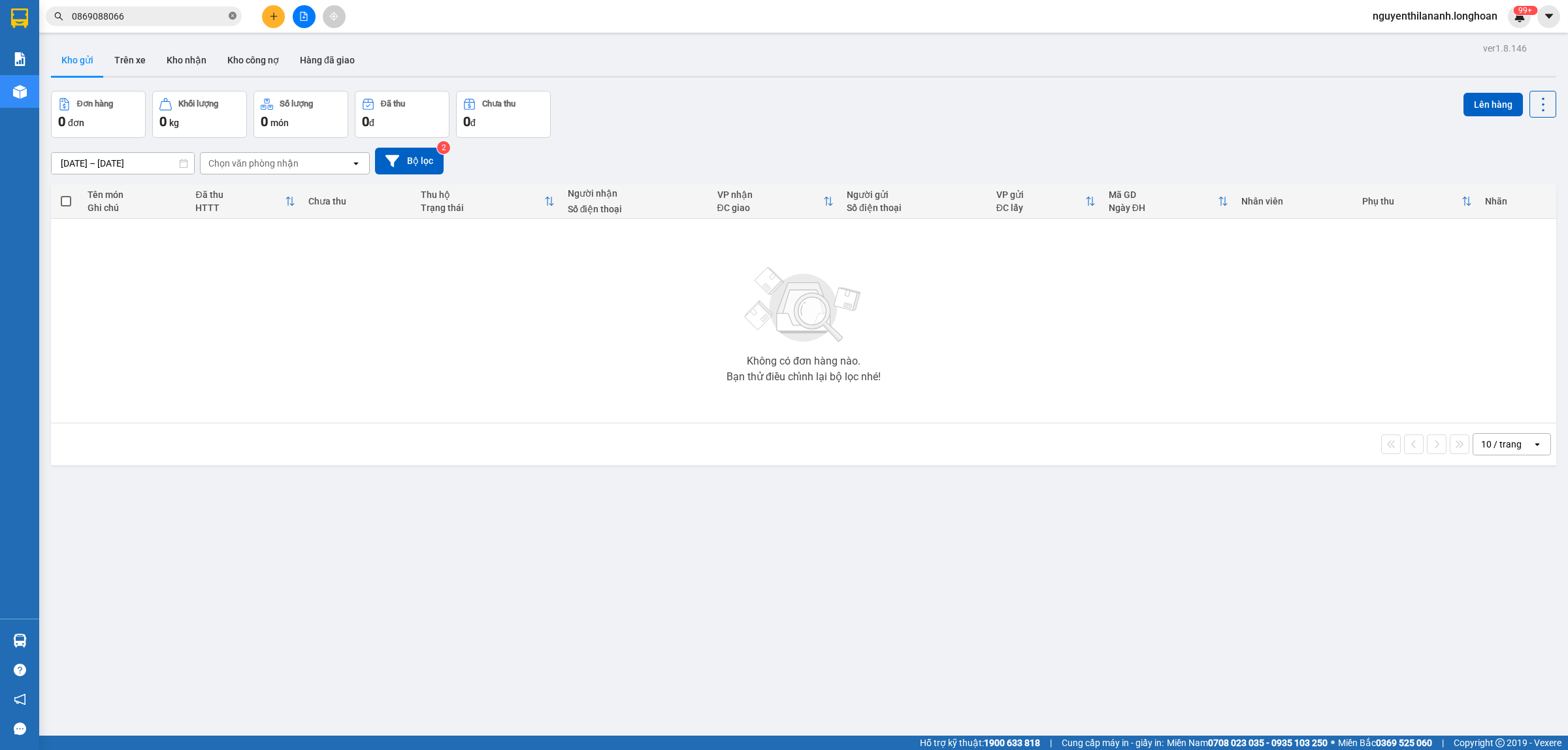
click at [235, 14] on icon "close-circle" at bounding box center [232, 16] width 8 height 8
paste input "0988715072"
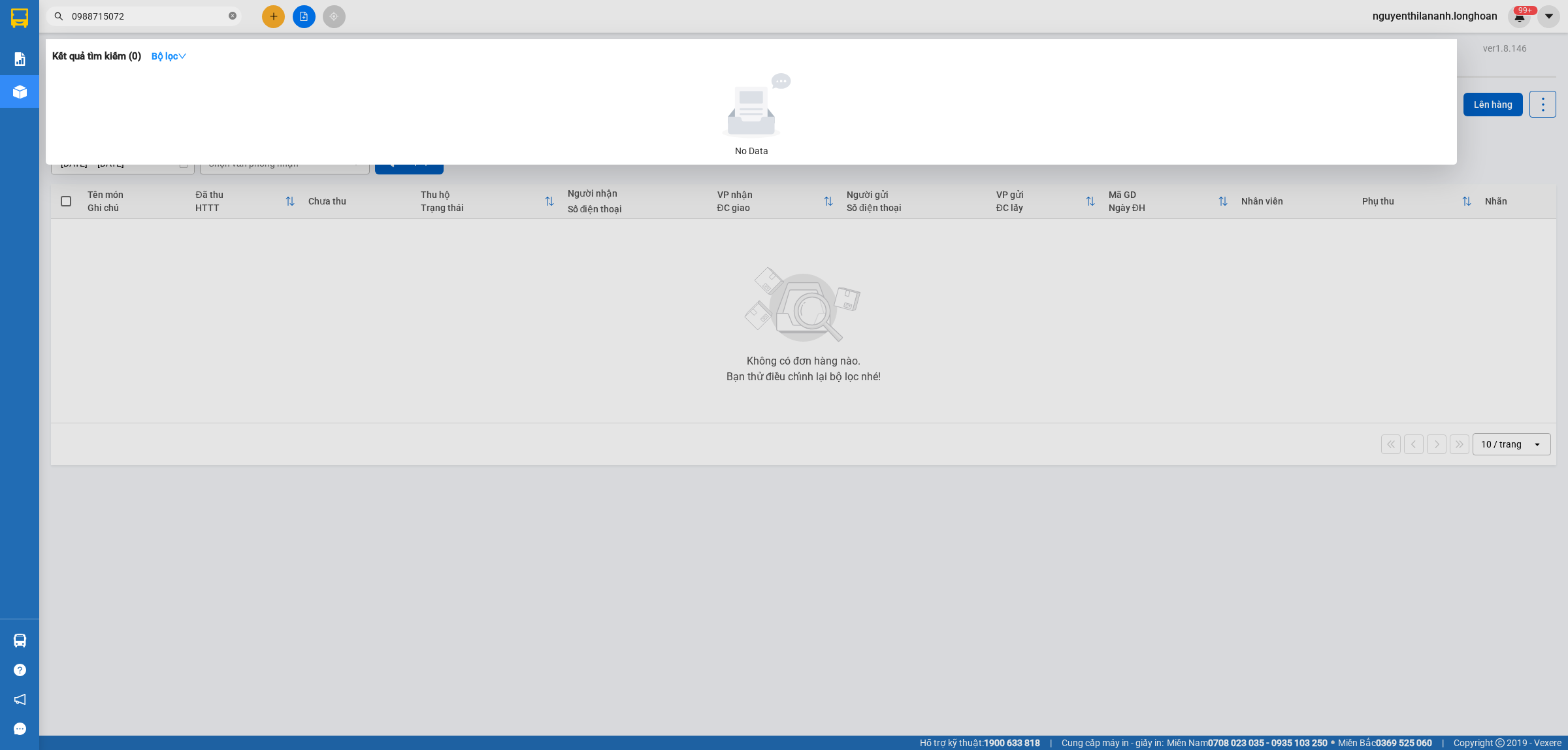
click at [229, 13] on icon "close-circle" at bounding box center [232, 16] width 8 height 8
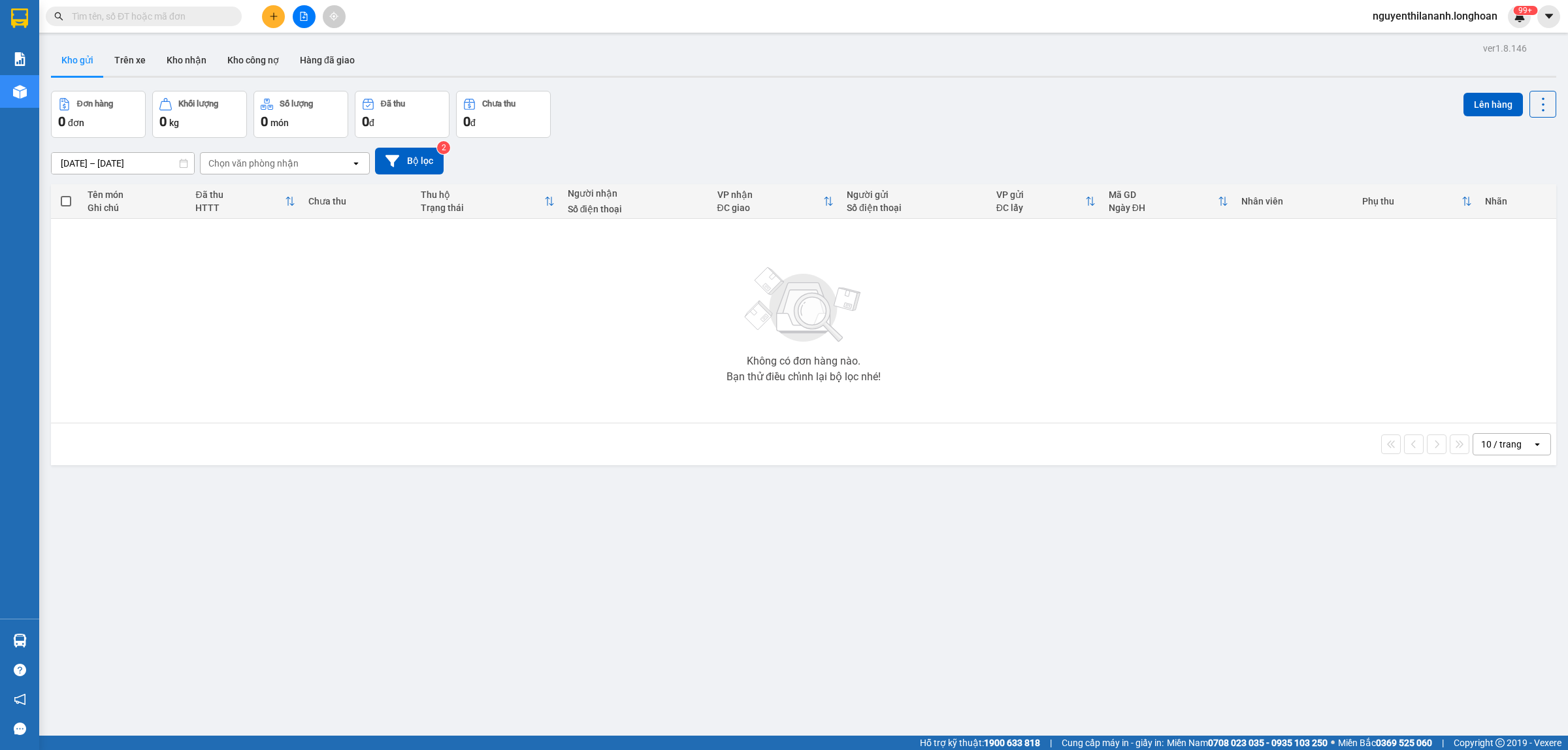
paste input "2466663859"
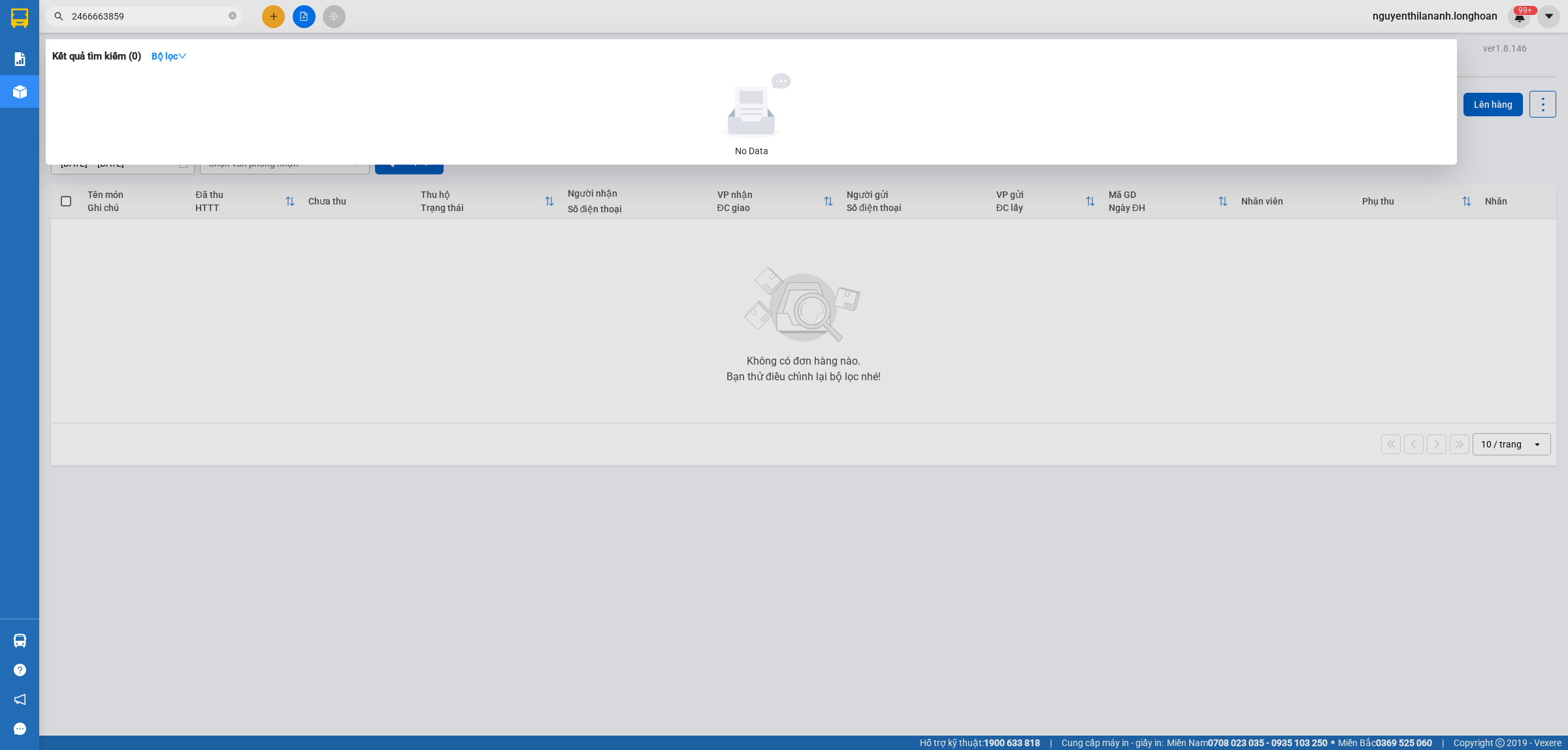
click at [72, 14] on input "2466663859" at bounding box center [149, 17] width 154 height 15
click at [232, 20] on icon "close-circle" at bounding box center [232, 16] width 8 height 8
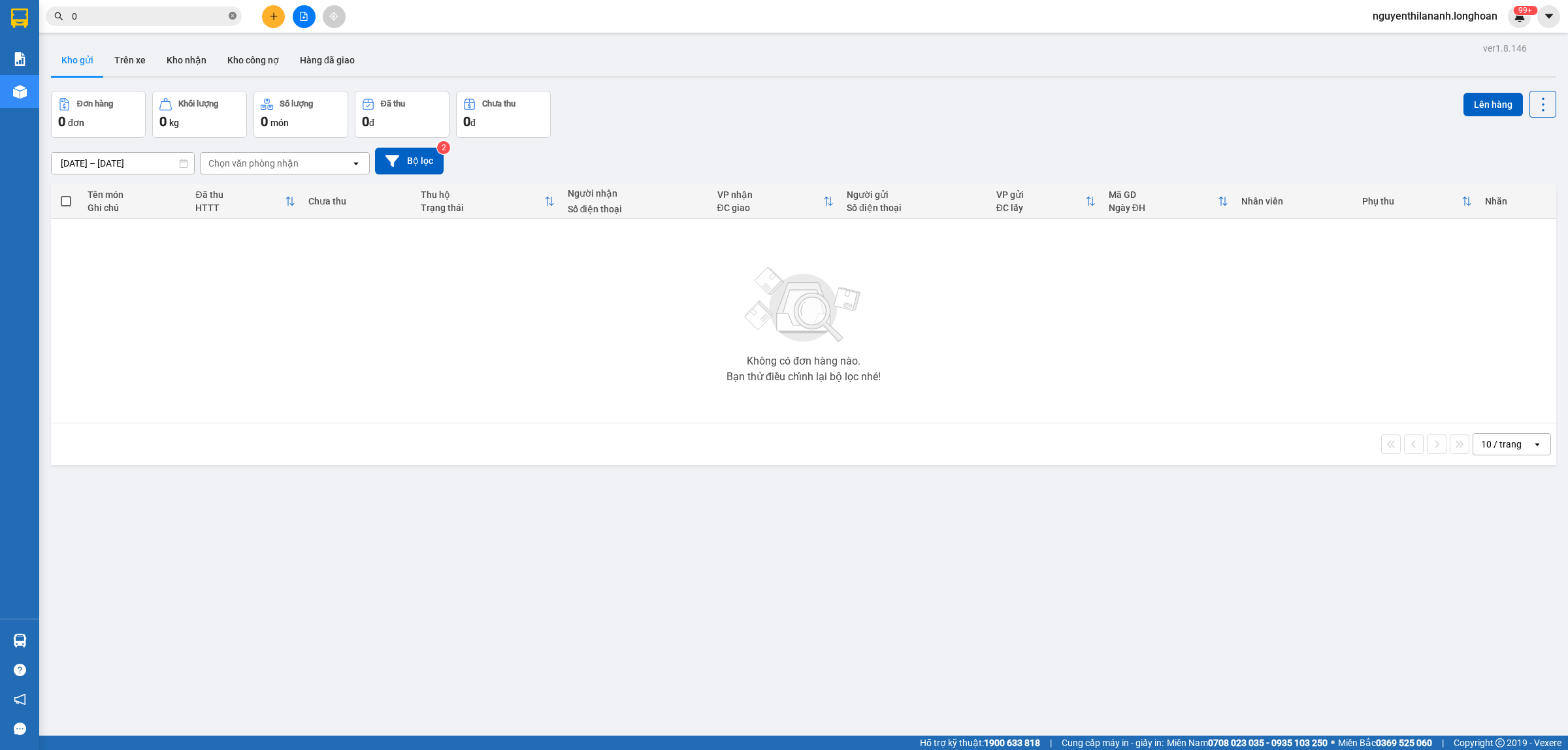
paste input "867483468"
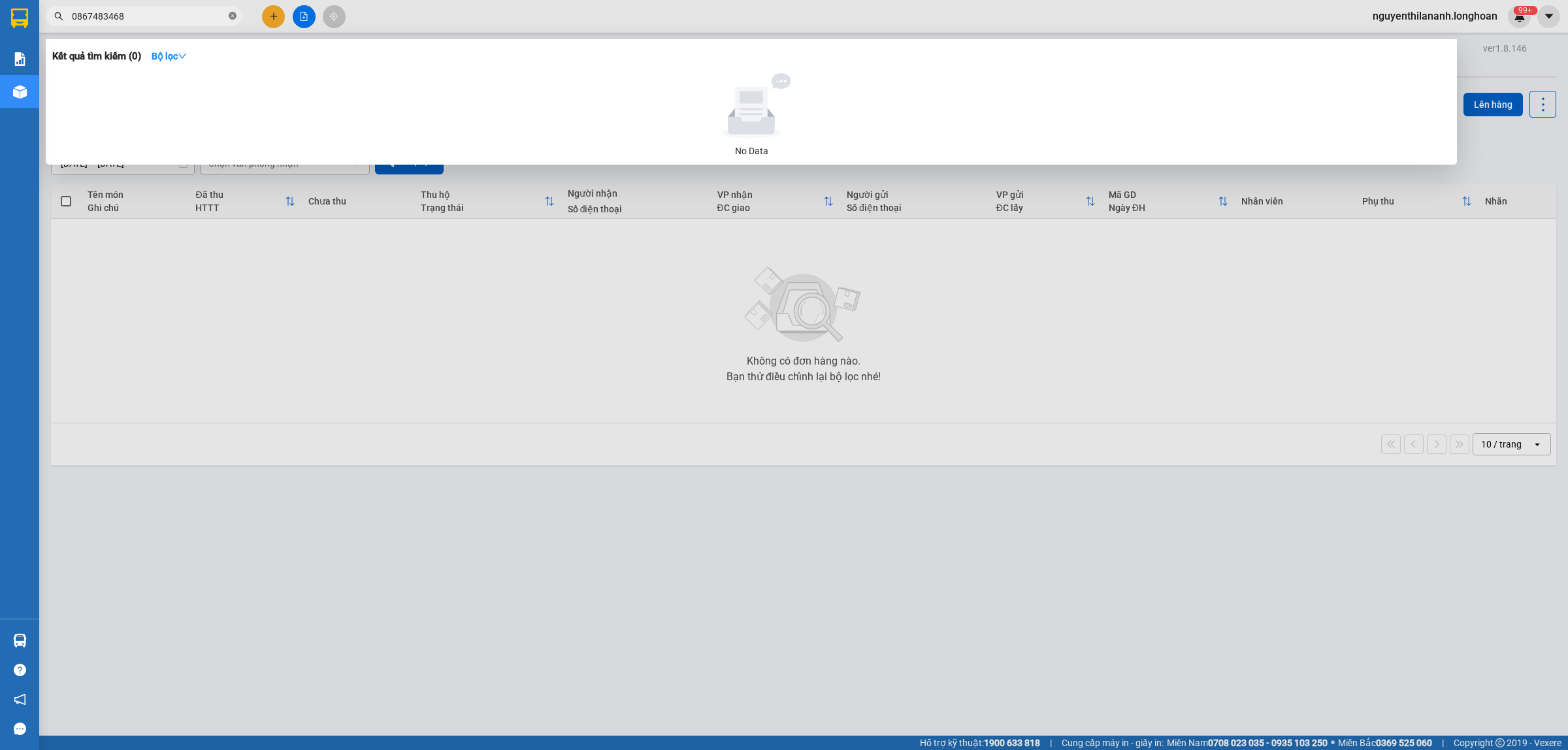
click at [230, 17] on icon "close-circle" at bounding box center [232, 16] width 8 height 8
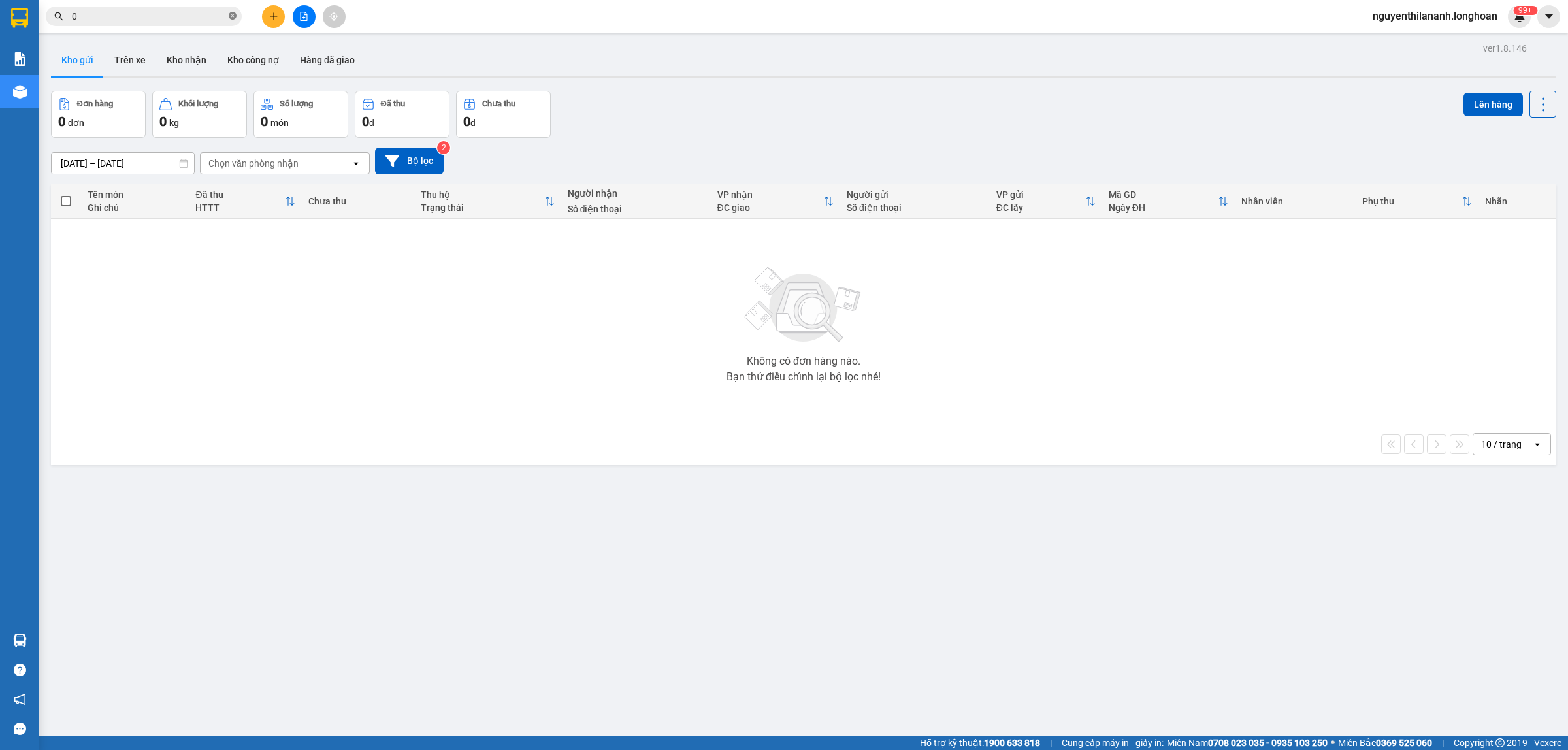
paste input "973882026"
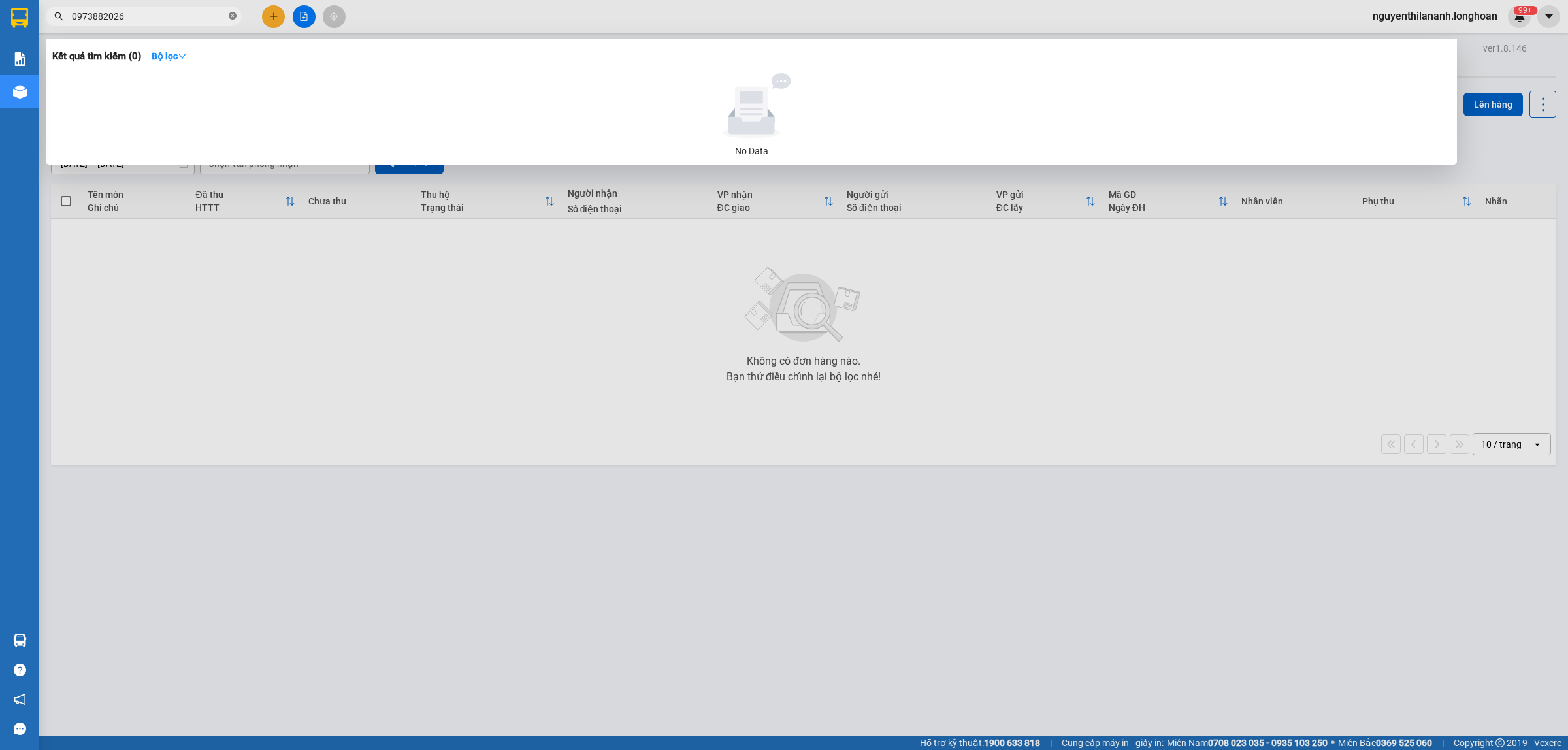
click at [233, 13] on icon "close-circle" at bounding box center [232, 16] width 8 height 8
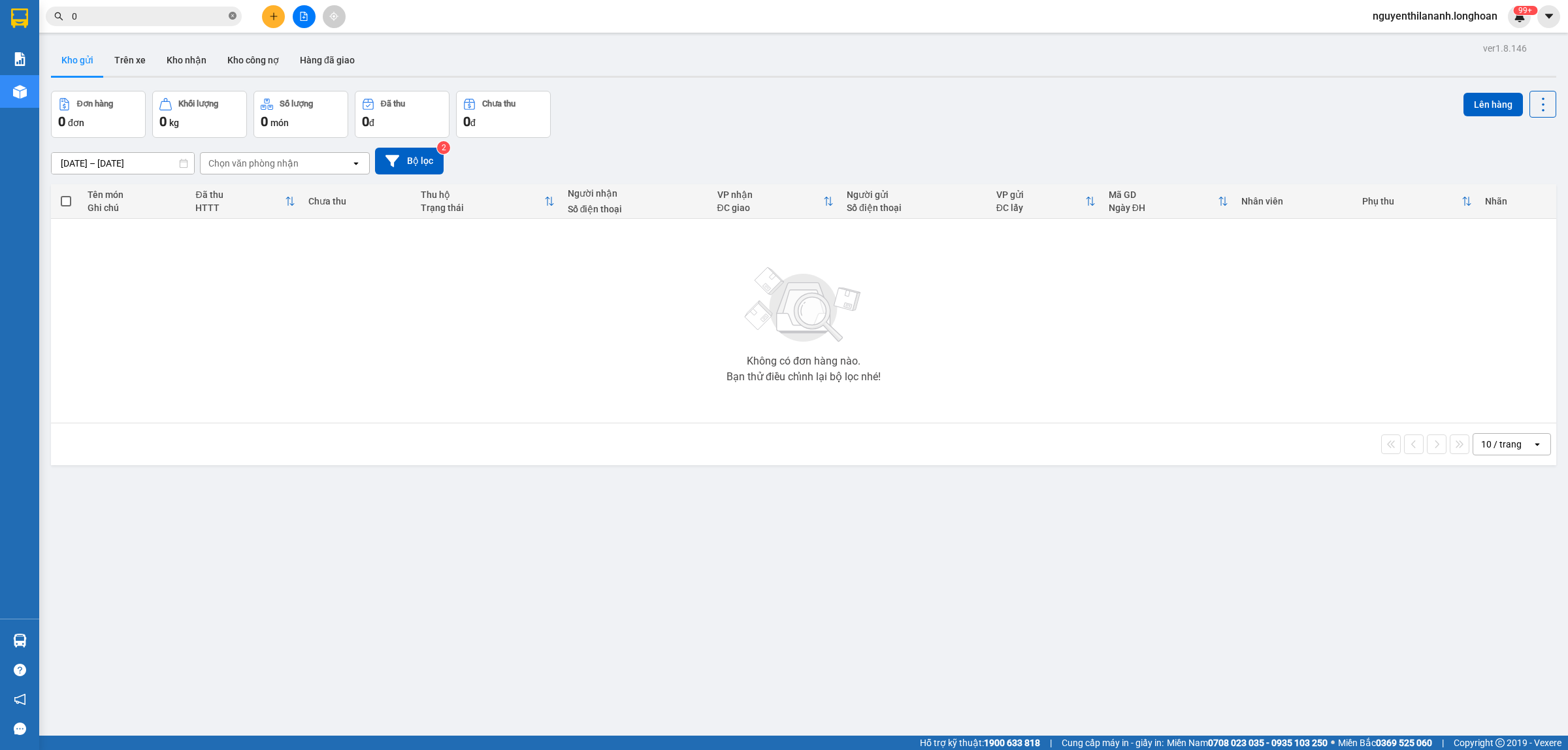
paste input "856006009"
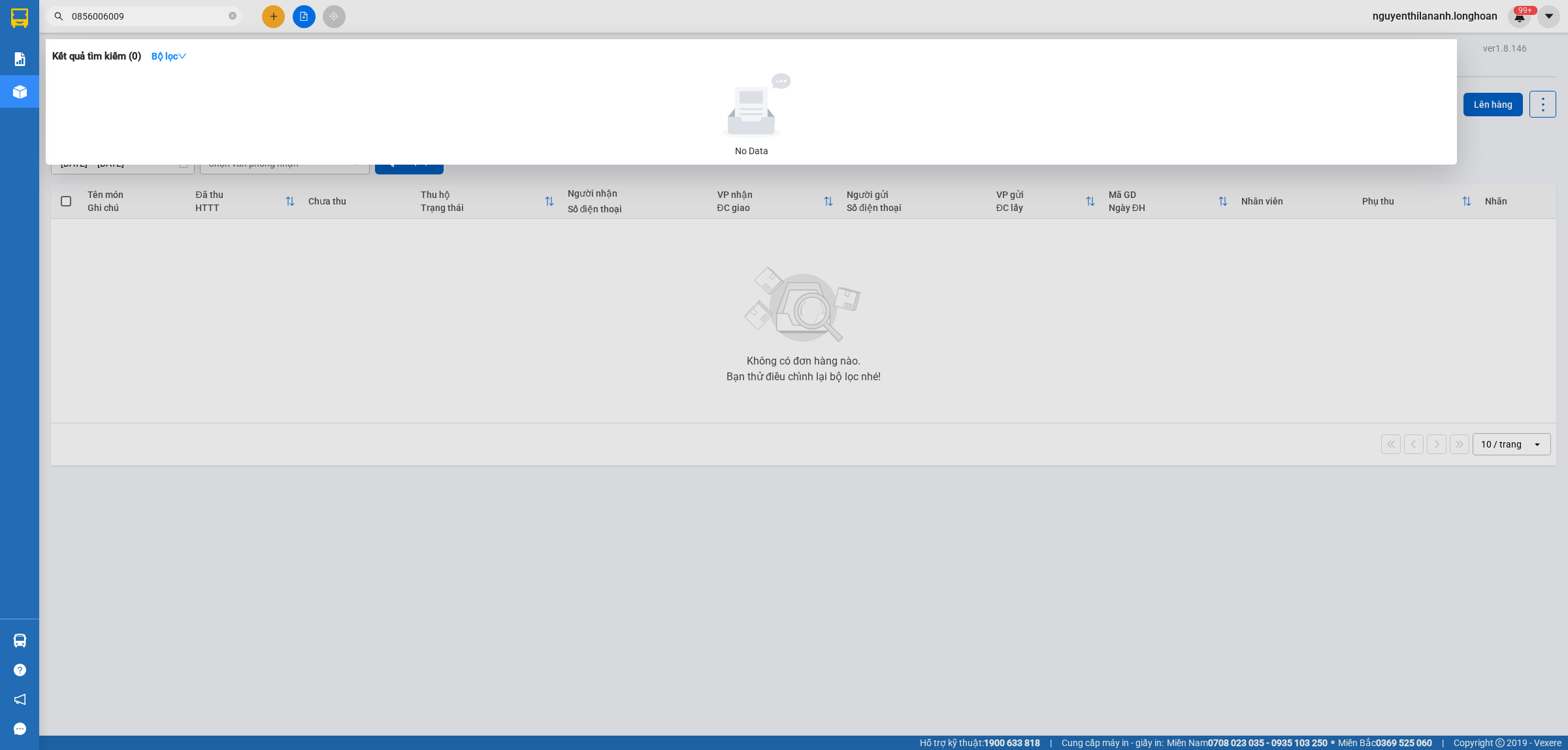
click at [227, 12] on span "0856006009" at bounding box center [143, 17] width 196 height 20
click at [233, 15] on icon "close-circle" at bounding box center [232, 16] width 8 height 8
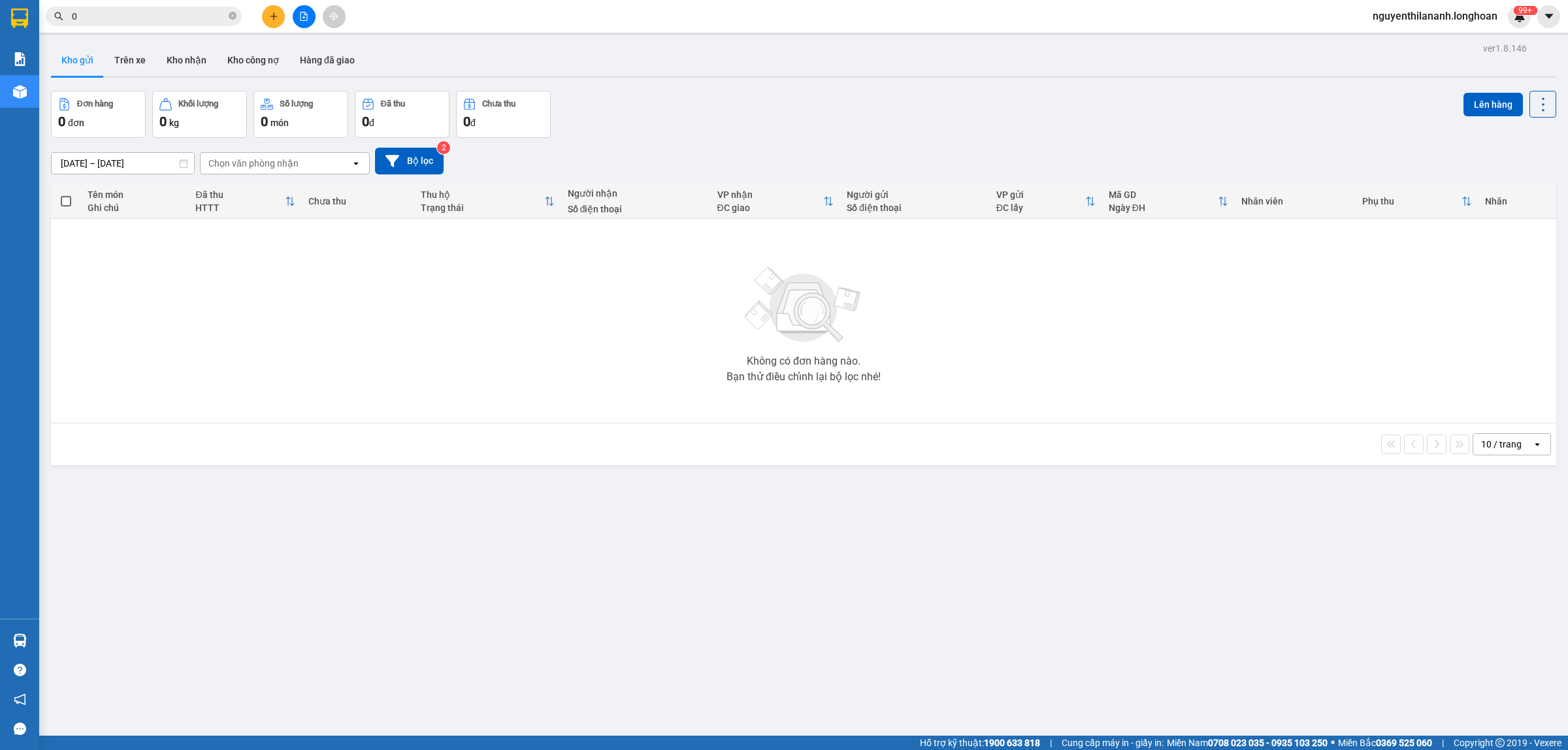
paste input "989373322"
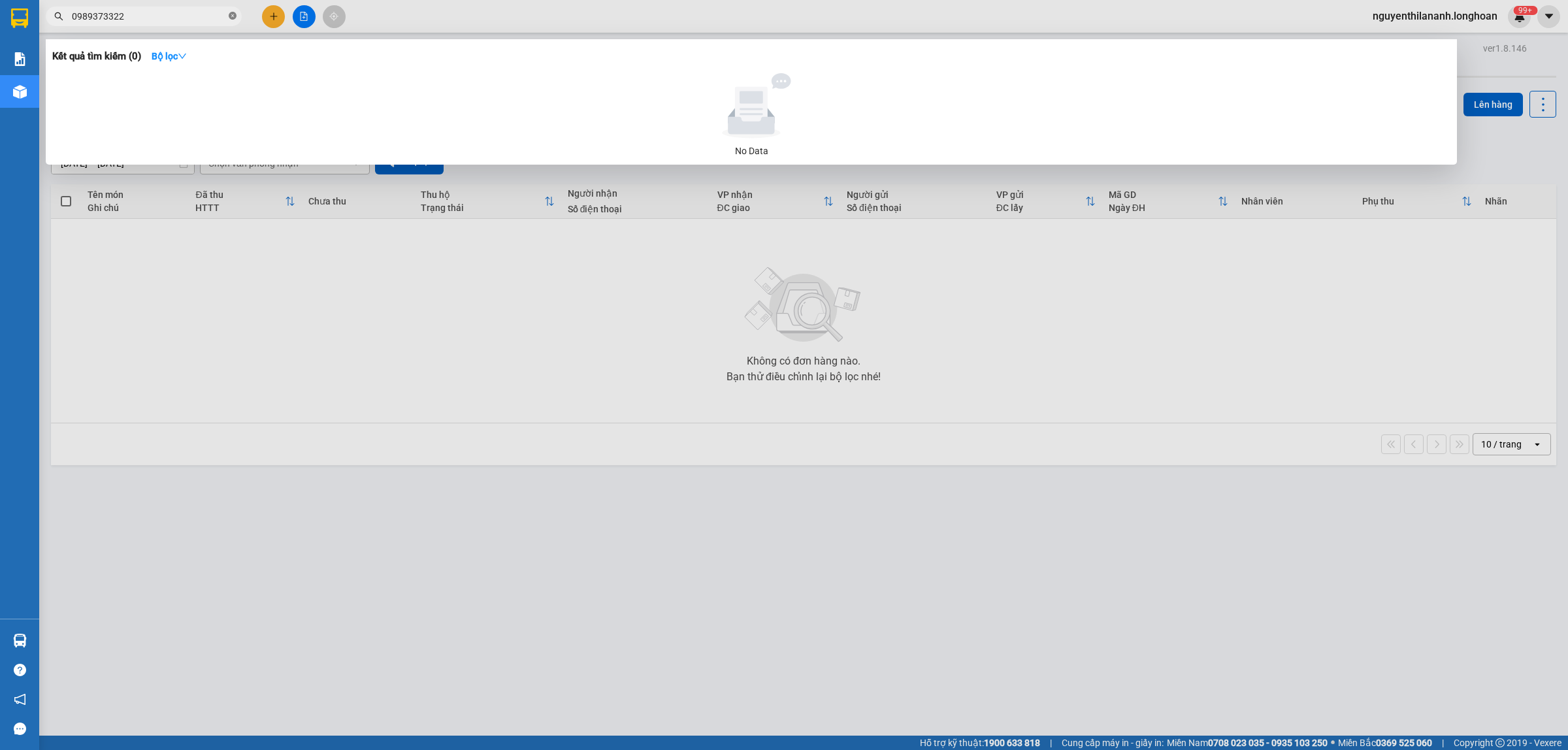
click at [230, 17] on icon "close-circle" at bounding box center [232, 16] width 8 height 8
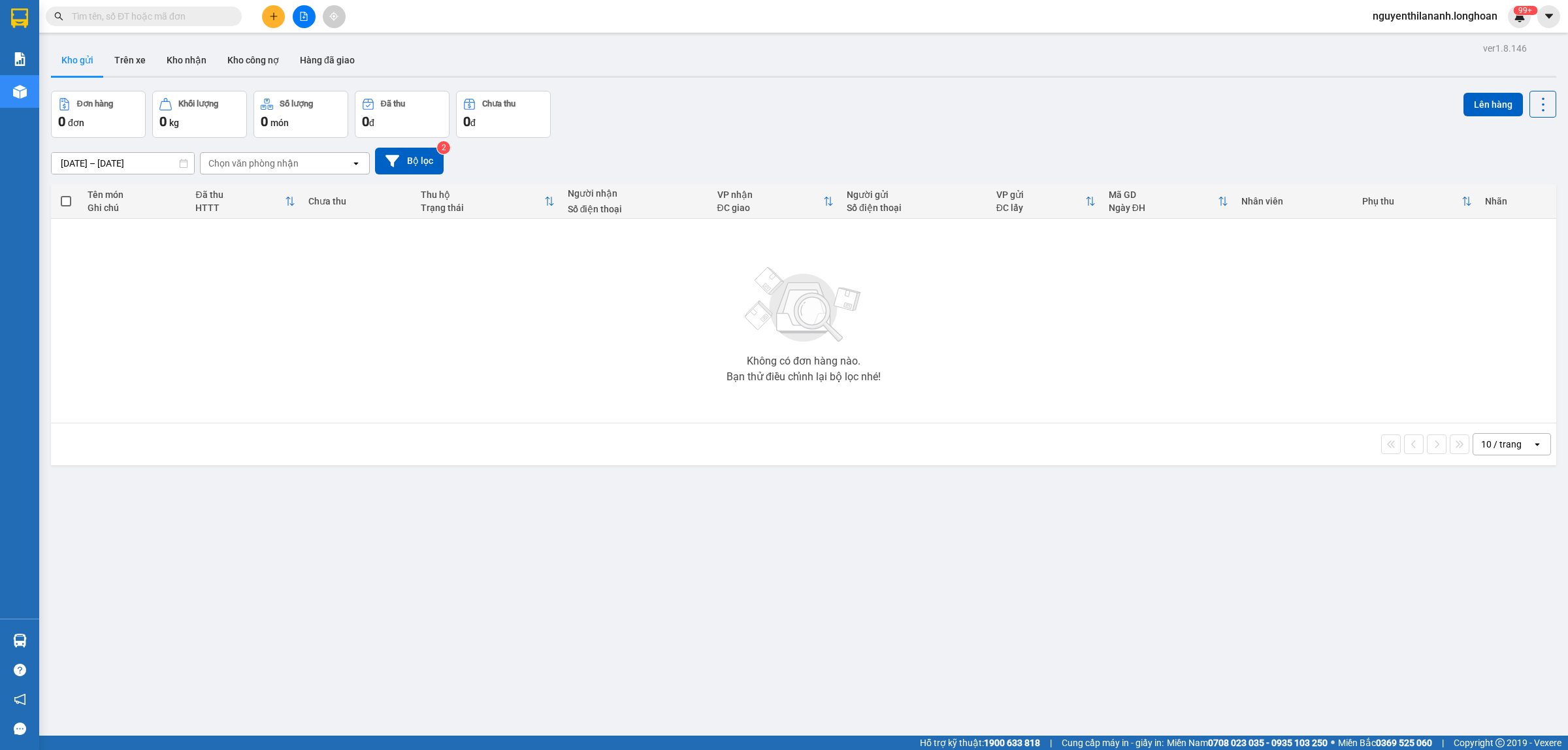
paste input "918198996"
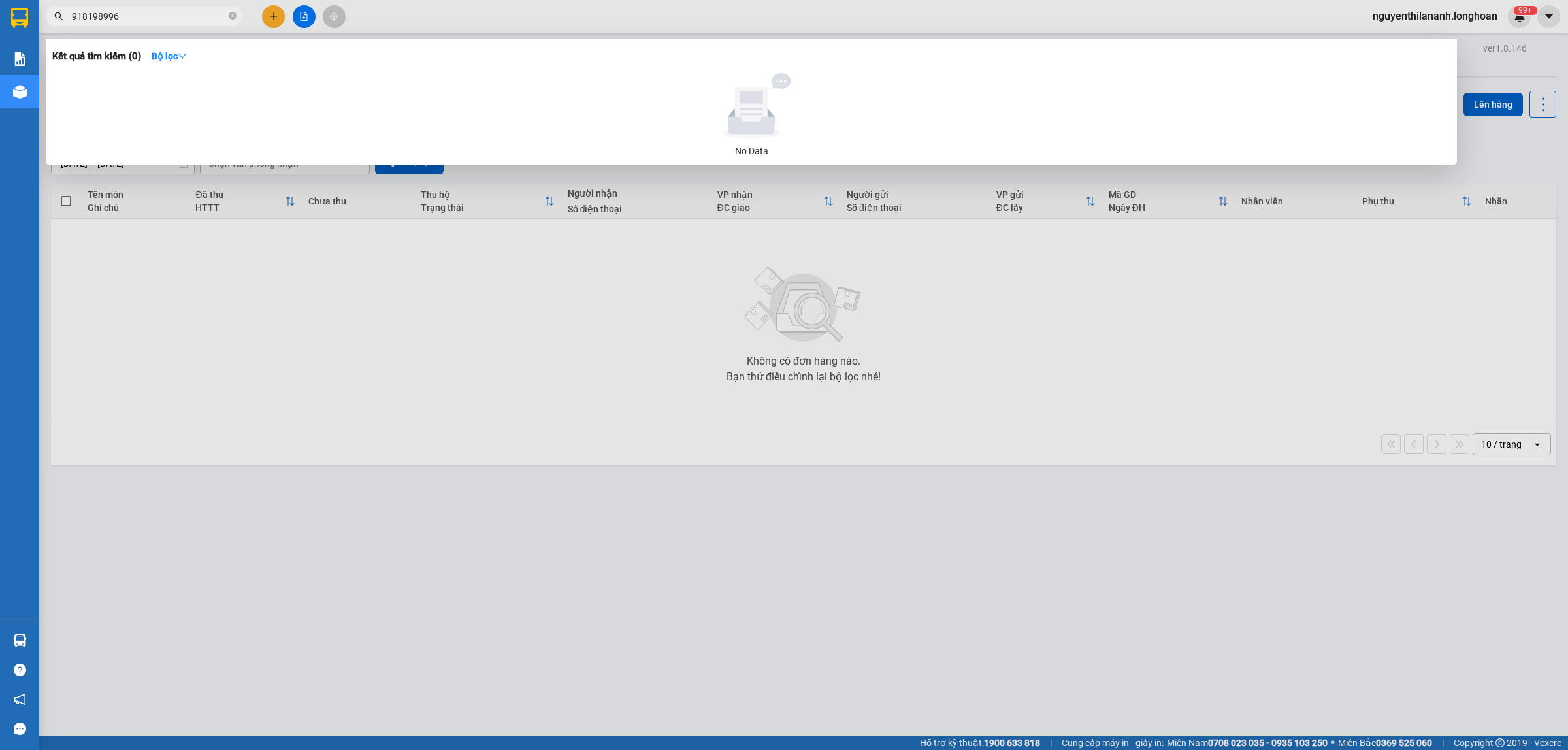
click at [72, 17] on input "918198996" at bounding box center [149, 17] width 154 height 15
click at [230, 14] on icon "close-circle" at bounding box center [232, 16] width 8 height 8
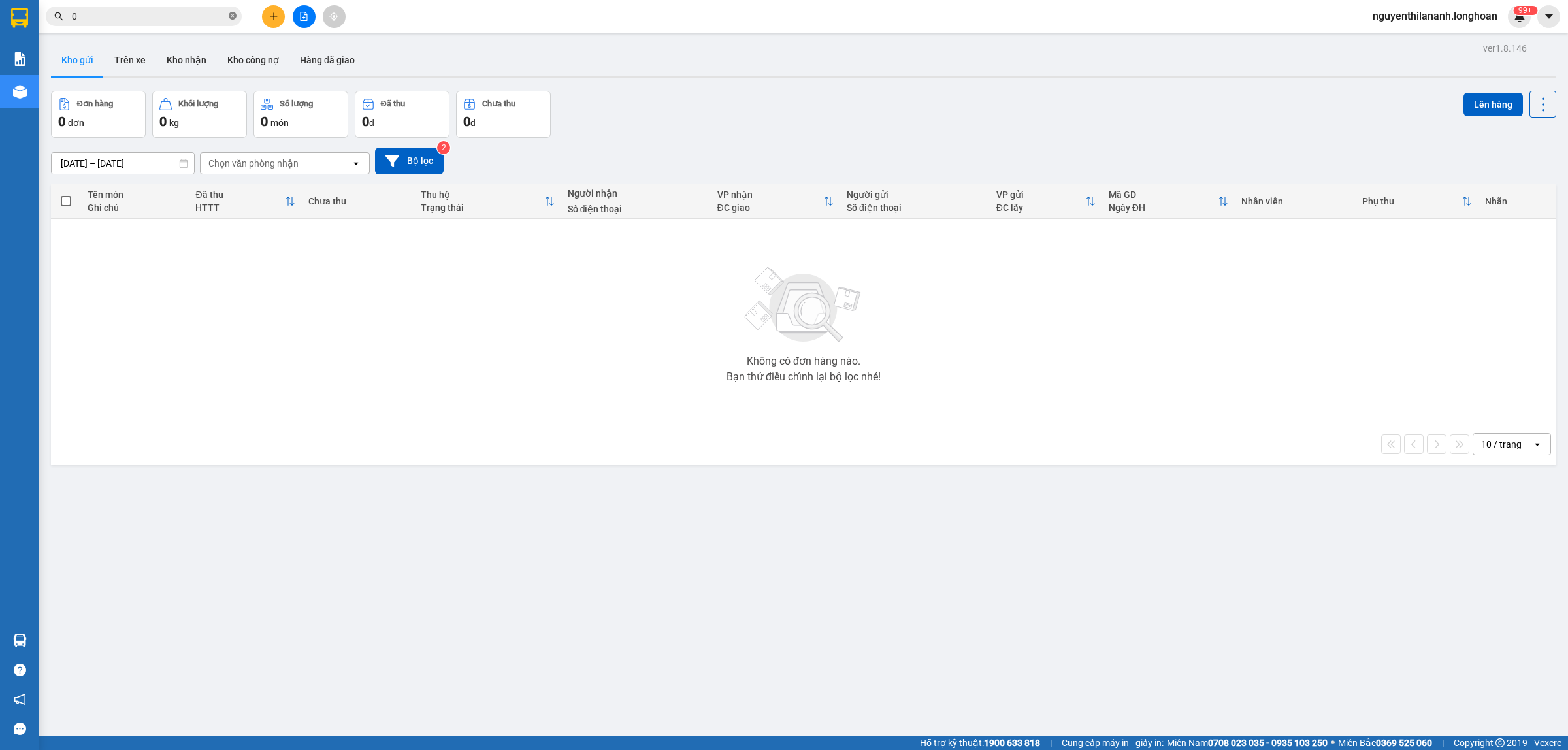
paste input "907402409"
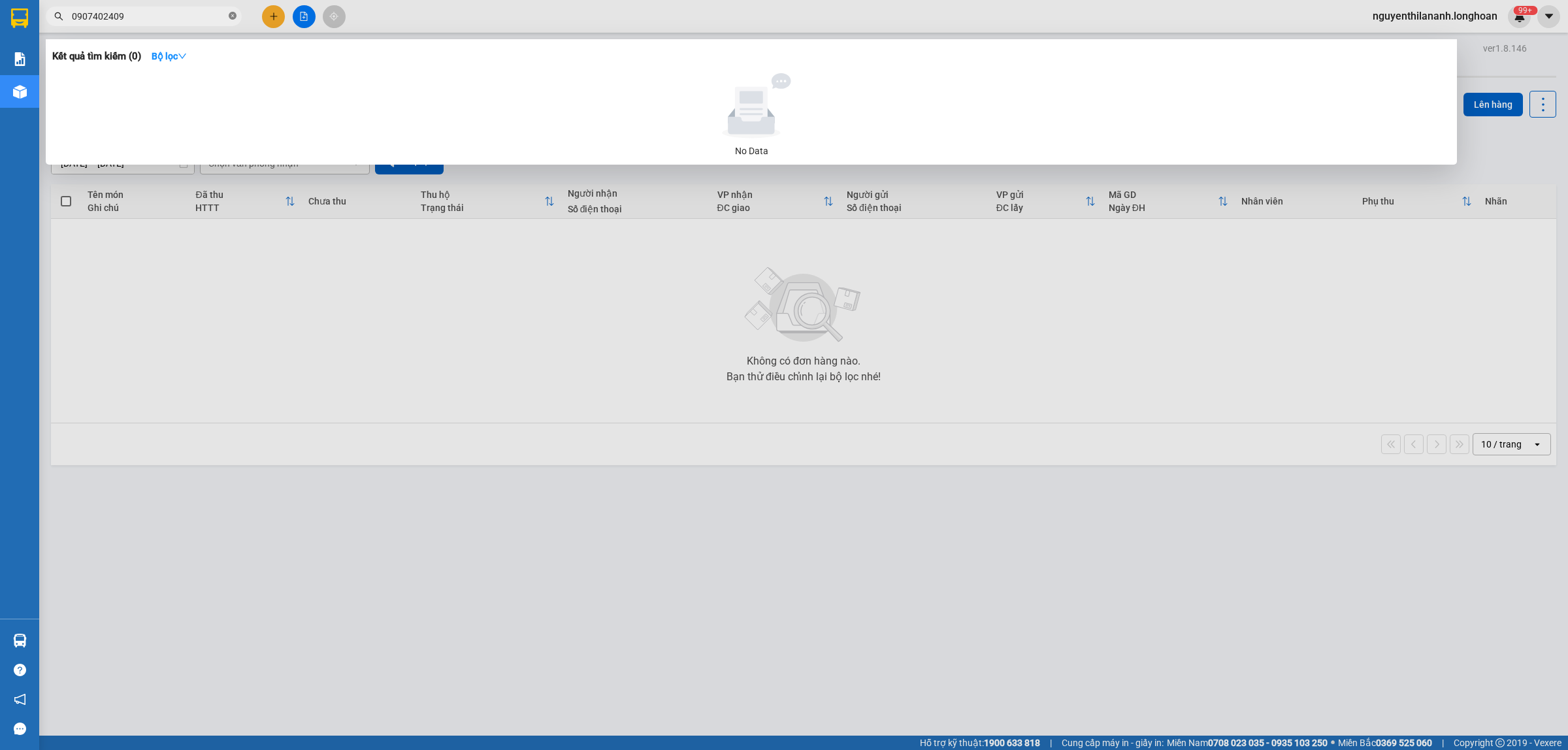
click at [234, 21] on span at bounding box center [232, 17] width 8 height 12
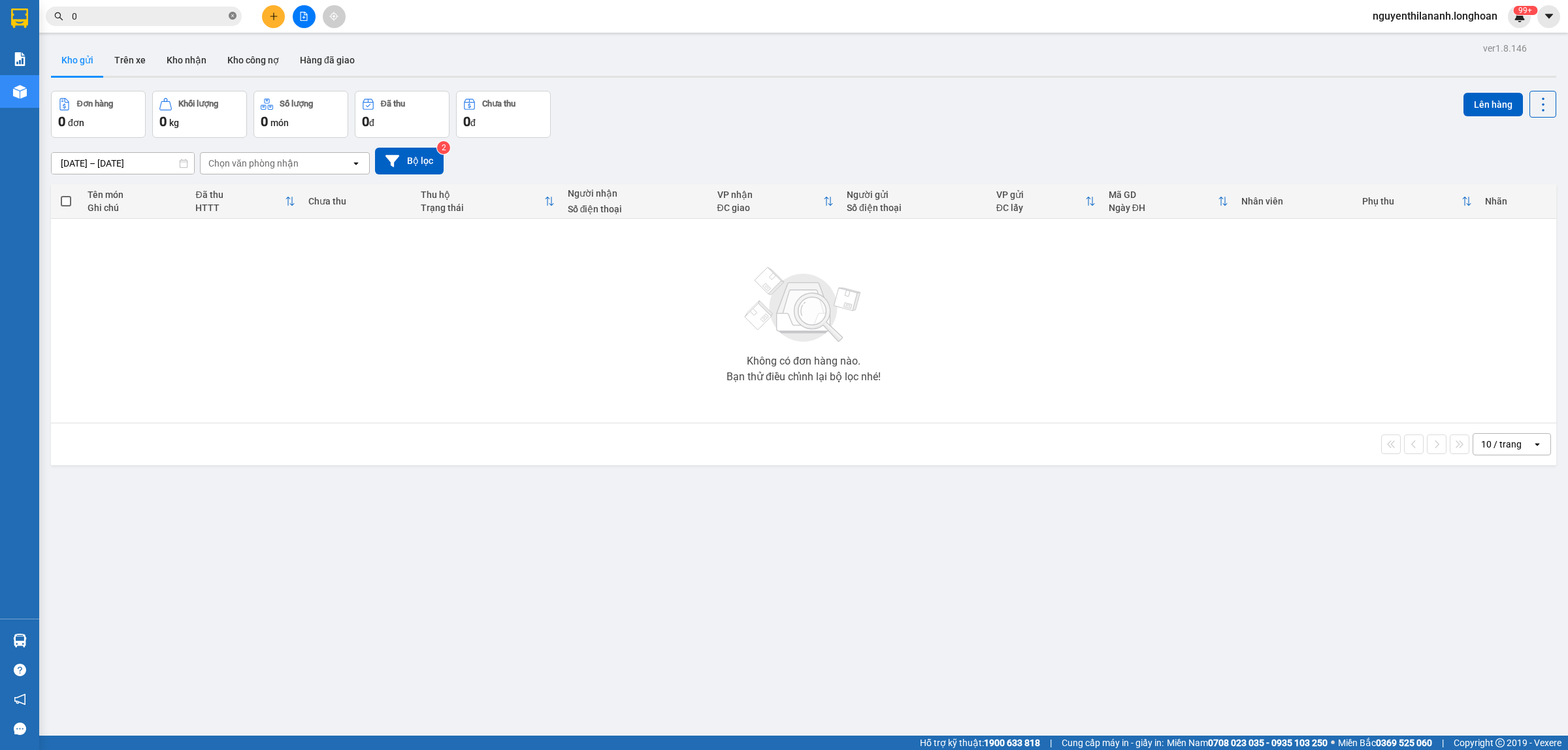
paste input "984788951"
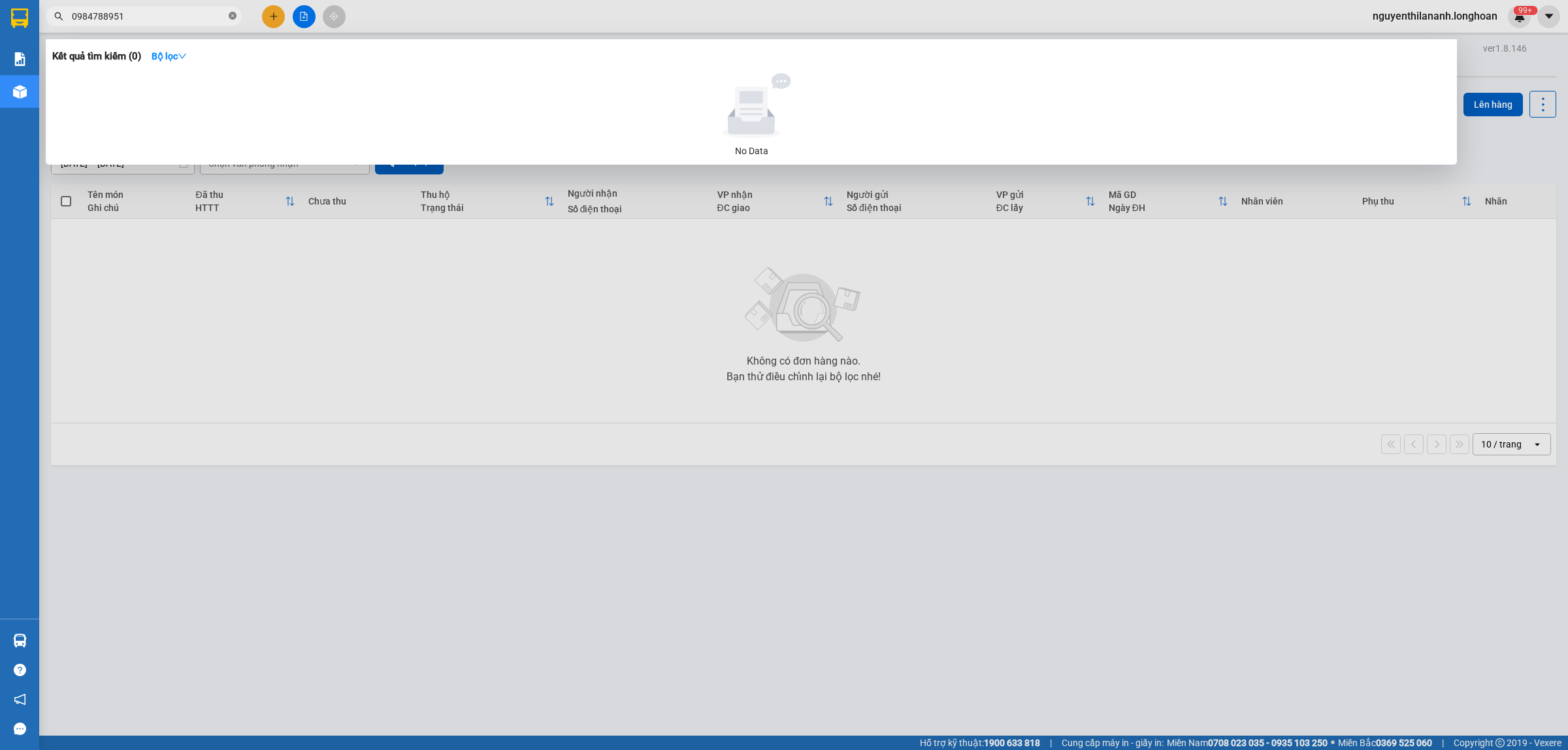
click at [230, 15] on icon "close-circle" at bounding box center [232, 16] width 8 height 8
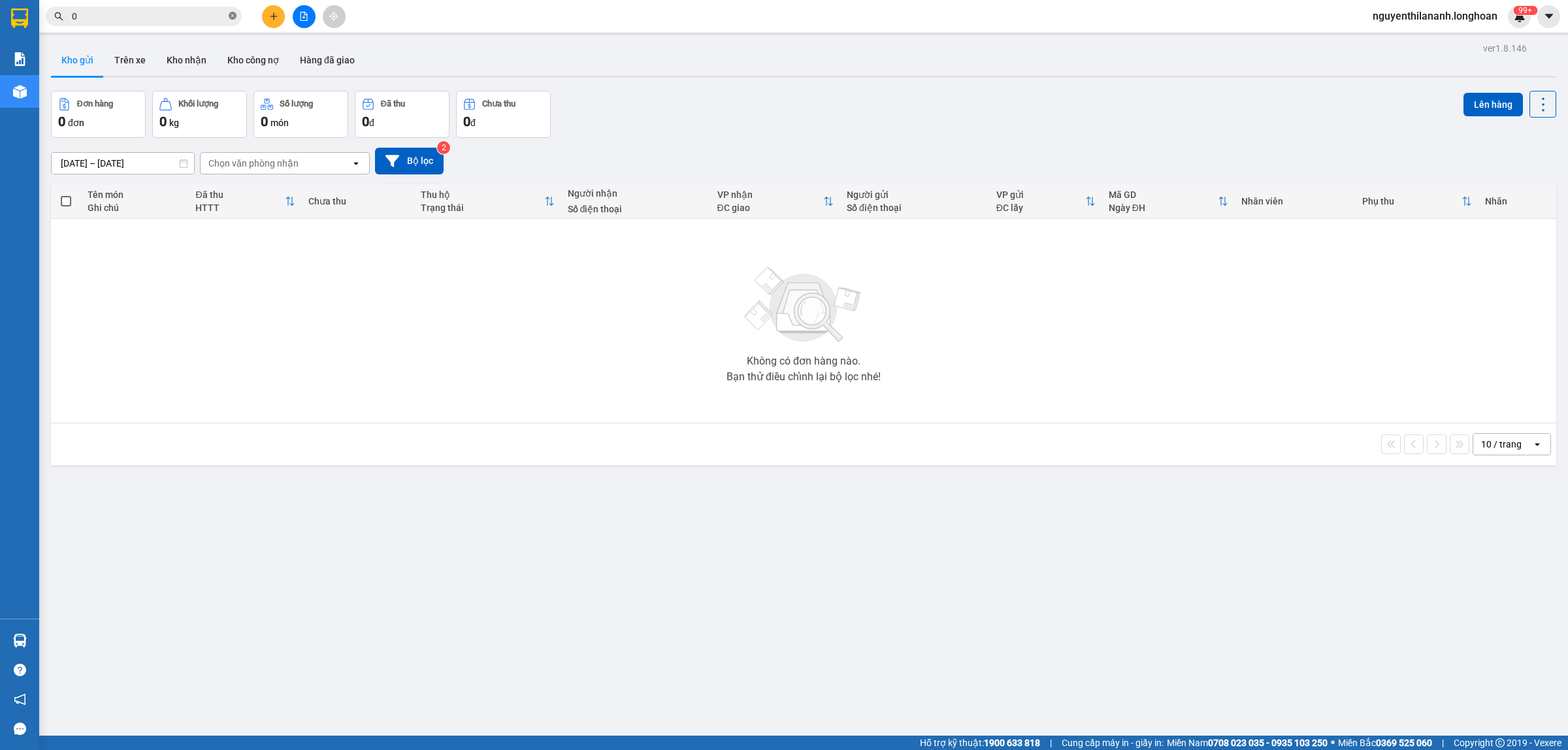
paste input "907571210"
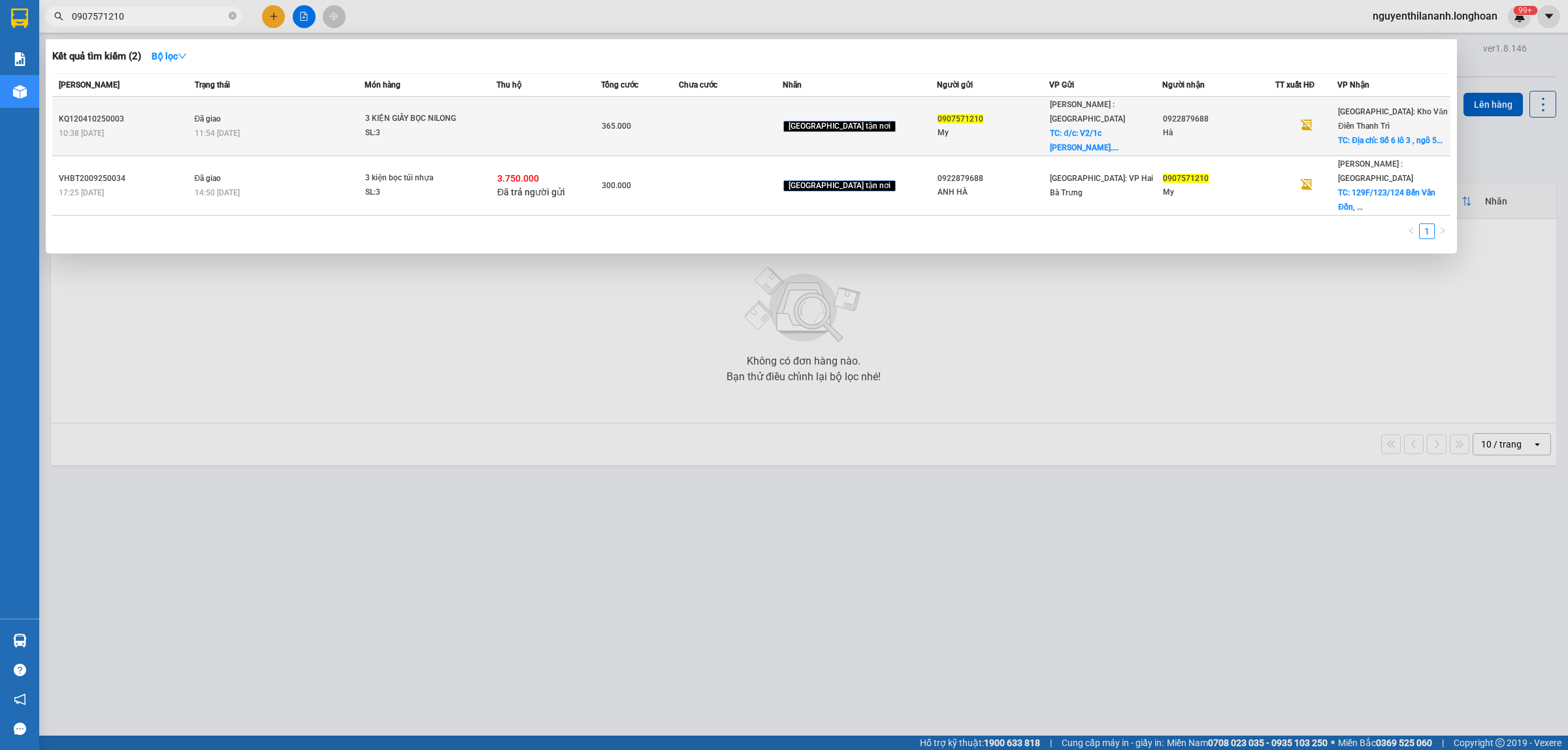
click at [145, 115] on div "KQ120410250003" at bounding box center [125, 119] width 132 height 14
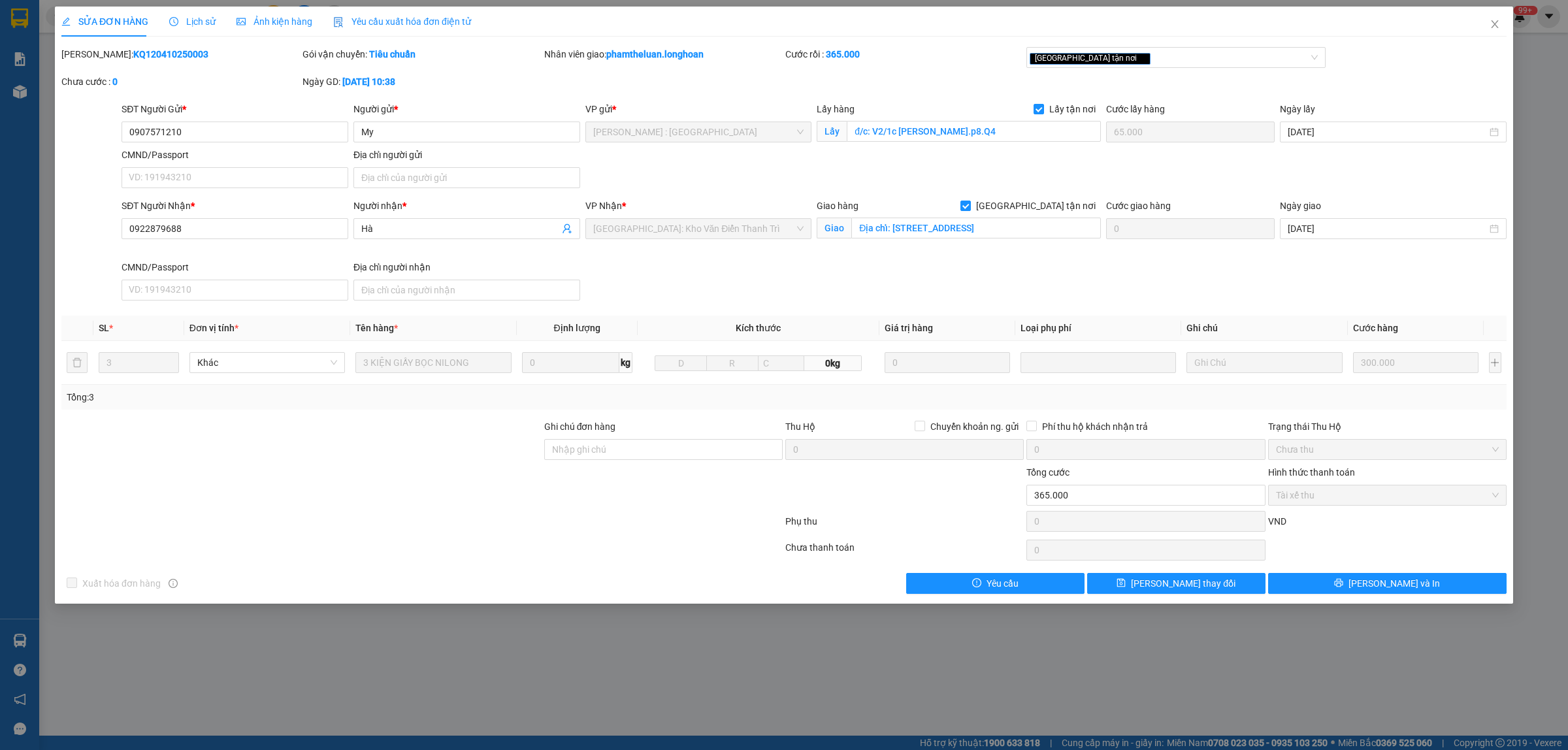
drag, startPoint x: 183, startPoint y: 54, endPoint x: 95, endPoint y: 57, distance: 88.1
click at [95, 57] on div "Mã ĐH: KQ120410250003" at bounding box center [181, 54] width 238 height 15
click at [1003, 222] on input "Địa chỉ: [STREET_ADDRESS]" at bounding box center [976, 228] width 250 height 21
click at [1019, 222] on input "Địa chỉ: [STREET_ADDRESS]" at bounding box center [976, 228] width 250 height 21
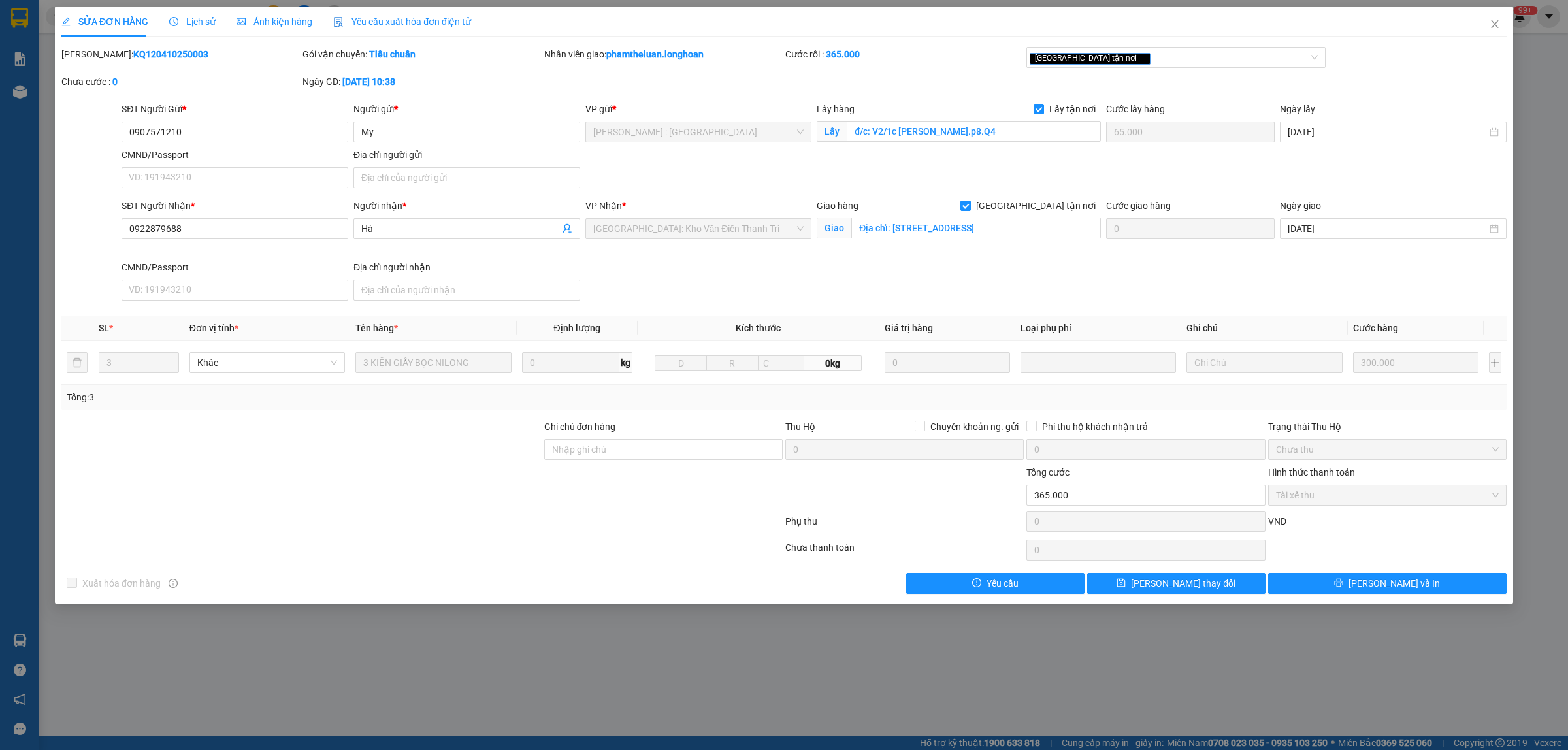
click at [647, 175] on div "SĐT Người Gửi * 0907571210 Người gửi * My VP gửi * [GEOGRAPHIC_DATA] : [GEOGRAP…" at bounding box center [814, 147] width 1390 height 91
click at [206, 23] on span "Lịch sử" at bounding box center [192, 22] width 46 height 10
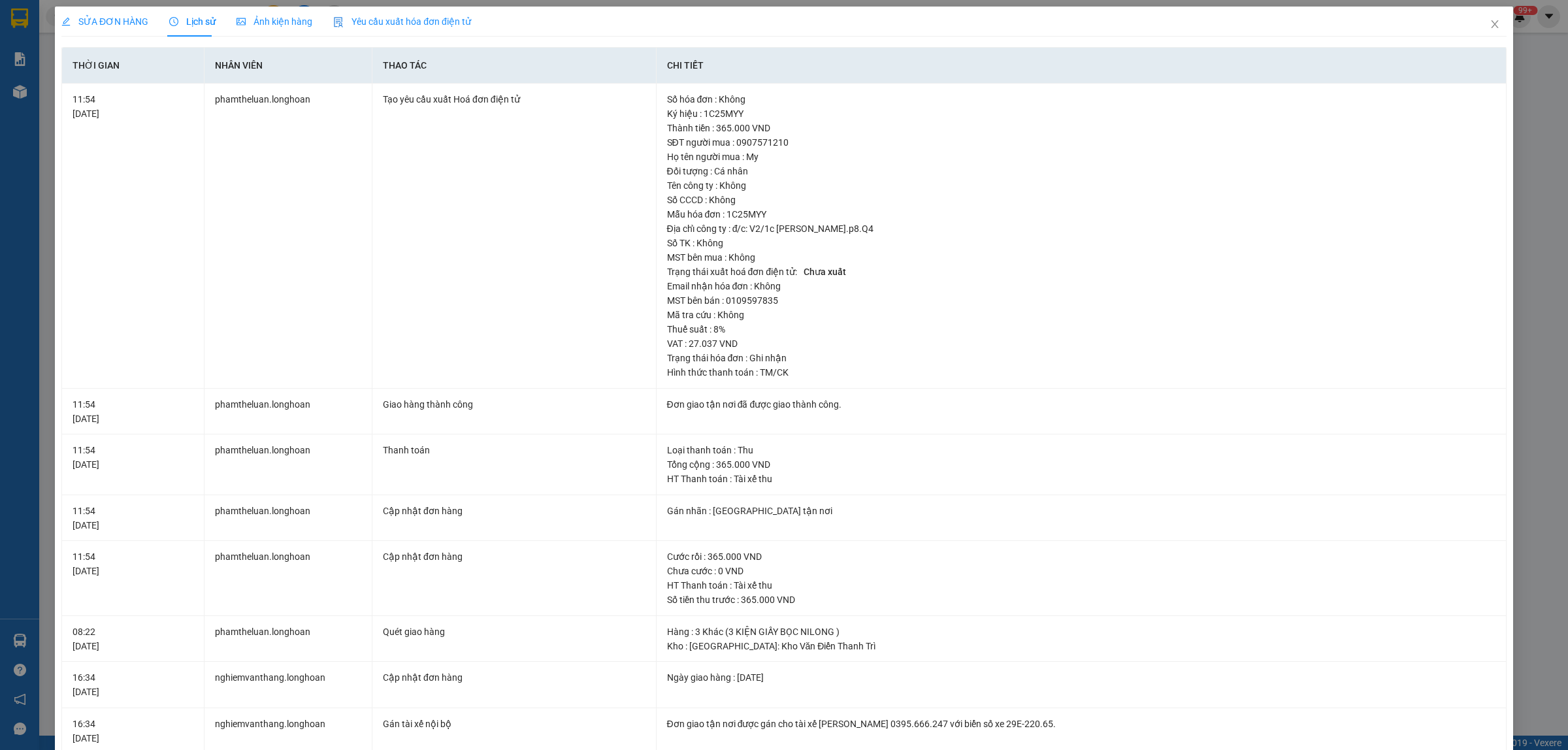
click at [86, 17] on span "SỬA ĐƠN HÀNG" at bounding box center [105, 22] width 87 height 10
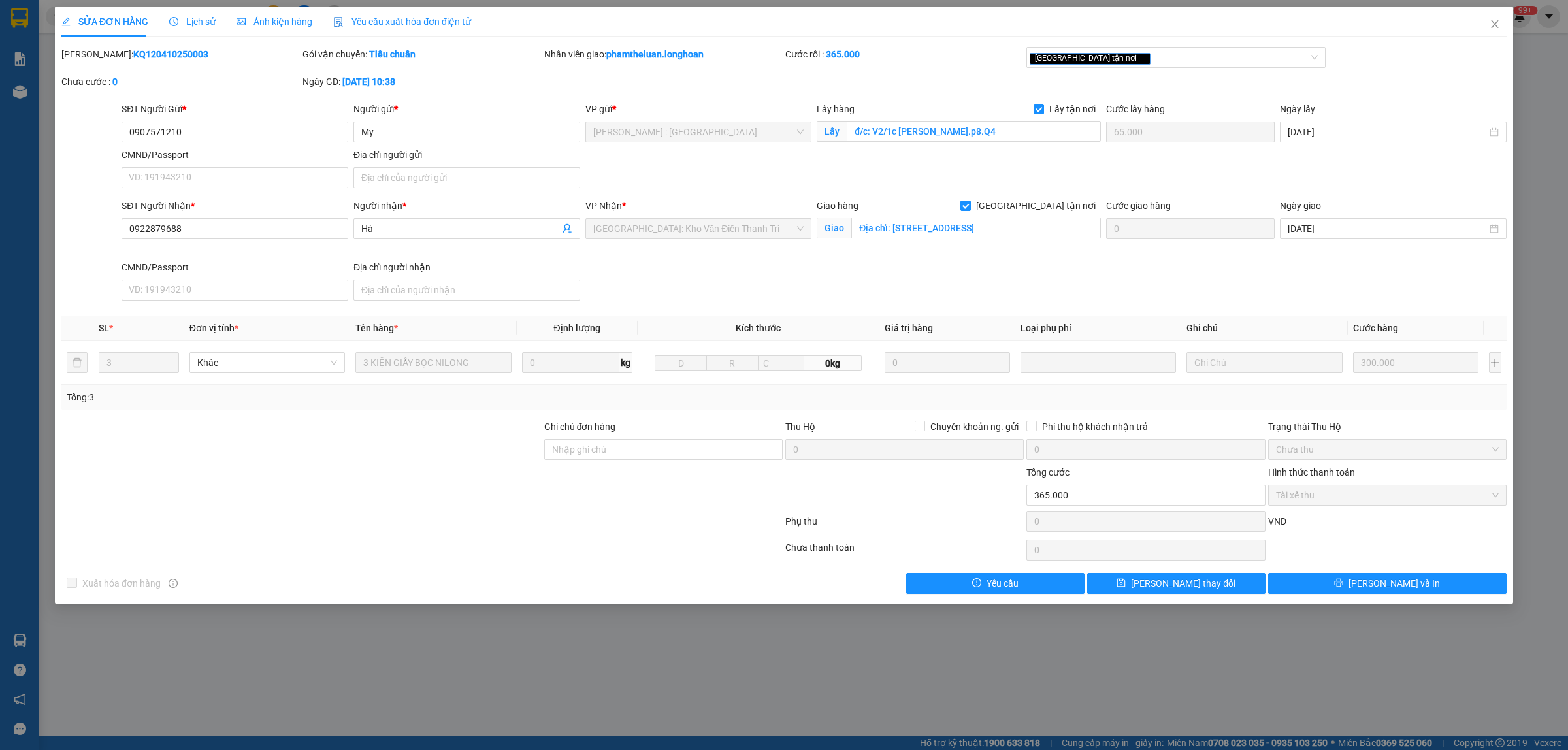
drag, startPoint x: 174, startPoint y: 52, endPoint x: 96, endPoint y: 67, distance: 79.4
click at [96, 67] on div "Mã ĐH: KQ120410250003" at bounding box center [180, 61] width 241 height 28
click at [204, 135] on input "0907571210" at bounding box center [235, 132] width 227 height 21
drag, startPoint x: 208, startPoint y: 134, endPoint x: 125, endPoint y: 148, distance: 84.2
click at [125, 148] on div "SĐT Người Gửi * 0907571210 0907571210 Người gửi * My VP gửi * [GEOGRAPHIC_DATA]…" at bounding box center [814, 147] width 1390 height 91
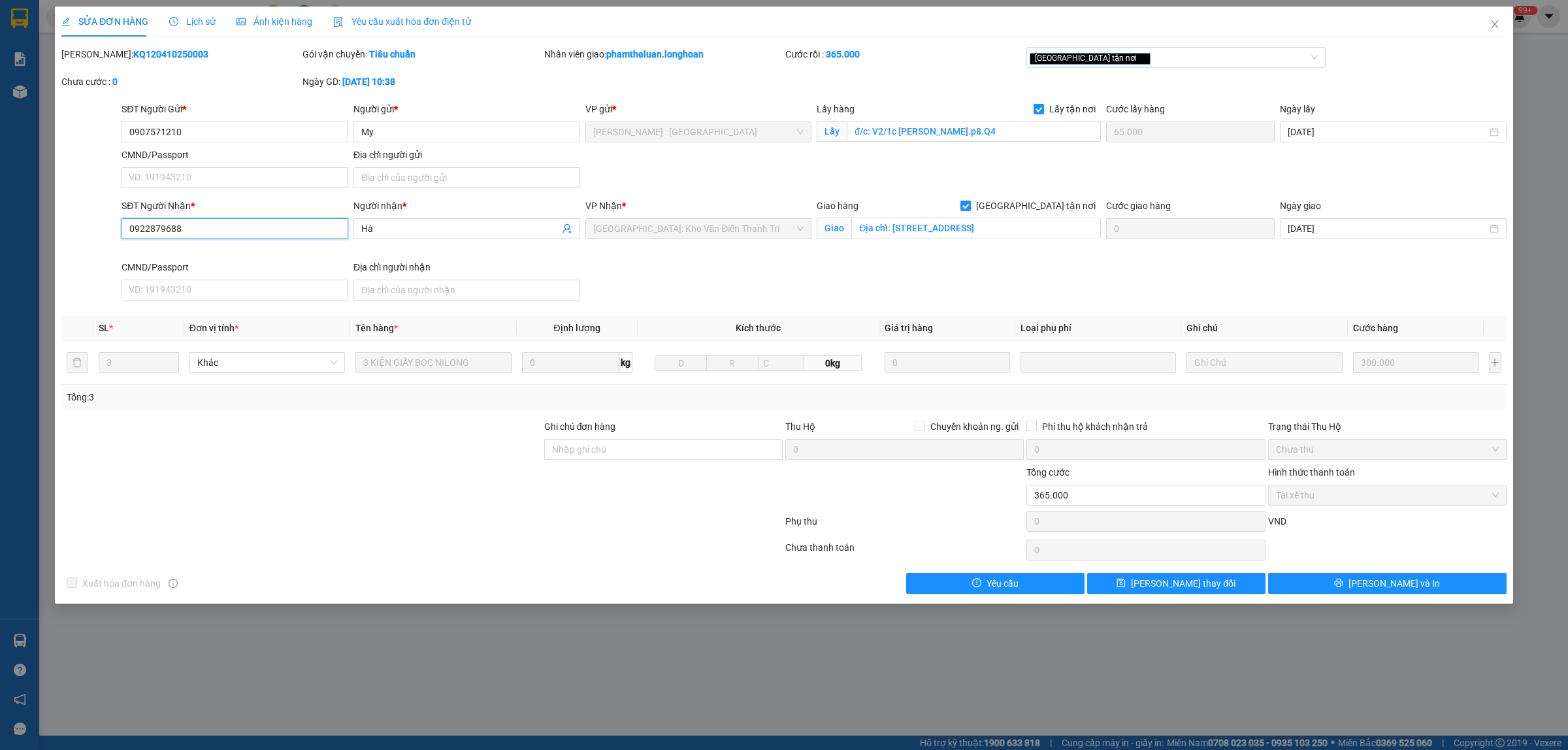
click at [212, 223] on input "0922879688" at bounding box center [235, 229] width 227 height 21
drag, startPoint x: 212, startPoint y: 223, endPoint x: 102, endPoint y: 231, distance: 110.3
click at [102, 231] on div "SĐT Người Nhận * 0922879688 0922879688 Người nhận * Hà VP Nhận * [GEOGRAPHIC_DA…" at bounding box center [784, 251] width 1447 height 107
click at [225, 50] on div "Mã ĐH: KQ120410250003" at bounding box center [181, 54] width 238 height 15
drag, startPoint x: 197, startPoint y: 56, endPoint x: 96, endPoint y: 61, distance: 101.1
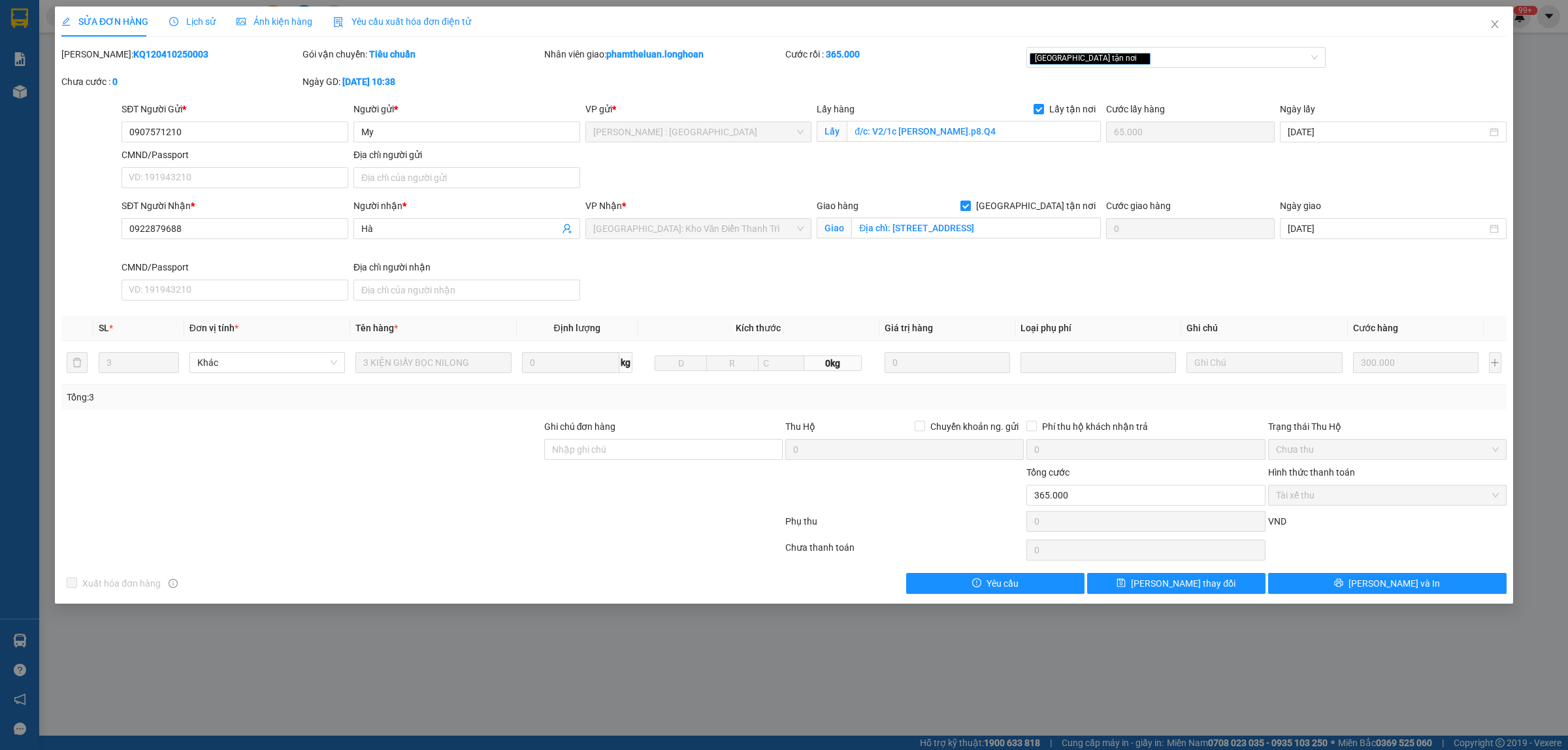
click at [96, 61] on div "Mã ĐH: KQ120410250003" at bounding box center [181, 54] width 238 height 15
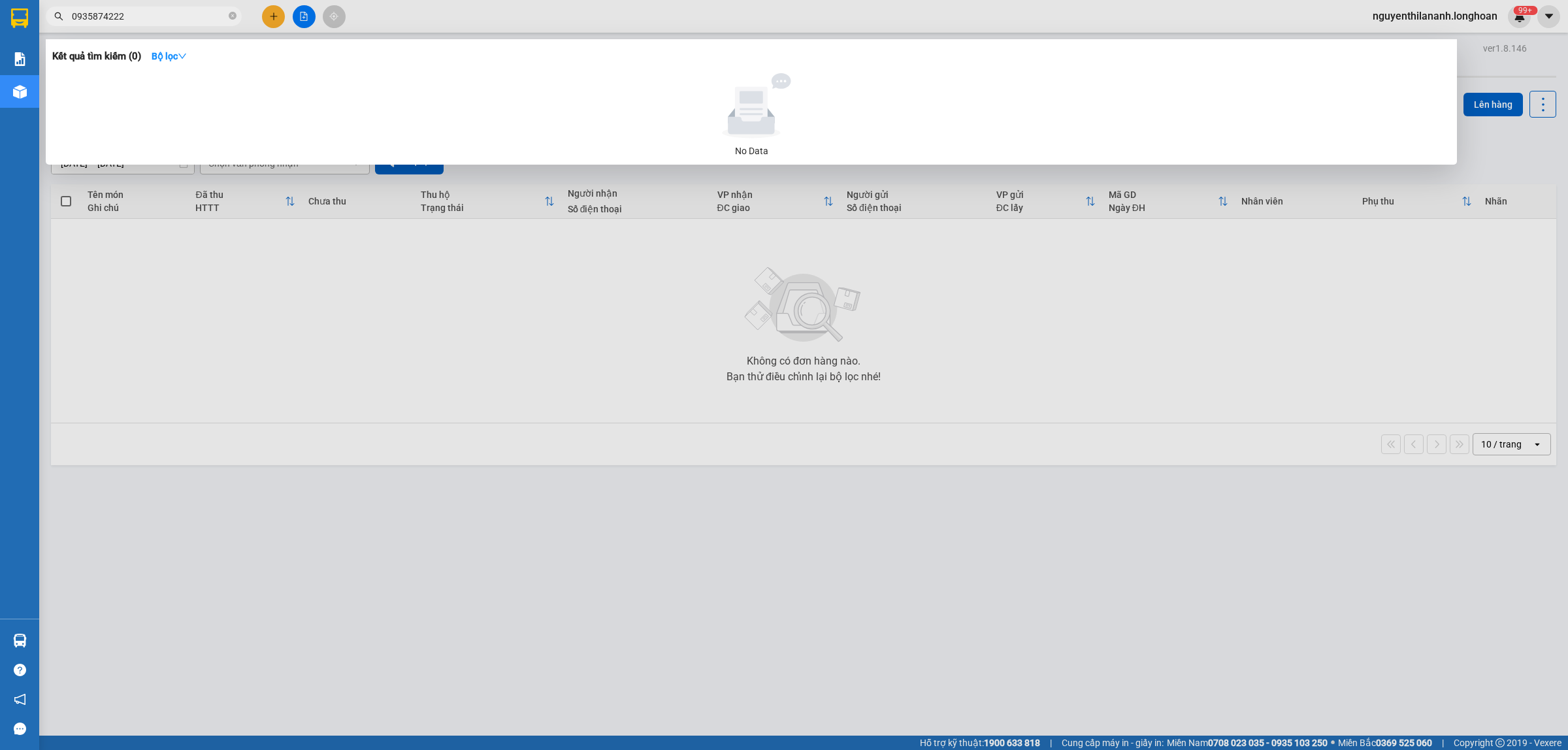
click at [227, 17] on span "0935874222" at bounding box center [143, 17] width 196 height 20
click at [233, 17] on icon "close-circle" at bounding box center [232, 16] width 8 height 8
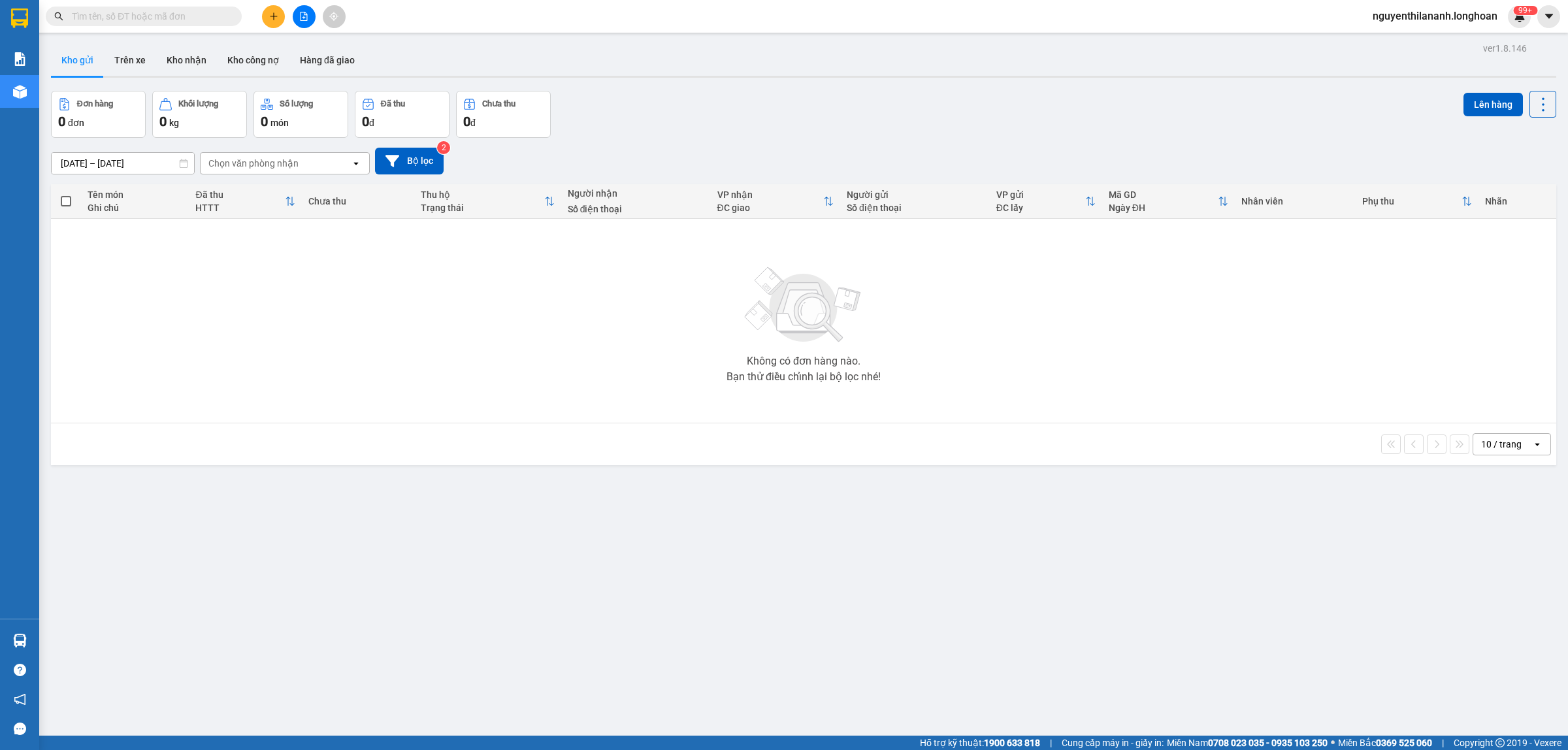
paste input "0942404305"
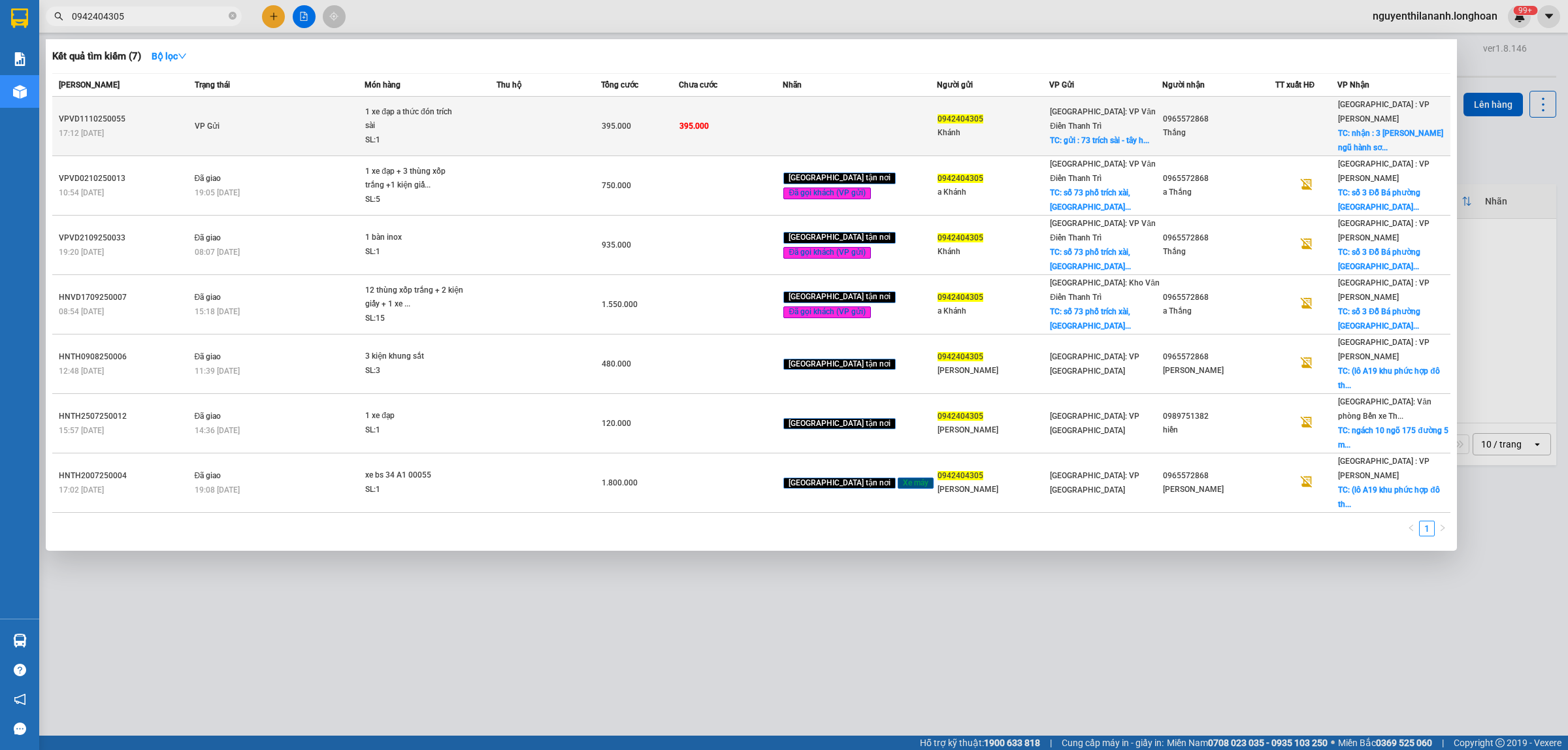
type input "0942404305"
click at [183, 126] on div "17:12 - 11/10" at bounding box center [125, 133] width 132 height 15
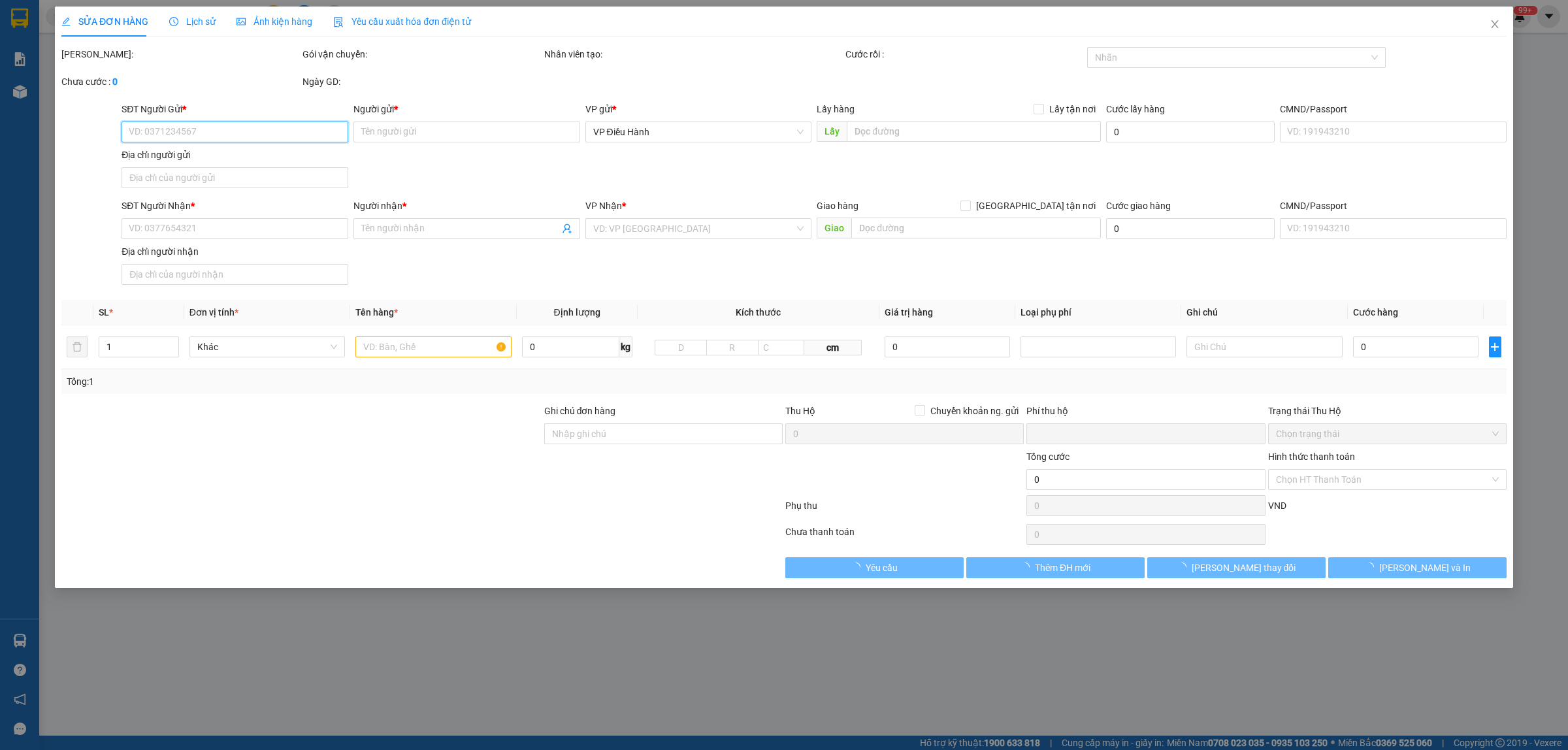
type input "0942404305"
type input "Khánh"
checkbox input "true"
type input "gửi : 73 trích sài - tây hồ"
type input "0965572868"
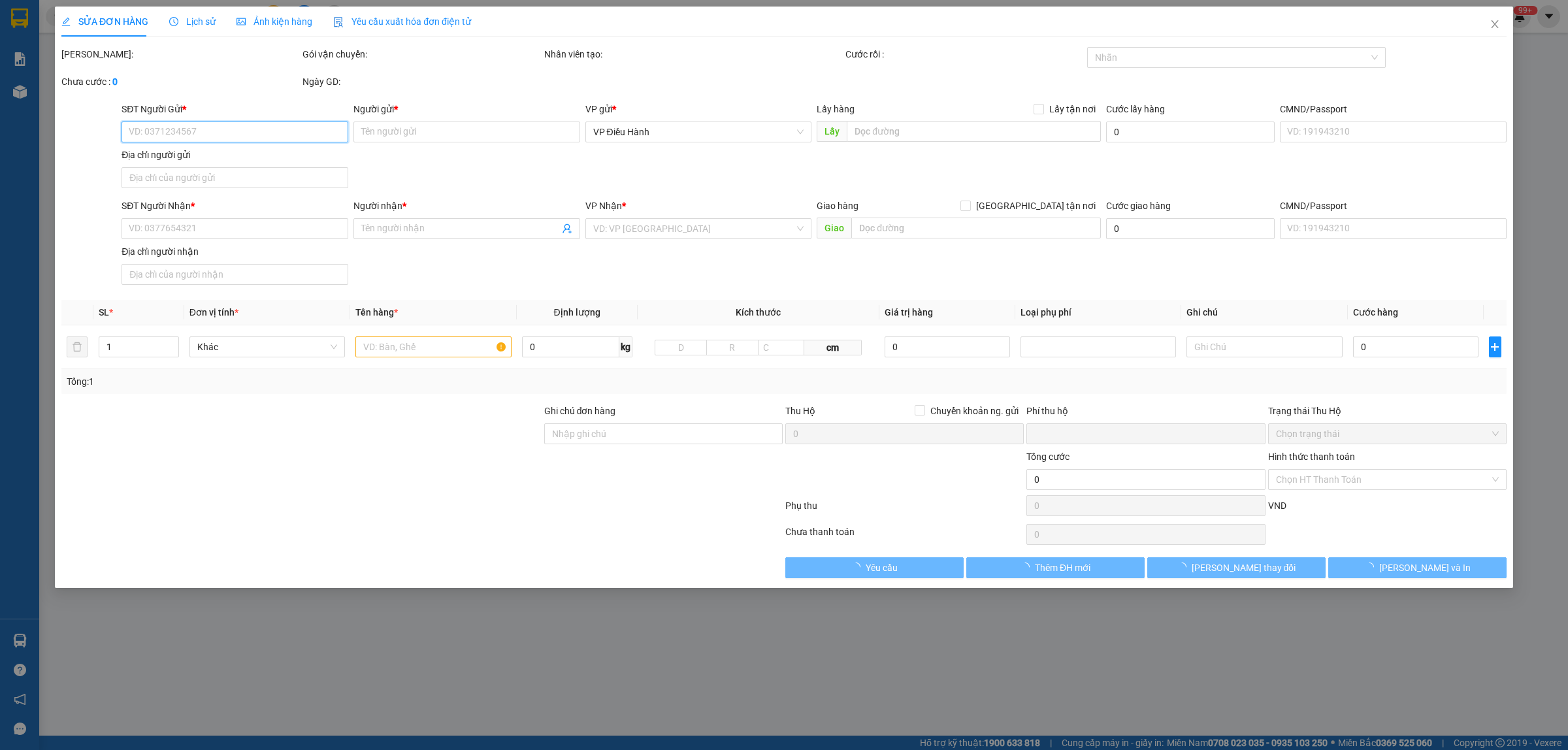
type input "Thắng"
checkbox input "true"
type input "nhận : 3 Đỗ Bá ngũ hành sơn"
type input "0"
type input "395.000"
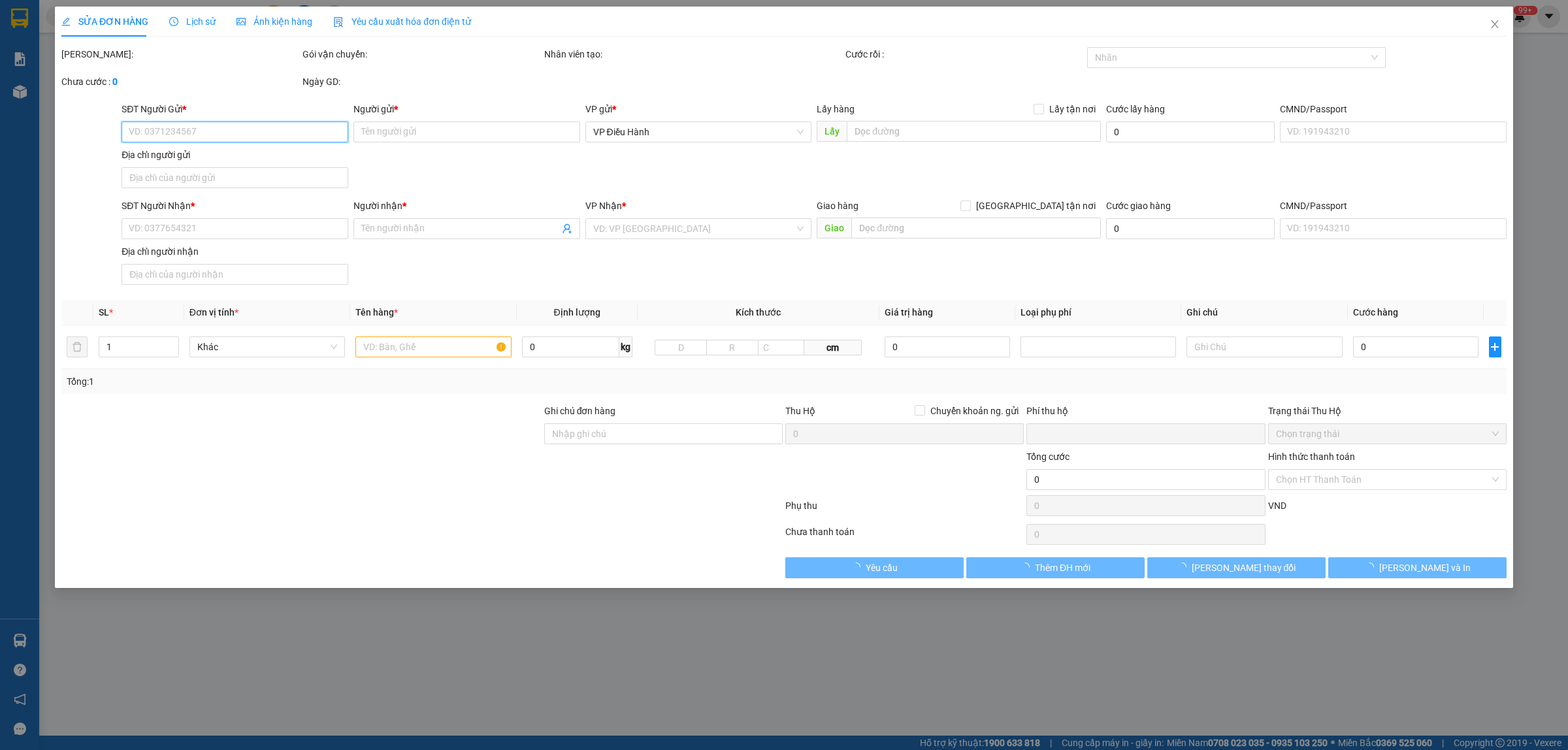
type input "395.000"
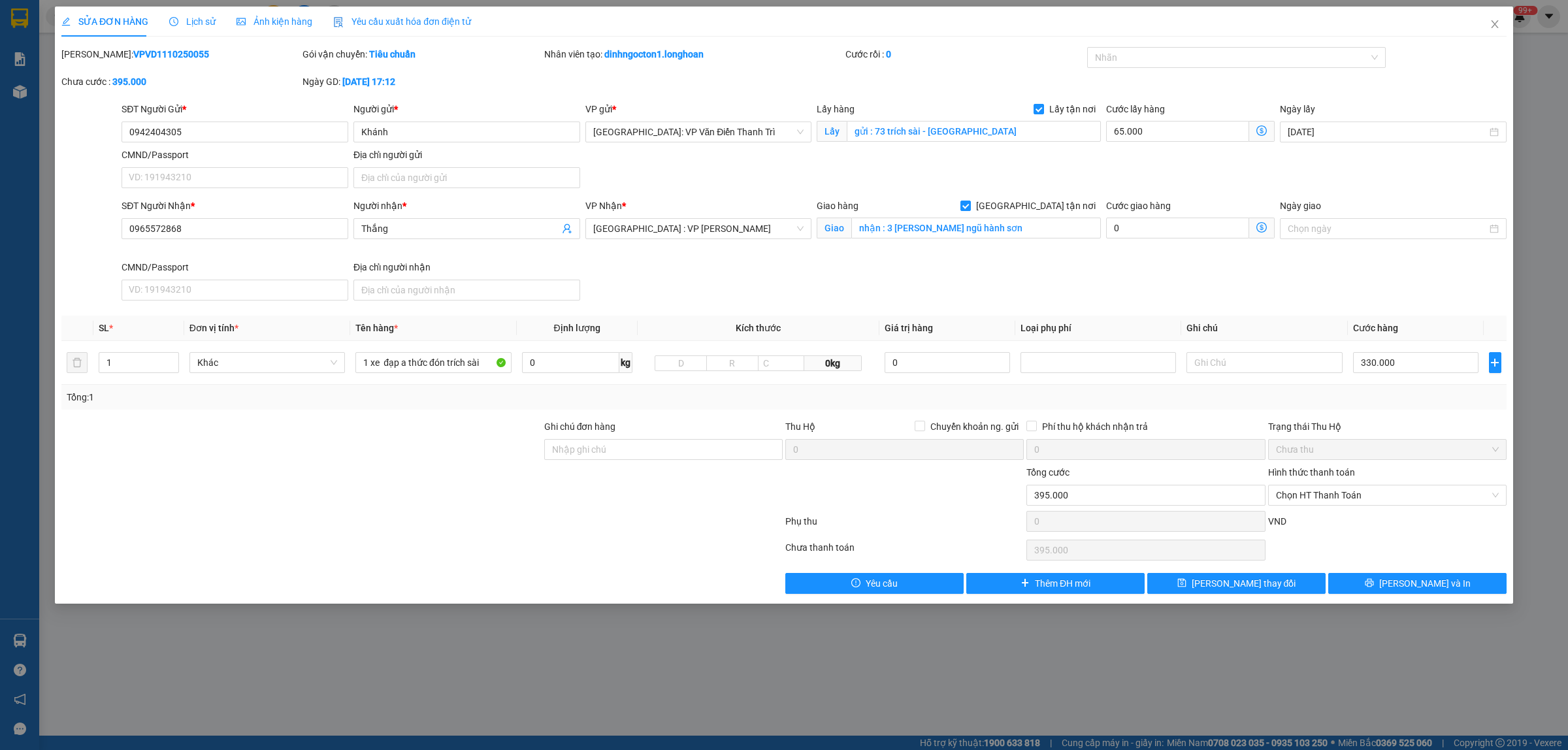
click at [193, 26] on span "Lịch sử" at bounding box center [192, 22] width 46 height 10
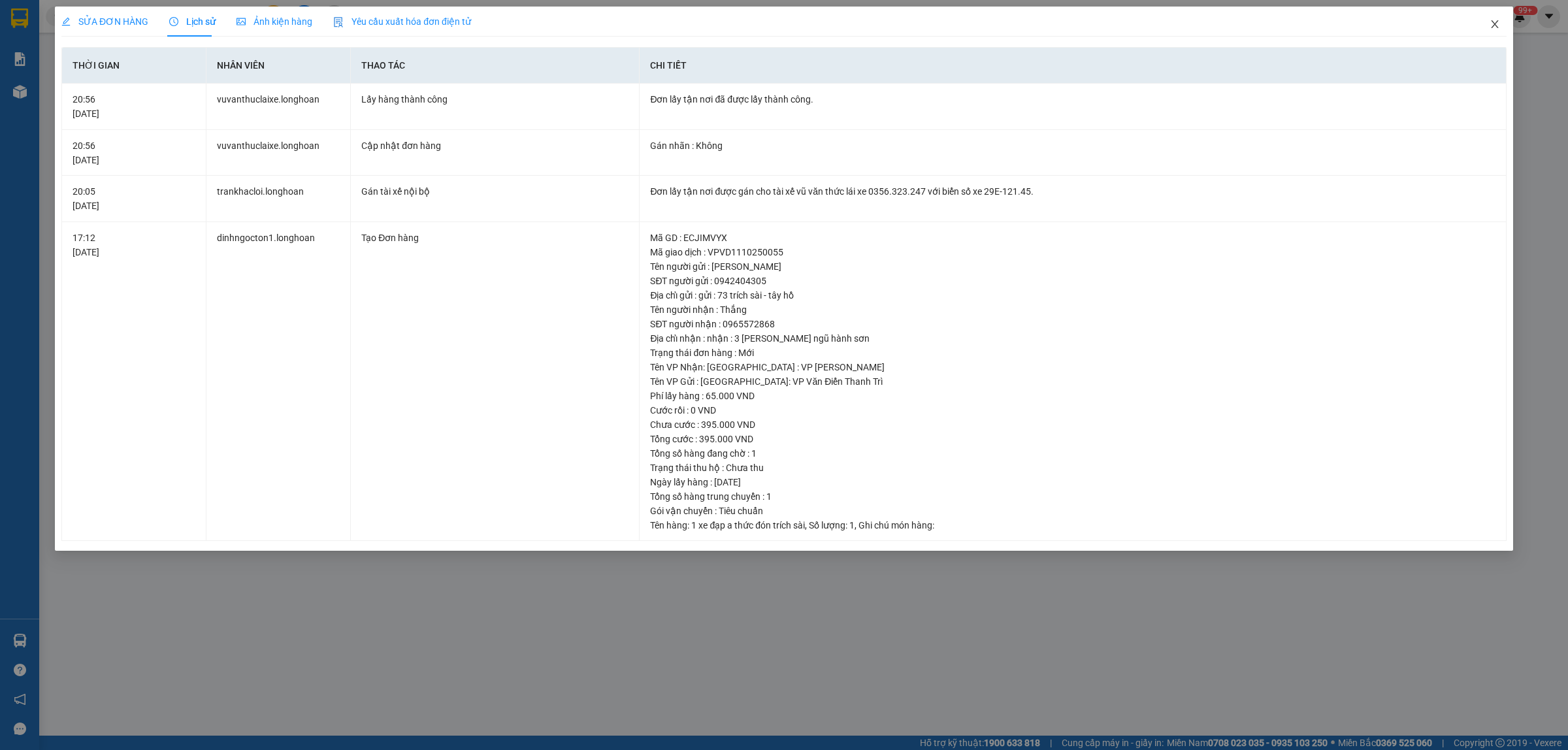
drag, startPoint x: 1497, startPoint y: 25, endPoint x: 345, endPoint y: 23, distance: 1152.0
click at [1496, 25] on icon "close" at bounding box center [1494, 24] width 10 height 10
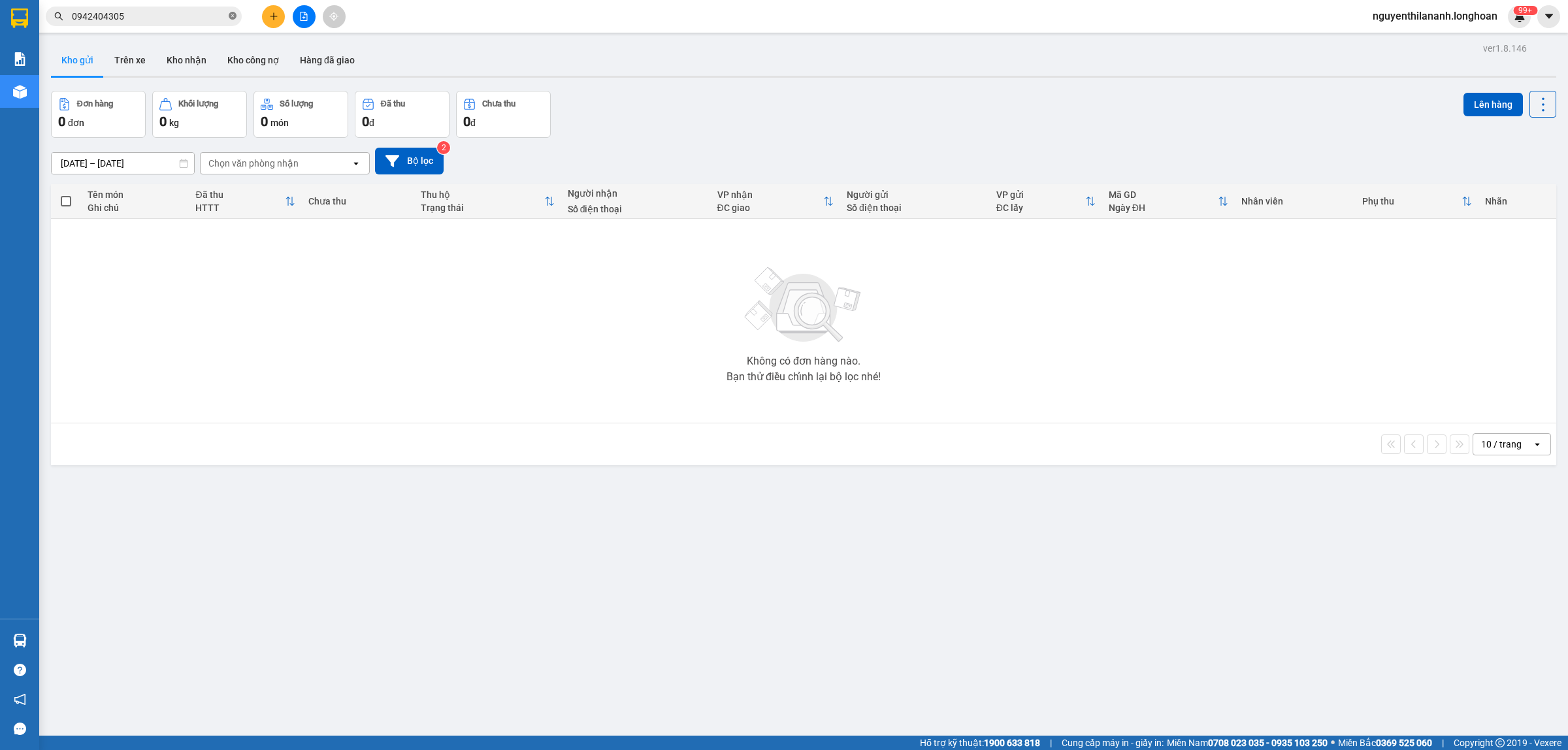
click at [230, 15] on icon "close-circle" at bounding box center [232, 16] width 8 height 8
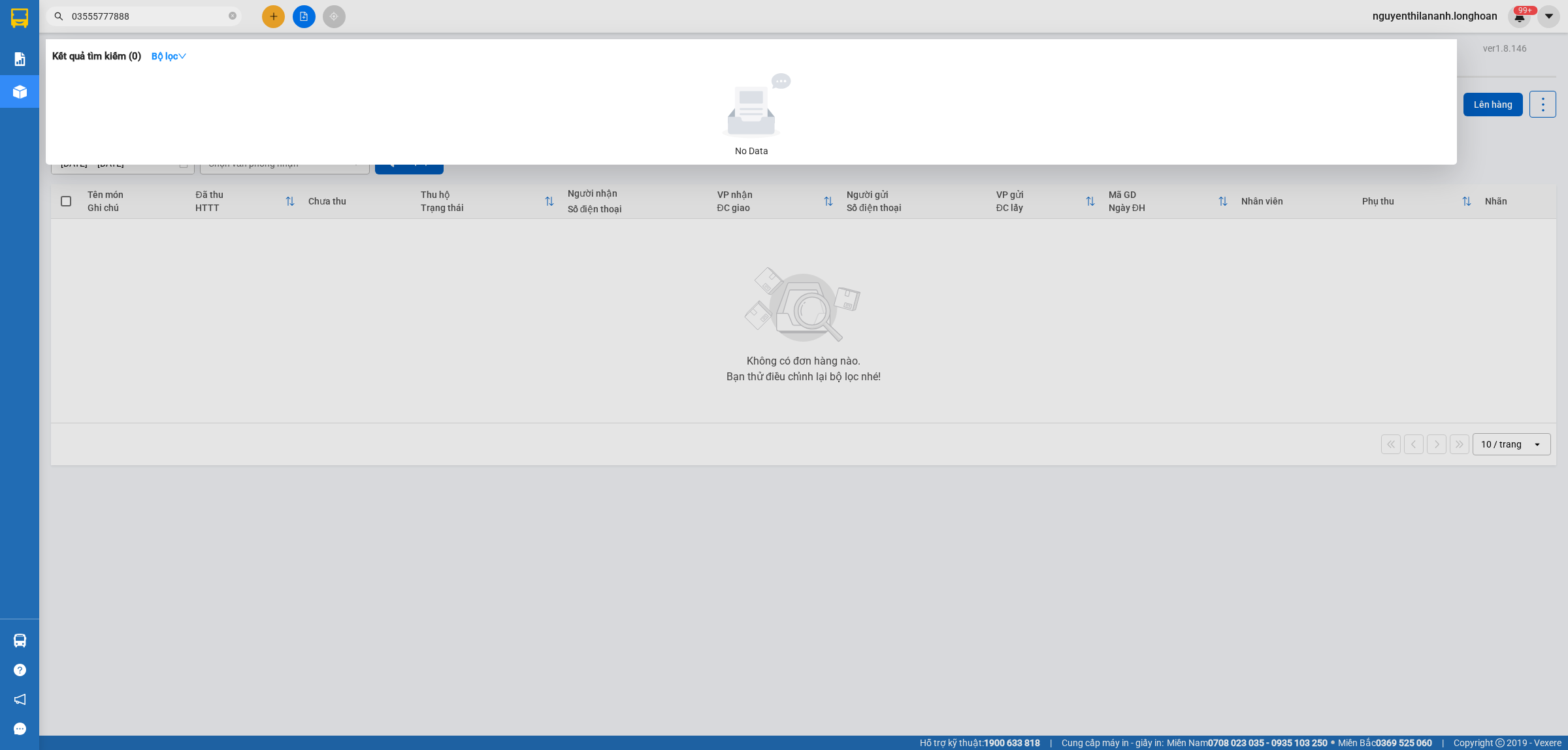
click at [99, 13] on input "03555777888" at bounding box center [149, 17] width 154 height 15
click at [91, 14] on input "03555777888" at bounding box center [149, 17] width 154 height 15
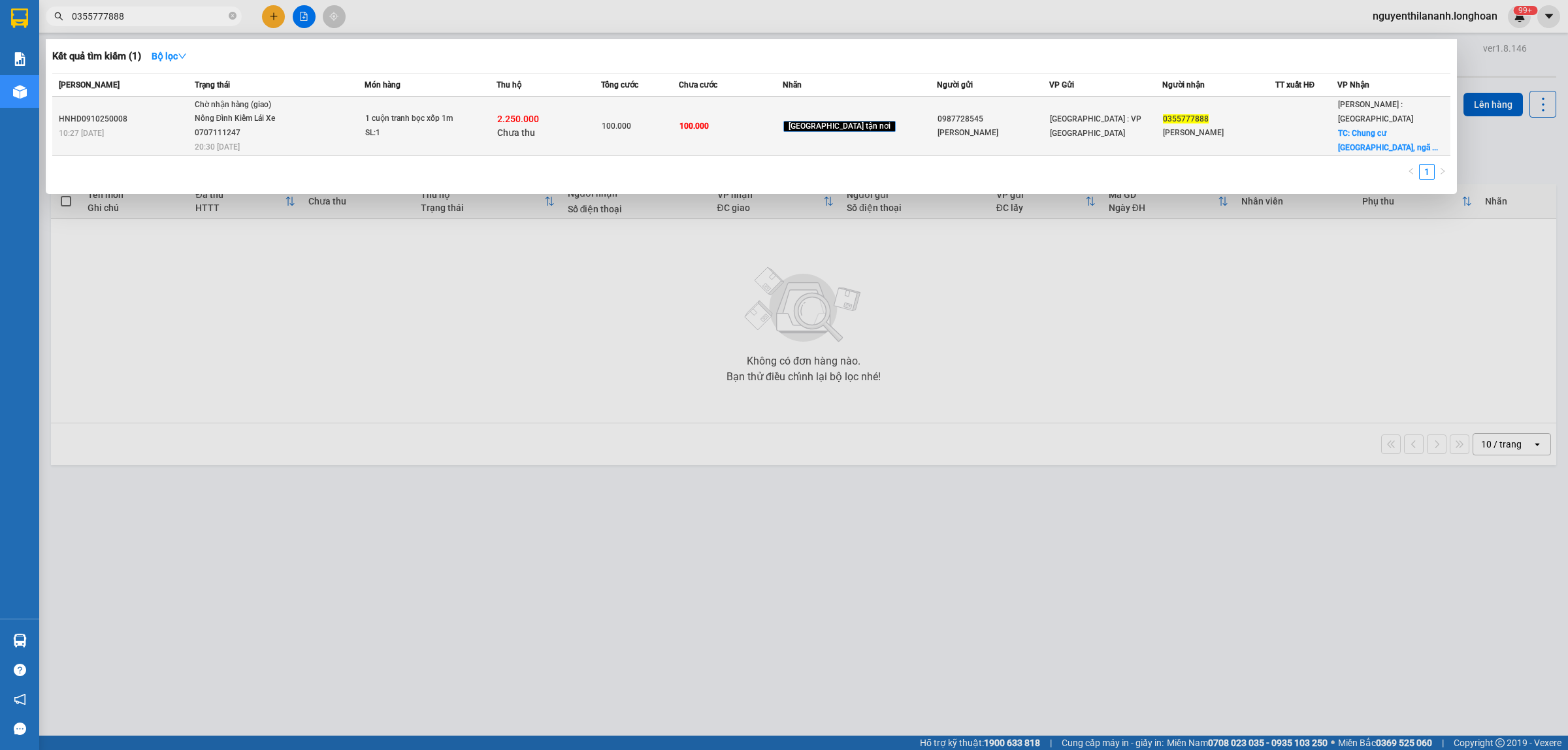
type input "0355777888"
click at [170, 128] on div "10:27 - 09/10" at bounding box center [125, 133] width 132 height 15
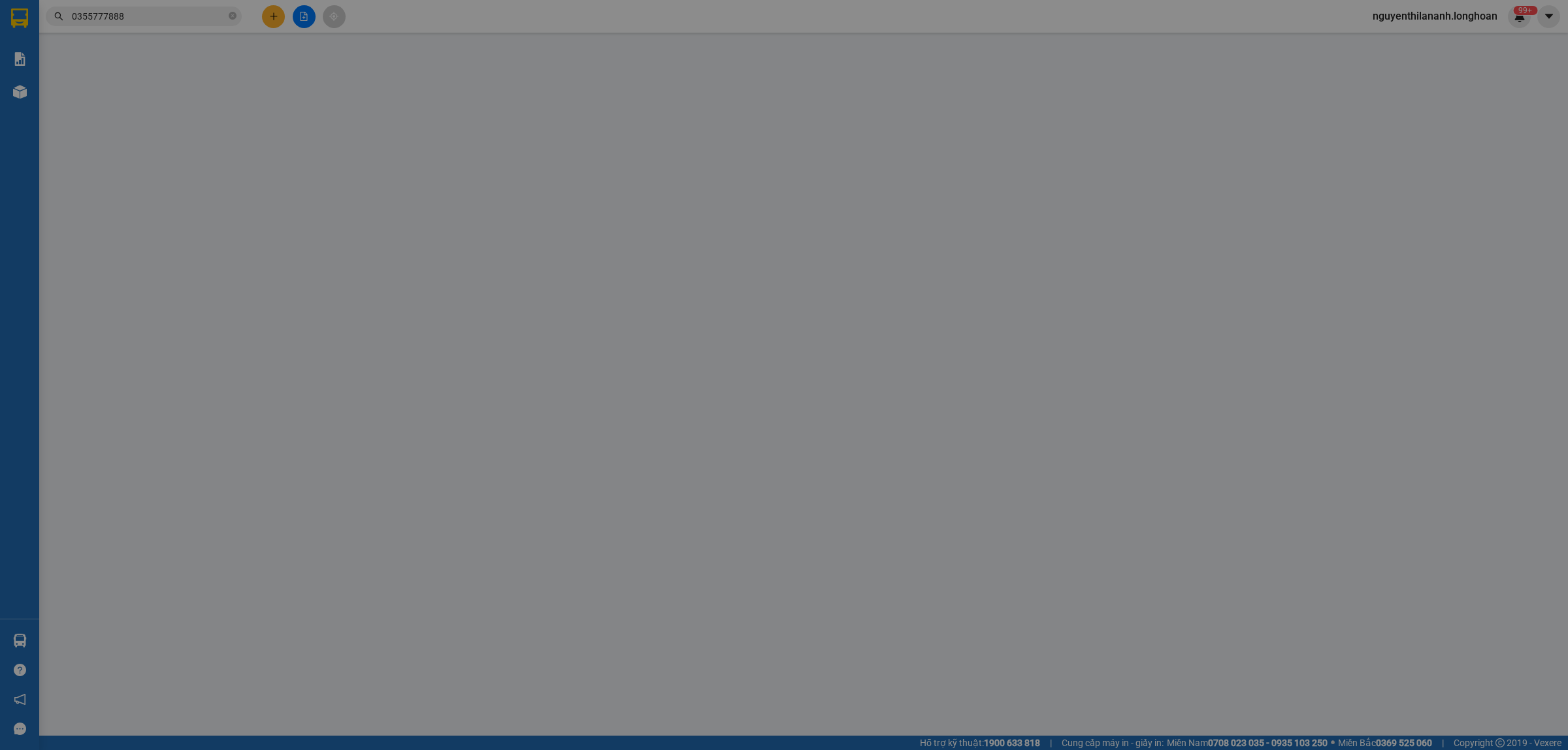
type input "0987728545"
type input "Quỳnh Anh"
type input "0355777888"
type input "Đình HUy"
checkbox input "true"
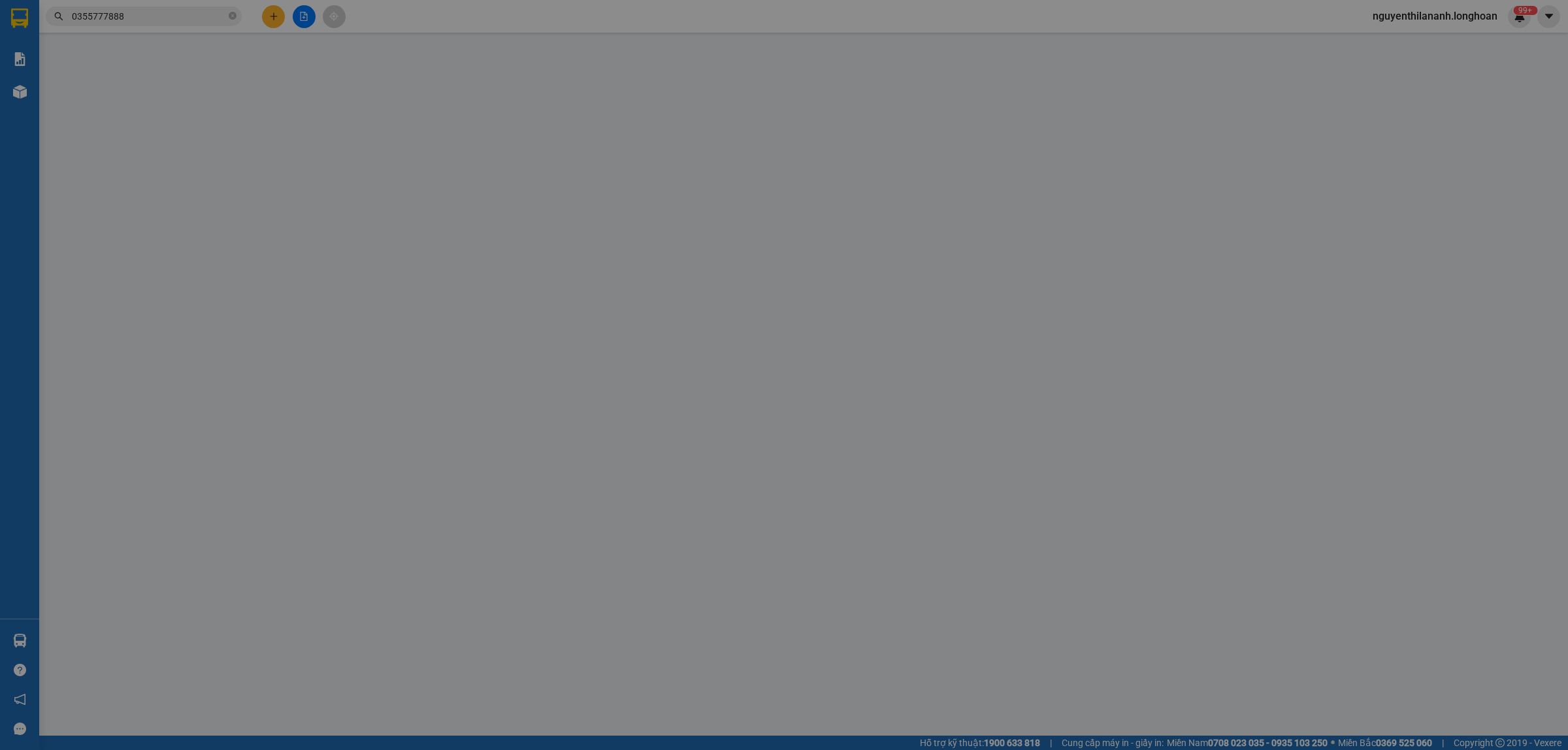
type input "Chung cư Charm Plaza, ngã tư 550, p. Dĩ an, tinh Bình dương."
type input "100.000"
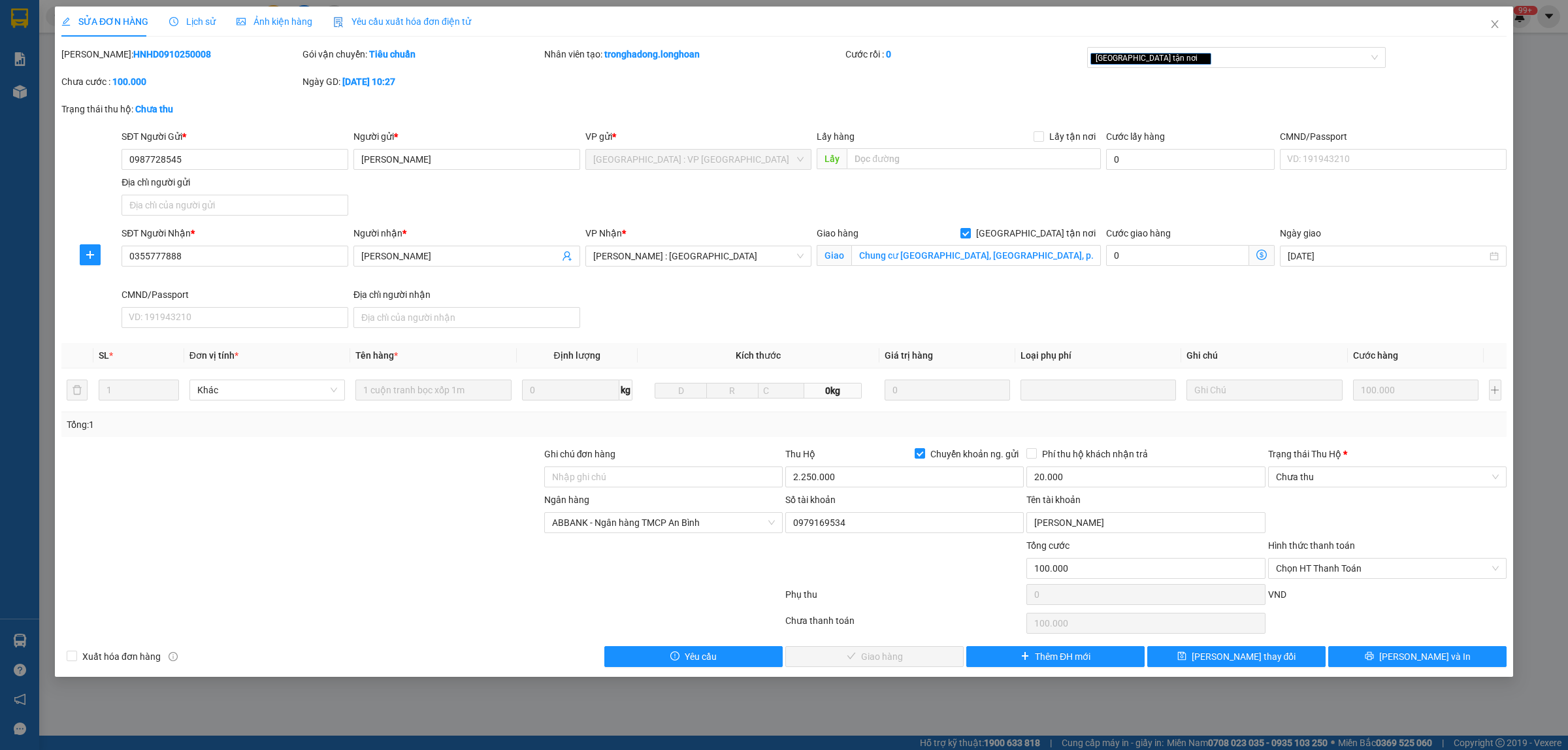
click at [191, 26] on span "Lịch sử" at bounding box center [192, 22] width 46 height 10
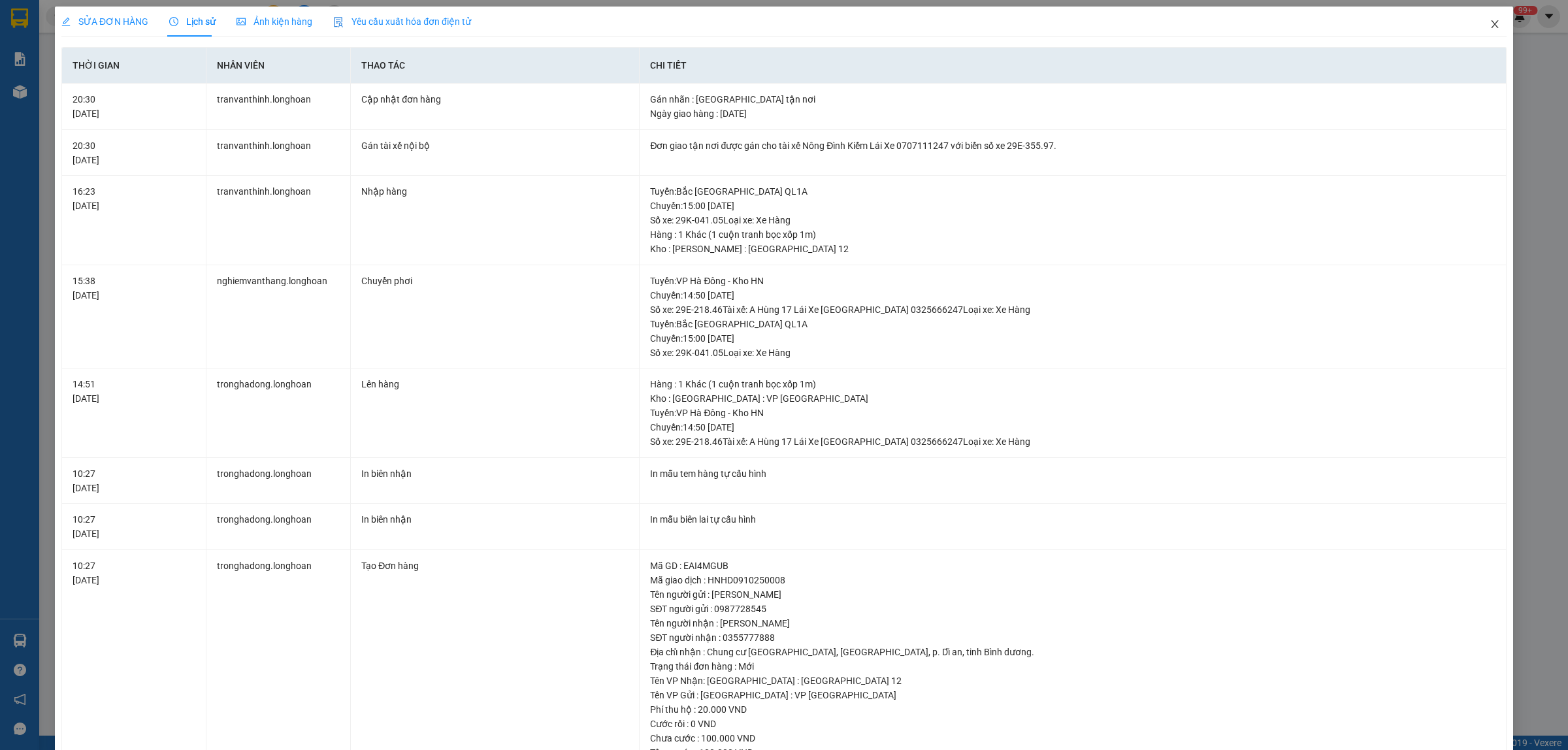
click at [1476, 24] on span "Close" at bounding box center [1494, 25] width 37 height 37
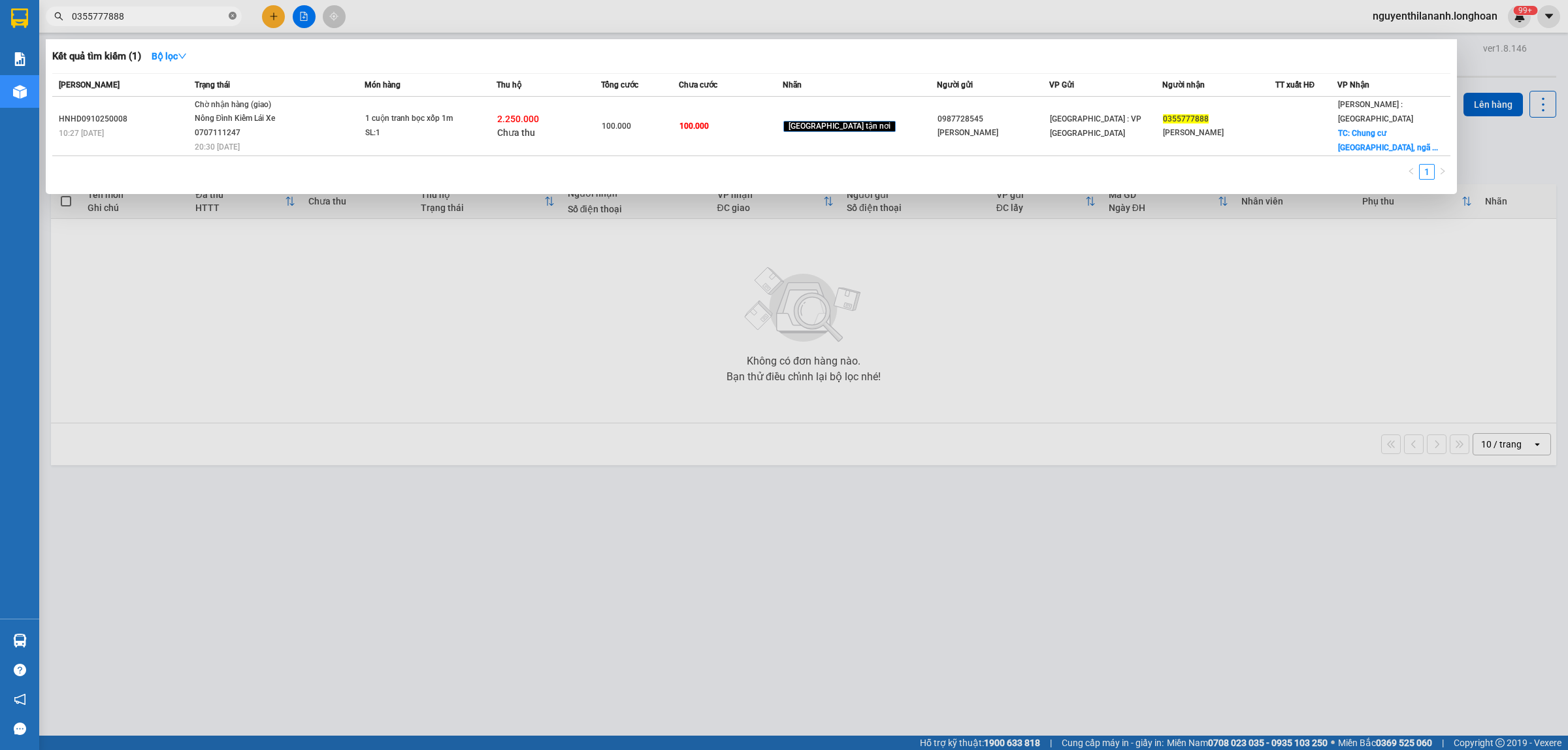
click at [229, 15] on icon "close-circle" at bounding box center [232, 16] width 8 height 8
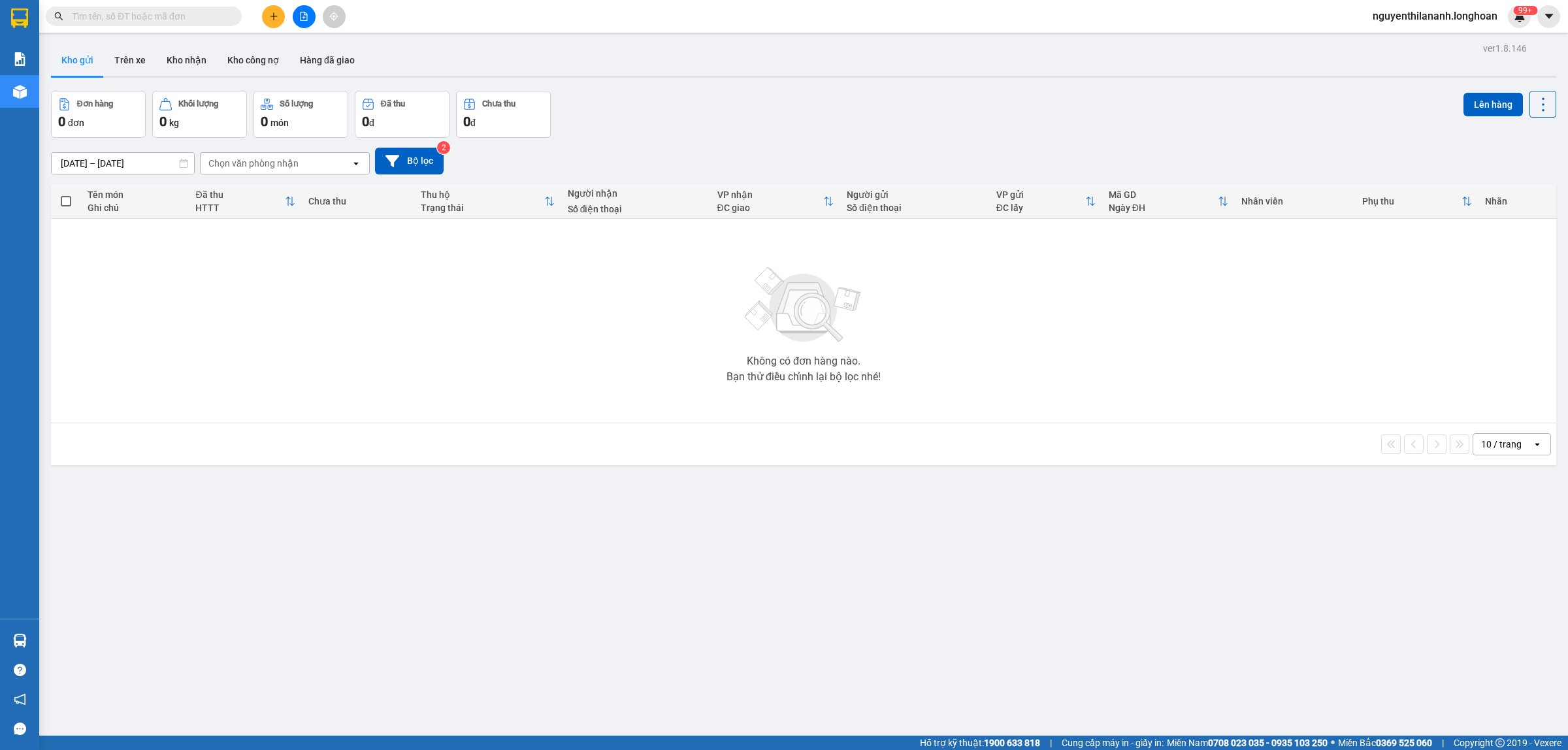
paste input "0929391166"
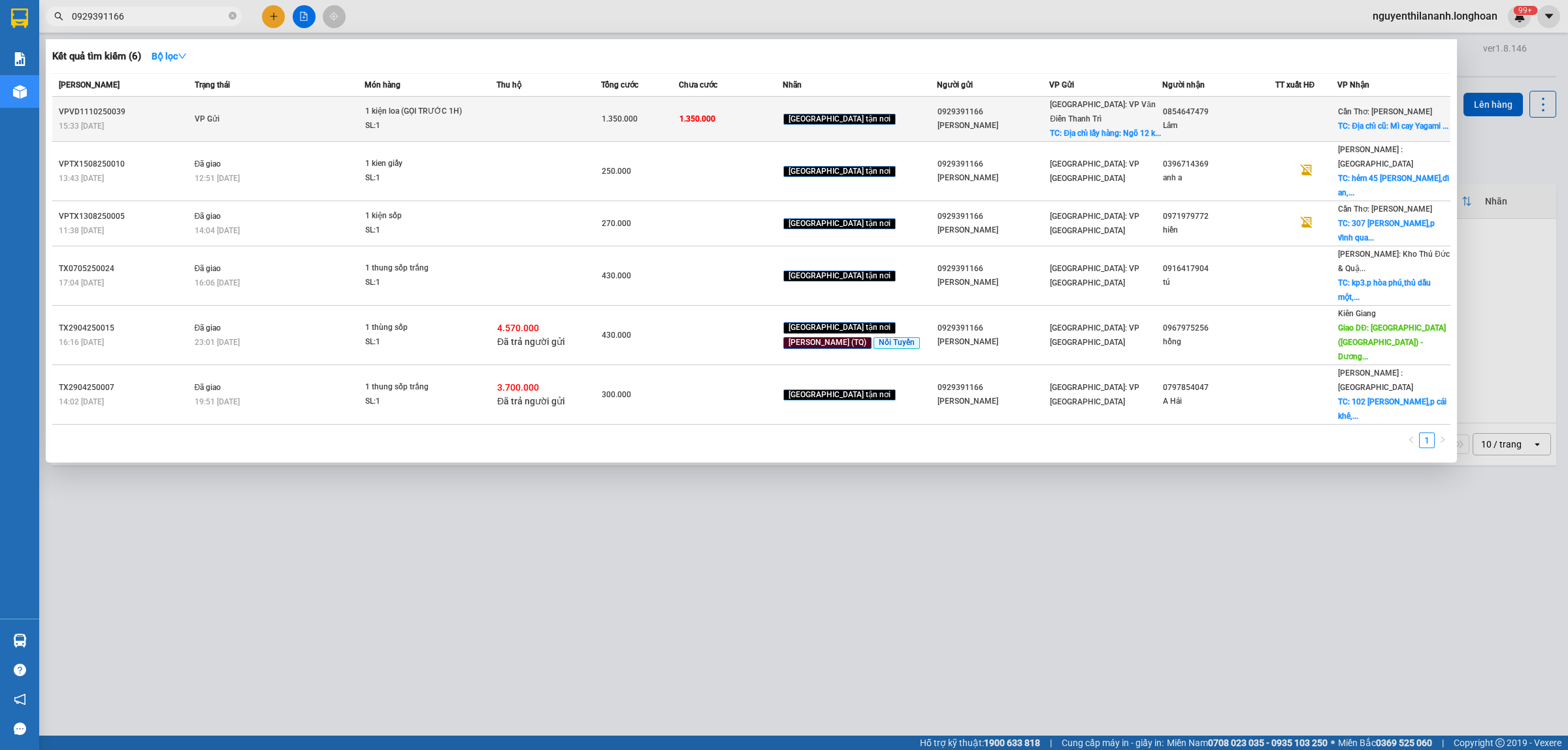
type input "0929391166"
click at [175, 108] on div "VPVD1110250039" at bounding box center [125, 112] width 132 height 14
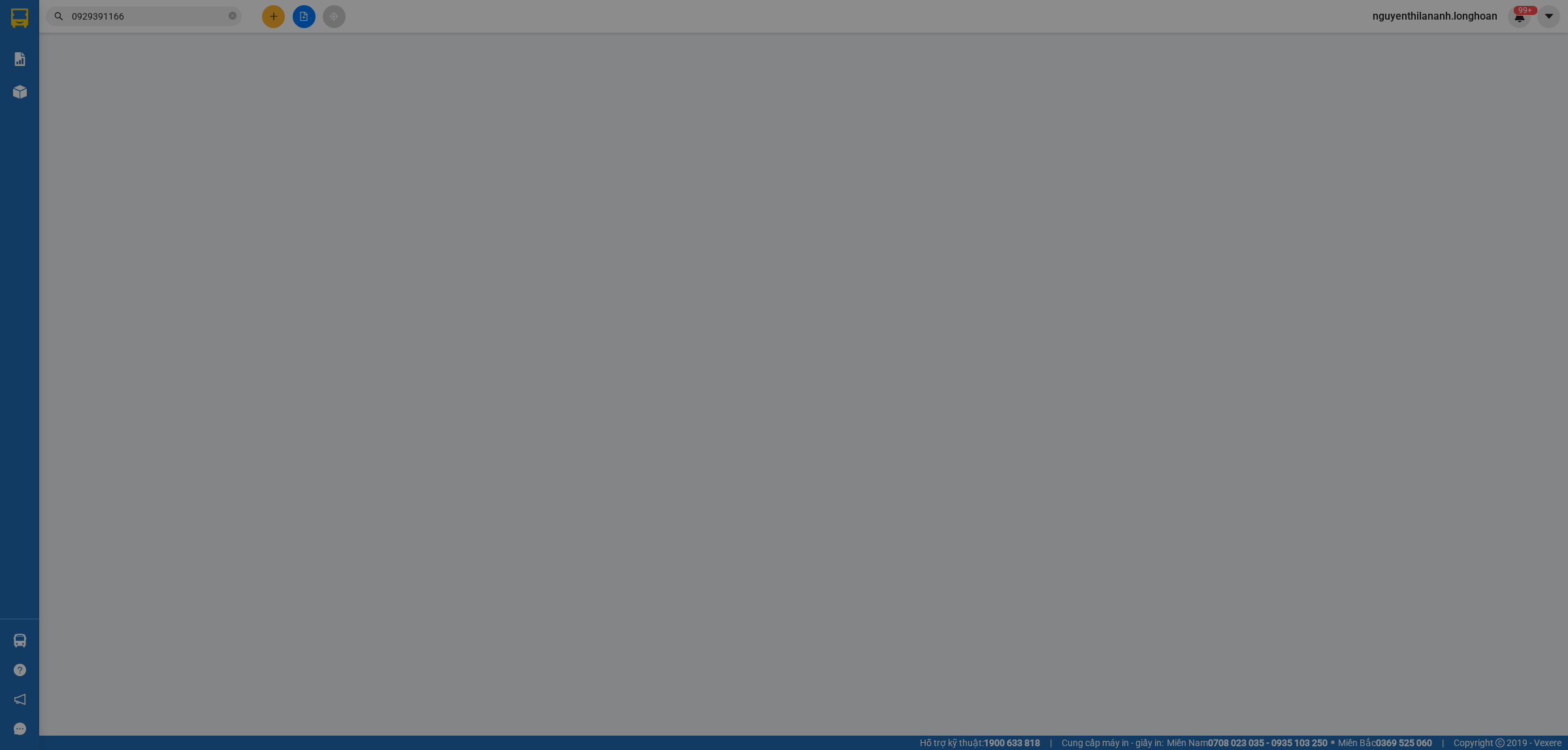
type input "0929391166"
type input "Lioa Nhật Linh"
checkbox input "true"
type input "Địa chỉ lấy hàng: Ngõ 12 khuất duy tiến, thanh xuân đi vào (G.S77 pickleball)"
type input "0854647479"
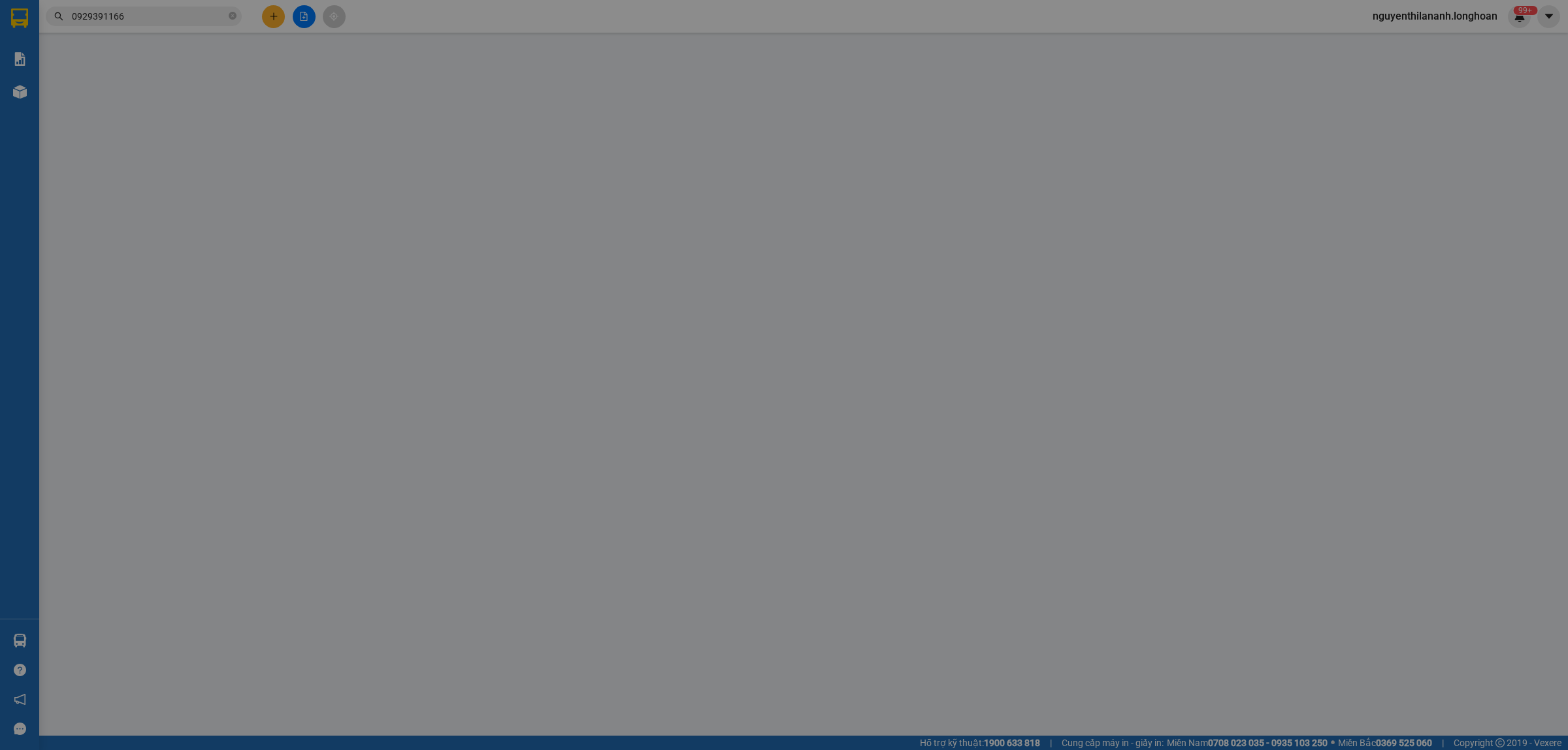
type input "Lâm"
checkbox input "true"
type input "Địa chỉ cũ: Mì cay Yagami Đường 3/2, Phường Cái Vồn, Thị Xã Bình Minh, Vĩnh Long"
type input "0"
type input "1.350.000"
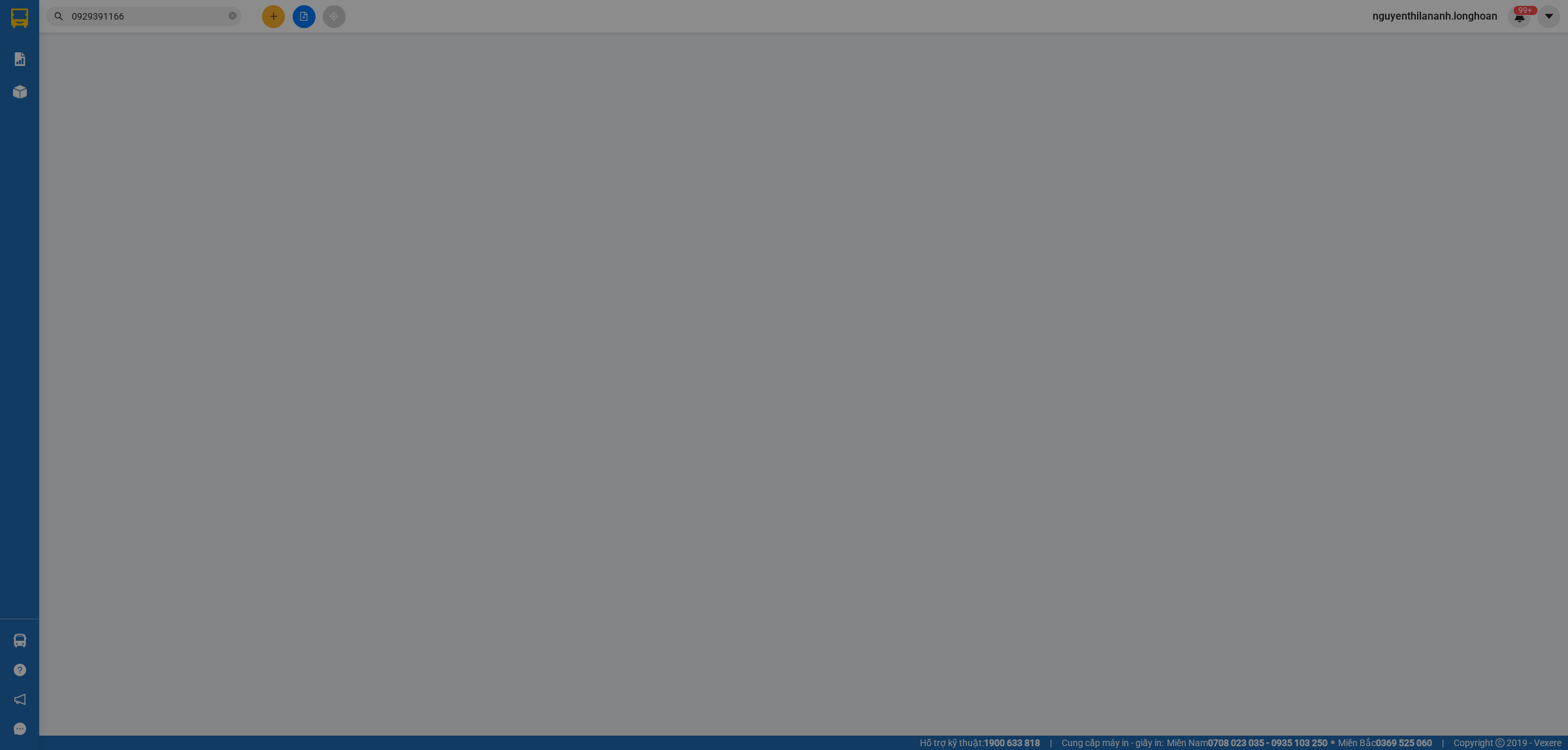
type input "1.350.000"
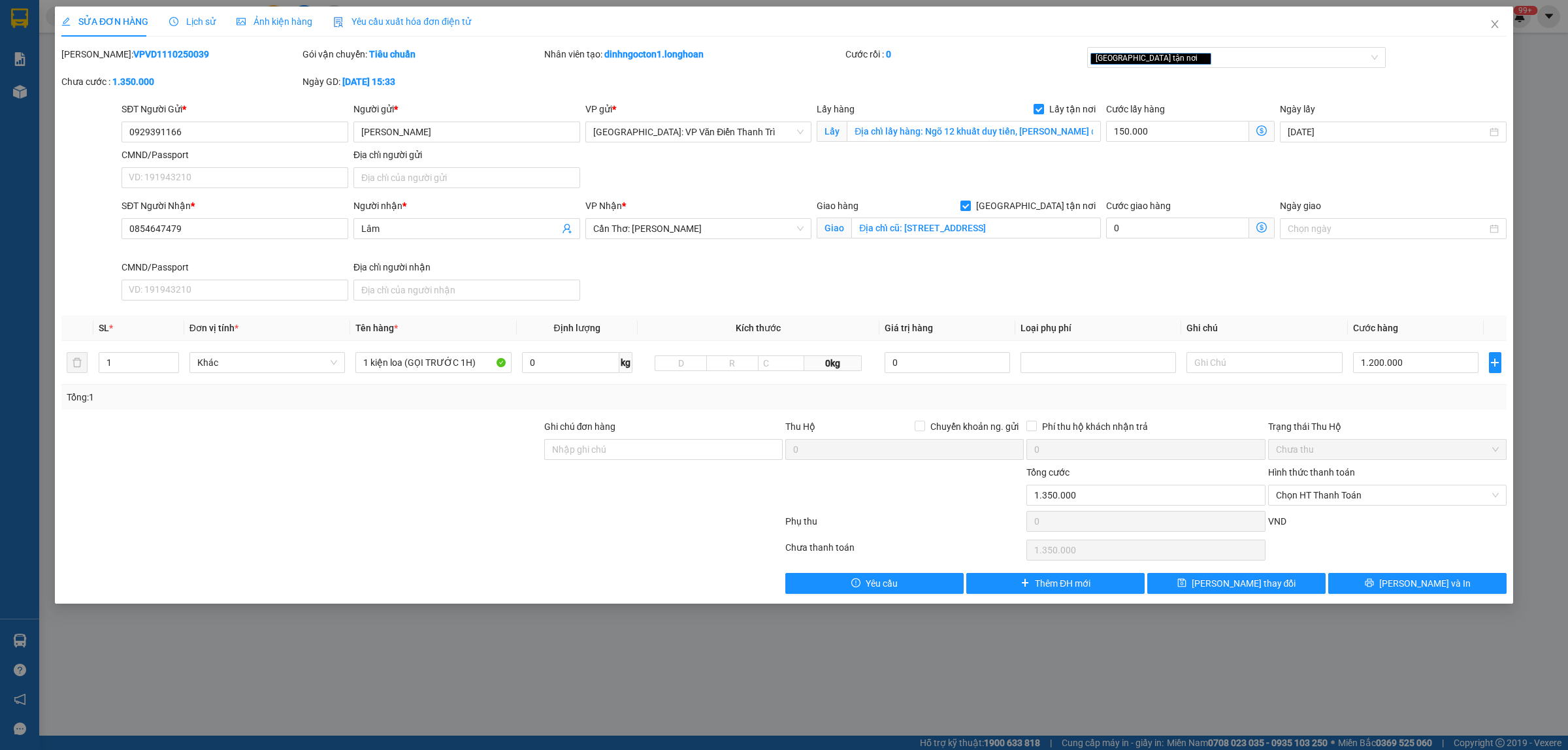
click at [194, 24] on span "Lịch sử" at bounding box center [192, 22] width 46 height 10
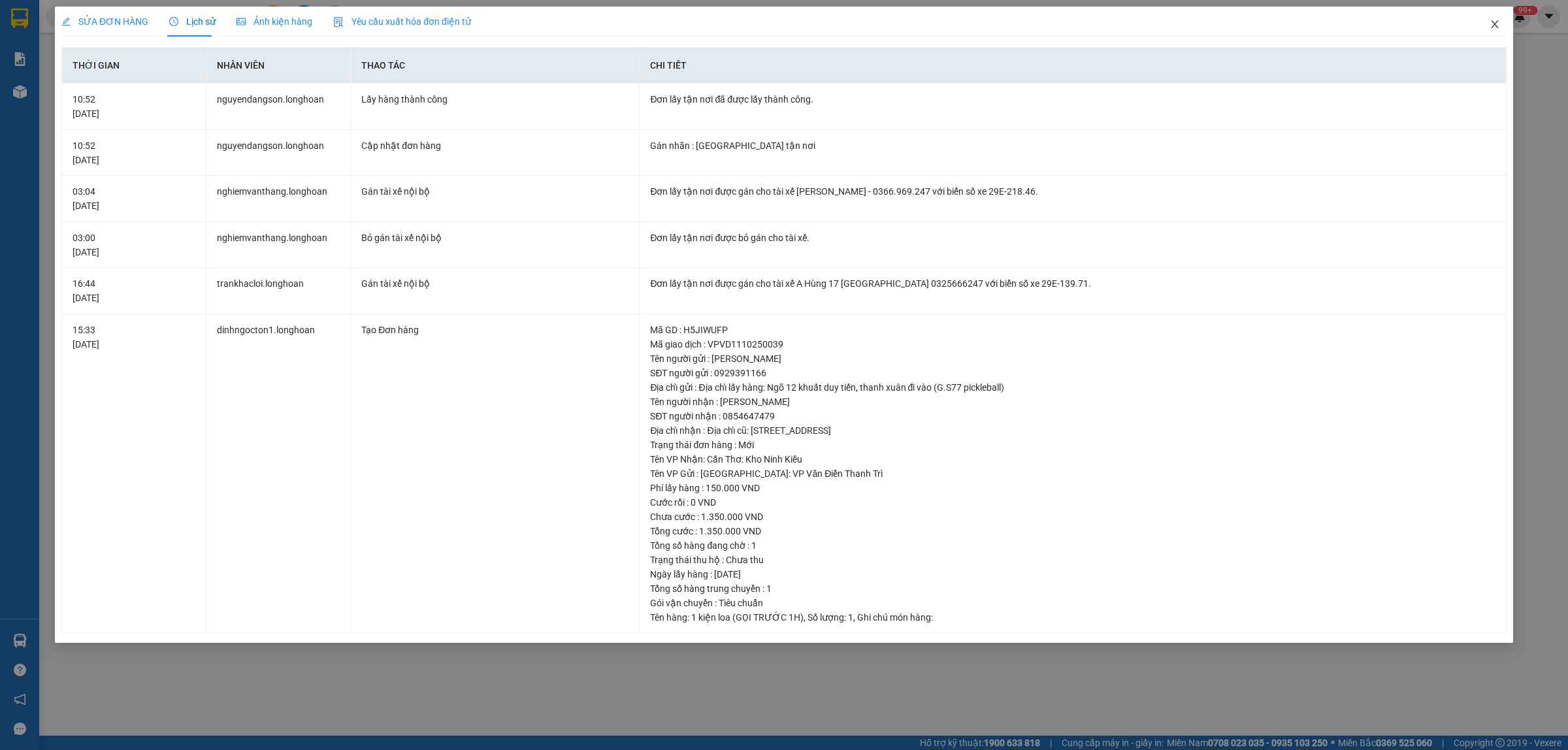
click at [1494, 27] on icon "close" at bounding box center [1494, 24] width 10 height 10
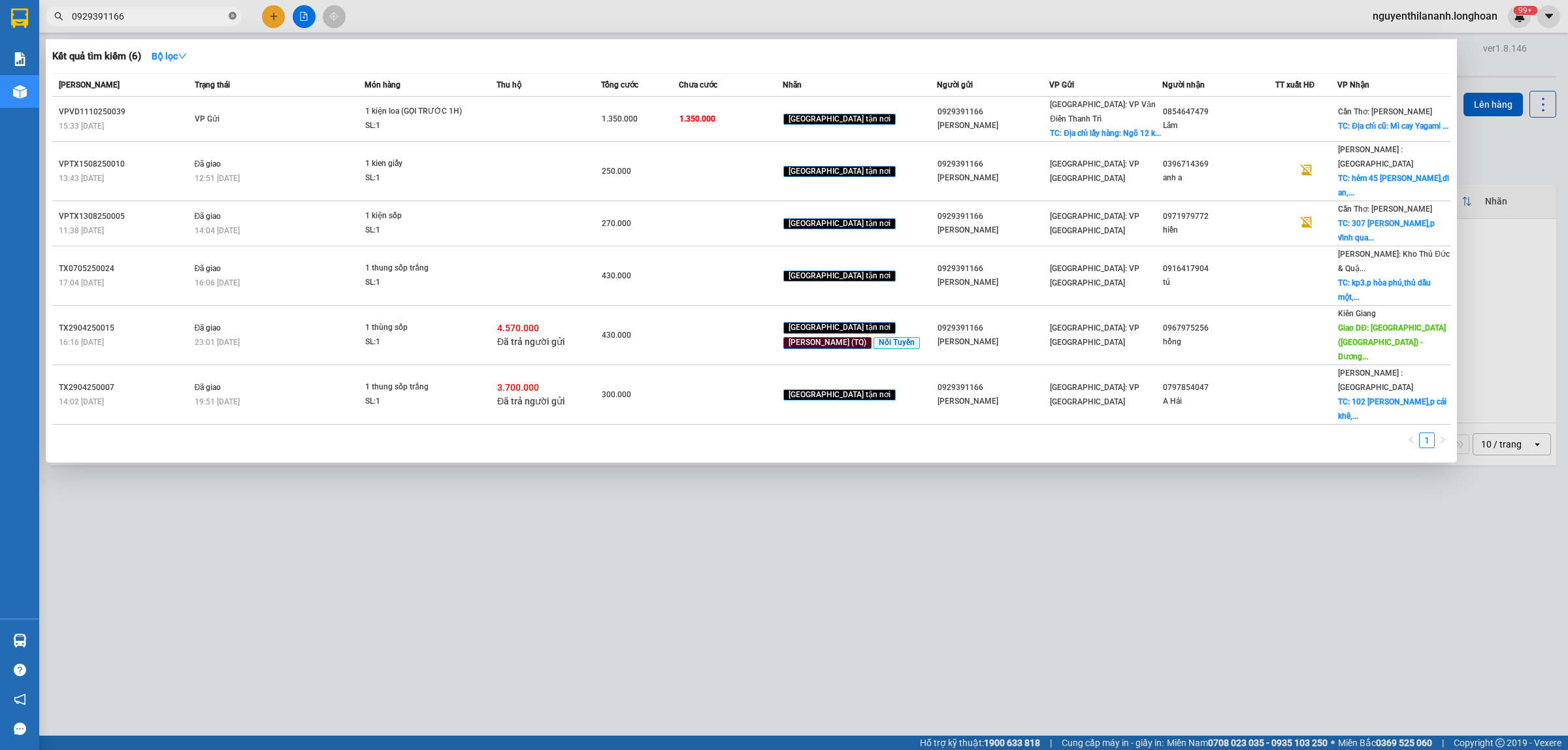
click at [234, 22] on span at bounding box center [232, 17] width 8 height 12
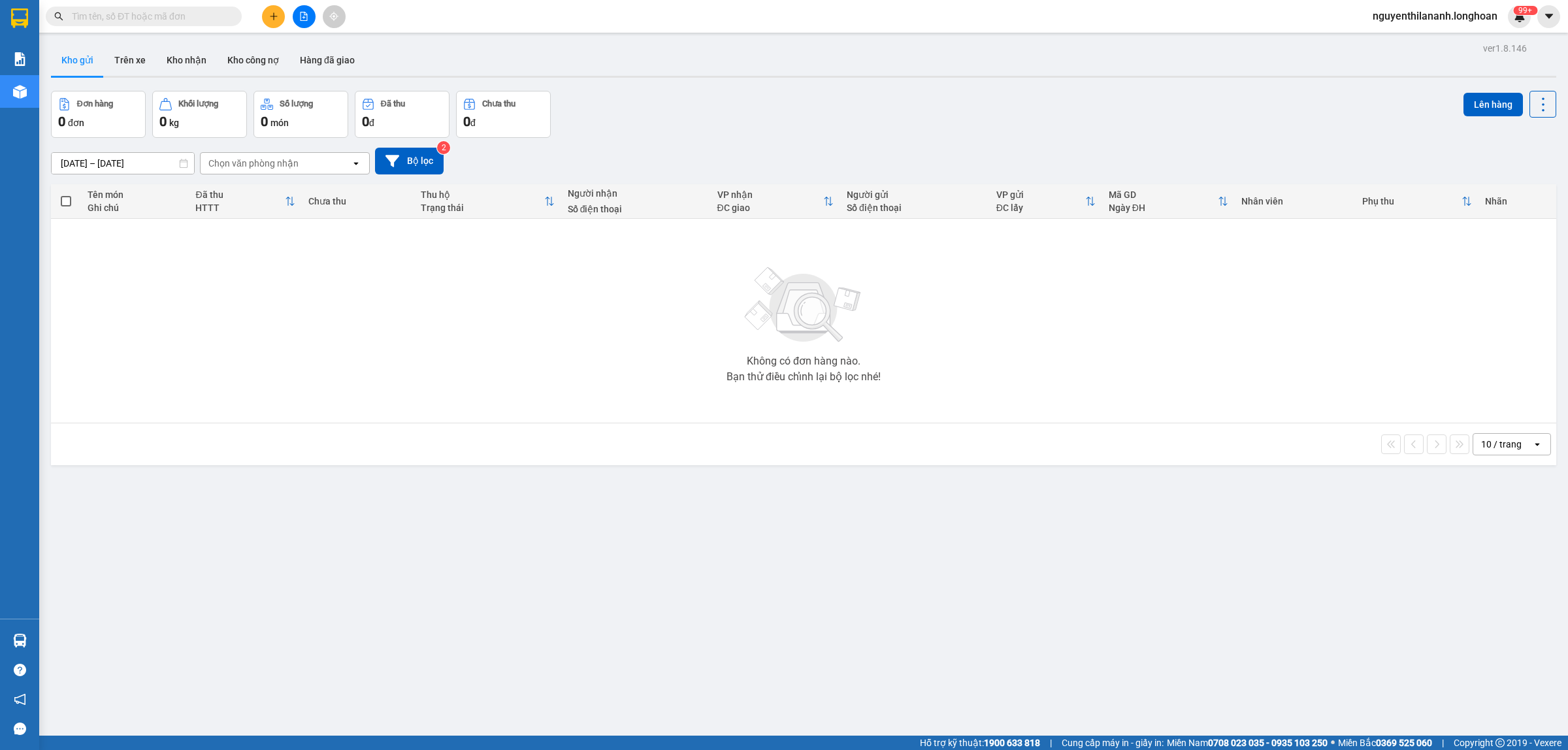
type input "0"
paste input "0943330246"
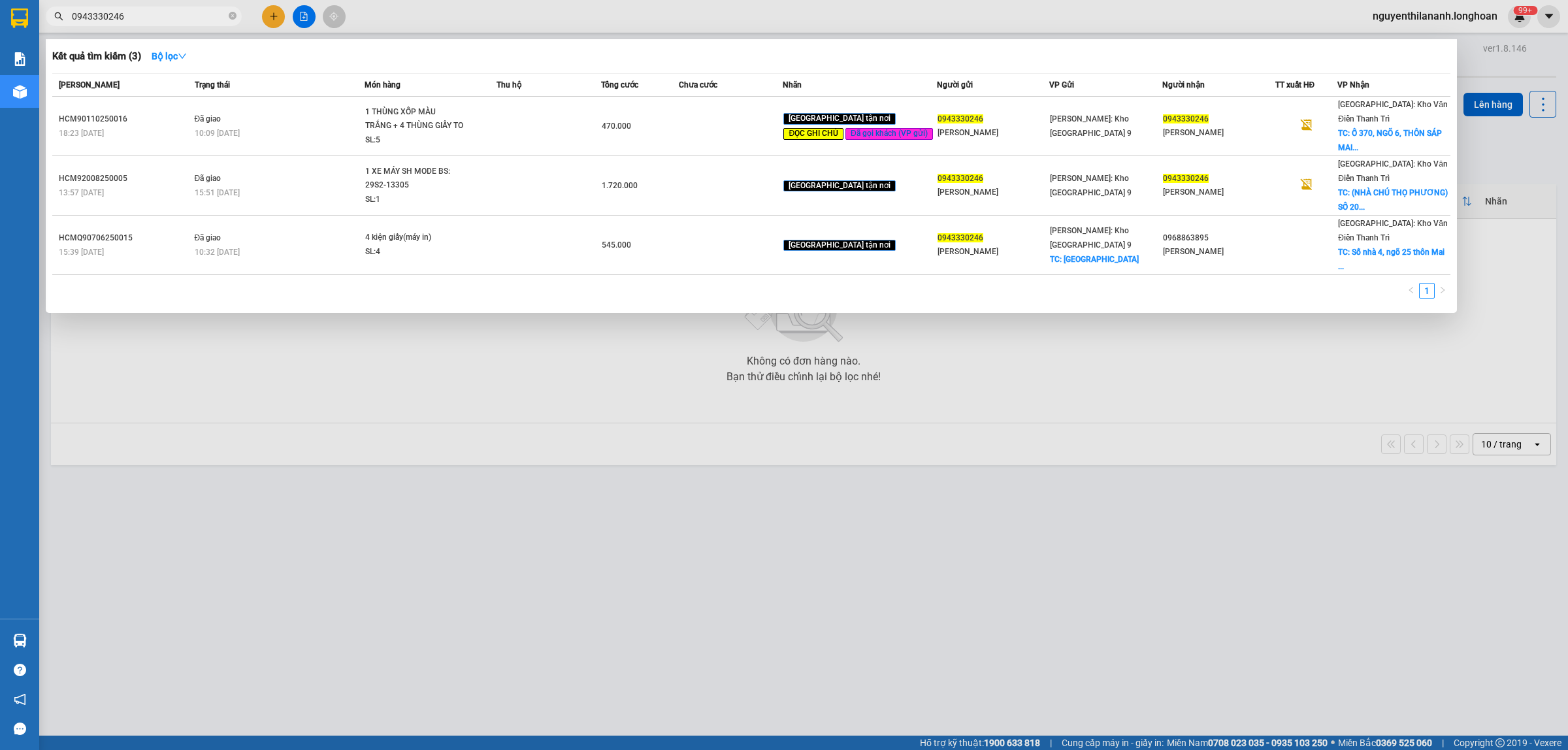
type input "0943330246"
